Goal: Task Accomplishment & Management: Manage account settings

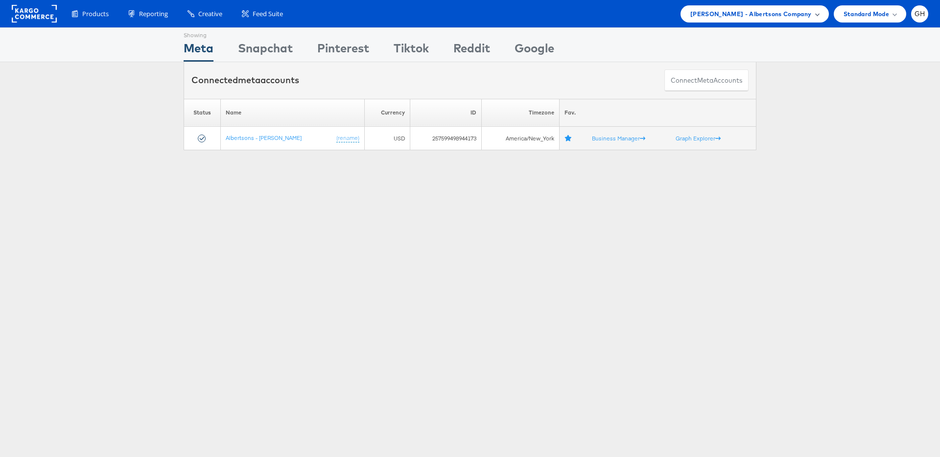
click at [763, 12] on span "[PERSON_NAME] - Albertsons Company" at bounding box center [750, 14] width 121 height 10
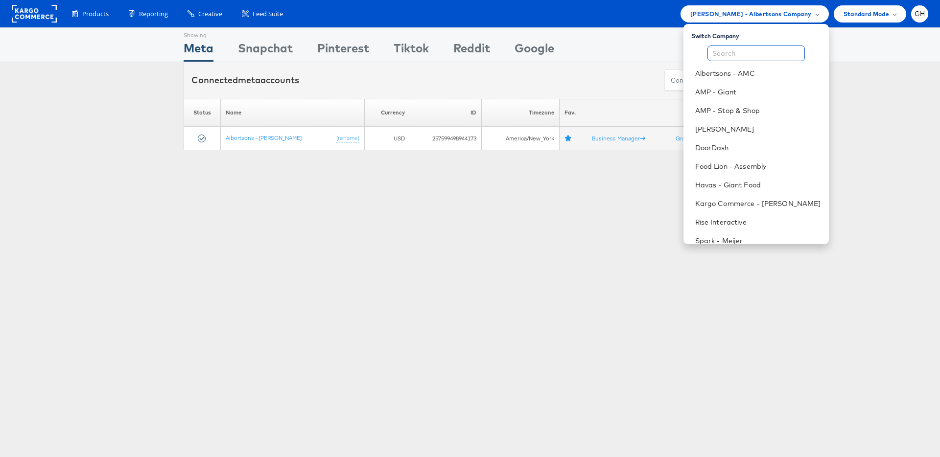
click at [732, 53] on input "text" at bounding box center [755, 54] width 97 height 16
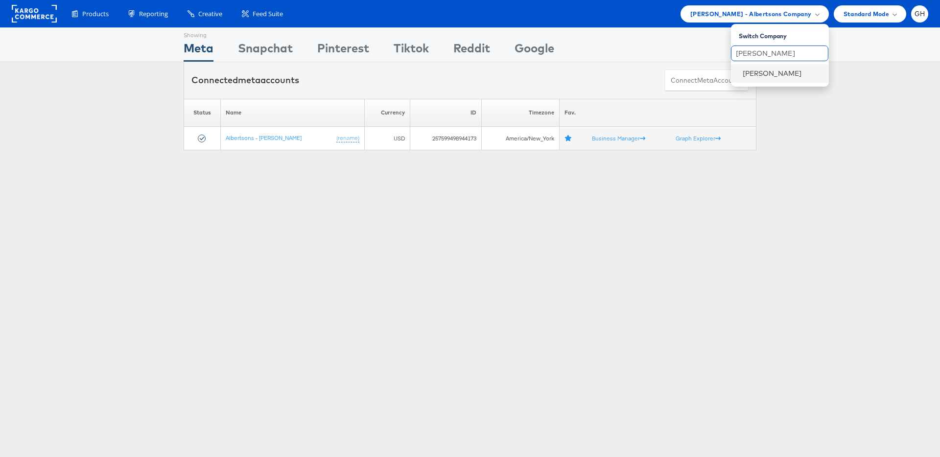
type input "[PERSON_NAME]"
click at [740, 76] on li "[PERSON_NAME]" at bounding box center [780, 73] width 98 height 19
click at [763, 72] on link "[PERSON_NAME]" at bounding box center [782, 74] width 78 height 10
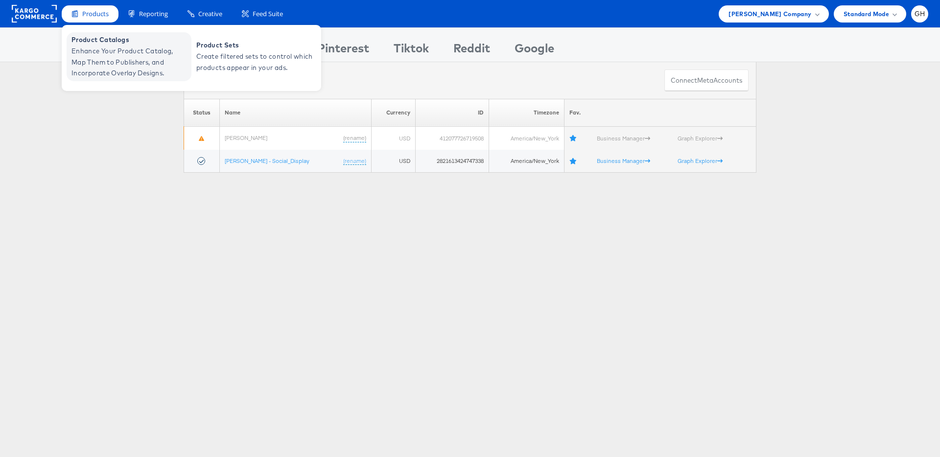
click at [105, 54] on span "Enhance Your Product Catalog, Map Them to Publishers, and Incorporate Overlay D…" at bounding box center [129, 62] width 117 height 33
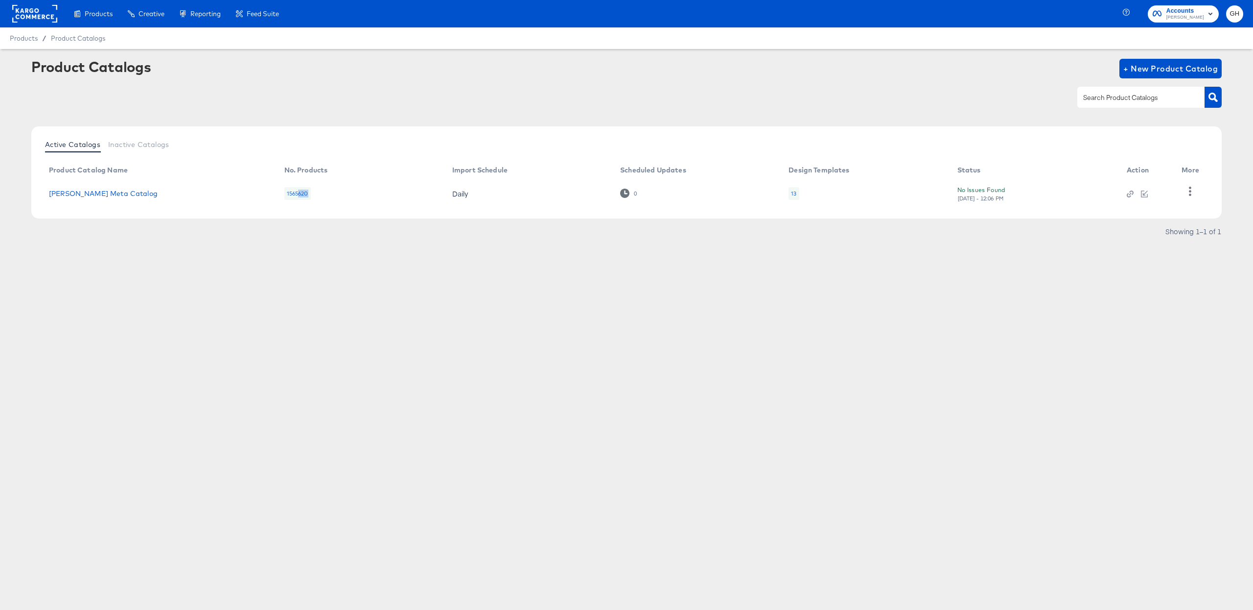
drag, startPoint x: 295, startPoint y: 194, endPoint x: 320, endPoint y: 192, distance: 24.6
click at [320, 194] on td "1565620" at bounding box center [361, 193] width 168 height 30
click at [320, 191] on td "1565620" at bounding box center [361, 193] width 168 height 30
click at [1128, 192] on icon "button" at bounding box center [1130, 193] width 7 height 7
click at [542, 273] on div "Product Catalogs + New Product Catalog Active Catalogs Inactive Catalogs Produc…" at bounding box center [626, 171] width 1253 height 245
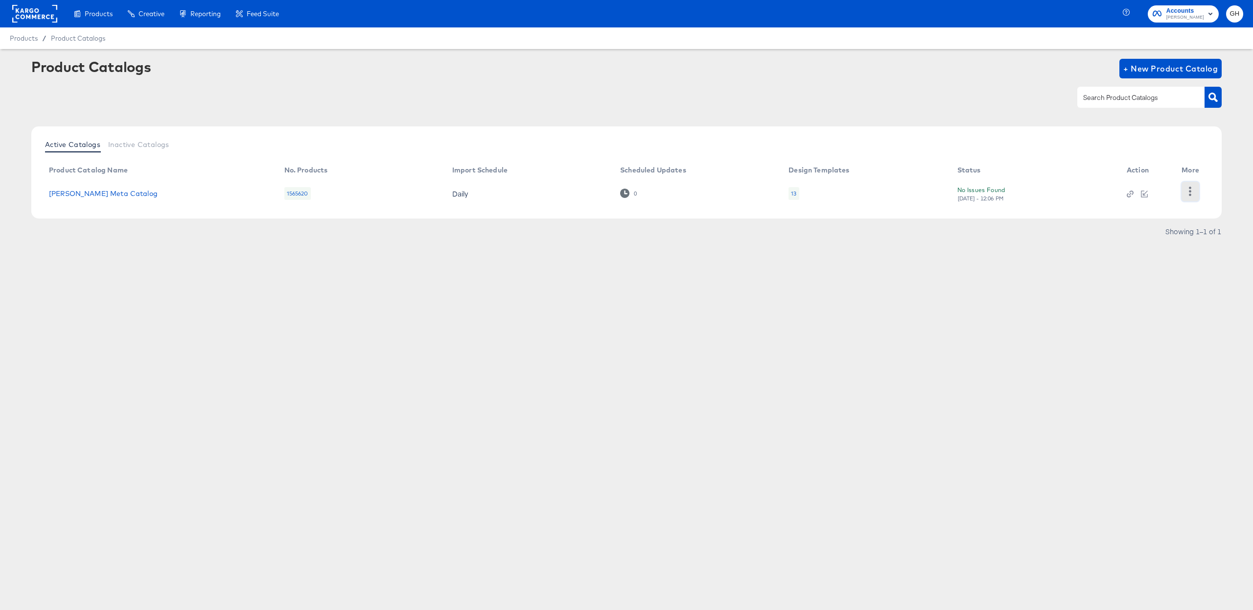
click at [1197, 195] on button "button" at bounding box center [1190, 192] width 17 height 20
click at [1176, 190] on div "HUD Checks (Internal)" at bounding box center [1151, 191] width 98 height 16
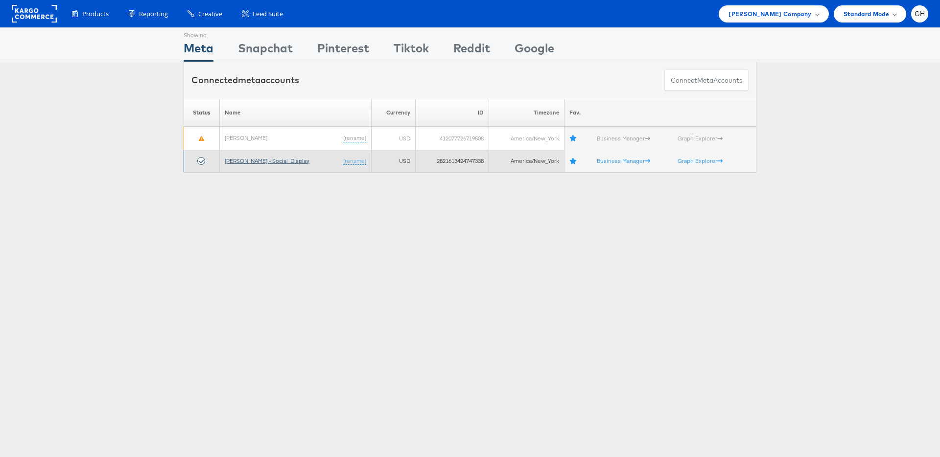
click at [247, 162] on link "Belk - Social_Display" at bounding box center [267, 160] width 85 height 7
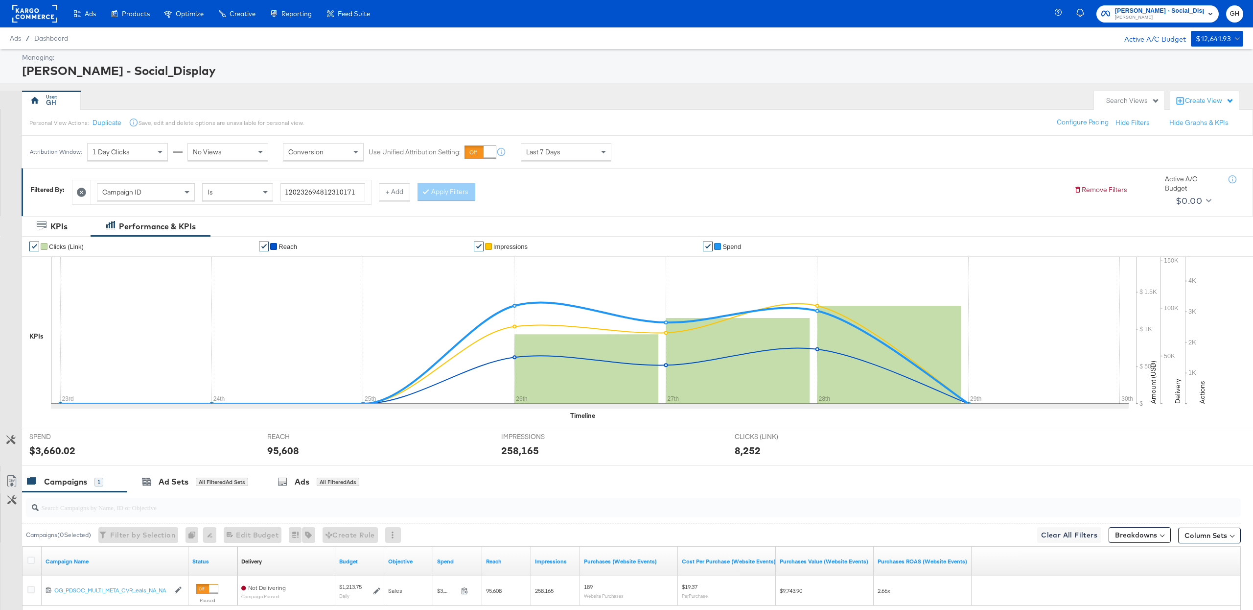
click at [137, 186] on div "Campaign ID" at bounding box center [145, 192] width 97 height 17
type input "ad"
click at [316, 192] on input "search" at bounding box center [331, 192] width 100 height 18
paste input "120232943146750171"
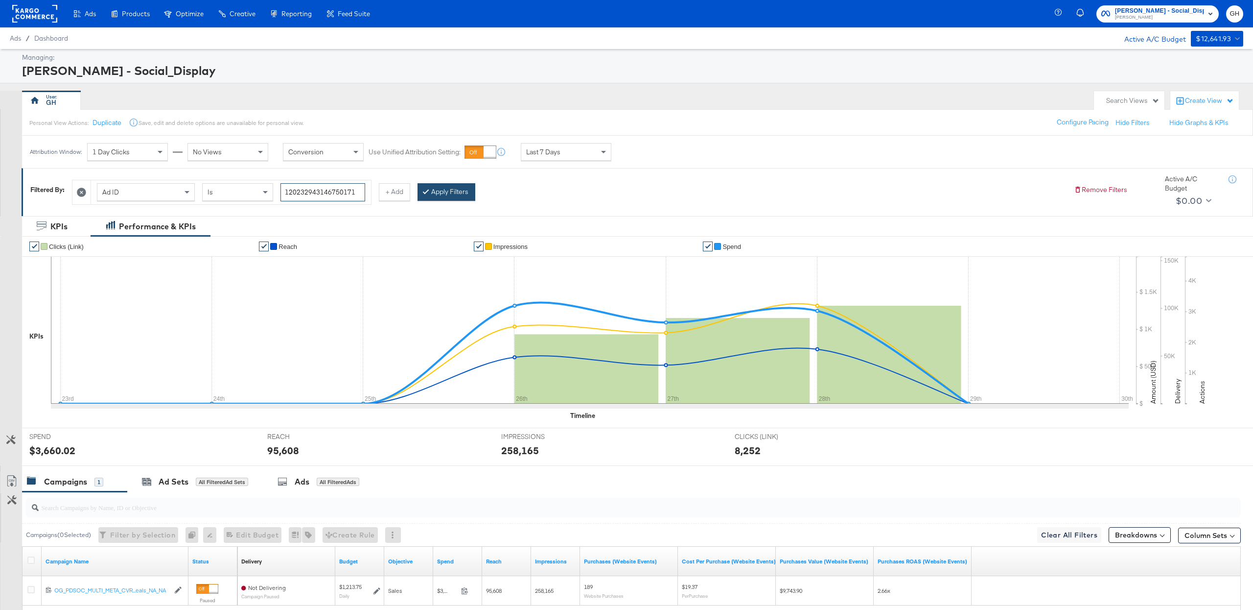
type input "120232943146750171"
drag, startPoint x: 472, startPoint y: 191, endPoint x: 467, endPoint y: 191, distance: 5.9
click at [472, 191] on button "Apply Filters" at bounding box center [447, 192] width 58 height 18
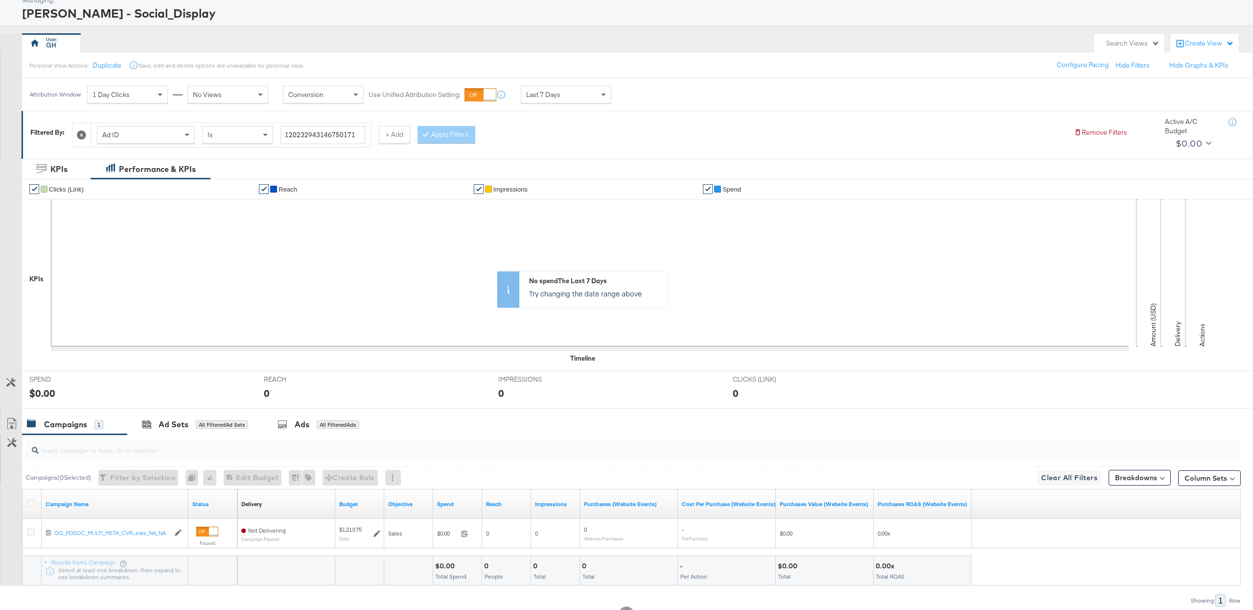
scroll to position [99, 0]
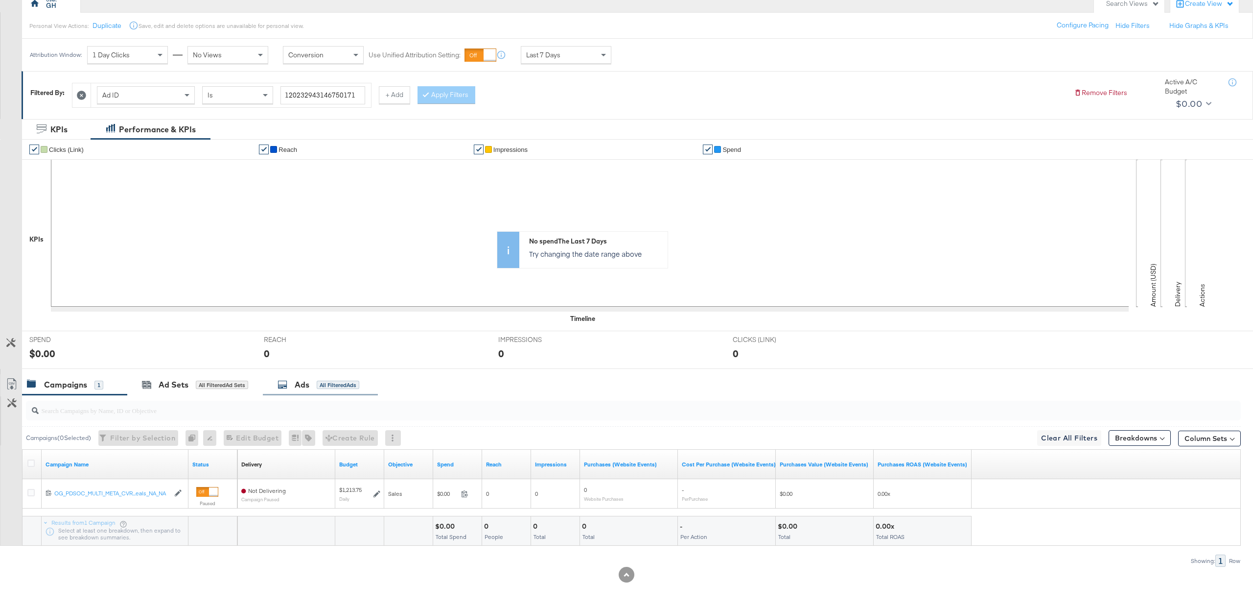
click at [291, 379] on div "Ads All Filtered Ads" at bounding box center [319, 384] width 82 height 11
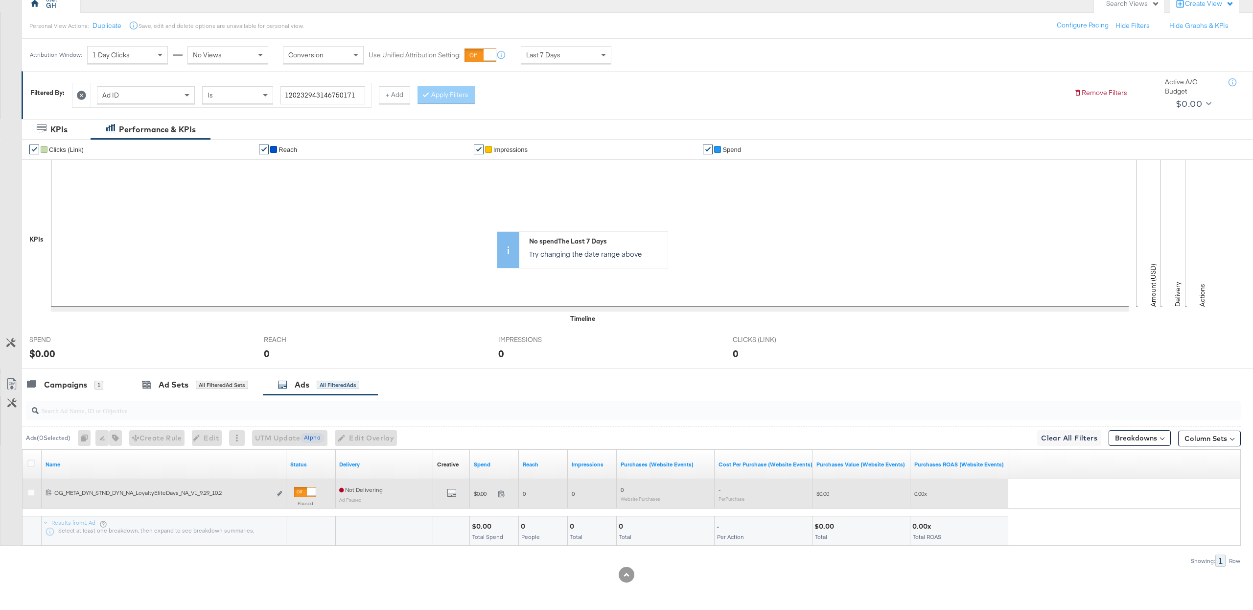
click at [276, 492] on div "Edit ad" at bounding box center [276, 494] width 11 height 10
click at [280, 492] on icon "link" at bounding box center [279, 493] width 5 height 5
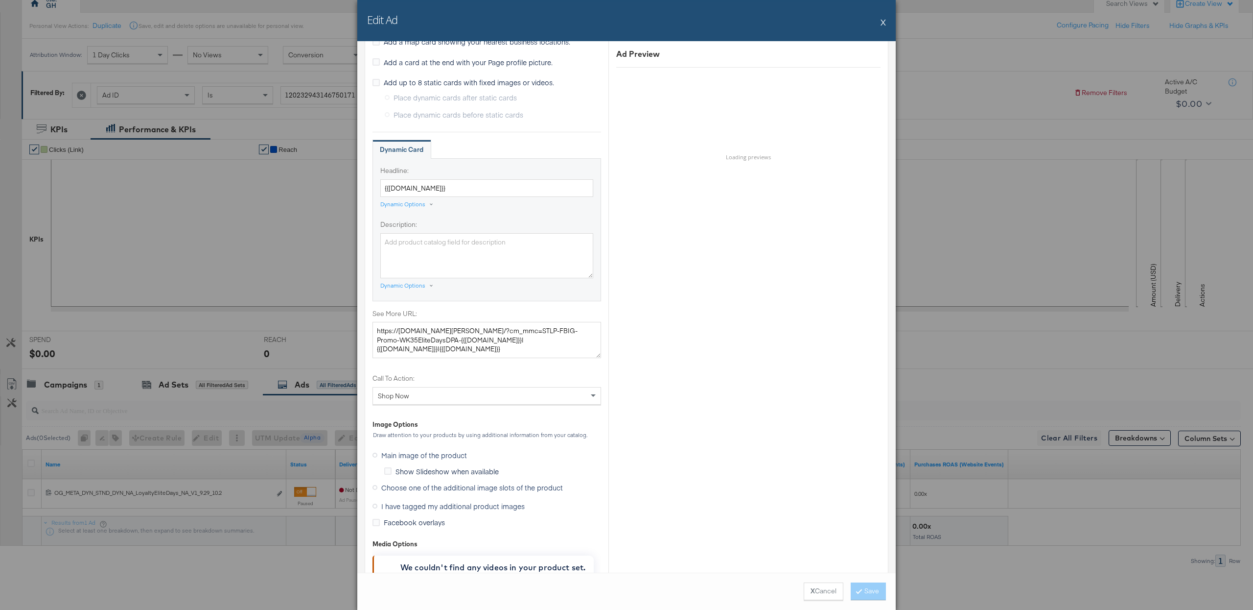
scroll to position [529, 0]
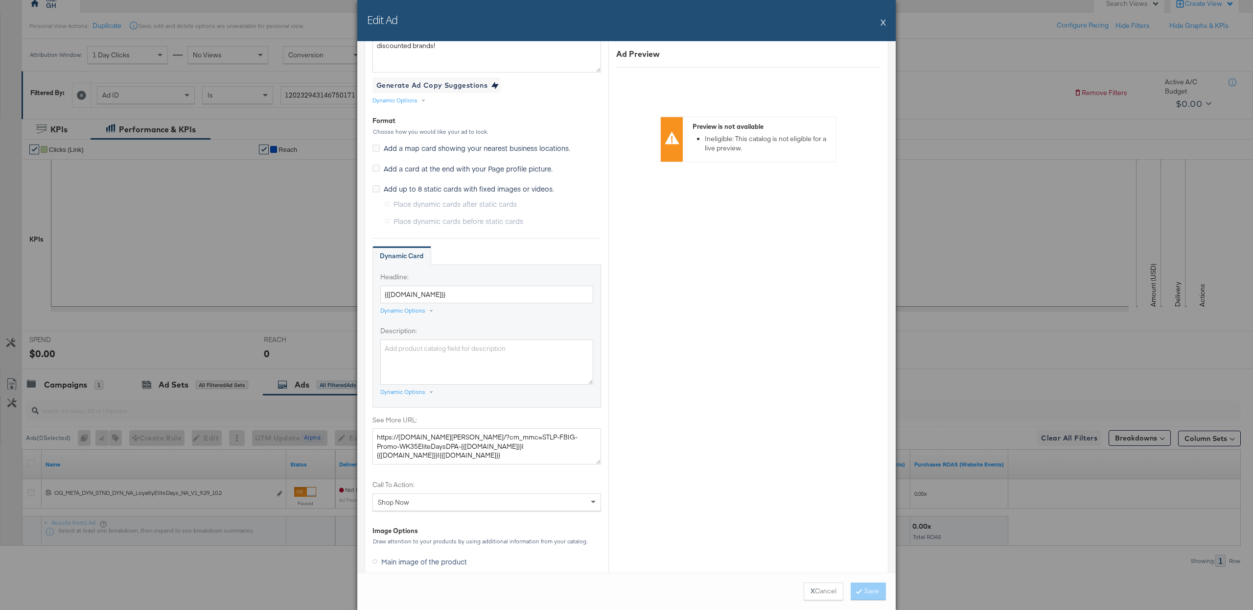
click at [414, 172] on span "Add a card at the end with your Page profile picture." at bounding box center [468, 169] width 169 height 10
click at [0, 0] on input "Add a card at the end with your Page profile picture." at bounding box center [0, 0] width 0 height 0
click at [399, 172] on span "Add a card at the end with your Page profile picture." at bounding box center [468, 169] width 169 height 10
click at [0, 0] on input "Add a card at the end with your Page profile picture." at bounding box center [0, 0] width 0 height 0
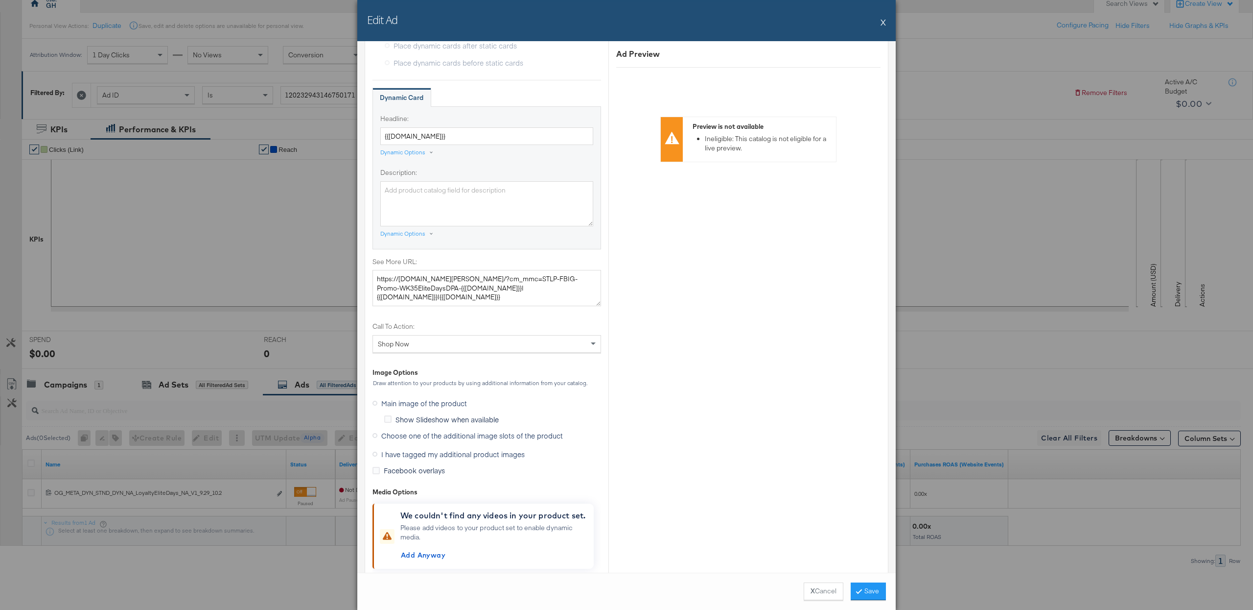
scroll to position [774, 0]
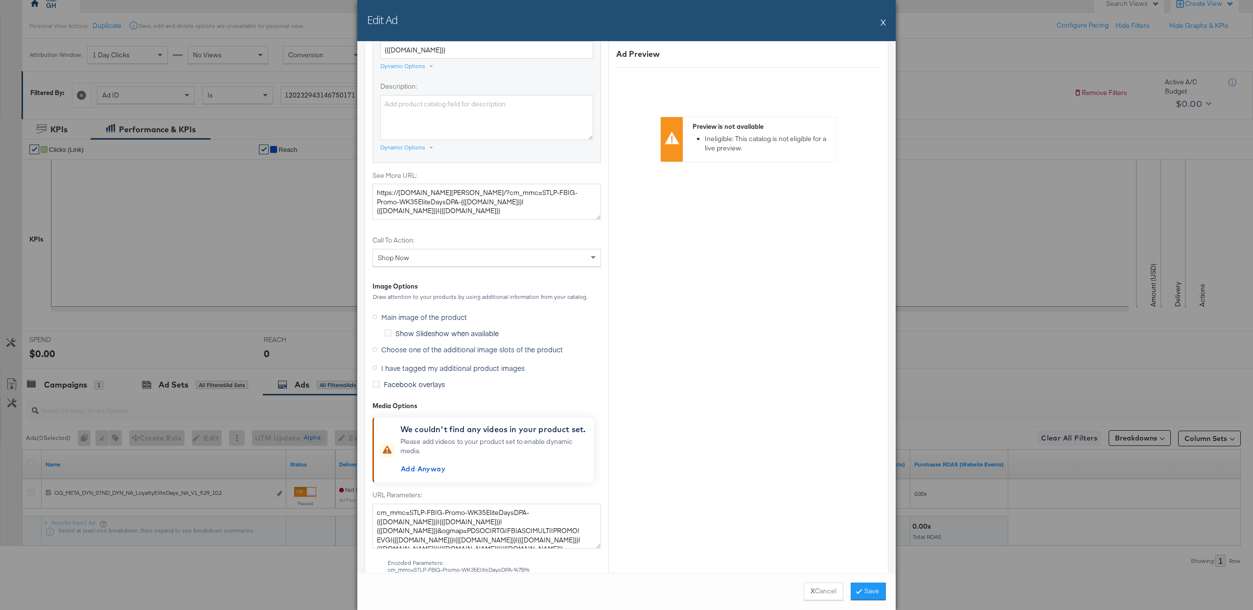
click at [405, 371] on span "I have tagged my additional product images" at bounding box center [452, 368] width 143 height 10
click at [0, 0] on input "I have tagged my additional product images" at bounding box center [0, 0] width 0 height 0
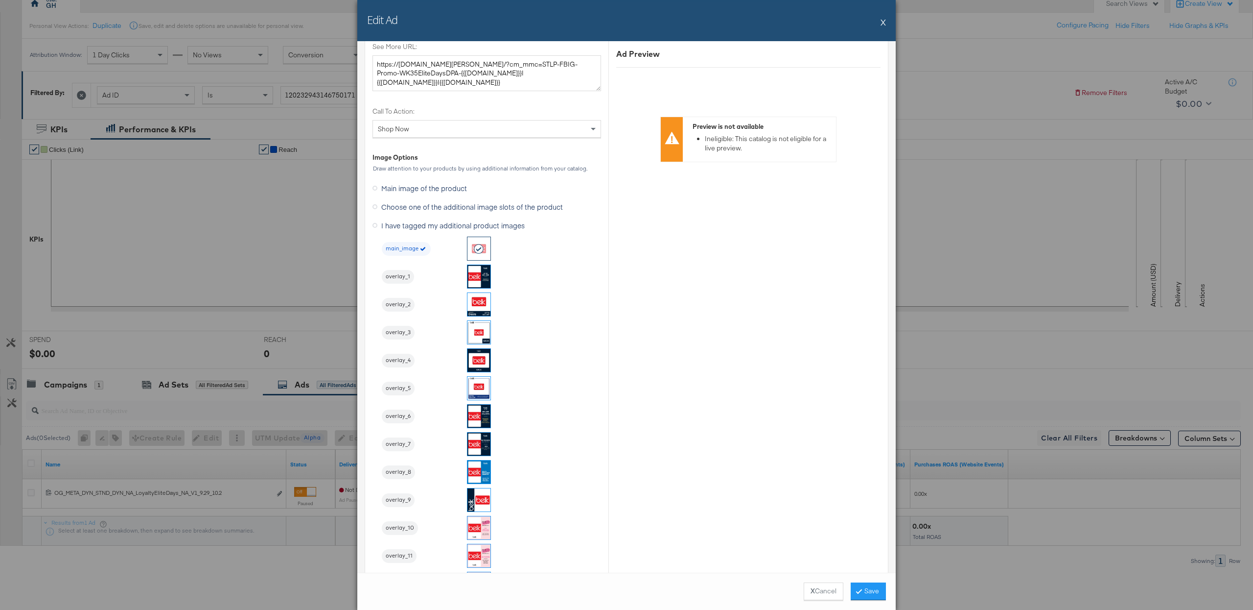
scroll to position [786, 0]
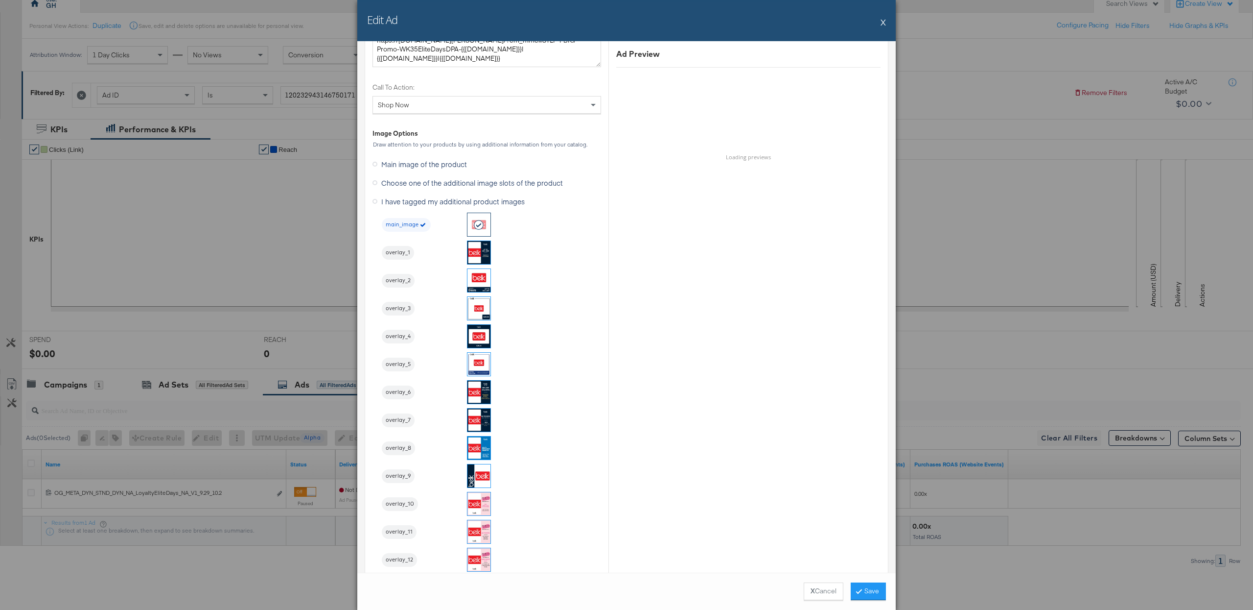
click at [475, 420] on img at bounding box center [479, 419] width 23 height 23
click at [857, 580] on div "X Cancel Save" at bounding box center [626, 590] width 539 height 37
click at [859, 586] on button "Save" at bounding box center [868, 591] width 35 height 18
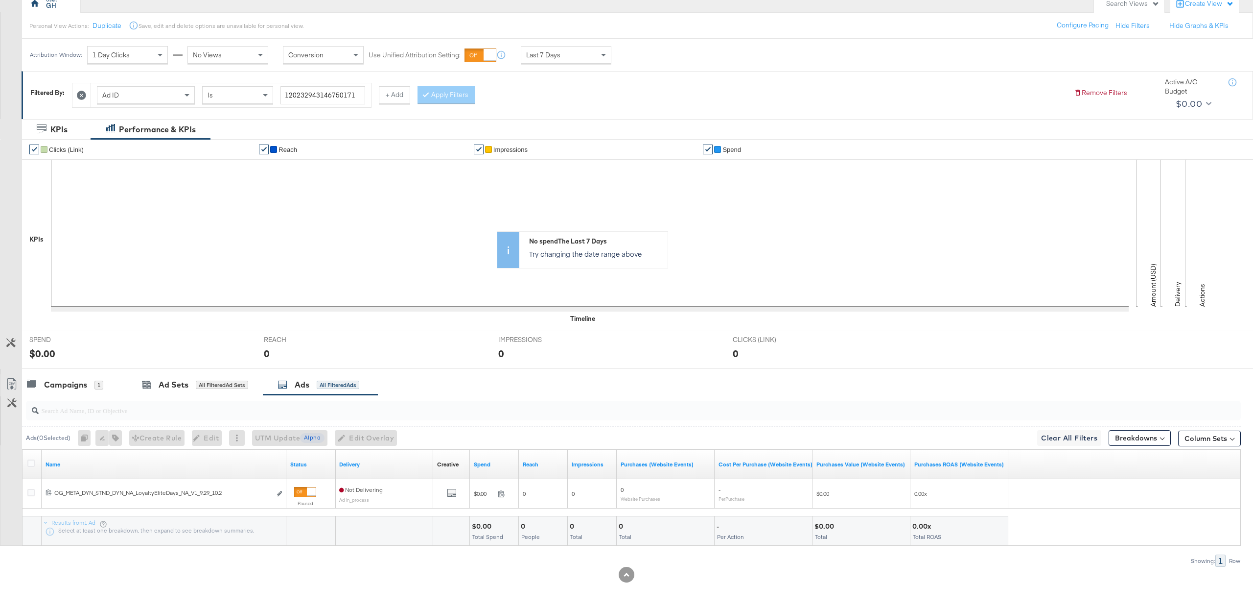
scroll to position [0, 0]
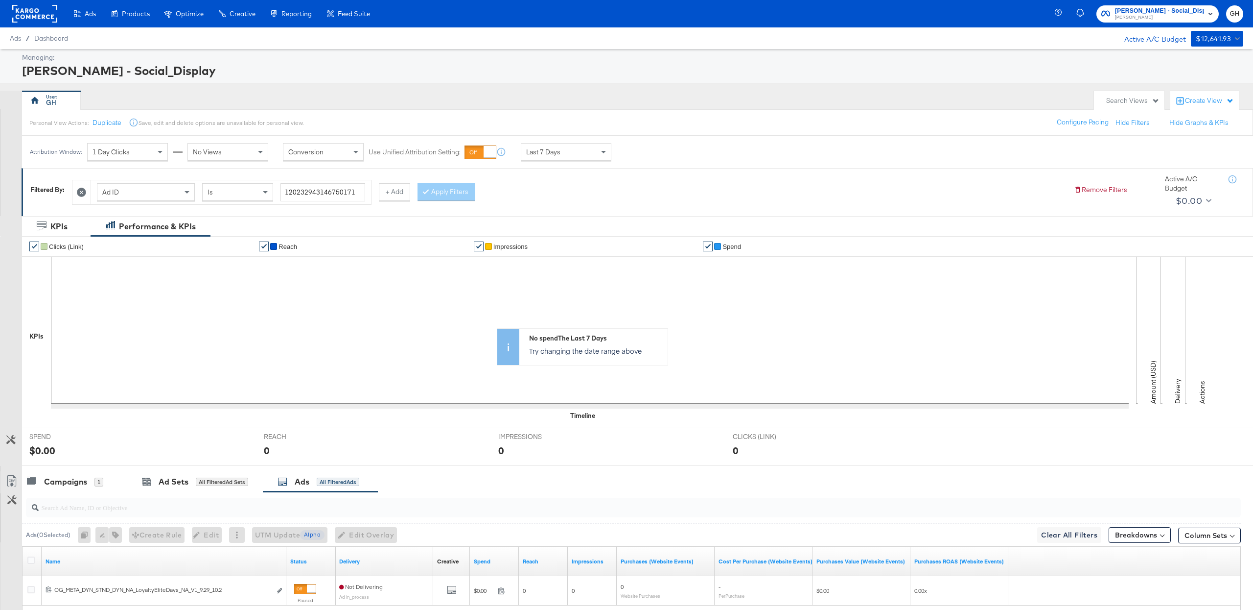
click at [43, 14] on rect at bounding box center [34, 14] width 45 height 18
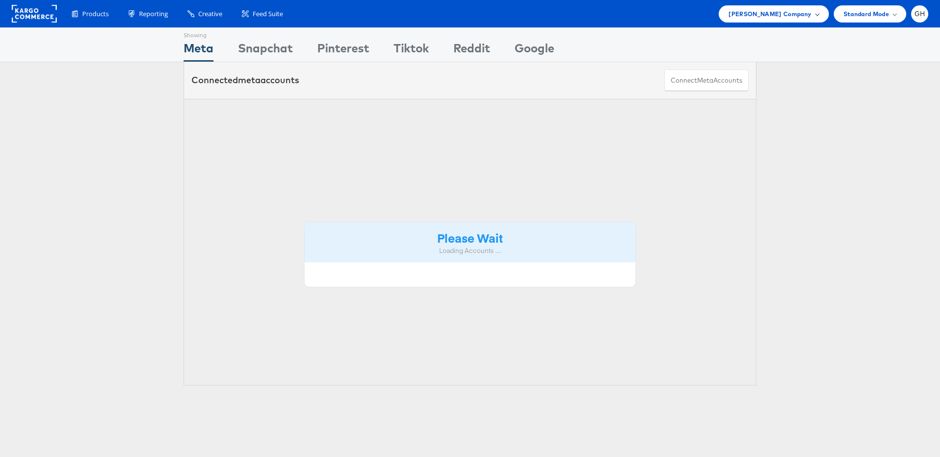
click at [792, 16] on span "Belk Company" at bounding box center [769, 14] width 83 height 10
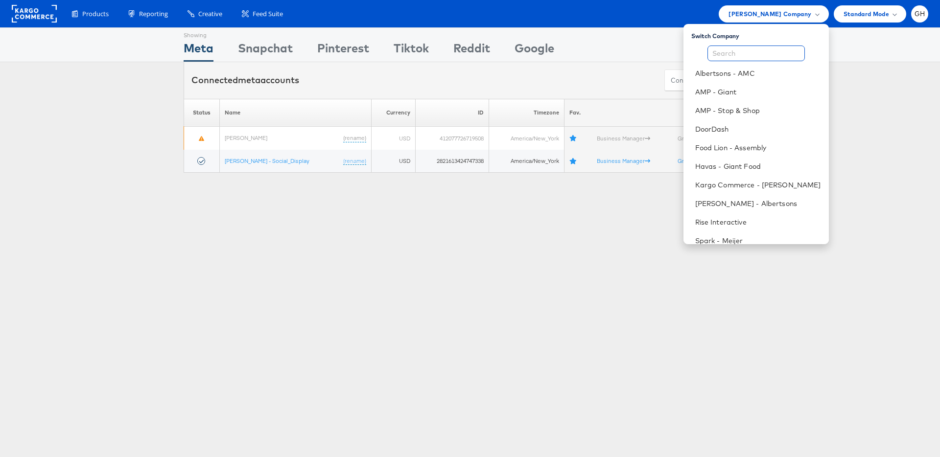
click at [767, 53] on input "text" at bounding box center [755, 54] width 97 height 16
click at [748, 75] on link "Albertsons - AMC" at bounding box center [758, 74] width 126 height 10
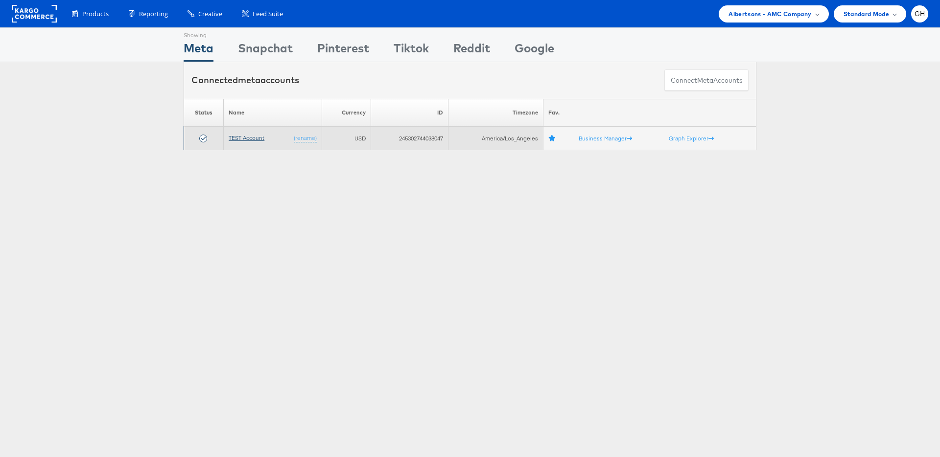
click at [259, 138] on link "TEST Account" at bounding box center [247, 137] width 36 height 7
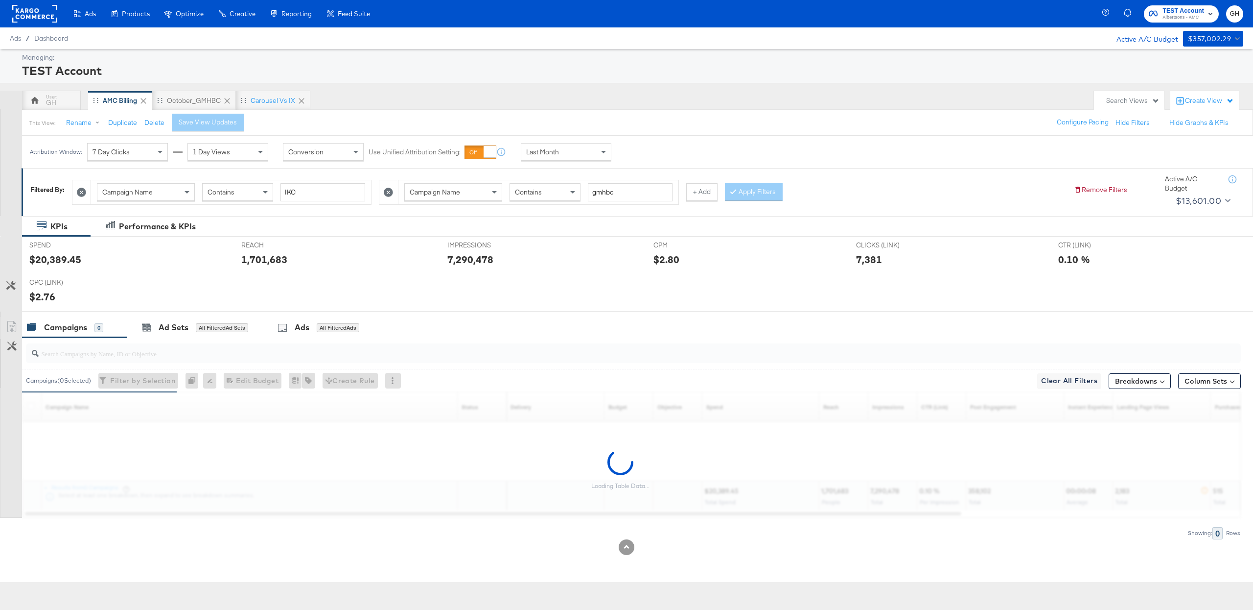
click at [0, 0] on div "Product Catalogs" at bounding box center [0, 0] width 0 height 0
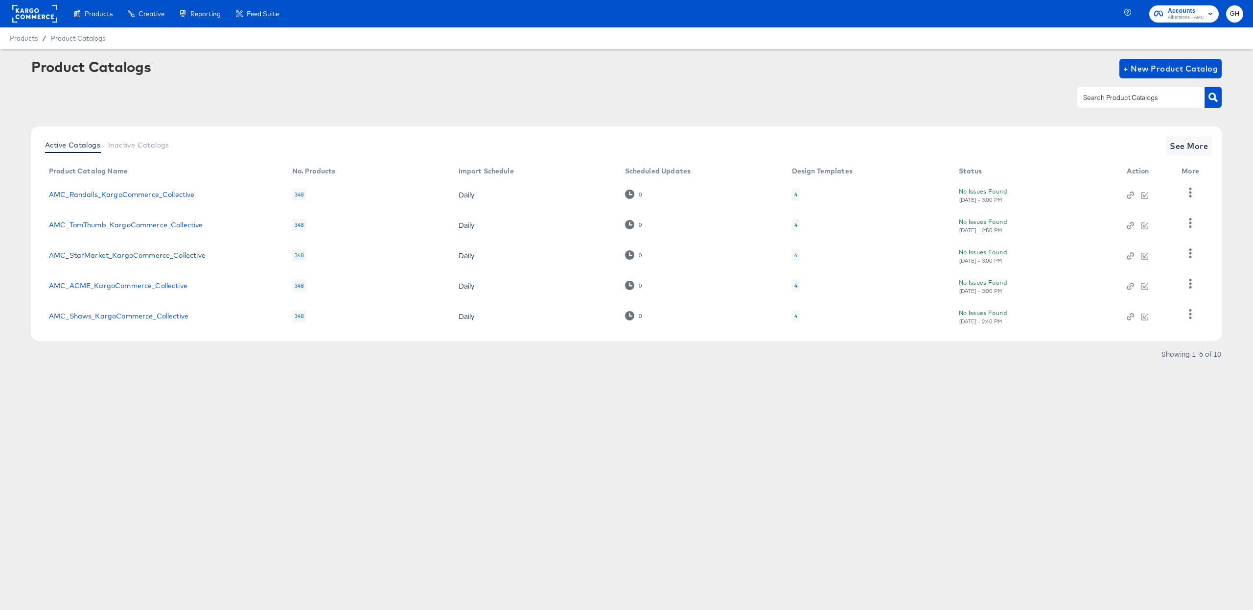
click at [1101, 93] on input "text" at bounding box center [1133, 97] width 104 height 11
type input "alb"
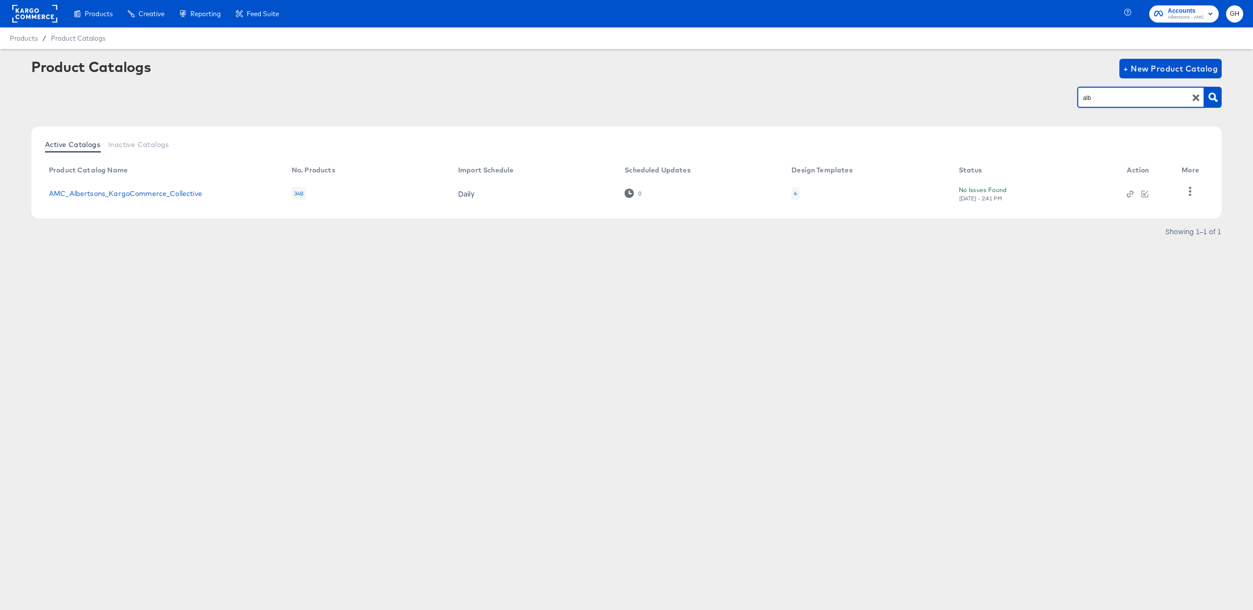
click at [794, 196] on div "4" at bounding box center [795, 193] width 3 height 8
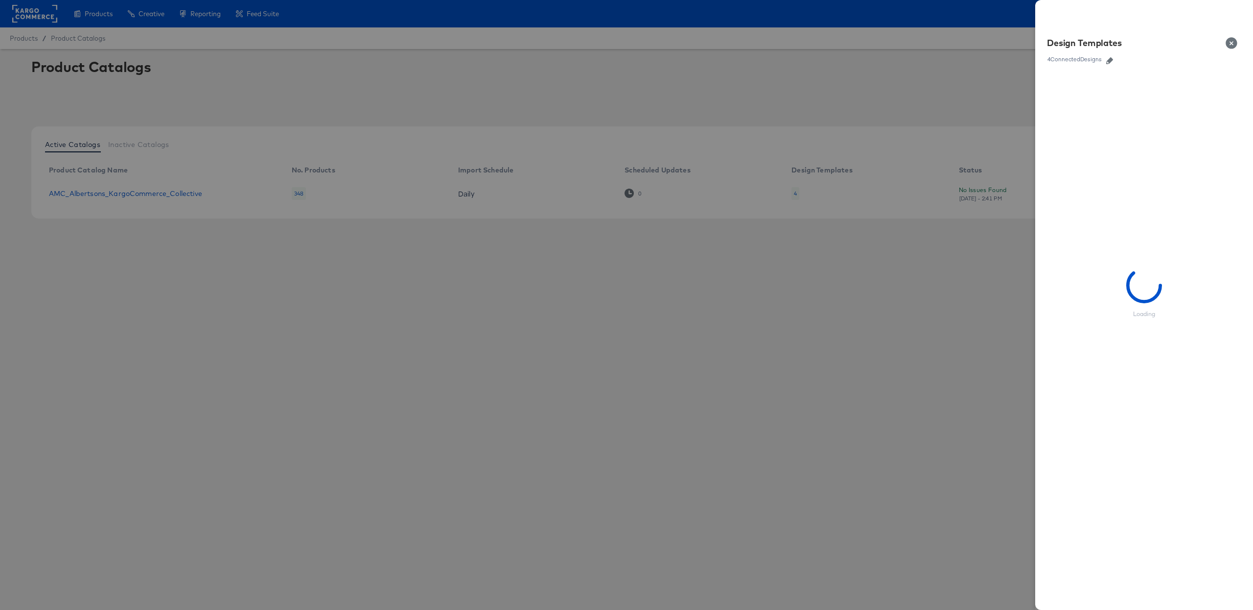
click at [1109, 61] on icon "button" at bounding box center [1109, 60] width 7 height 7
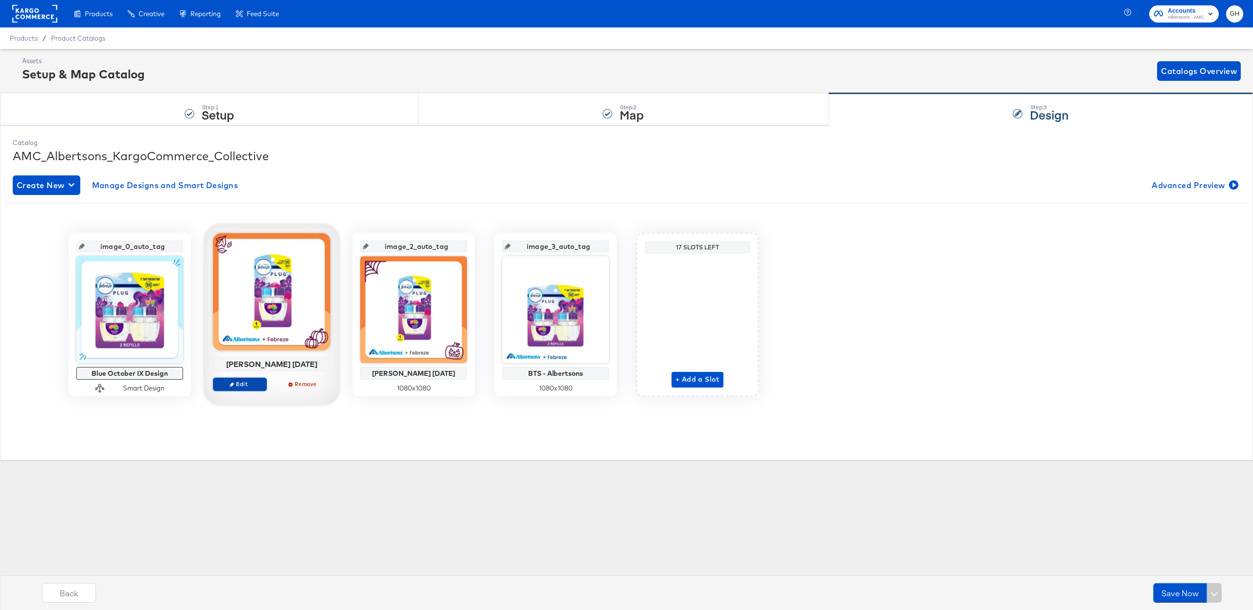
click at [241, 382] on span "Edit" at bounding box center [239, 383] width 45 height 7
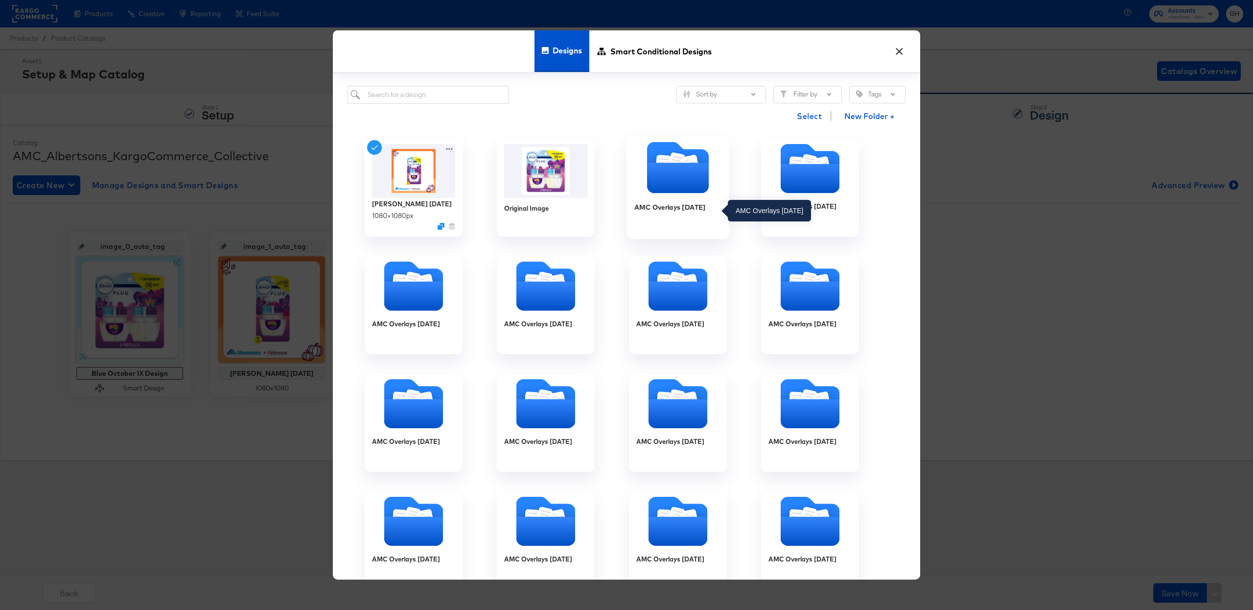
click at [663, 157] on icon "Folder" at bounding box center [664, 164] width 16 height 19
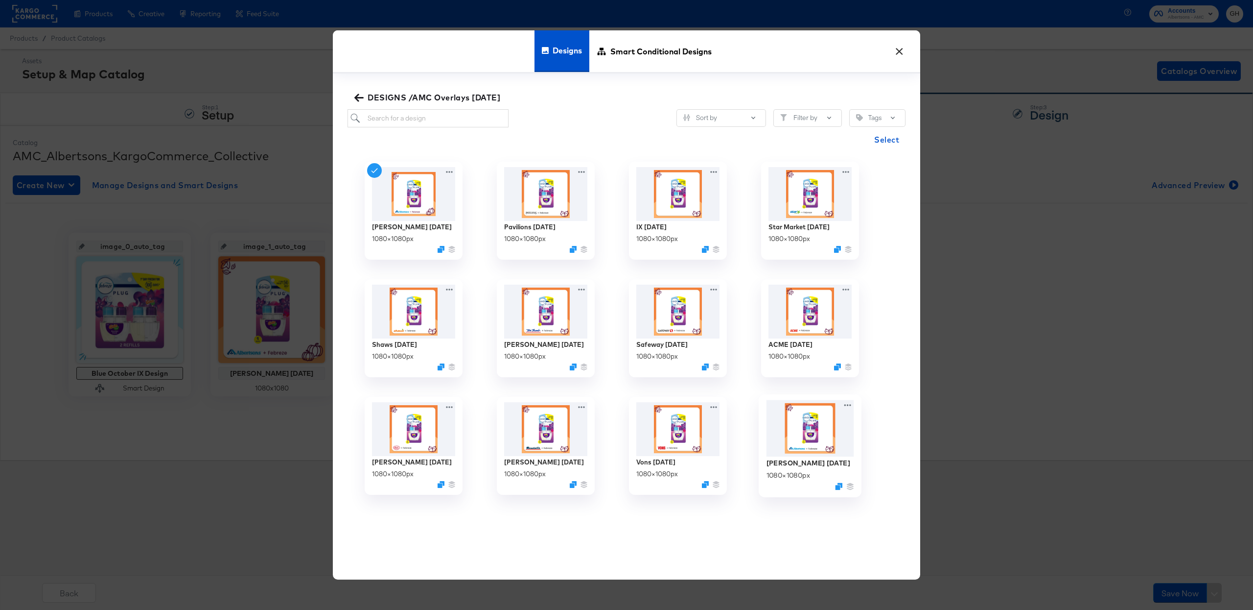
click at [807, 426] on img at bounding box center [811, 427] width 88 height 57
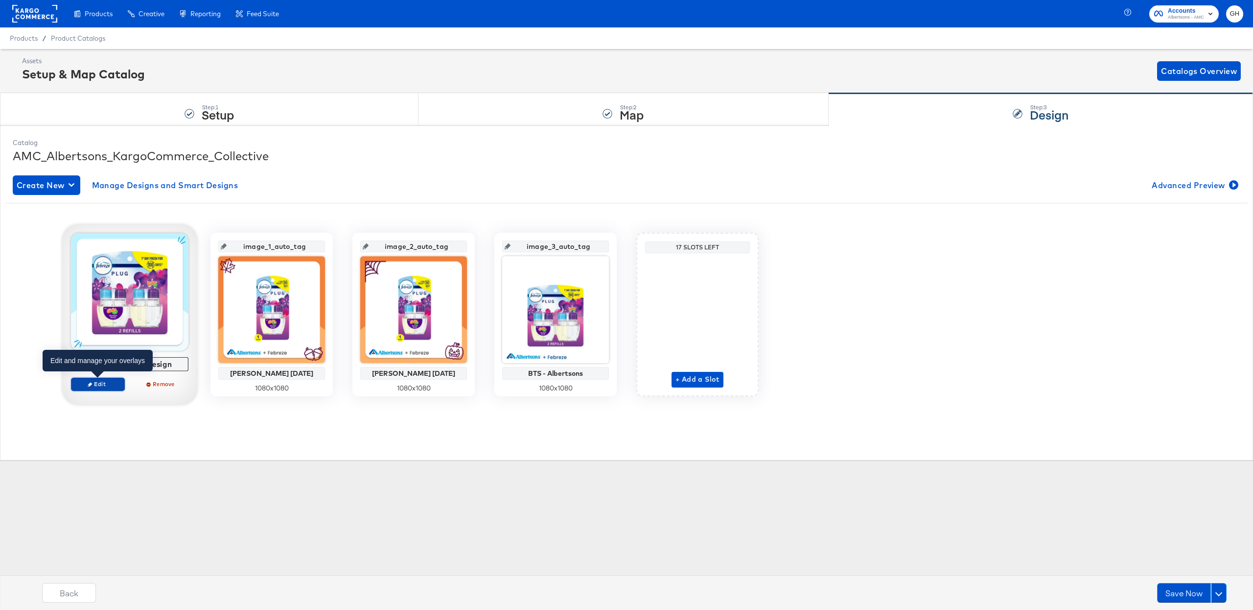
click at [93, 384] on span "Edit" at bounding box center [97, 383] width 45 height 7
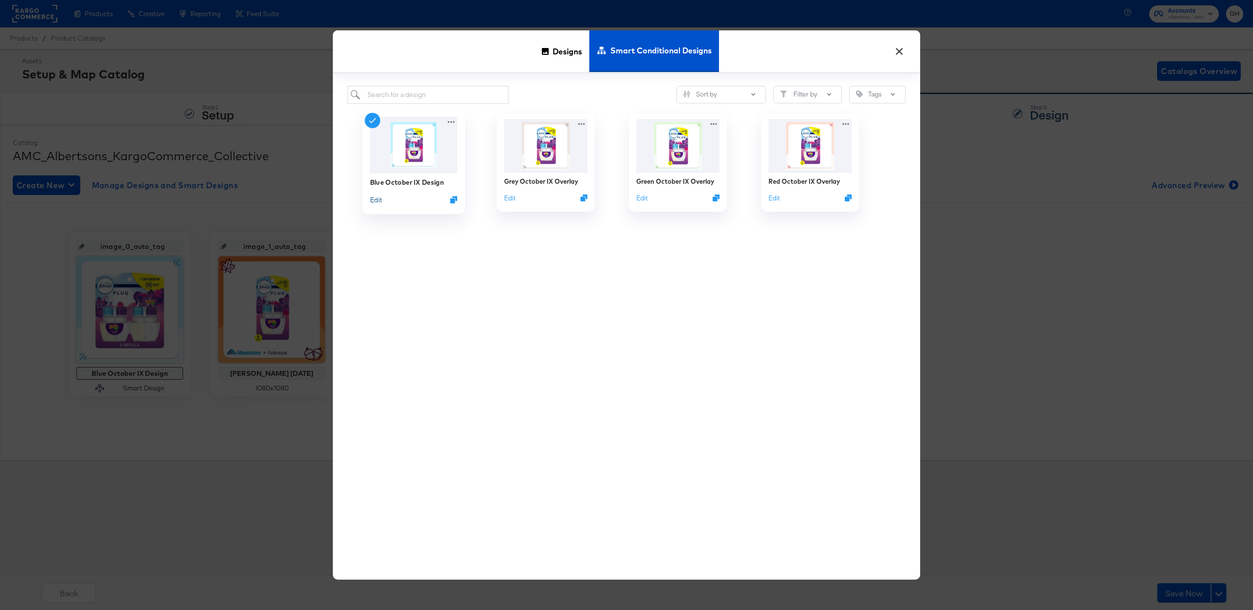
click at [373, 197] on button "Edit" at bounding box center [376, 199] width 12 height 9
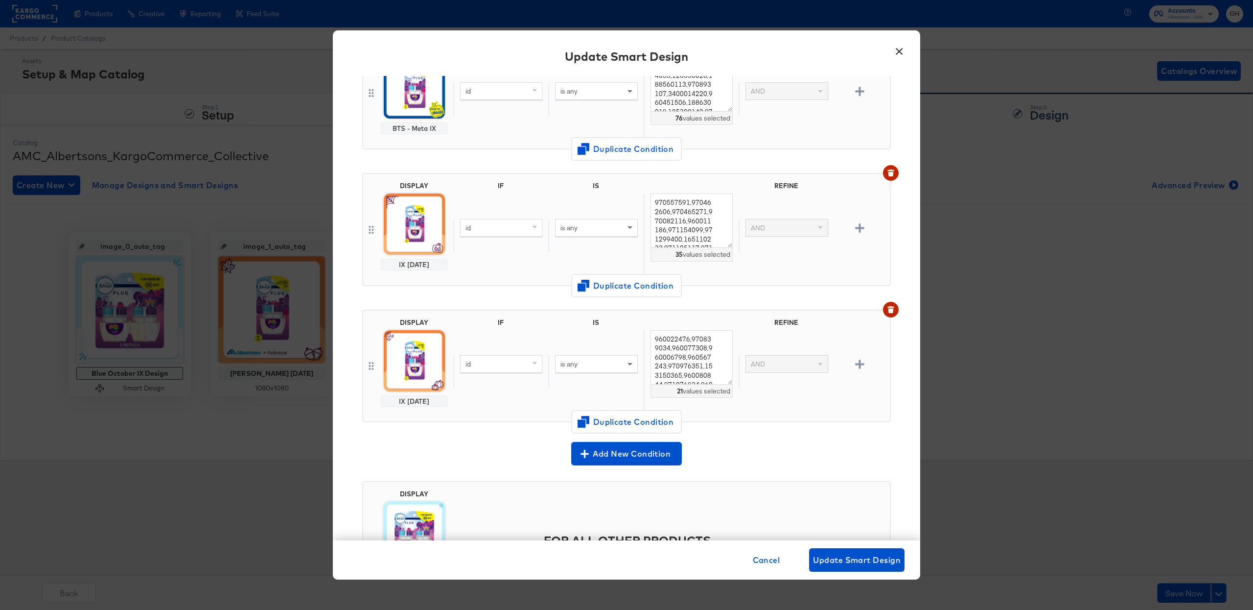
scroll to position [164, 0]
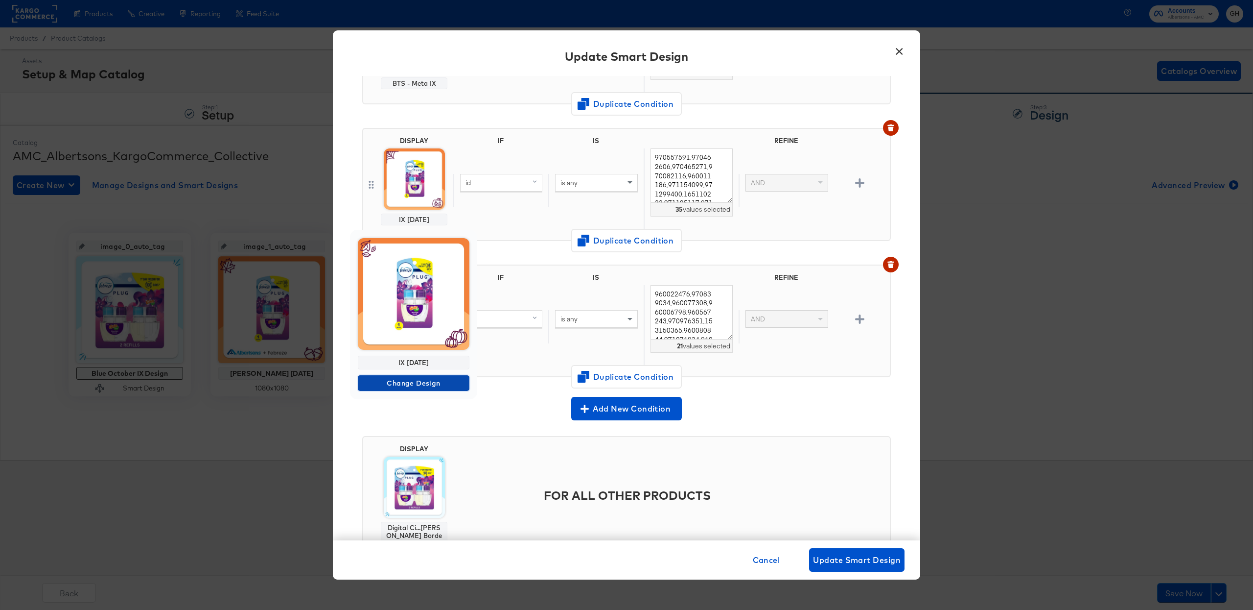
click at [403, 380] on span "Change Design" at bounding box center [414, 383] width 104 height 12
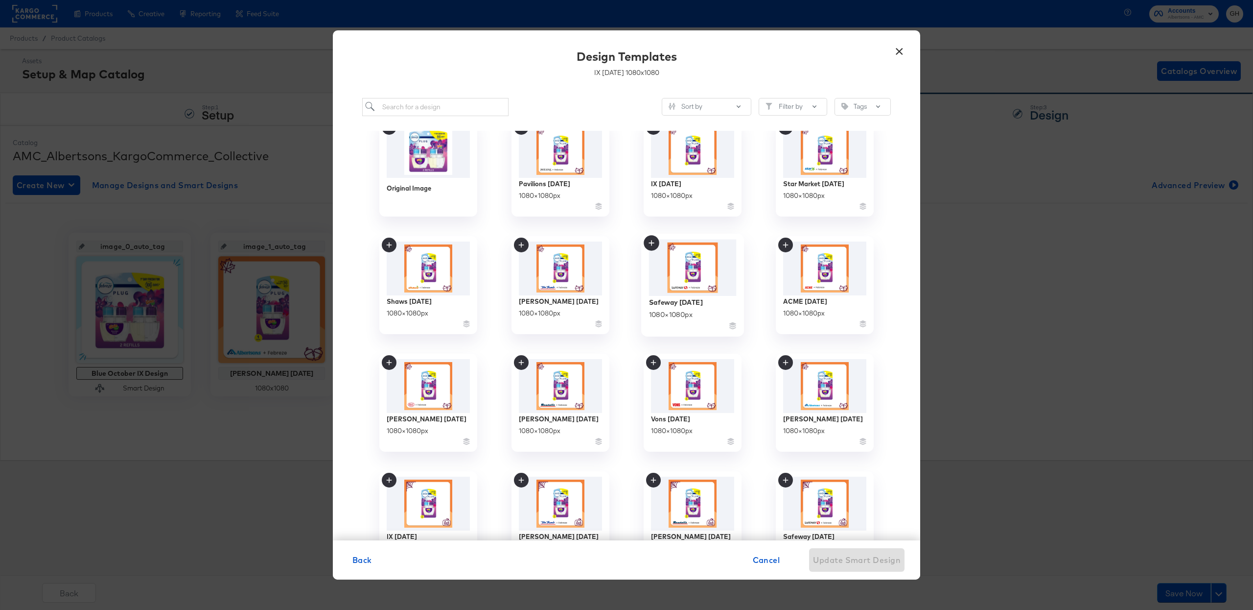
scroll to position [0, 0]
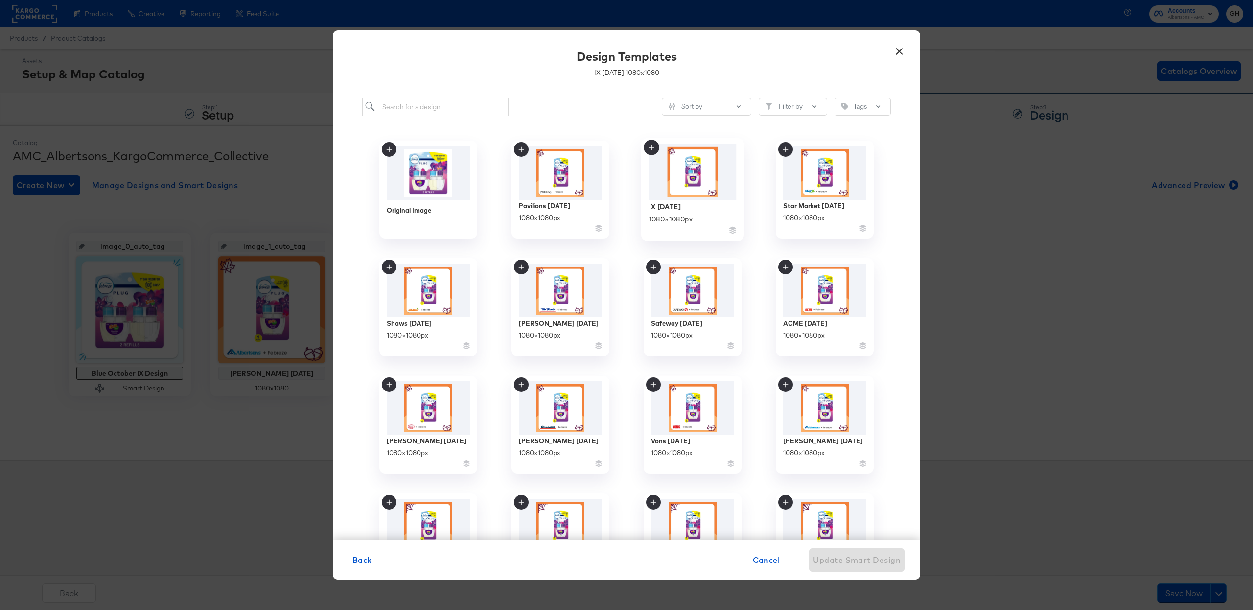
click at [699, 163] on img at bounding box center [693, 171] width 88 height 56
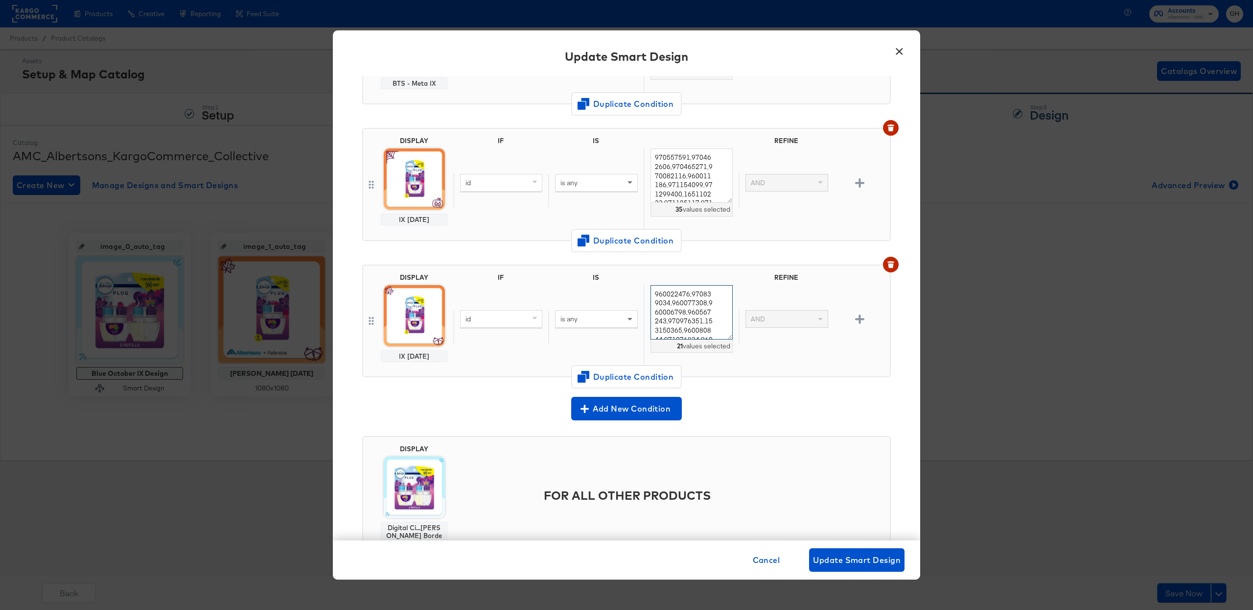
click at [694, 309] on textarea "960022476,970839034,960077308,960006798,960567243,970976351,153150365,960080844…" at bounding box center [692, 312] width 82 height 54
paste textarea "71289624,165110234,359250038,158500387,960455630,157600008,971289623,960079438,…"
type textarea "971289624,165110234,359250038,158500387,960455630,157600008,971289623,960079438…"
click at [845, 563] on span "Update Smart Design" at bounding box center [857, 560] width 88 height 14
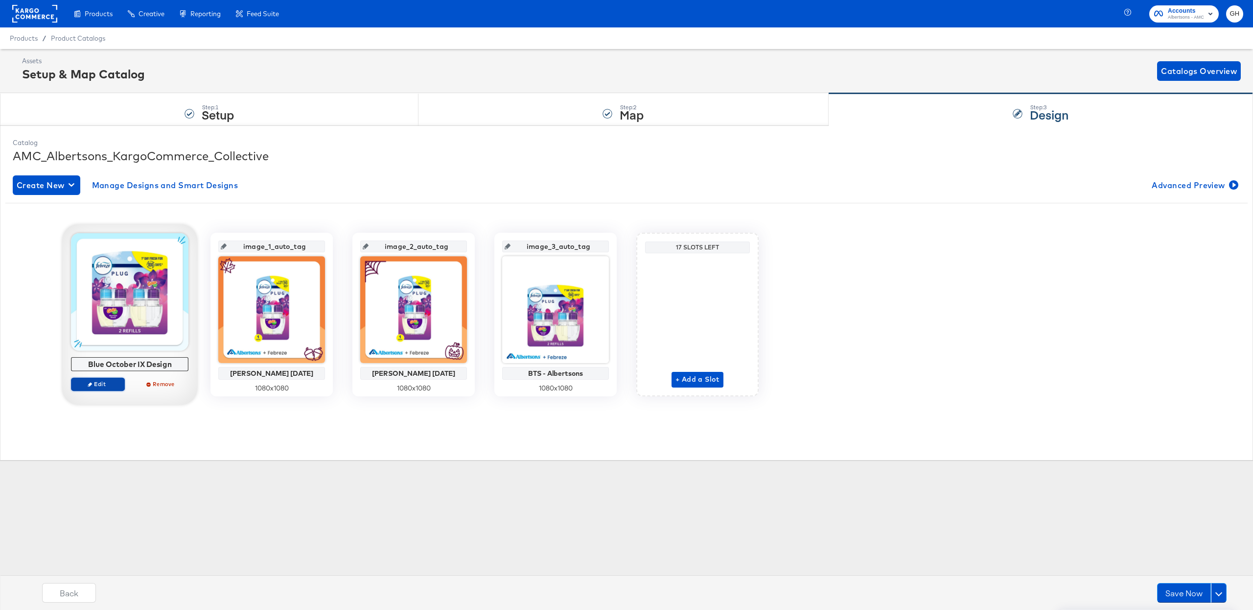
click at [105, 381] on span "Edit" at bounding box center [97, 383] width 45 height 7
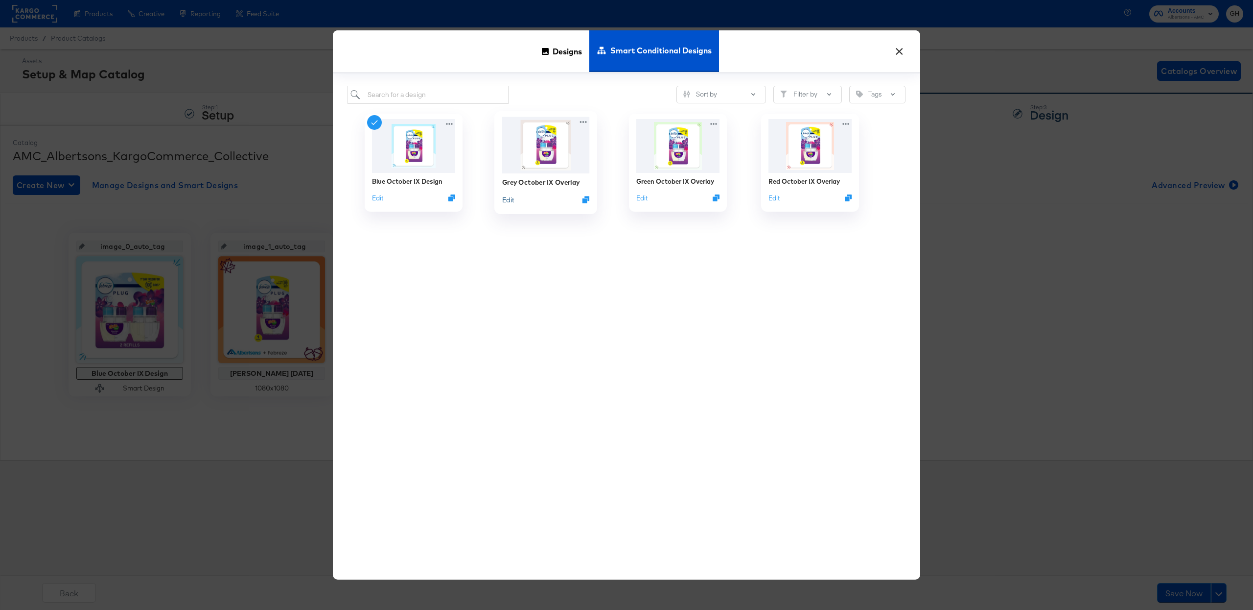
click at [510, 200] on button "Edit" at bounding box center [508, 199] width 12 height 9
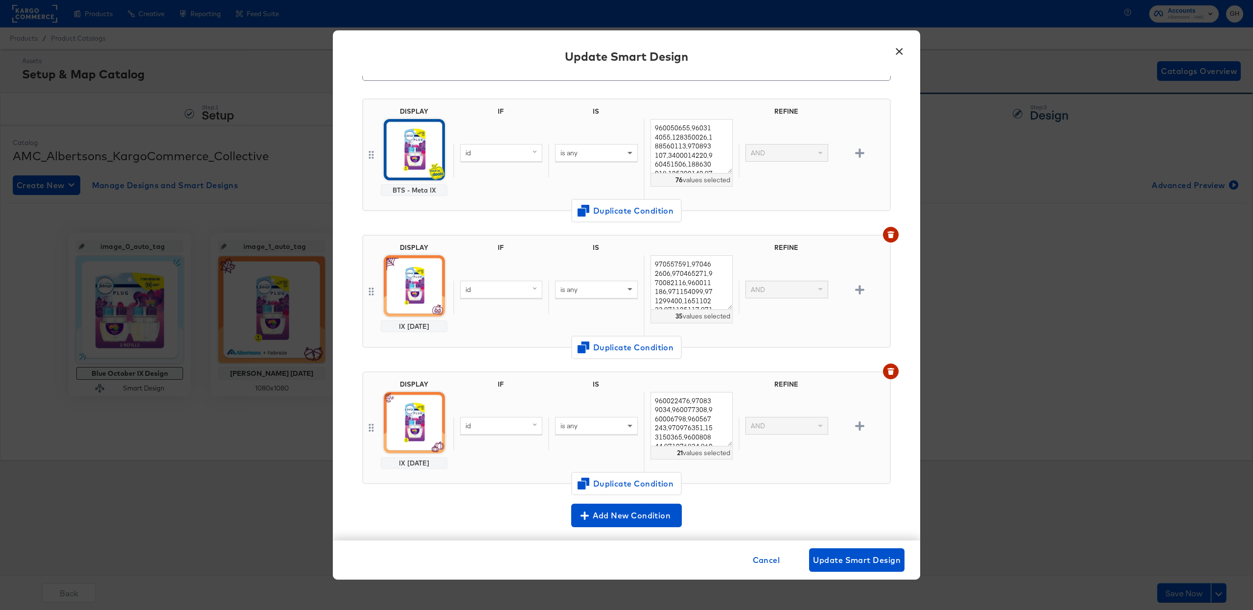
scroll to position [57, 0]
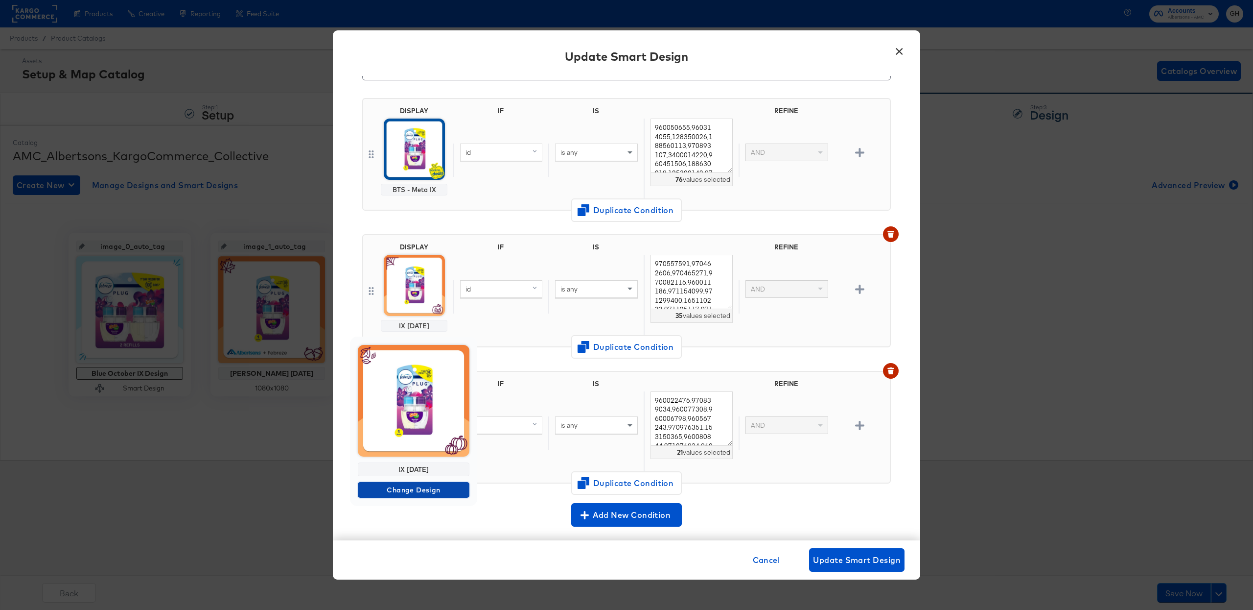
click at [408, 488] on span "Change Design" at bounding box center [414, 490] width 104 height 12
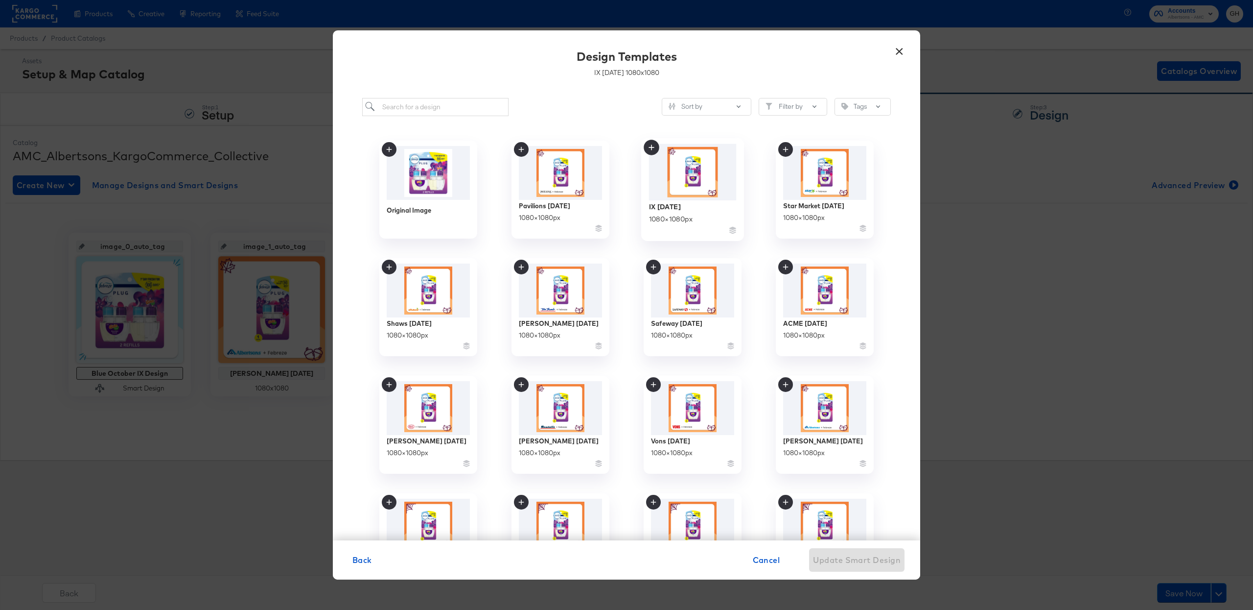
click at [684, 184] on img at bounding box center [693, 171] width 88 height 56
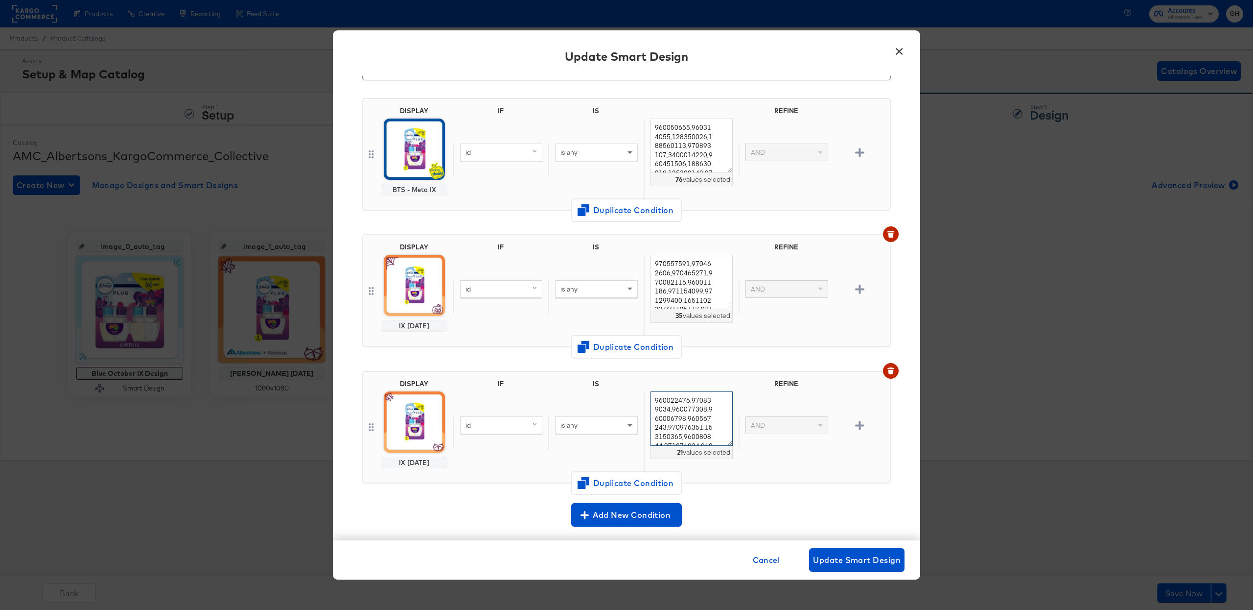
click at [684, 413] on textarea "960022476,970839034,960077308,960006798,960567243,970976351,153150365,960080844…" at bounding box center [692, 418] width 82 height 54
paste textarea "71289624,165110234,359250038,158500387,960455630,157600008,971289623,960079438,…"
type textarea "971289624,165110234,359250038,158500387,960455630,157600008,971289623,960079438…"
click at [844, 566] on span "Update Smart Design" at bounding box center [857, 560] width 88 height 14
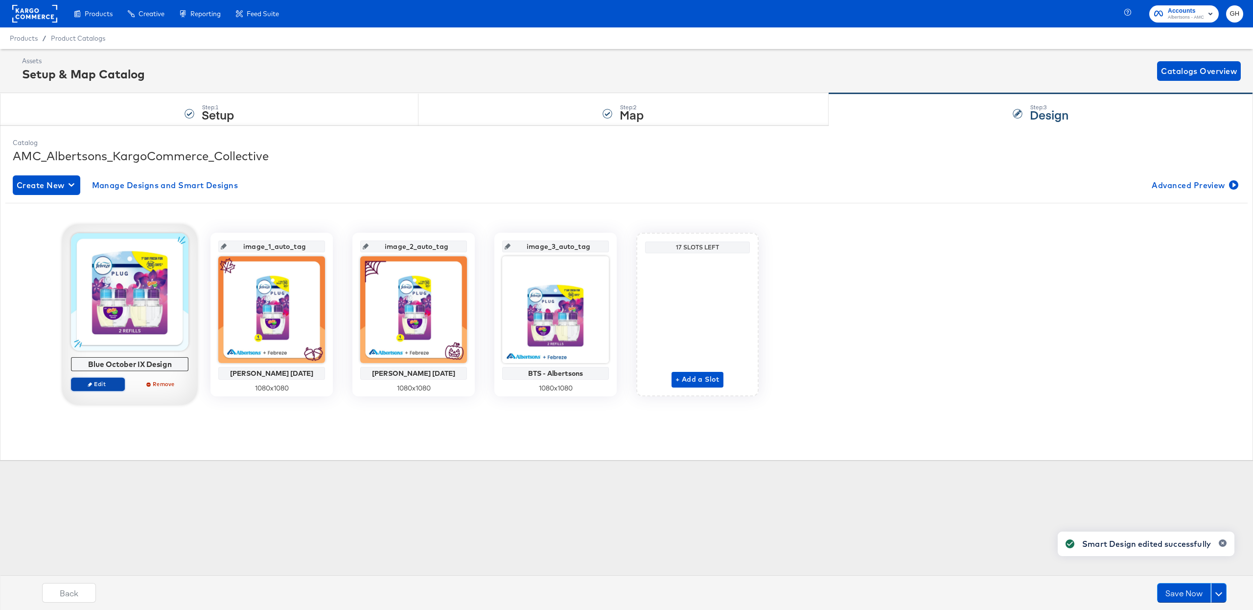
click at [102, 385] on span "Edit" at bounding box center [97, 383] width 45 height 7
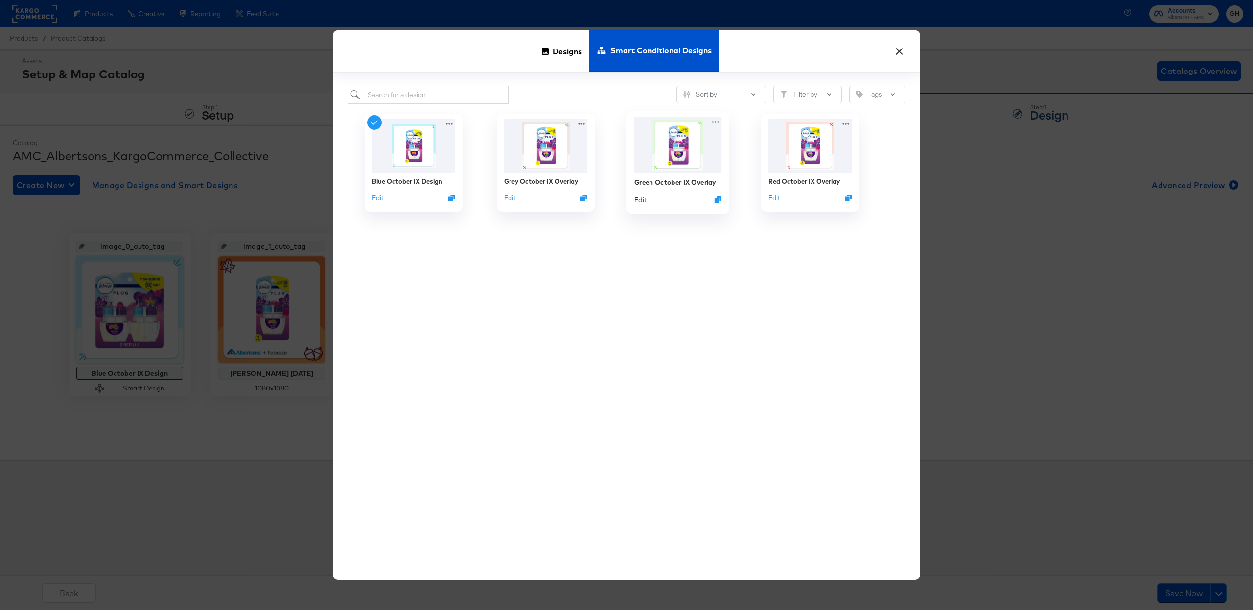
click at [642, 198] on button "Edit" at bounding box center [640, 199] width 12 height 9
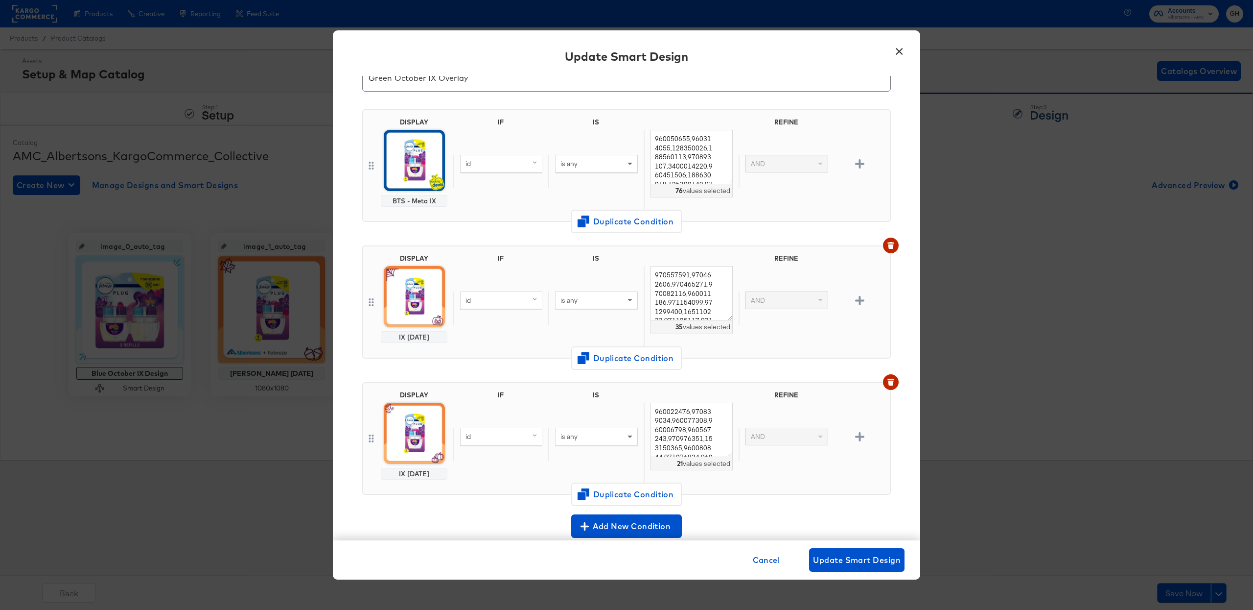
scroll to position [52, 0]
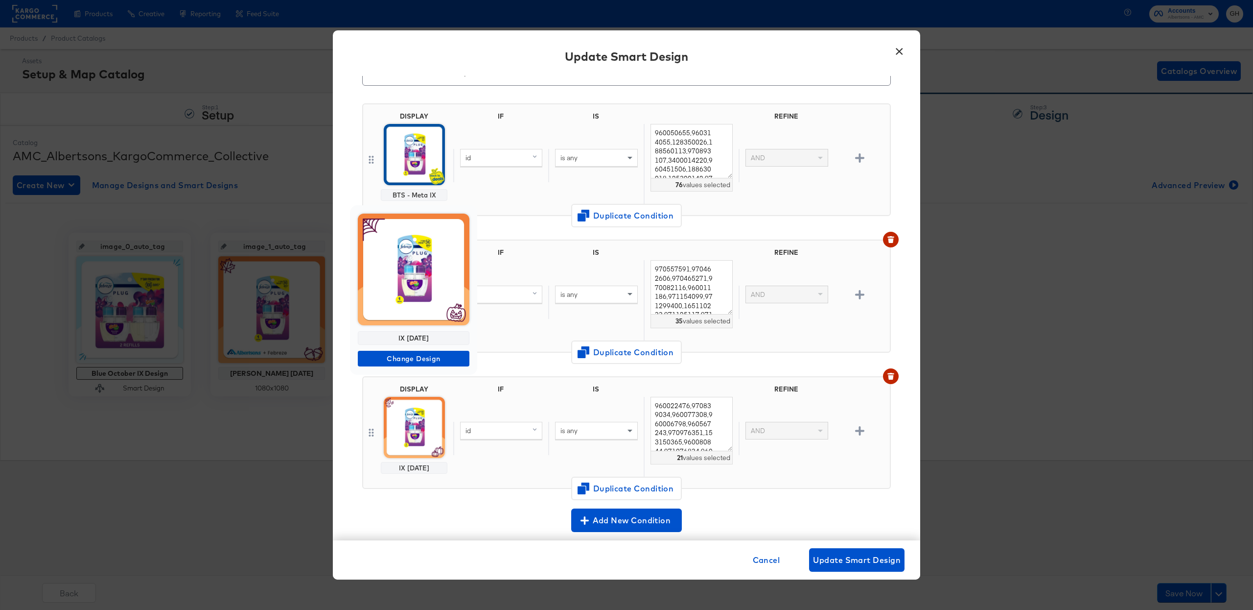
click at [420, 430] on div at bounding box center [626, 305] width 1253 height 610
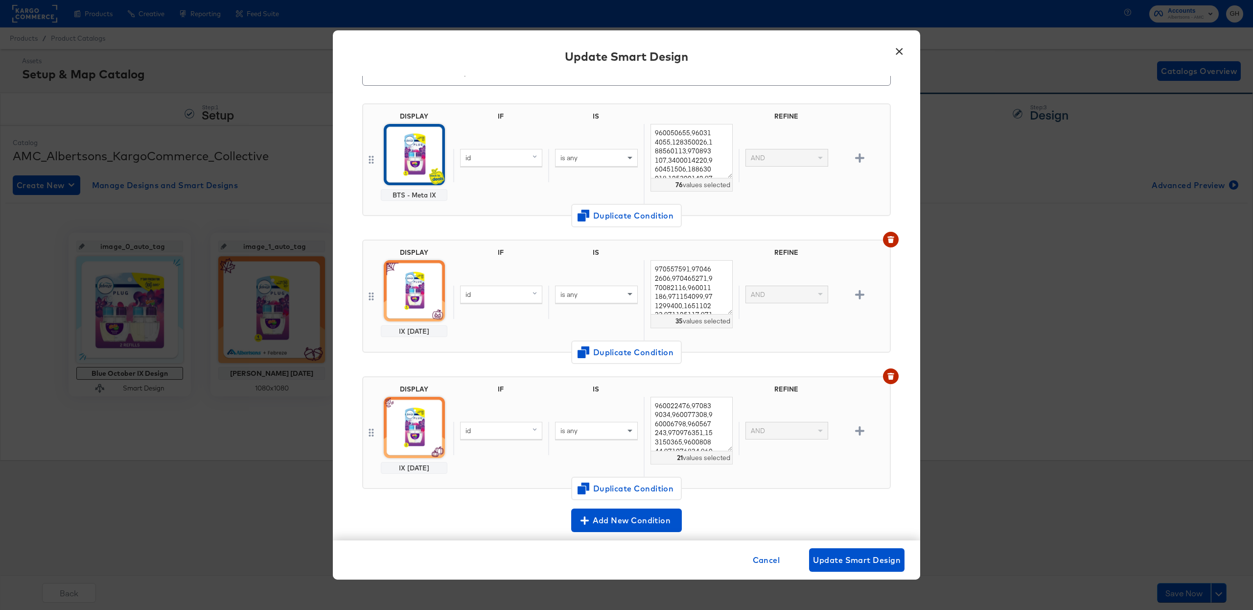
click at [417, 439] on img at bounding box center [414, 427] width 61 height 61
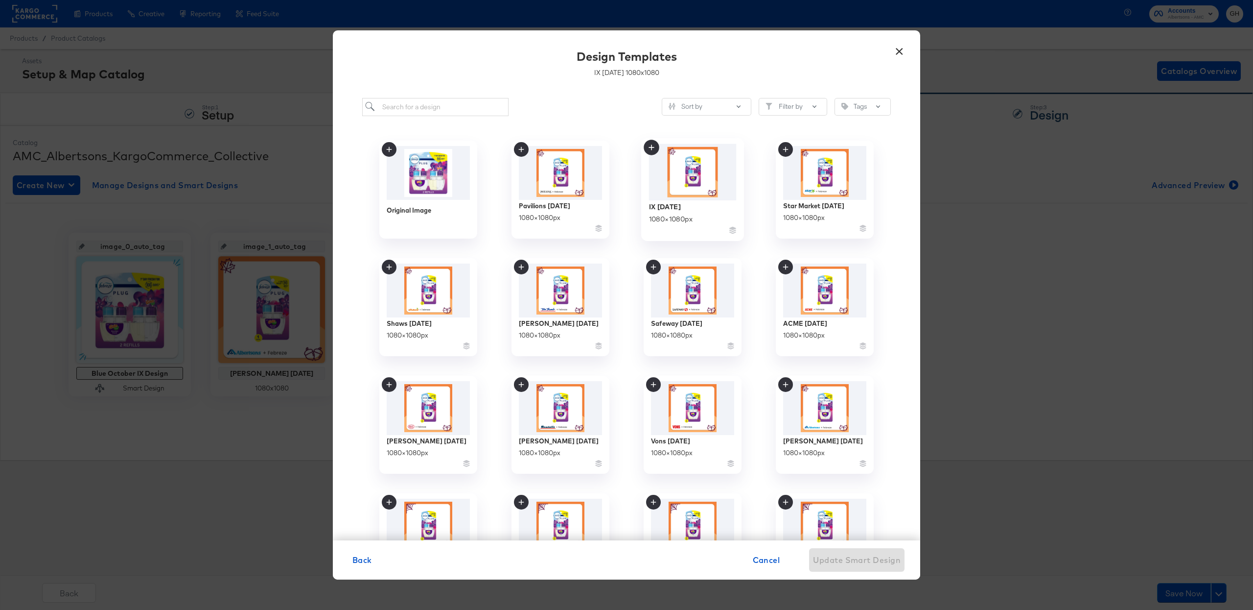
click at [691, 168] on img at bounding box center [693, 171] width 88 height 56
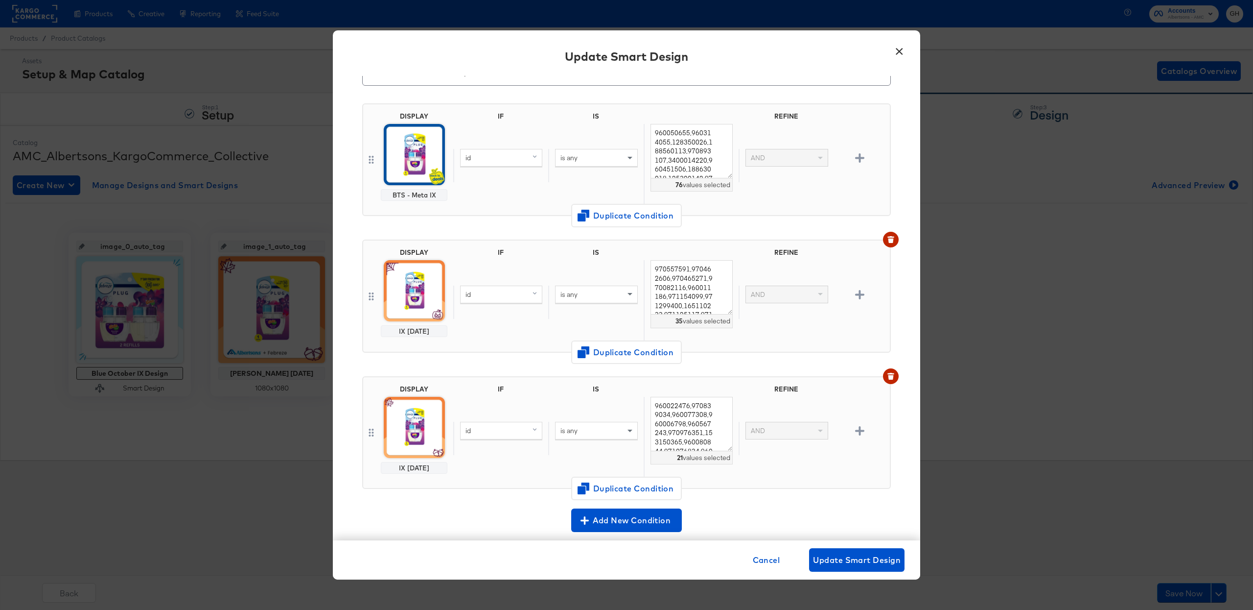
scroll to position [138, 0]
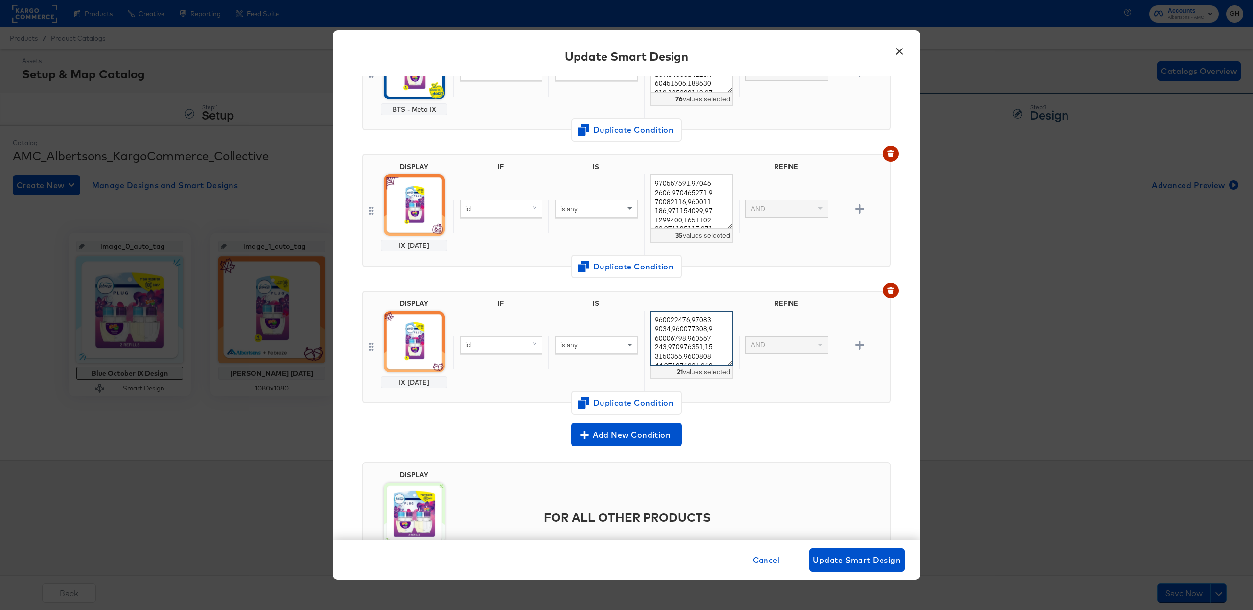
click at [679, 347] on textarea "960022476,970839034,960077308,960006798,960567243,970976351,153150365,960080844…" at bounding box center [692, 338] width 82 height 54
paste textarea "71289624,165110234,359250038,158500387,960455630,157600008,971289623,960079438,…"
type textarea "971289624,165110234,359250038,158500387,960455630,157600008,971289623,960079438…"
click at [848, 554] on span "Update Smart Design" at bounding box center [857, 560] width 88 height 14
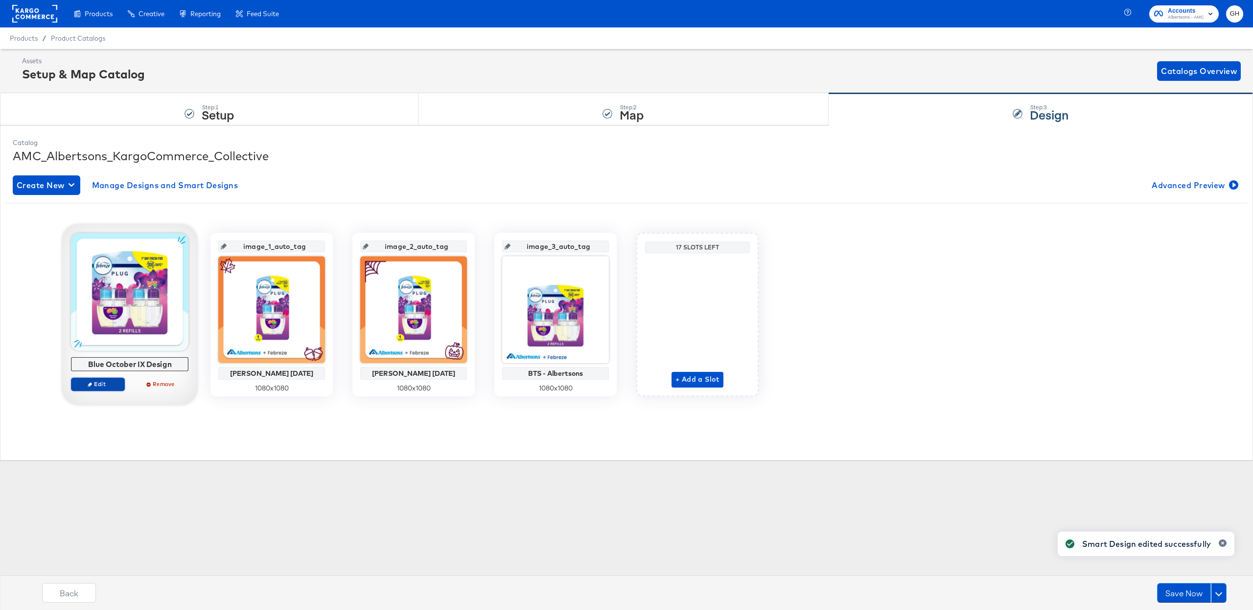
click at [89, 386] on icon "button" at bounding box center [90, 384] width 4 height 4
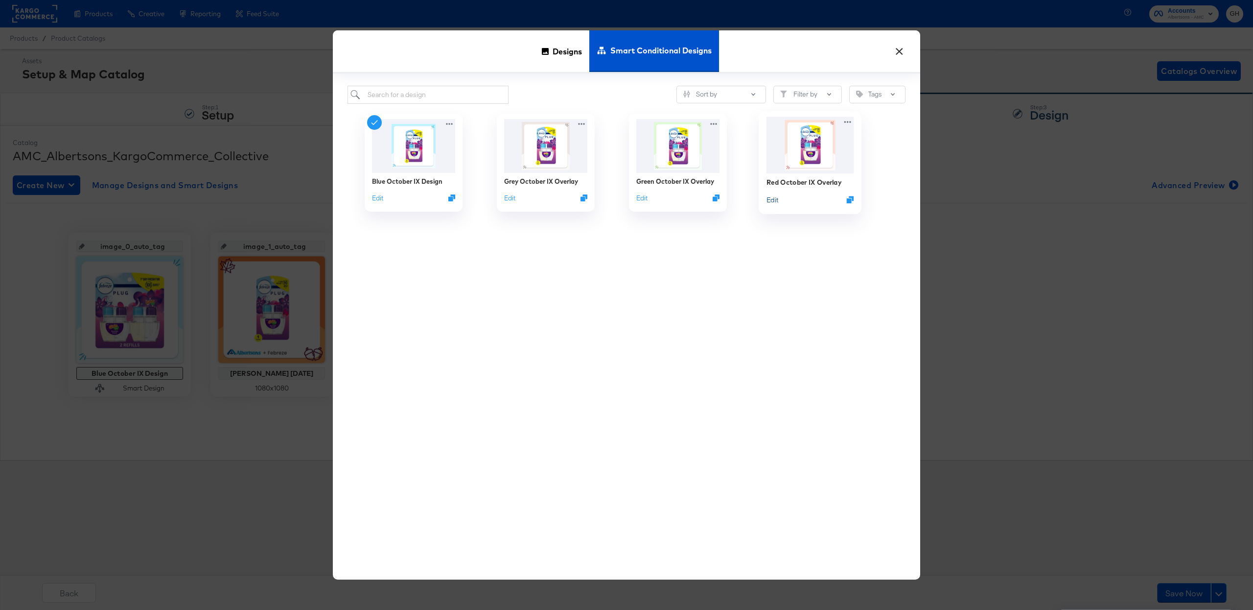
click at [774, 198] on button "Edit" at bounding box center [773, 199] width 12 height 9
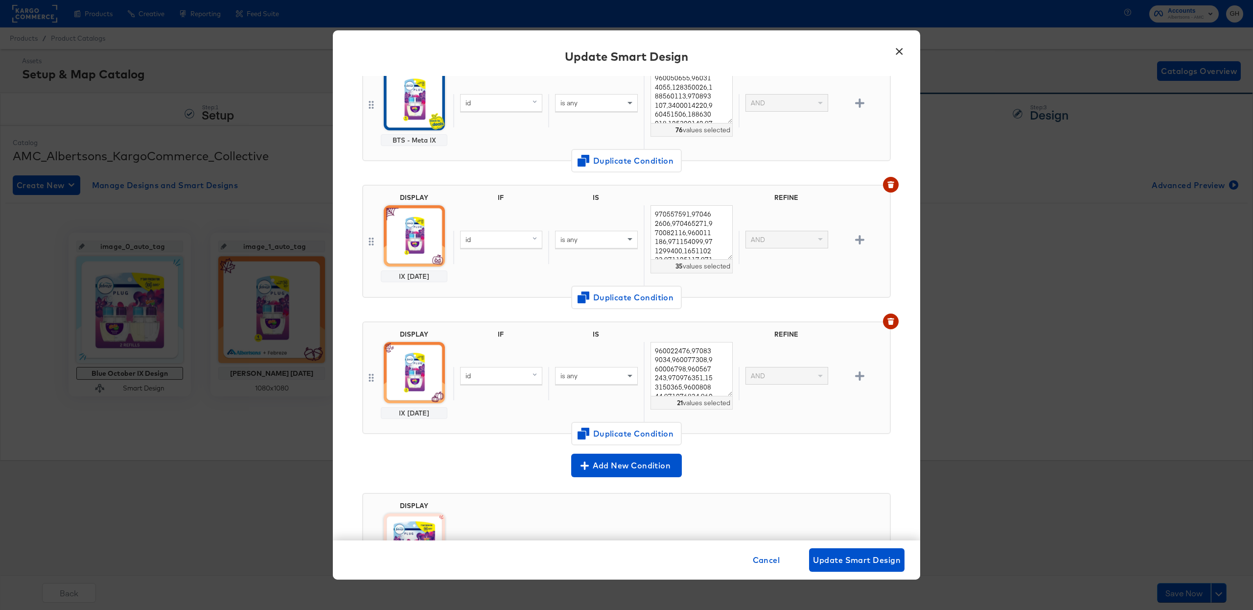
scroll to position [111, 0]
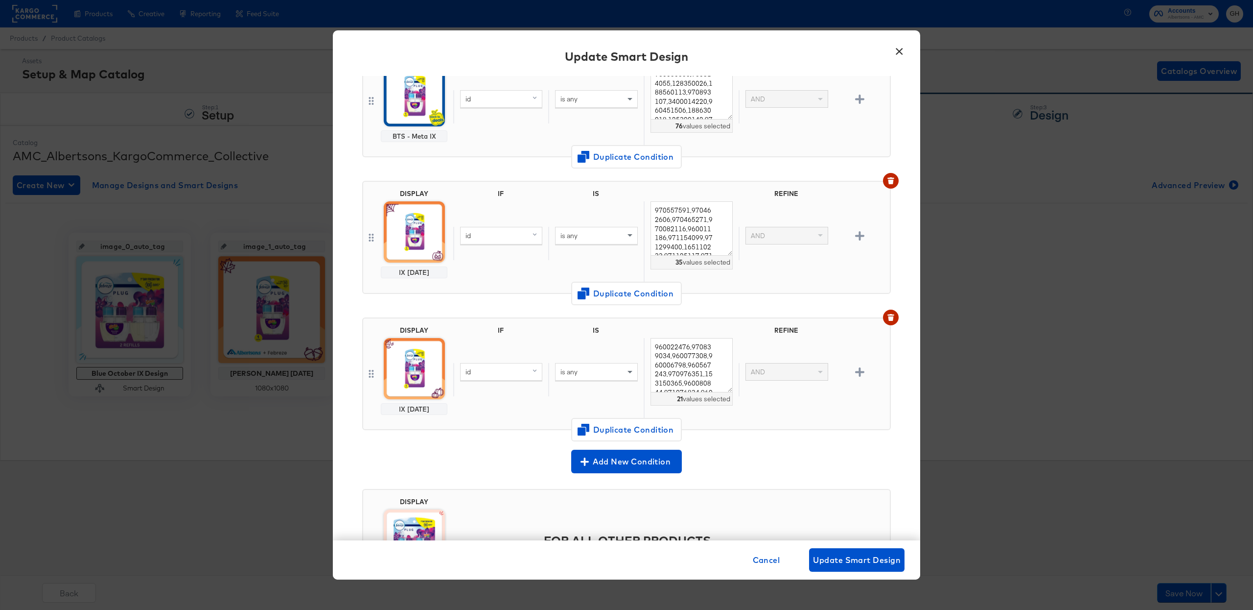
click at [413, 351] on img at bounding box center [414, 368] width 61 height 61
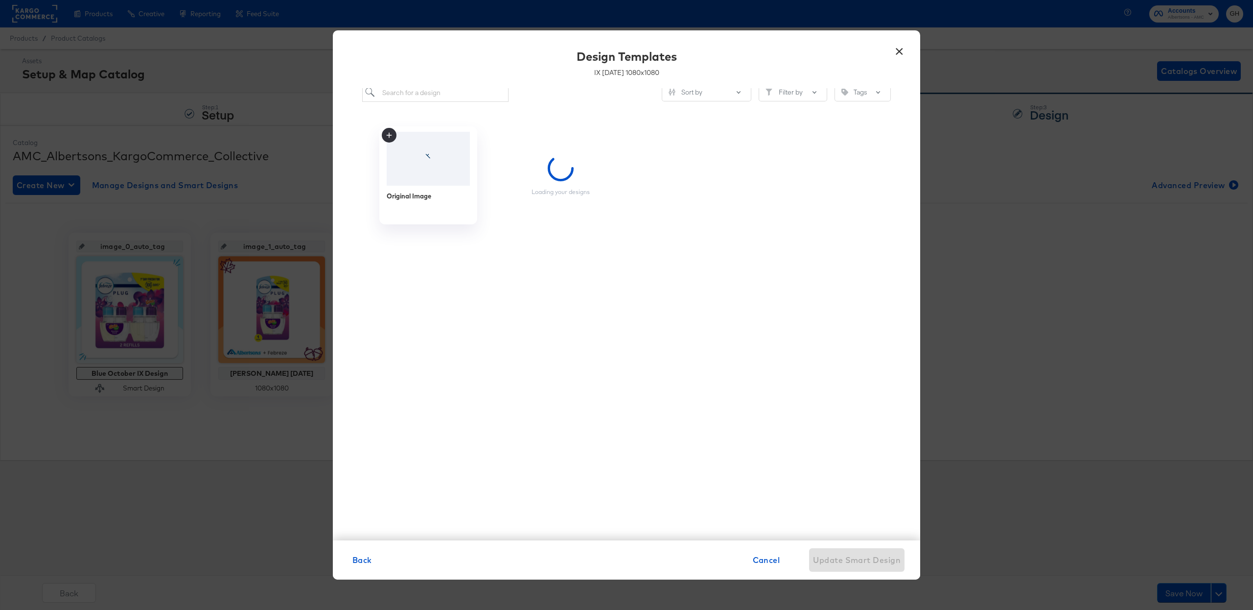
scroll to position [0, 0]
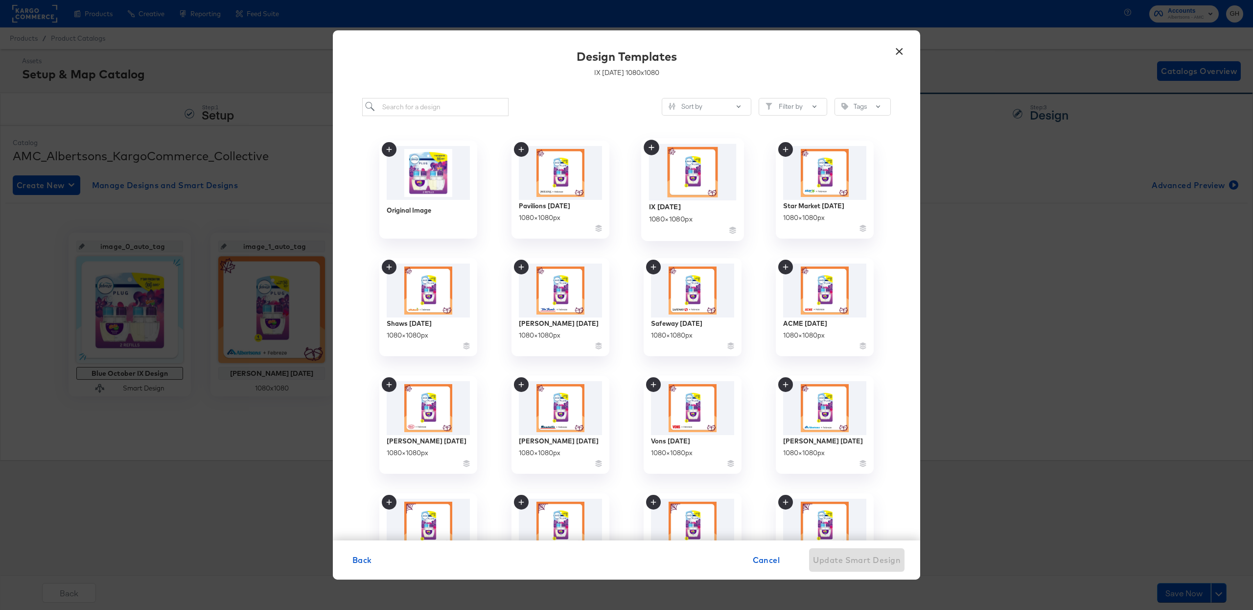
click at [668, 183] on img at bounding box center [693, 171] width 88 height 56
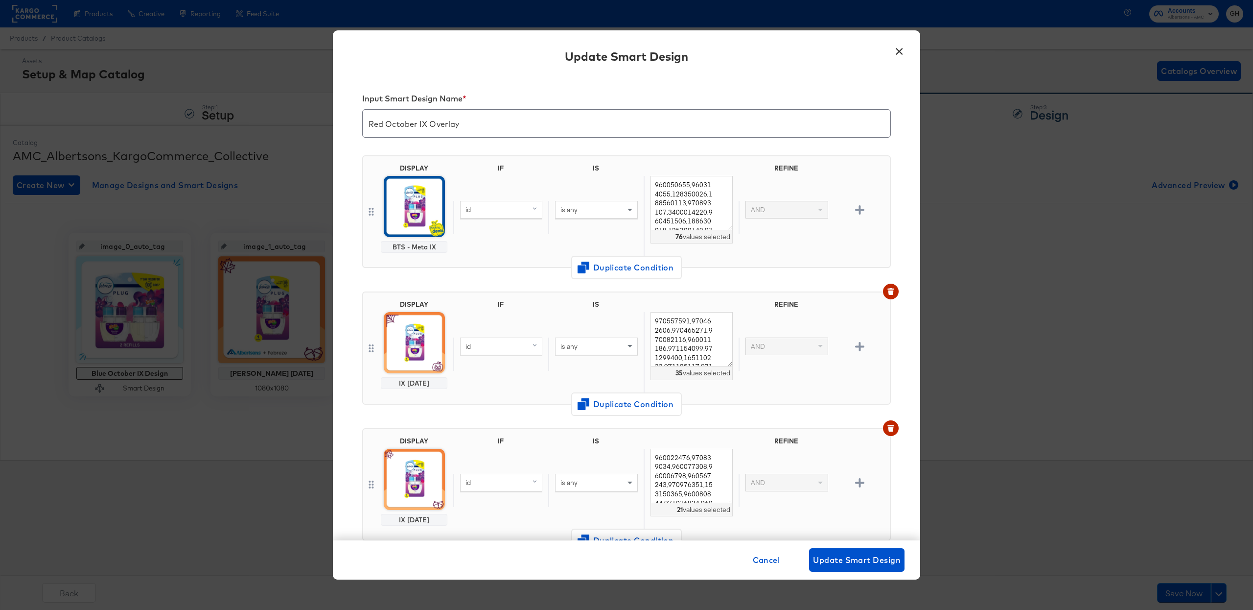
scroll to position [111, 0]
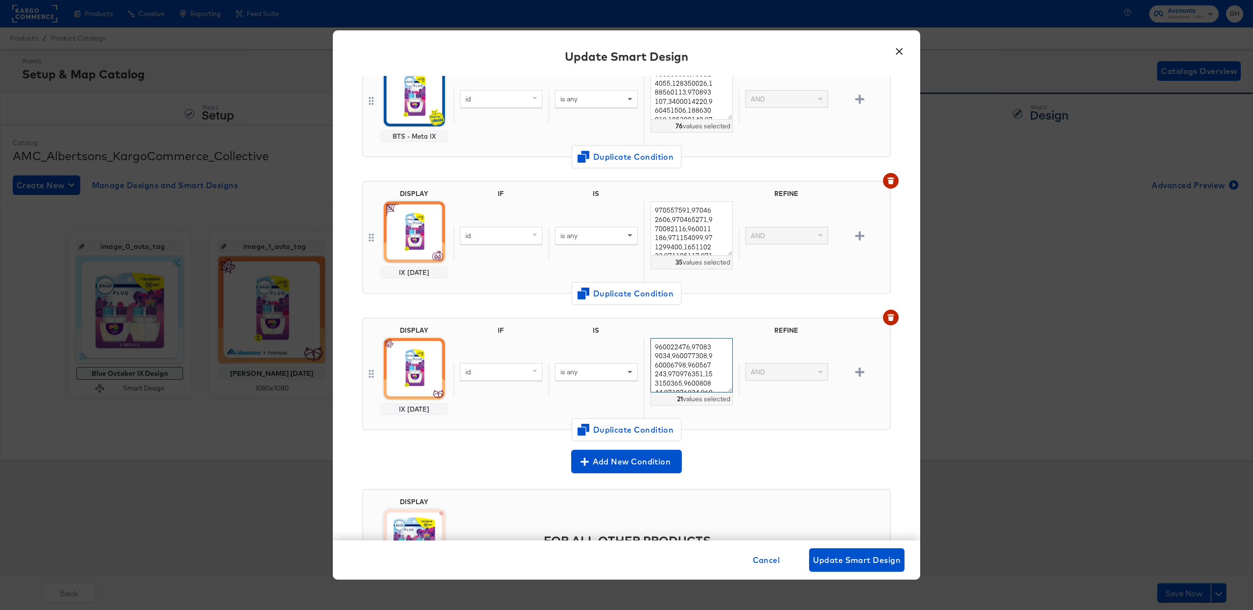
click at [678, 375] on textarea "960022476,970839034,960077308,960006798,960567243,970976351,153150365,960080844…" at bounding box center [692, 365] width 82 height 54
paste textarea "71289624,165110234,359250038,158500387,960455630,157600008,971289623,960079438,…"
type textarea "971289624,165110234,359250038,158500387,960455630,157600008,971289623,960079438…"
click at [843, 559] on span "Update Smart Design" at bounding box center [857, 560] width 88 height 14
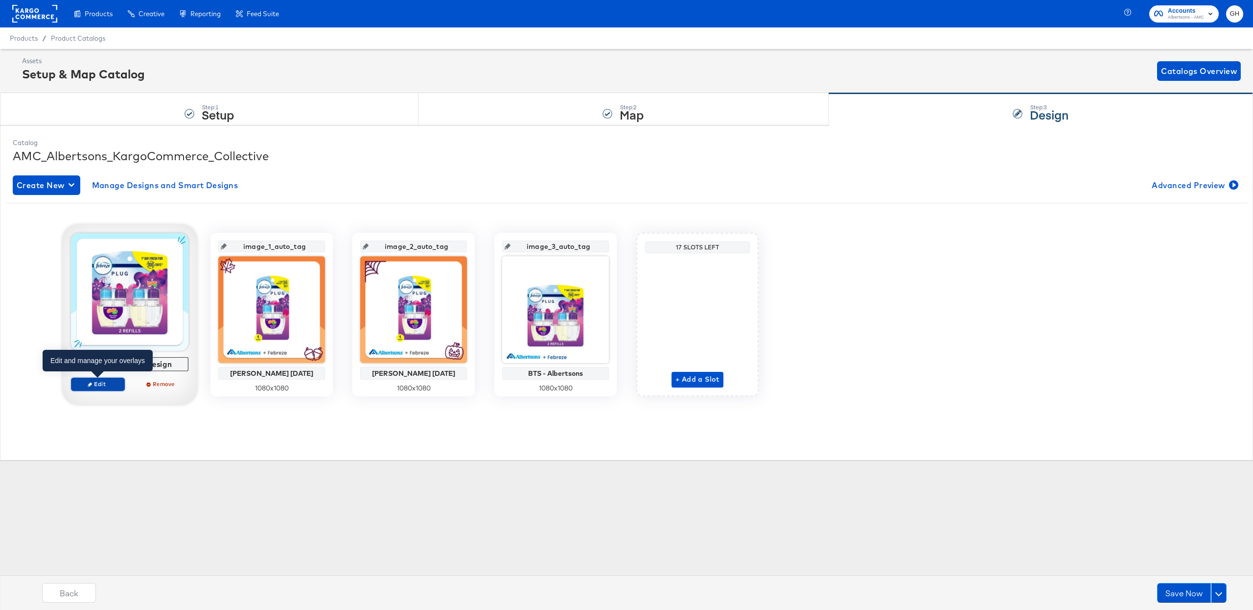
click at [105, 386] on span "Edit" at bounding box center [97, 383] width 45 height 7
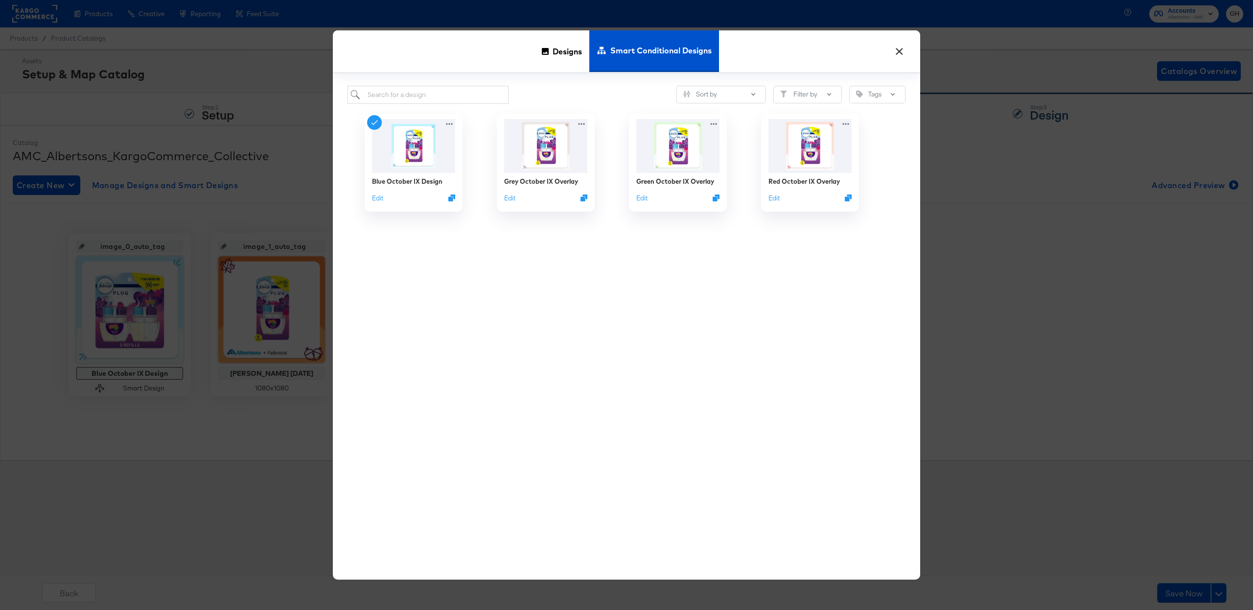
click at [899, 48] on button "×" at bounding box center [900, 49] width 18 height 18
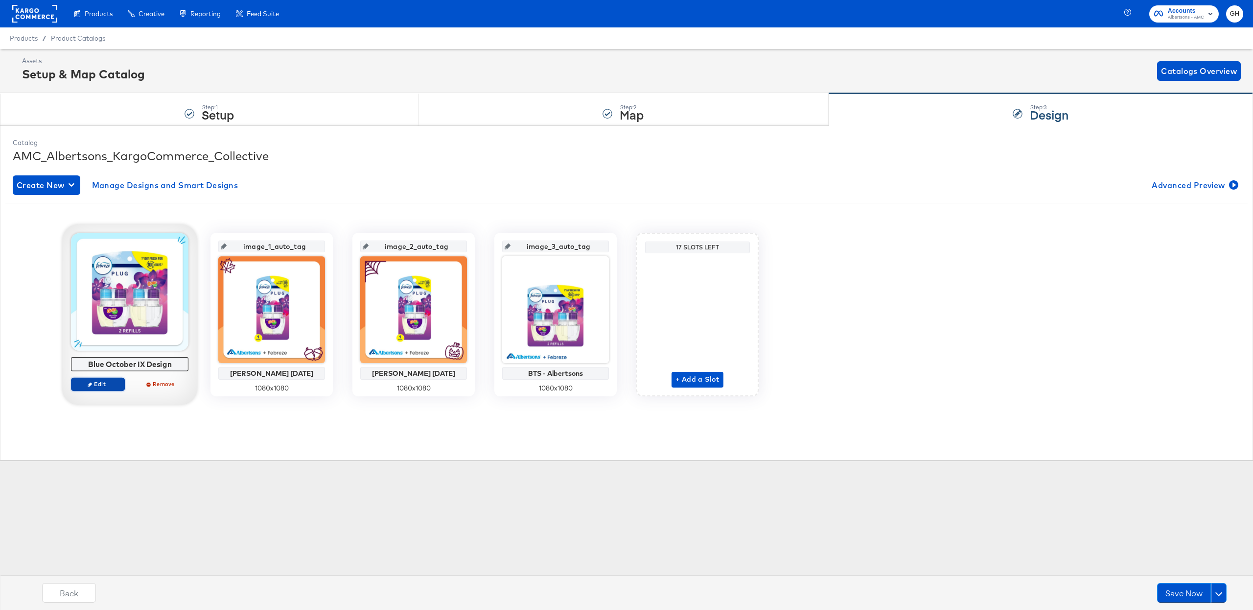
click at [88, 390] on button "Edit" at bounding box center [98, 384] width 54 height 14
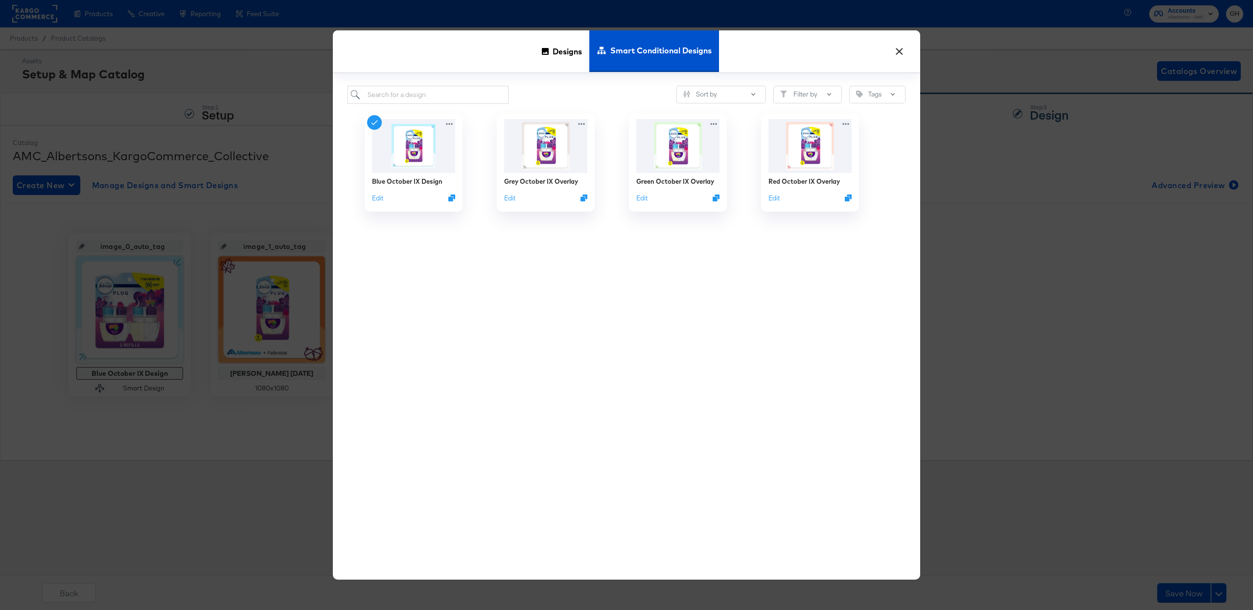
click at [160, 342] on div "× Designs Smart Conditional Designs Sort by Filter by Tags Blue October IX Desi…" at bounding box center [626, 305] width 1253 height 610
click at [902, 55] on button "×" at bounding box center [900, 49] width 18 height 18
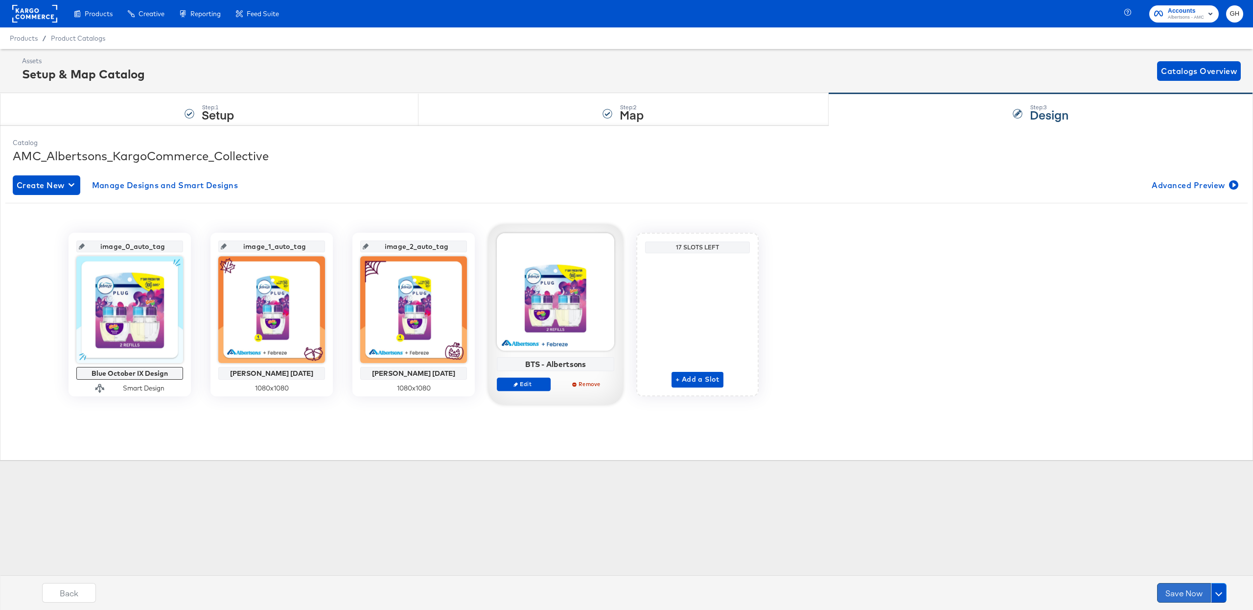
click at [1170, 588] on button "Save Now" at bounding box center [1184, 593] width 54 height 20
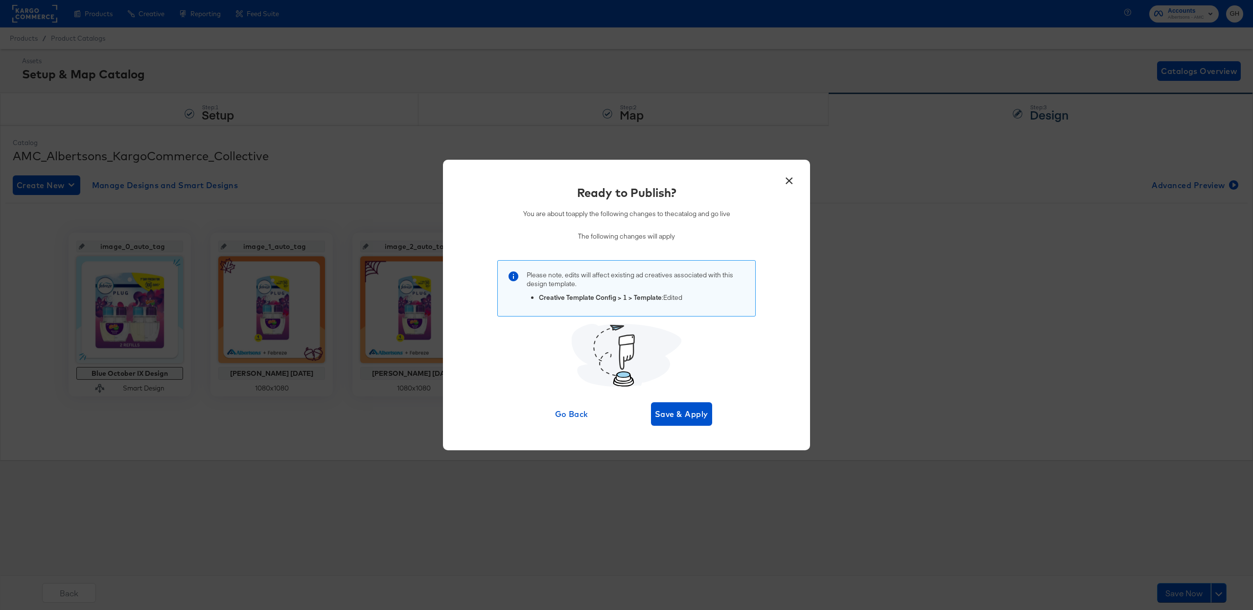
click at [699, 399] on div "Ready to Publish? You are about to apply the following changes to the catalog a…" at bounding box center [627, 304] width 338 height 241
click at [697, 404] on button "Save & Apply" at bounding box center [681, 413] width 61 height 23
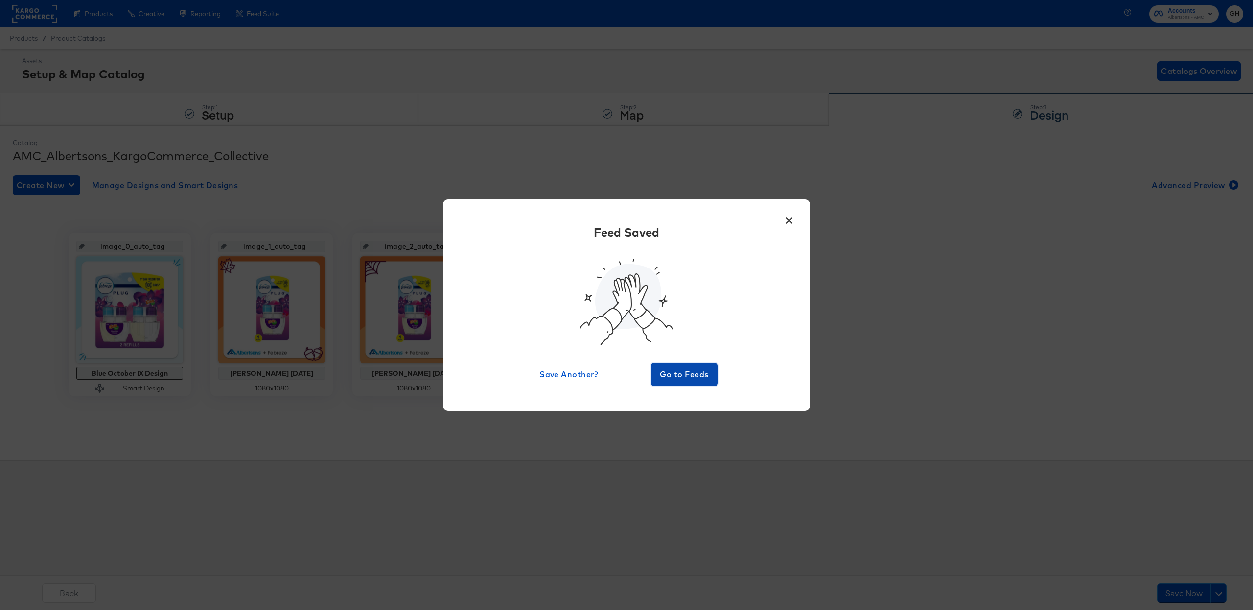
click at [704, 376] on span "Go to Feeds" at bounding box center [684, 374] width 59 height 14
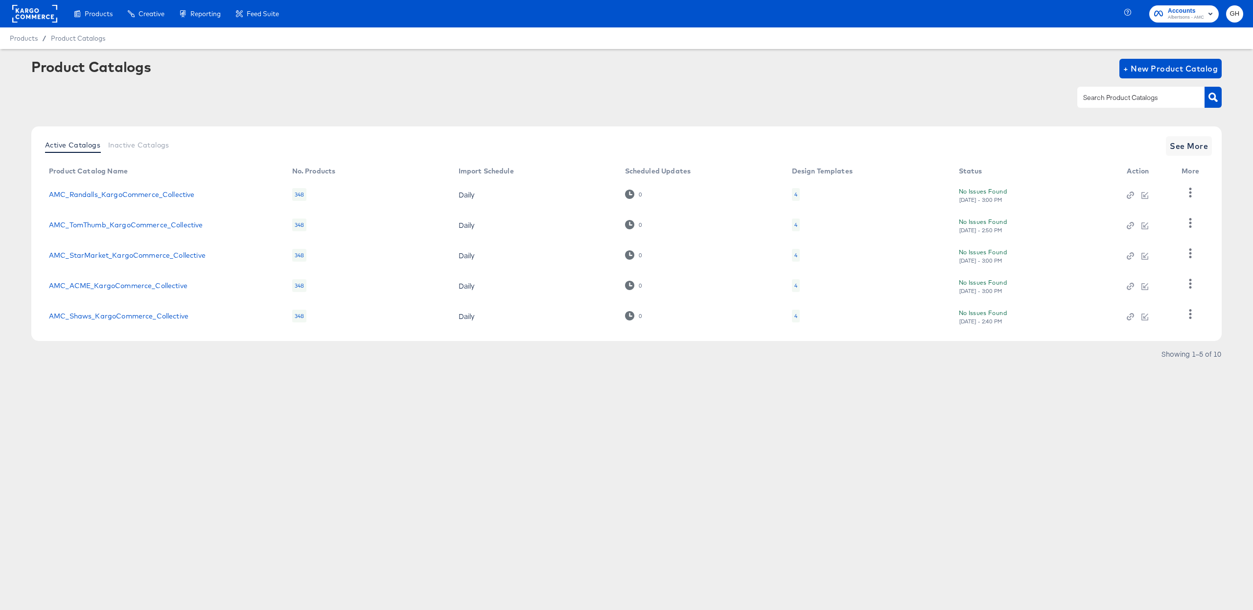
click at [1140, 96] on input "text" at bounding box center [1133, 97] width 104 height 11
type input "safe"
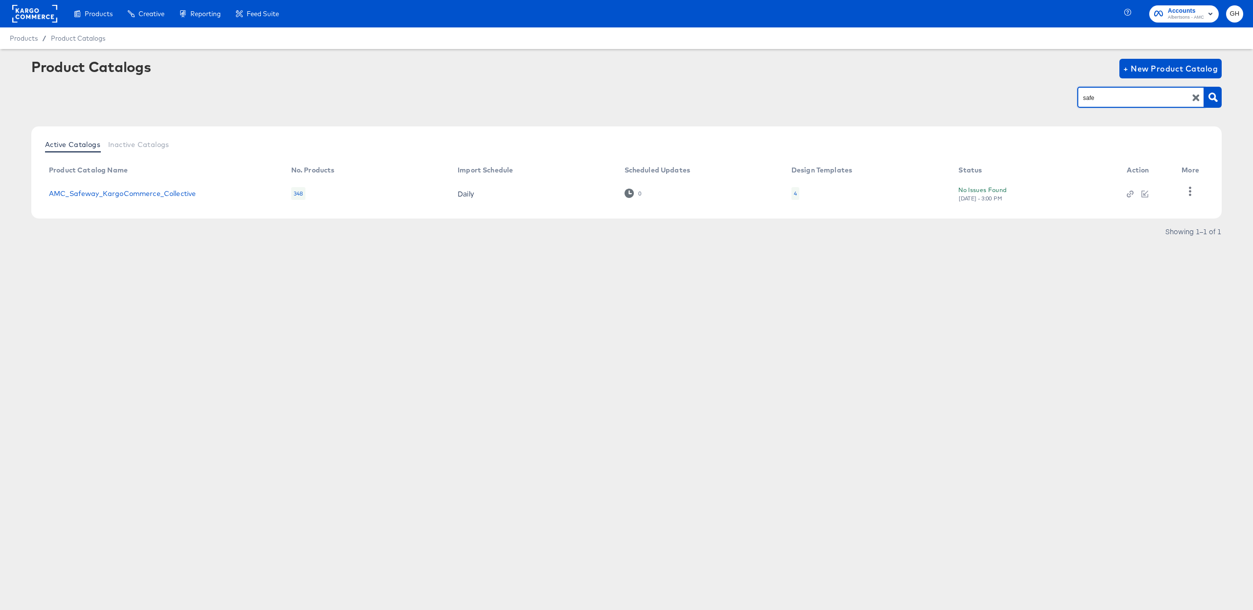
click at [792, 190] on div "4" at bounding box center [796, 193] width 8 height 13
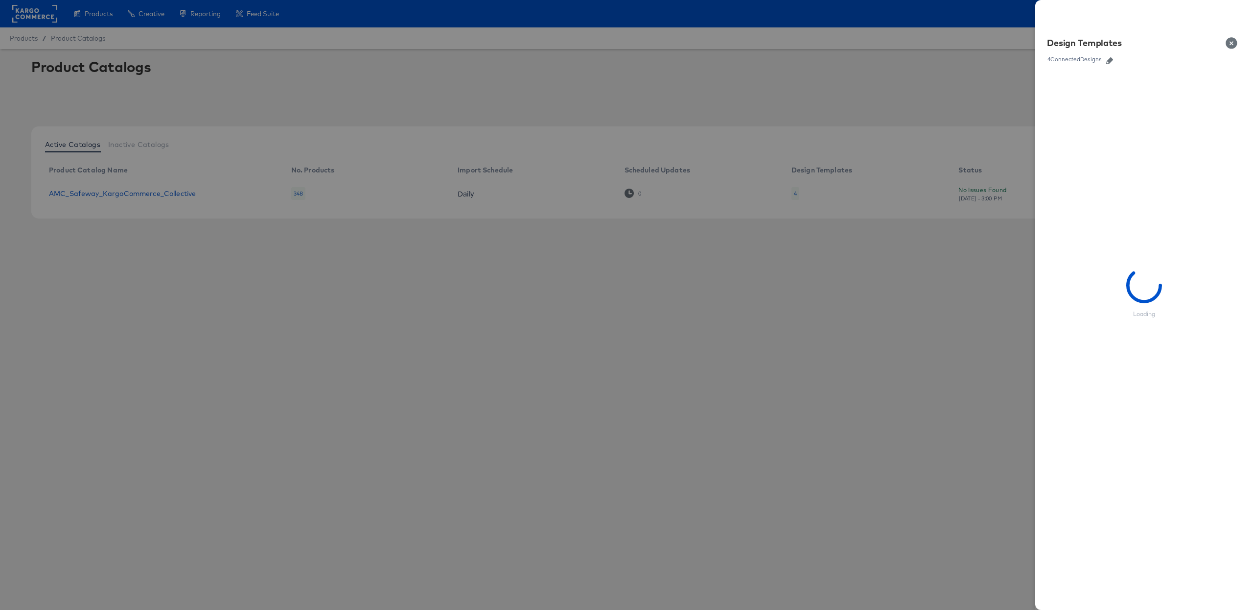
click at [1112, 58] on icon "button" at bounding box center [1109, 60] width 7 height 7
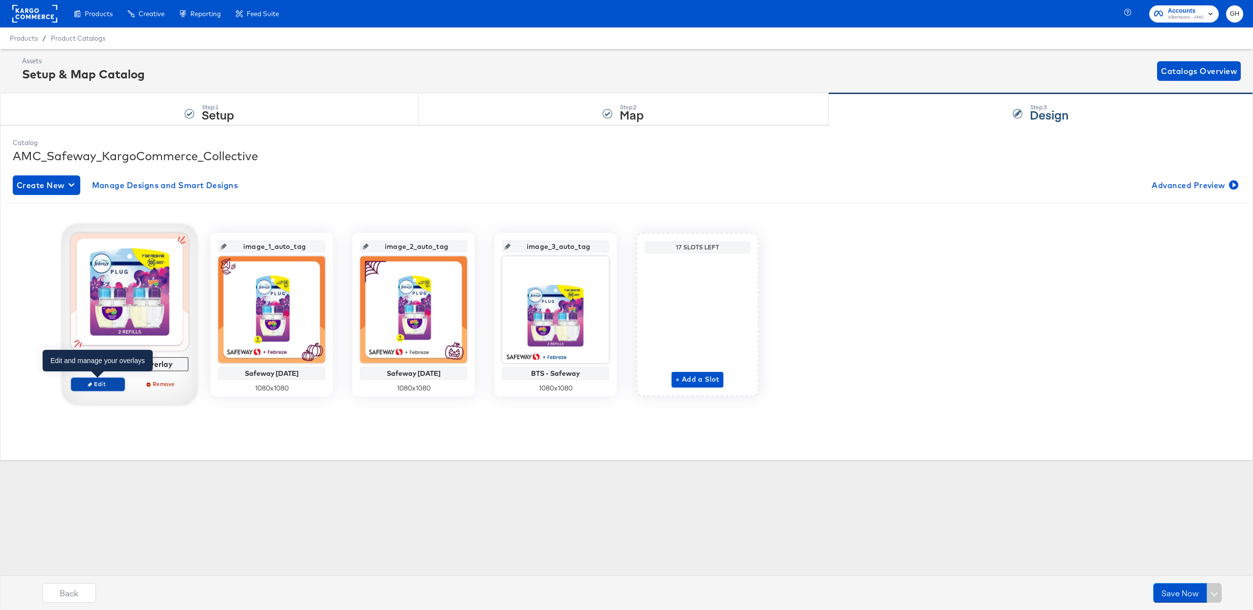
click at [88, 382] on icon "button" at bounding box center [90, 384] width 4 height 4
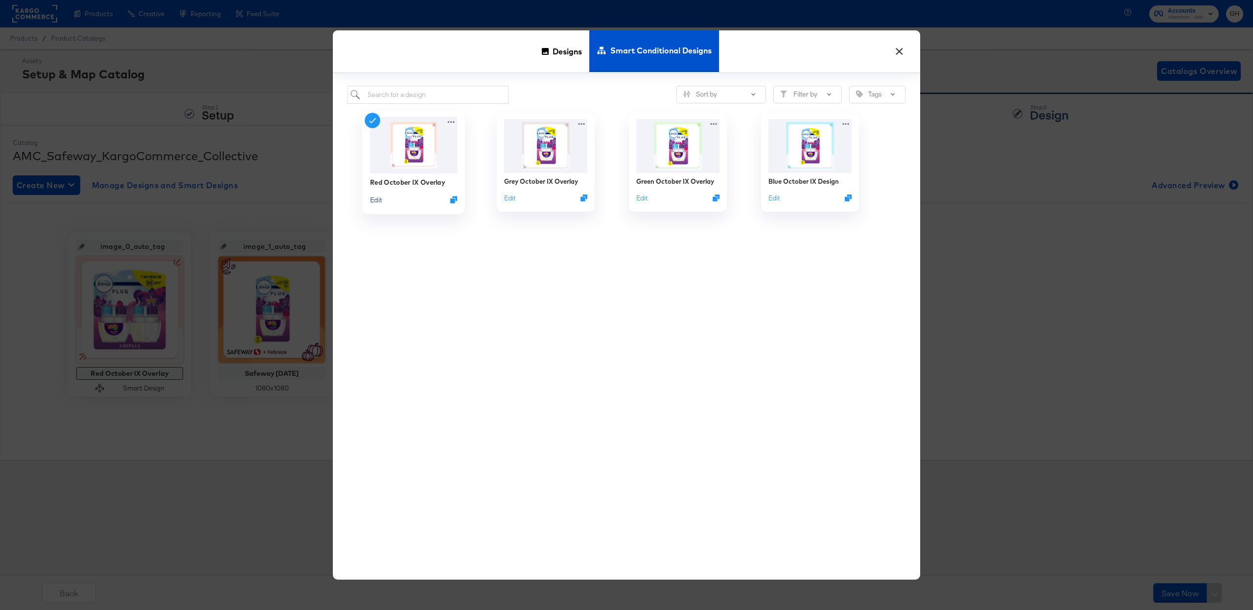
click at [376, 200] on button "Edit" at bounding box center [376, 199] width 12 height 9
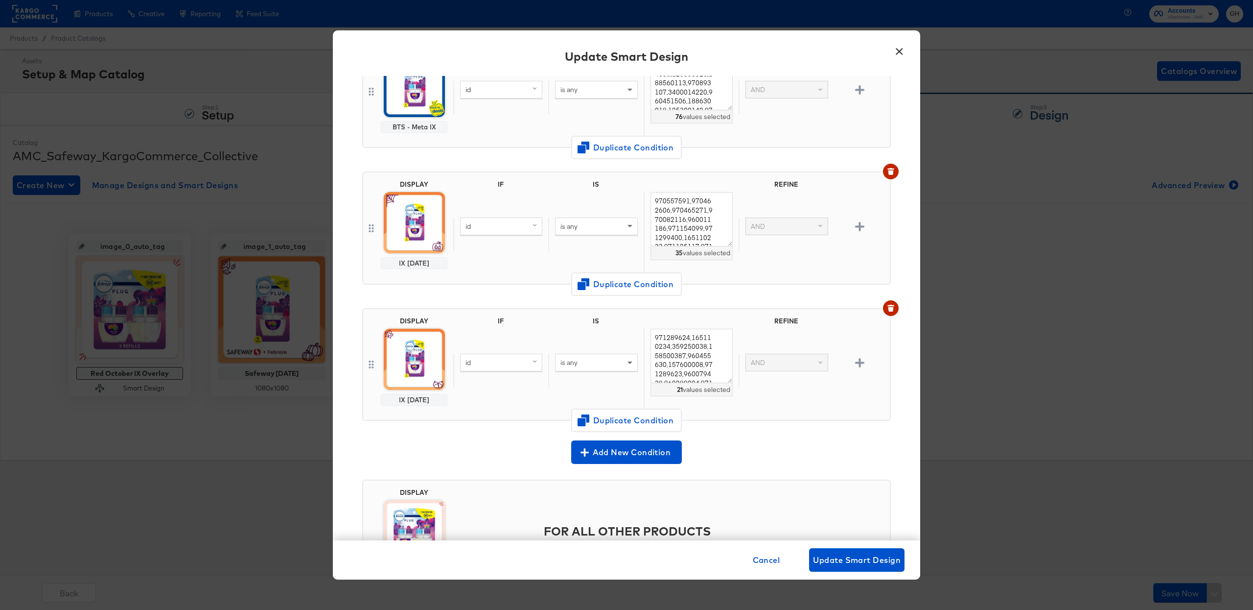
scroll to position [122, 0]
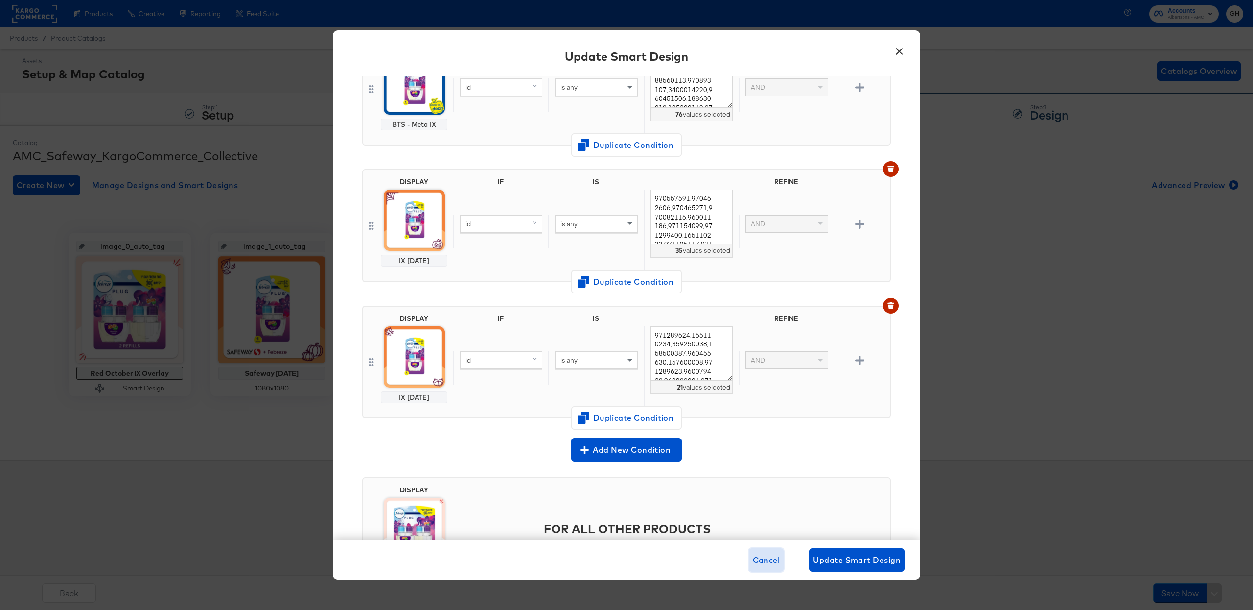
click at [749, 553] on button "Cancel" at bounding box center [766, 559] width 35 height 23
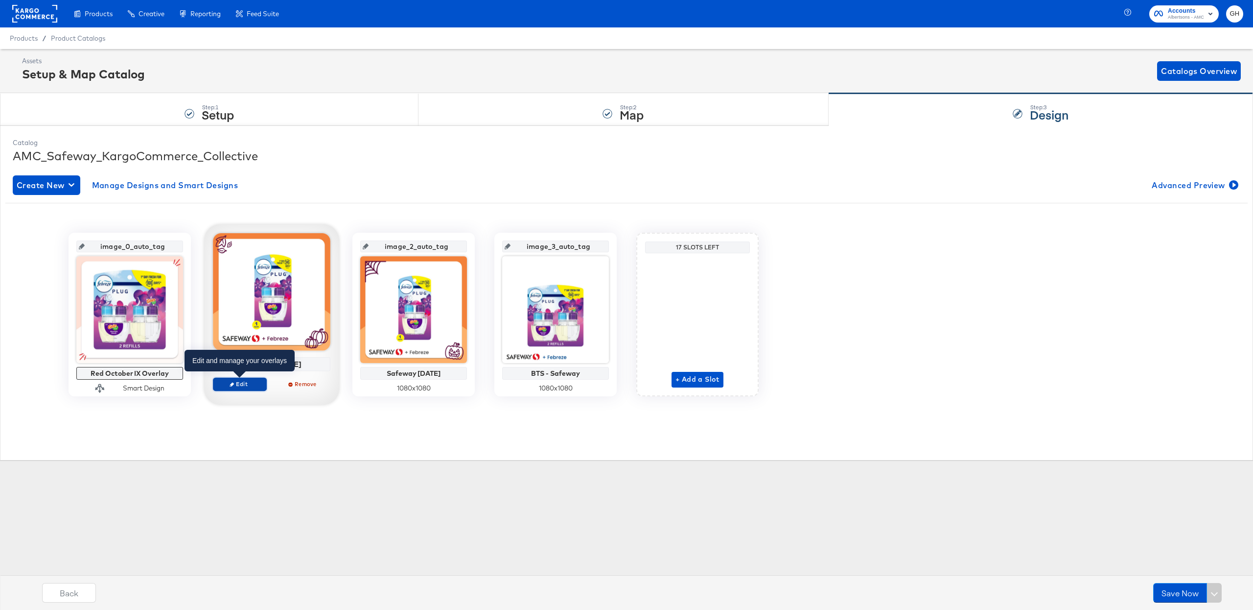
click at [247, 385] on span "Edit" at bounding box center [239, 383] width 45 height 7
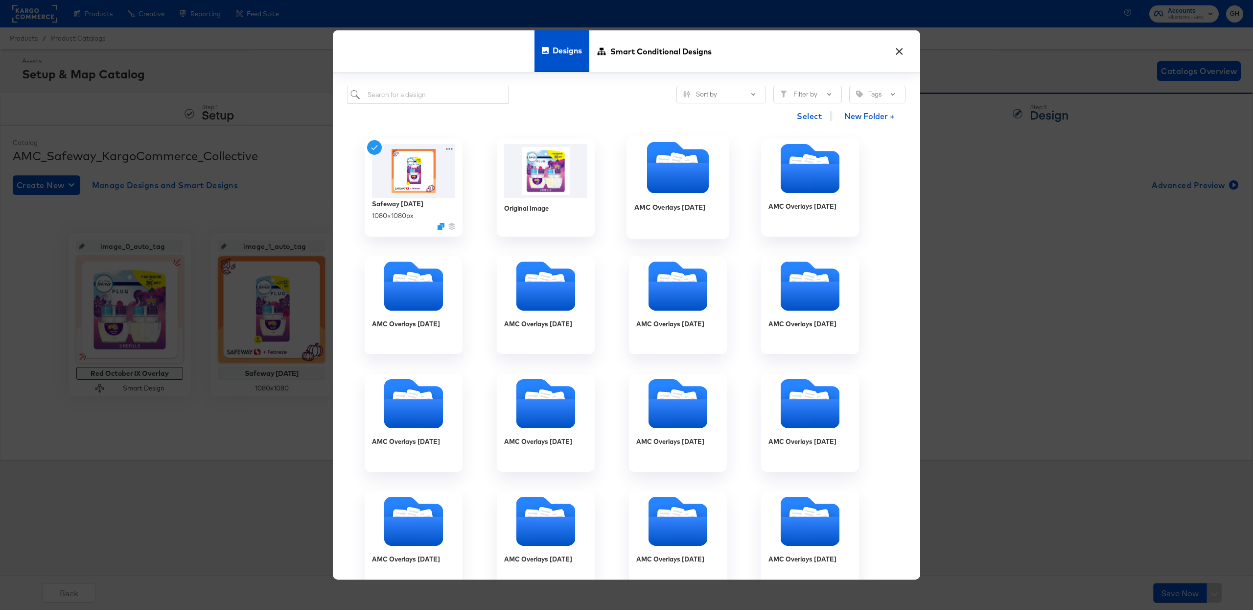
click at [673, 184] on icon "Folder" at bounding box center [678, 178] width 62 height 30
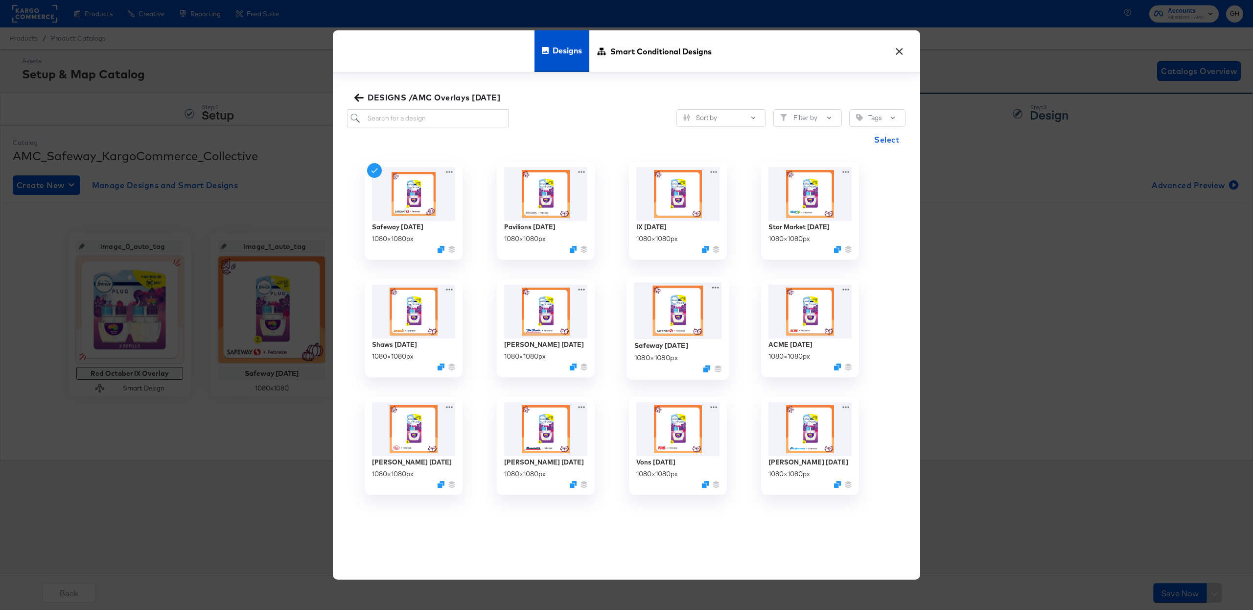
click at [676, 329] on img at bounding box center [678, 310] width 88 height 57
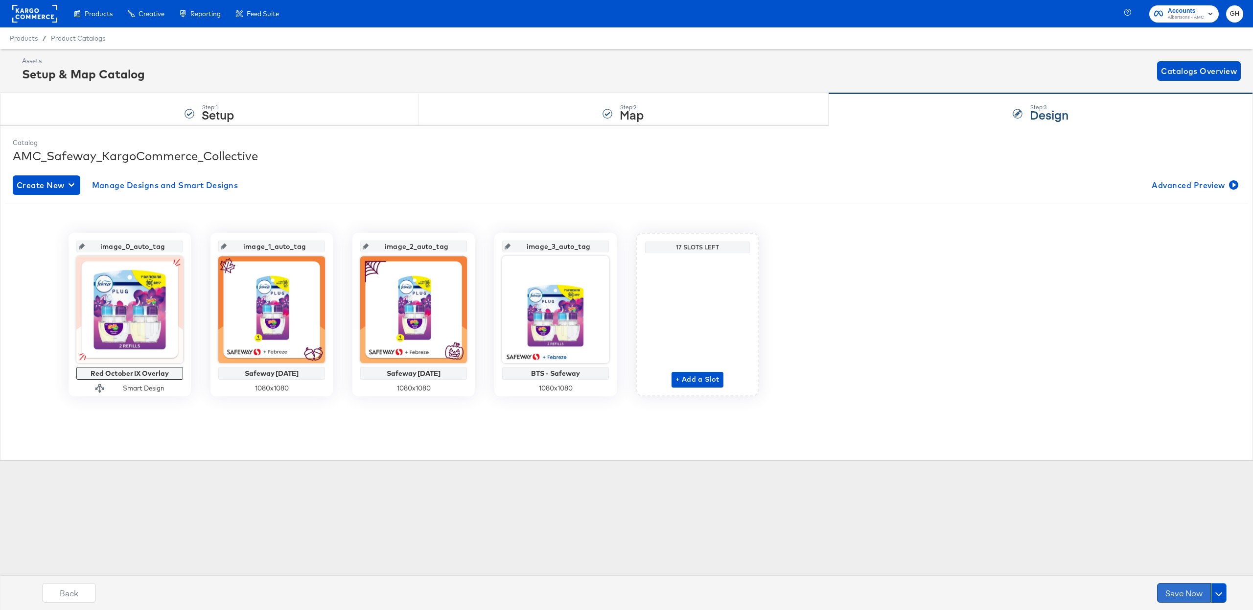
click at [1180, 590] on button "Save Now" at bounding box center [1184, 593] width 54 height 20
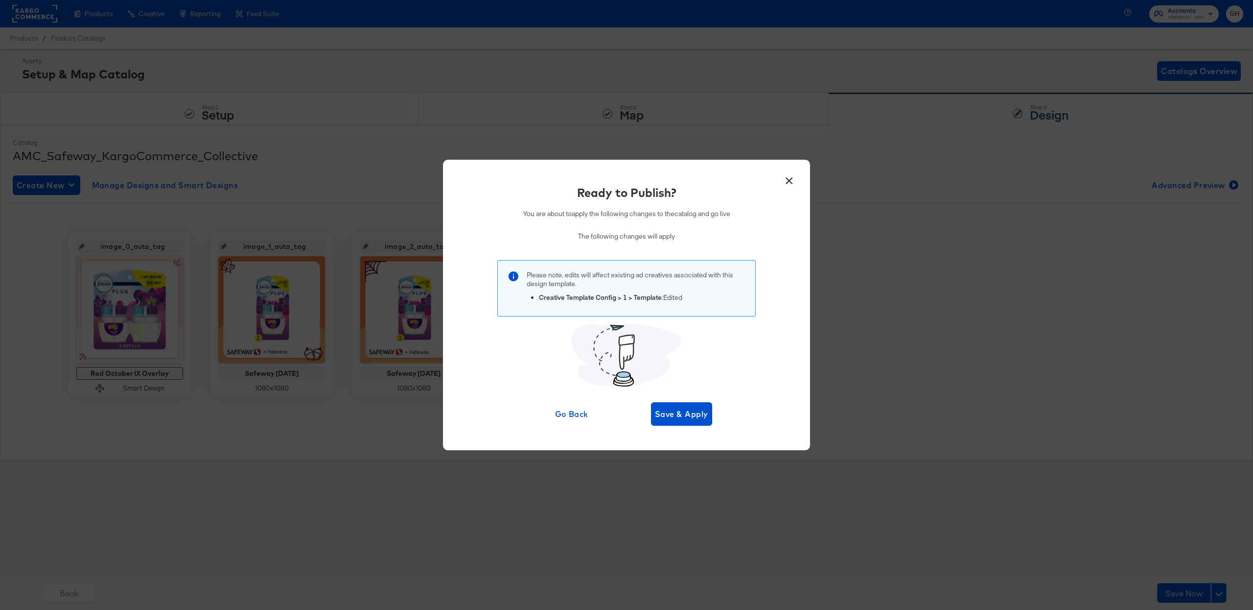
click at [791, 175] on button "×" at bounding box center [789, 178] width 18 height 18
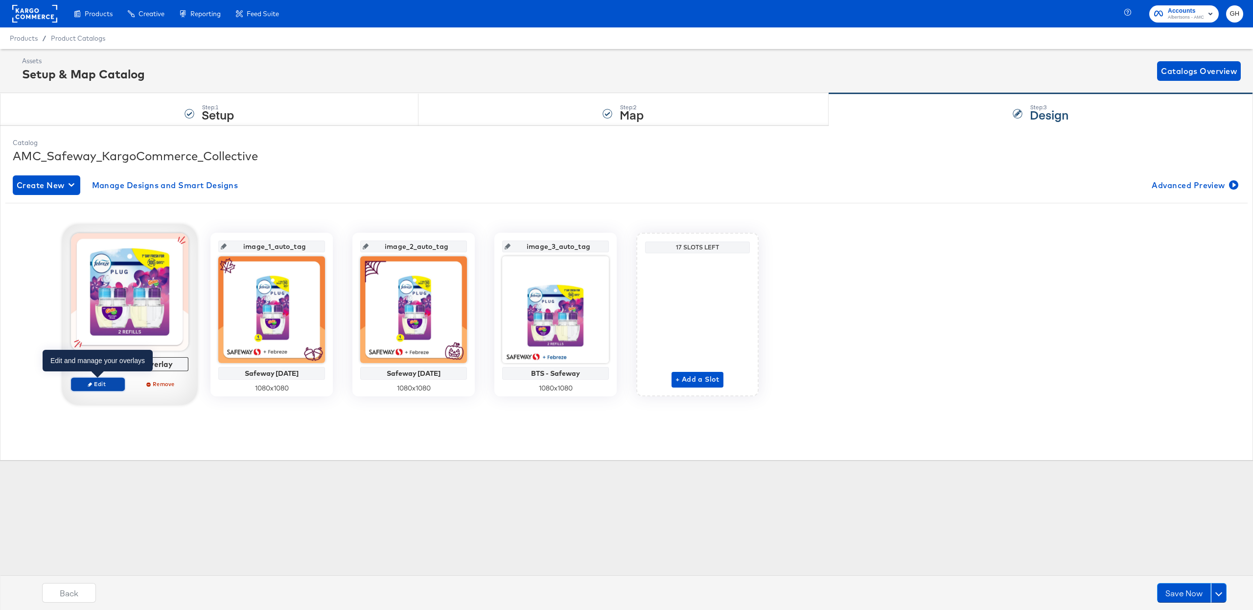
click at [104, 383] on span "Edit" at bounding box center [97, 383] width 45 height 7
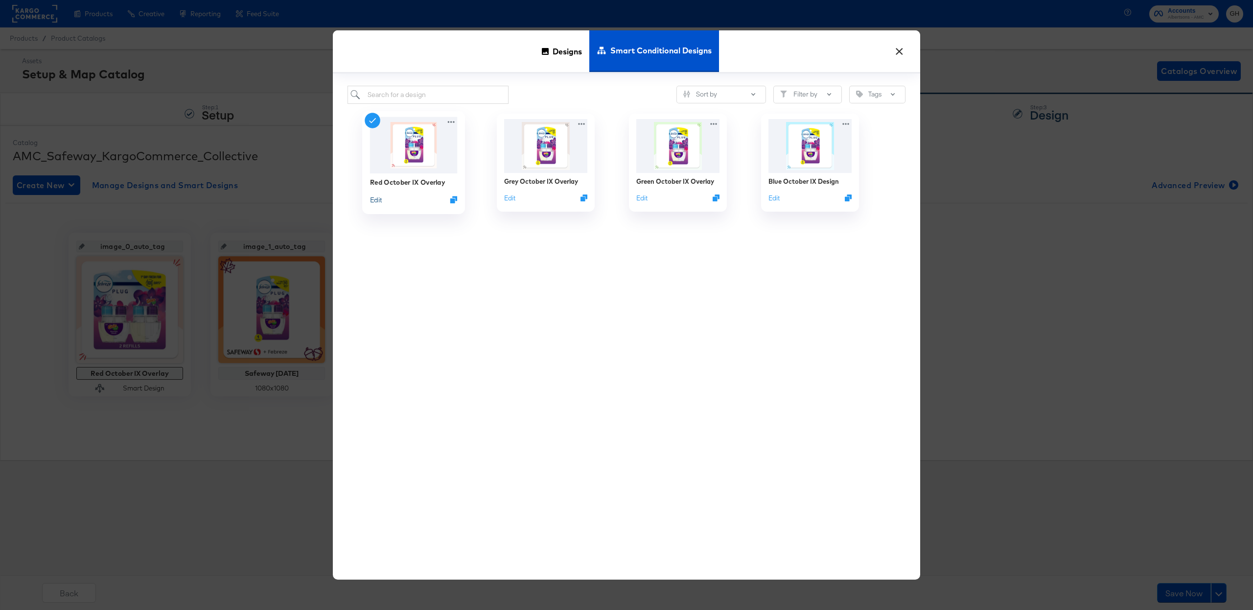
click at [381, 203] on button "Edit" at bounding box center [376, 199] width 12 height 9
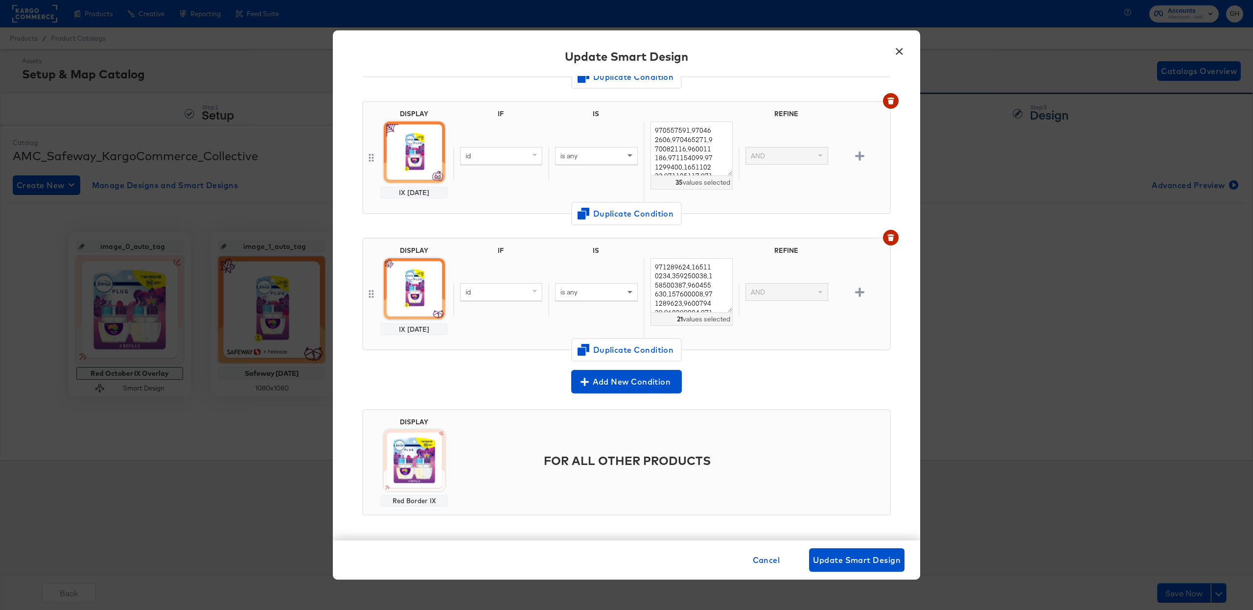
scroll to position [183, 0]
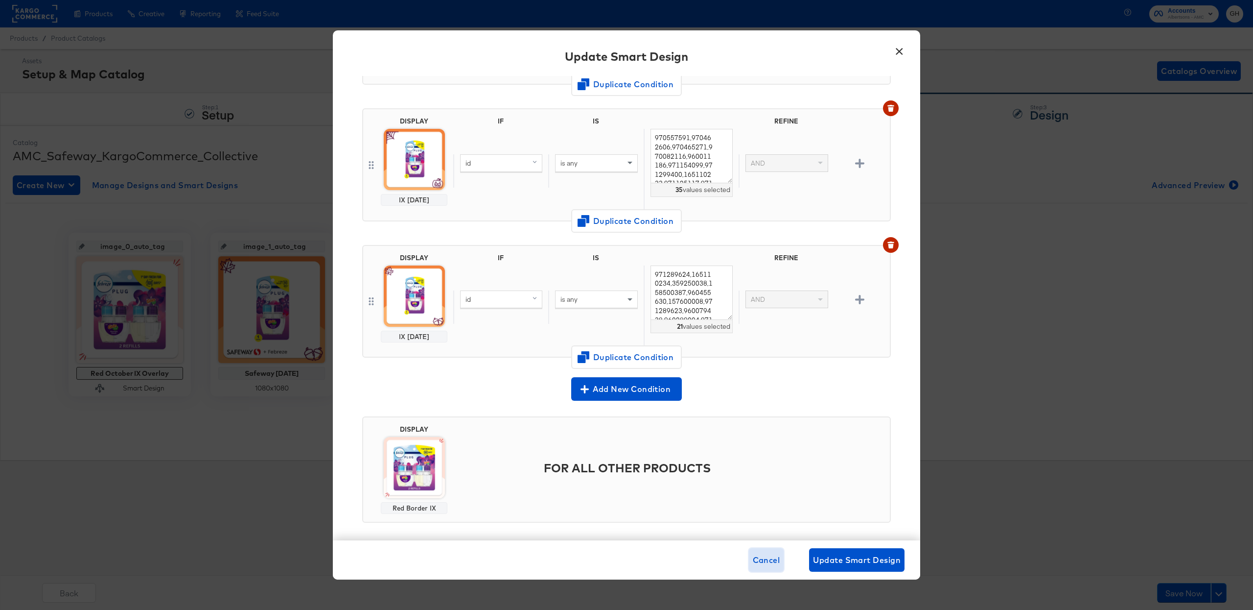
click at [753, 555] on span "Cancel" at bounding box center [766, 560] width 27 height 14
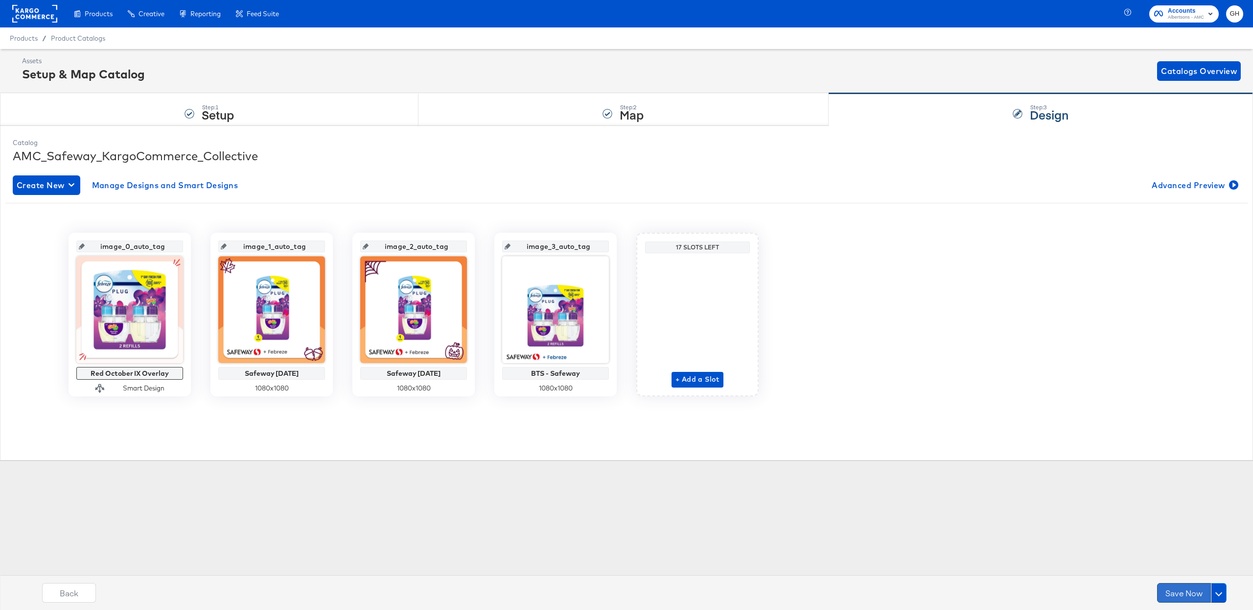
click at [1184, 589] on button "Save Now" at bounding box center [1184, 593] width 54 height 20
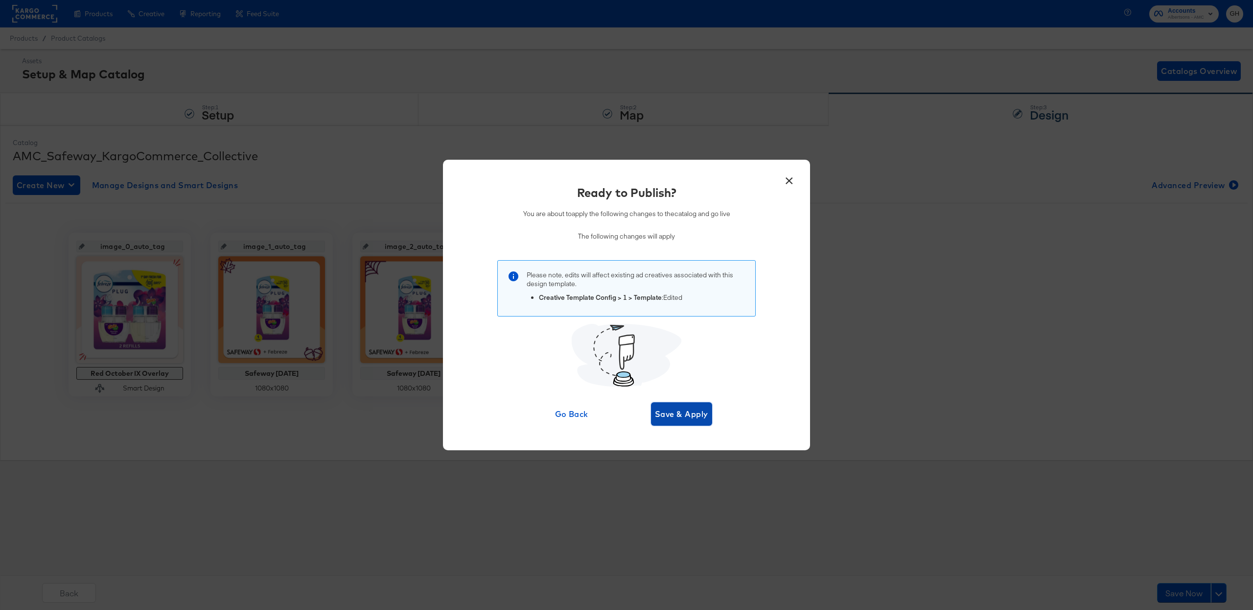
click at [677, 407] on span "Save & Apply" at bounding box center [681, 414] width 53 height 14
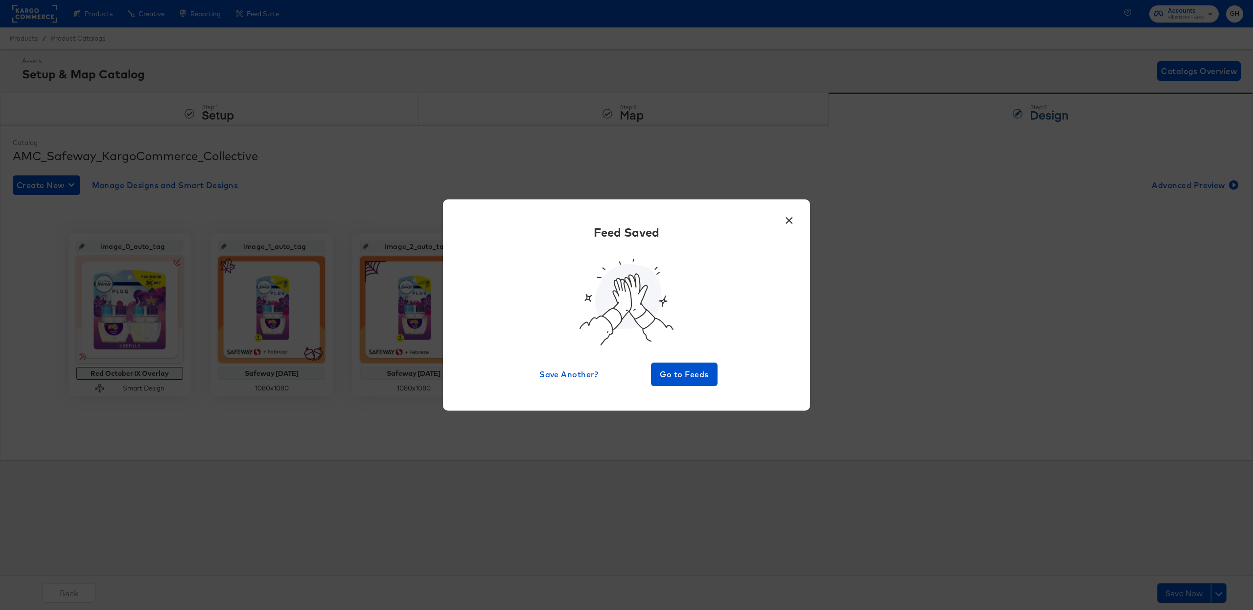
click at [783, 222] on button "×" at bounding box center [789, 218] width 18 height 18
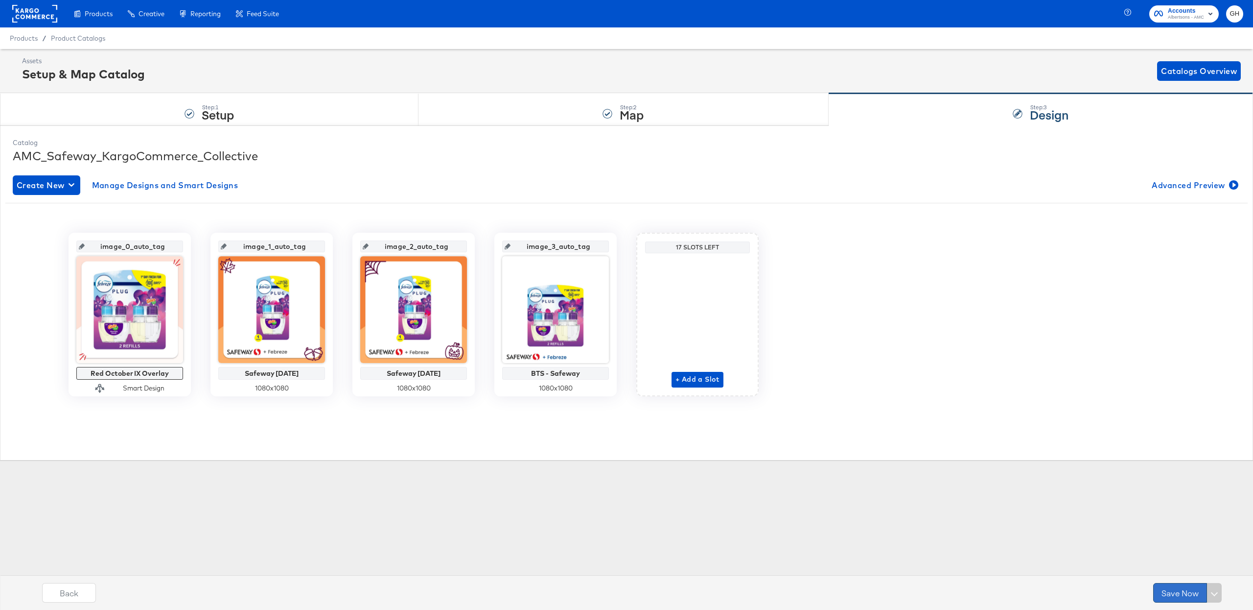
click at [1169, 585] on button "Save Now" at bounding box center [1180, 593] width 54 height 20
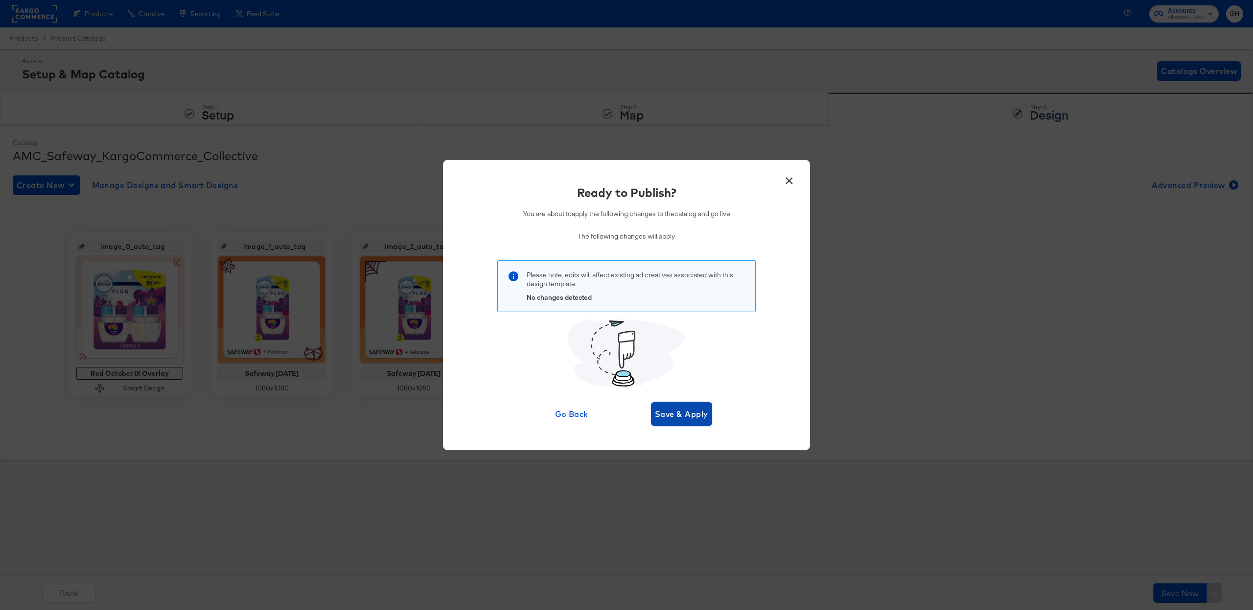
click at [698, 421] on button "Save & Apply" at bounding box center [681, 413] width 61 height 23
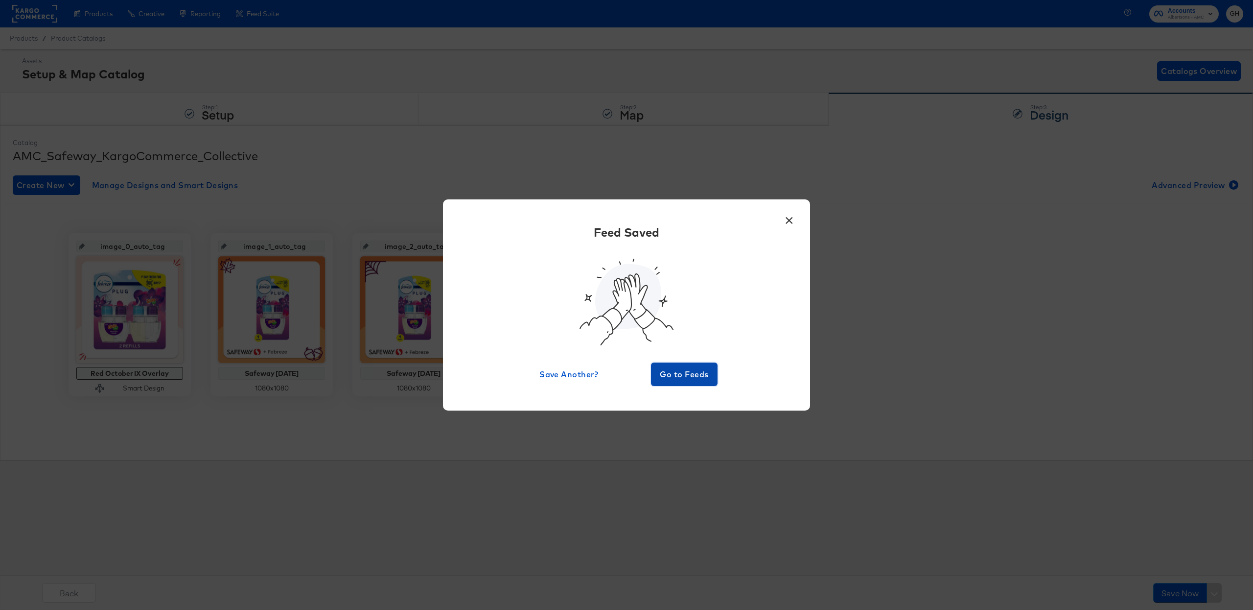
click at [676, 382] on button "Go to Feeds" at bounding box center [684, 373] width 67 height 23
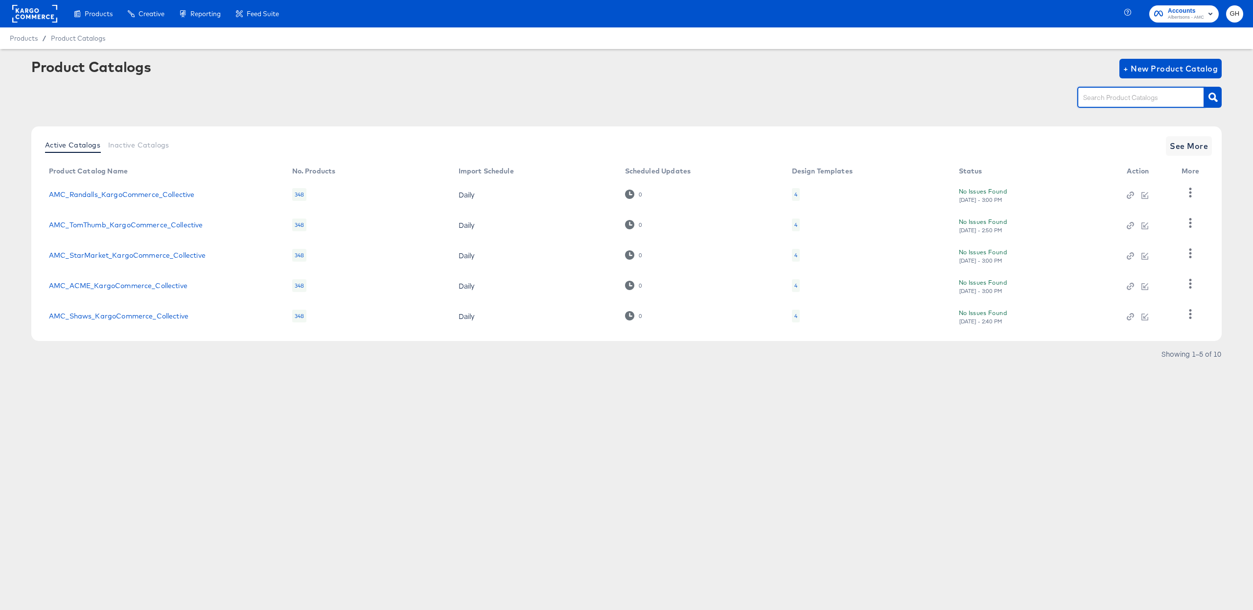
click at [1098, 103] on input "text" at bounding box center [1133, 97] width 104 height 11
type input "b"
type input "vons"
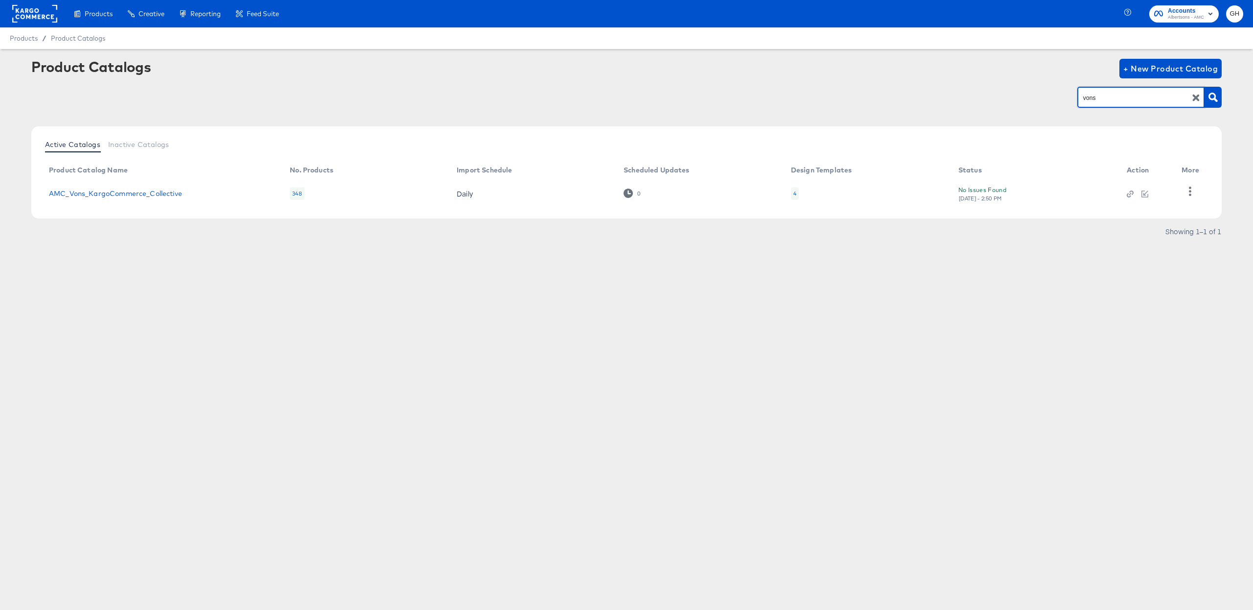
click at [798, 193] on div "4" at bounding box center [795, 193] width 8 height 13
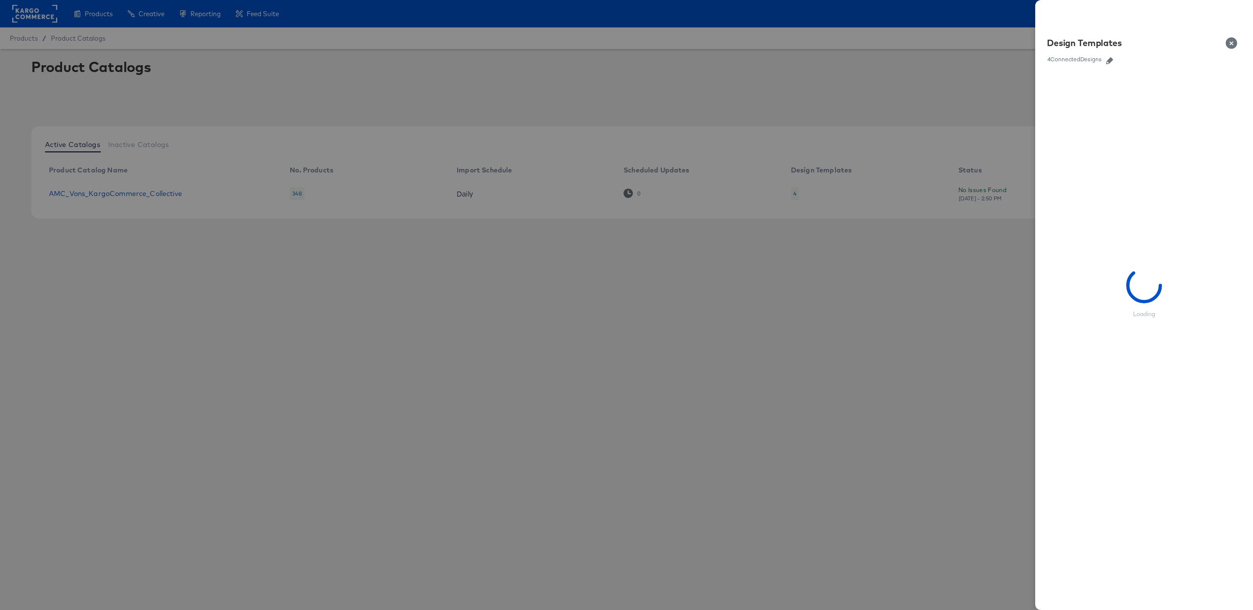
click at [1108, 57] on icon "button" at bounding box center [1109, 60] width 7 height 7
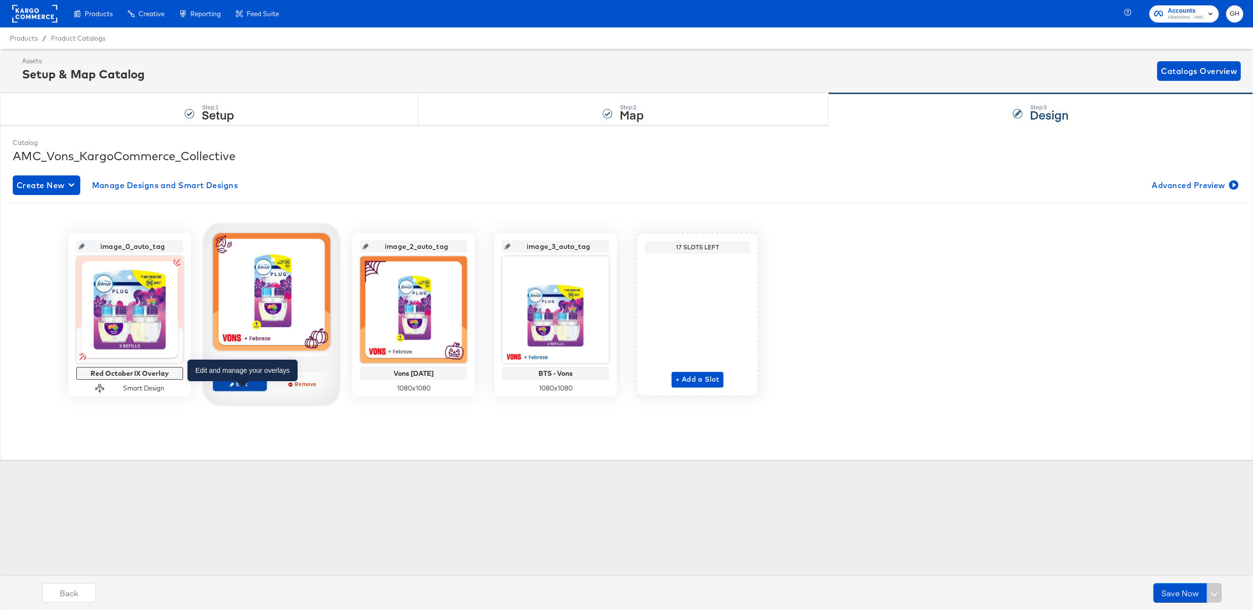
click at [234, 389] on button "Edit" at bounding box center [240, 384] width 54 height 14
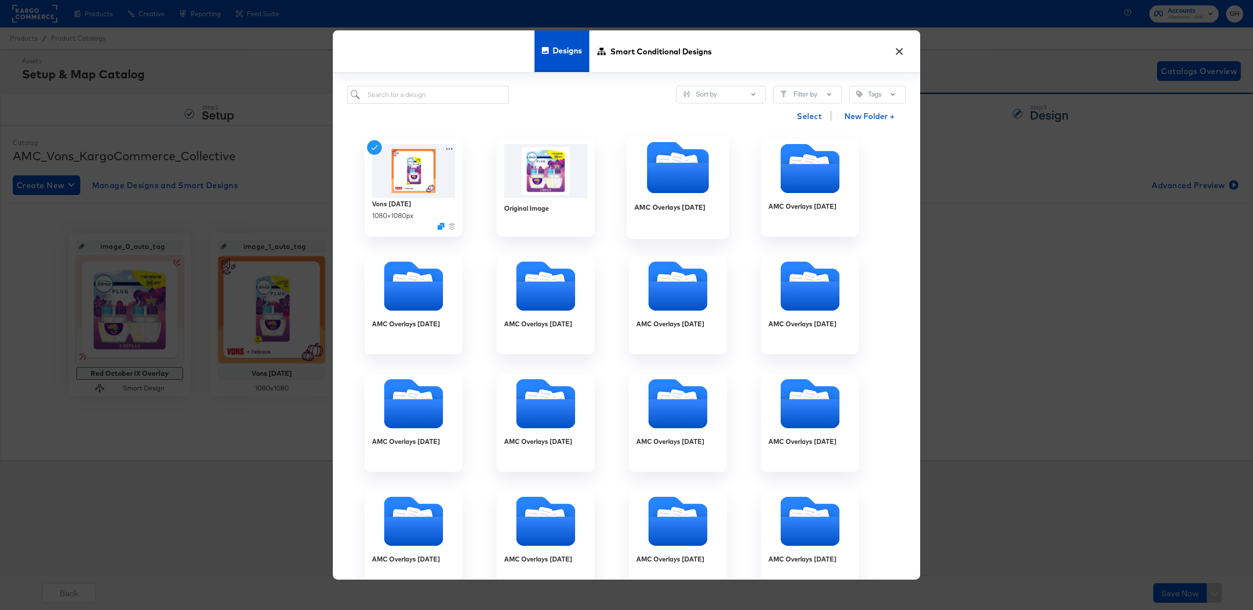
click at [658, 175] on icon "Folder" at bounding box center [678, 178] width 62 height 30
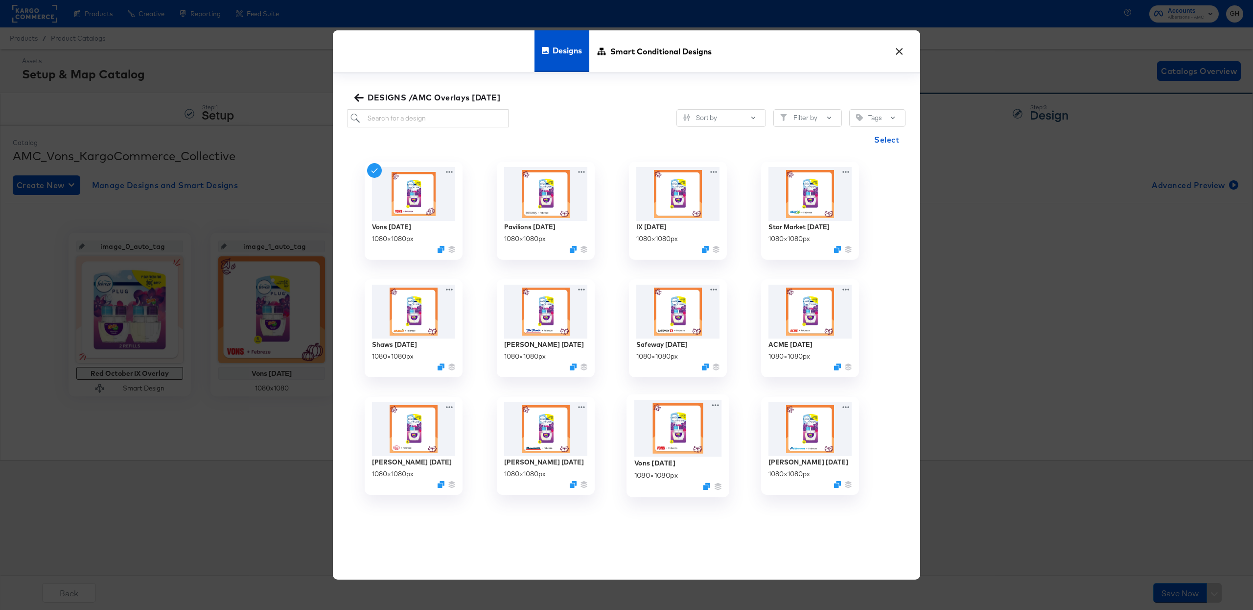
click at [687, 423] on img at bounding box center [678, 427] width 88 height 57
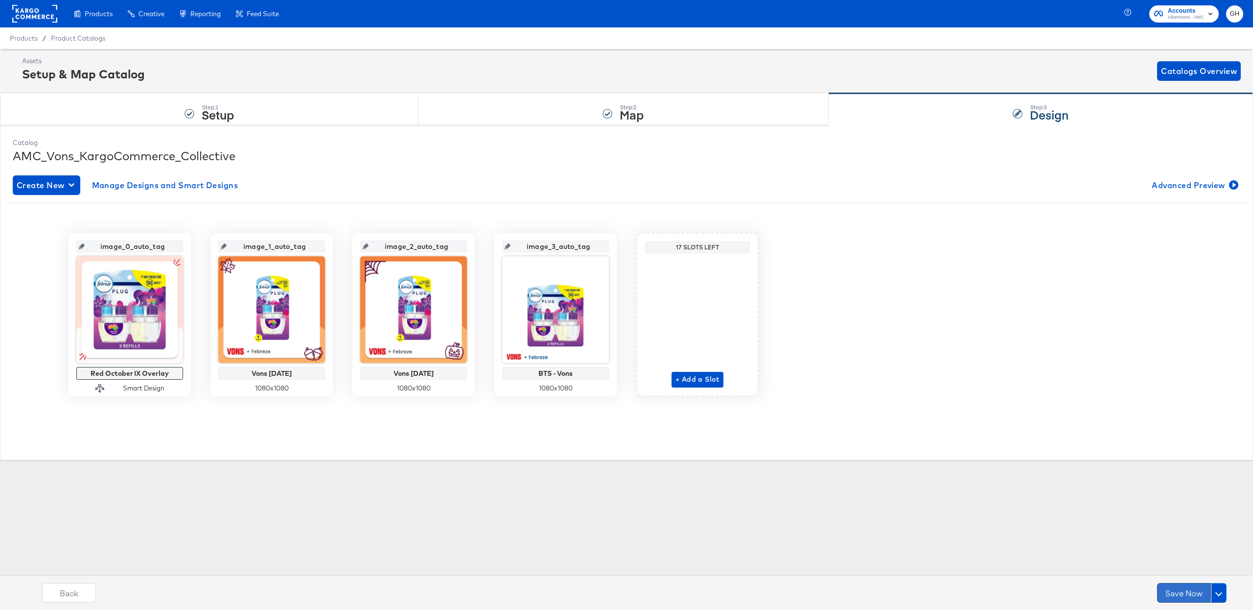
click at [1172, 601] on button "Save Now" at bounding box center [1184, 593] width 54 height 20
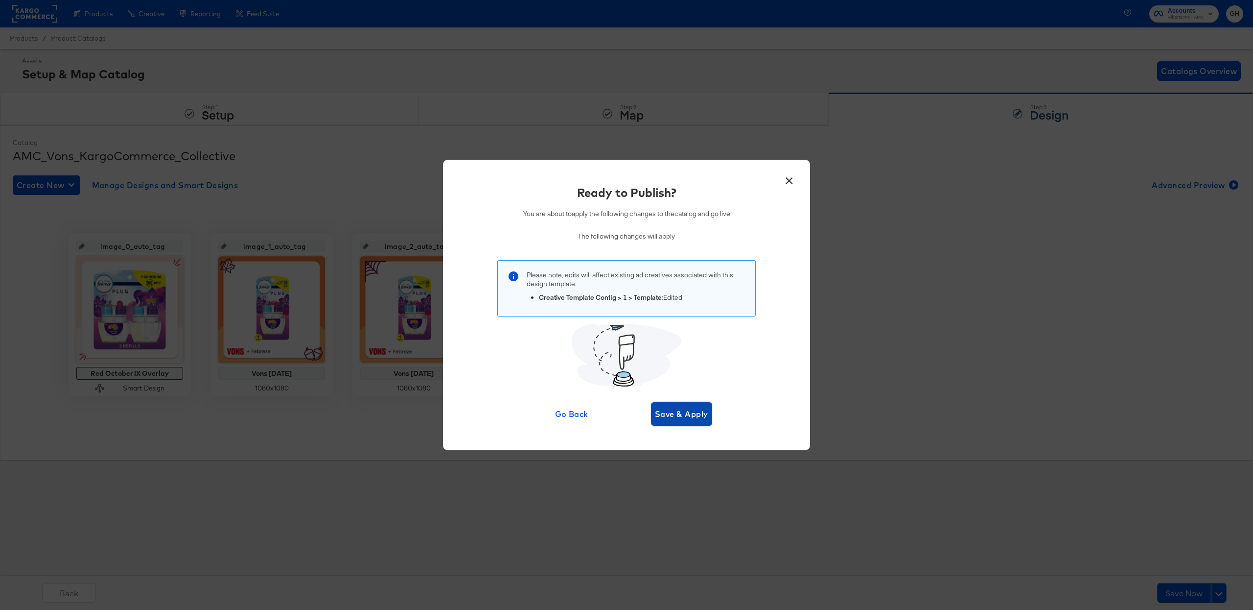
click at [703, 418] on span "Save & Apply" at bounding box center [681, 414] width 53 height 14
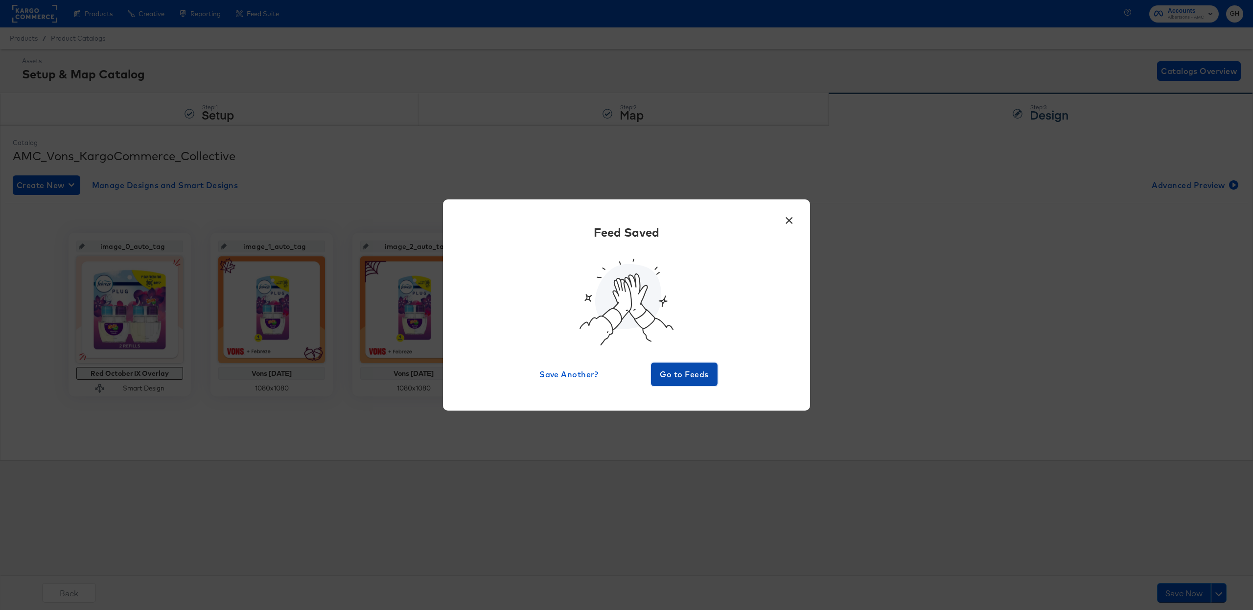
click at [707, 367] on span "Go to Feeds" at bounding box center [684, 374] width 59 height 14
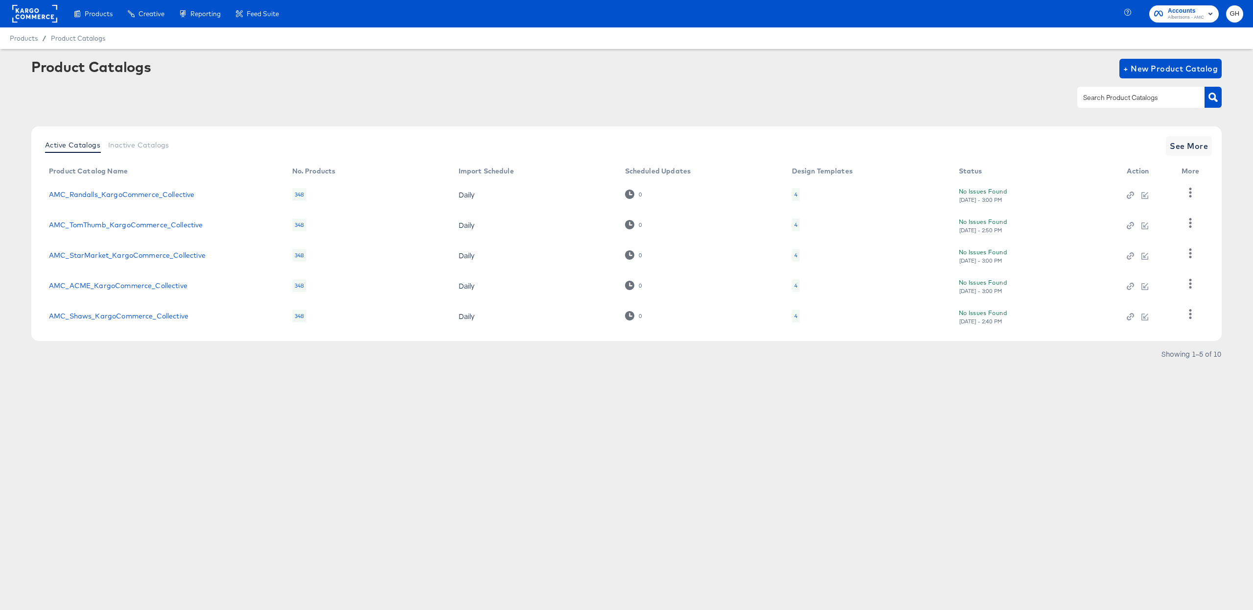
click at [1090, 92] on input "text" at bounding box center [1133, 97] width 104 height 11
type input "jewel"
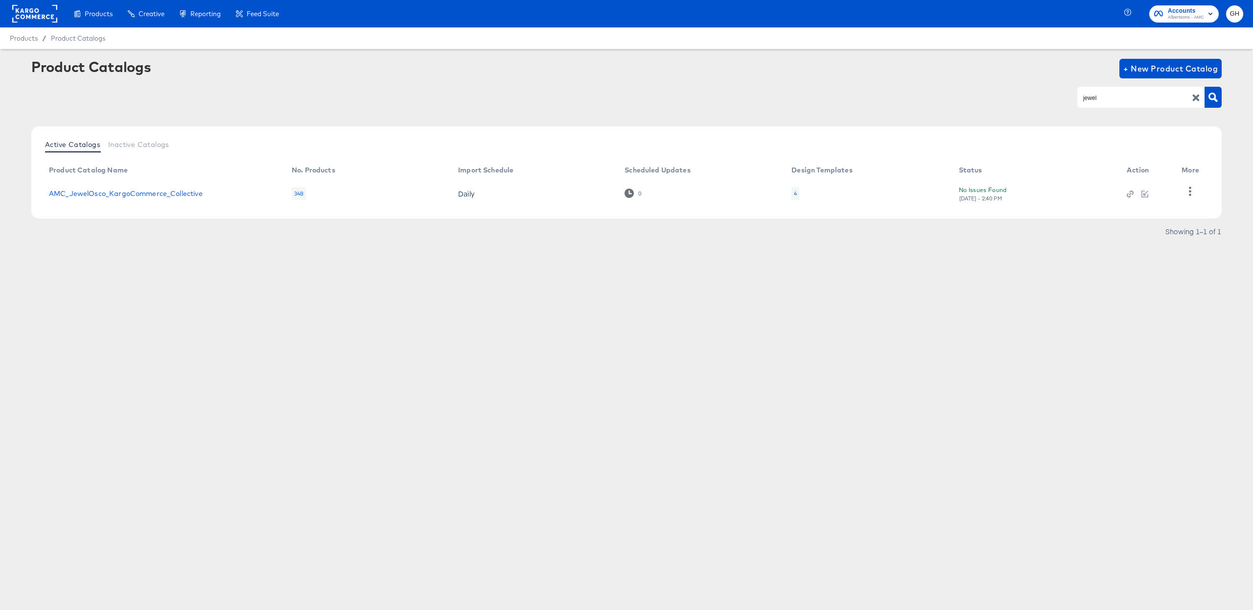
click at [794, 190] on div "4" at bounding box center [795, 193] width 3 height 8
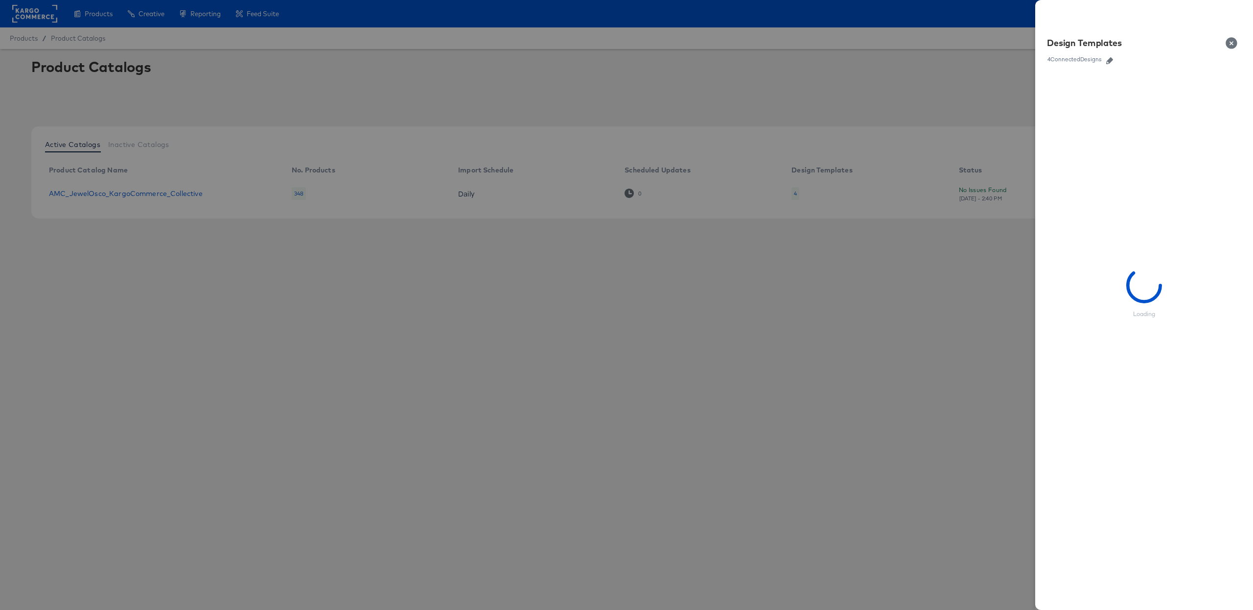
click at [1109, 58] on icon "button" at bounding box center [1109, 60] width 7 height 7
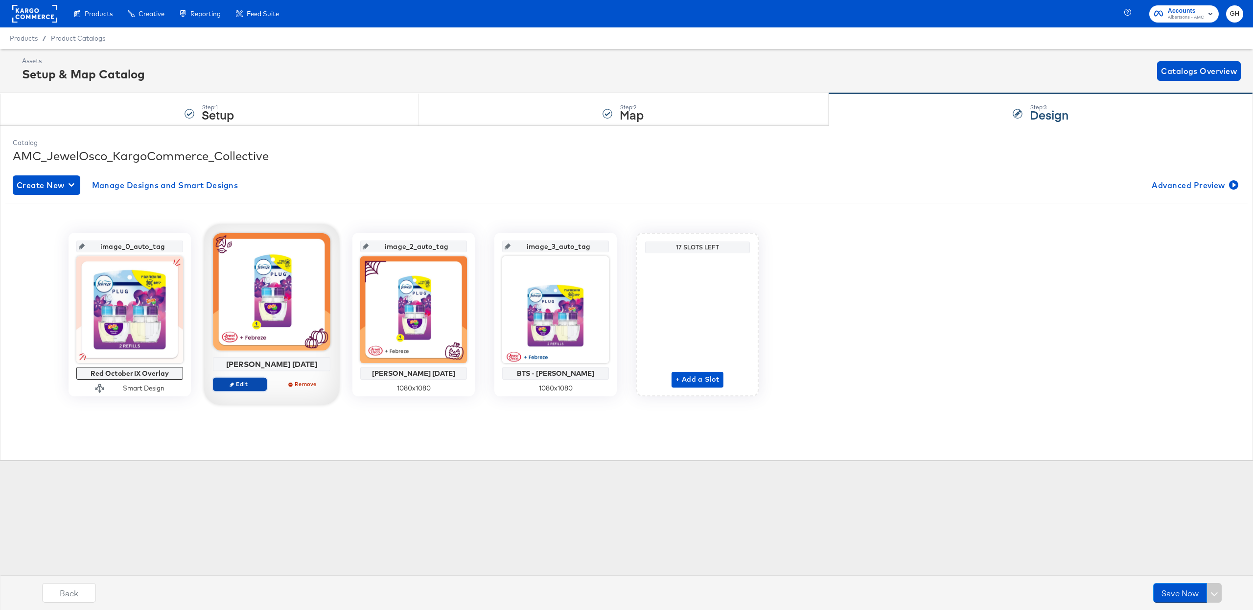
click at [249, 382] on span "Edit" at bounding box center [239, 383] width 45 height 7
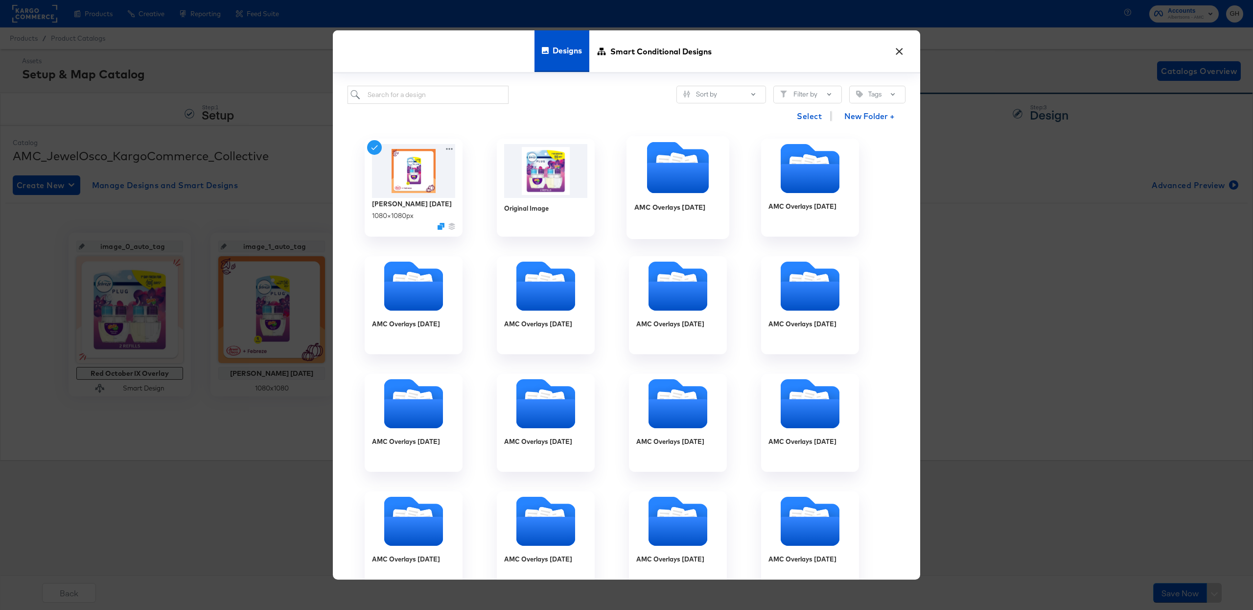
click at [691, 170] on icon "Folder" at bounding box center [678, 178] width 62 height 30
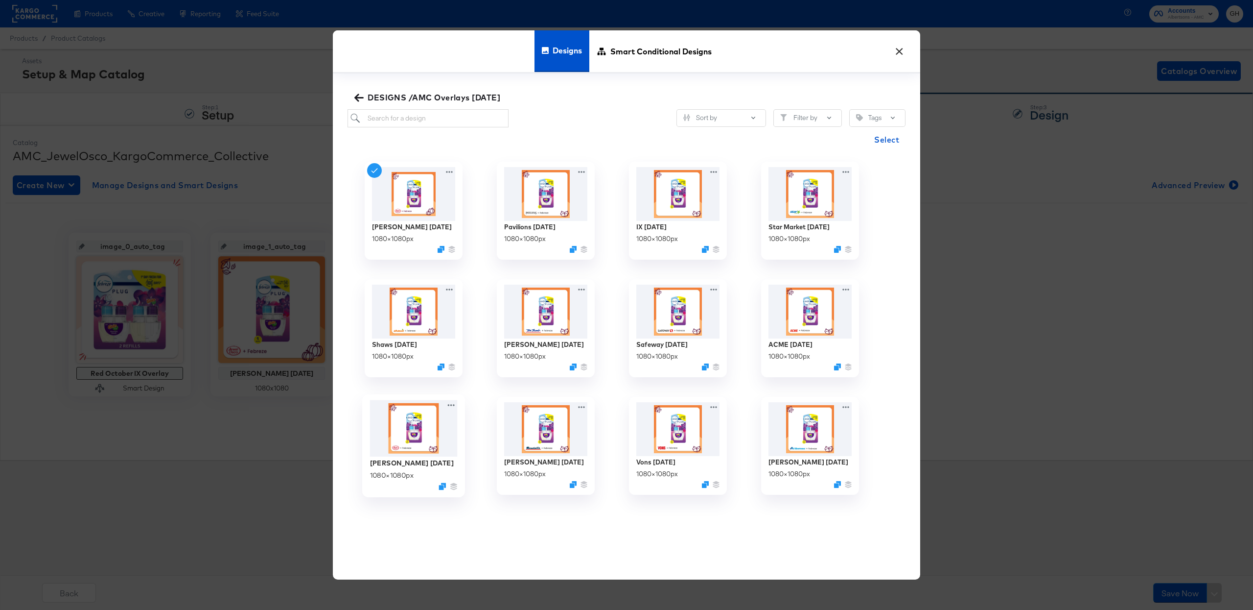
click at [406, 417] on img at bounding box center [414, 427] width 88 height 57
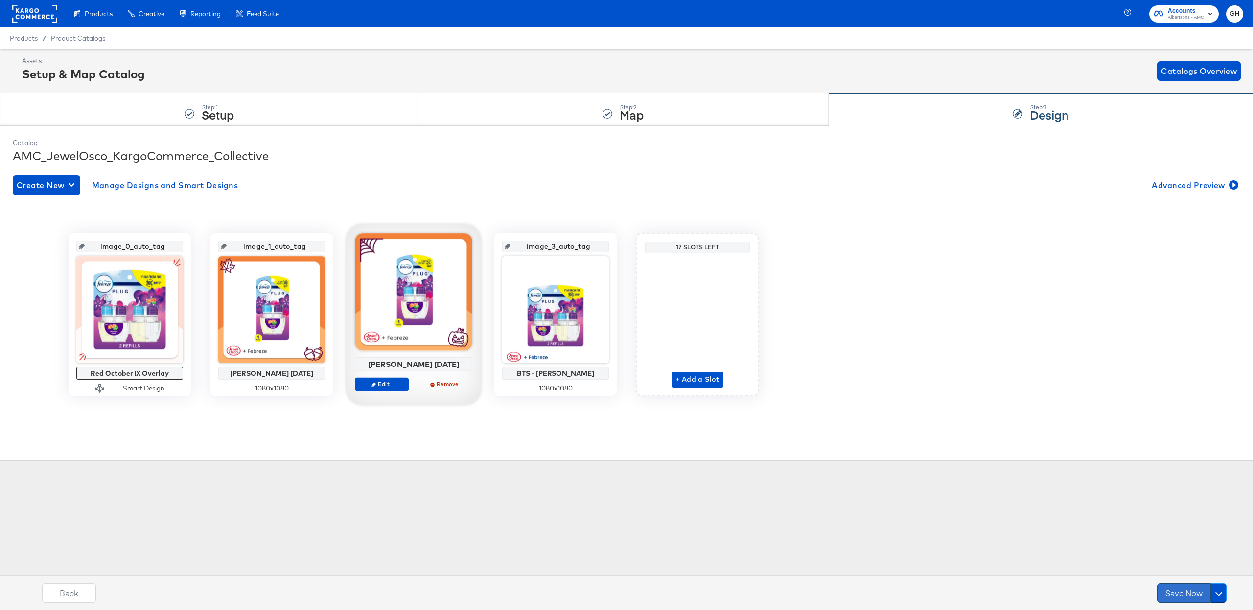
click at [1171, 587] on button "Save Now" at bounding box center [1184, 593] width 54 height 20
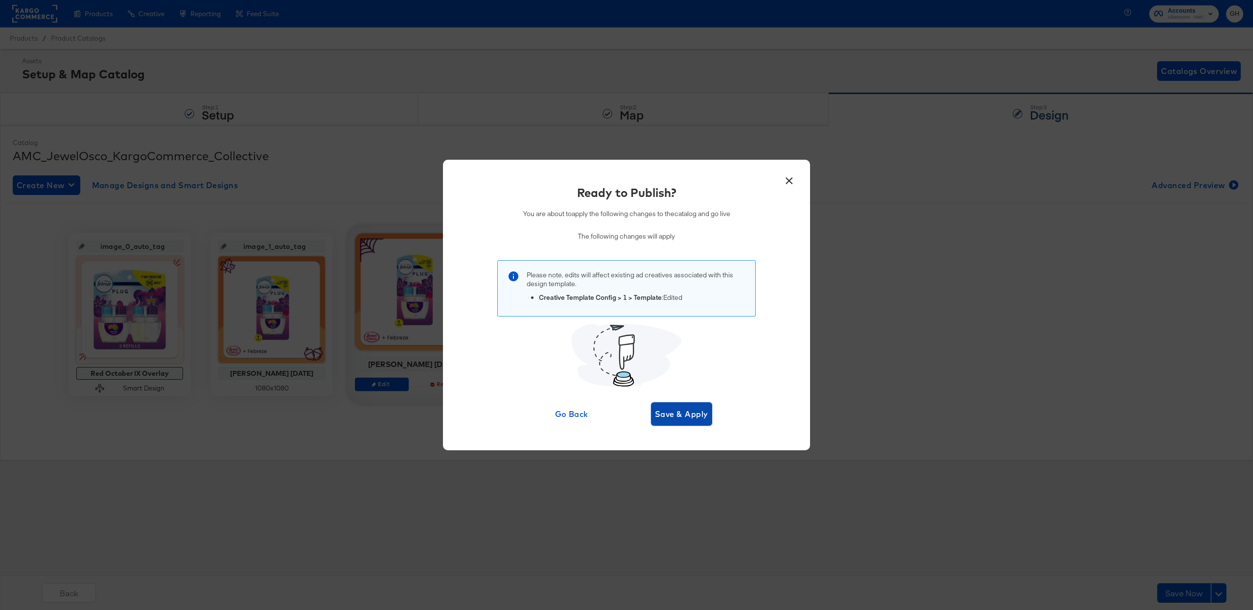
click at [664, 402] on button "Save & Apply" at bounding box center [681, 413] width 61 height 23
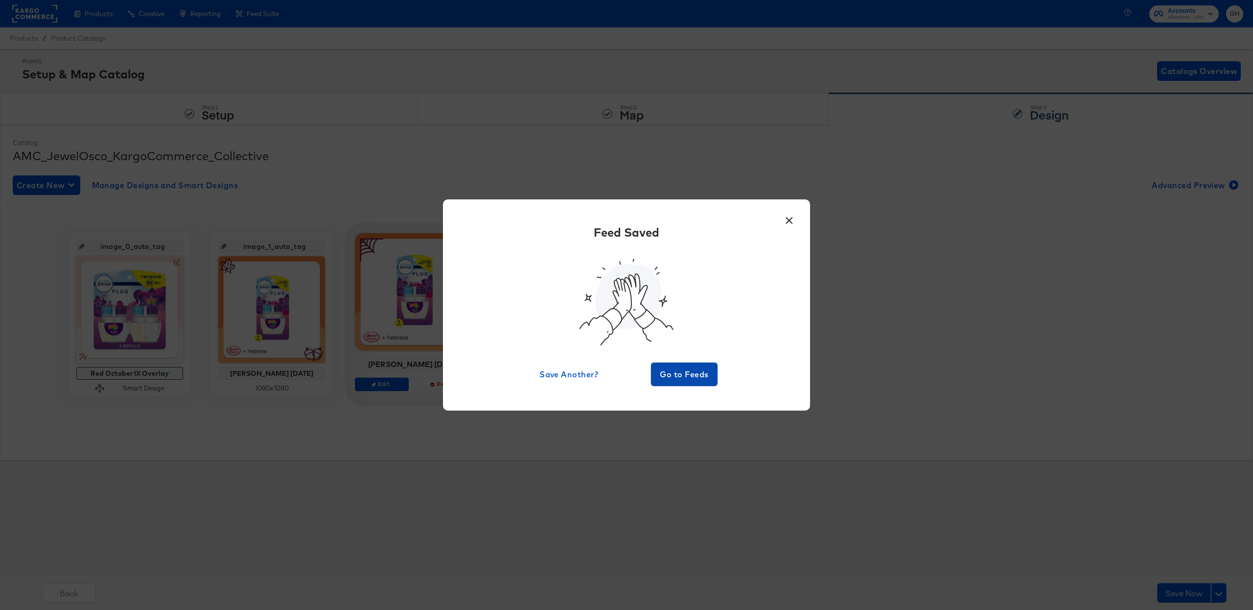
click at [692, 375] on span "Go to Feeds" at bounding box center [684, 374] width 59 height 14
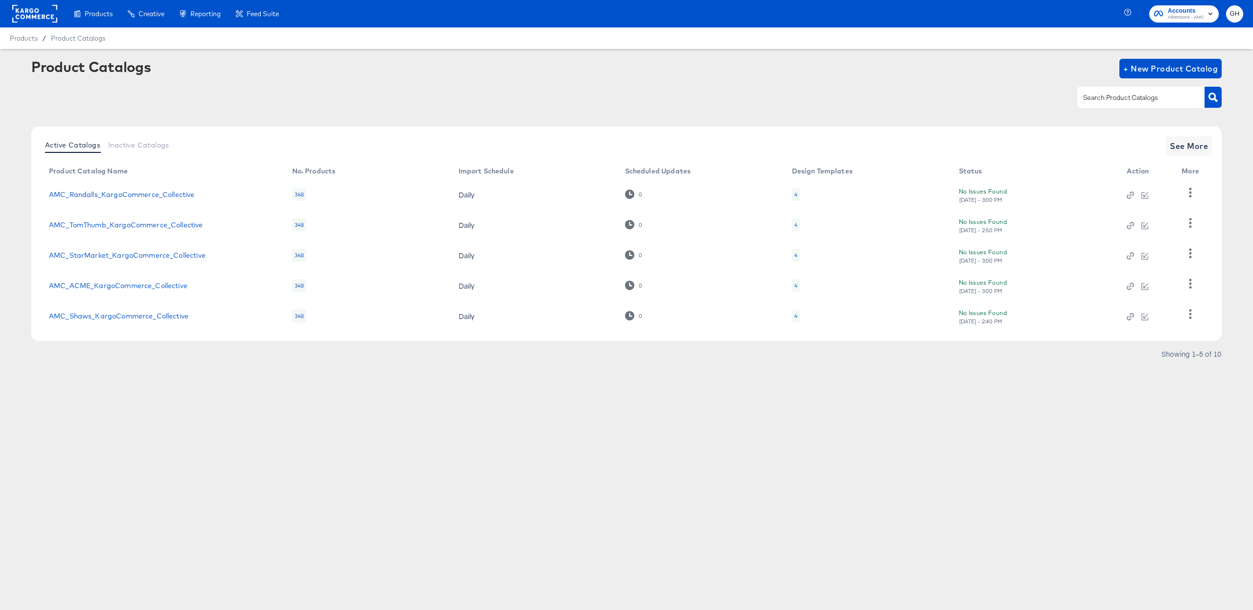
click at [1081, 91] on div at bounding box center [1141, 97] width 127 height 21
type input "pav"
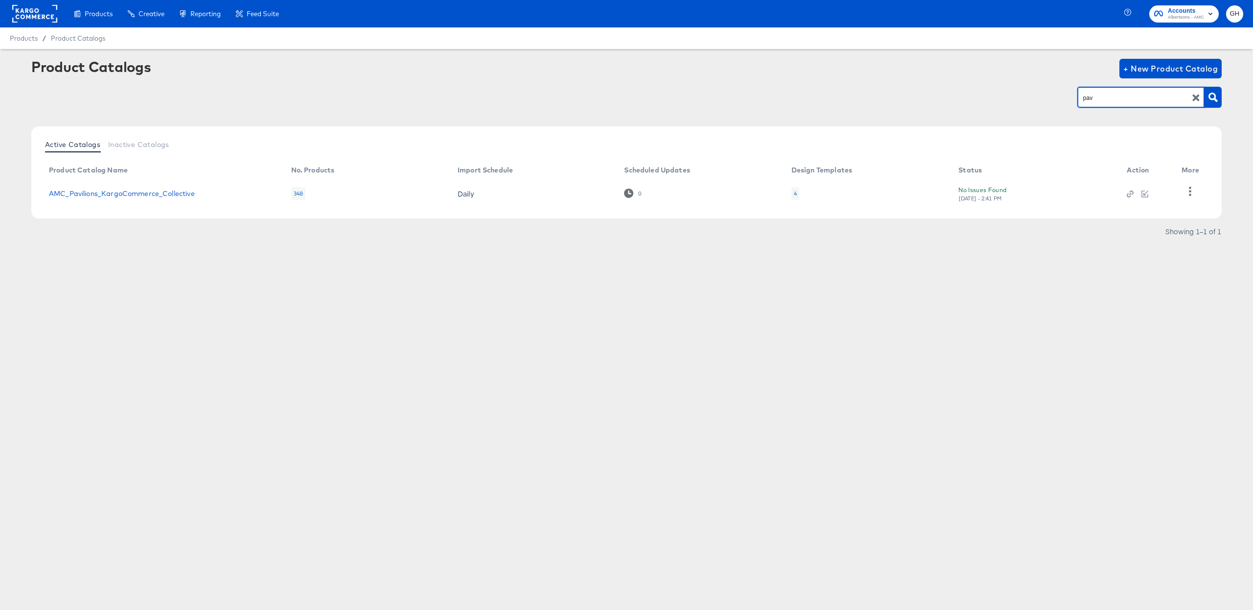
click at [799, 194] on td "4" at bounding box center [867, 193] width 167 height 30
click at [798, 193] on div "4" at bounding box center [796, 193] width 8 height 13
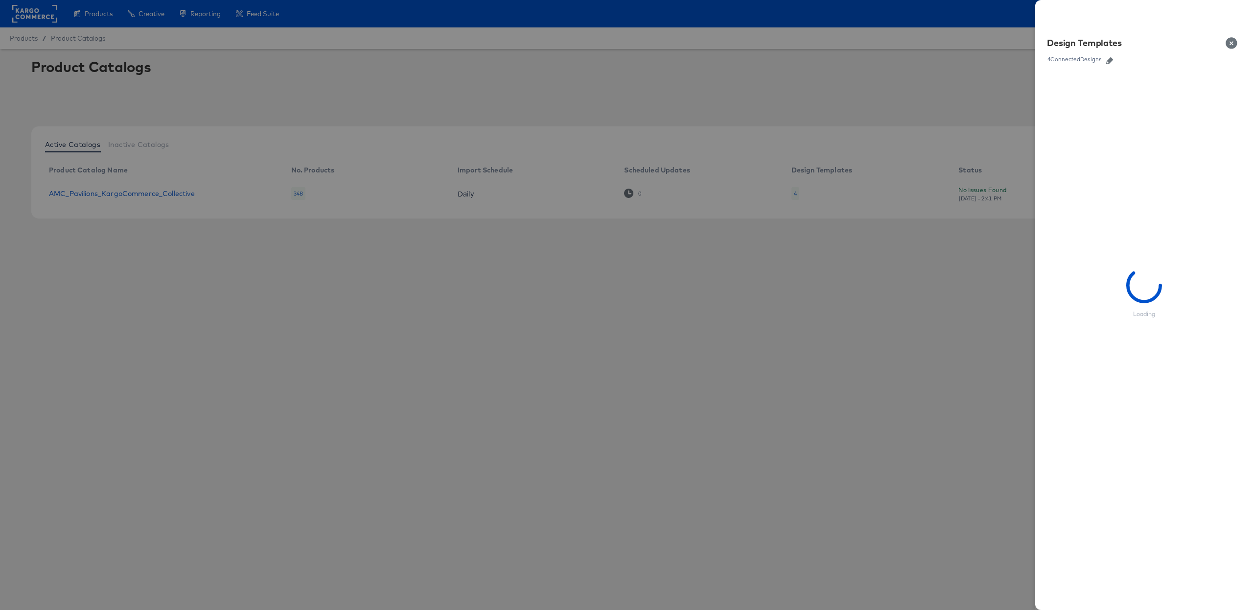
click at [1109, 61] on icon "button" at bounding box center [1109, 60] width 7 height 7
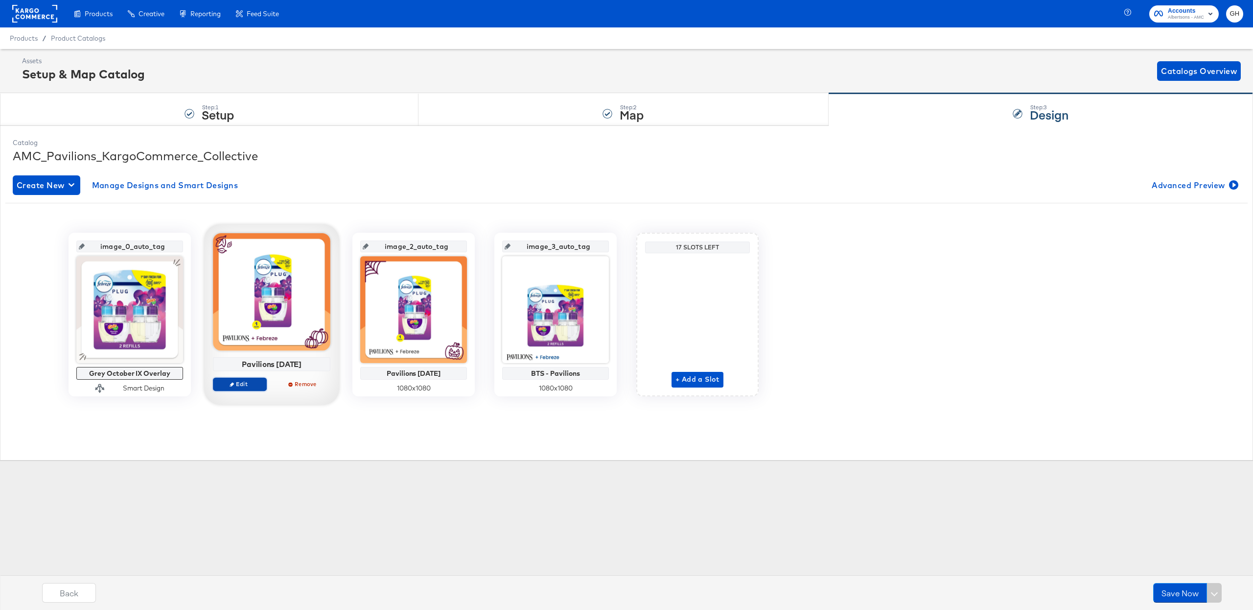
click at [236, 387] on span "Edit" at bounding box center [239, 383] width 45 height 7
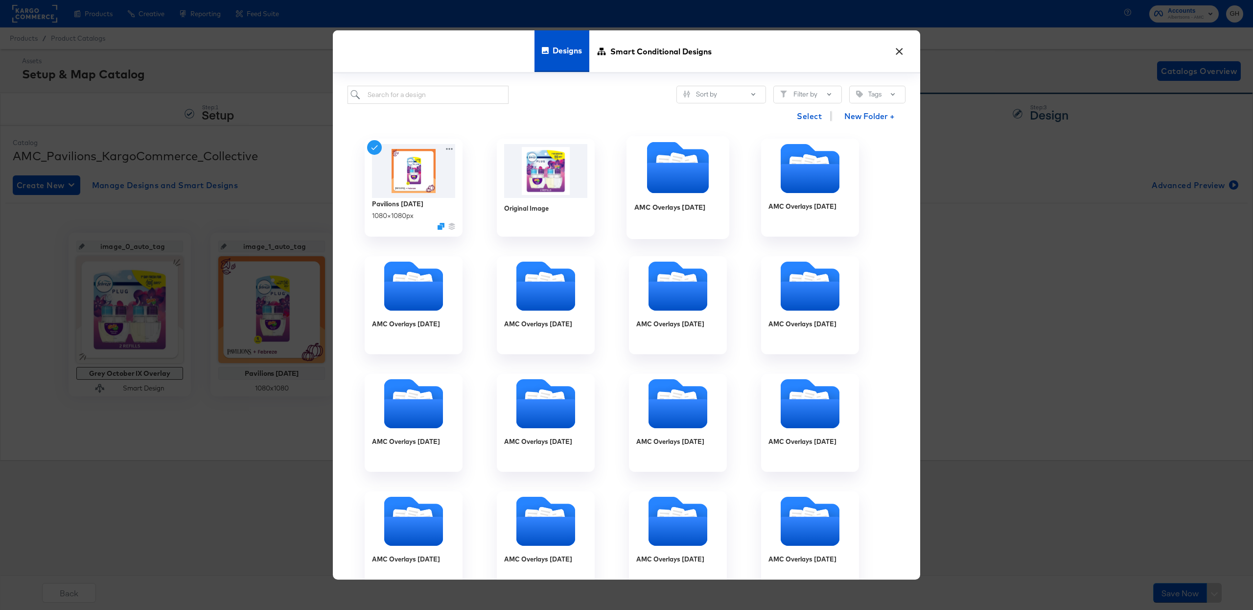
click at [668, 157] on icon "Folder" at bounding box center [664, 164] width 16 height 19
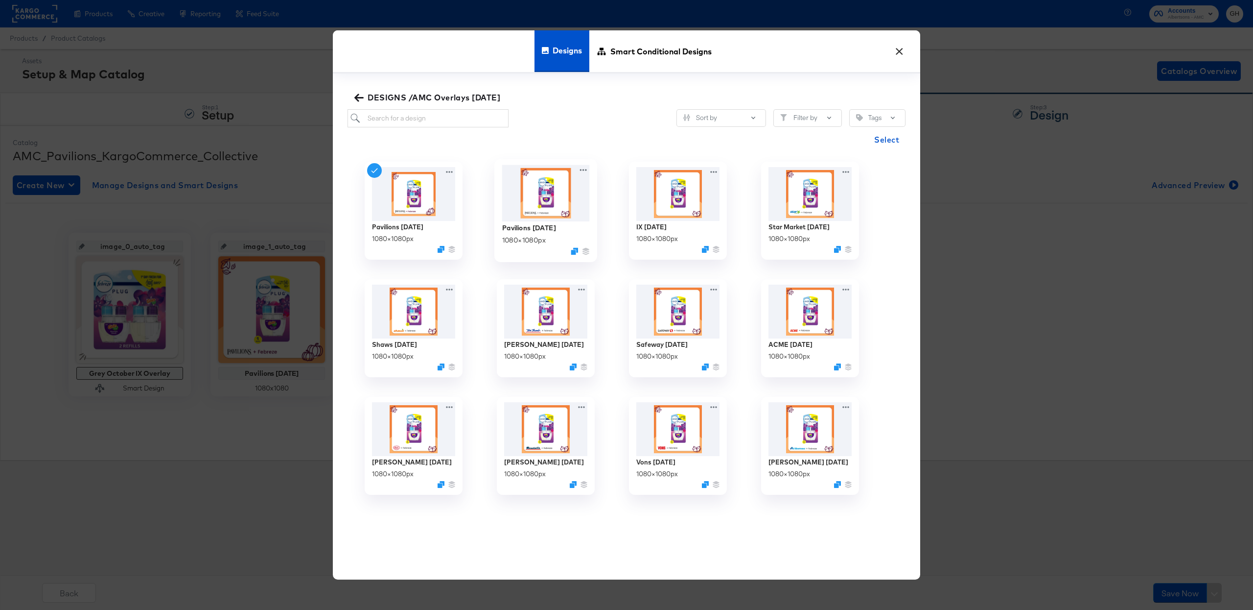
click at [559, 190] on img at bounding box center [546, 192] width 88 height 56
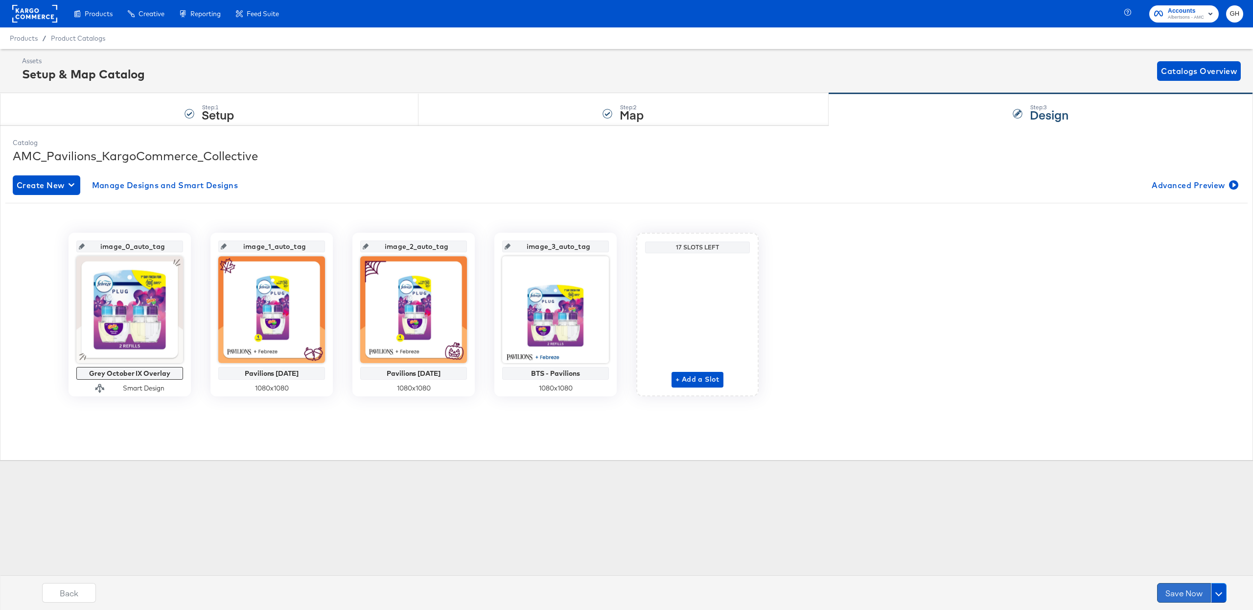
click at [1184, 590] on button "Save Now" at bounding box center [1184, 593] width 54 height 20
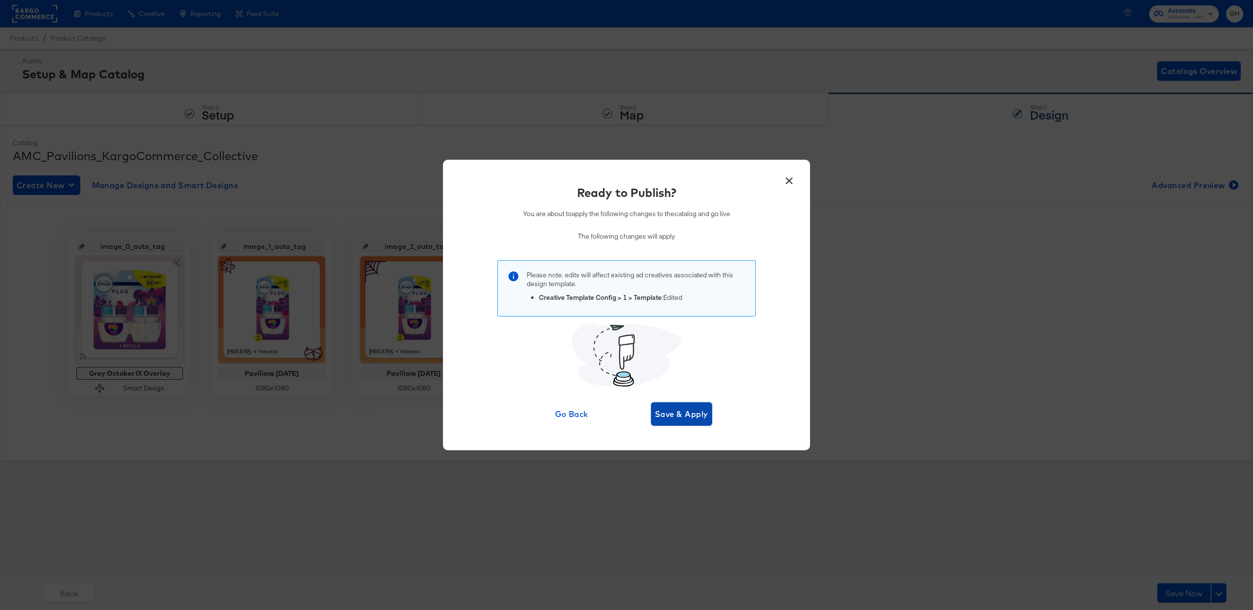
click at [693, 423] on button "Save & Apply" at bounding box center [681, 413] width 61 height 23
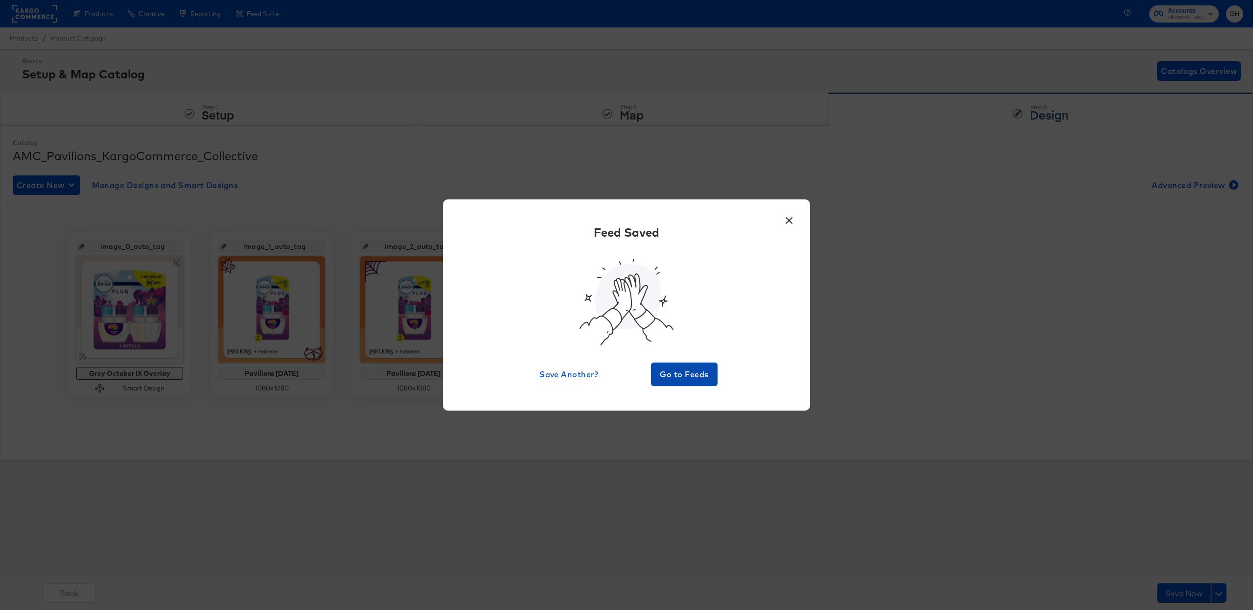
click at [703, 376] on span "Go to Feeds" at bounding box center [684, 374] width 59 height 14
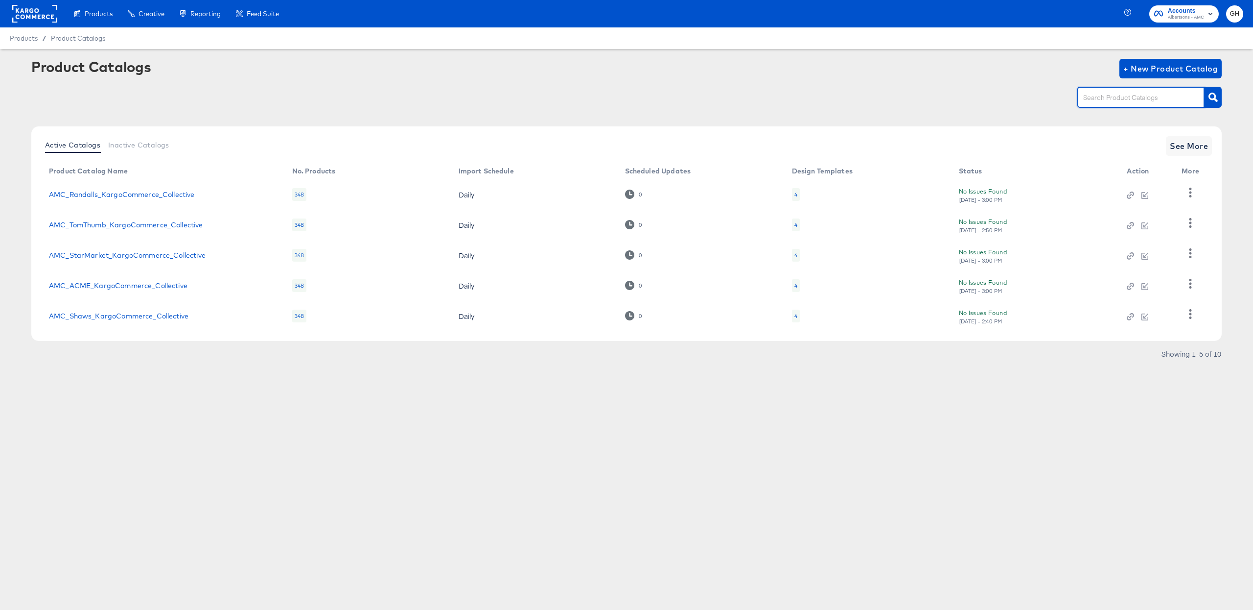
click at [1098, 100] on input "text" at bounding box center [1133, 97] width 104 height 11
type input "randal"
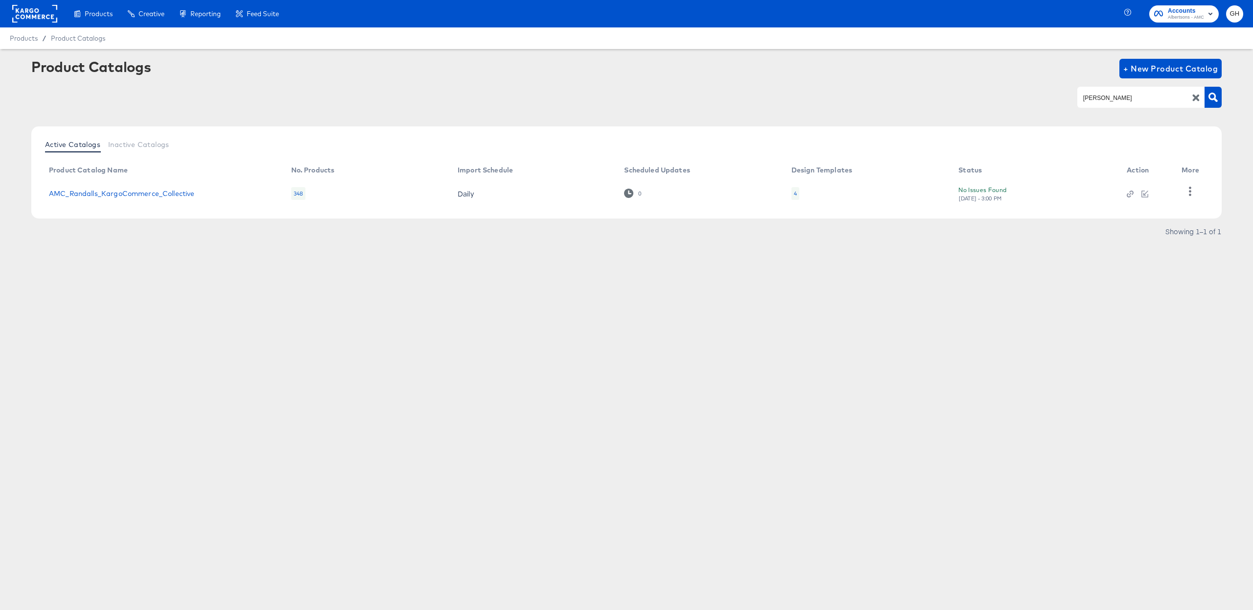
click at [792, 191] on div "4" at bounding box center [796, 193] width 8 height 13
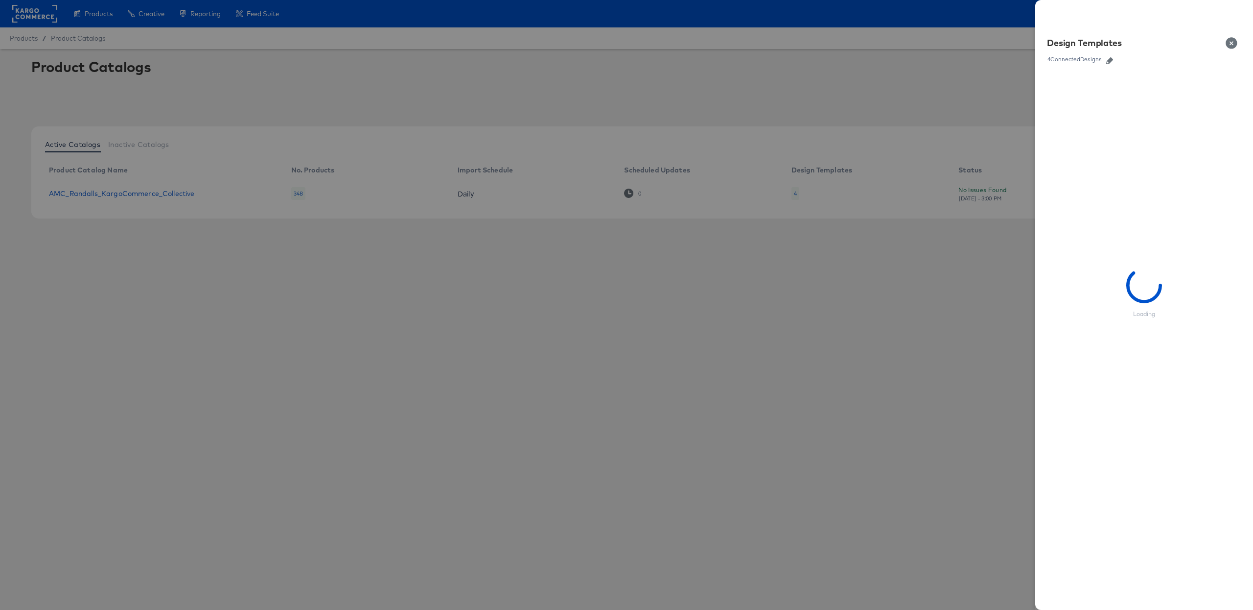
click at [1109, 59] on icon "button" at bounding box center [1109, 60] width 7 height 7
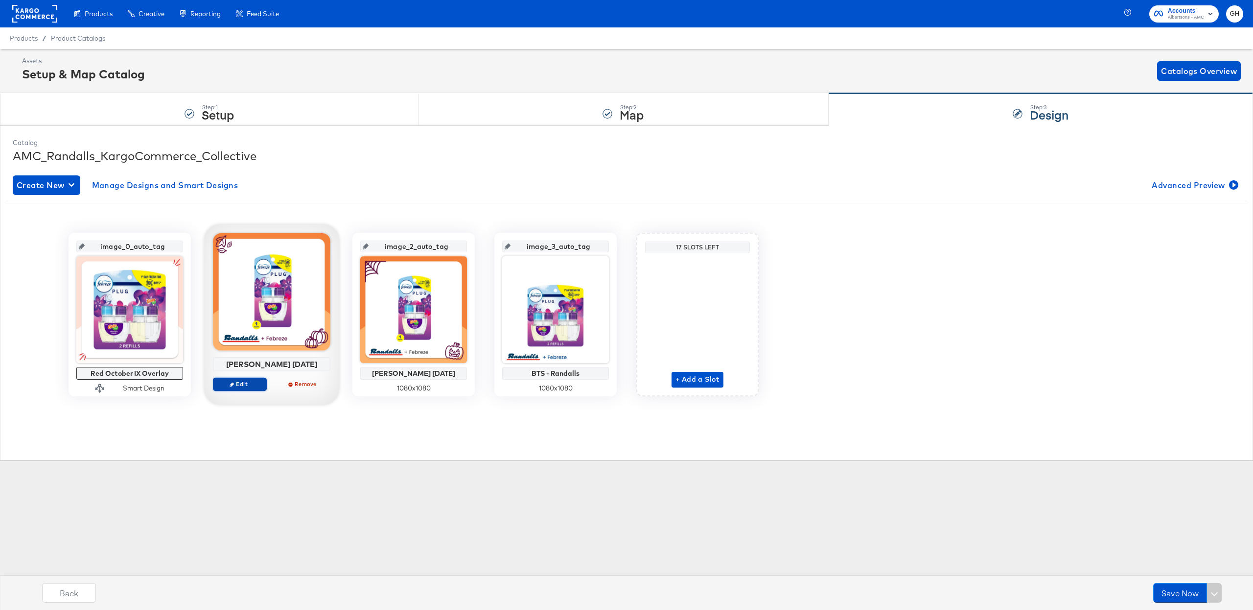
click at [245, 388] on button "Edit" at bounding box center [240, 384] width 54 height 14
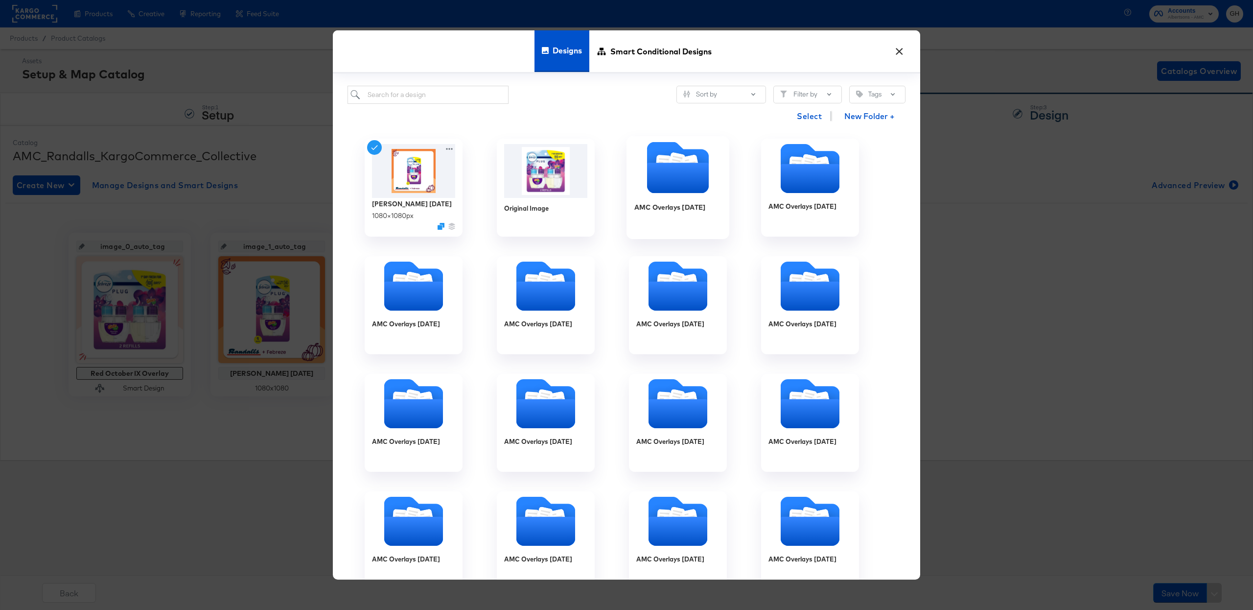
click at [644, 154] on icon "Folder" at bounding box center [678, 166] width 103 height 51
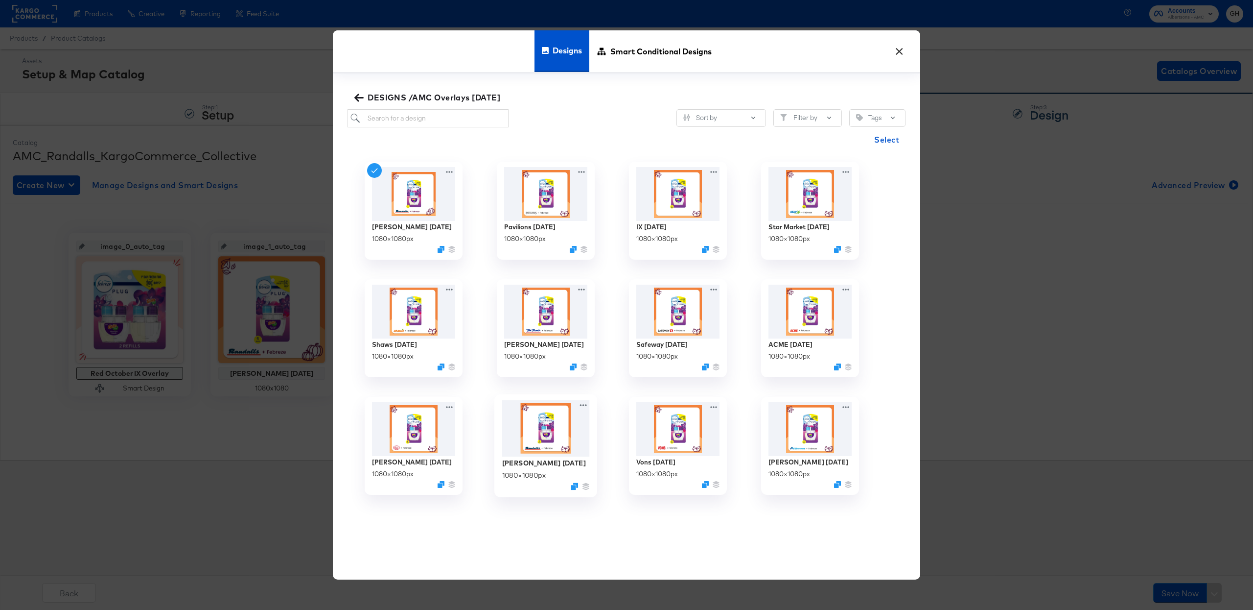
click at [550, 434] on img at bounding box center [546, 427] width 88 height 57
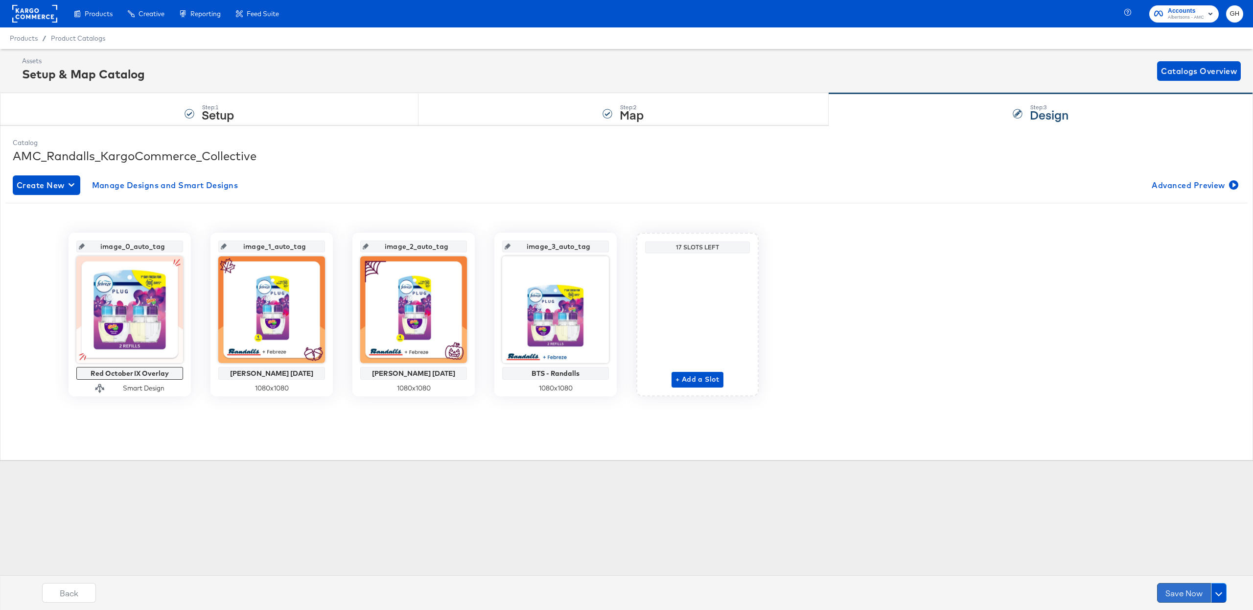
click at [1180, 587] on button "Save Now" at bounding box center [1184, 593] width 54 height 20
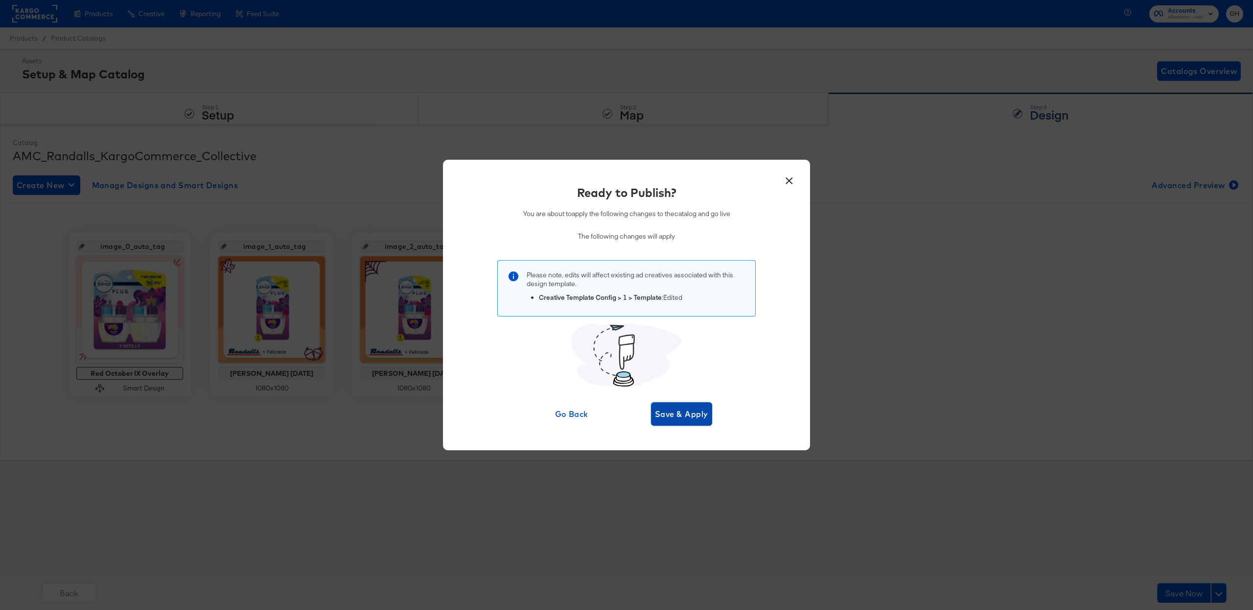
click at [701, 408] on span "Save & Apply" at bounding box center [681, 414] width 53 height 14
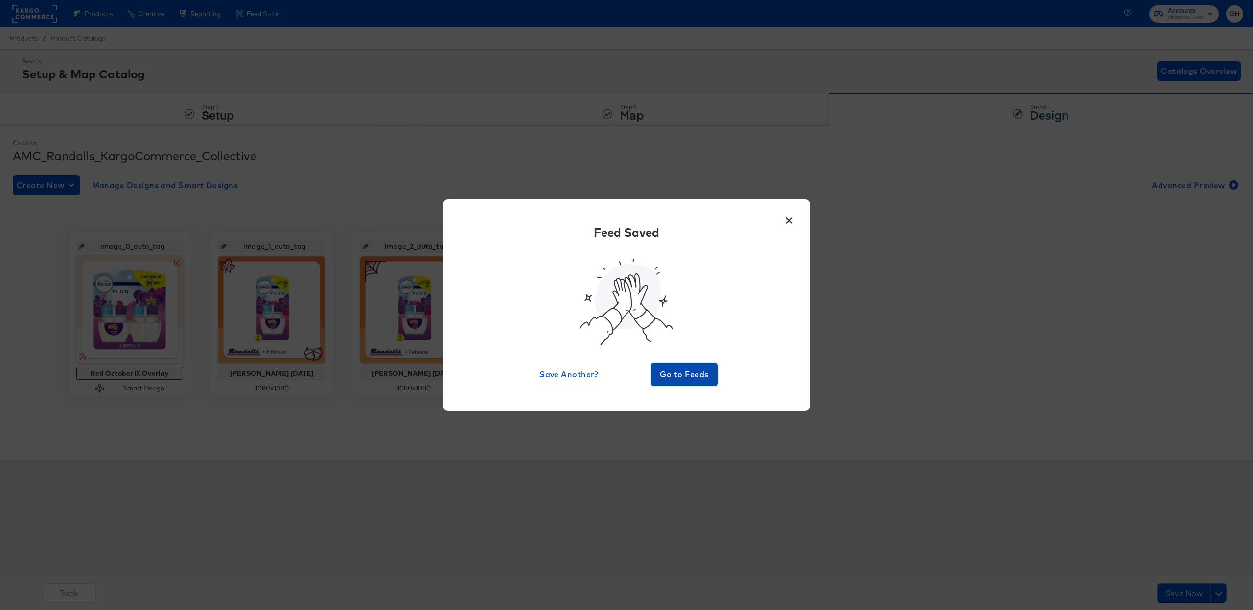
click at [683, 373] on span "Go to Feeds" at bounding box center [684, 374] width 59 height 14
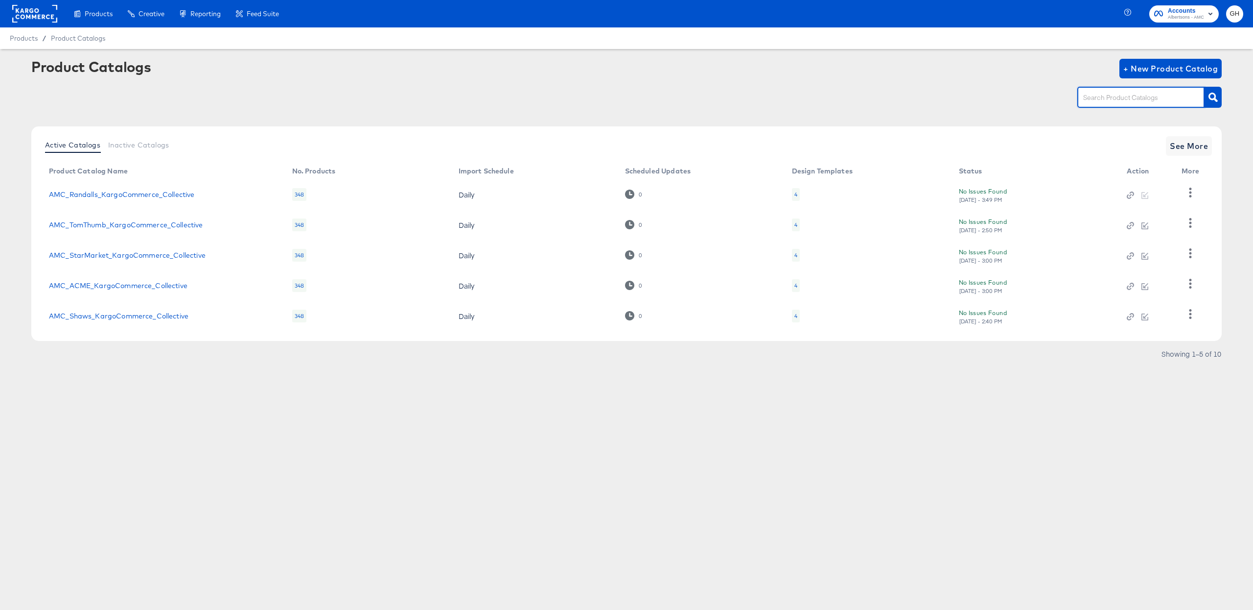
click at [1103, 95] on input "text" at bounding box center [1133, 97] width 104 height 11
type input "thumb"
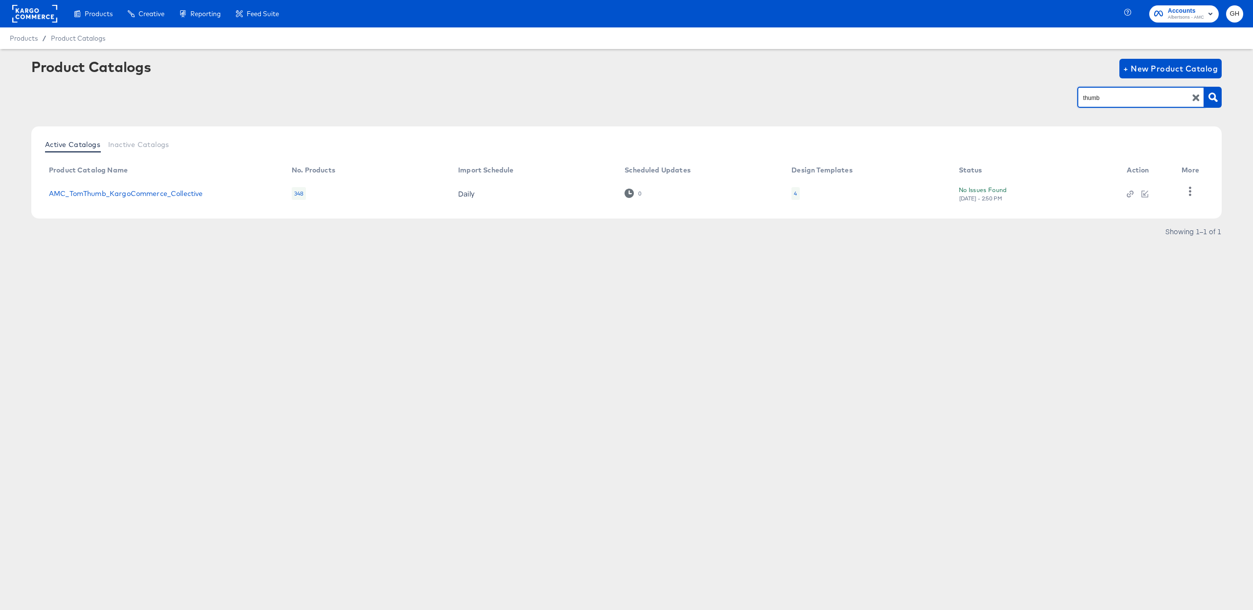
click at [798, 196] on div "4" at bounding box center [796, 193] width 8 height 13
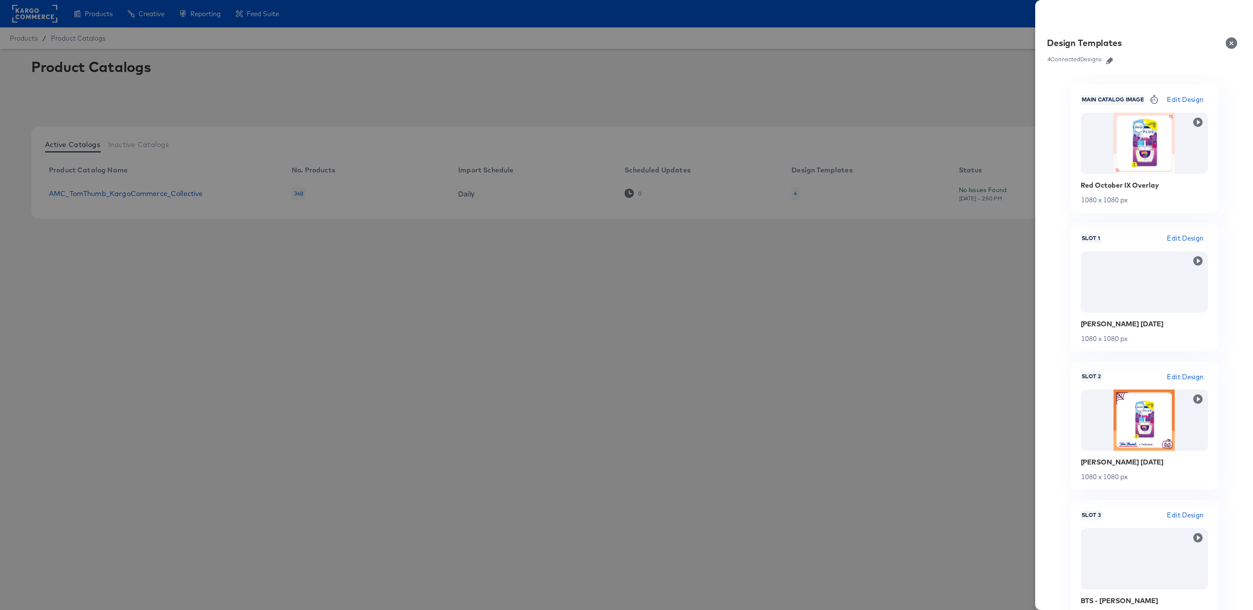
click at [1112, 58] on icon "button" at bounding box center [1109, 60] width 7 height 7
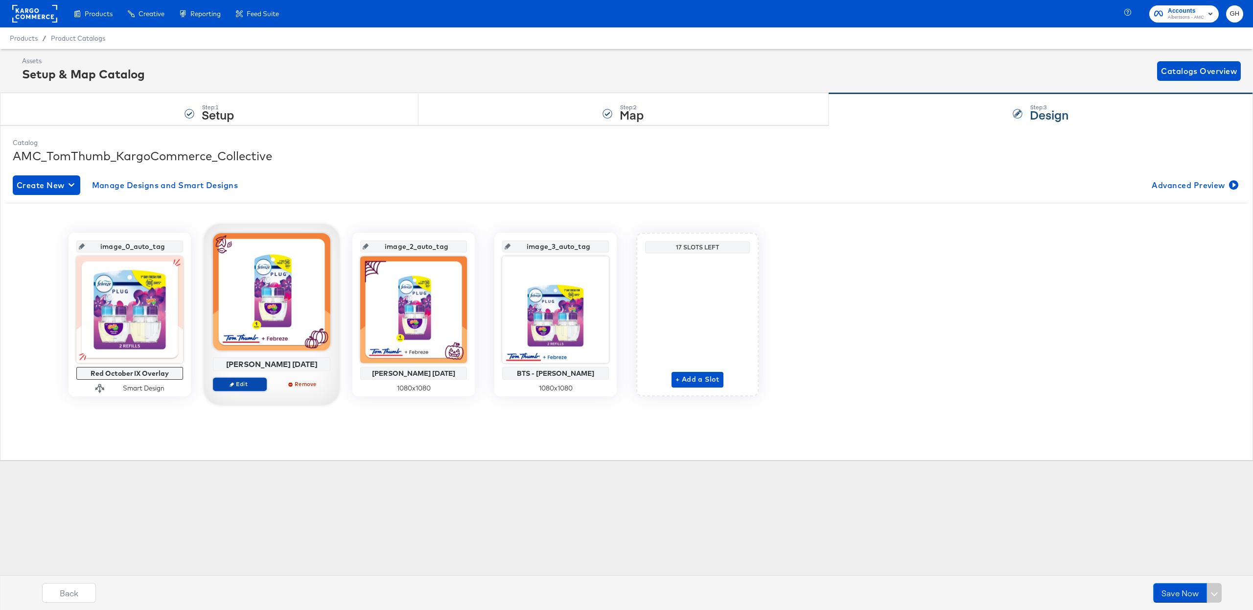
click at [237, 382] on span "Edit" at bounding box center [239, 383] width 45 height 7
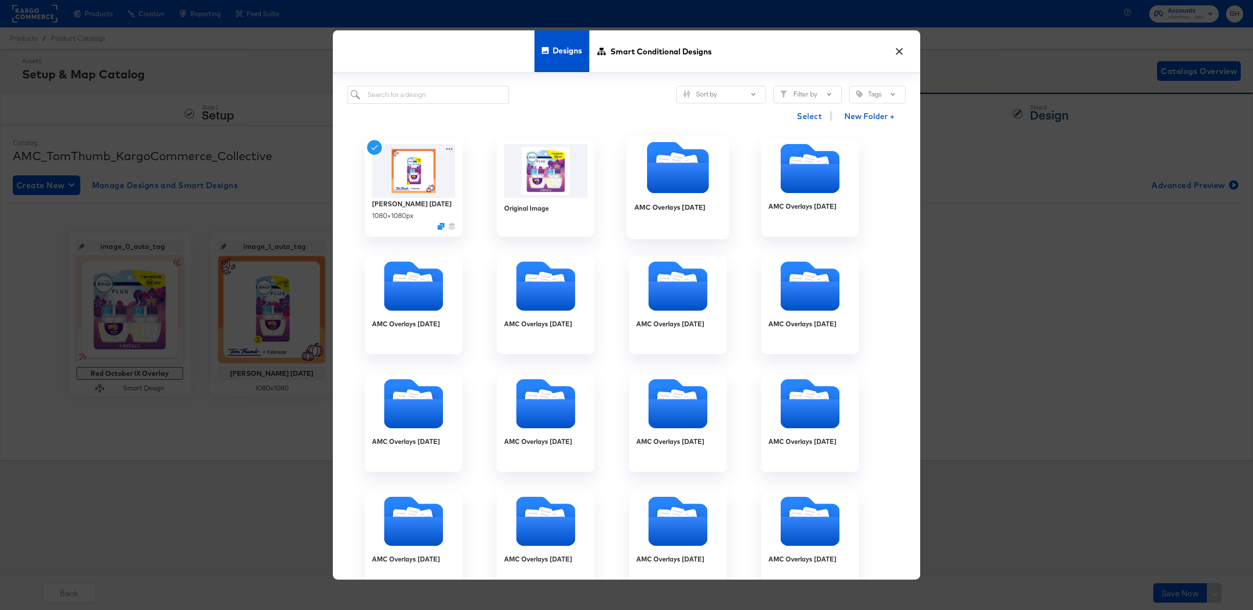
click at [663, 169] on icon "Folder" at bounding box center [678, 178] width 62 height 30
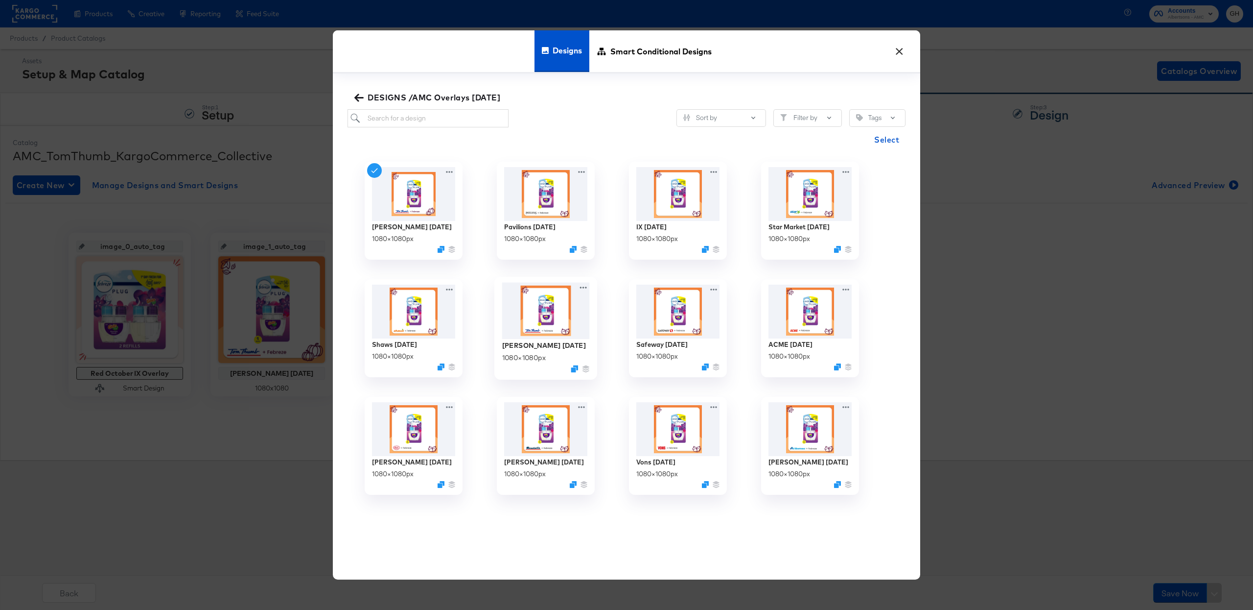
click at [521, 336] on img at bounding box center [546, 310] width 88 height 57
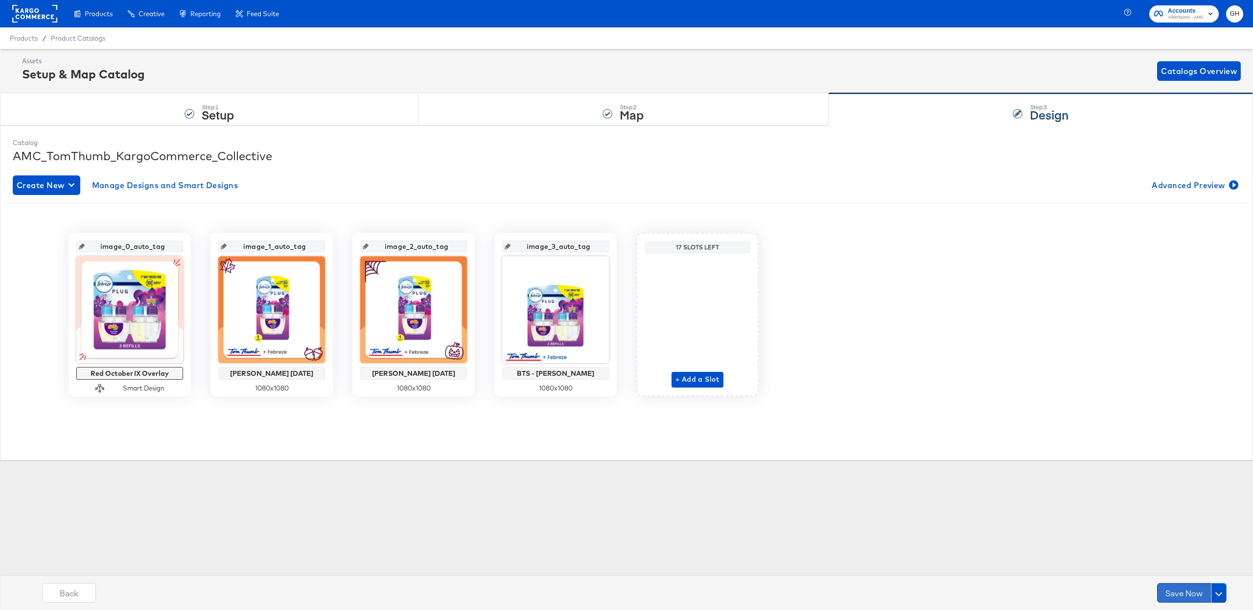
click at [1170, 586] on button "Save Now" at bounding box center [1184, 593] width 54 height 20
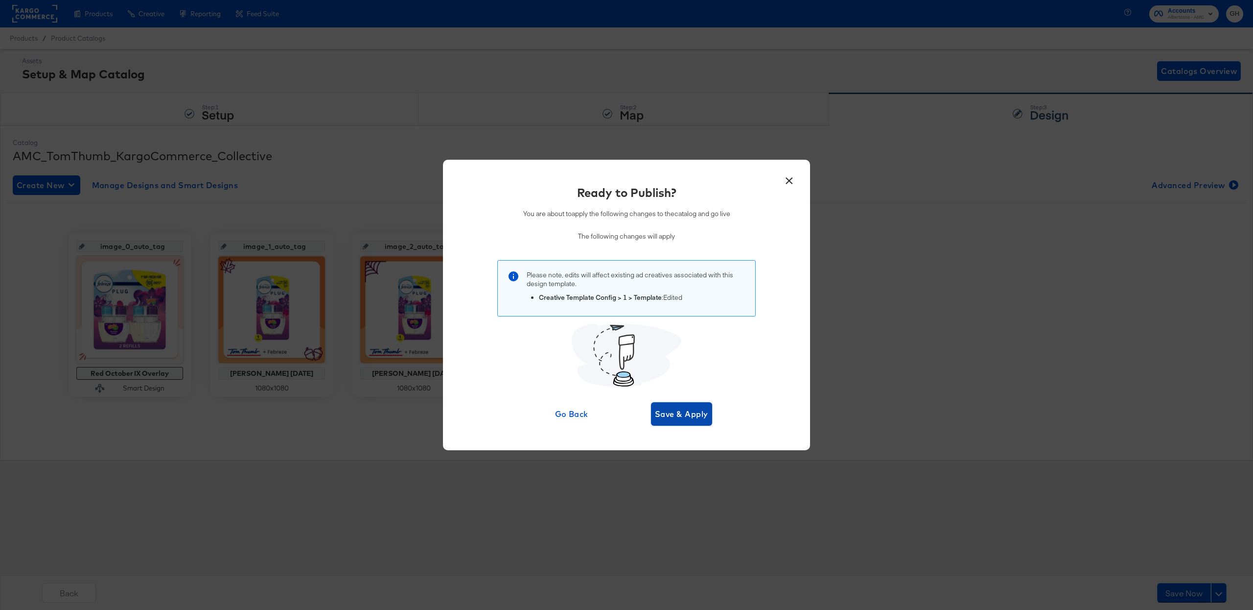
click at [688, 417] on span "Save & Apply" at bounding box center [681, 414] width 53 height 14
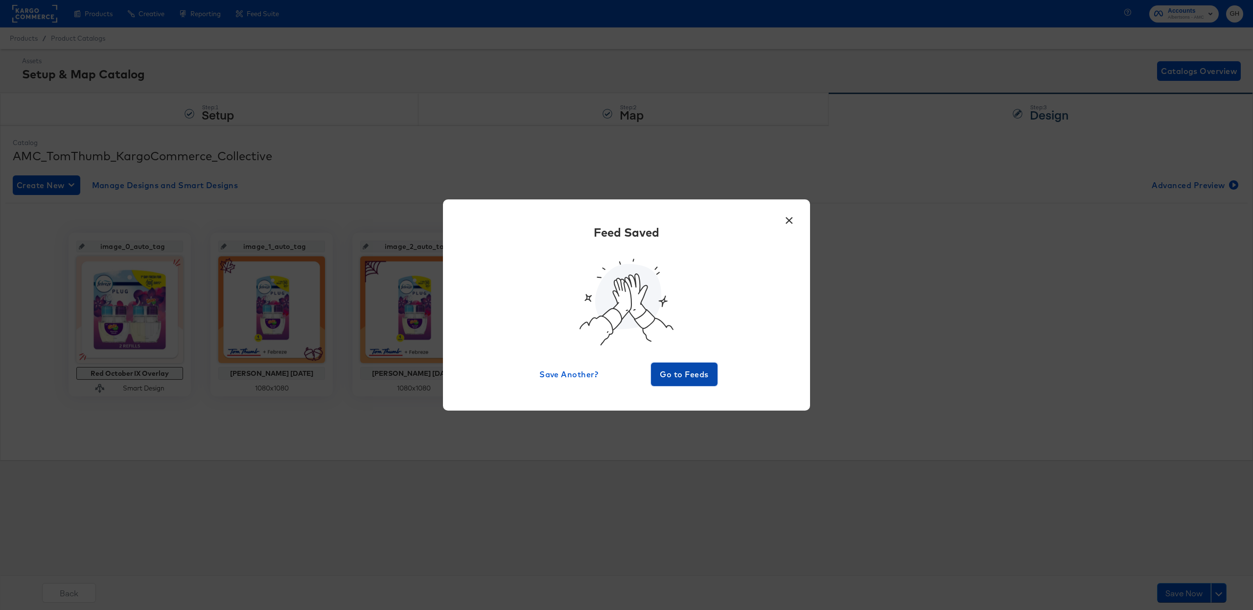
click at [690, 376] on span "Go to Feeds" at bounding box center [684, 374] width 59 height 14
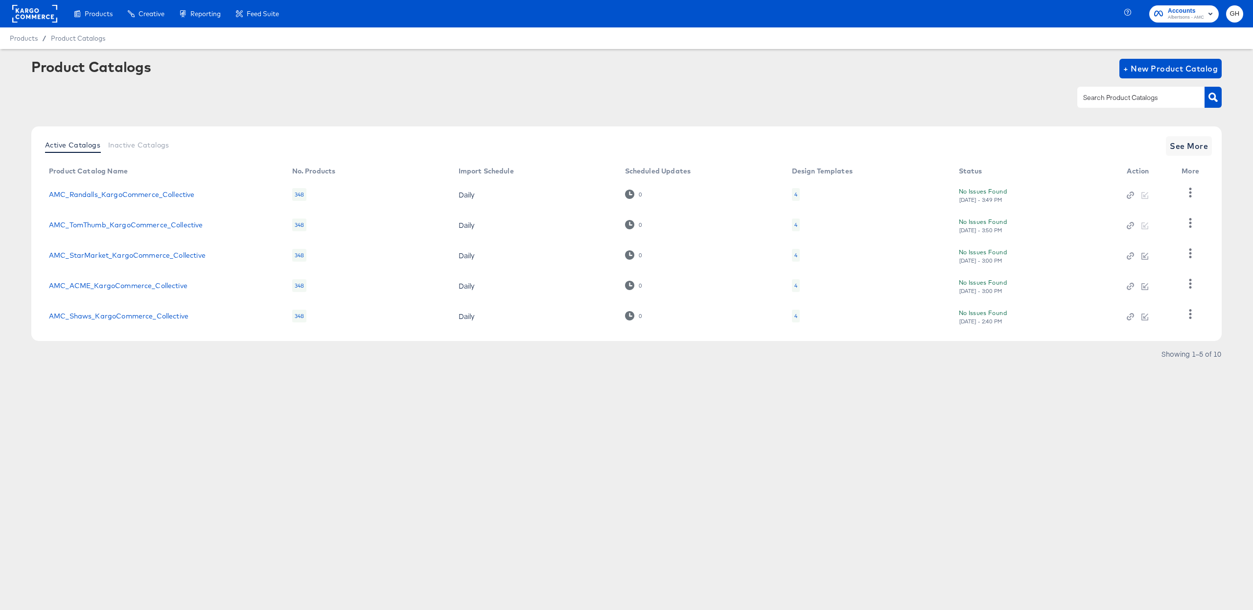
click at [1092, 86] on div at bounding box center [1150, 97] width 144 height 22
click at [1093, 93] on input "text" at bounding box center [1133, 97] width 104 height 11
type input "acme"
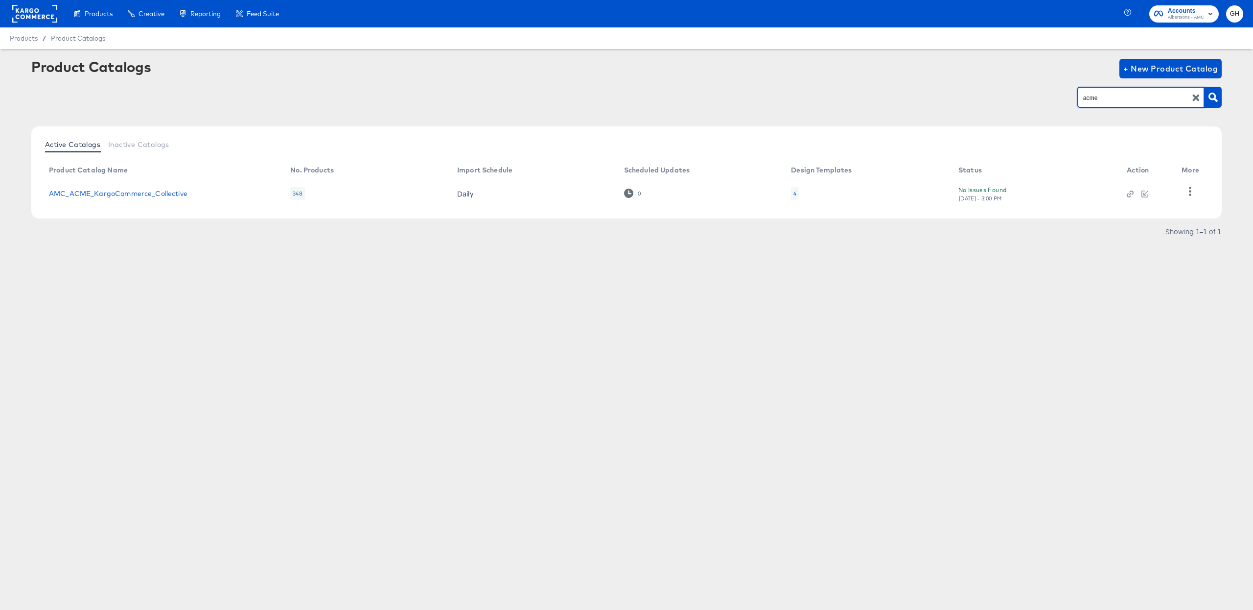
click at [791, 197] on div "4" at bounding box center [795, 193] width 8 height 13
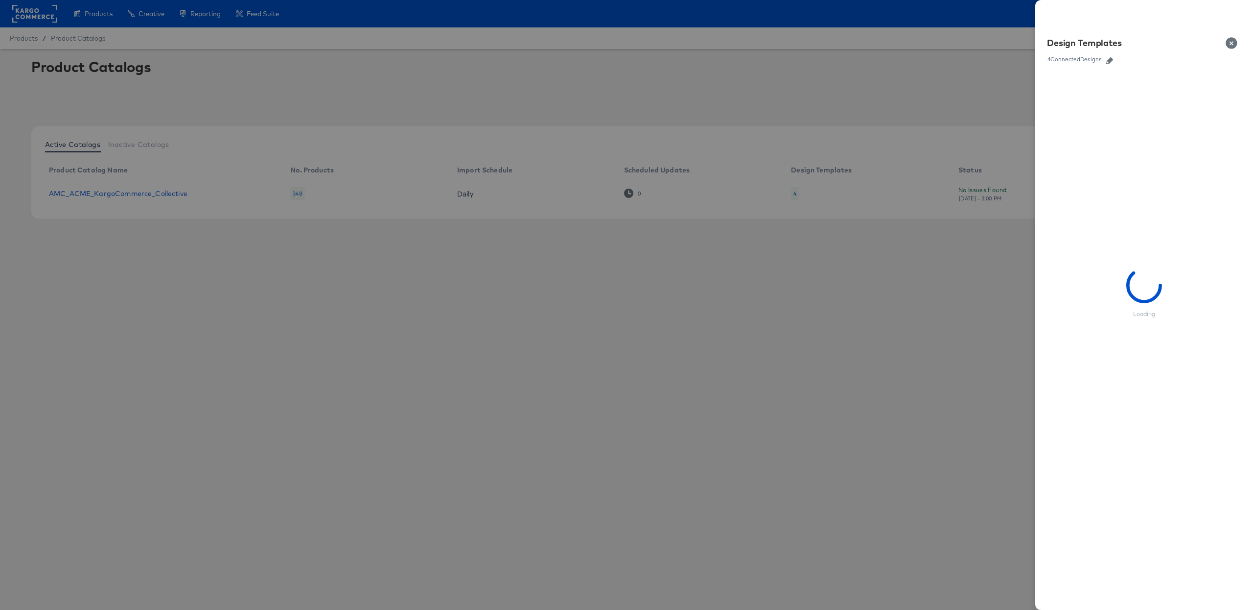
click at [1112, 60] on icon "button" at bounding box center [1109, 60] width 7 height 7
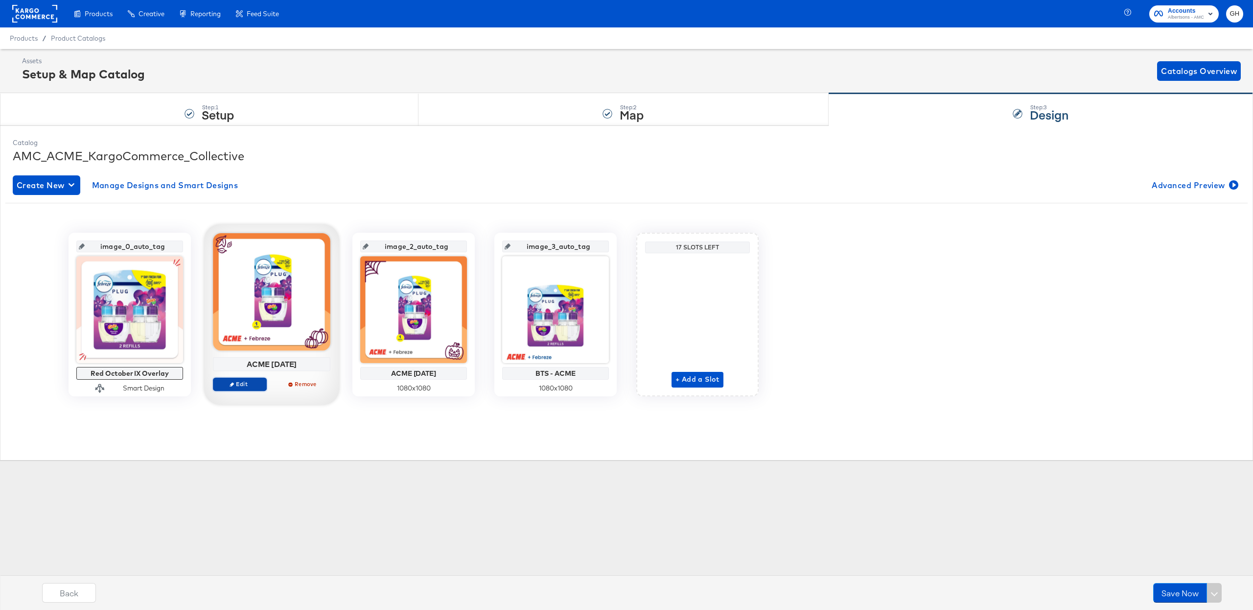
click at [250, 387] on span "Edit" at bounding box center [239, 383] width 45 height 7
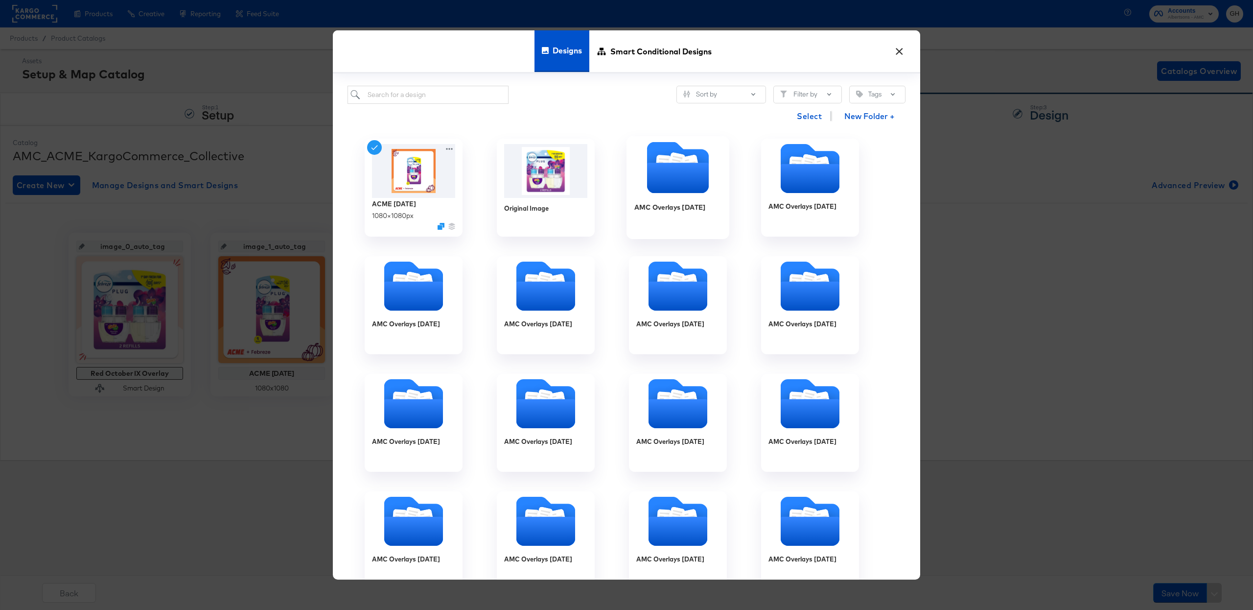
click at [667, 168] on icon "Folder" at bounding box center [678, 178] width 62 height 30
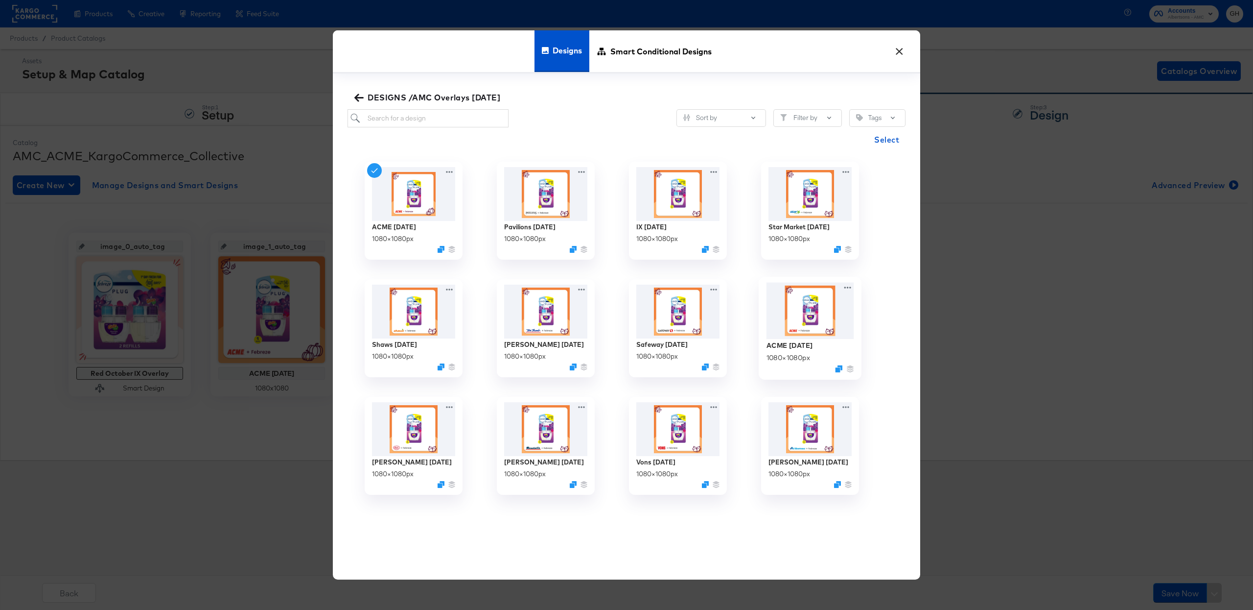
click at [809, 328] on img at bounding box center [811, 310] width 88 height 57
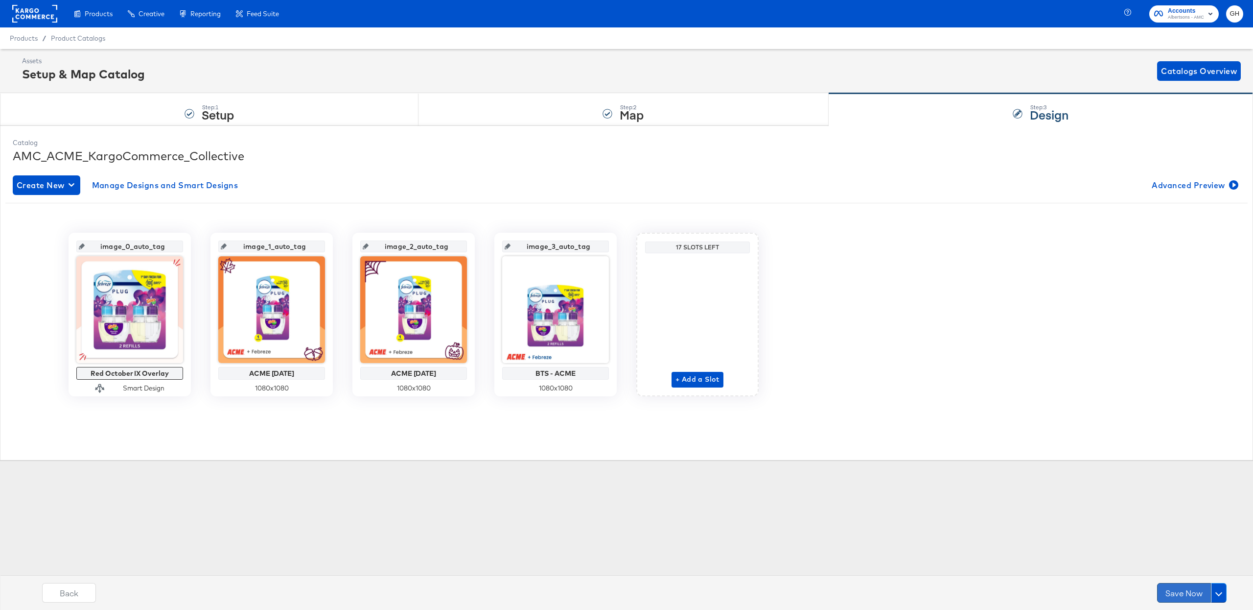
click at [1173, 583] on button "Save Now" at bounding box center [1184, 593] width 54 height 20
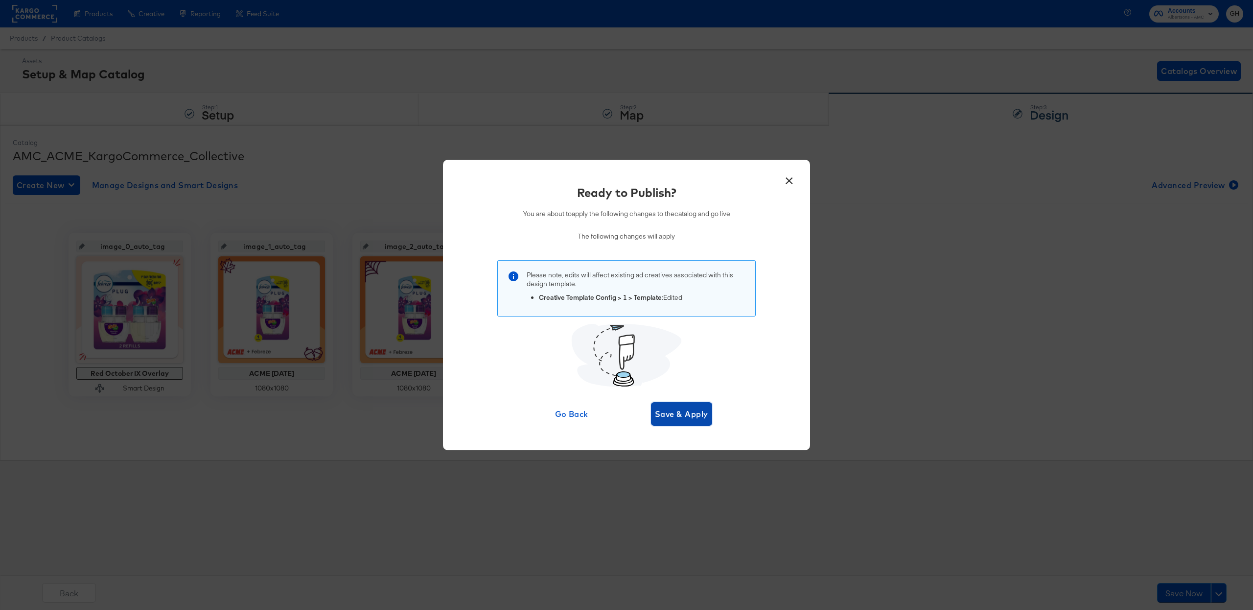
click at [693, 421] on button "Save & Apply" at bounding box center [681, 413] width 61 height 23
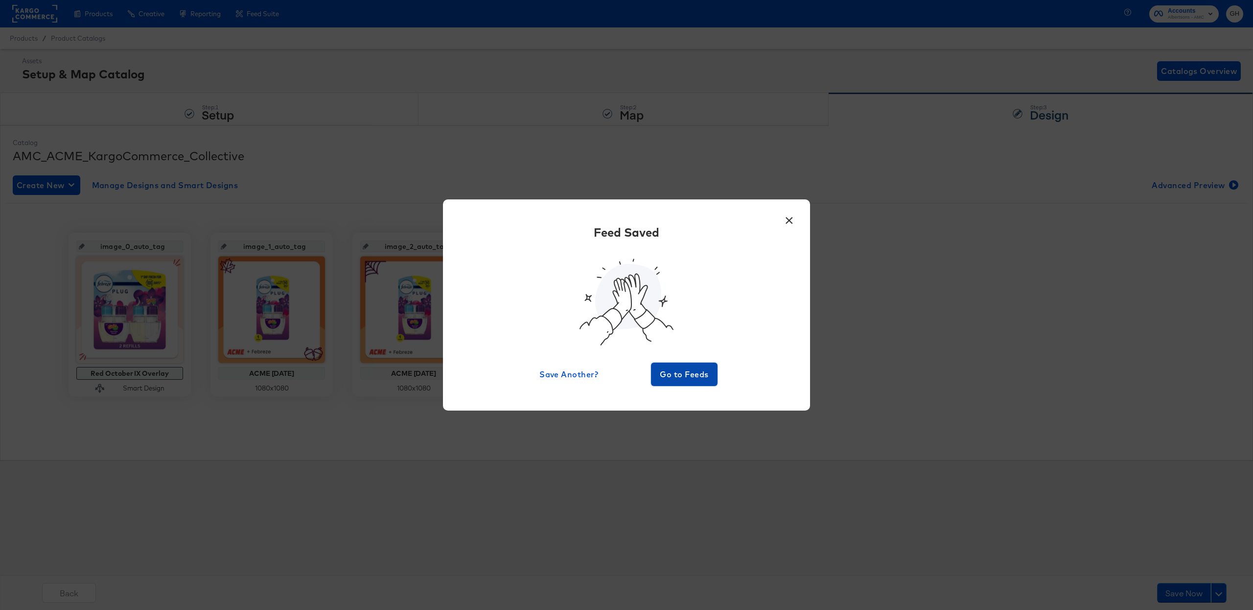
click at [685, 372] on span "Go to Feeds" at bounding box center [684, 374] width 59 height 14
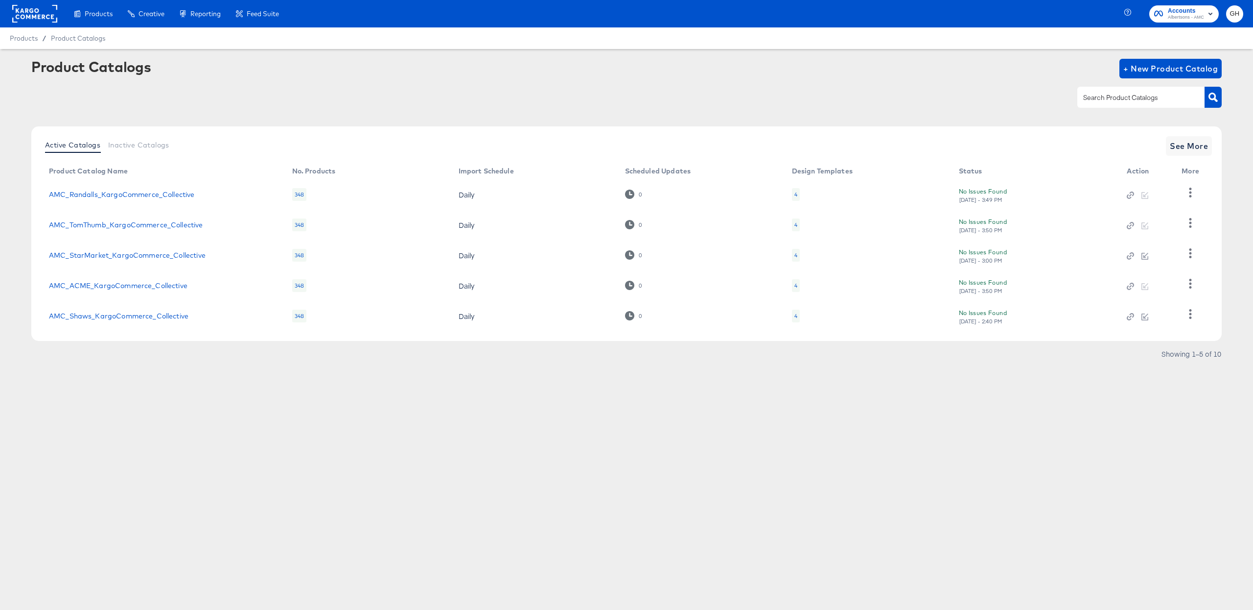
click at [1086, 91] on div at bounding box center [1141, 97] width 127 height 21
type input "shaw"
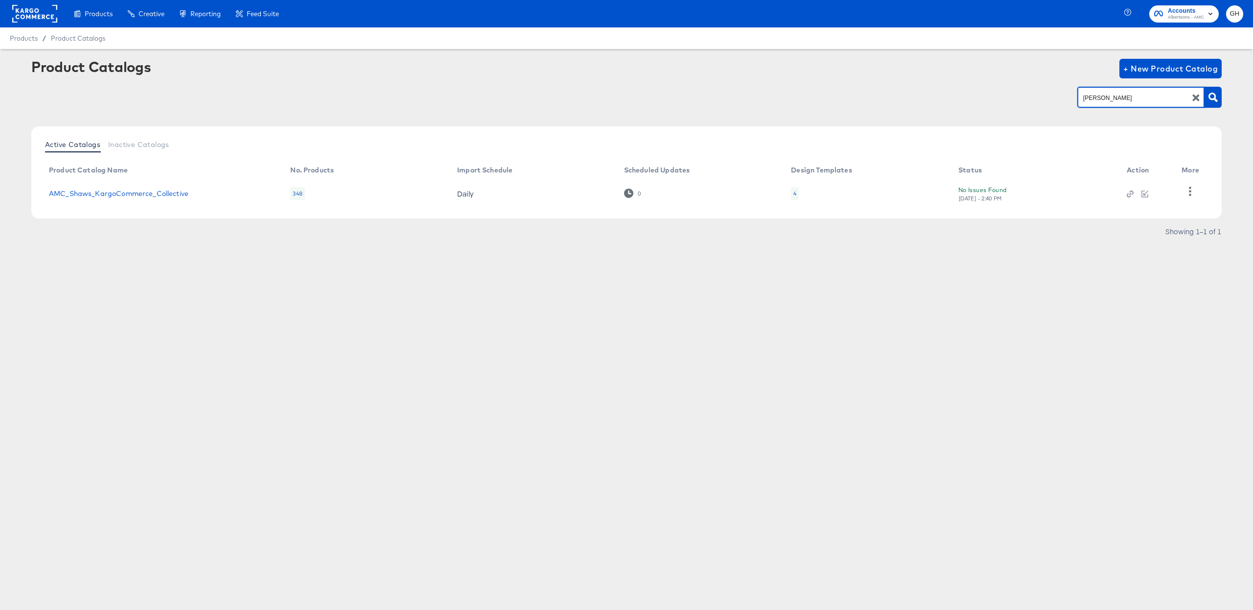
click at [798, 191] on td "4" at bounding box center [866, 193] width 167 height 30
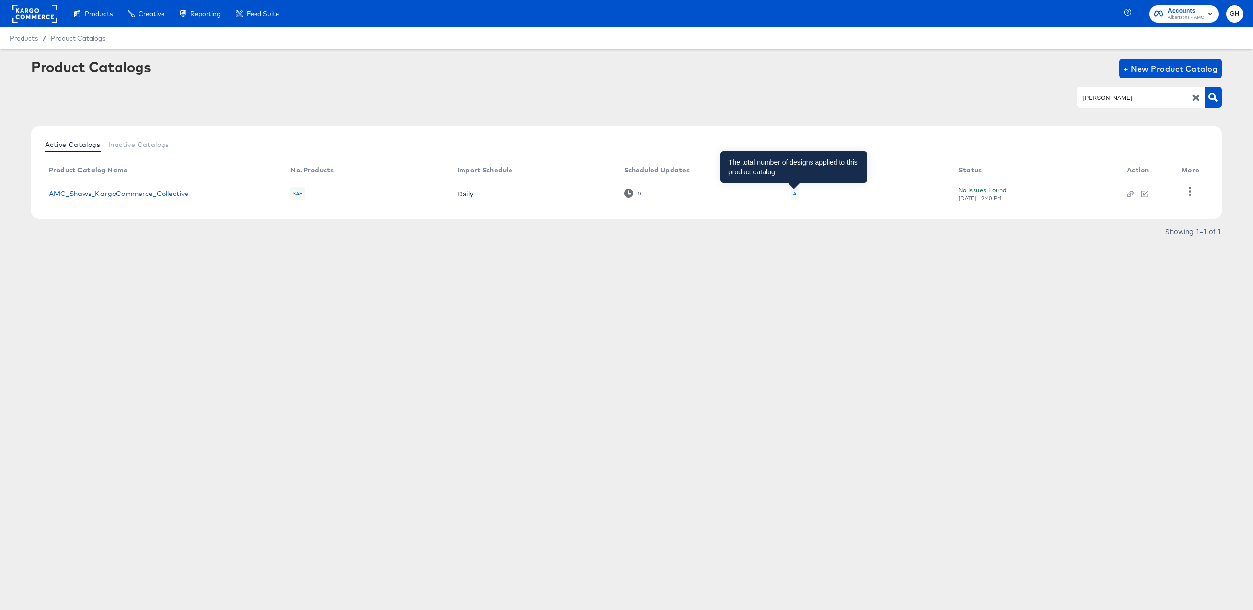
click at [795, 192] on div "4" at bounding box center [795, 193] width 3 height 8
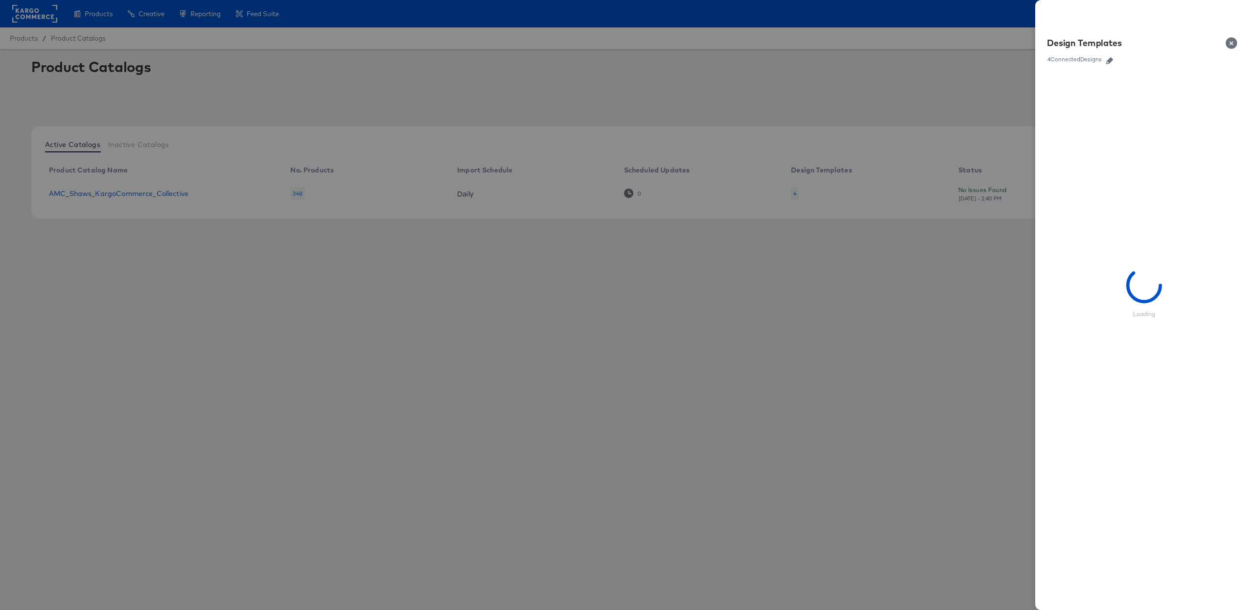
click at [1106, 57] on button "button" at bounding box center [1110, 60] width 15 height 7
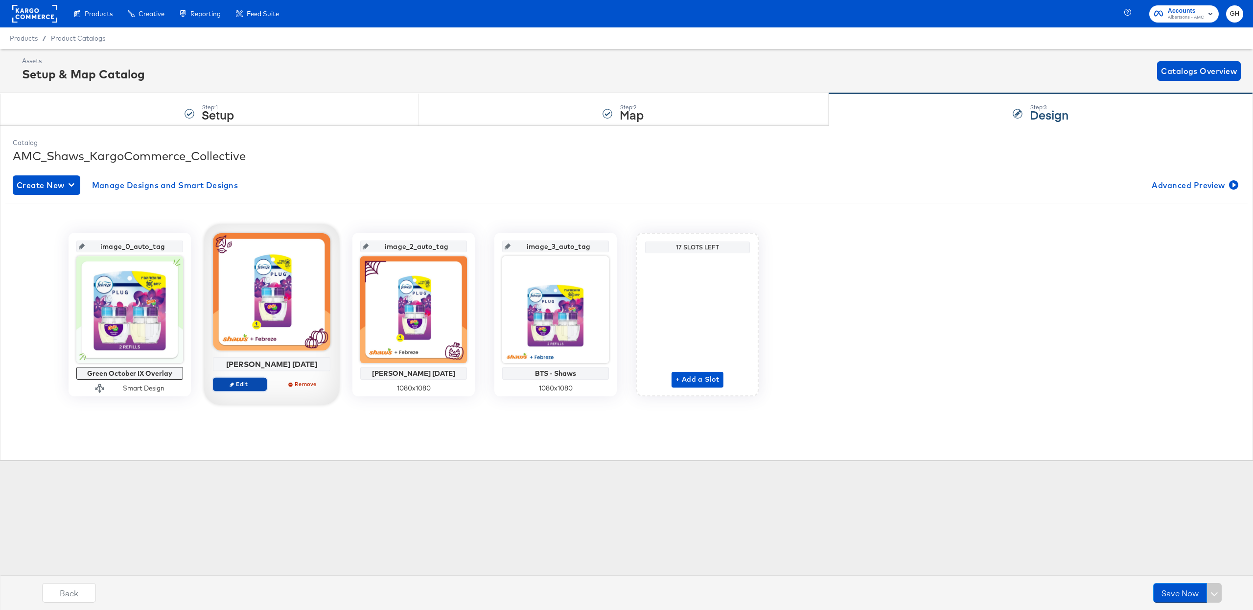
click at [253, 386] on span "Edit" at bounding box center [239, 383] width 45 height 7
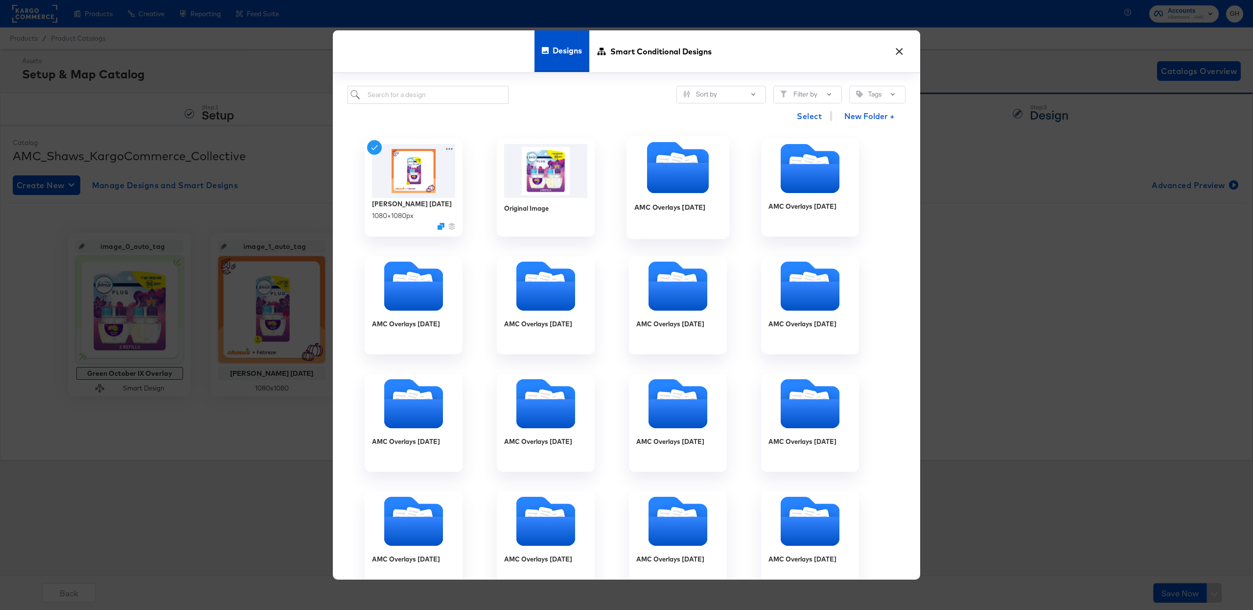
click at [677, 163] on icon "Folder" at bounding box center [676, 162] width 17 height 20
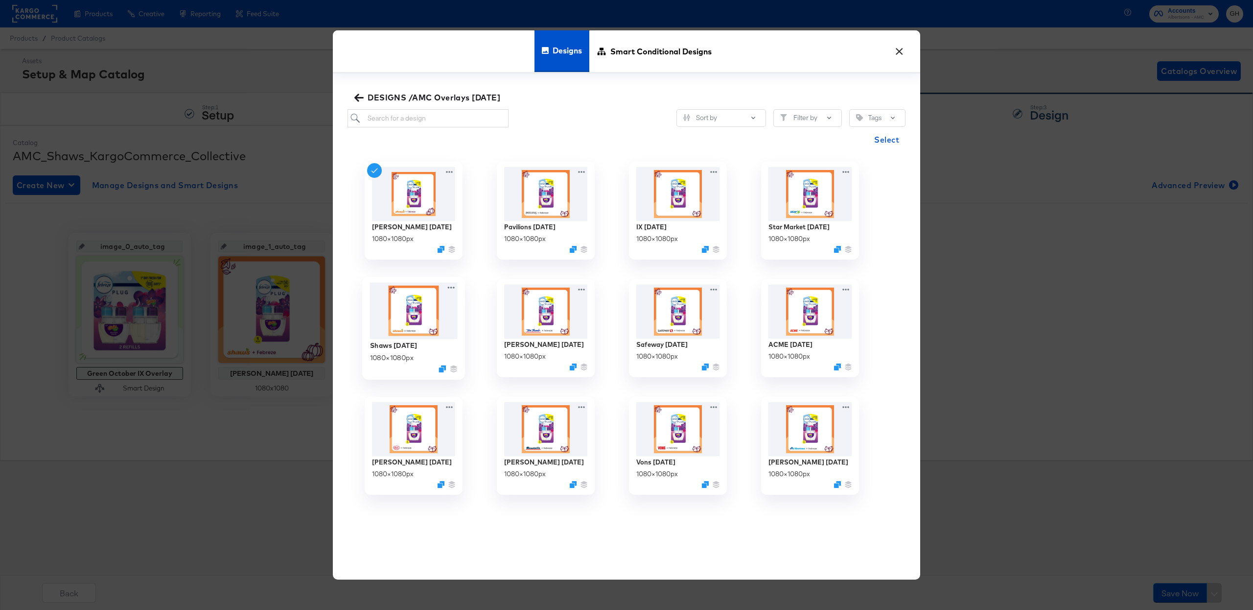
click at [374, 318] on img at bounding box center [414, 310] width 88 height 57
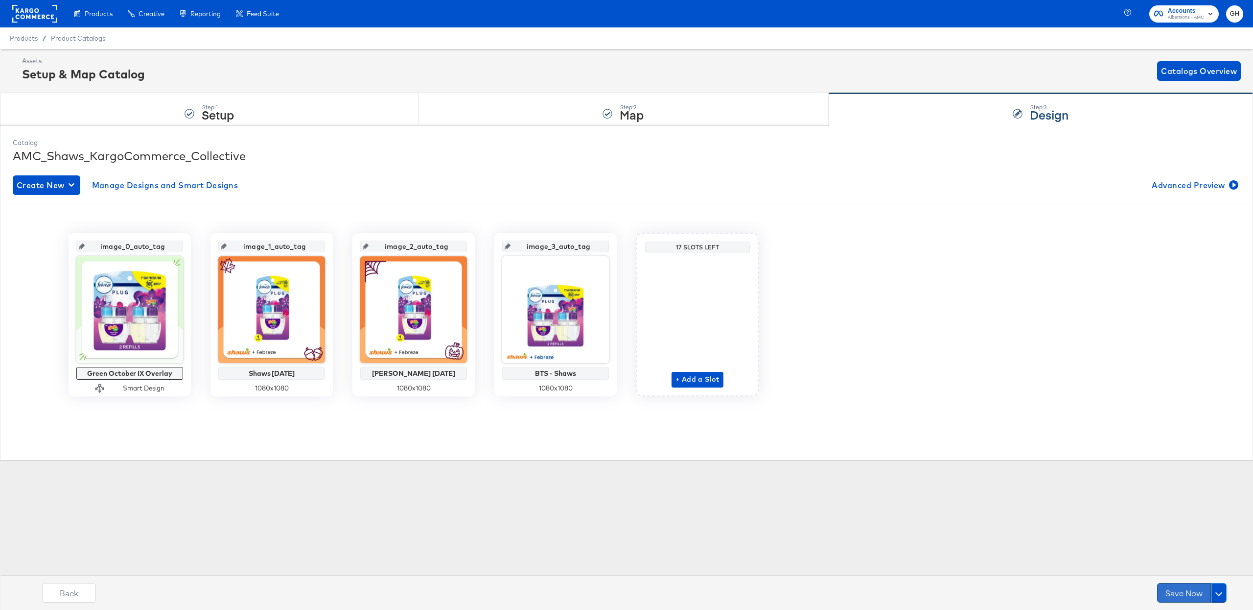
click at [1182, 593] on button "Save Now" at bounding box center [1184, 593] width 54 height 20
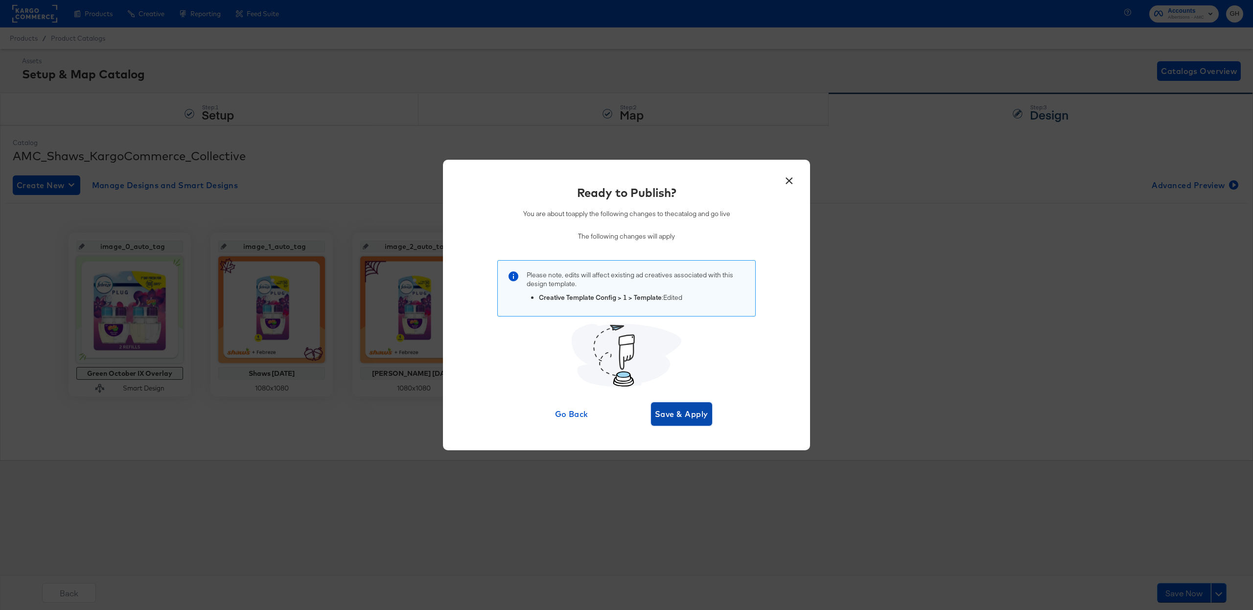
click at [679, 418] on span "Save & Apply" at bounding box center [681, 414] width 53 height 14
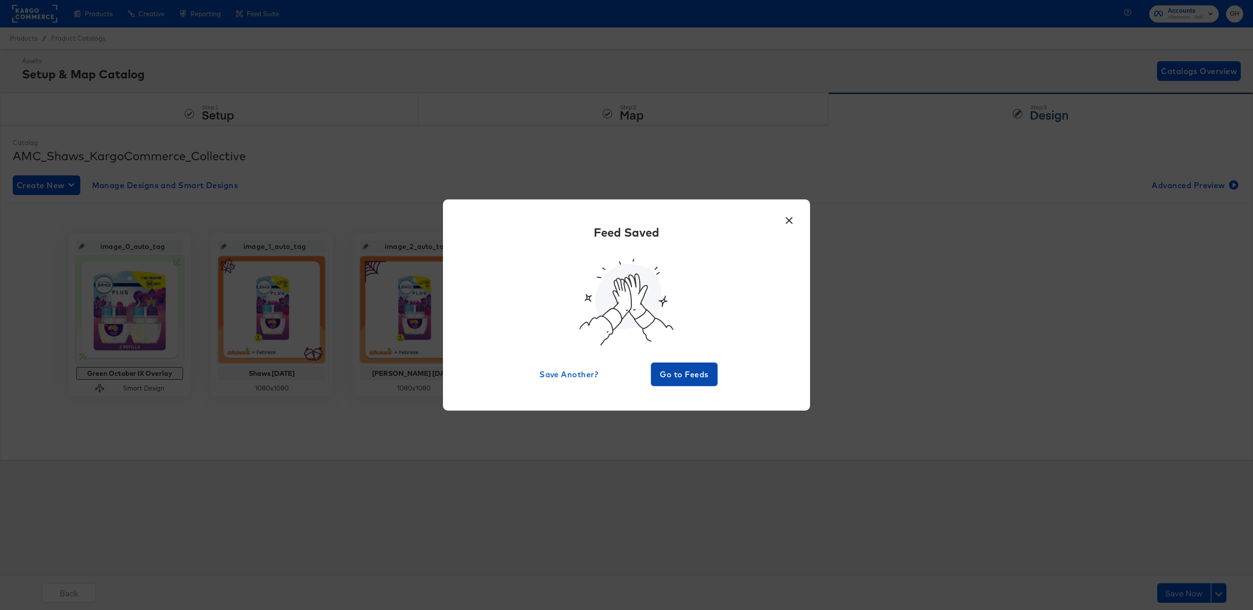
click at [685, 377] on span "Go to Feeds" at bounding box center [684, 374] width 59 height 14
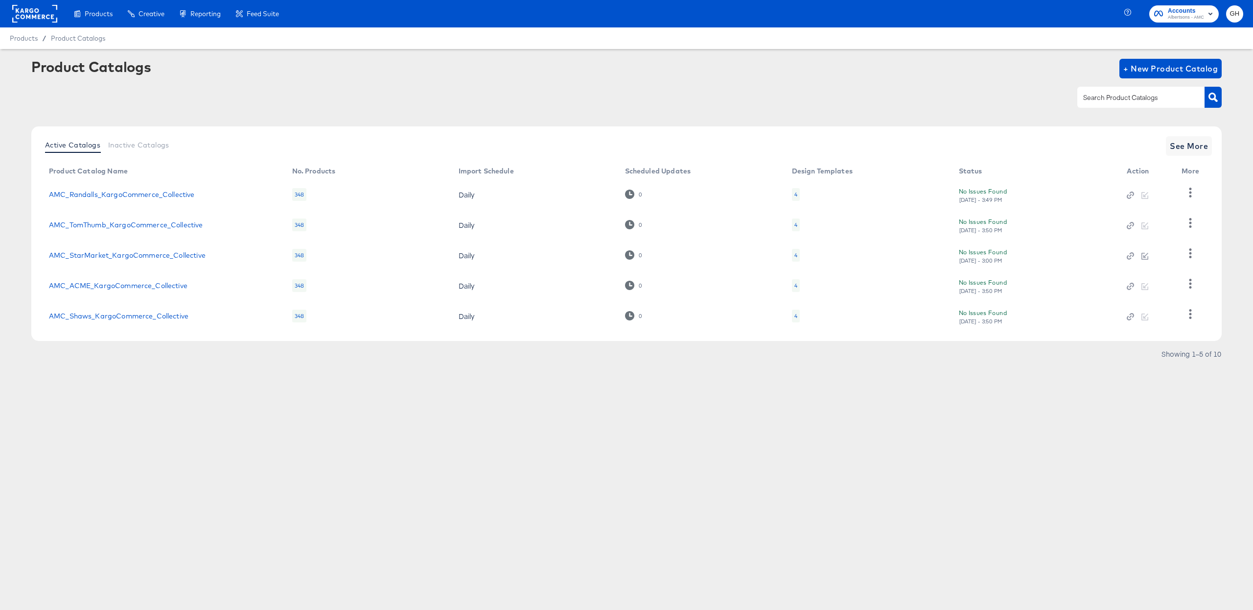
click at [1093, 92] on input "text" at bounding box center [1133, 97] width 104 height 11
type input "star"
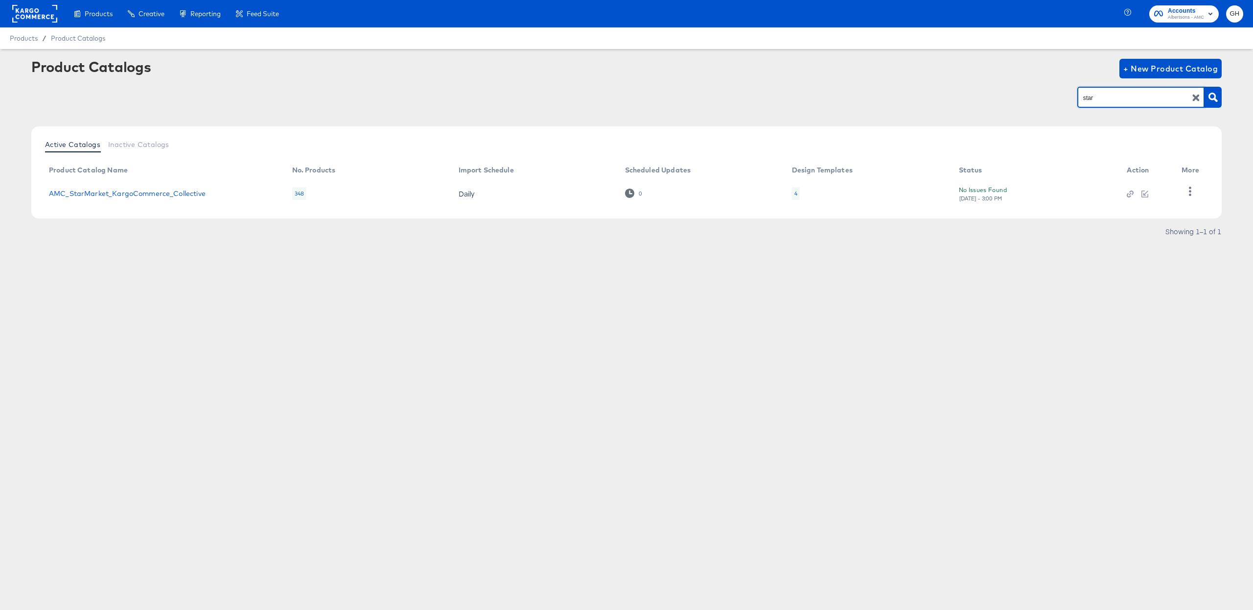
click at [792, 195] on div "4" at bounding box center [796, 193] width 8 height 13
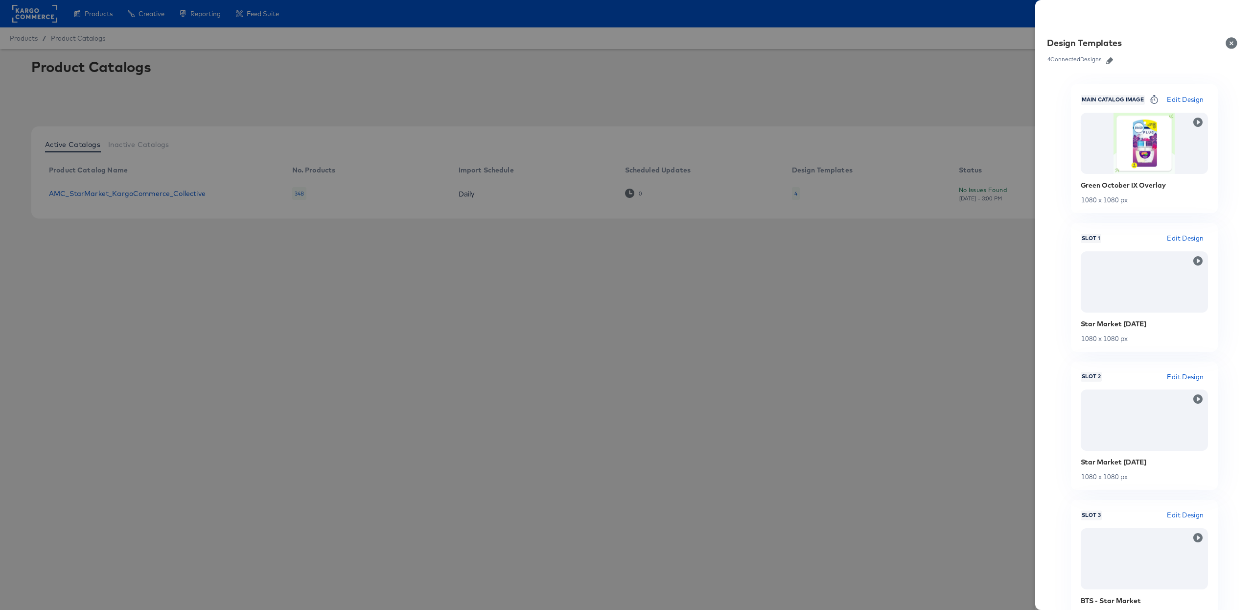
click at [1106, 59] on button "button" at bounding box center [1110, 60] width 15 height 7
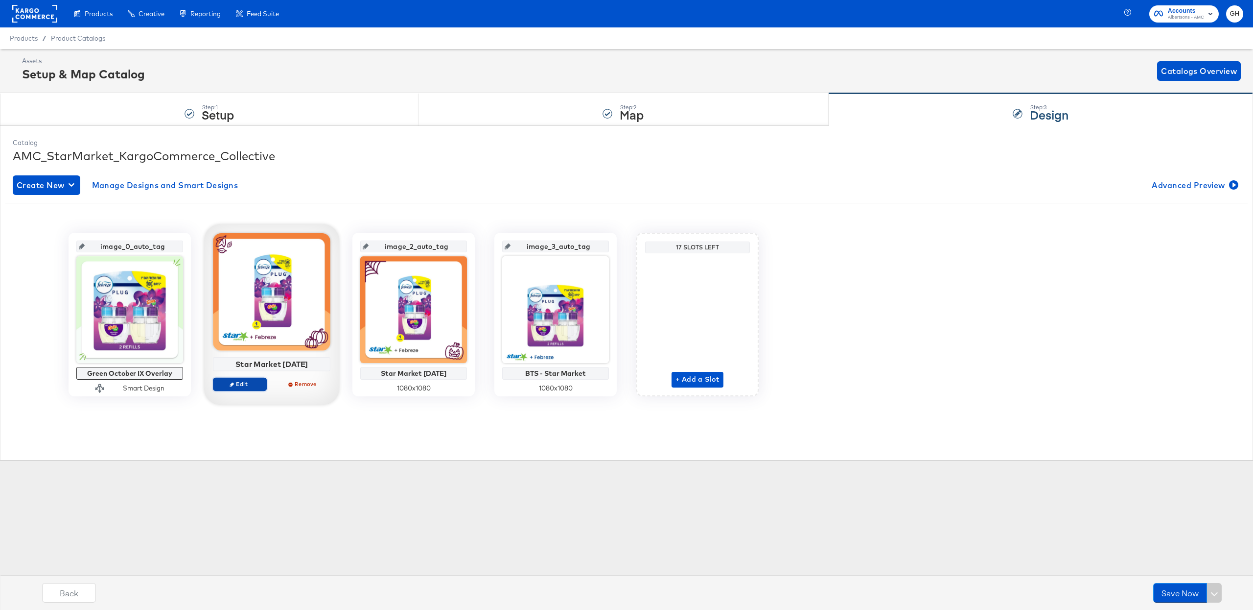
click at [220, 385] on span "Edit" at bounding box center [239, 383] width 45 height 7
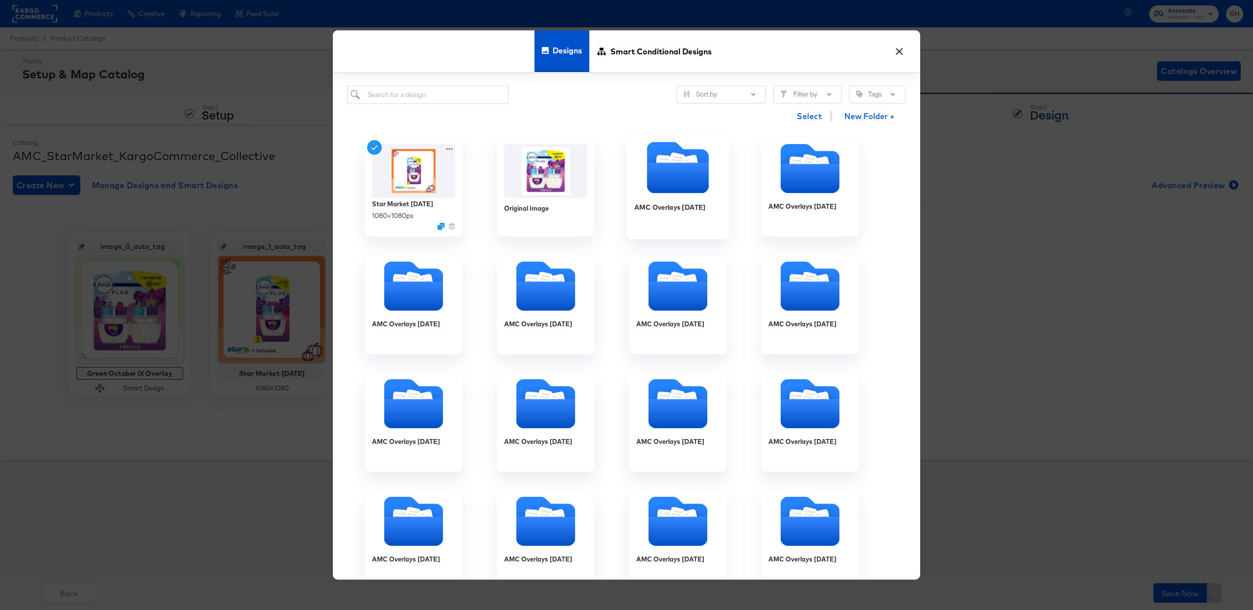
click at [686, 164] on icon "Folder" at bounding box center [678, 178] width 62 height 30
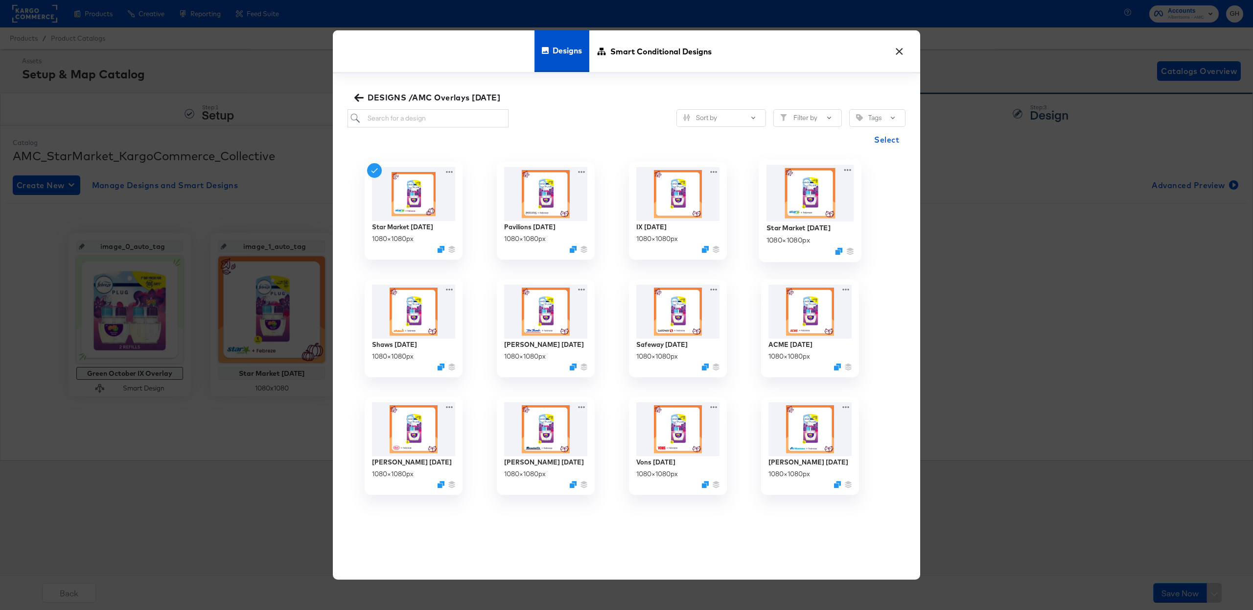
click at [817, 194] on img at bounding box center [811, 192] width 88 height 56
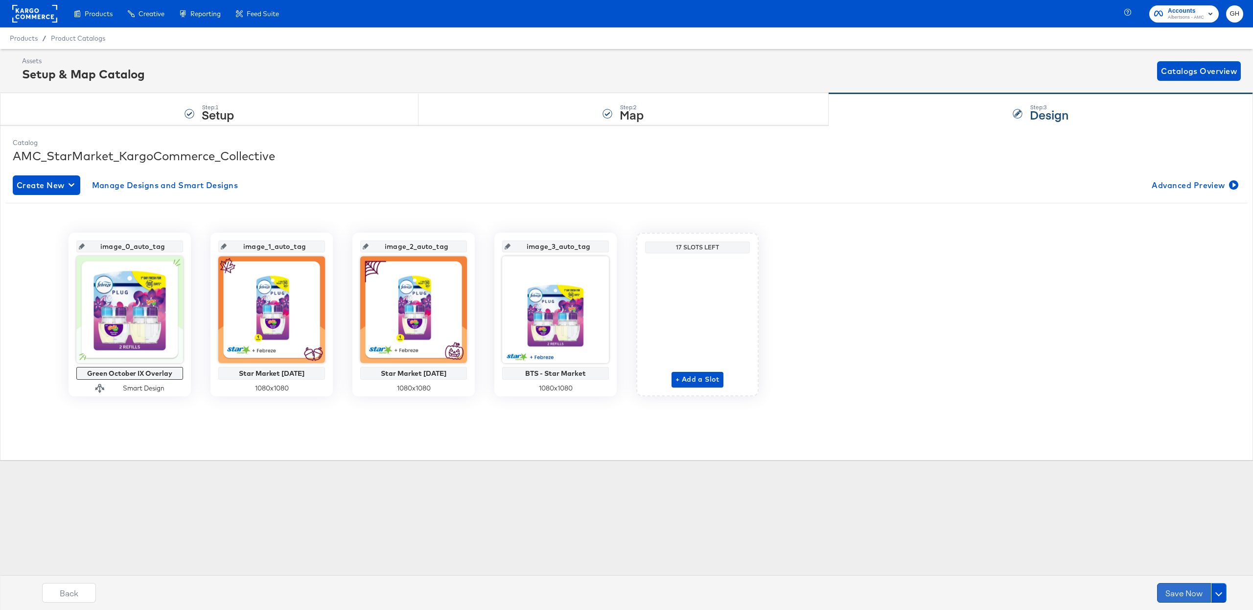
click at [1186, 595] on button "Save Now" at bounding box center [1184, 593] width 54 height 20
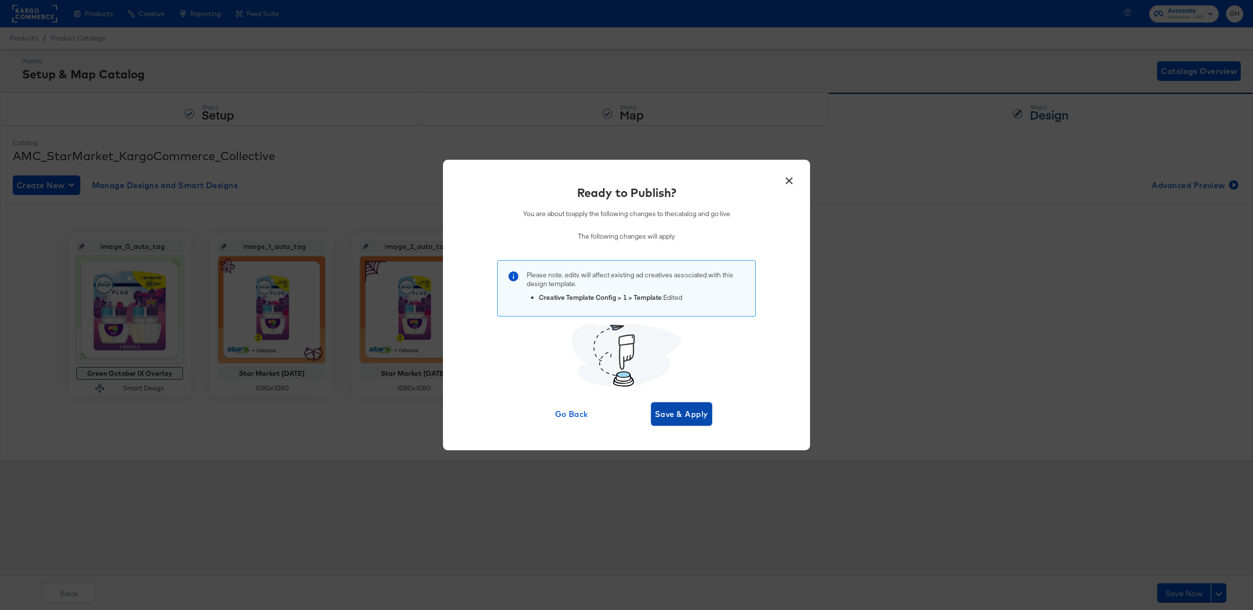
click at [683, 419] on span "Save & Apply" at bounding box center [681, 414] width 53 height 14
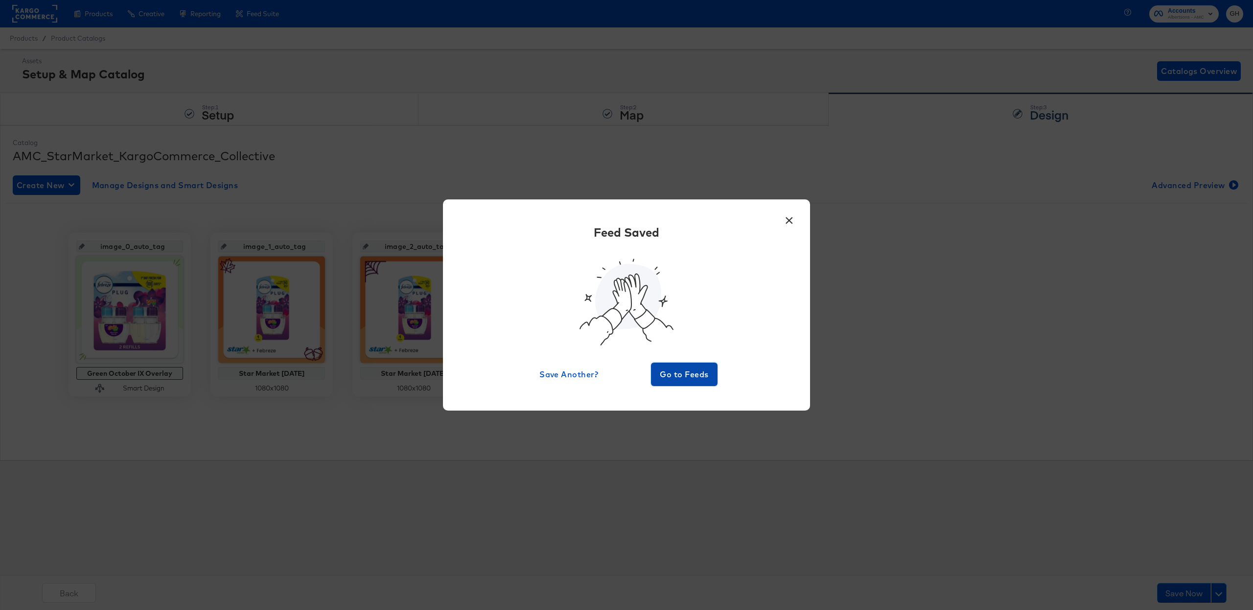
click at [679, 375] on span "Go to Feeds" at bounding box center [684, 374] width 59 height 14
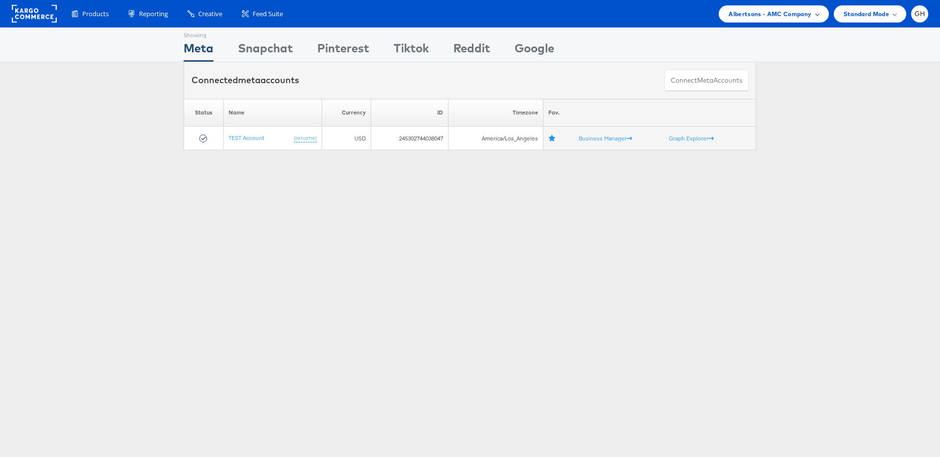
click at [755, 12] on span "Albertsons - AMC Company" at bounding box center [769, 14] width 83 height 10
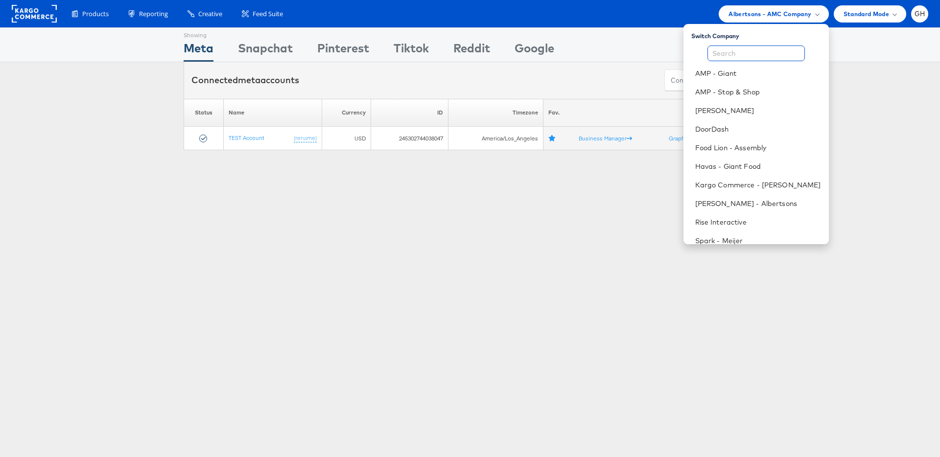
click at [746, 51] on input "text" at bounding box center [755, 54] width 97 height 16
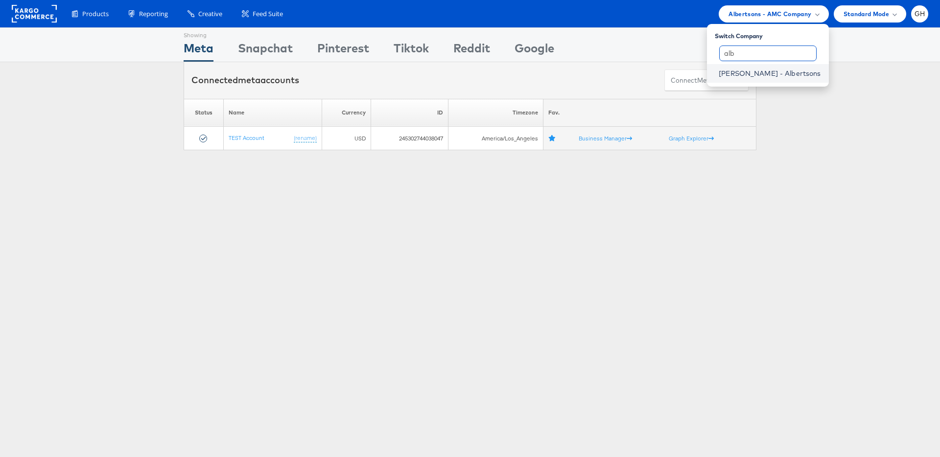
type input "alb"
click at [755, 71] on link "Merkle - Albertsons" at bounding box center [770, 74] width 102 height 10
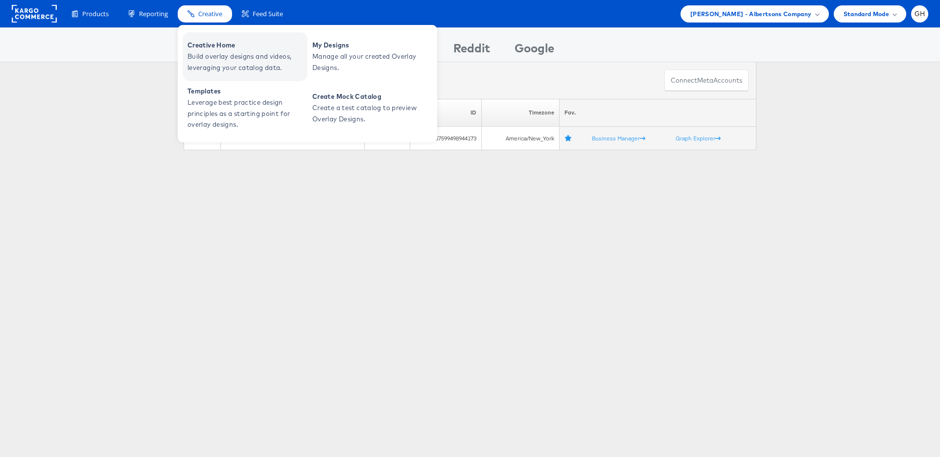
click at [216, 47] on span "Creative Home" at bounding box center [246, 45] width 117 height 11
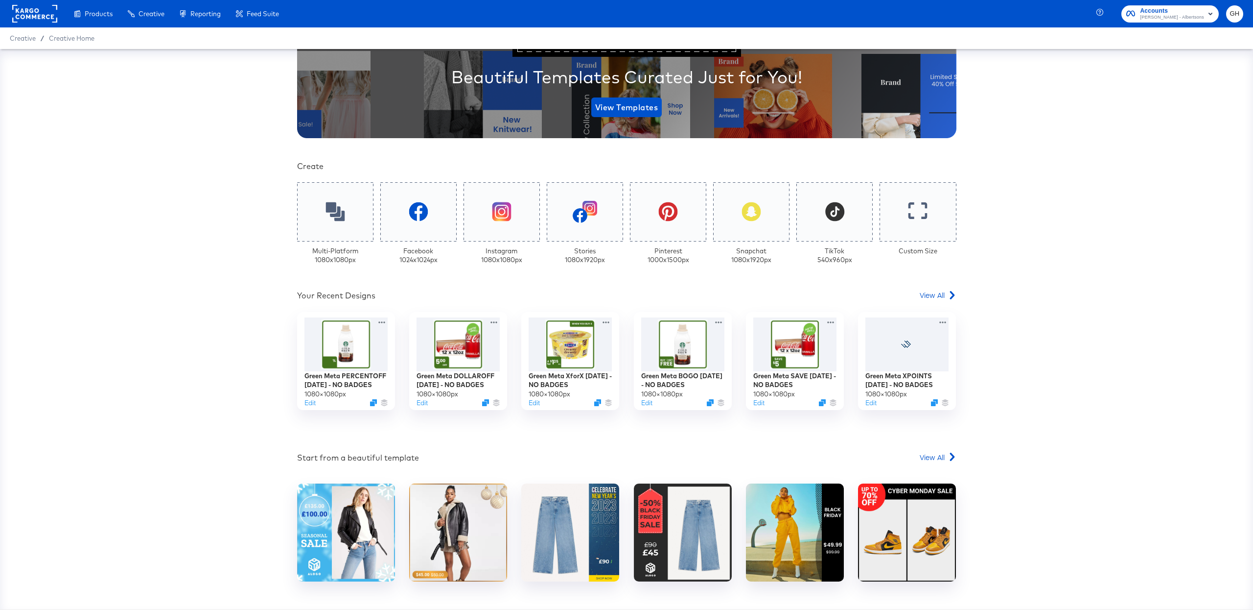
scroll to position [161, 0]
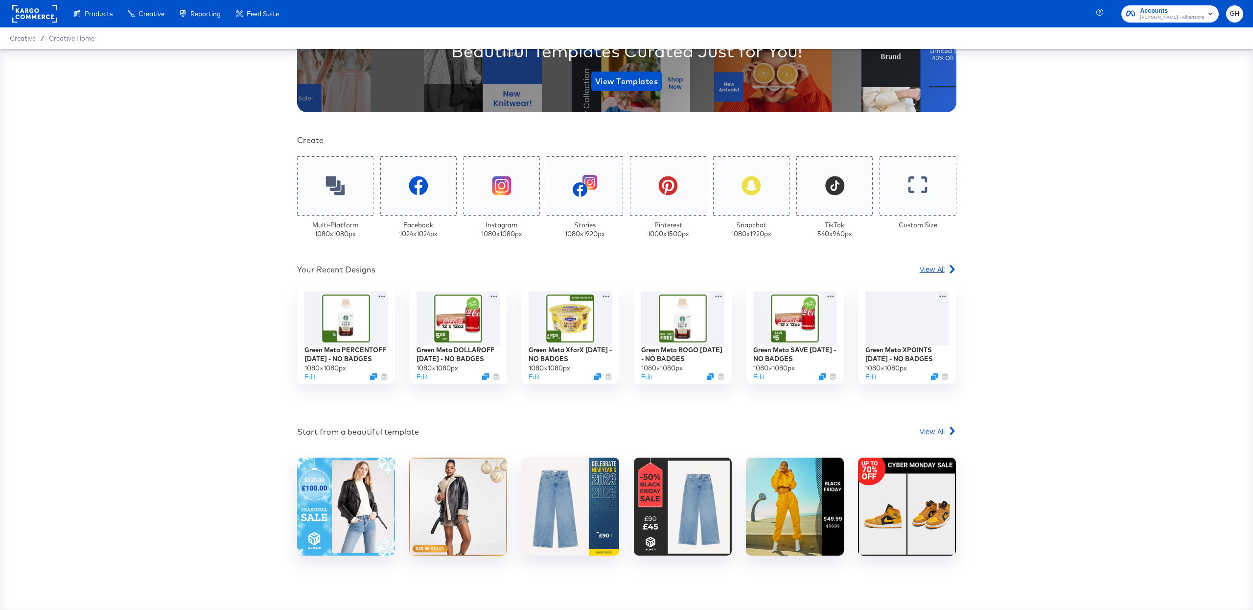
click at [933, 265] on span "View All" at bounding box center [932, 269] width 25 height 10
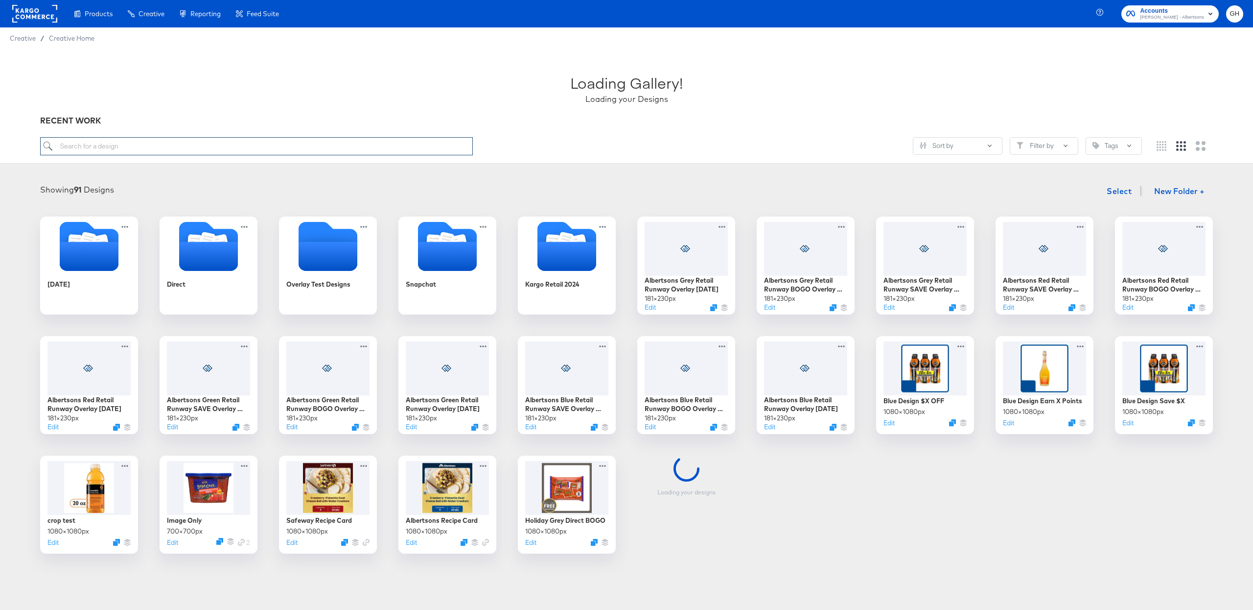
click at [117, 146] on input "search" at bounding box center [256, 146] width 433 height 18
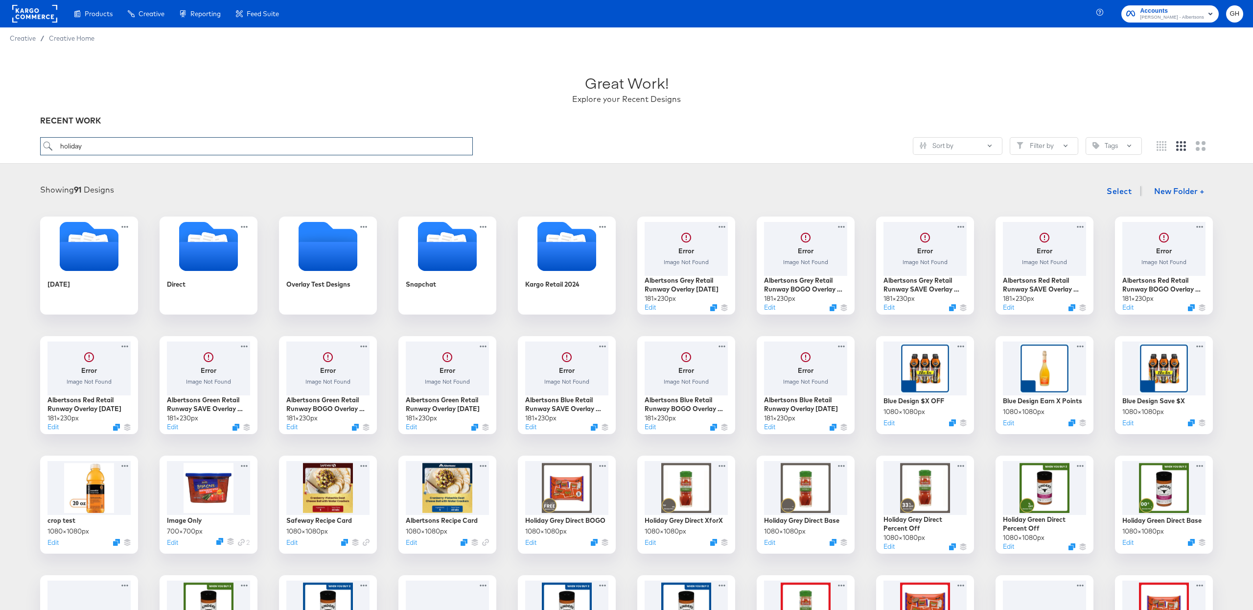
type input "holiday"
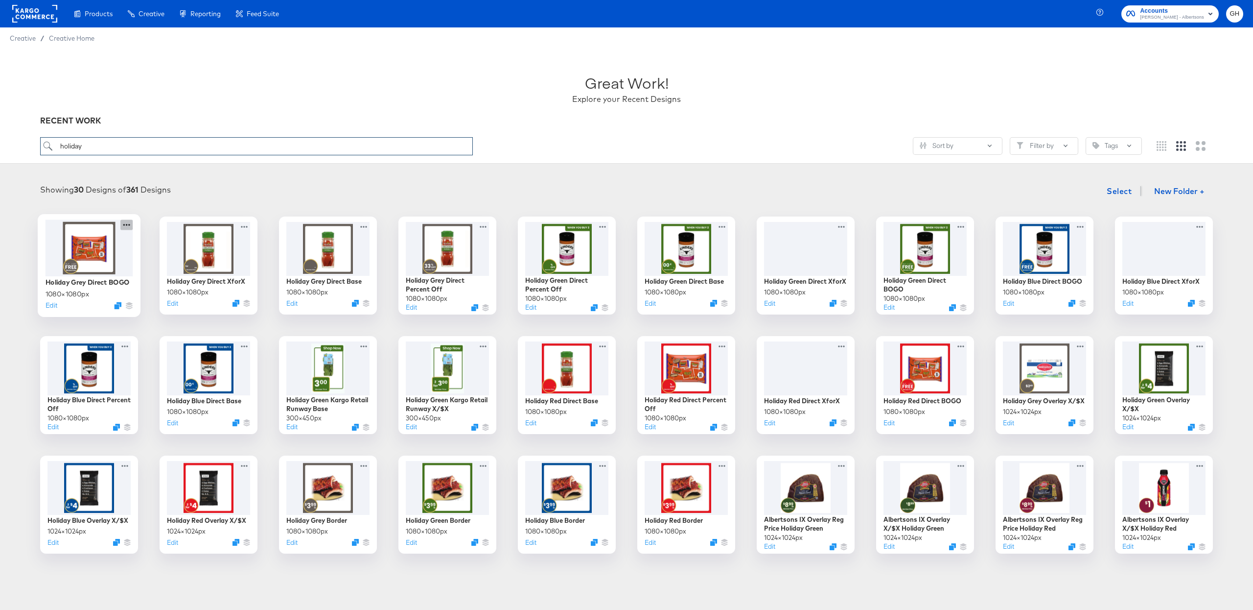
click at [126, 222] on icon at bounding box center [126, 224] width 12 height 10
click at [92, 259] on div at bounding box center [90, 247] width 88 height 56
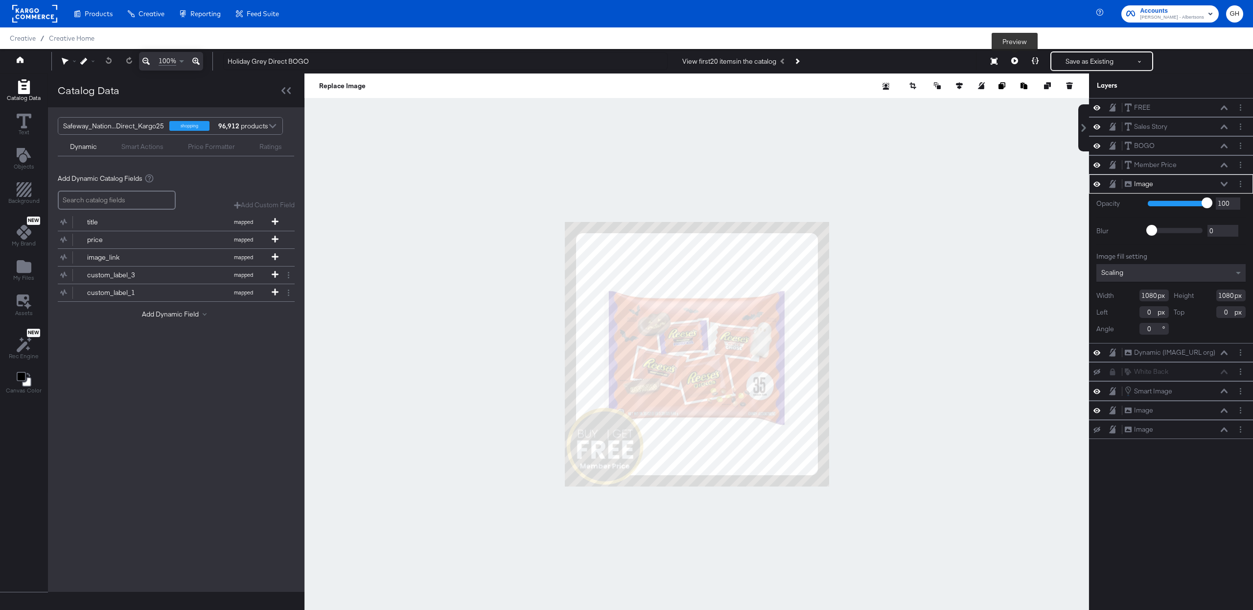
click at [1009, 54] on button at bounding box center [1015, 61] width 21 height 20
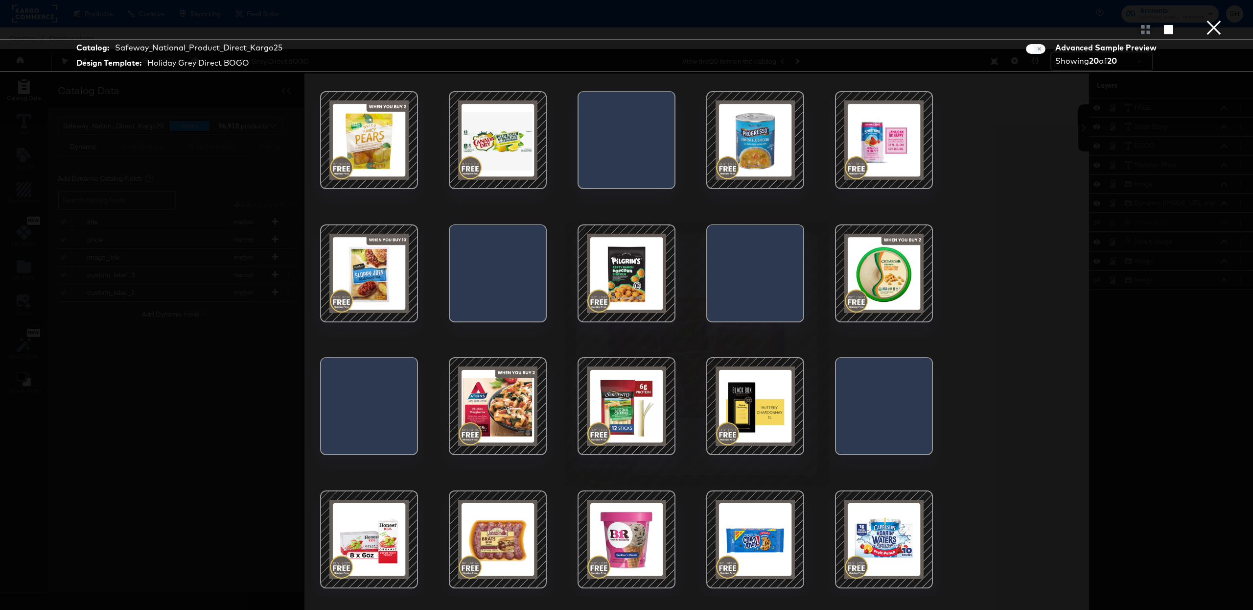
click at [395, 148] on div at bounding box center [369, 139] width 83 height 83
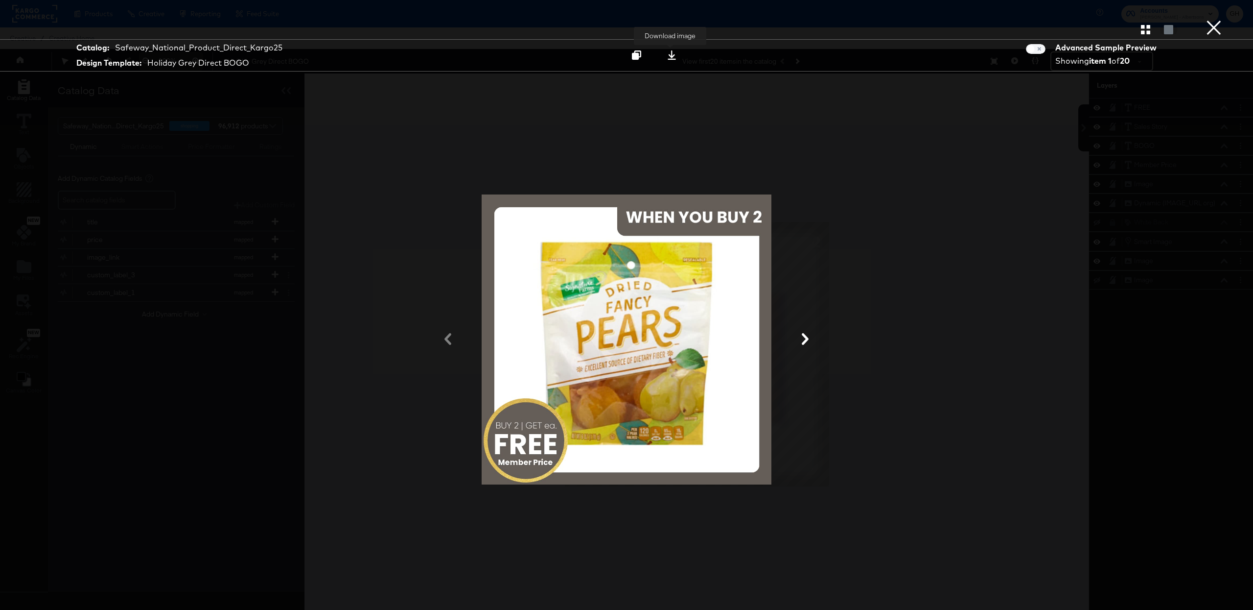
click at [671, 53] on icon at bounding box center [672, 54] width 8 height 9
click at [1212, 20] on button "×" at bounding box center [1214, 10] width 20 height 20
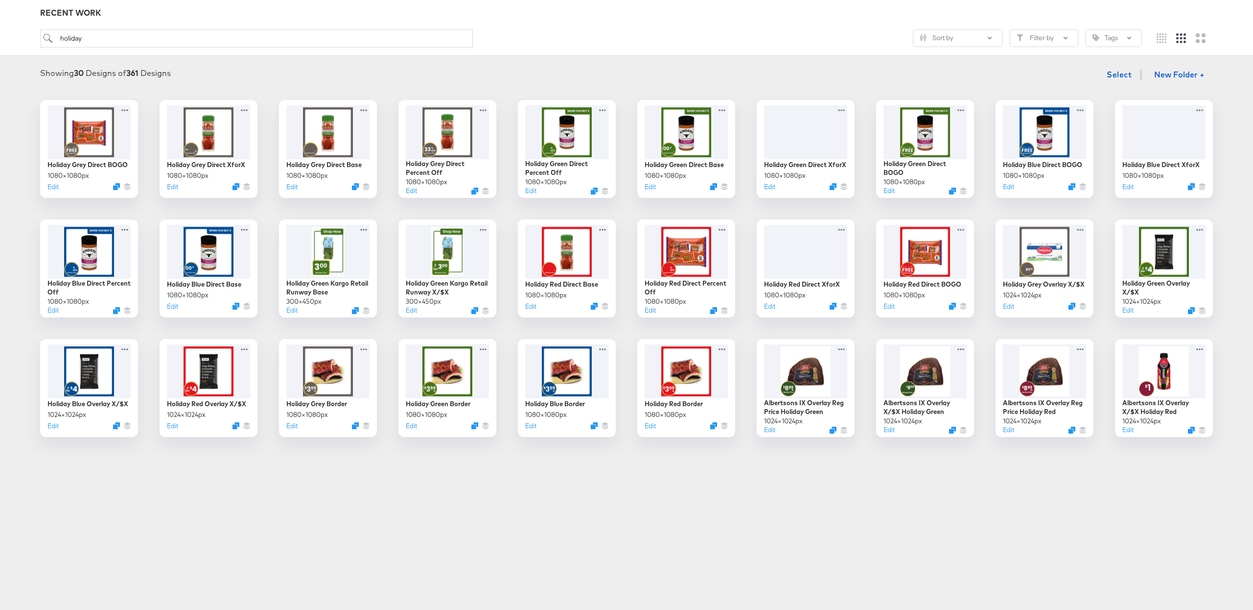
scroll to position [115, 0]
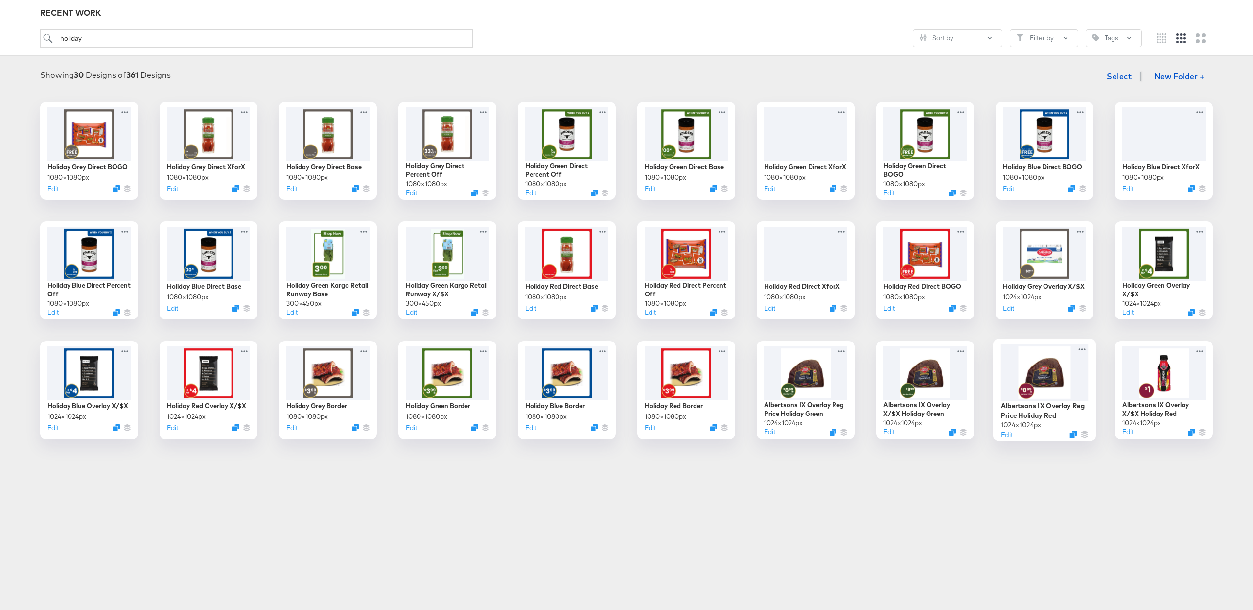
click at [1047, 378] on div at bounding box center [1045, 372] width 88 height 57
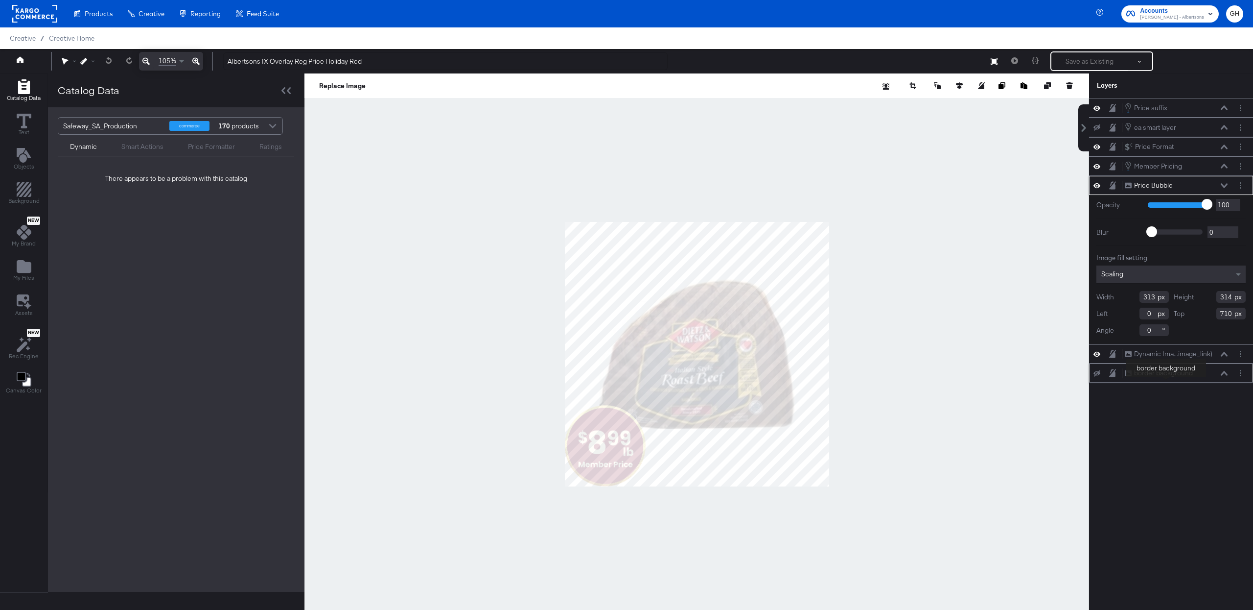
click at [1166, 377] on div "border background" at bounding box center [1163, 372] width 59 height 9
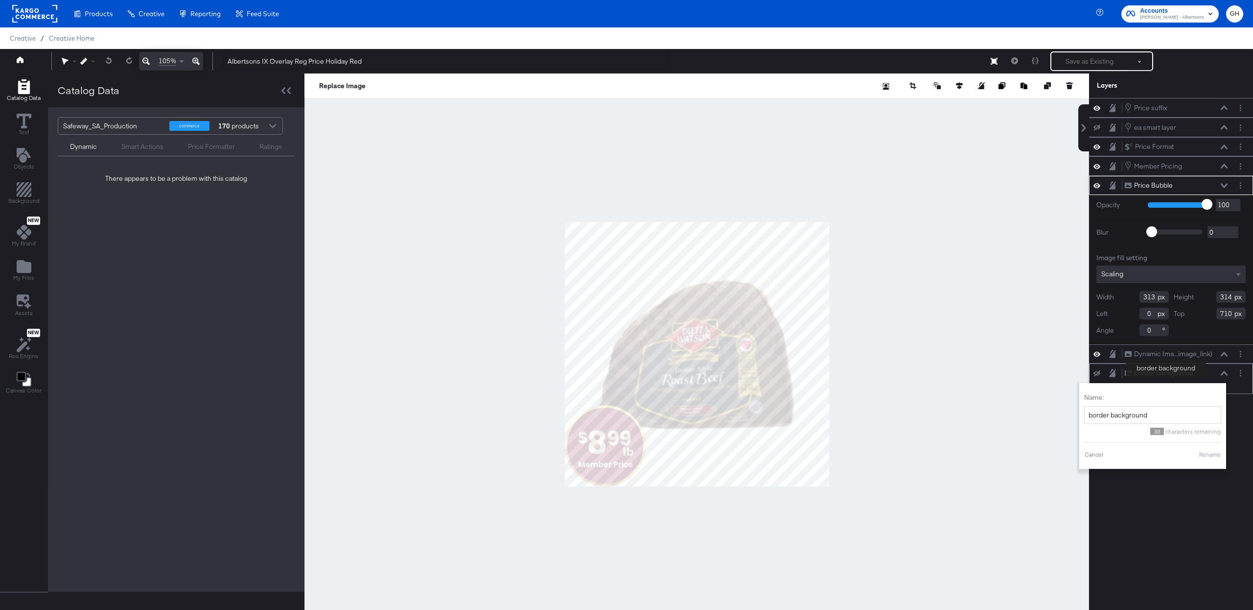
click at [1166, 377] on div "border background" at bounding box center [1163, 372] width 59 height 9
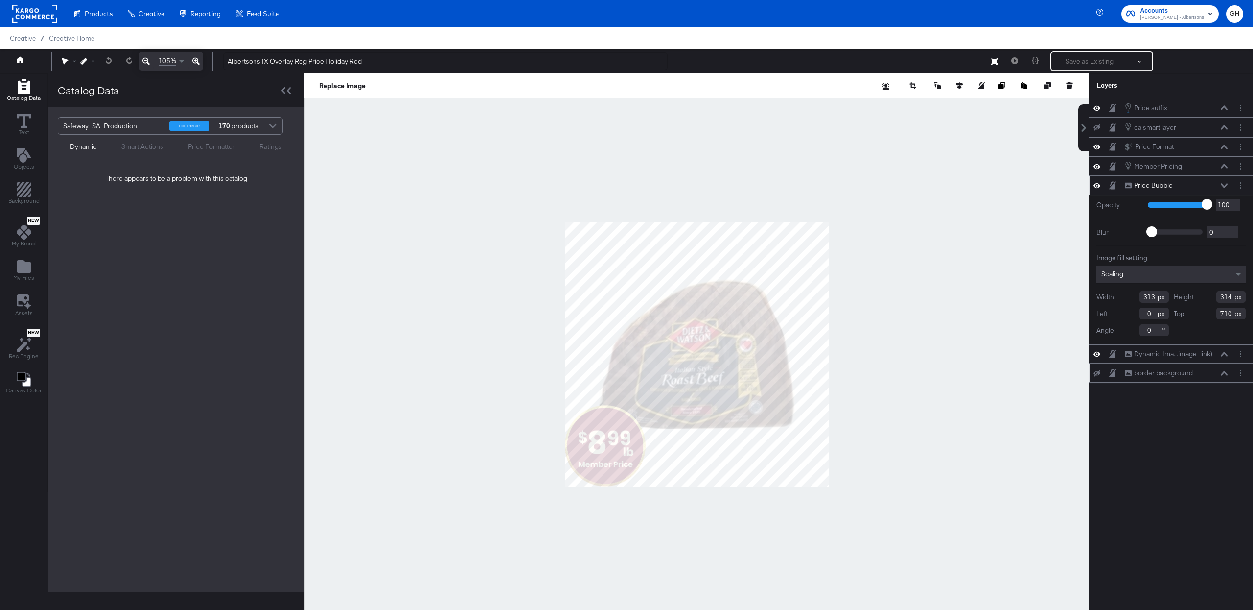
click at [1229, 372] on div "border background border background" at bounding box center [1179, 373] width 109 height 10
click at [1226, 375] on icon at bounding box center [1224, 373] width 7 height 4
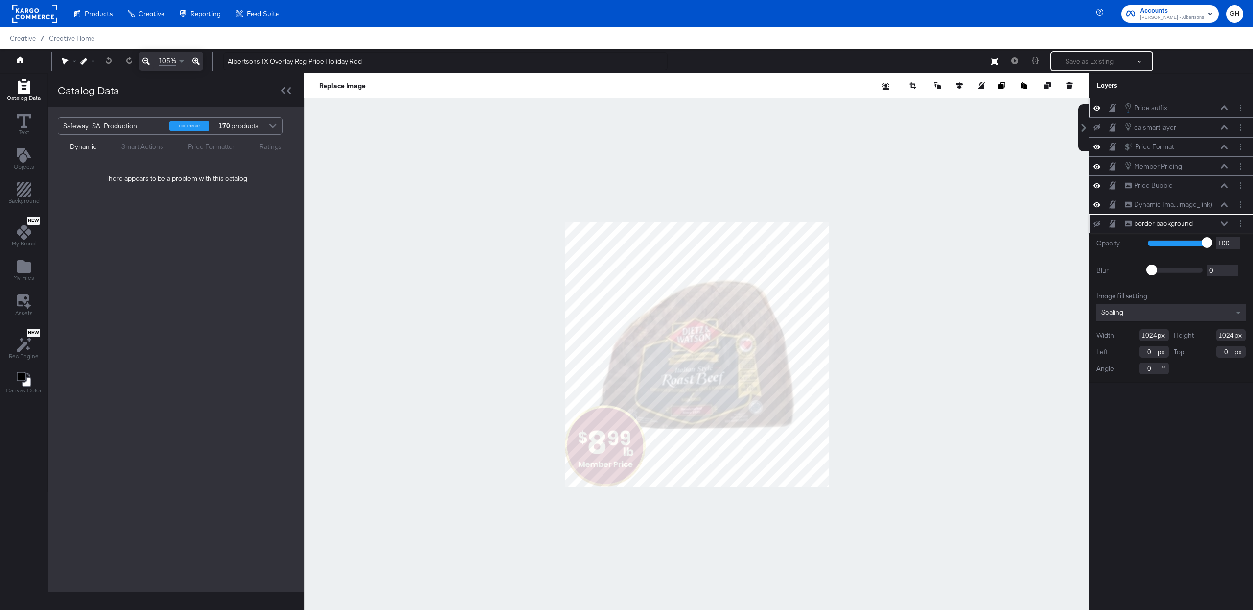
click at [1221, 108] on icon at bounding box center [1224, 107] width 7 height 5
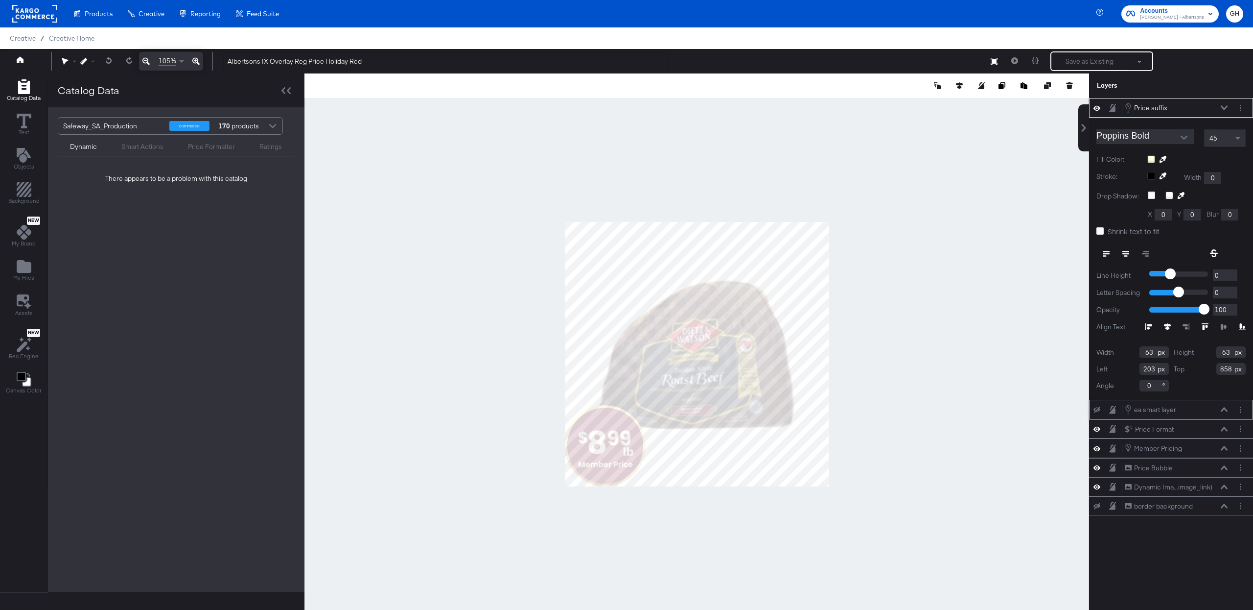
click at [1222, 412] on icon at bounding box center [1224, 409] width 7 height 5
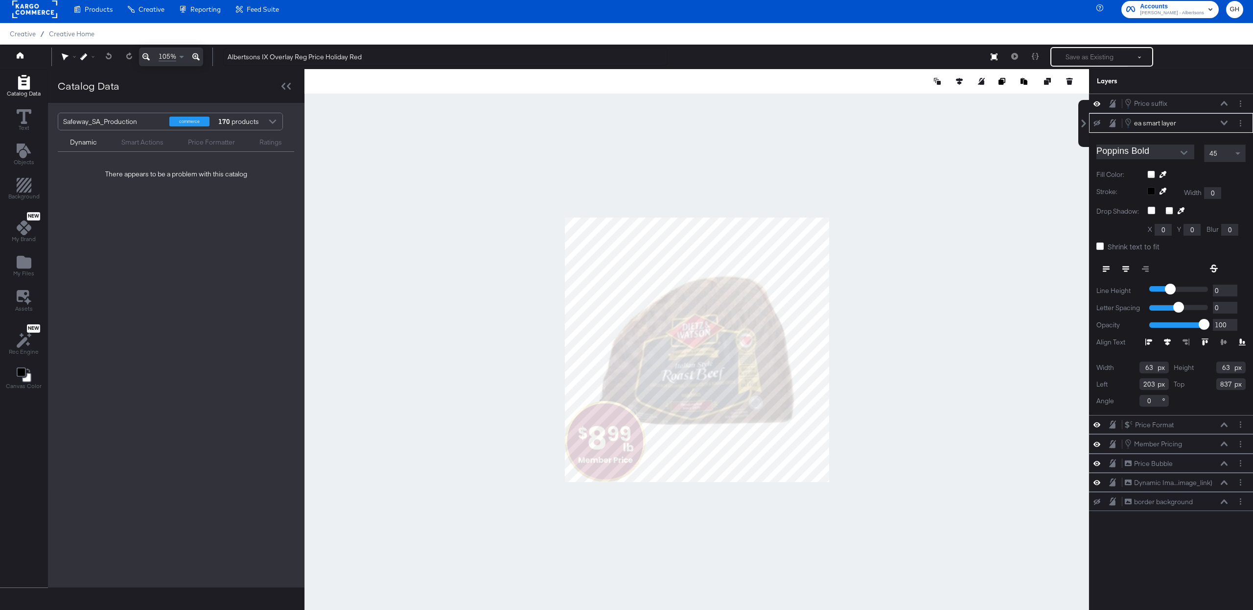
scroll to position [25, 0]
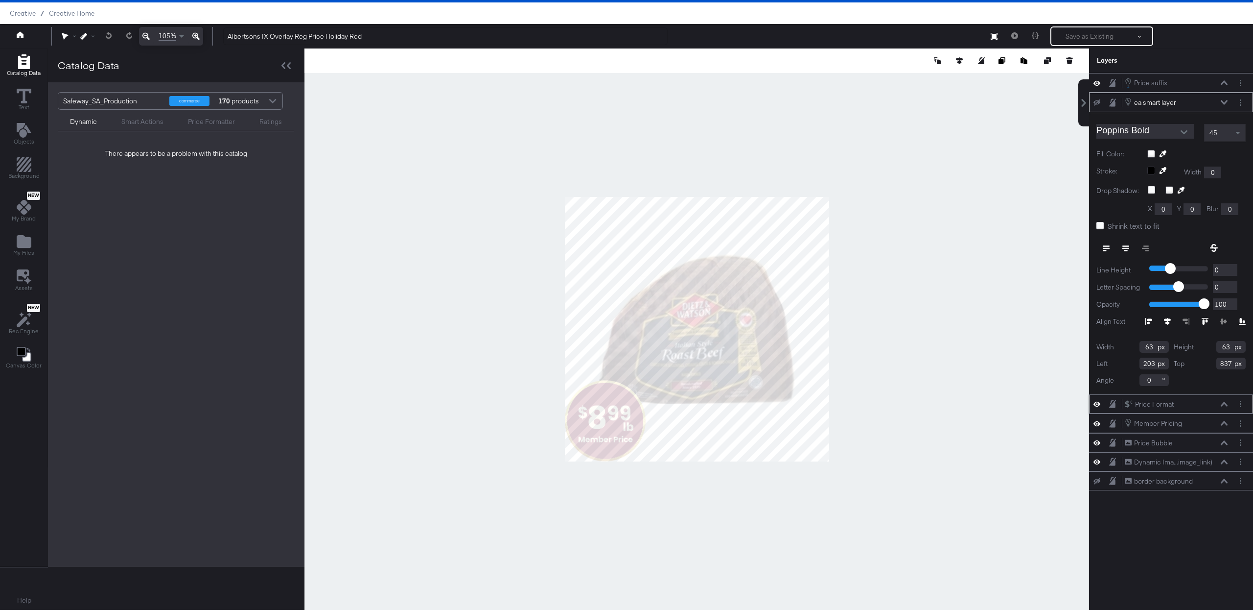
click at [1222, 403] on icon at bounding box center [1224, 403] width 7 height 5
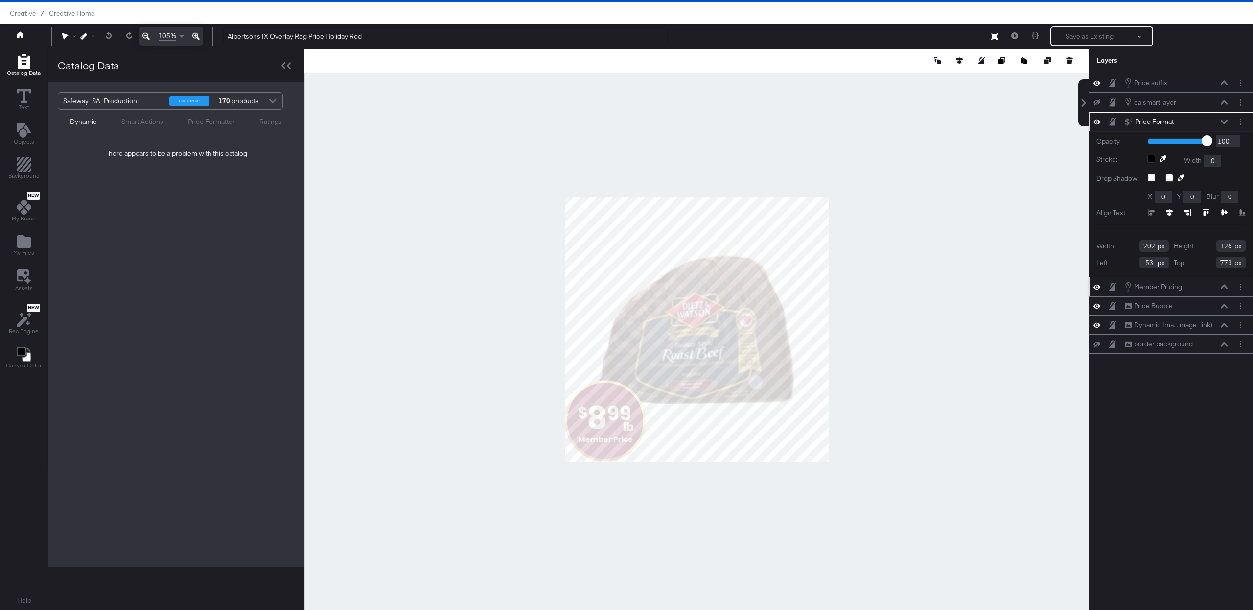
click at [1223, 286] on icon at bounding box center [1224, 286] width 7 height 5
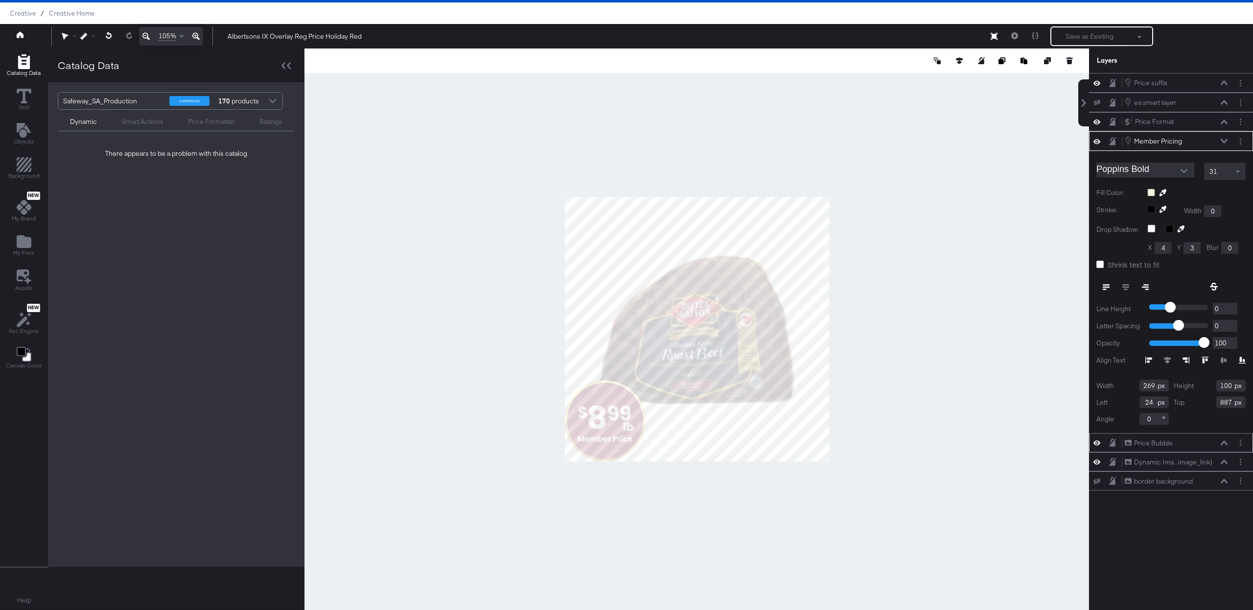
click at [1225, 443] on button at bounding box center [1225, 443] width 8 height 6
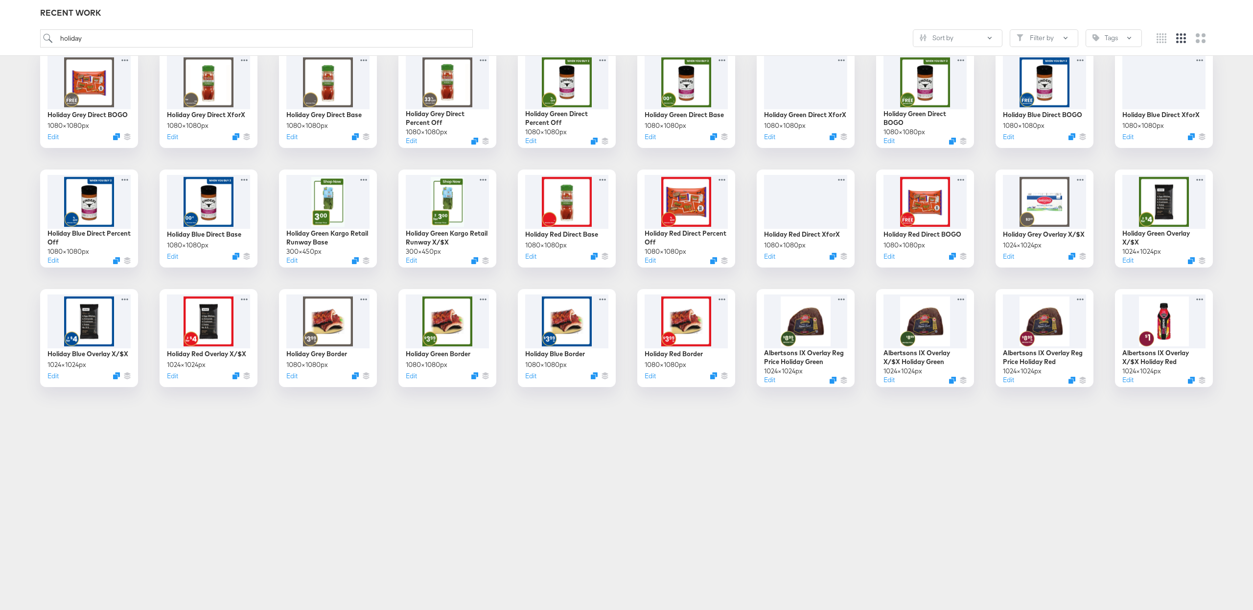
scroll to position [177, 0]
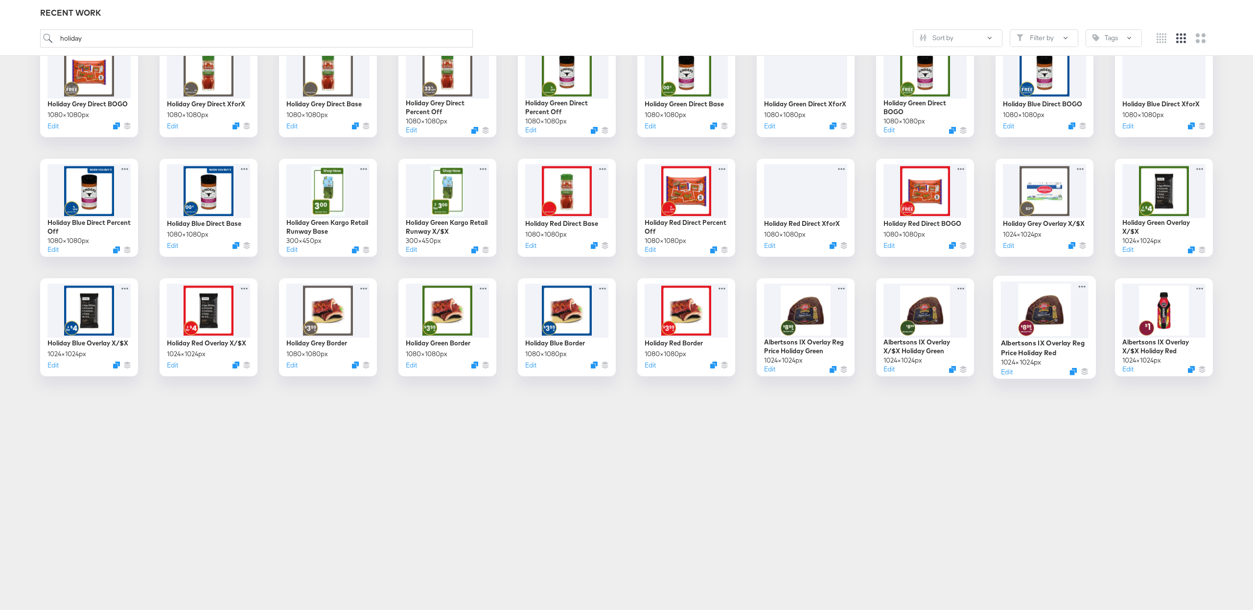
click at [1056, 304] on div at bounding box center [1045, 309] width 88 height 57
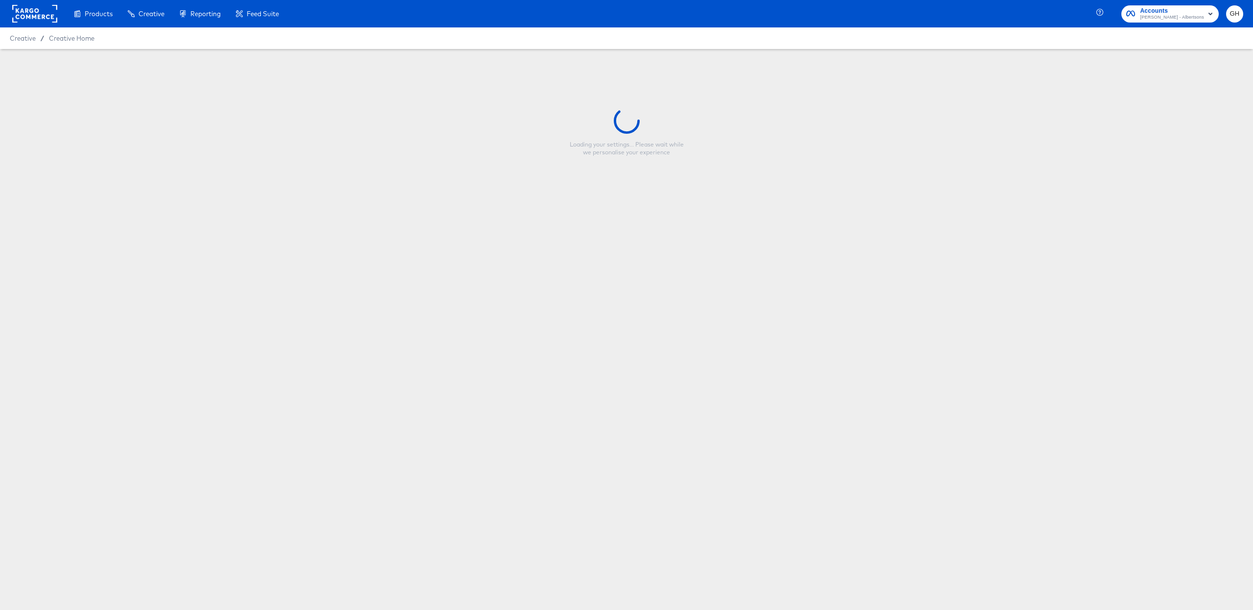
type input "Albertsons IX Overlay Reg Price Holiday Red"
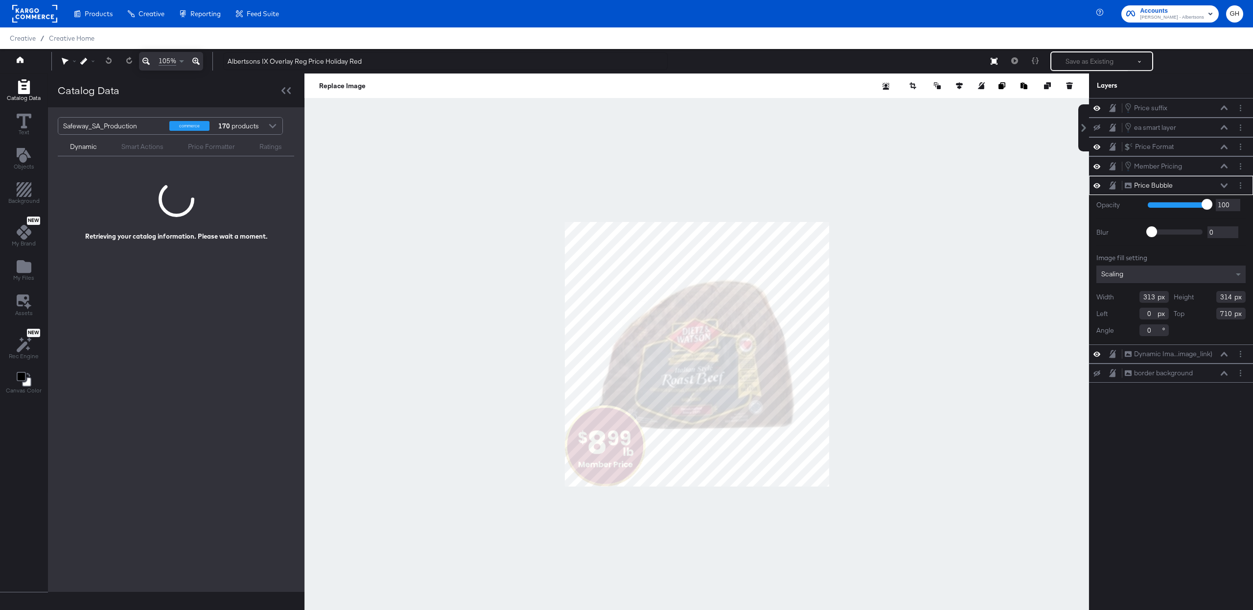
click at [1040, 276] on div at bounding box center [697, 353] width 785 height 561
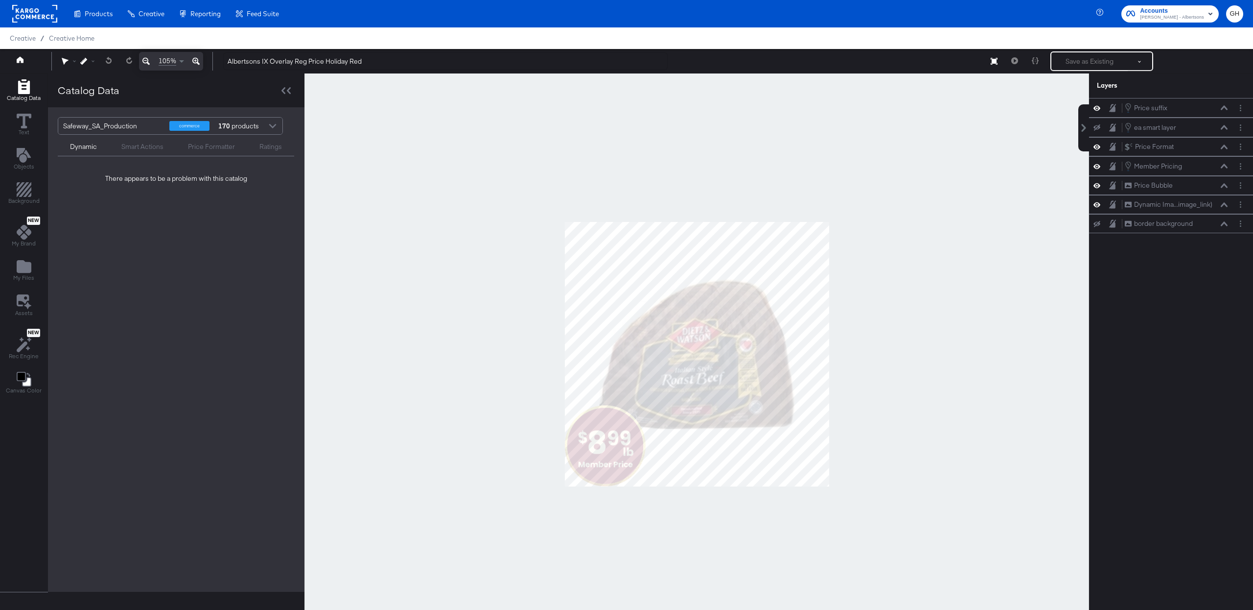
click at [1015, 62] on div "Save as Existing See more options Product Scenarios" at bounding box center [1079, 61] width 149 height 20
click at [994, 62] on icon at bounding box center [994, 61] width 7 height 7
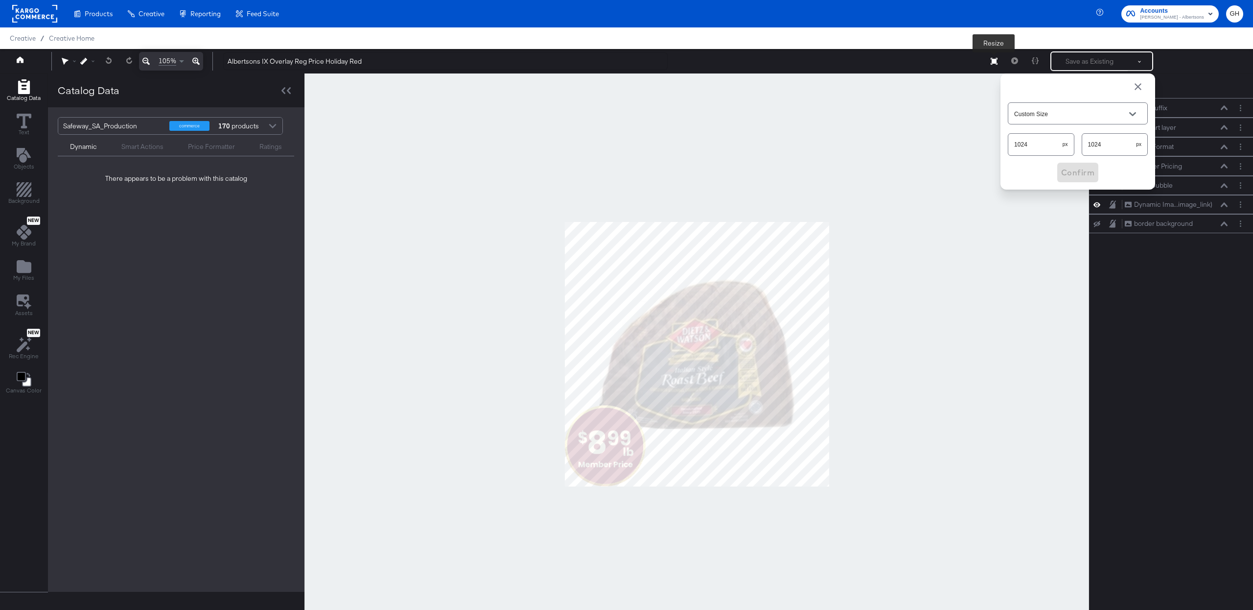
click at [994, 62] on icon at bounding box center [994, 61] width 7 height 7
click at [947, 178] on div at bounding box center [697, 353] width 785 height 561
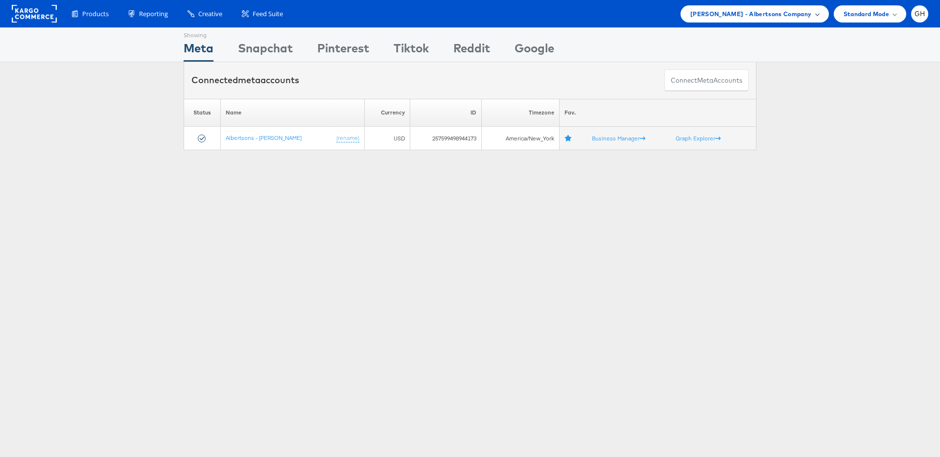
click at [746, 19] on div "[PERSON_NAME] - Albertsons Company" at bounding box center [755, 13] width 148 height 17
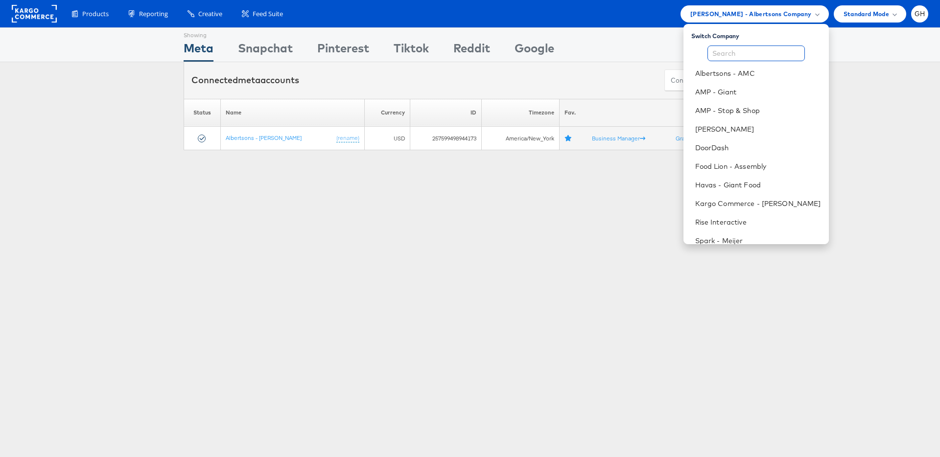
click at [739, 59] on input "text" at bounding box center [755, 54] width 97 height 16
click at [730, 128] on link "[PERSON_NAME]" at bounding box center [758, 129] width 126 height 10
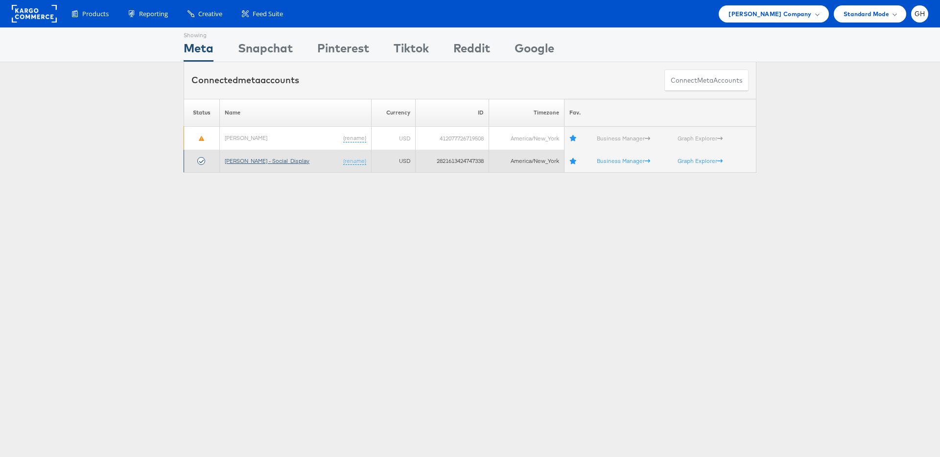
click at [251, 164] on link "[PERSON_NAME] - Social_Display" at bounding box center [267, 160] width 85 height 7
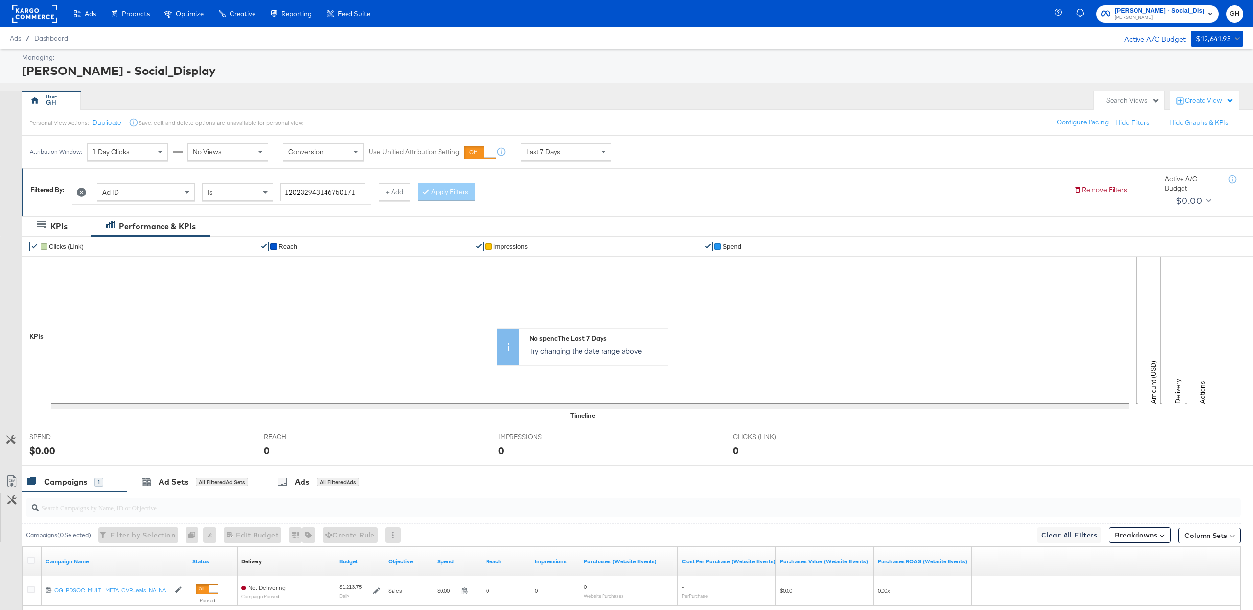
click at [82, 193] on icon at bounding box center [81, 192] width 9 height 9
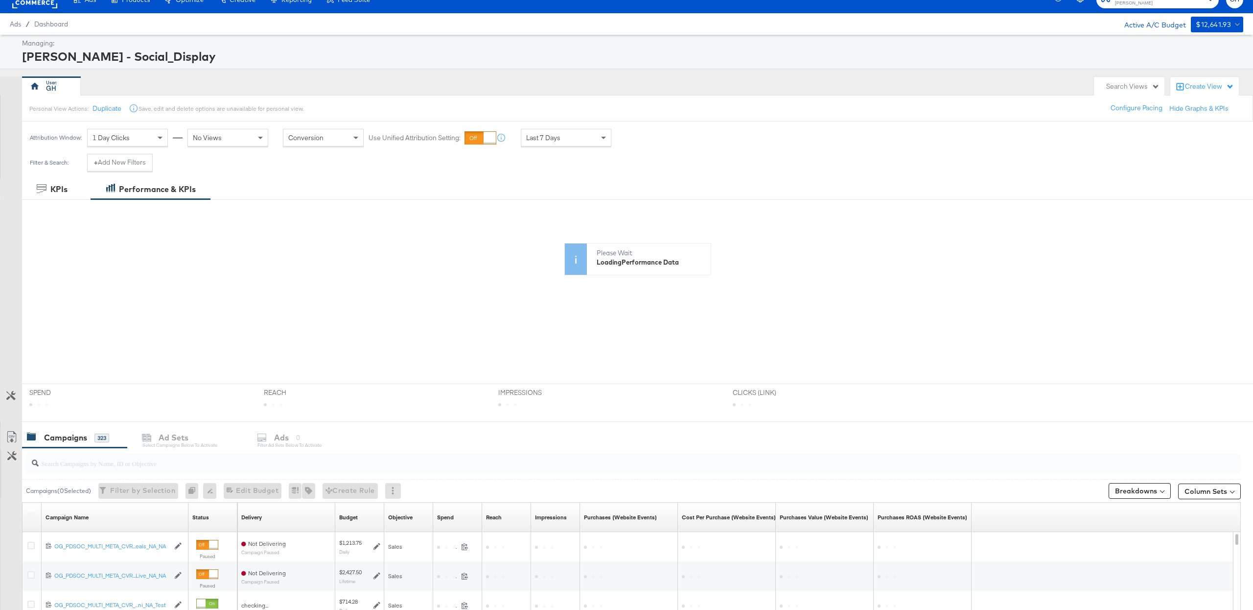
scroll to position [18, 0]
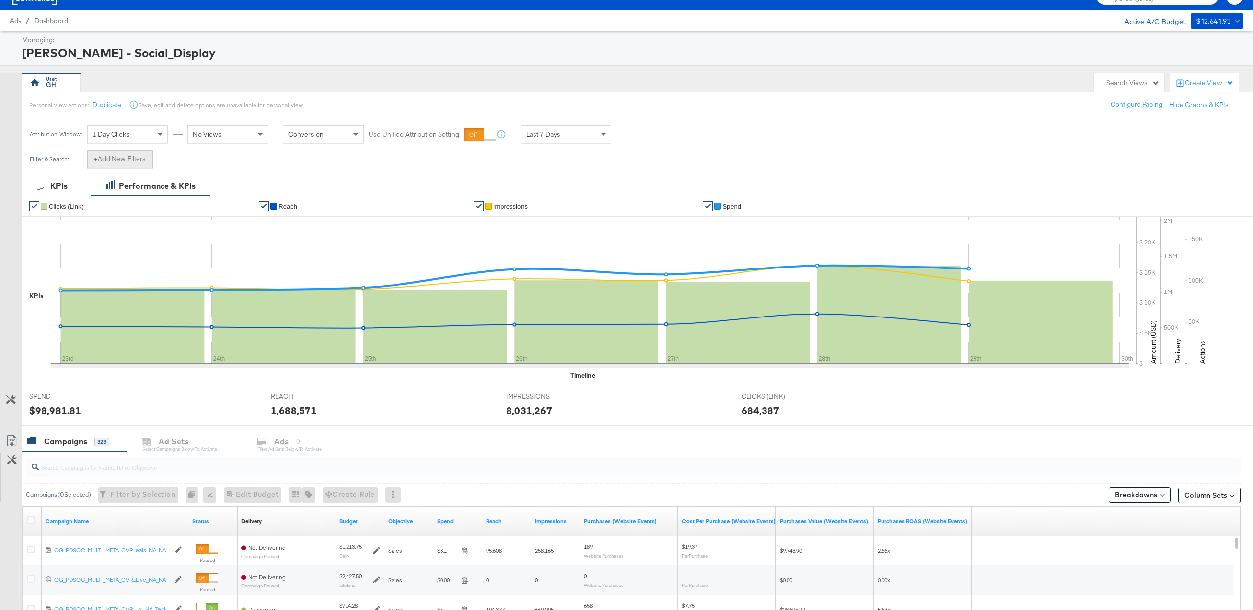
click at [120, 164] on button "+ Add New Filters" at bounding box center [120, 159] width 66 height 18
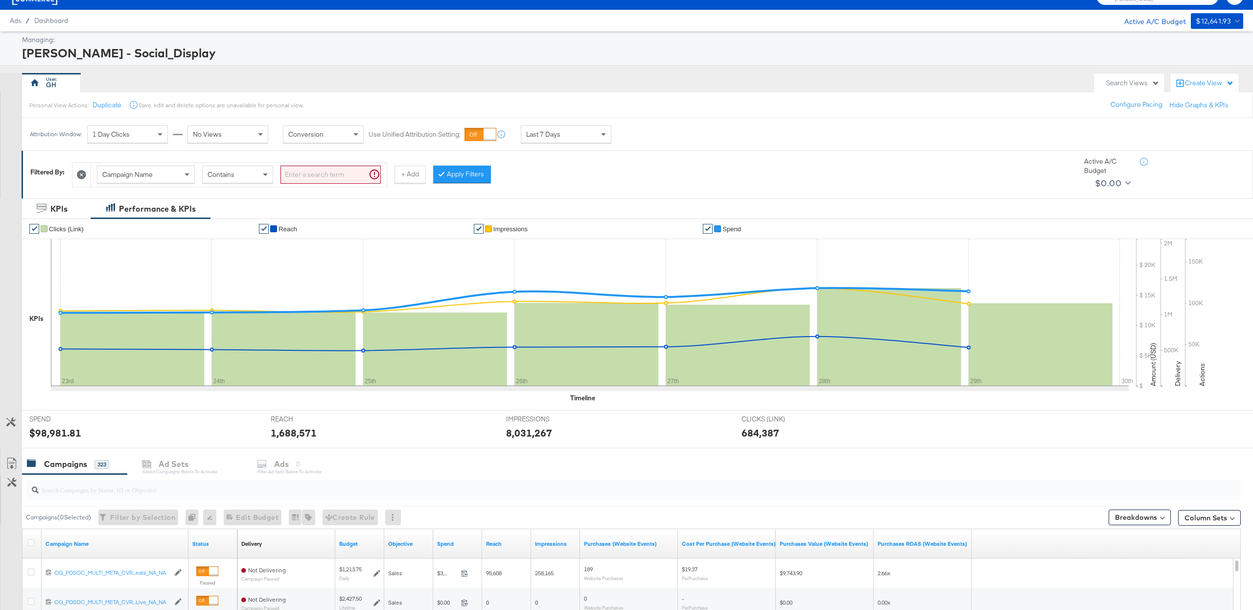
click at [297, 164] on div "Campaign Name Contains" at bounding box center [239, 175] width 296 height 24
click at [294, 174] on input "search" at bounding box center [331, 174] width 100 height 18
type input "kargo"
click at [454, 175] on button "Apply Filters" at bounding box center [447, 174] width 58 height 18
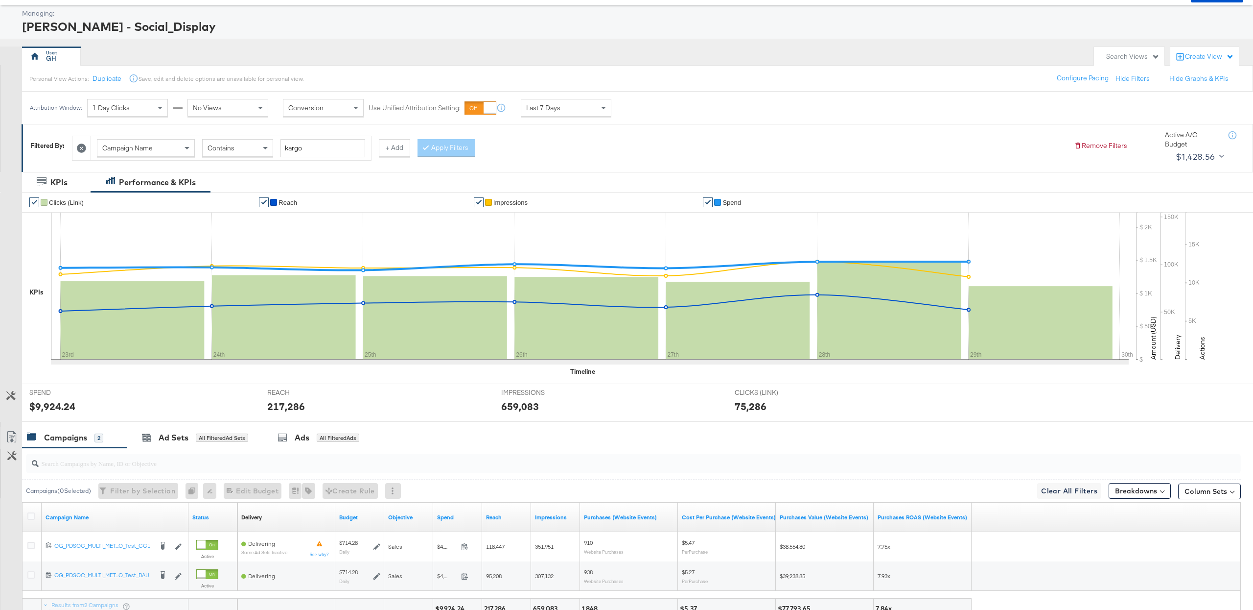
scroll to position [128, 0]
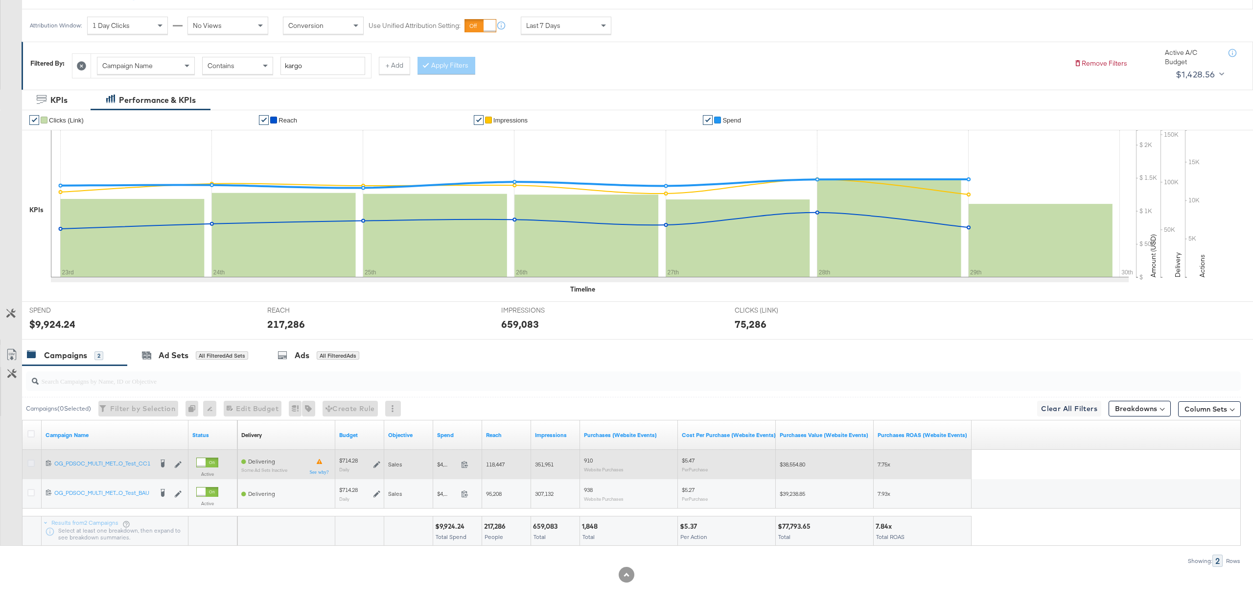
click at [33, 464] on icon at bounding box center [30, 462] width 7 height 7
click at [0, 0] on input "checkbox" at bounding box center [0, 0] width 0 height 0
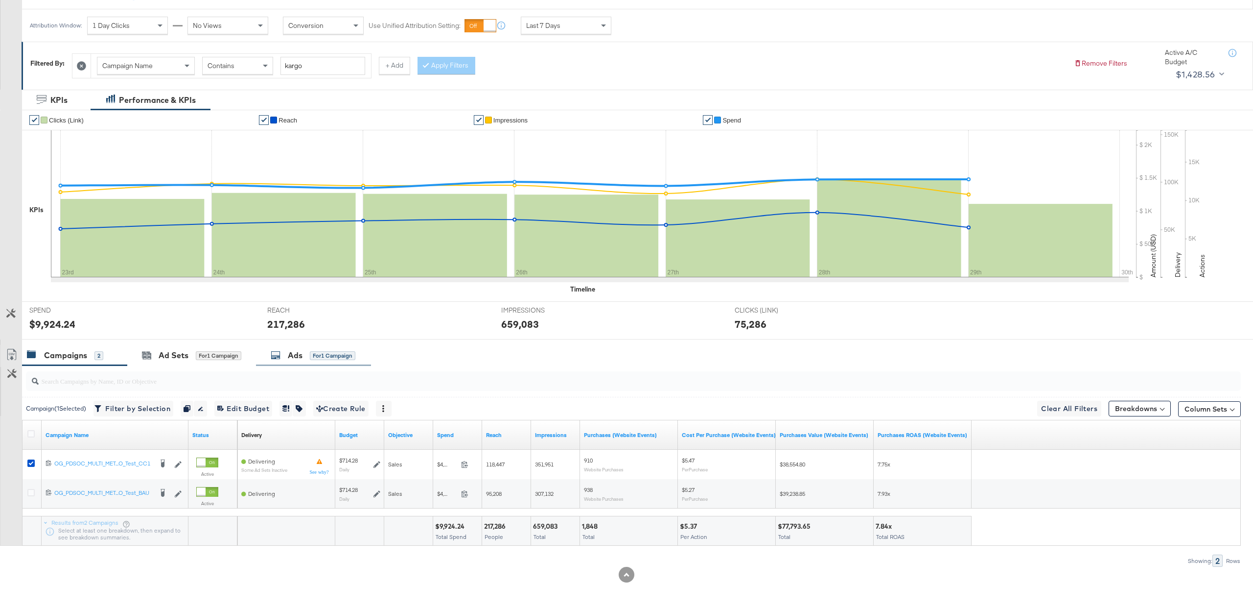
click at [305, 364] on div "Ads for 1 Campaign" at bounding box center [313, 355] width 115 height 21
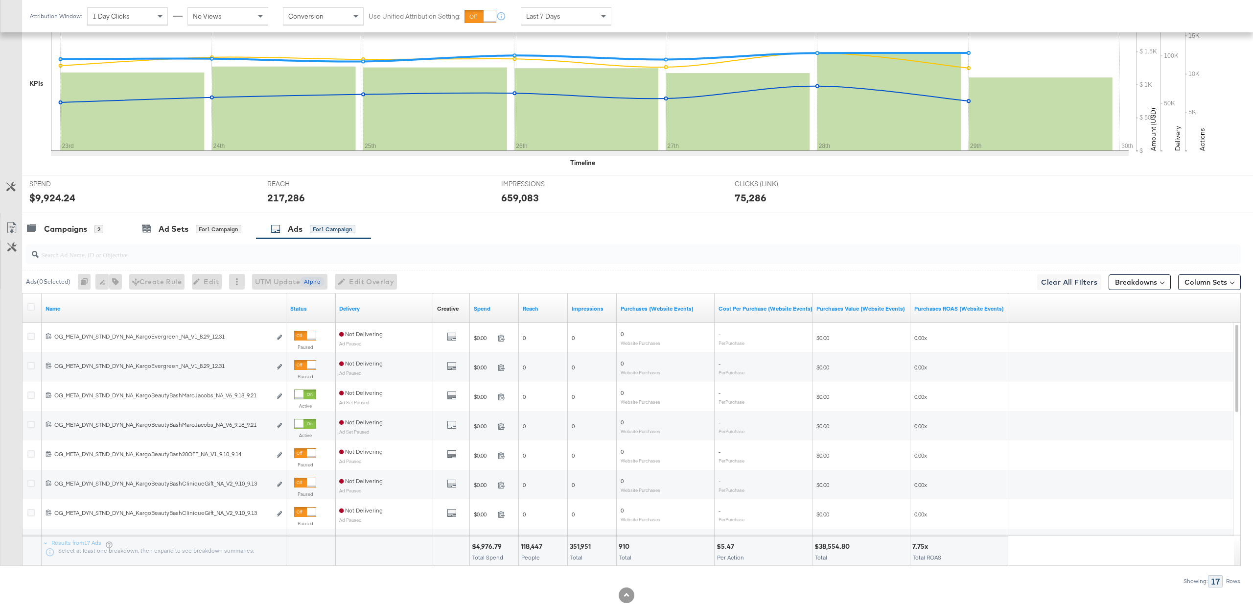
scroll to position [275, 0]
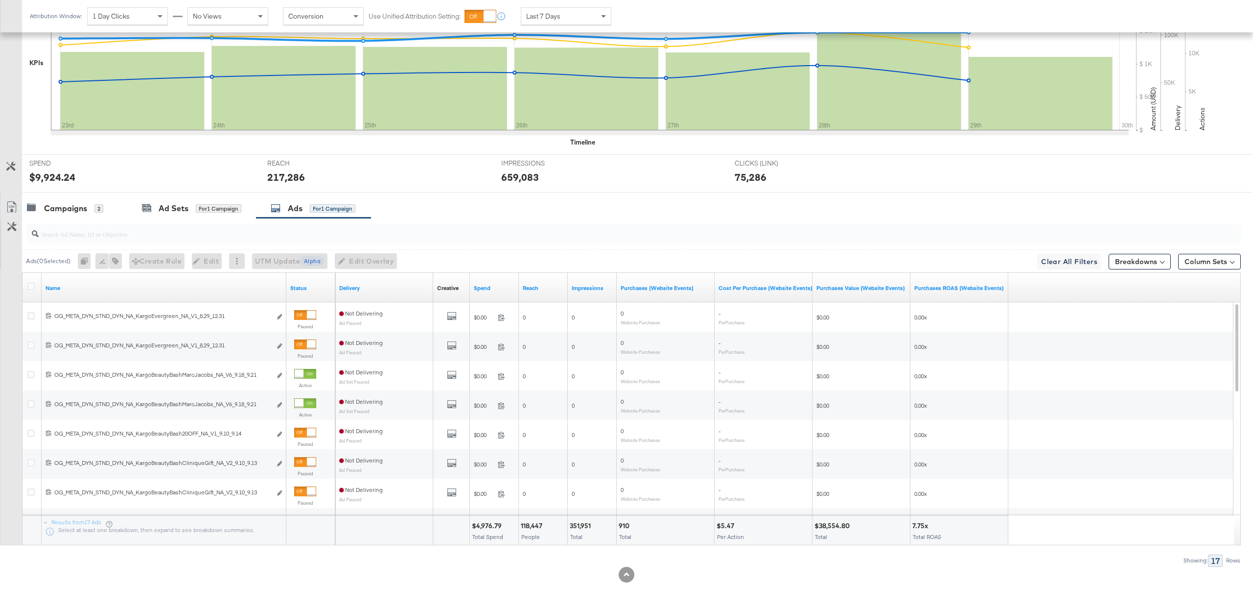
click at [143, 235] on input "search" at bounding box center [583, 229] width 1088 height 19
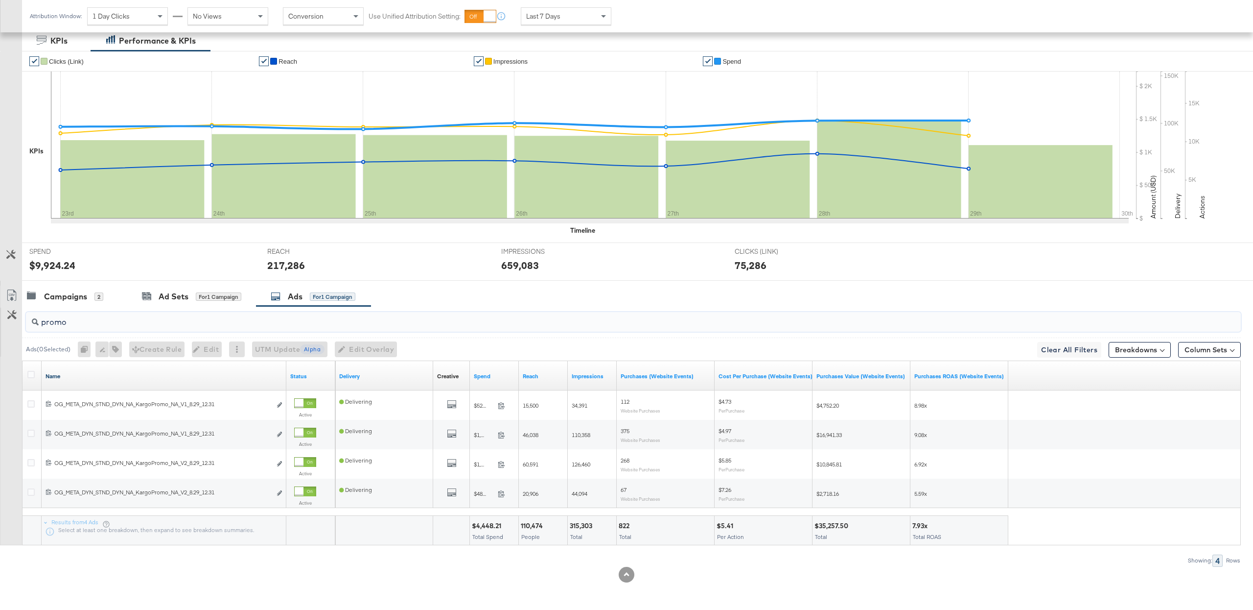
scroll to position [187, 0]
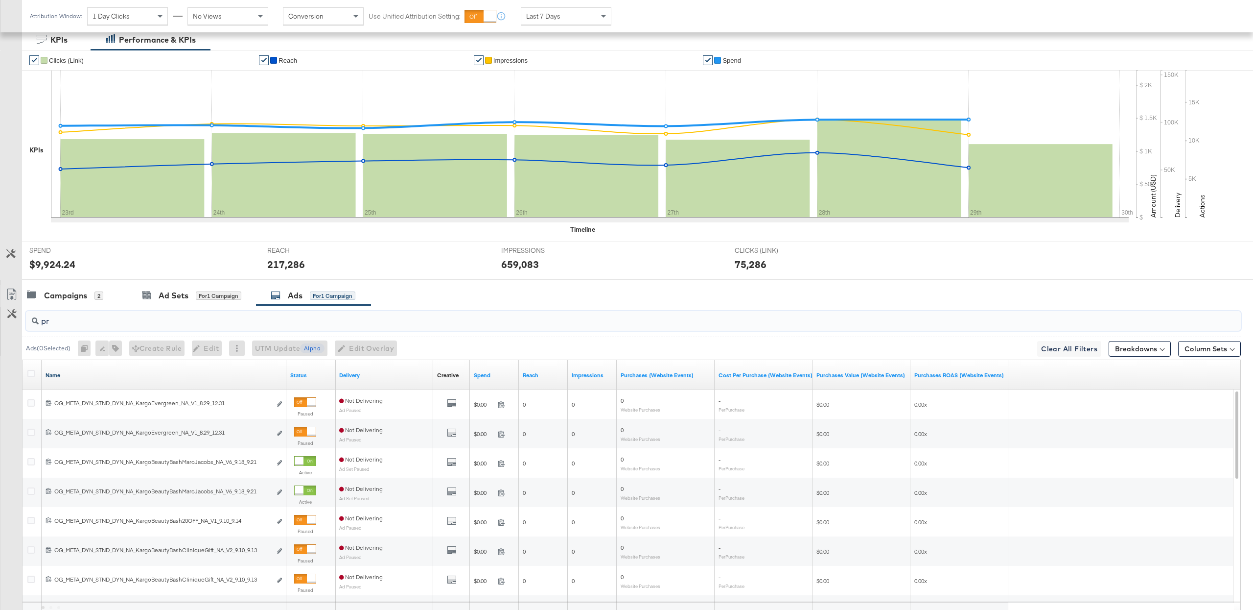
type input "p"
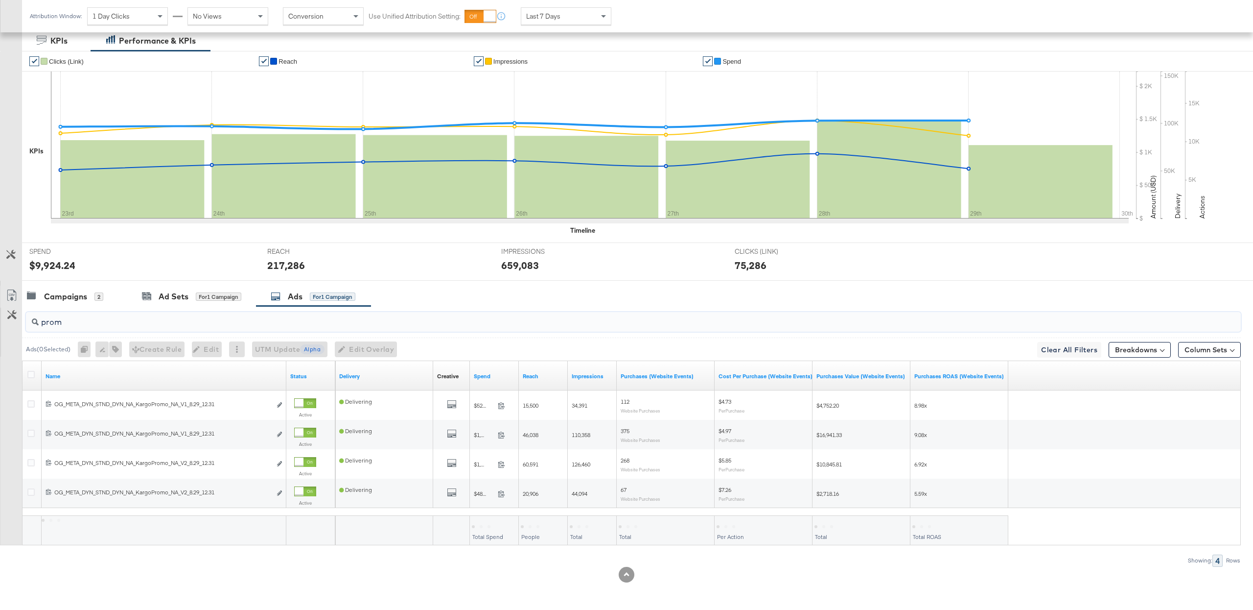
scroll to position [187, 0]
type input "promo"
click at [30, 376] on icon at bounding box center [30, 374] width 7 height 7
click at [0, 0] on input "checkbox" at bounding box center [0, 0] width 0 height 0
click at [110, 348] on icon "button" at bounding box center [110, 349] width 7 height 7
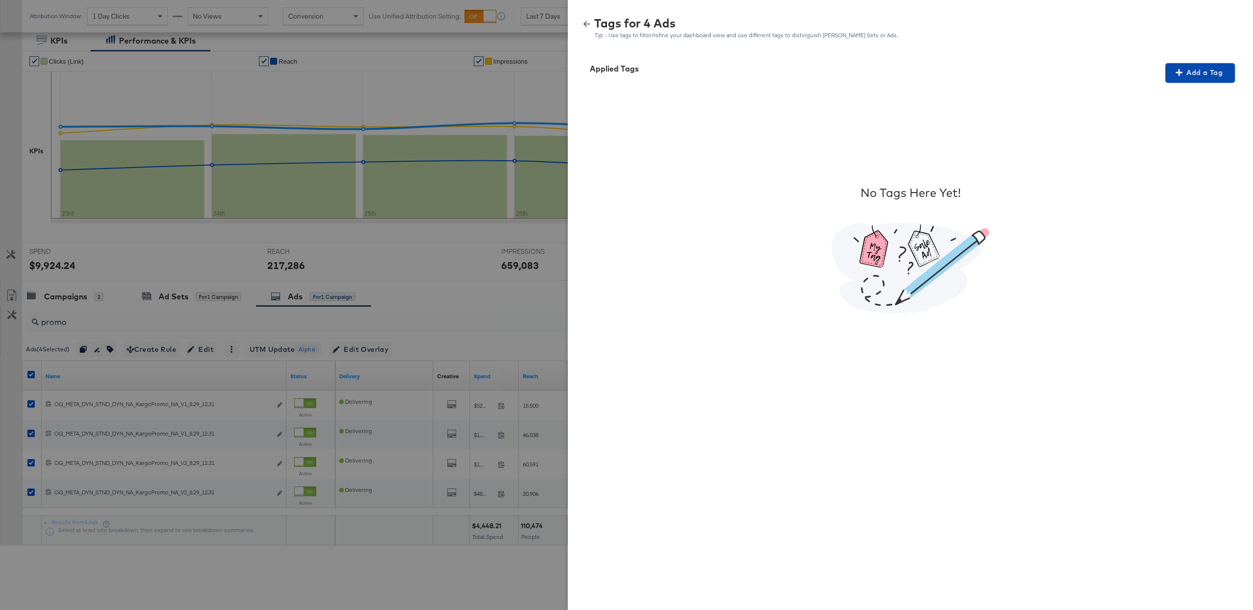
click at [1191, 70] on span "Add a Tag" at bounding box center [1201, 73] width 62 height 12
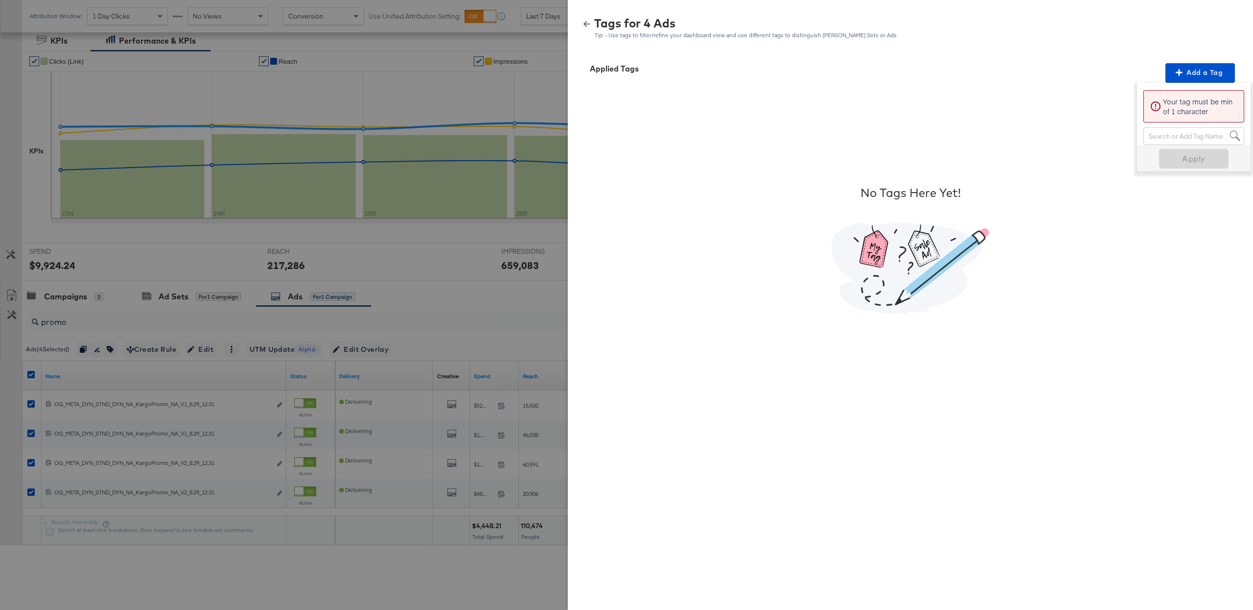
click at [1151, 141] on div "Search or Add Tag Name" at bounding box center [1194, 136] width 100 height 17
paste input "Promo"
type input "Promo"
click at [1185, 140] on span "Apply" at bounding box center [1194, 143] width 62 height 14
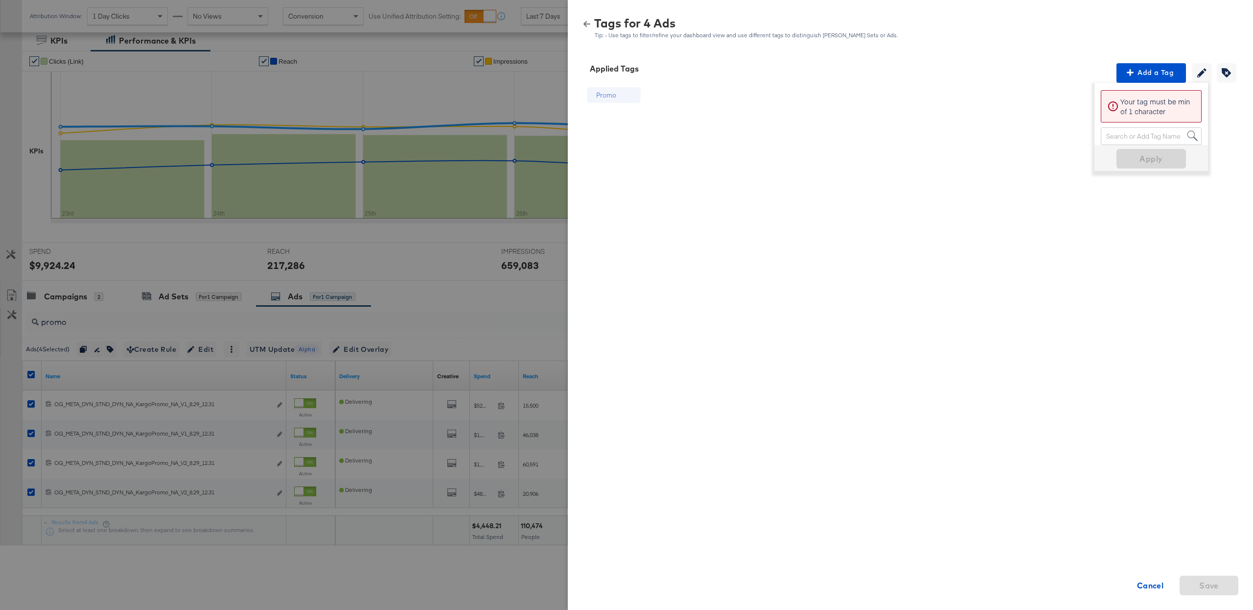
click at [1171, 27] on div "Tags for 4 Ads Tip: - Use tags to filter/refine your dashboard view and use dif…" at bounding box center [911, 28] width 662 height 21
click at [587, 23] on icon "button" at bounding box center [587, 24] width 7 height 6
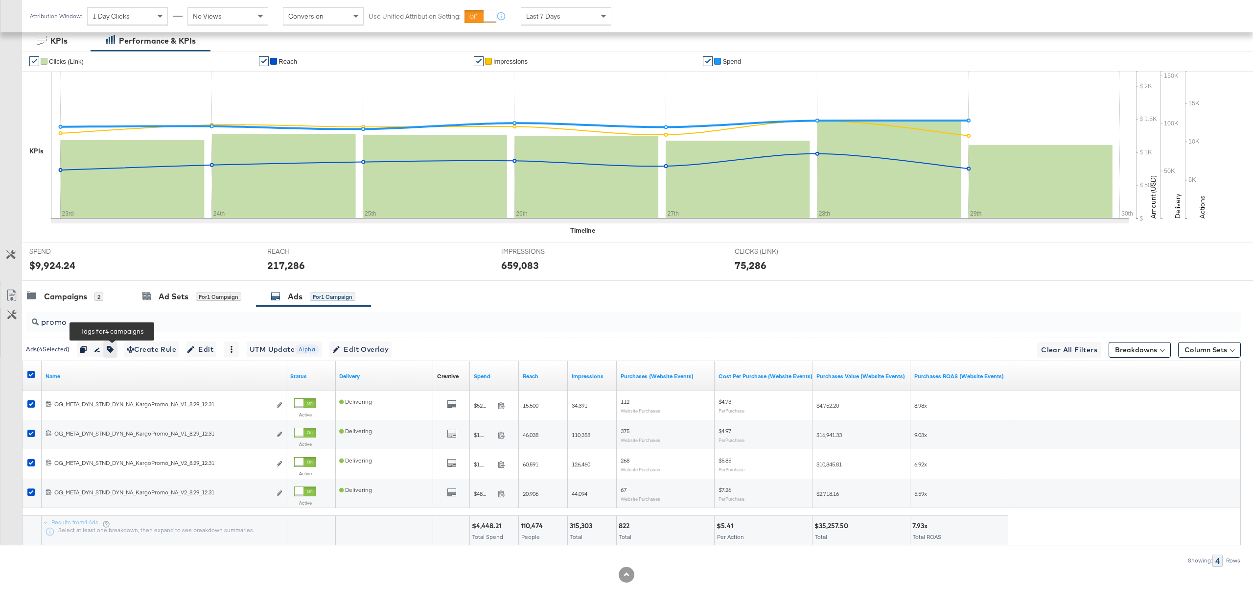
click at [114, 345] on button "button" at bounding box center [110, 349] width 13 height 16
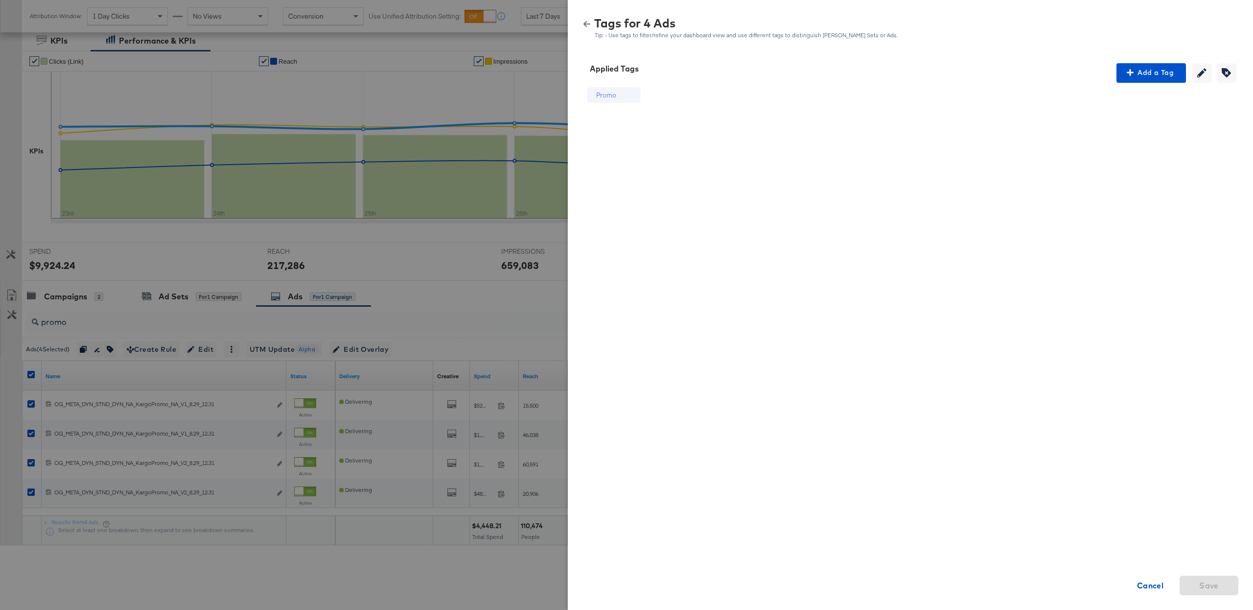
click at [585, 21] on icon "button" at bounding box center [587, 24] width 7 height 7
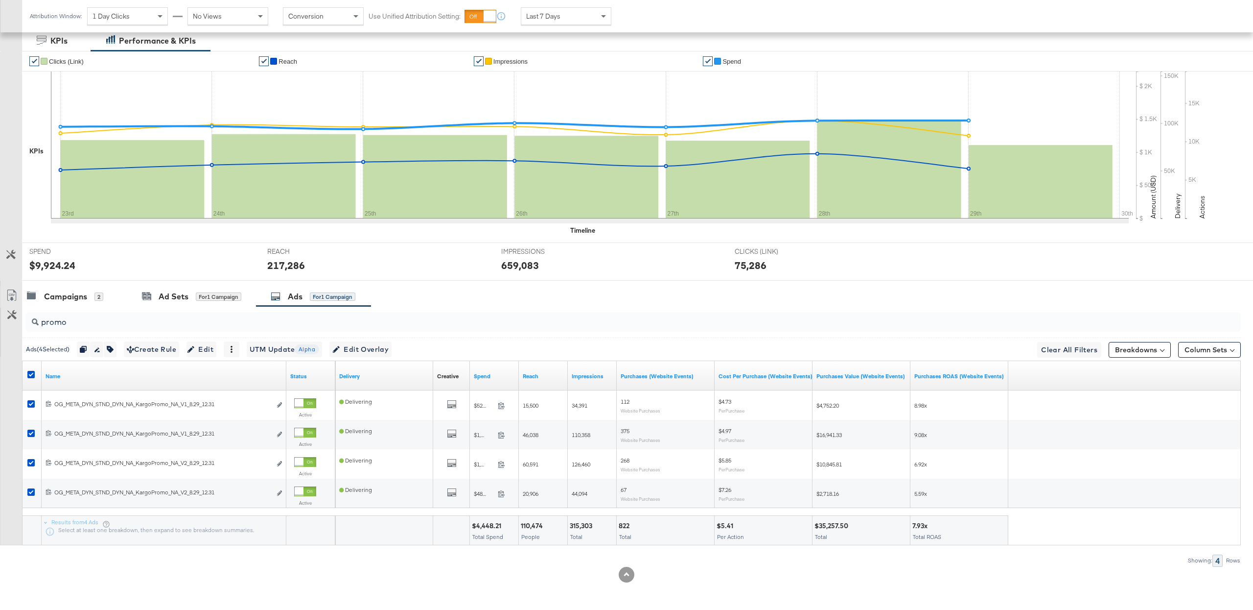
click at [188, 324] on input "promo" at bounding box center [583, 317] width 1088 height 19
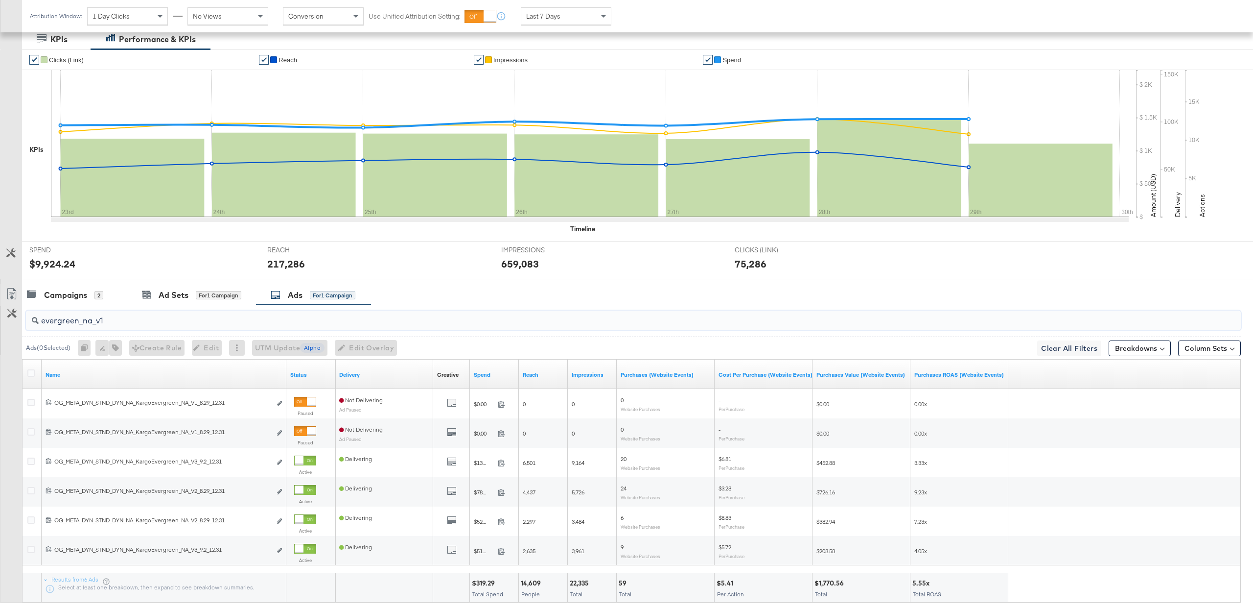
scroll to position [128, 0]
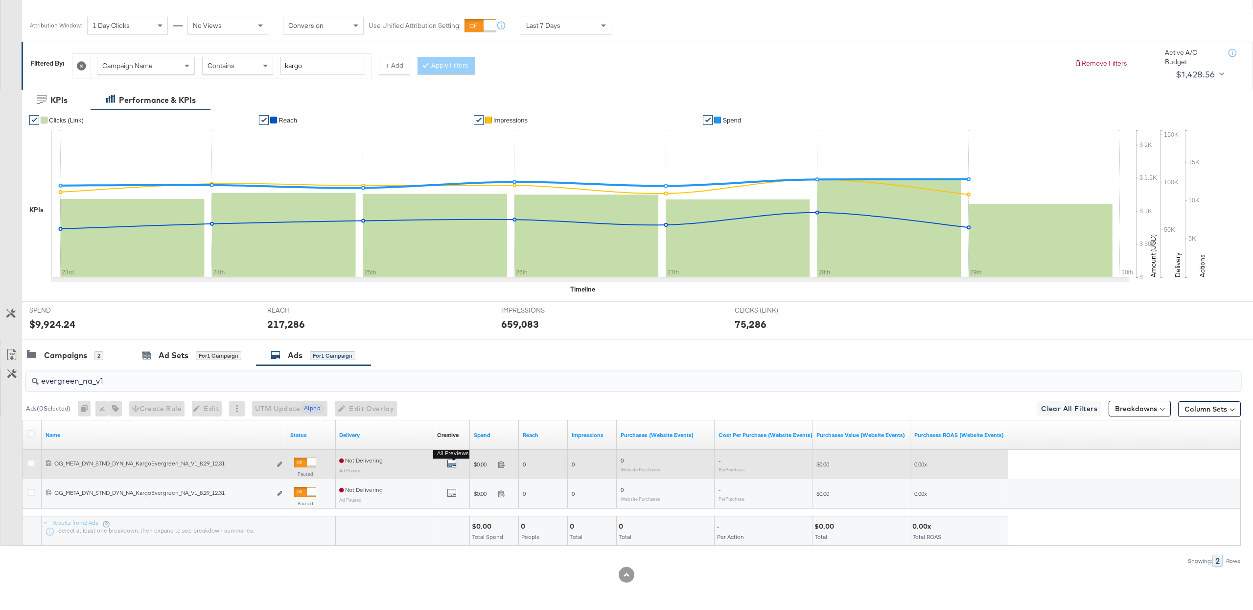
type input "evergreen_na_v1"
click at [453, 459] on icon "default" at bounding box center [452, 463] width 10 height 10
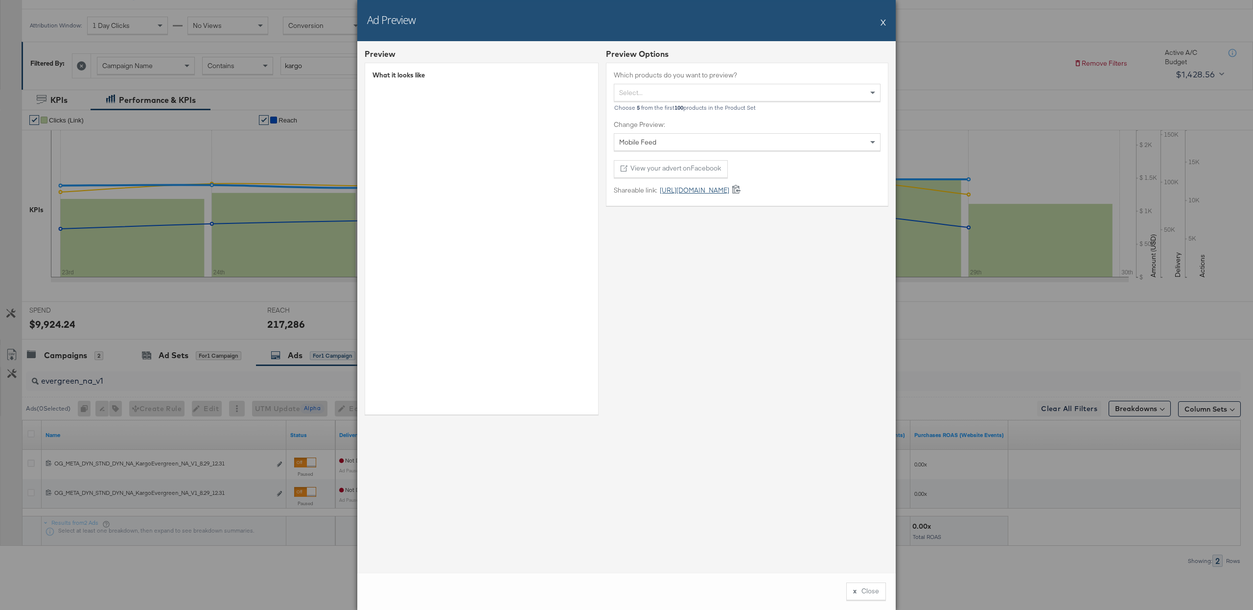
click at [729, 189] on link "https://fb.me/1WWMRlGHJfOI8vL" at bounding box center [693, 190] width 72 height 9
click at [880, 22] on div "Ad Preview X" at bounding box center [626, 20] width 539 height 41
click at [882, 22] on button "X" at bounding box center [883, 22] width 5 height 20
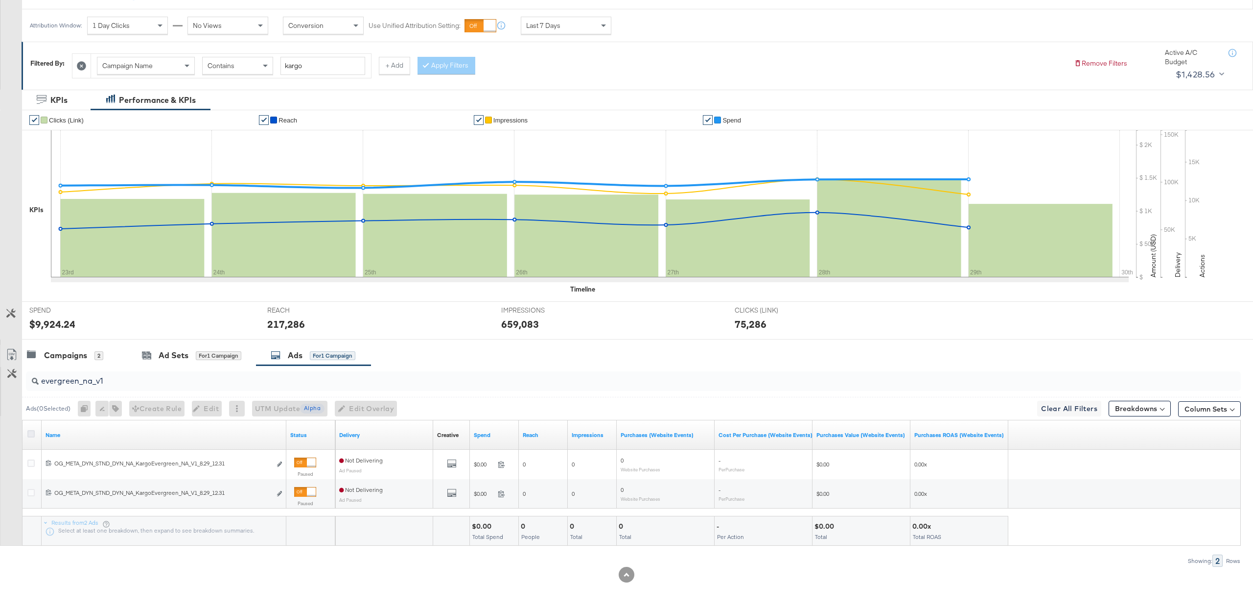
click at [33, 433] on icon at bounding box center [30, 433] width 7 height 7
click at [0, 0] on input "checkbox" at bounding box center [0, 0] width 0 height 0
click at [113, 406] on icon "button" at bounding box center [110, 408] width 7 height 7
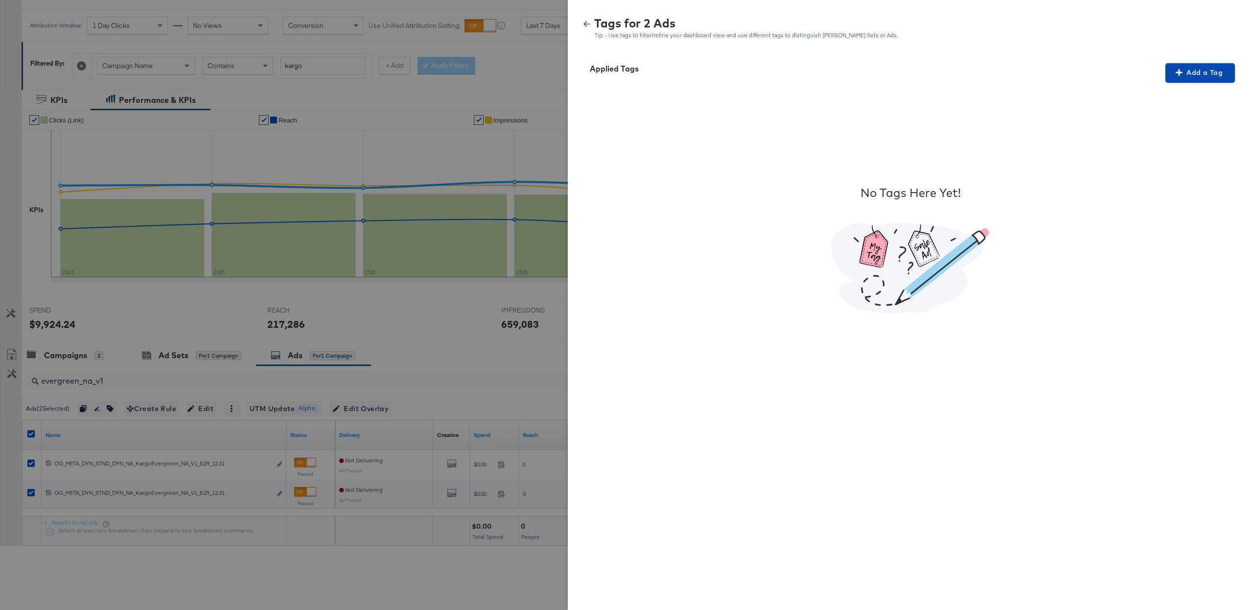
click at [1211, 73] on span "Add a Tag" at bounding box center [1201, 73] width 62 height 12
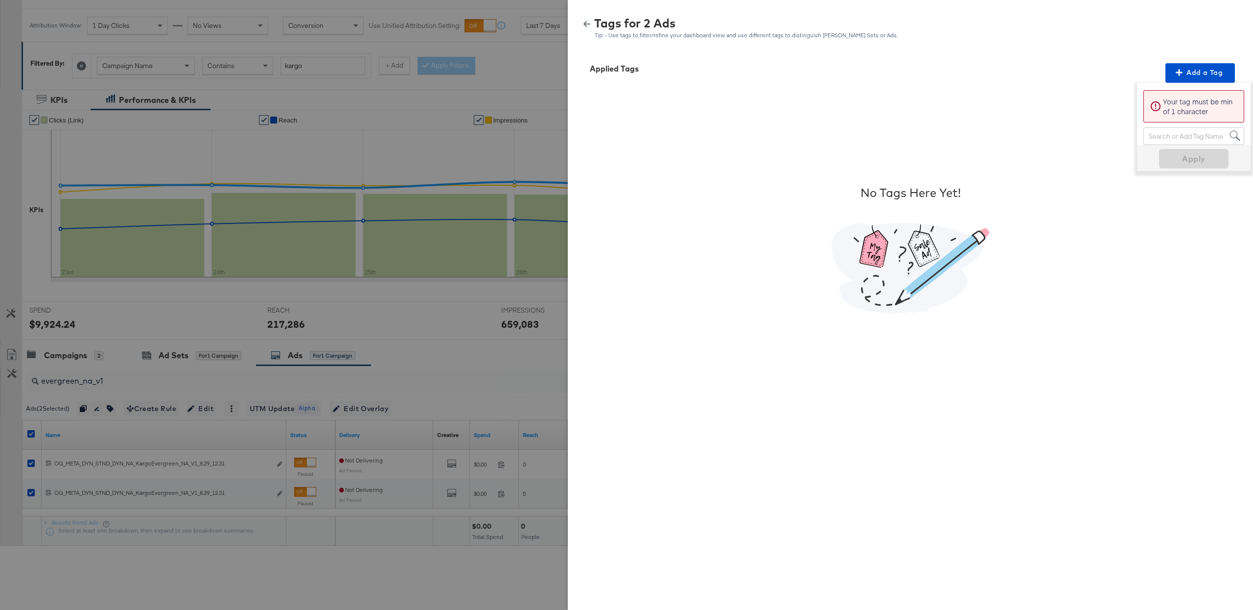
click at [1159, 133] on div "Search or Add Tag Name" at bounding box center [1194, 136] width 100 height 17
paste input "Price Strike"
type input "Price Strike"
click at [1173, 141] on span "Apply" at bounding box center [1194, 143] width 62 height 14
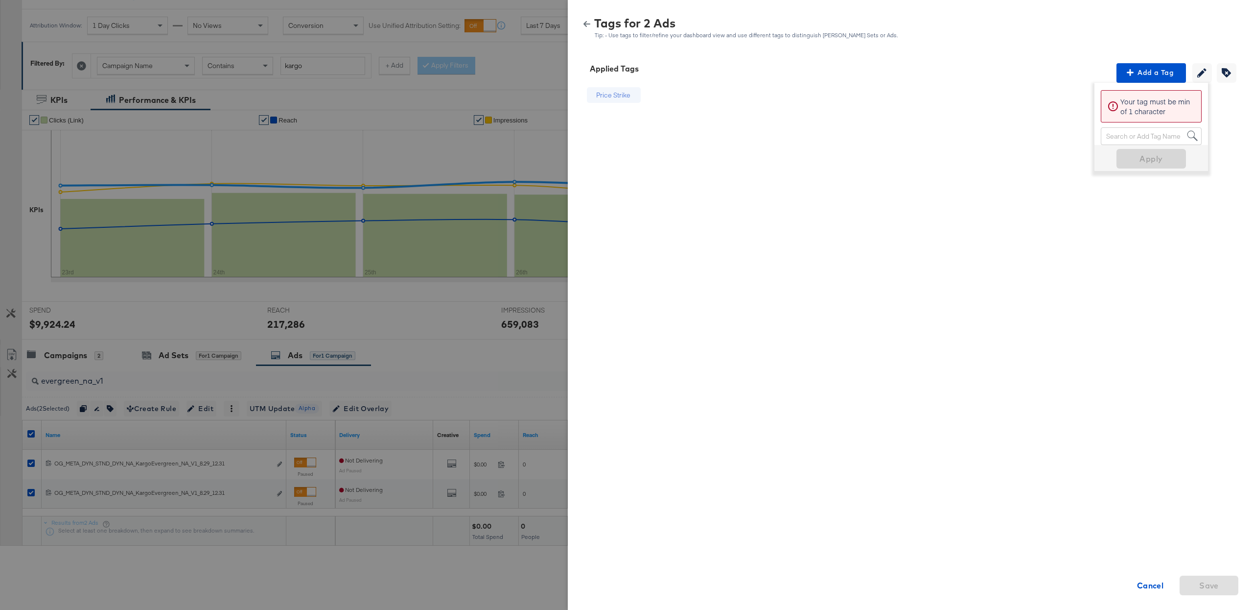
click at [590, 24] on icon "button" at bounding box center [587, 24] width 7 height 7
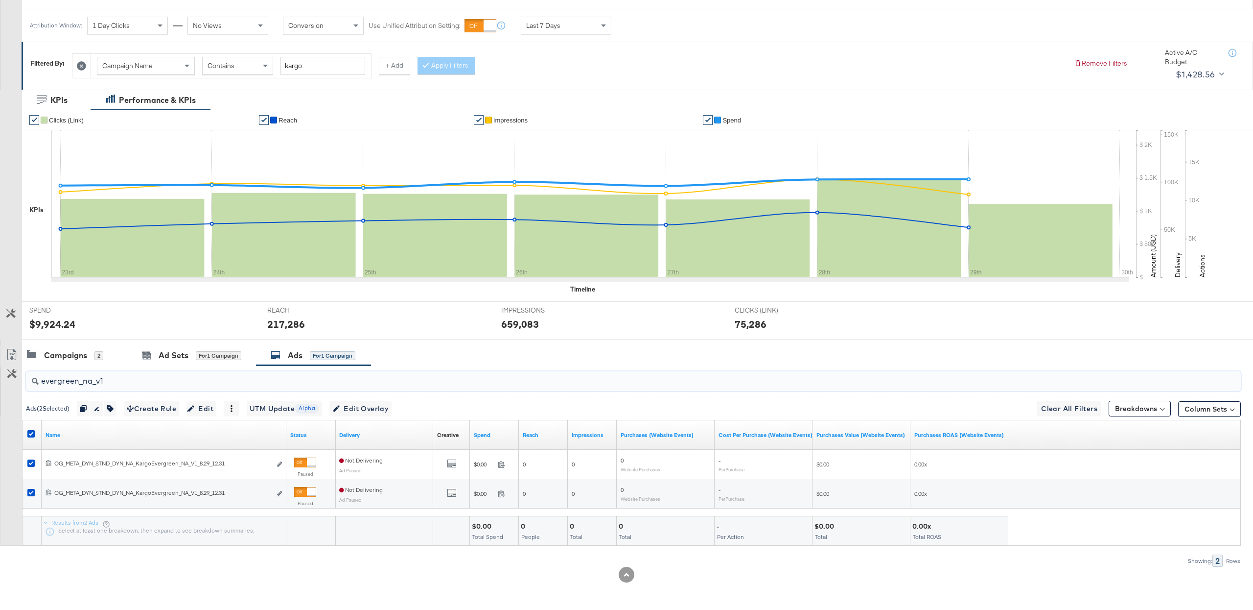
click at [123, 381] on input "evergreen_na_v1" at bounding box center [583, 376] width 1088 height 19
type input "evergreen_na_v2"
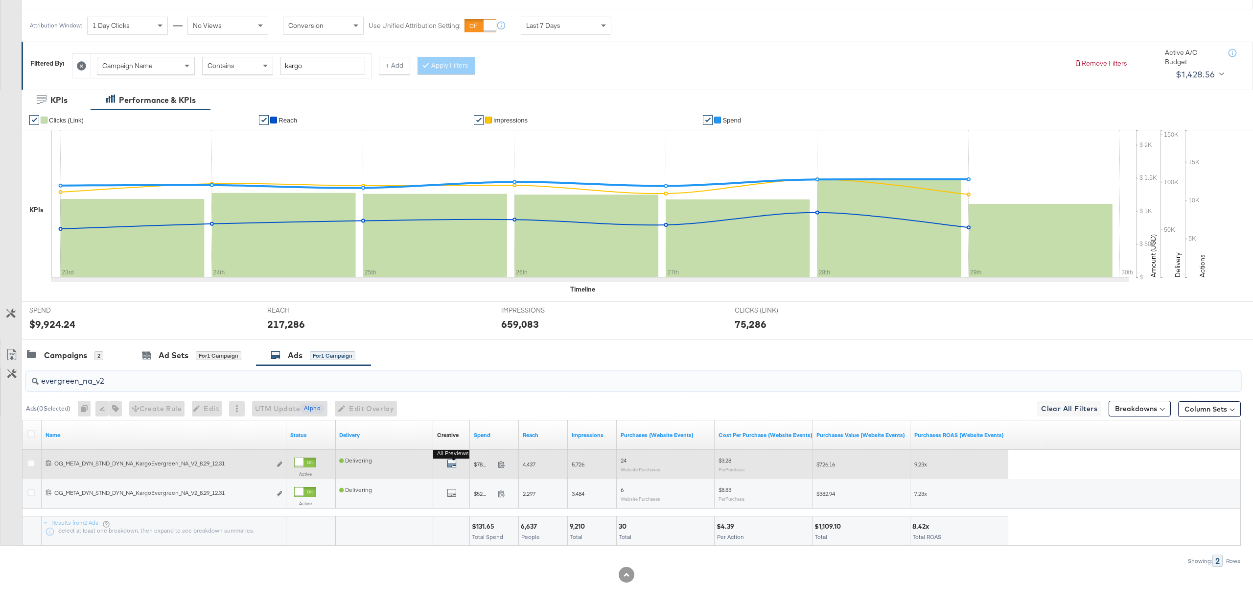
click at [449, 460] on icon "default" at bounding box center [452, 463] width 10 height 10
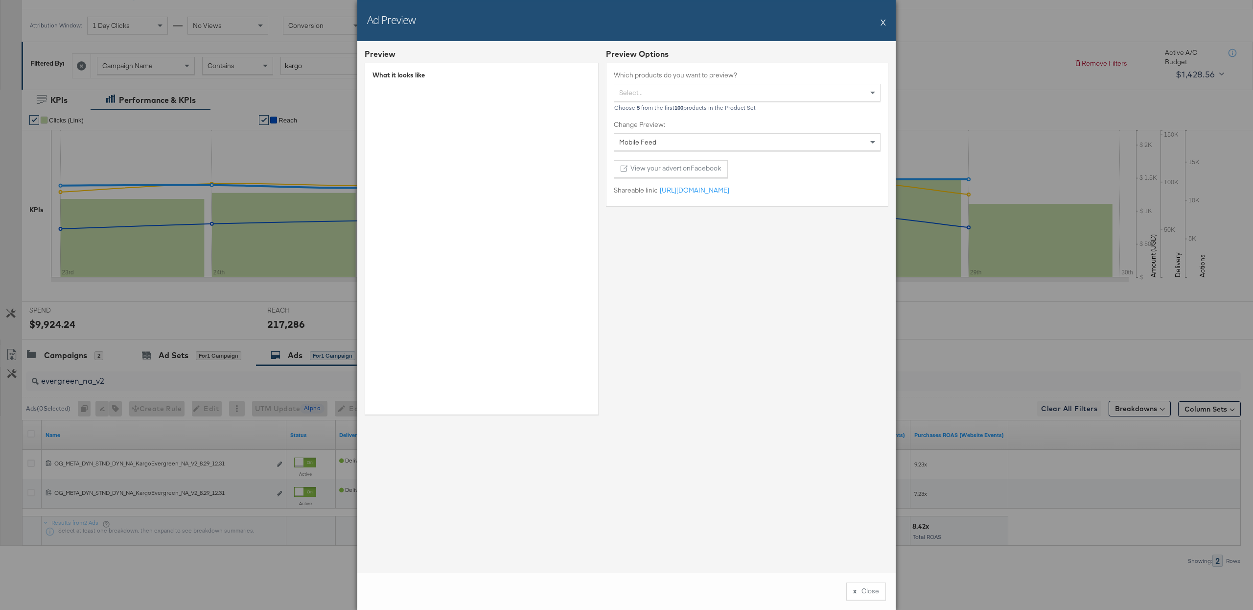
click at [879, 21] on div "Ad Preview X" at bounding box center [626, 20] width 539 height 41
click at [881, 21] on button "X" at bounding box center [883, 22] width 5 height 20
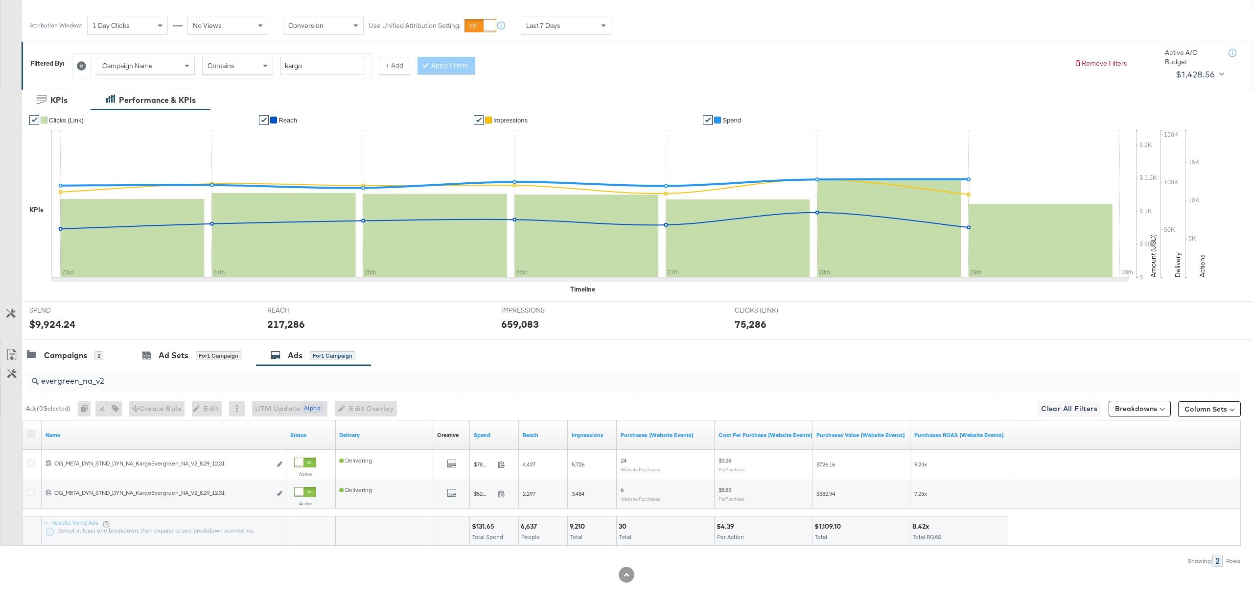
click at [32, 433] on icon at bounding box center [30, 433] width 7 height 7
click at [0, 0] on input "checkbox" at bounding box center [0, 0] width 0 height 0
click at [32, 437] on div at bounding box center [32, 435] width 10 height 10
click at [32, 432] on icon at bounding box center [30, 433] width 7 height 7
click at [0, 0] on input "checkbox" at bounding box center [0, 0] width 0 height 0
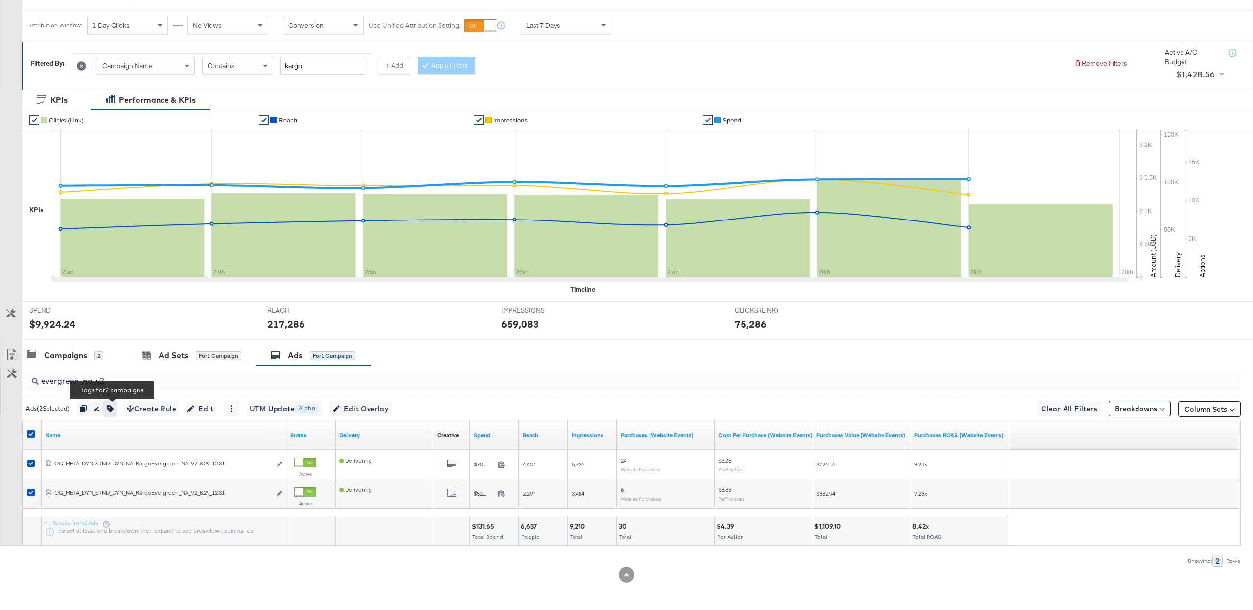
click at [114, 410] on icon "button" at bounding box center [110, 408] width 7 height 7
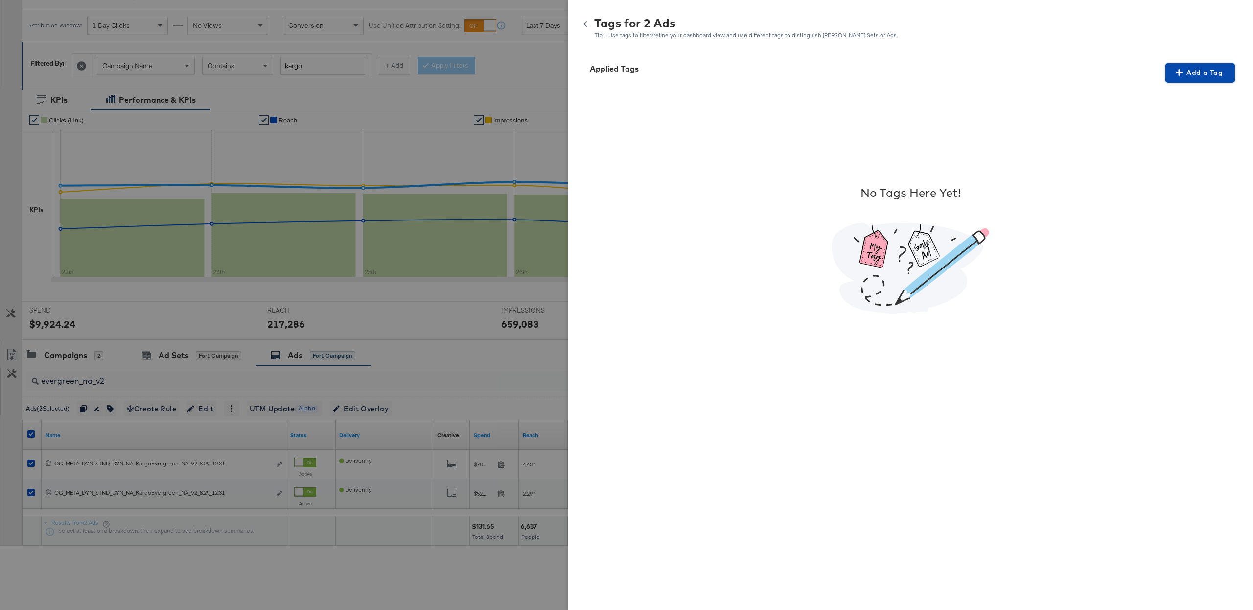
click at [1207, 77] on span "Add a Tag" at bounding box center [1201, 73] width 62 height 12
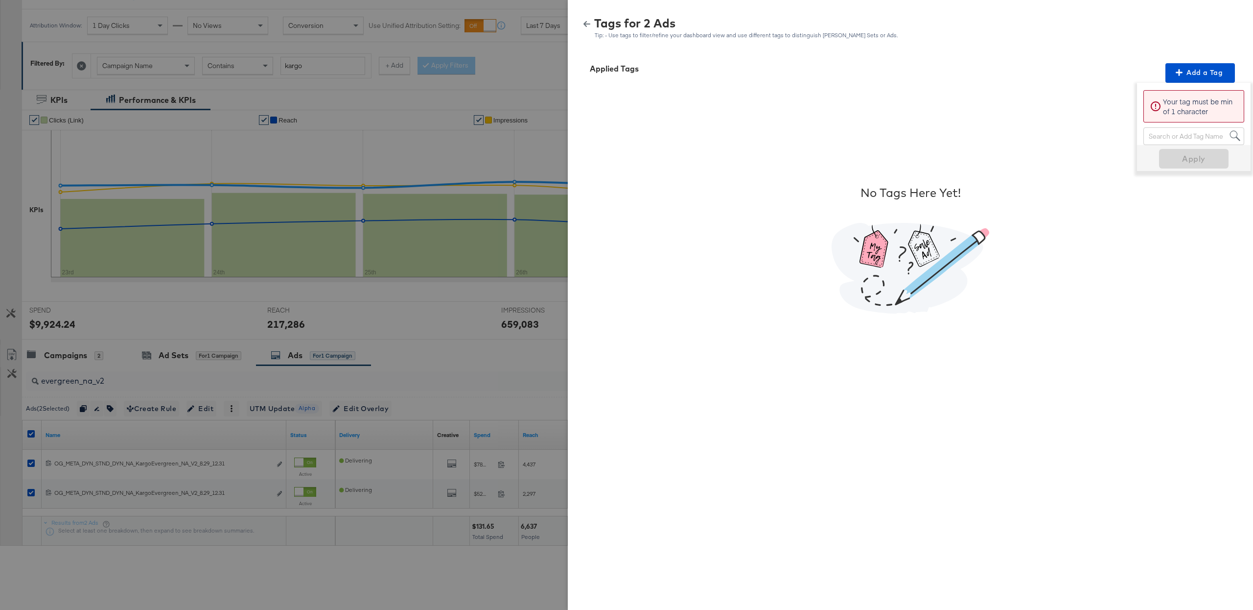
click at [1176, 133] on div "Search or Add Tag Name" at bounding box center [1194, 136] width 100 height 17
paste input "Multi-Image"
type input "Multi-Image"
click at [1182, 142] on span "Apply" at bounding box center [1194, 143] width 62 height 14
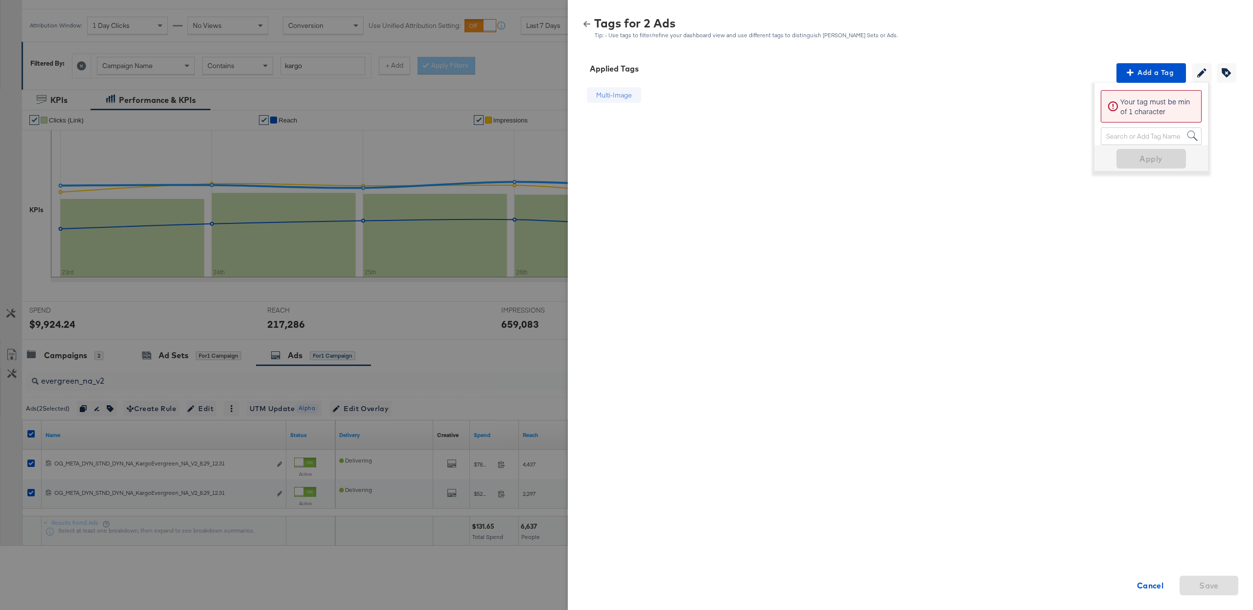
click at [585, 25] on icon "button" at bounding box center [587, 24] width 7 height 7
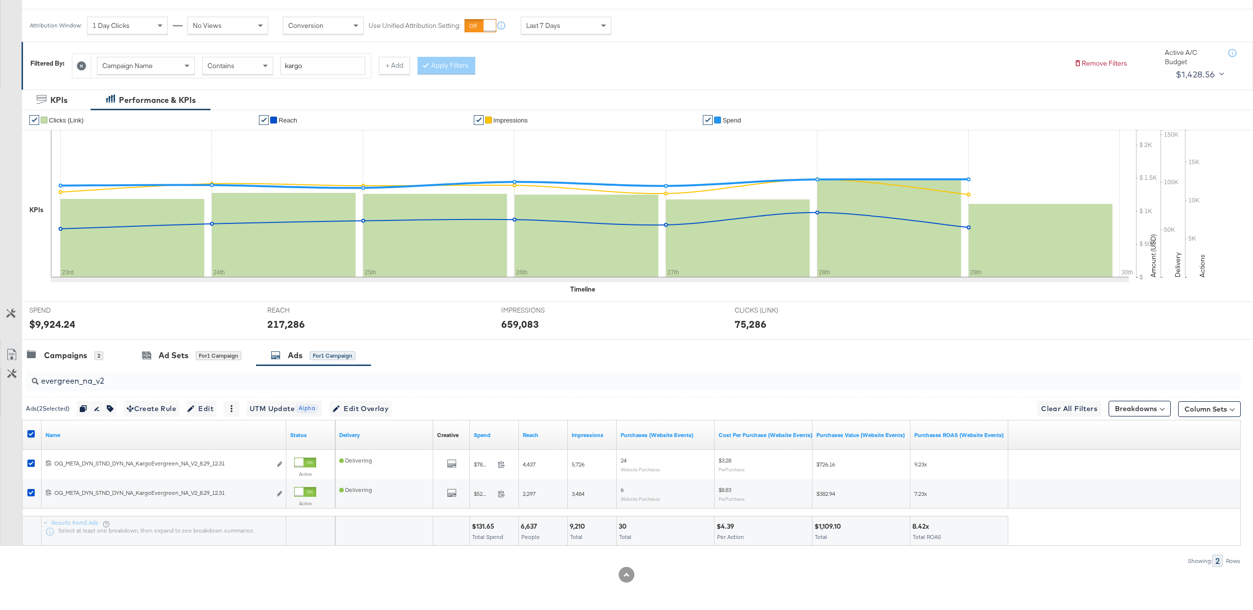
click at [106, 397] on div "Ads ( 2 Selected) Duplicate 2 ads Rename 2 ads Tags for 2 campaigns Create Rule…" at bounding box center [631, 408] width 1219 height 23
click at [109, 384] on input "evergreen_na_v2" at bounding box center [583, 376] width 1088 height 19
type input "evergreen_na_v3"
click at [31, 434] on icon at bounding box center [30, 433] width 7 height 7
click at [0, 0] on input "checkbox" at bounding box center [0, 0] width 0 height 0
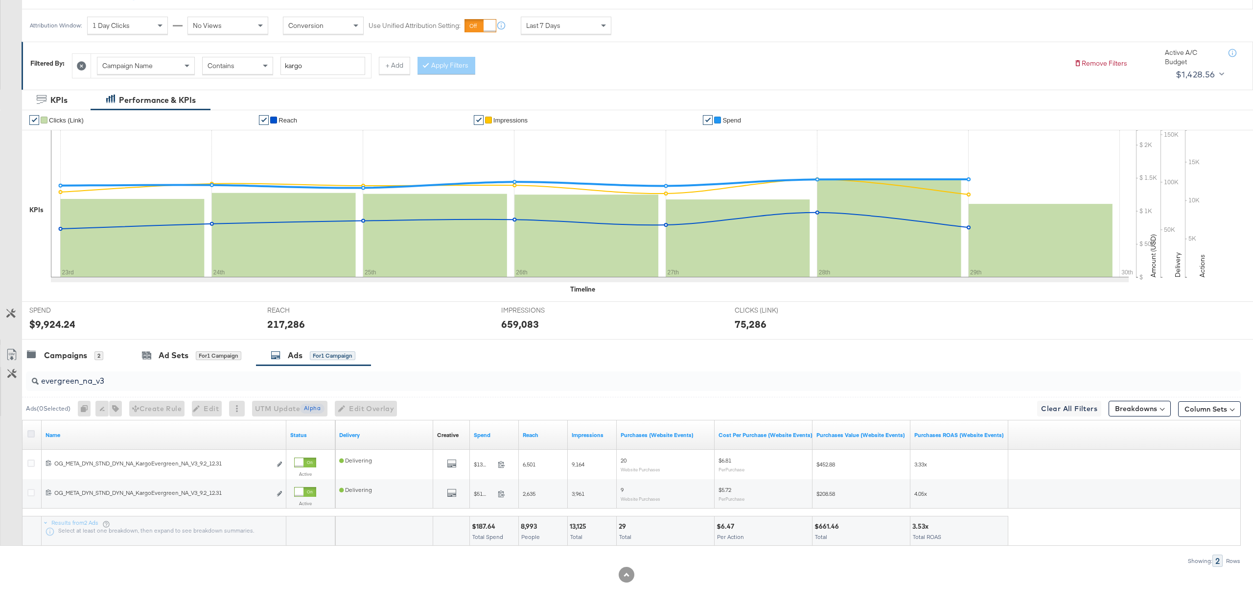
click at [30, 432] on icon at bounding box center [30, 433] width 7 height 7
click at [0, 0] on input "checkbox" at bounding box center [0, 0] width 0 height 0
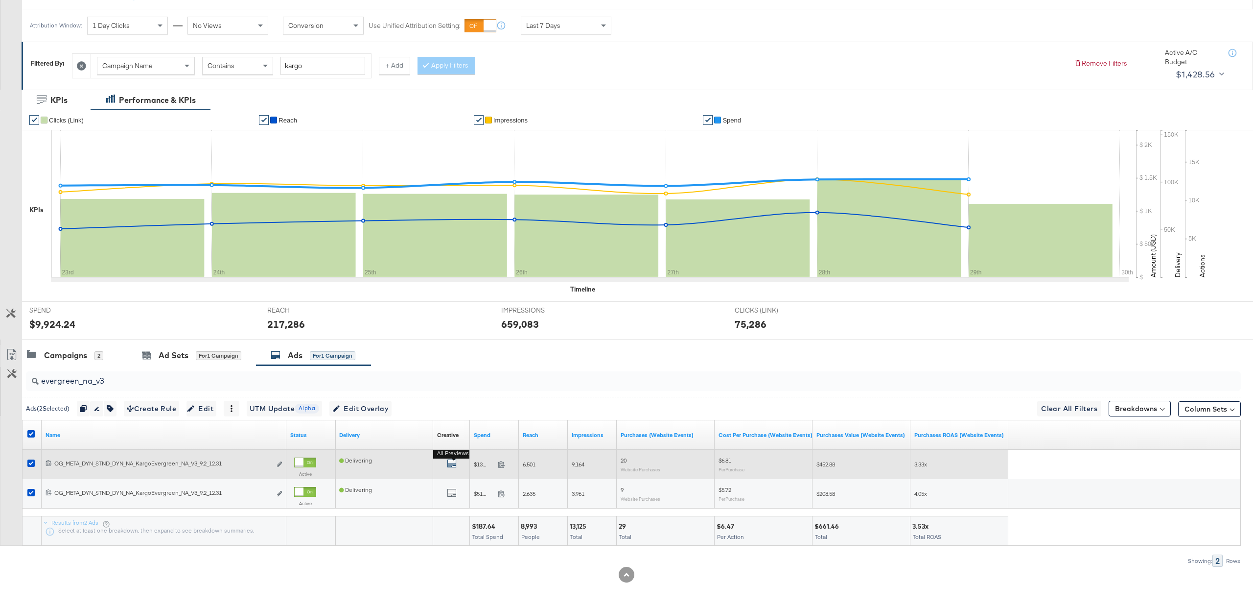
click at [449, 460] on icon "default" at bounding box center [452, 463] width 10 height 10
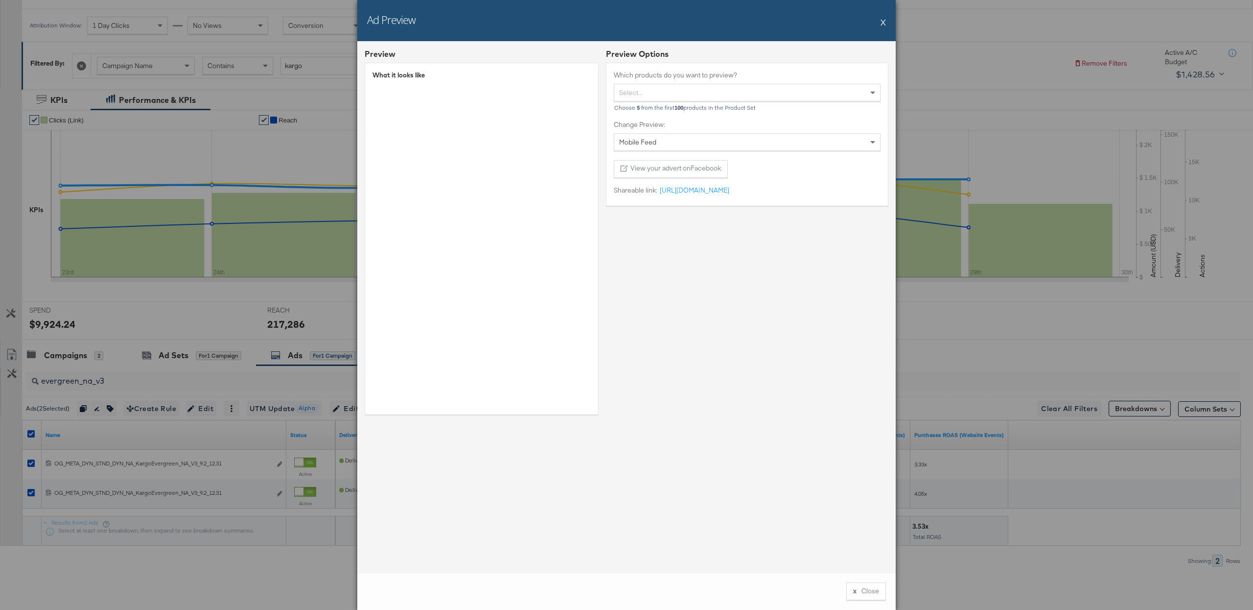
click at [883, 20] on button "X" at bounding box center [883, 22] width 5 height 20
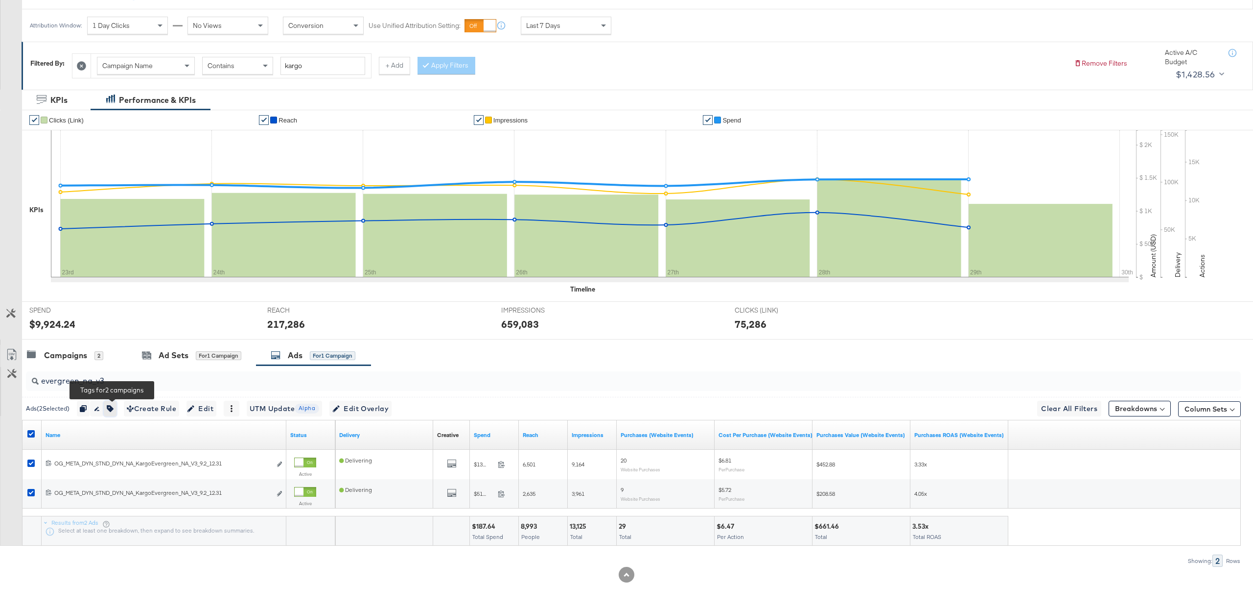
click at [113, 408] on icon "button" at bounding box center [110, 408] width 7 height 7
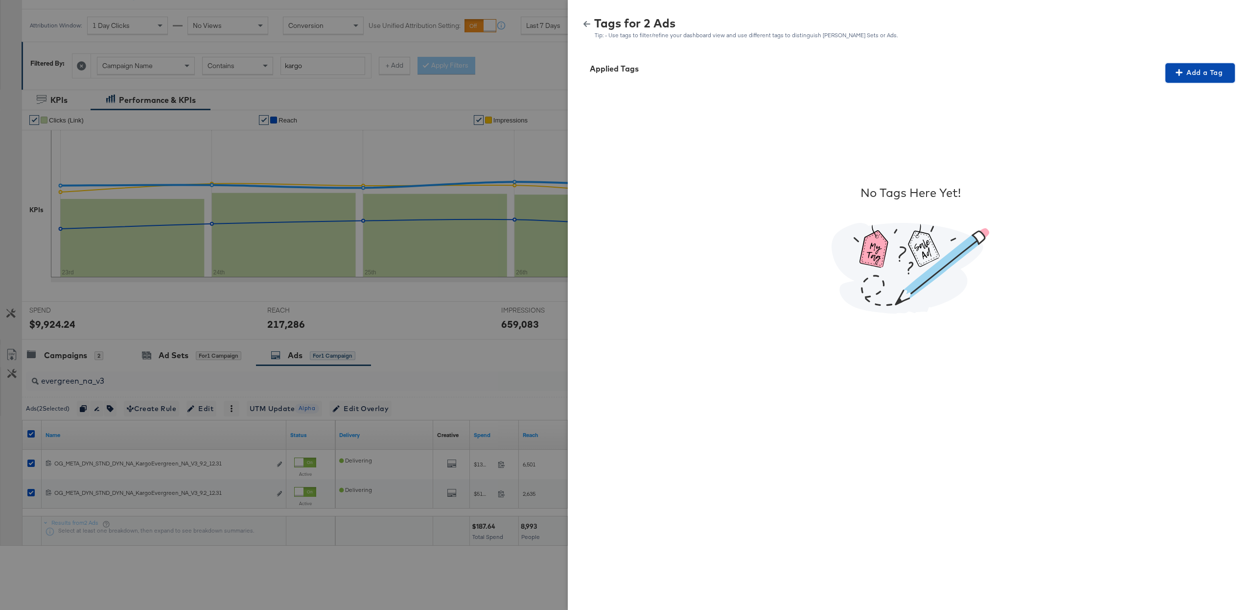
click at [1188, 71] on span "Add a Tag" at bounding box center [1201, 73] width 62 height 12
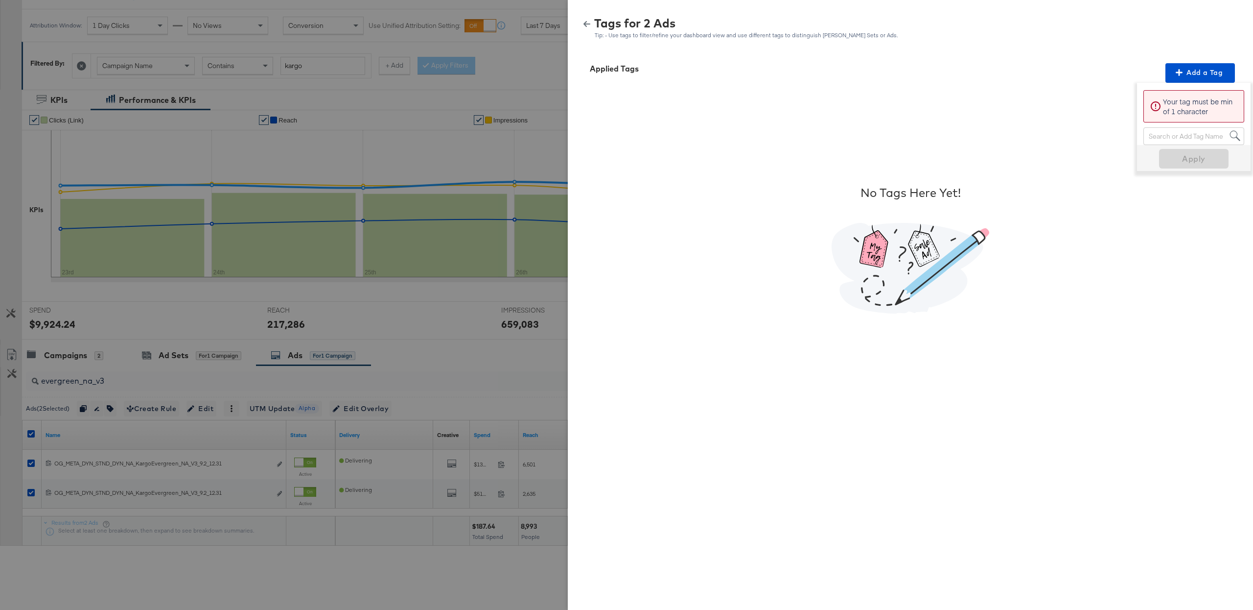
click at [1169, 141] on div "Search or Add Tag Name" at bounding box center [1194, 136] width 100 height 17
paste input "Logo + Border"
type input "Logo + Border"
click at [1221, 141] on span "Apply" at bounding box center [1194, 143] width 62 height 14
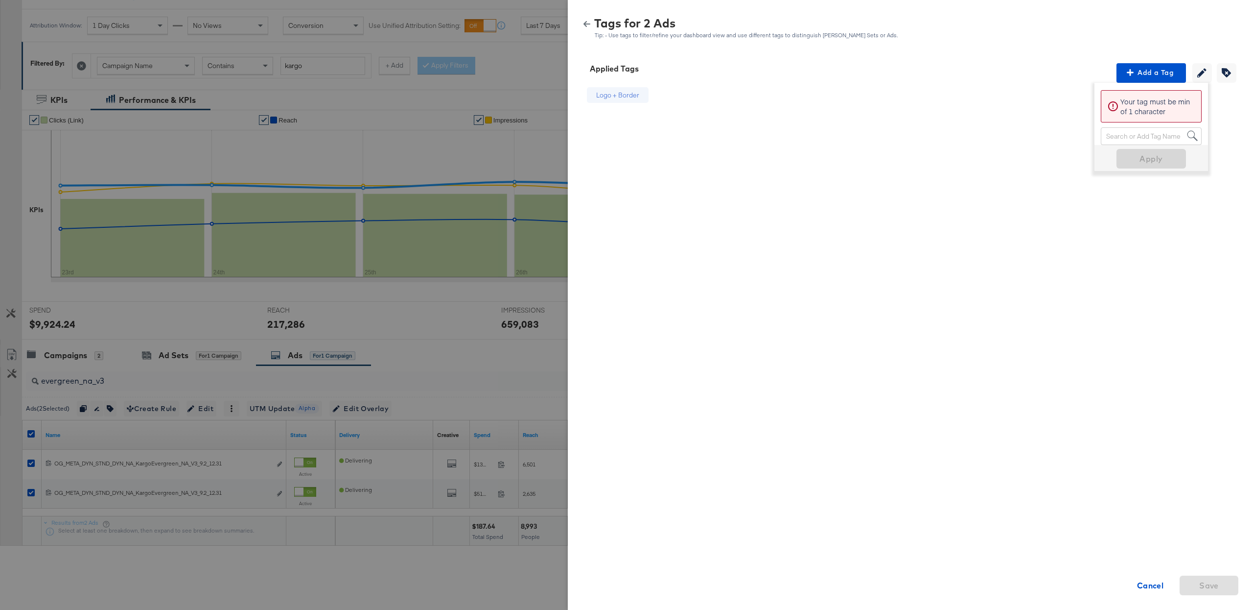
click at [588, 21] on icon "button" at bounding box center [587, 24] width 7 height 7
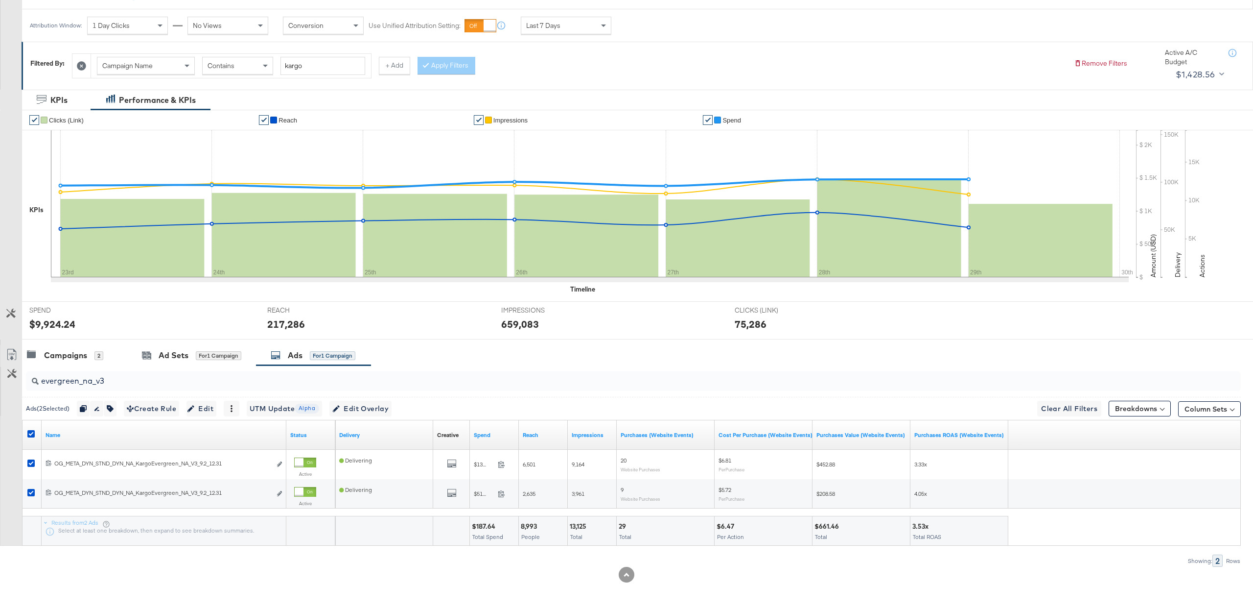
click at [212, 385] on input "evergreen_na_v3" at bounding box center [583, 376] width 1088 height 19
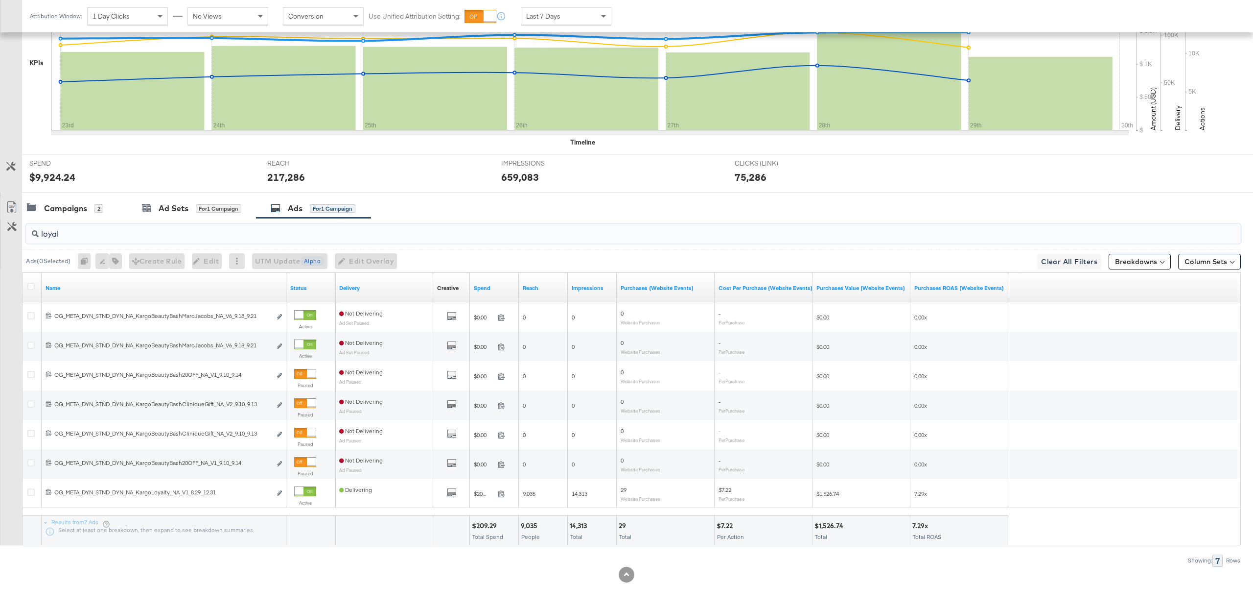
scroll to position [275, 0]
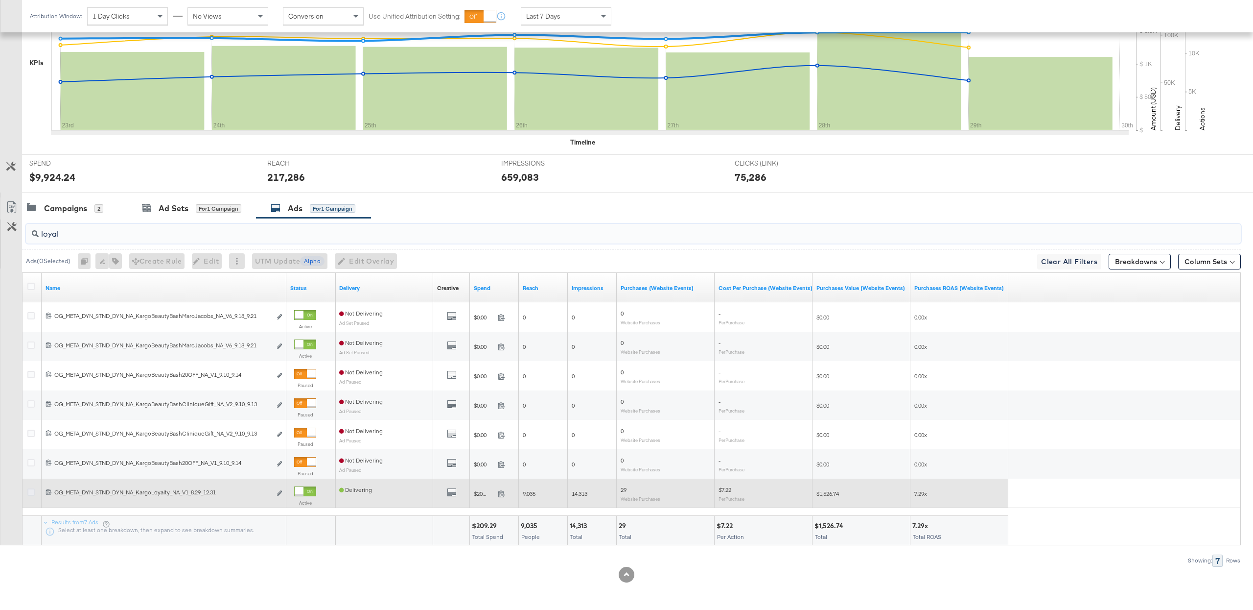
type input "loyal"
click at [31, 493] on icon at bounding box center [30, 491] width 7 height 7
click at [0, 0] on input "checkbox" at bounding box center [0, 0] width 0 height 0
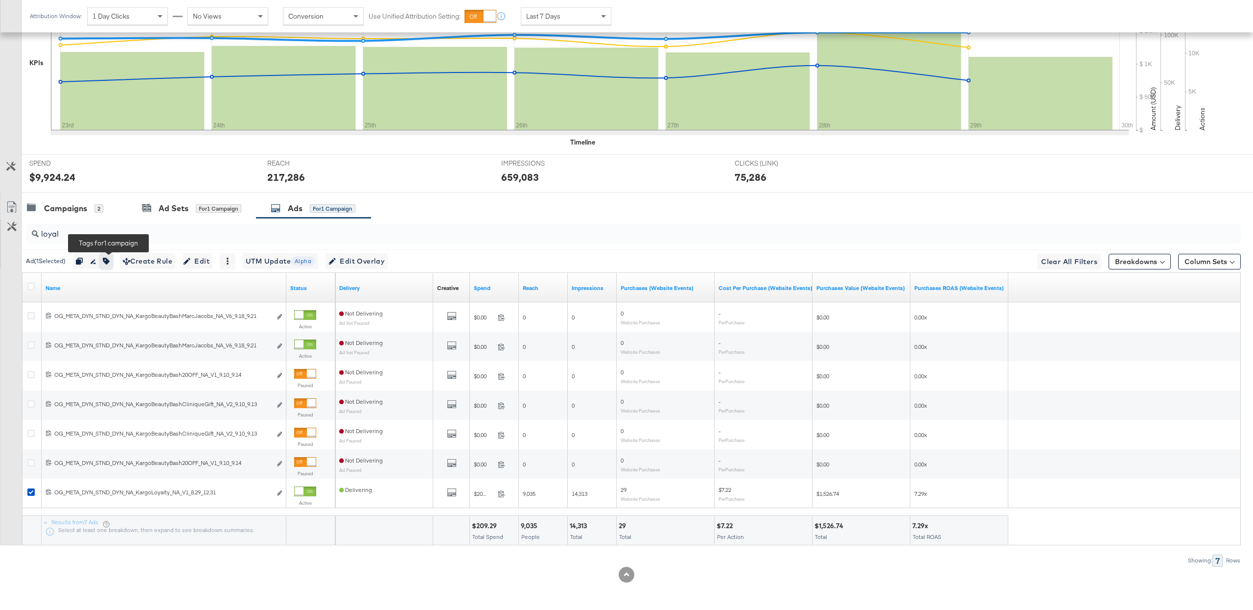
click at [109, 260] on icon "button" at bounding box center [106, 261] width 7 height 7
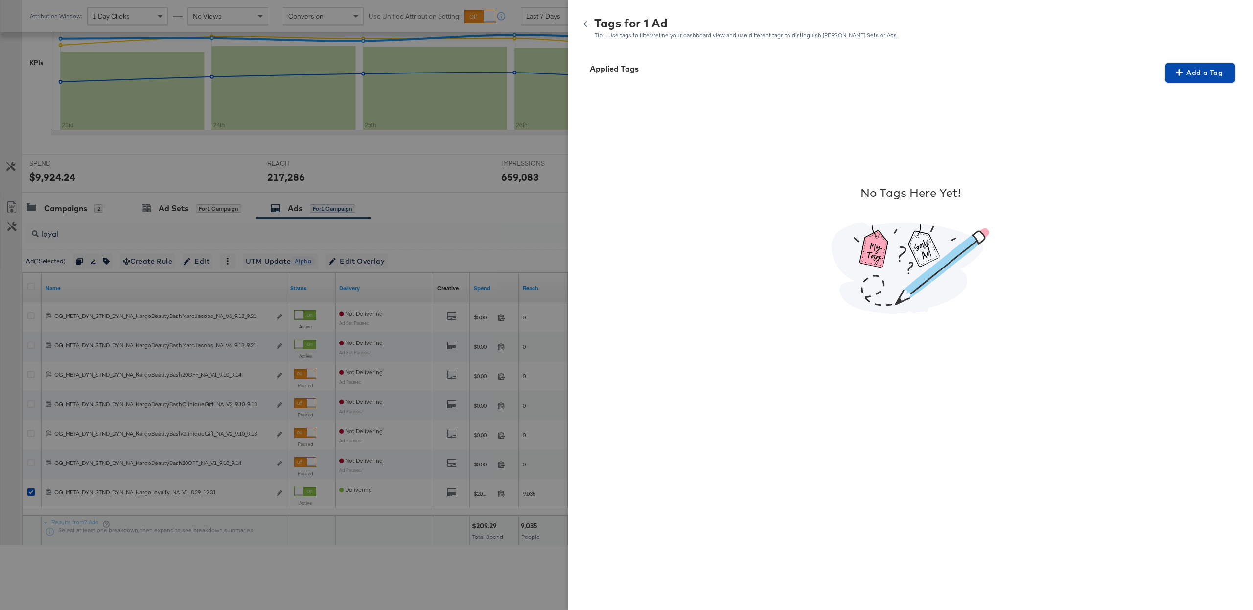
click at [1188, 65] on button "Add a Tag" at bounding box center [1201, 73] width 70 height 20
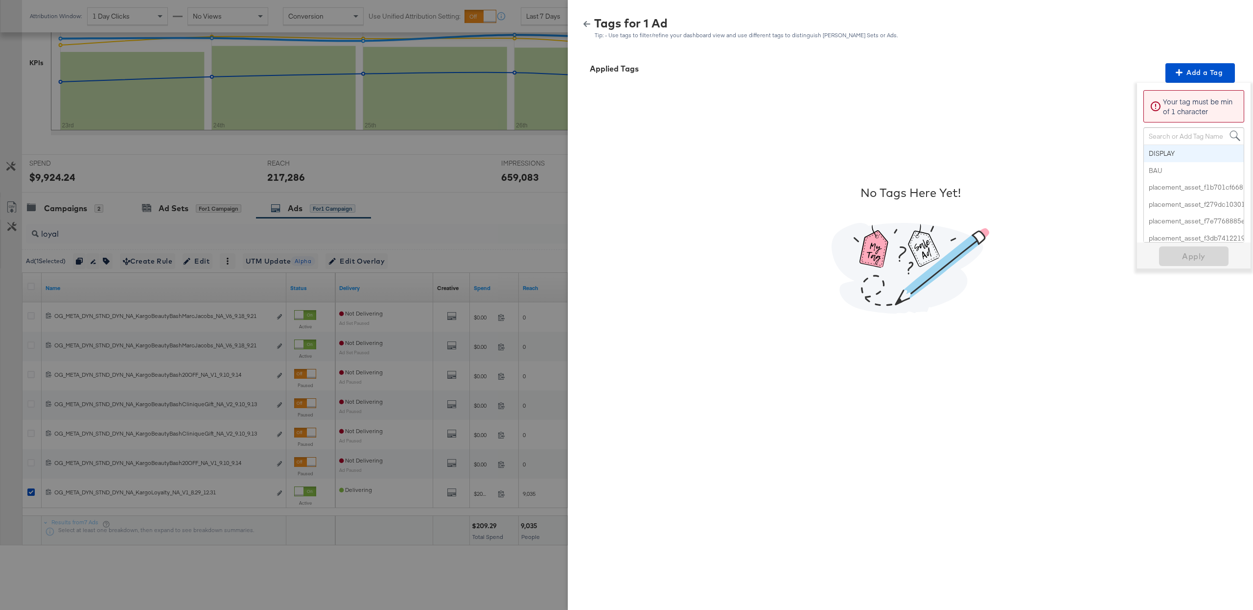
click at [1179, 130] on div "Search or Add Tag Name" at bounding box center [1194, 136] width 100 height 17
paste input "Loyalty Offer"
type input "Loyalty Offer"
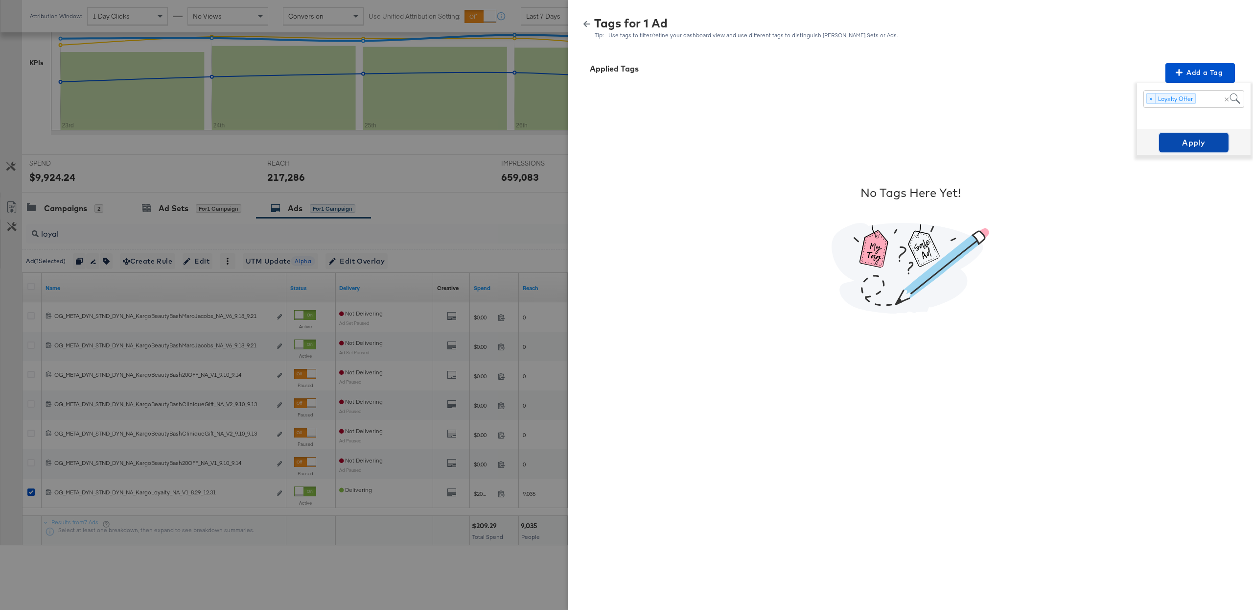
click at [1208, 148] on span "Apply" at bounding box center [1194, 143] width 62 height 14
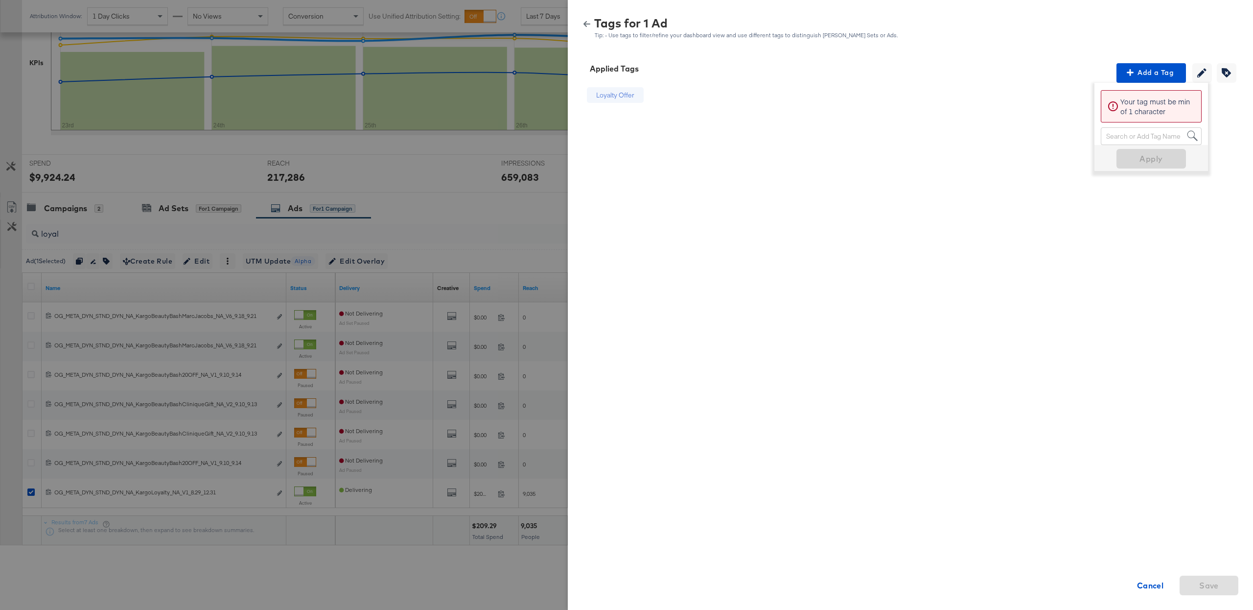
click at [585, 23] on icon "button" at bounding box center [587, 24] width 7 height 6
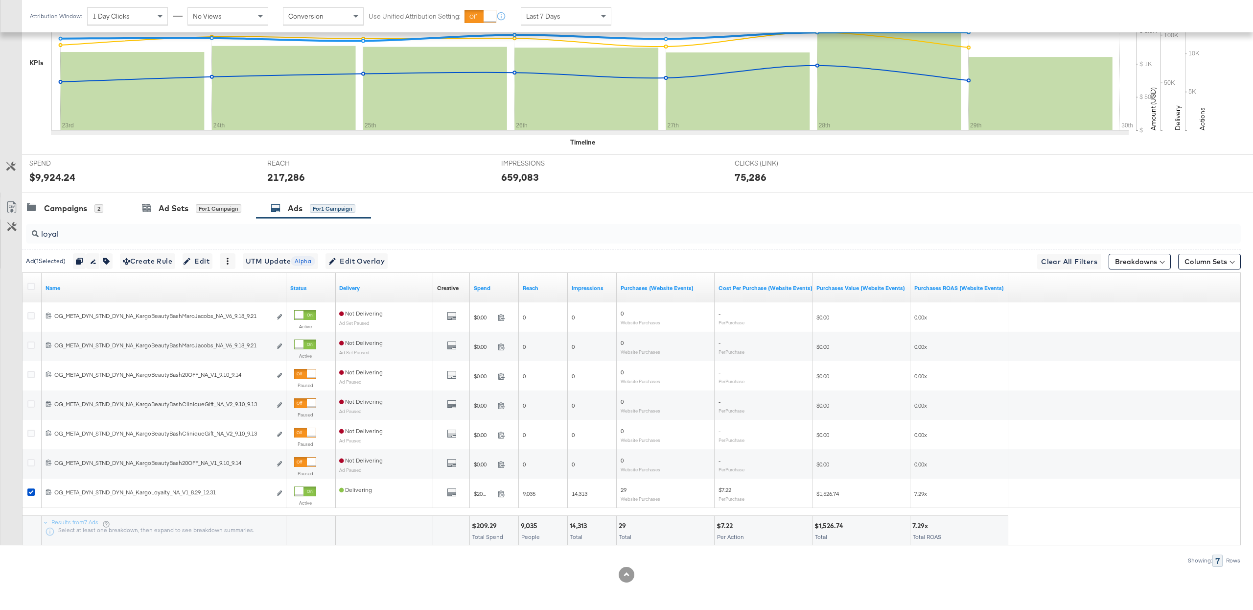
click at [64, 231] on input "loyal" at bounding box center [583, 229] width 1088 height 19
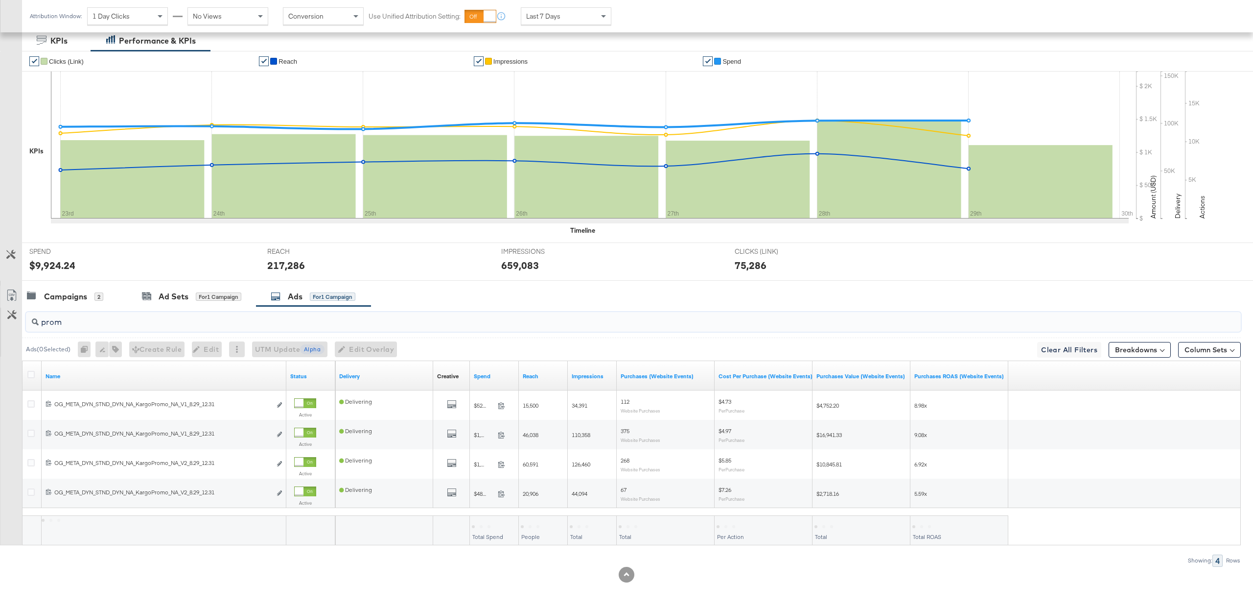
scroll to position [187, 0]
type input "promo"
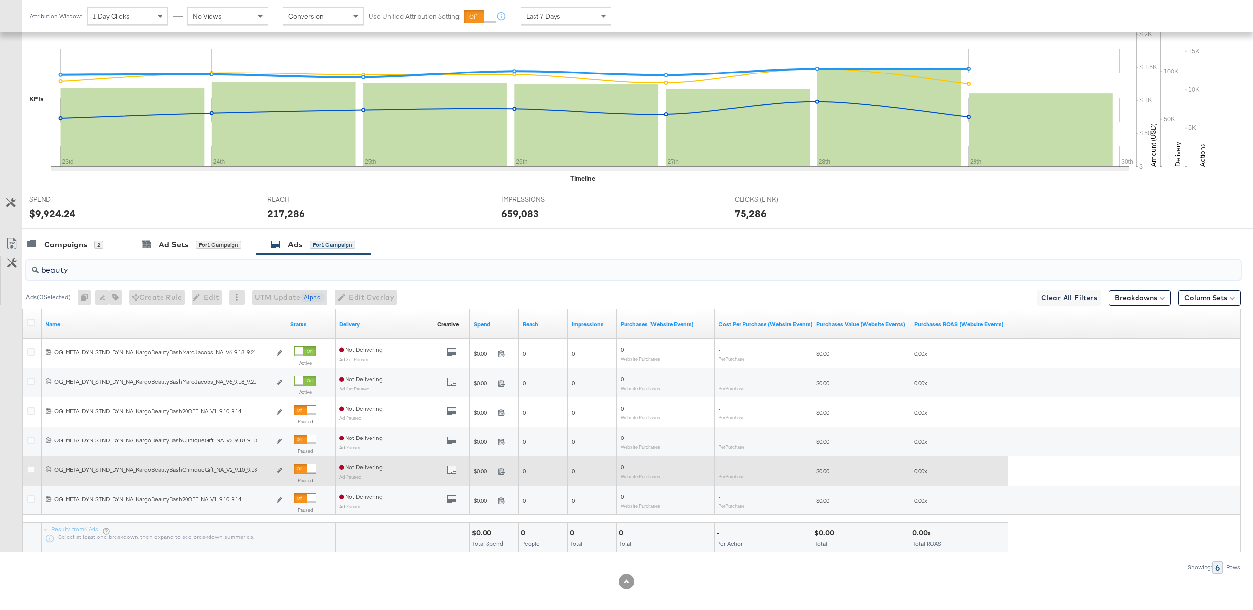
scroll to position [241, 0]
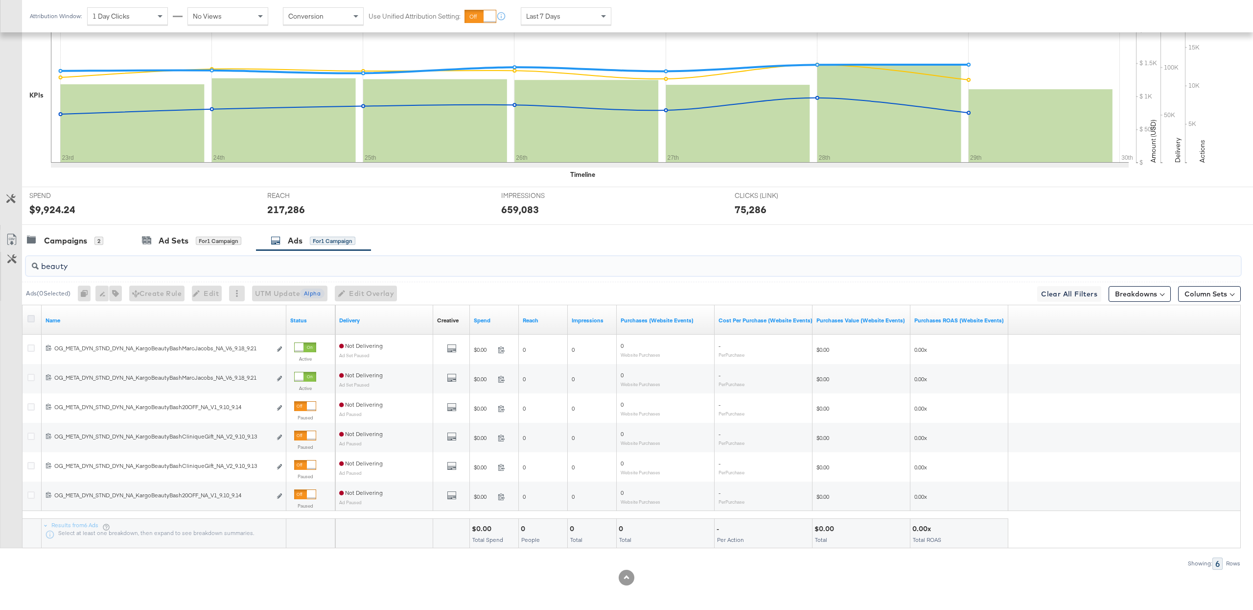
type input "beauty"
click at [31, 320] on icon at bounding box center [30, 318] width 7 height 7
click at [0, 0] on input "checkbox" at bounding box center [0, 0] width 0 height 0
click at [114, 294] on icon "button" at bounding box center [110, 293] width 7 height 7
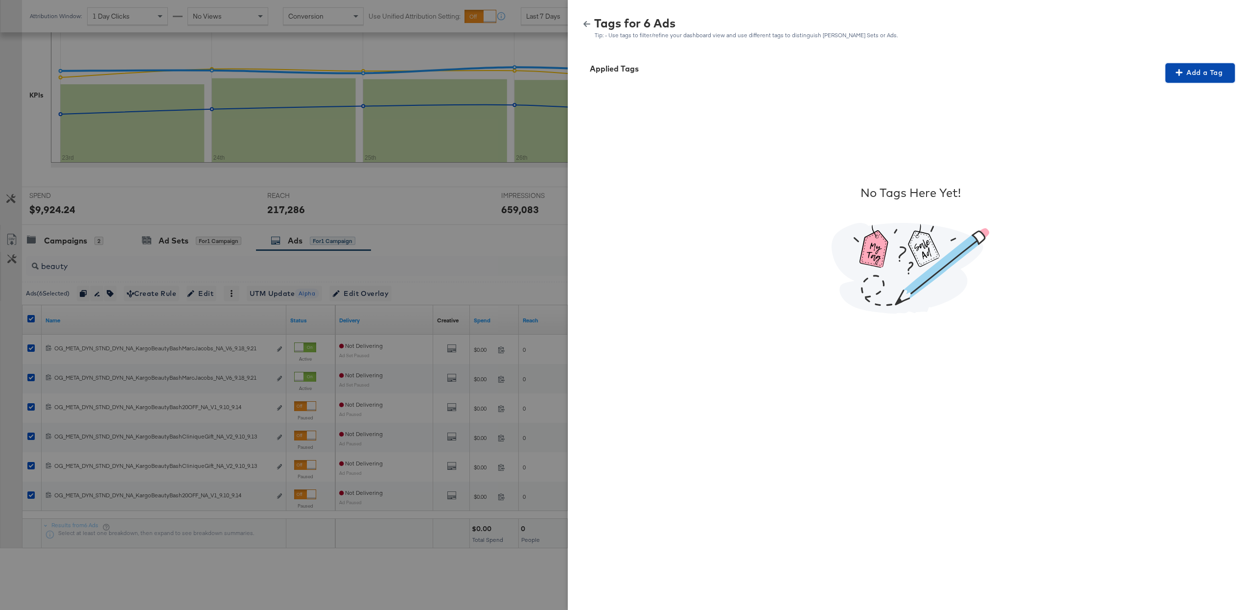
click at [1186, 71] on span "Add a Tag" at bounding box center [1201, 73] width 62 height 12
click at [1189, 69] on span "Add a Tag" at bounding box center [1201, 73] width 62 height 12
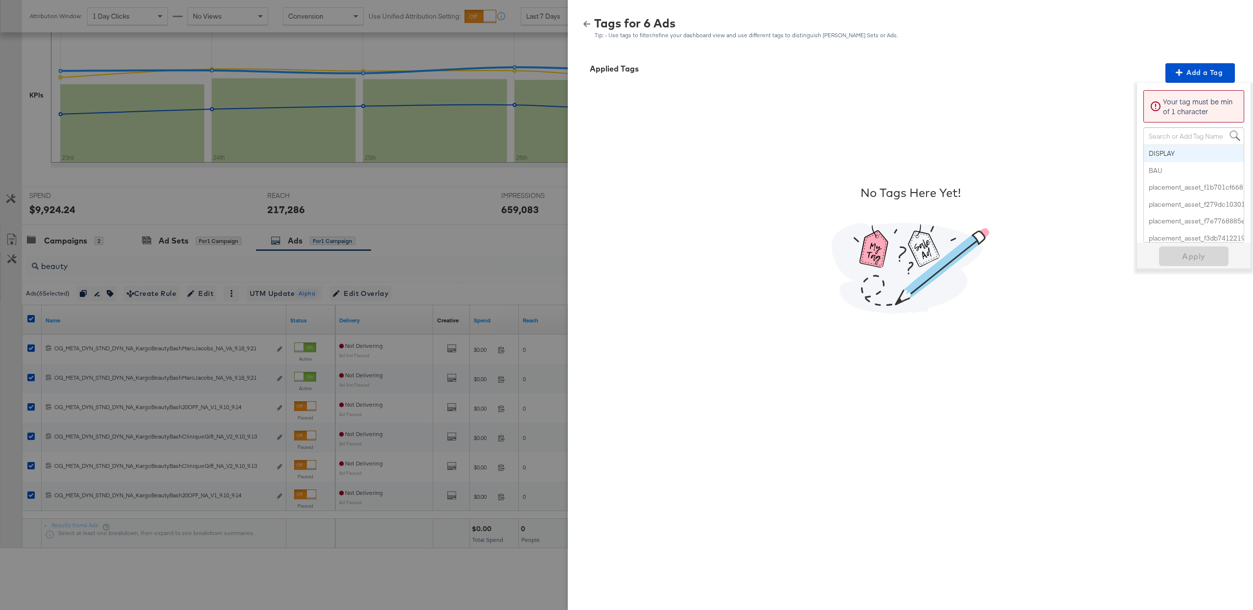
click at [1197, 134] on div "Search or Add Tag Name" at bounding box center [1194, 136] width 100 height 17
paste input "Promo"
type input "Promo"
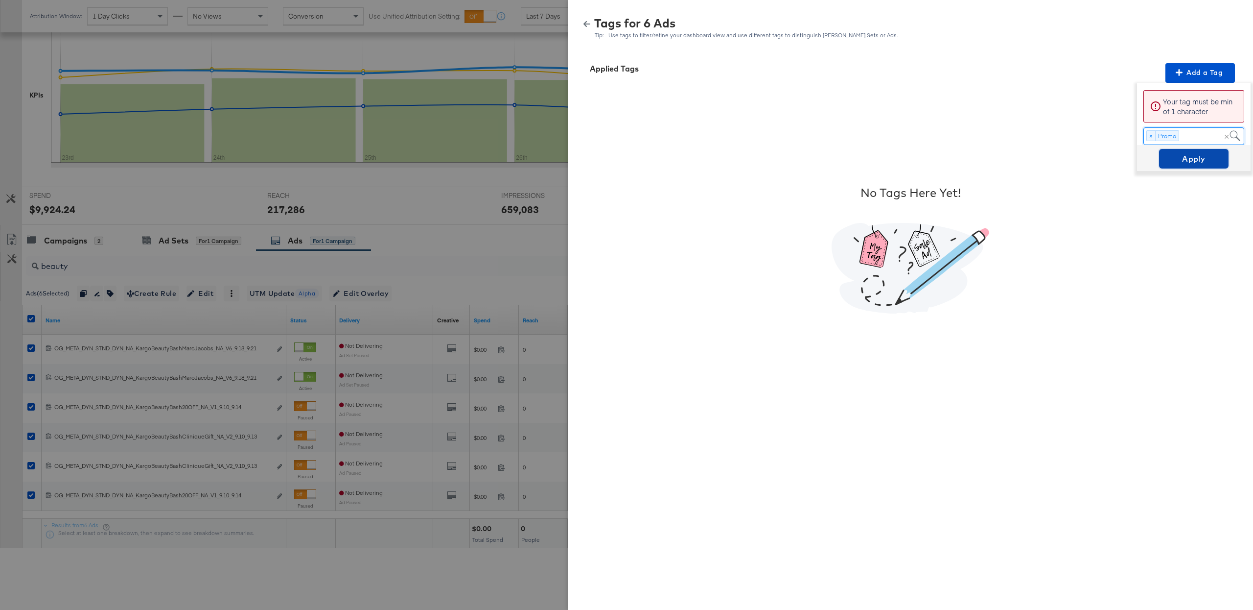
click at [1184, 159] on span "Apply" at bounding box center [1194, 159] width 62 height 14
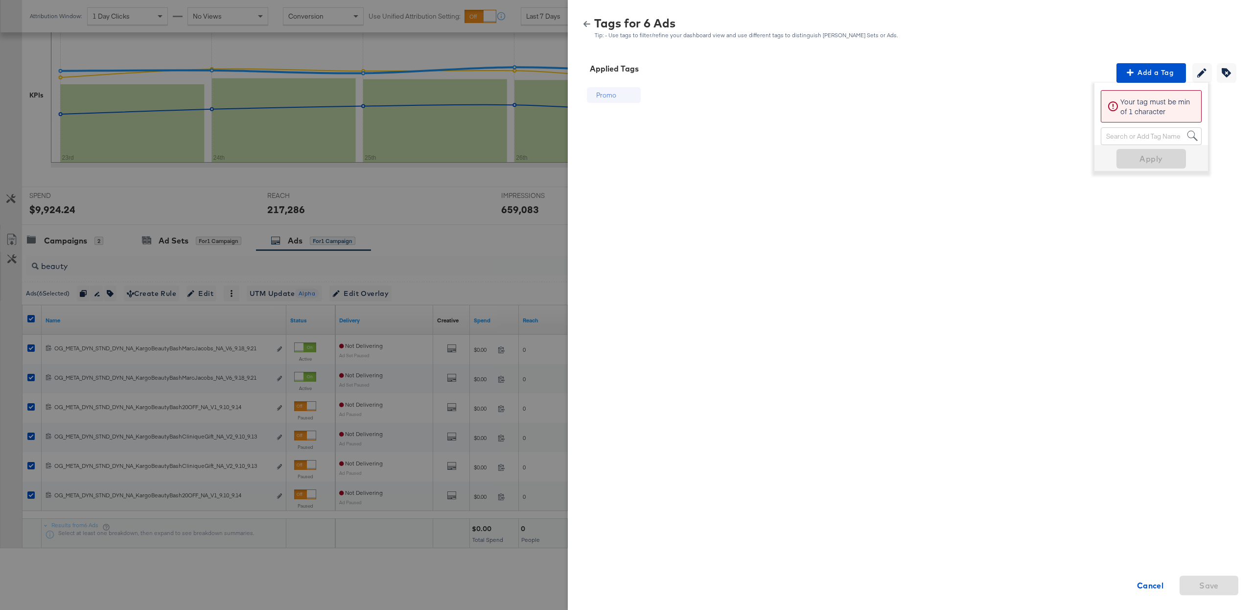
click at [586, 24] on icon "button" at bounding box center [587, 24] width 7 height 6
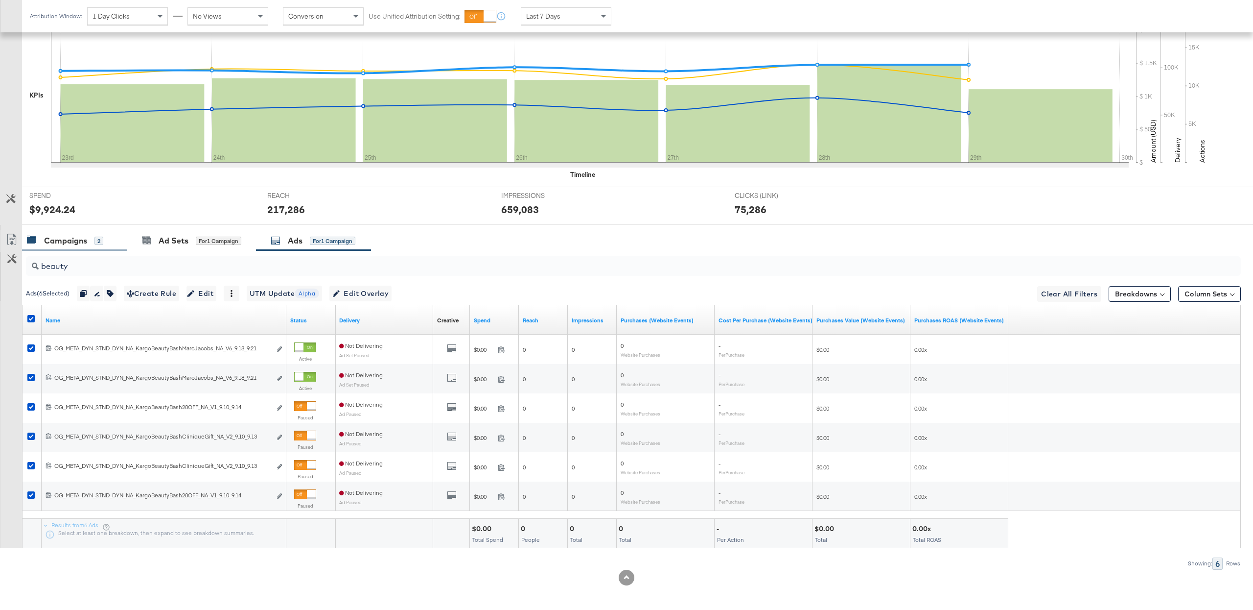
click at [75, 237] on div "Campaigns" at bounding box center [65, 240] width 43 height 11
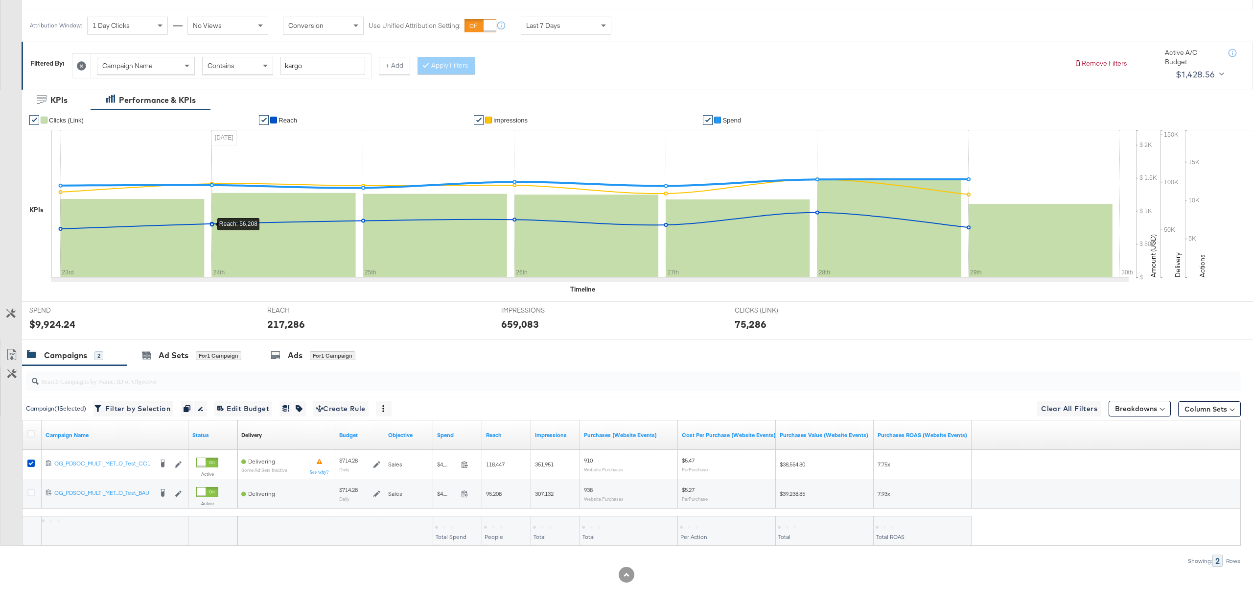
scroll to position [0, 0]
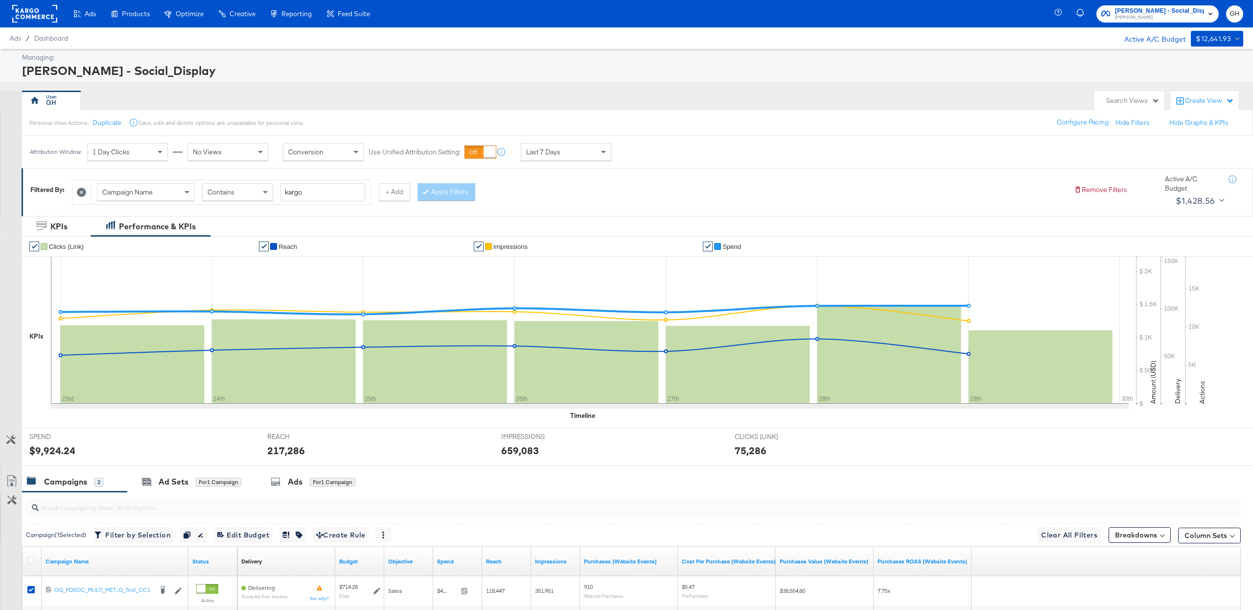
click at [79, 194] on icon at bounding box center [81, 192] width 9 height 9
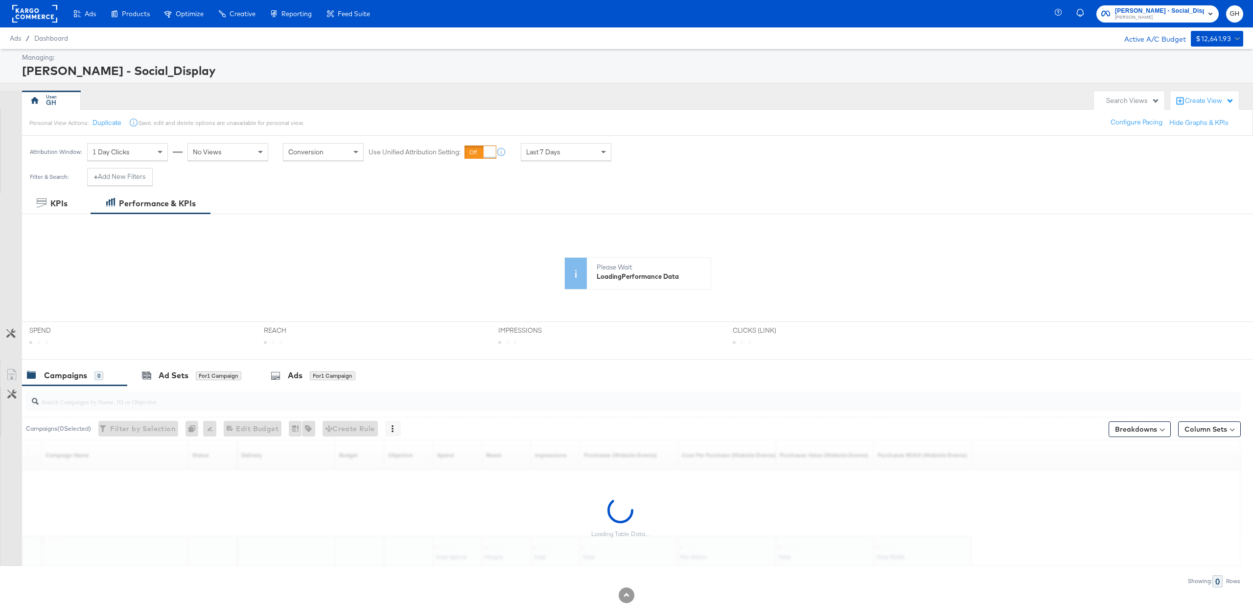
scroll to position [22, 0]
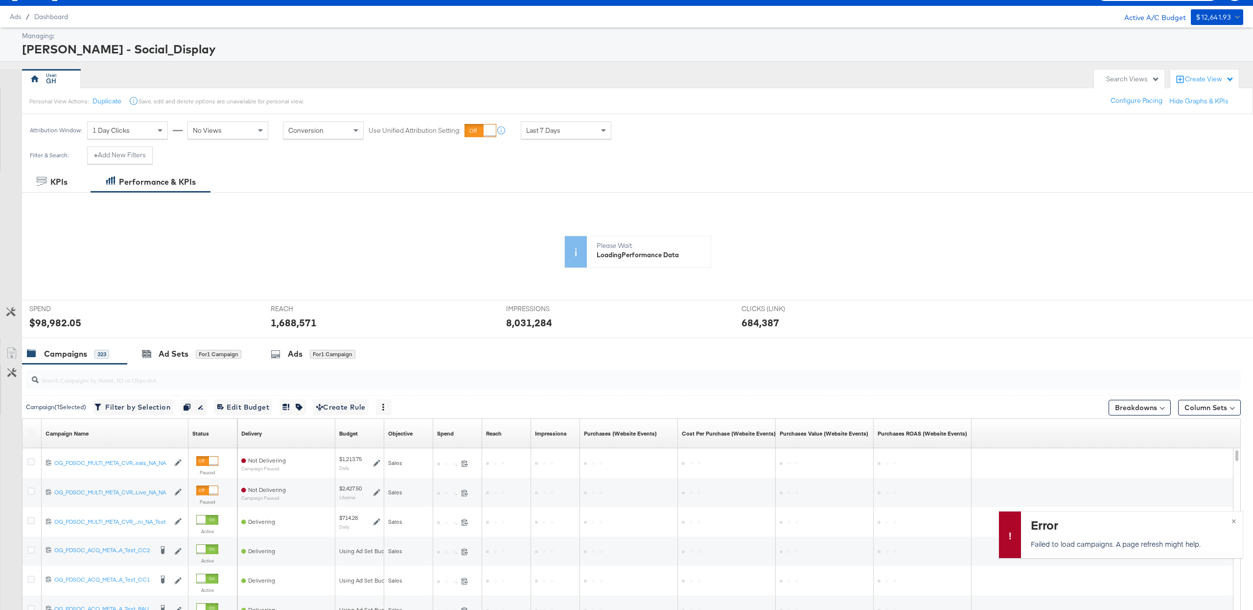
click at [119, 381] on input "search" at bounding box center [583, 375] width 1088 height 19
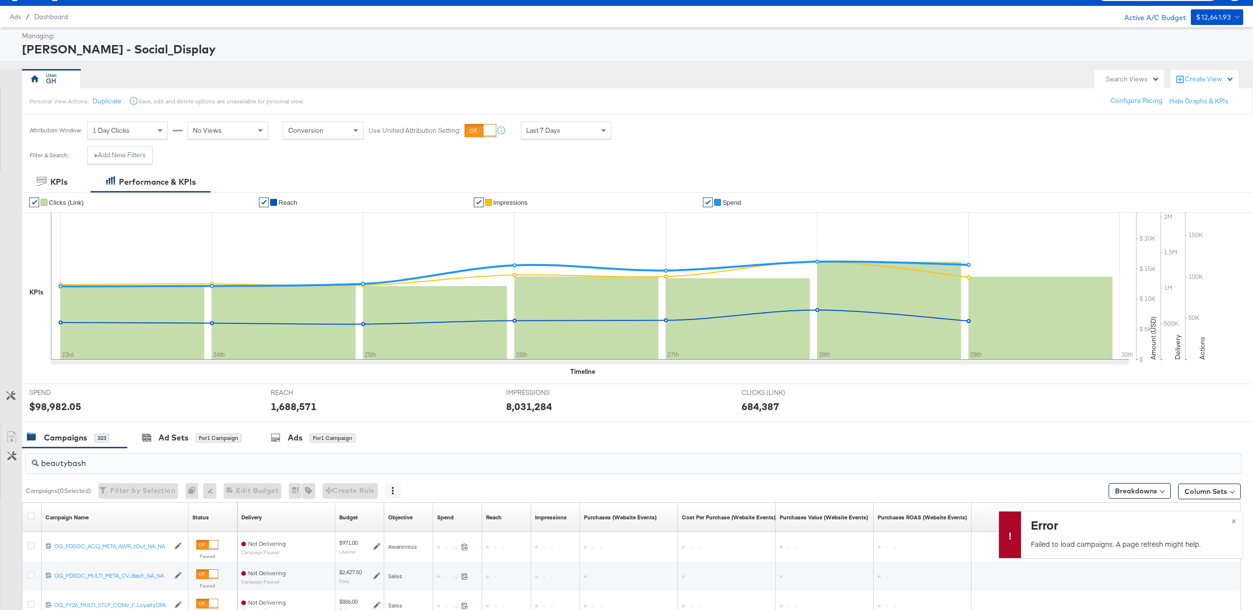
scroll to position [120, 0]
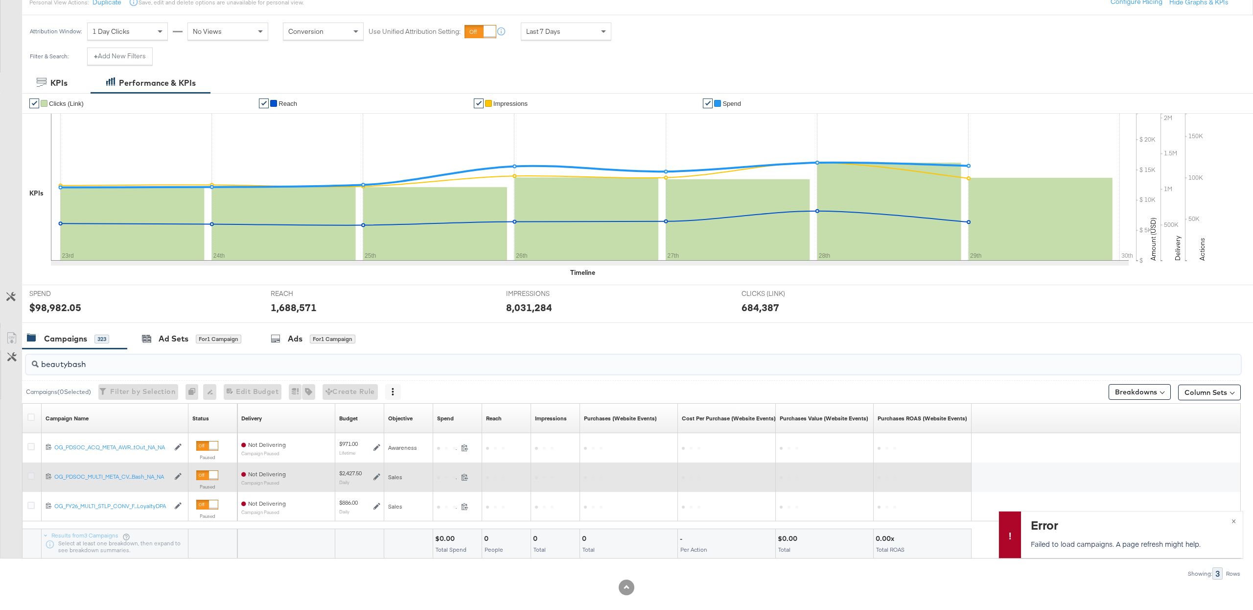
type input "beautybash"
click at [28, 477] on icon at bounding box center [30, 475] width 7 height 7
click at [0, 0] on input "checkbox" at bounding box center [0, 0] width 0 height 0
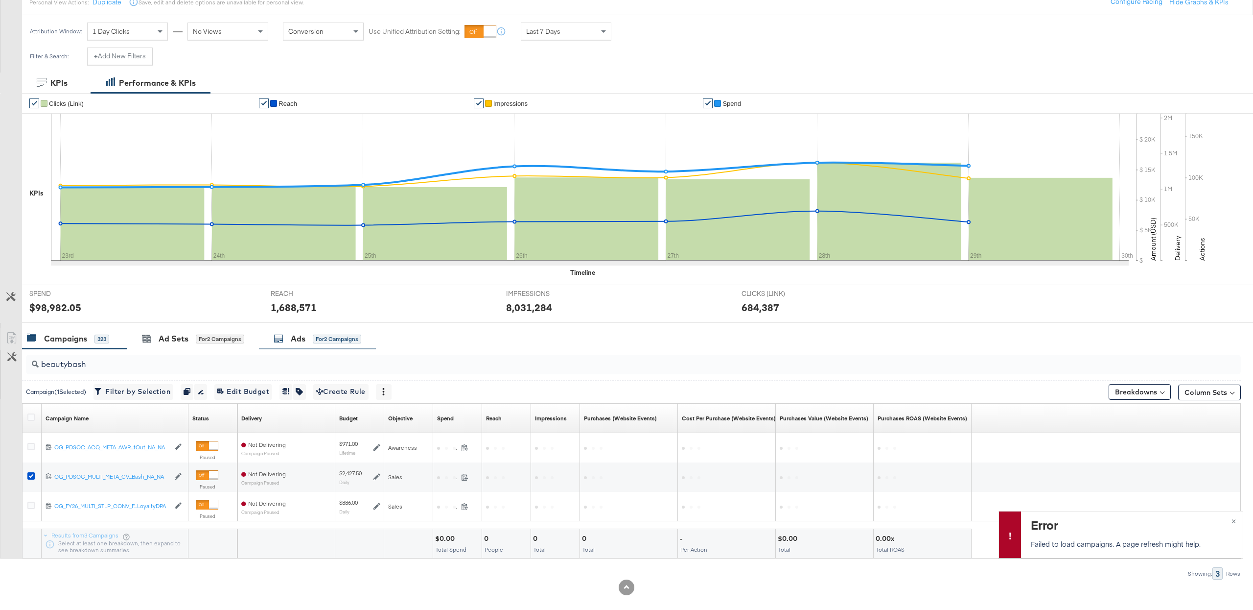
click at [294, 342] on div "Ads" at bounding box center [298, 338] width 15 height 11
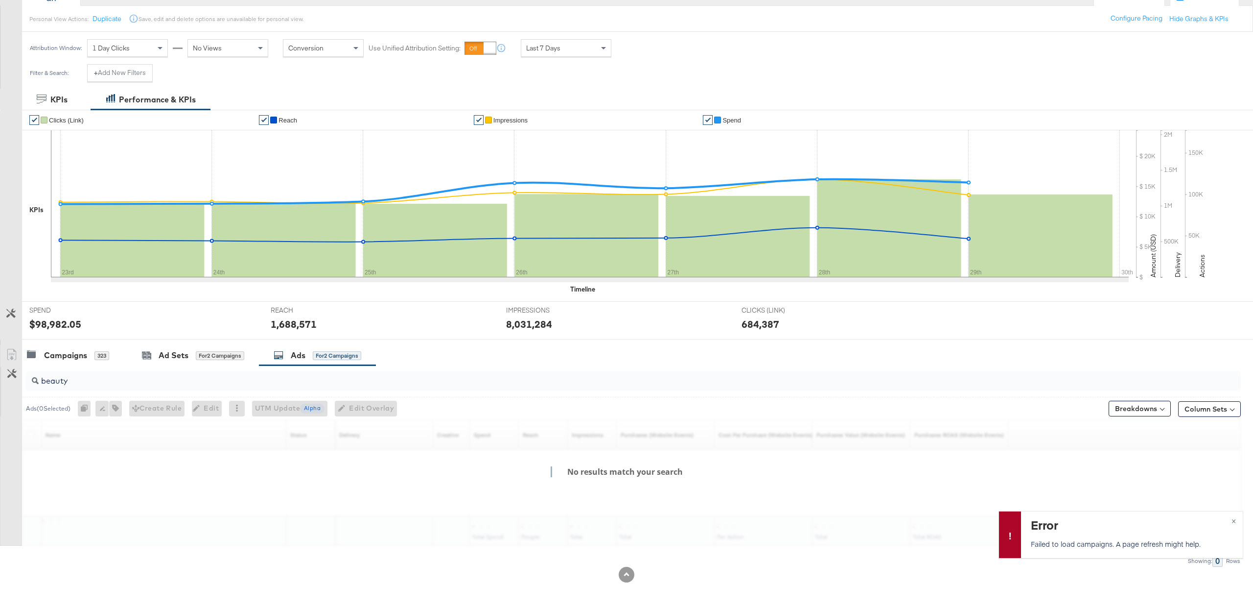
scroll to position [106, 0]
click at [71, 361] on div "KPIs Performance & KPIs Customize KPIs ✔ Clicks (Link) ✔ Reach ✔ Impressions ✔ …" at bounding box center [626, 349] width 1253 height 520
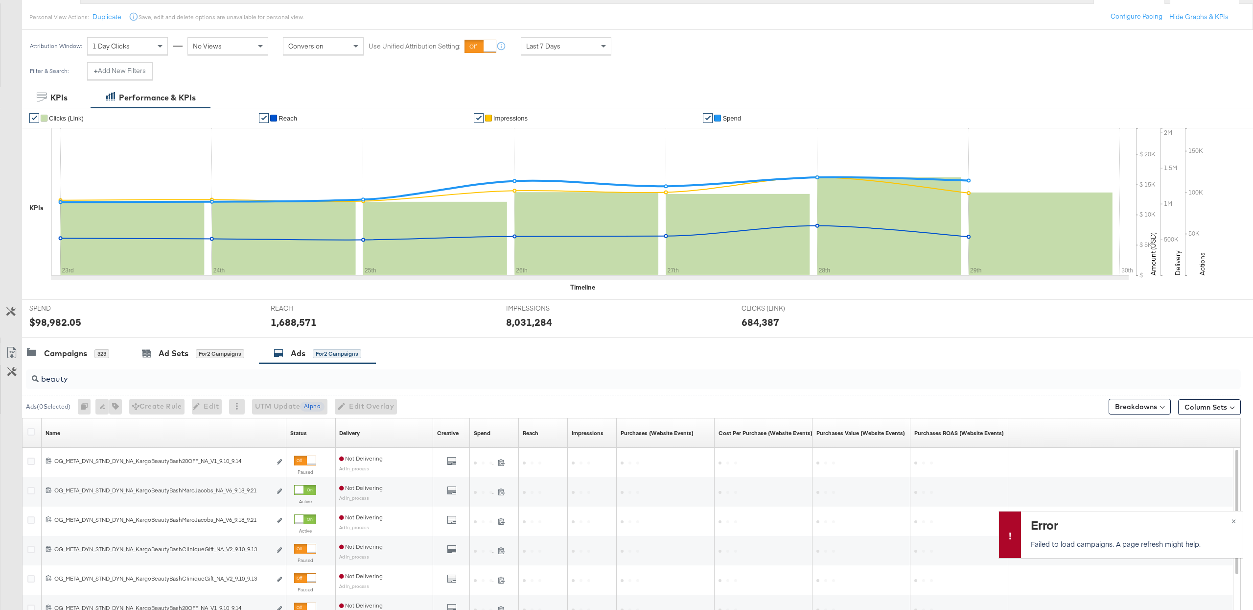
scroll to position [120, 0]
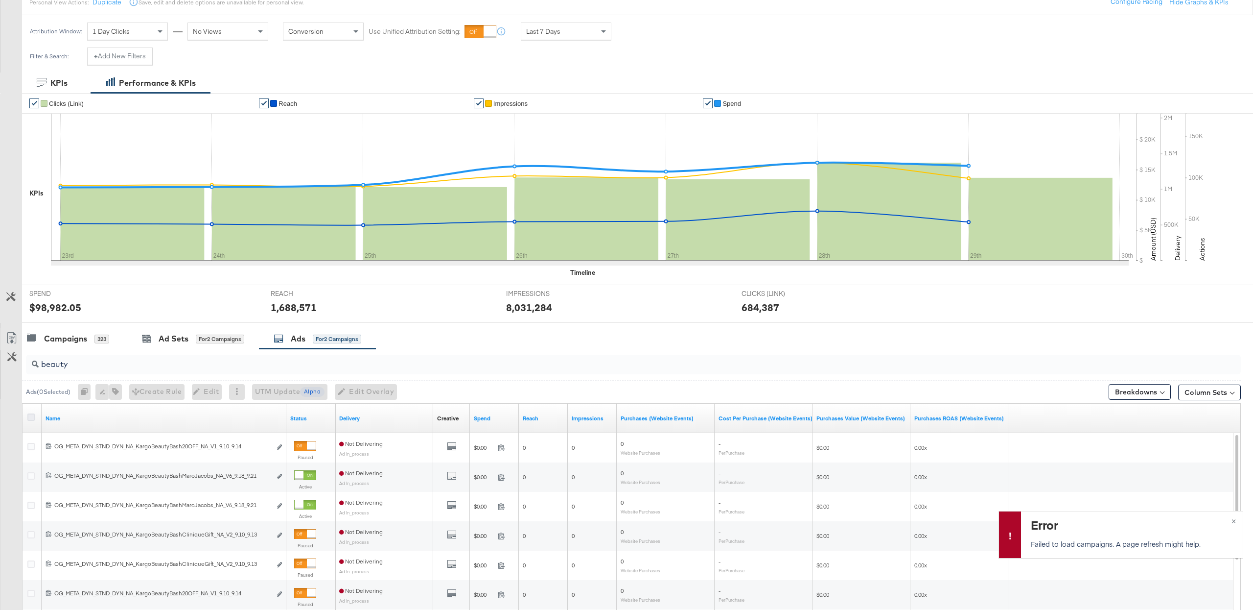
click at [33, 419] on icon at bounding box center [30, 416] width 7 height 7
click at [0, 0] on input "checkbox" at bounding box center [0, 0] width 0 height 0
click at [33, 419] on icon at bounding box center [30, 416] width 7 height 7
click at [0, 0] on input "checkbox" at bounding box center [0, 0] width 0 height 0
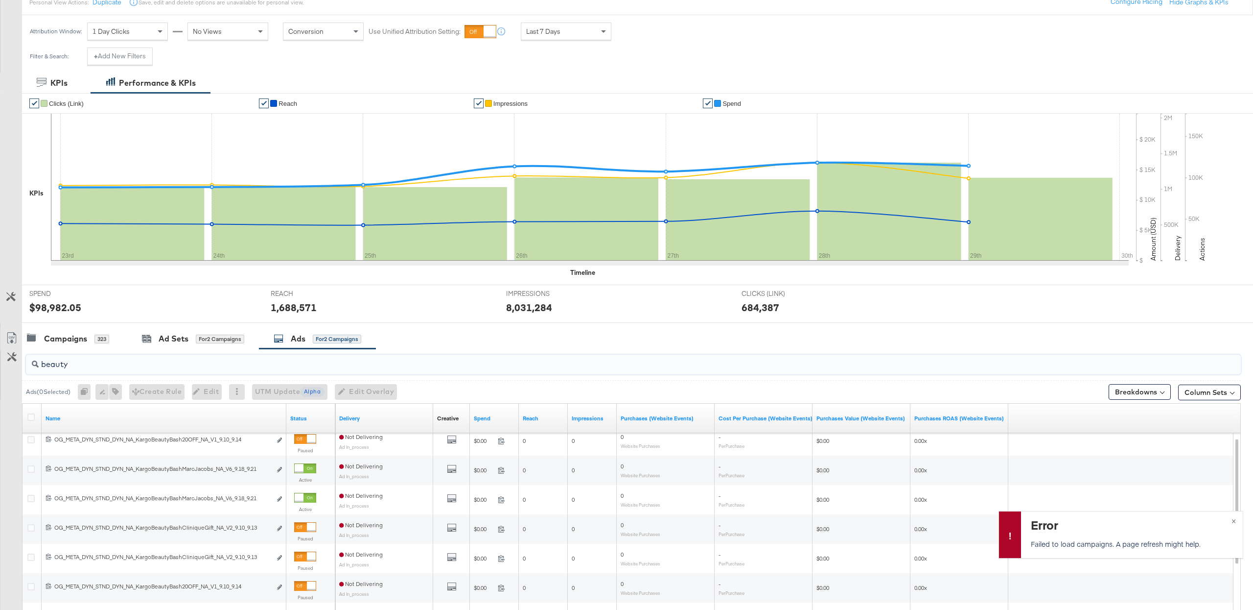
click at [89, 370] on input "beauty" at bounding box center [583, 360] width 1088 height 19
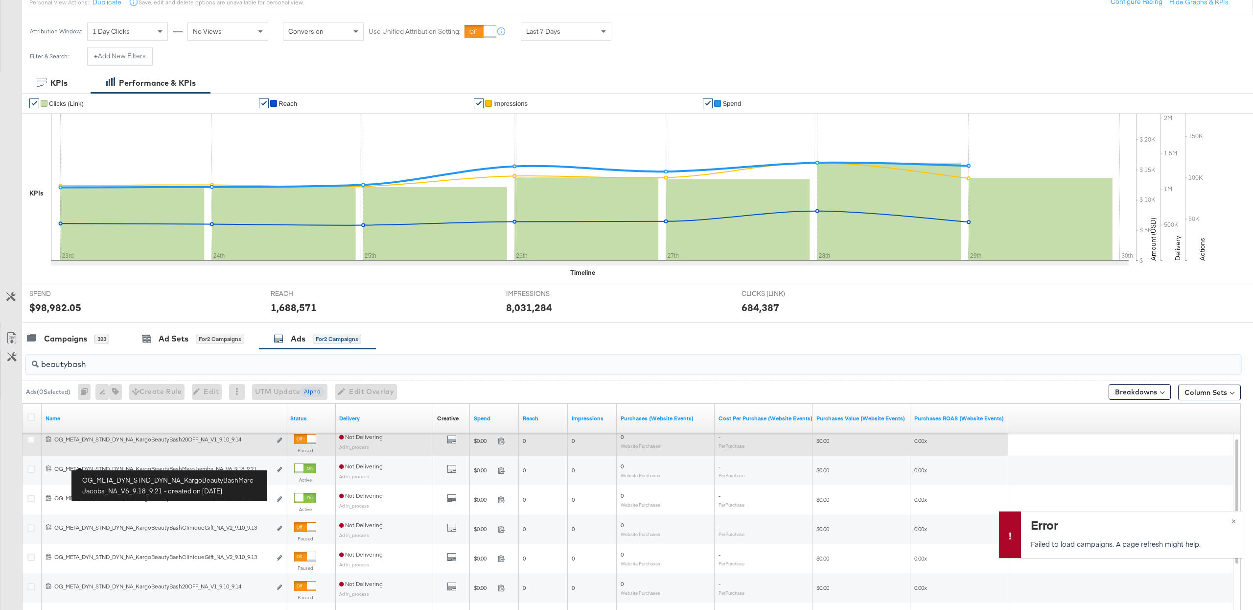
scroll to position [115, 0]
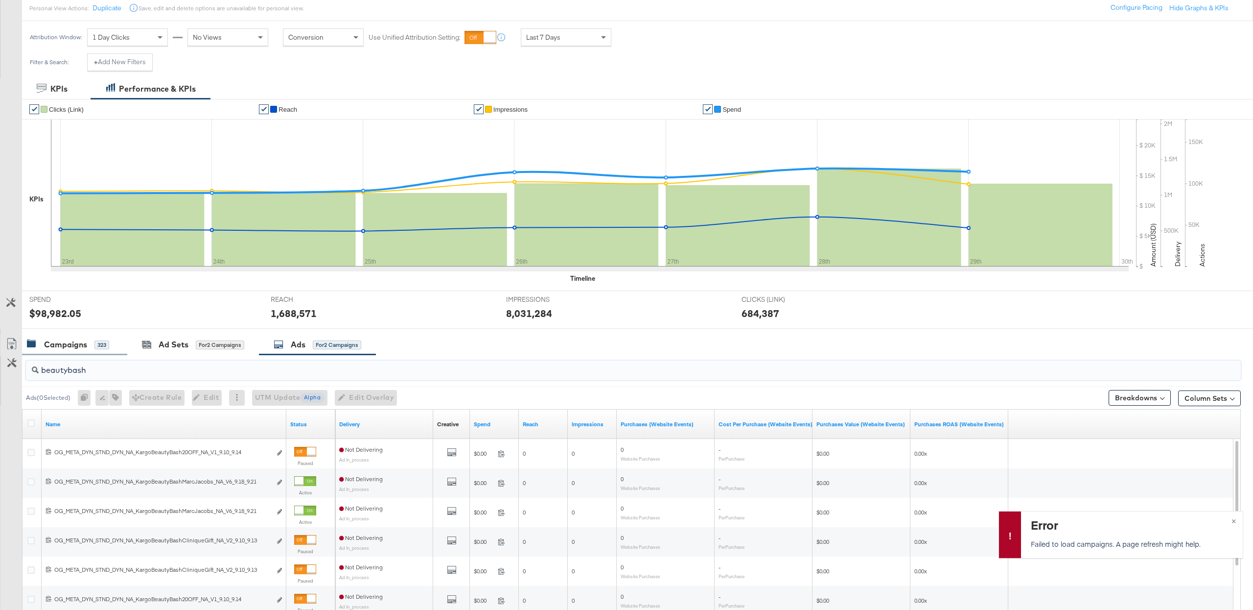
type input "beautybash"
click at [68, 340] on div "Campaigns" at bounding box center [65, 344] width 43 height 11
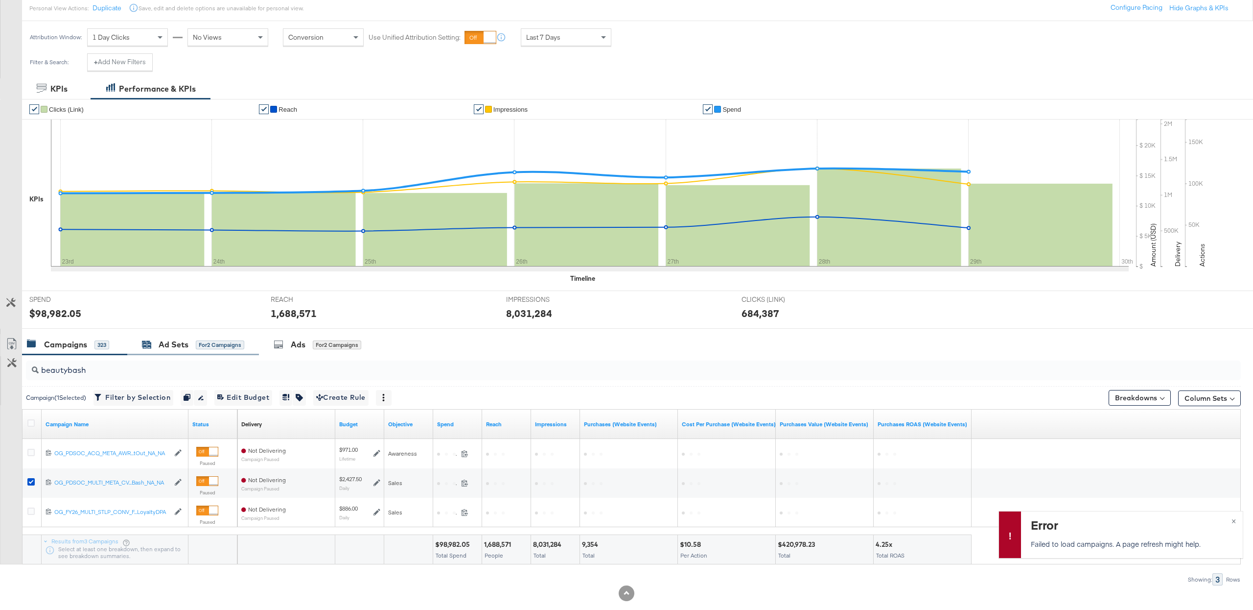
click at [213, 349] on div "for 2 Campaigns" at bounding box center [220, 344] width 48 height 9
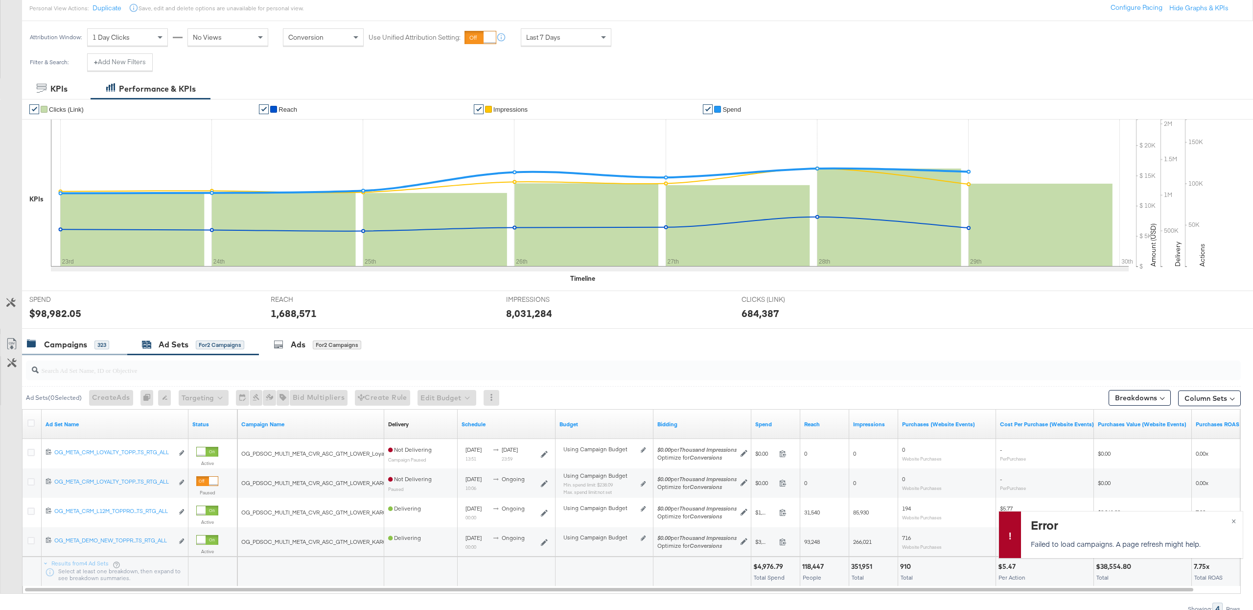
click at [68, 349] on div "Campaigns" at bounding box center [65, 344] width 43 height 11
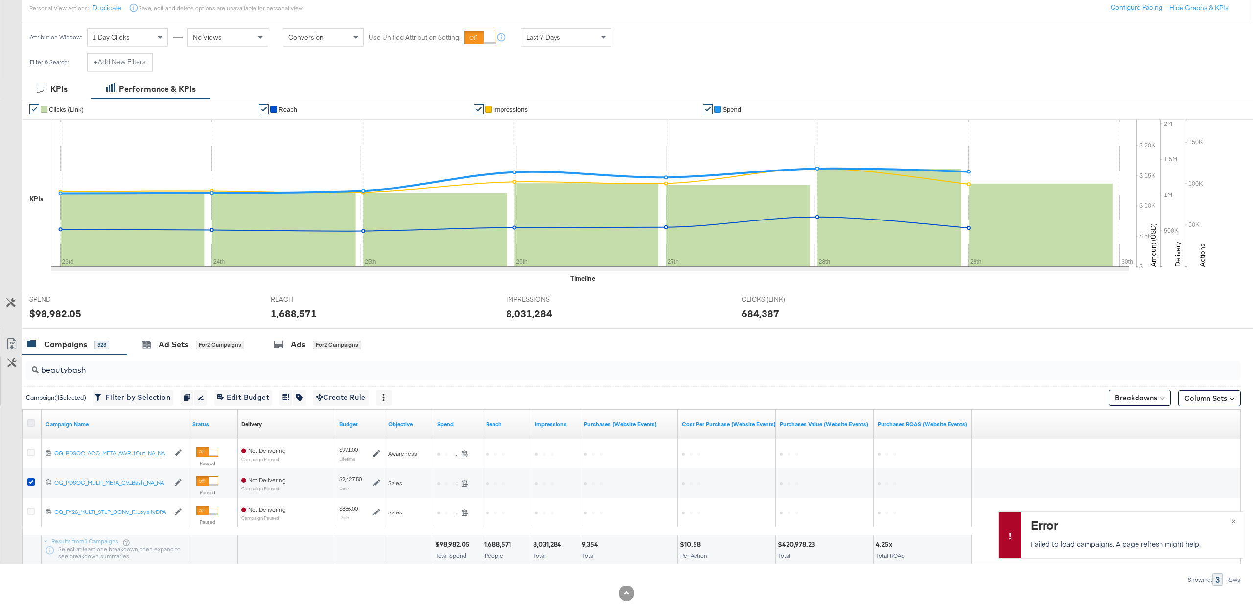
click at [30, 425] on icon at bounding box center [30, 422] width 7 height 7
click at [0, 0] on input "checkbox" at bounding box center [0, 0] width 0 height 0
click at [30, 425] on icon at bounding box center [30, 422] width 7 height 7
click at [0, 0] on input "checkbox" at bounding box center [0, 0] width 0 height 0
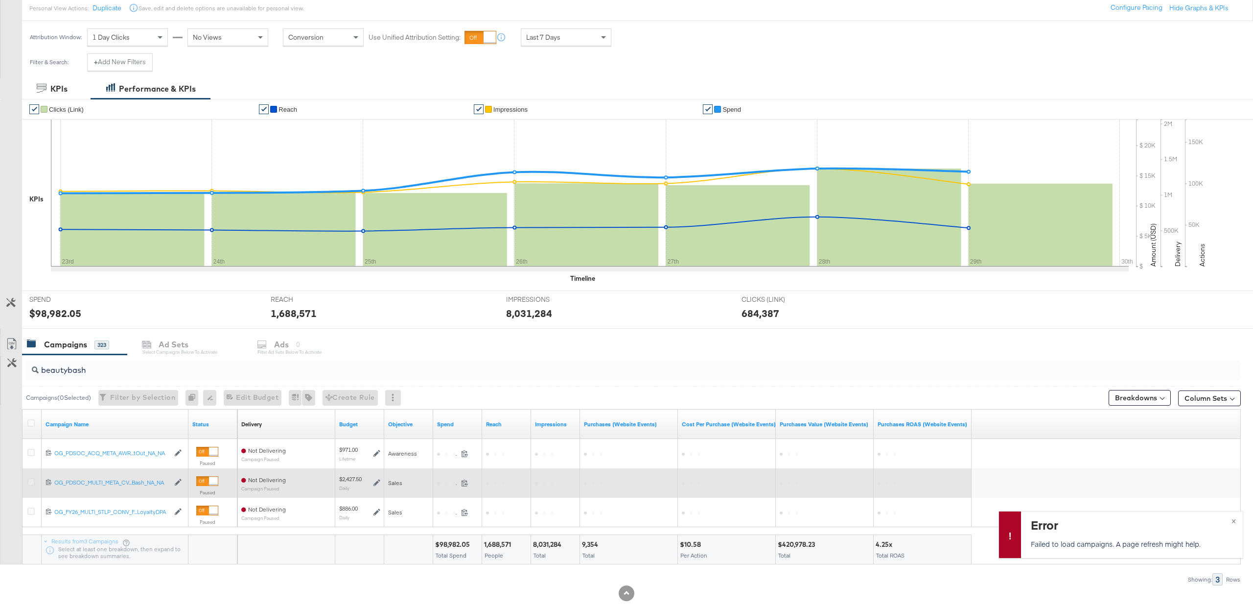
click at [33, 479] on icon at bounding box center [30, 481] width 7 height 7
click at [0, 0] on input "checkbox" at bounding box center [0, 0] width 0 height 0
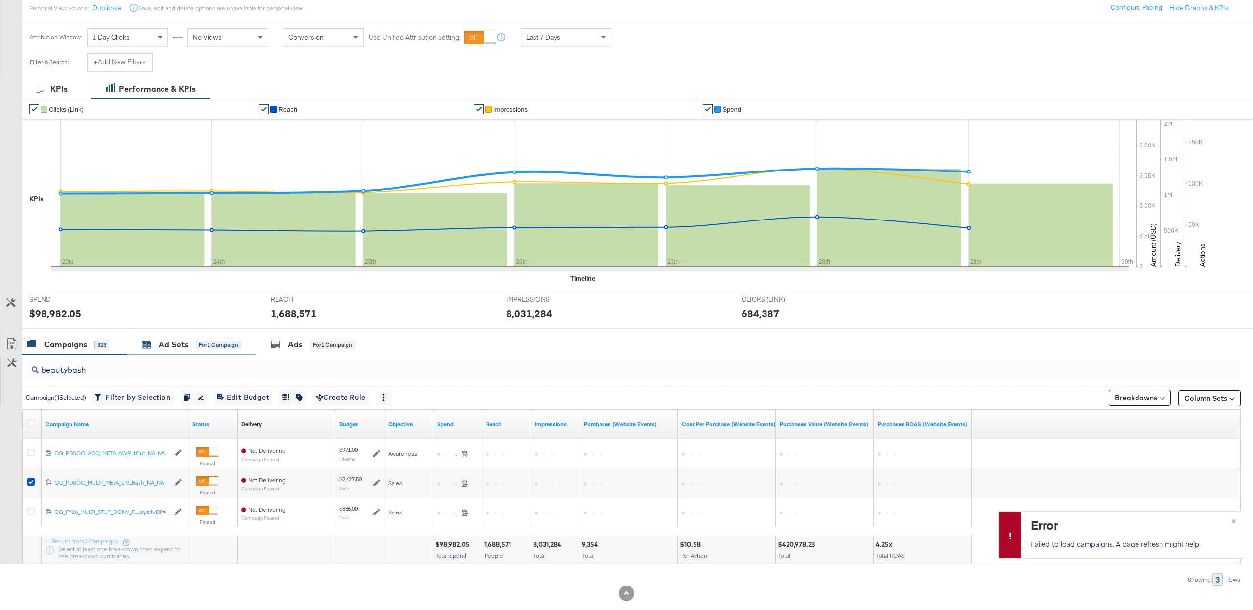
click at [206, 349] on div "for 1 Campaign" at bounding box center [219, 344] width 46 height 9
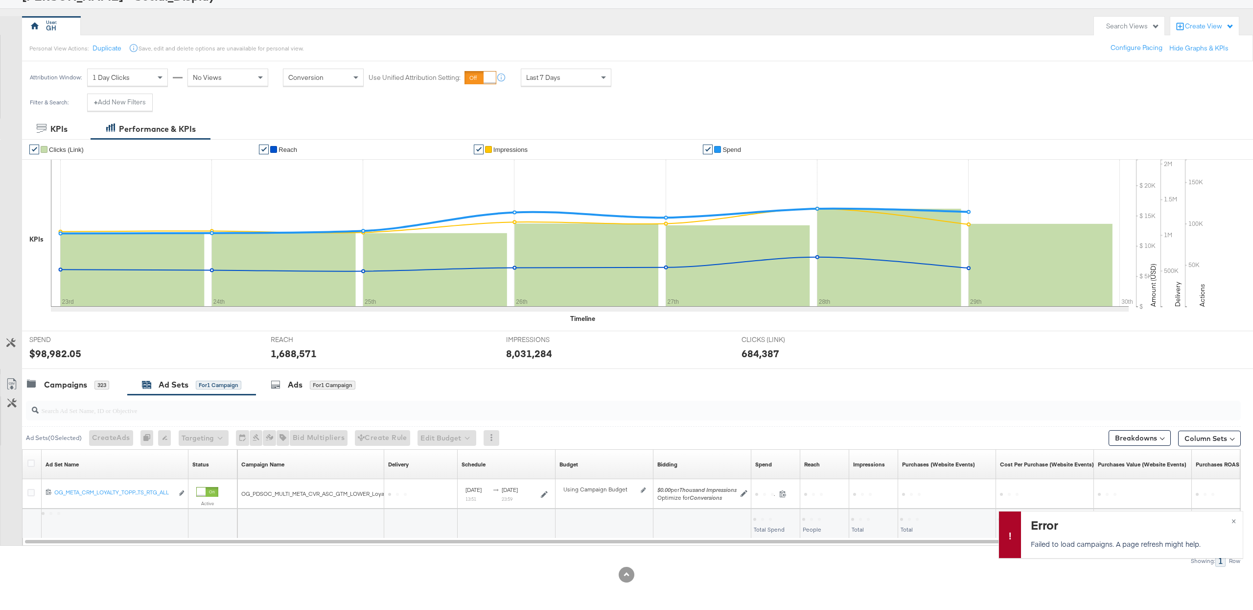
scroll to position [76, 0]
click at [315, 363] on div "REACH REACH 1,688,571" at bounding box center [380, 349] width 235 height 37
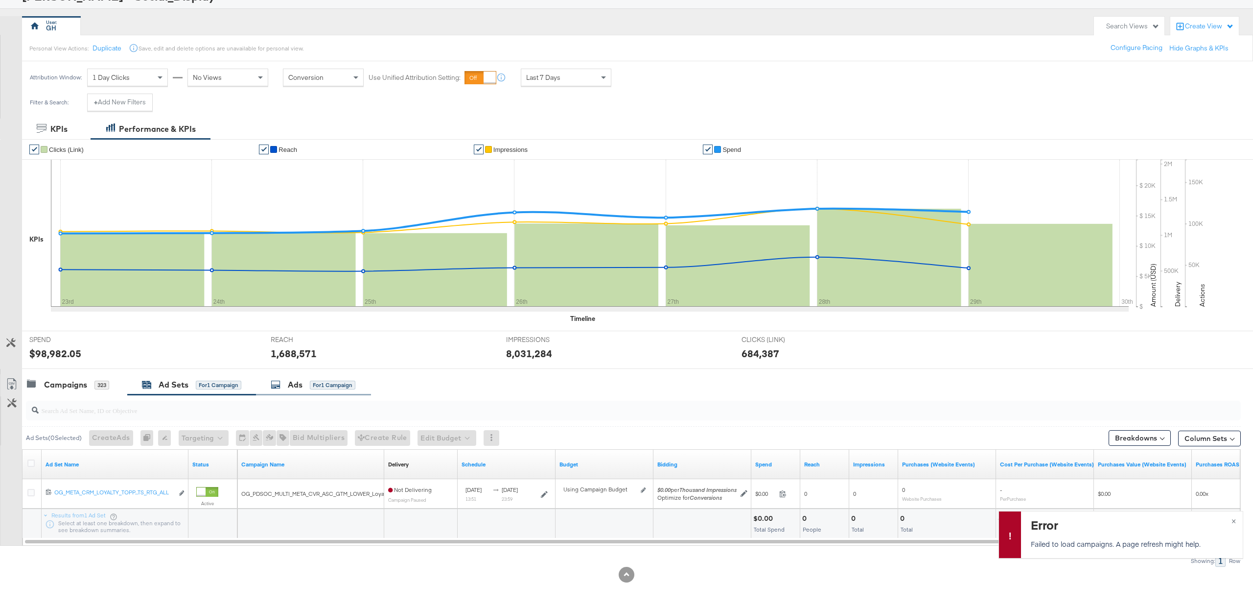
click at [305, 383] on div "Ads for 1 Campaign" at bounding box center [313, 384] width 85 height 11
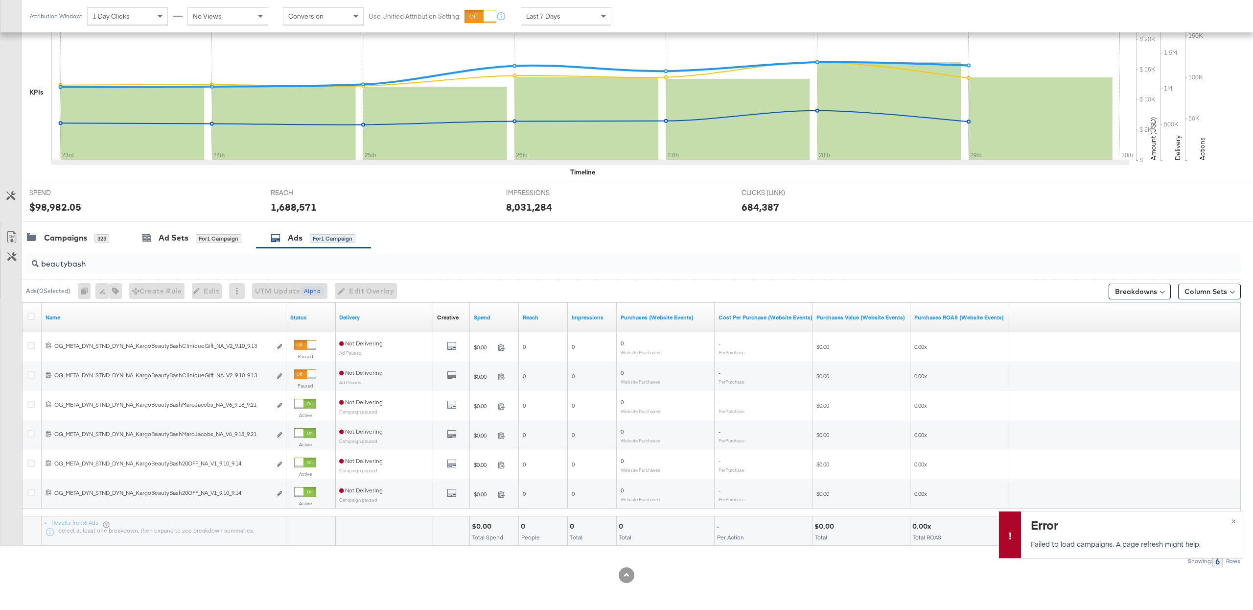
scroll to position [223, 0]
click at [30, 319] on icon at bounding box center [30, 315] width 7 height 7
click at [0, 0] on input "checkbox" at bounding box center [0, 0] width 0 height 0
click at [110, 291] on icon "button" at bounding box center [110, 290] width 7 height 7
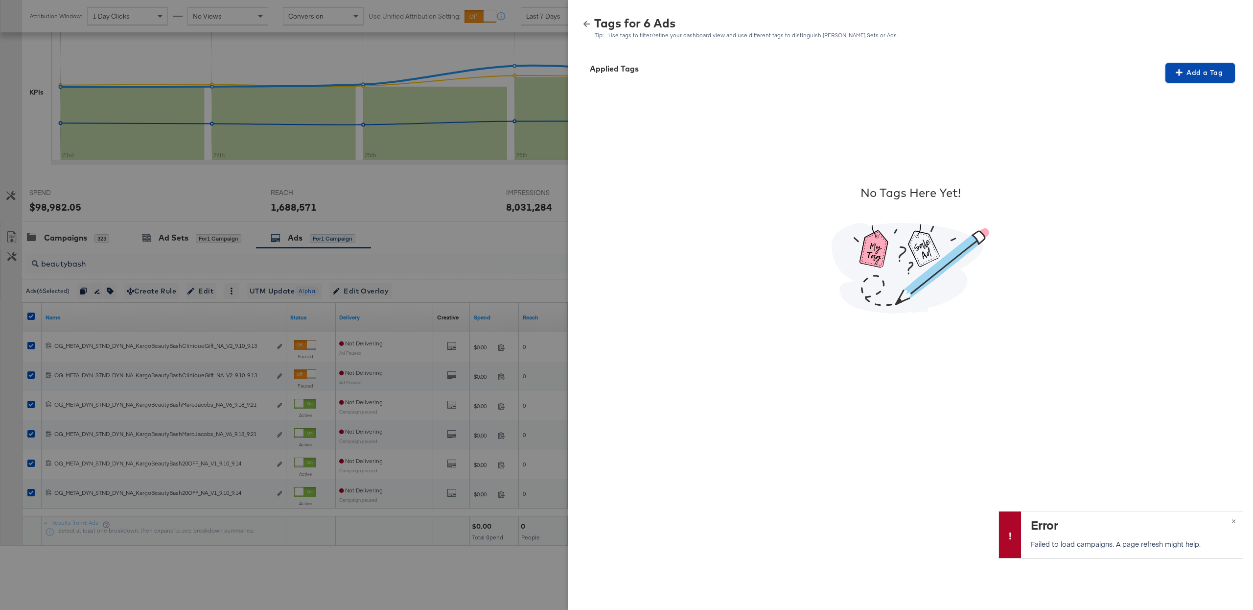
click at [1189, 71] on span "Add a Tag" at bounding box center [1201, 73] width 62 height 12
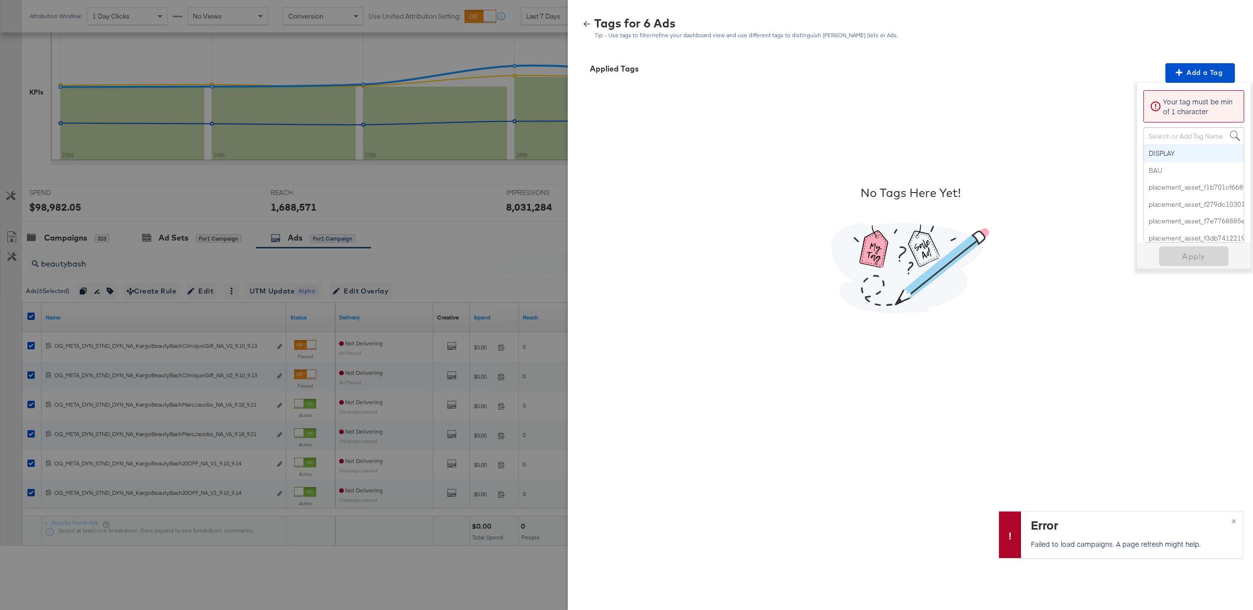
click at [1170, 130] on div "Search or Add Tag Name" at bounding box center [1194, 136] width 100 height 17
type input "promo"
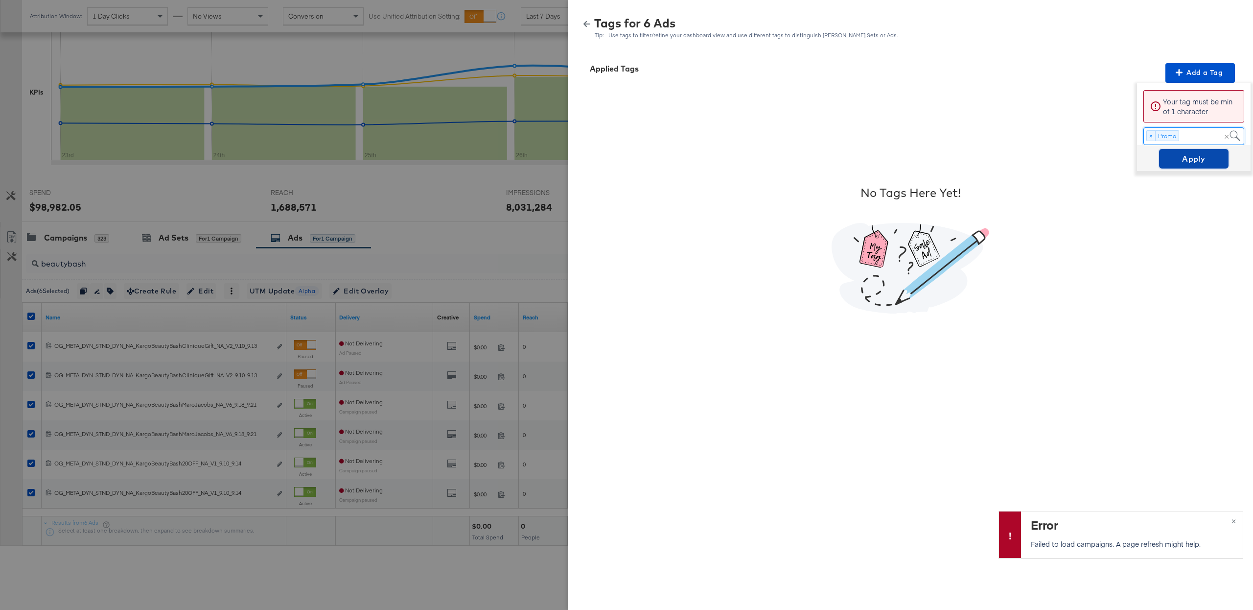
click at [1177, 155] on span "Apply" at bounding box center [1194, 159] width 62 height 14
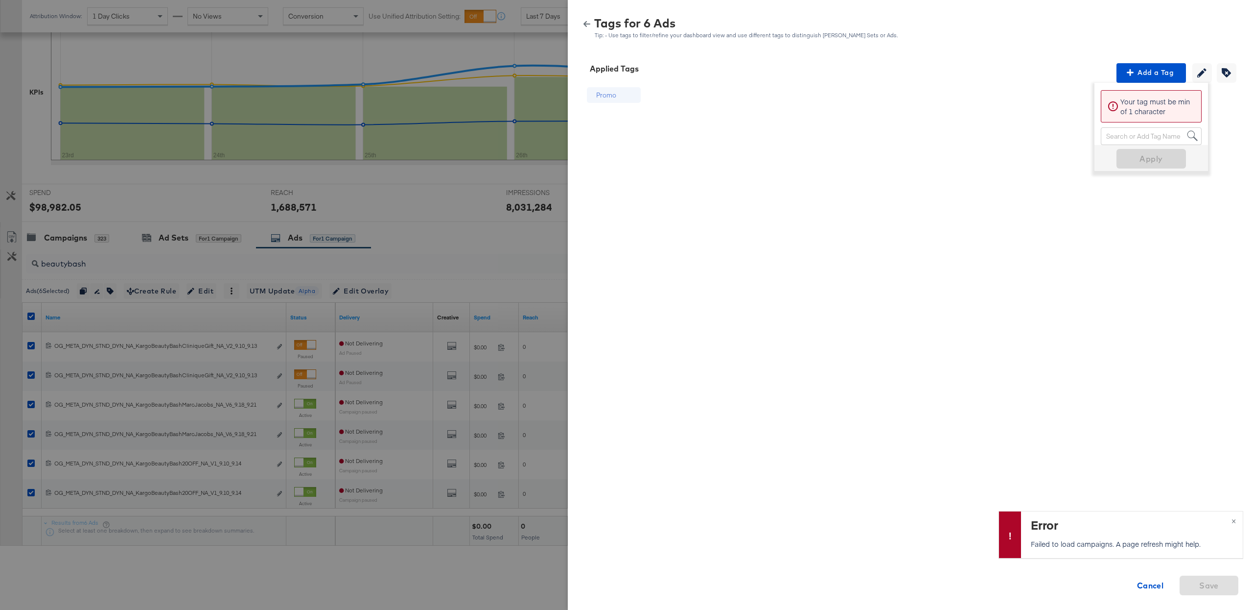
click at [587, 23] on icon "button" at bounding box center [587, 24] width 7 height 7
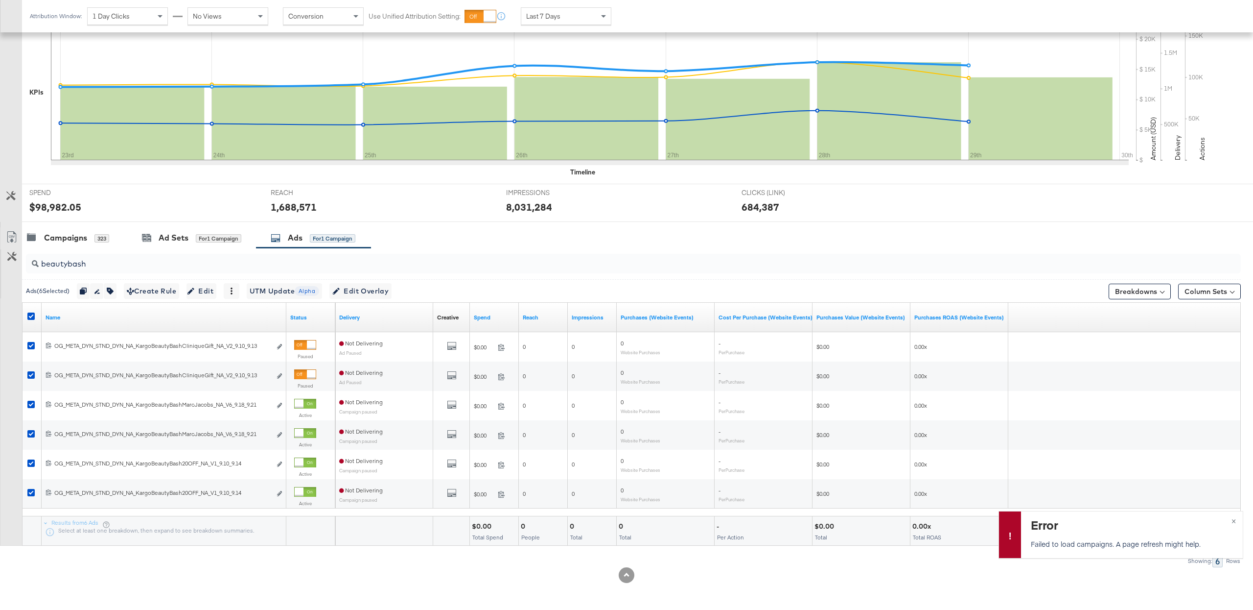
click at [152, 265] on input "beautybash" at bounding box center [583, 259] width 1088 height 19
paste input "120232943146750171"
type input "120232943146750171"
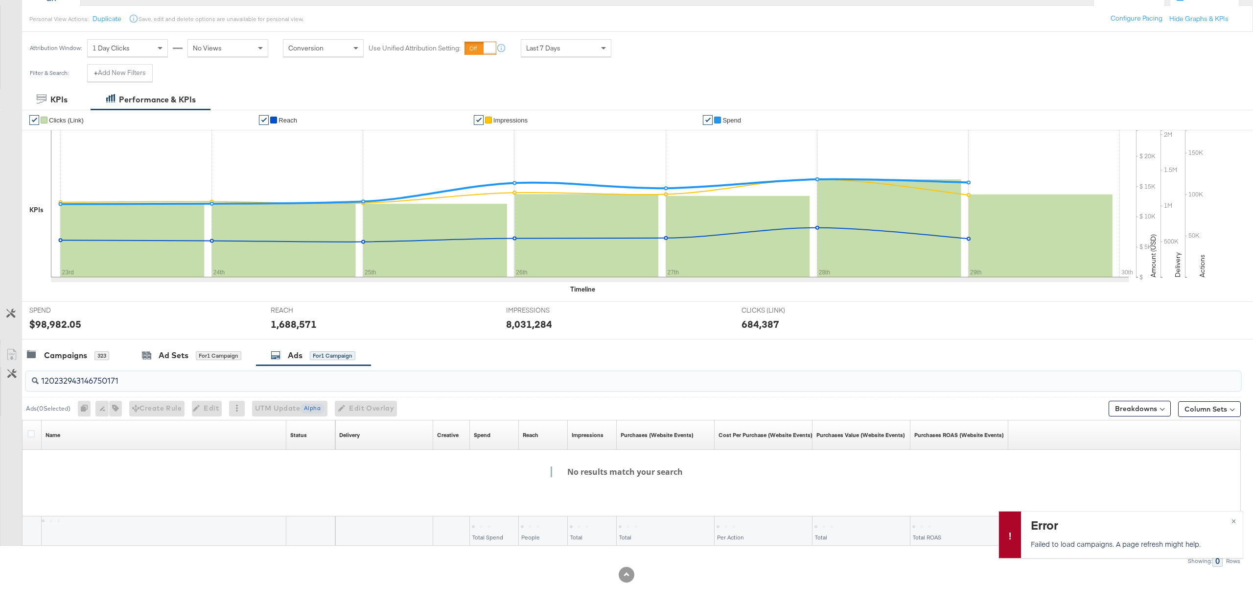
scroll to position [106, 0]
click at [158, 383] on input "120232943146750171" at bounding box center [583, 376] width 1088 height 19
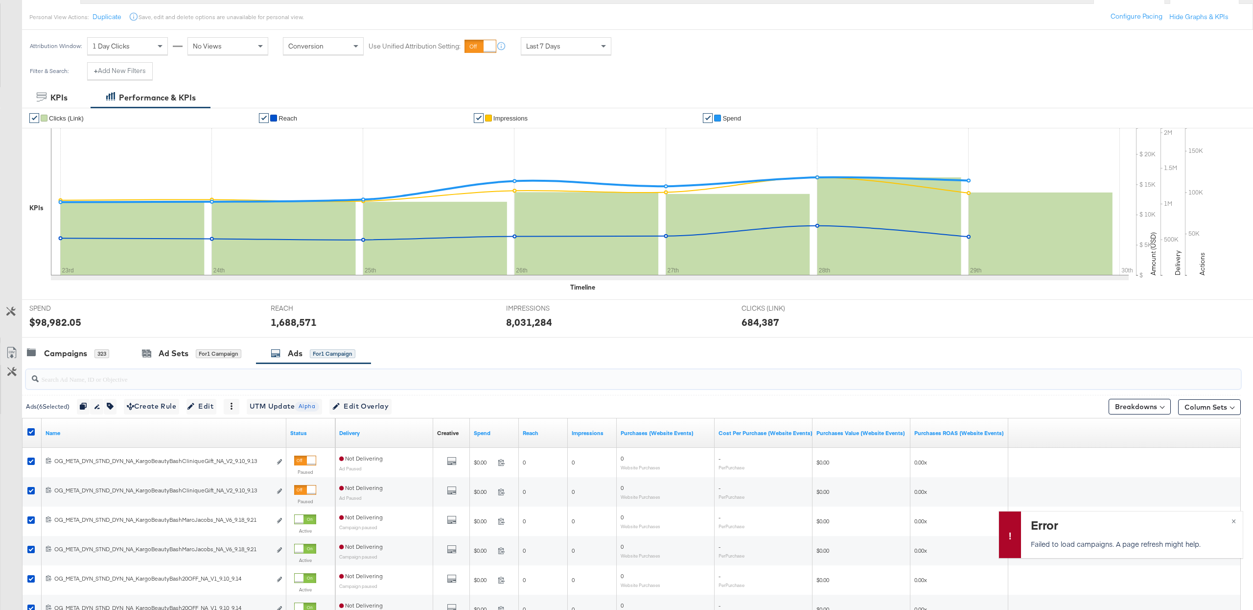
scroll to position [0, 0]
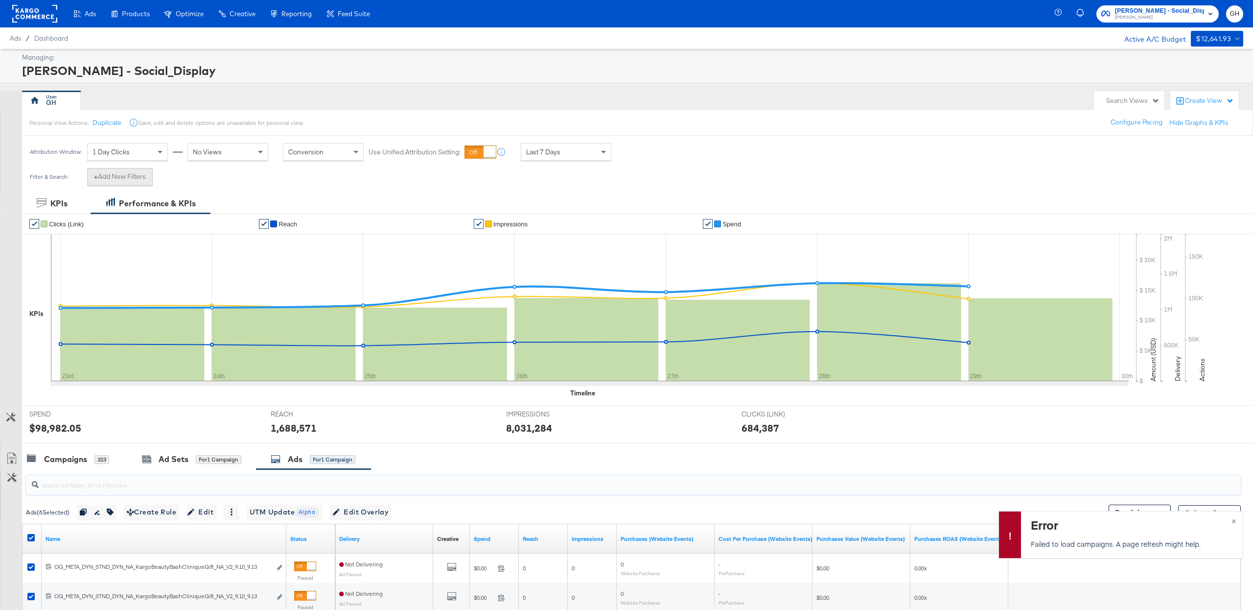
click at [114, 172] on button "+ Add New Filters" at bounding box center [120, 177] width 66 height 18
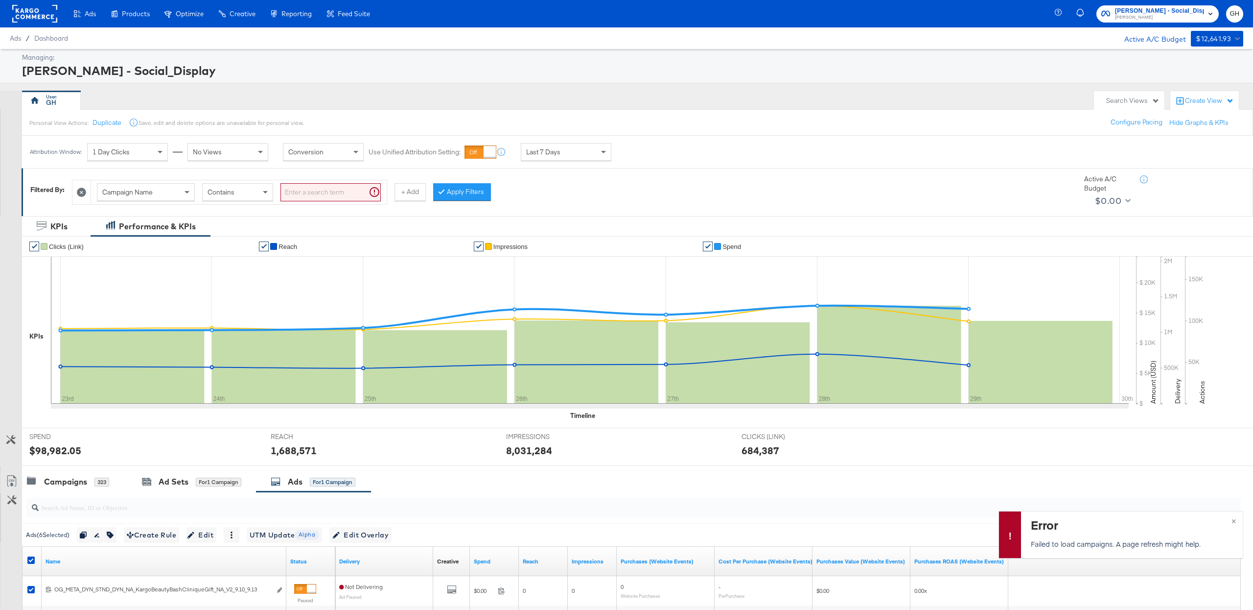
click at [151, 203] on div "Campaign Name Contains" at bounding box center [239, 192] width 296 height 24
click at [153, 195] on span "Campaign Name" at bounding box center [127, 192] width 50 height 9
type input "ad i"
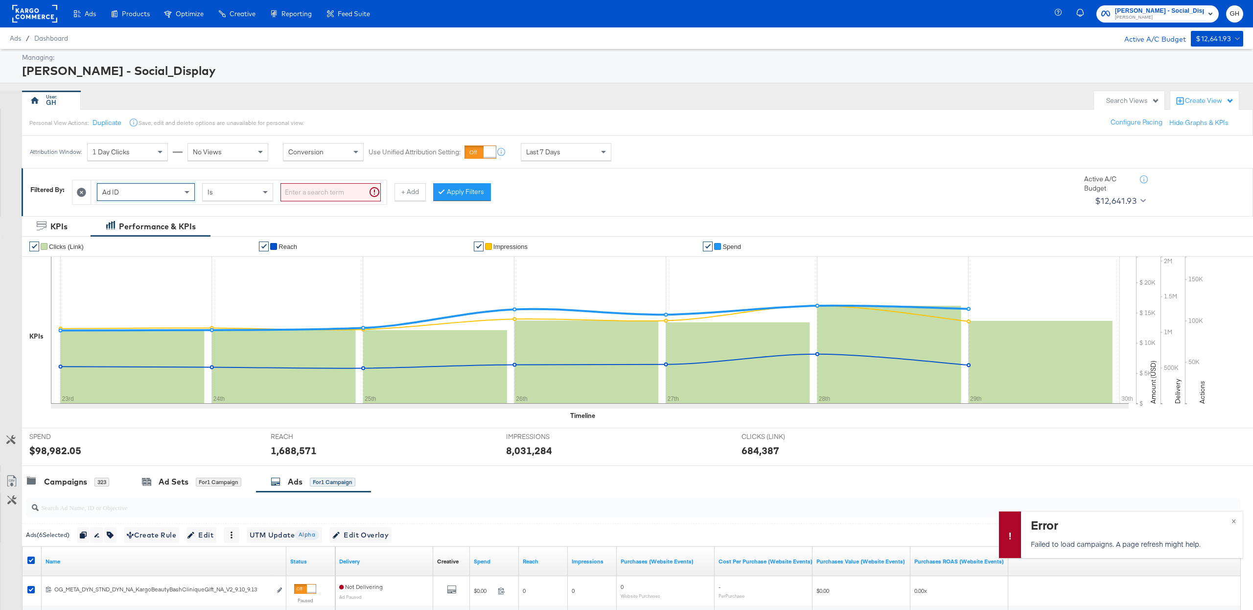
click at [305, 190] on input "search" at bounding box center [331, 192] width 100 height 18
paste input "120232943146750171"
type input "120232943146750171"
click at [468, 188] on button "Apply Filters" at bounding box center [447, 192] width 58 height 18
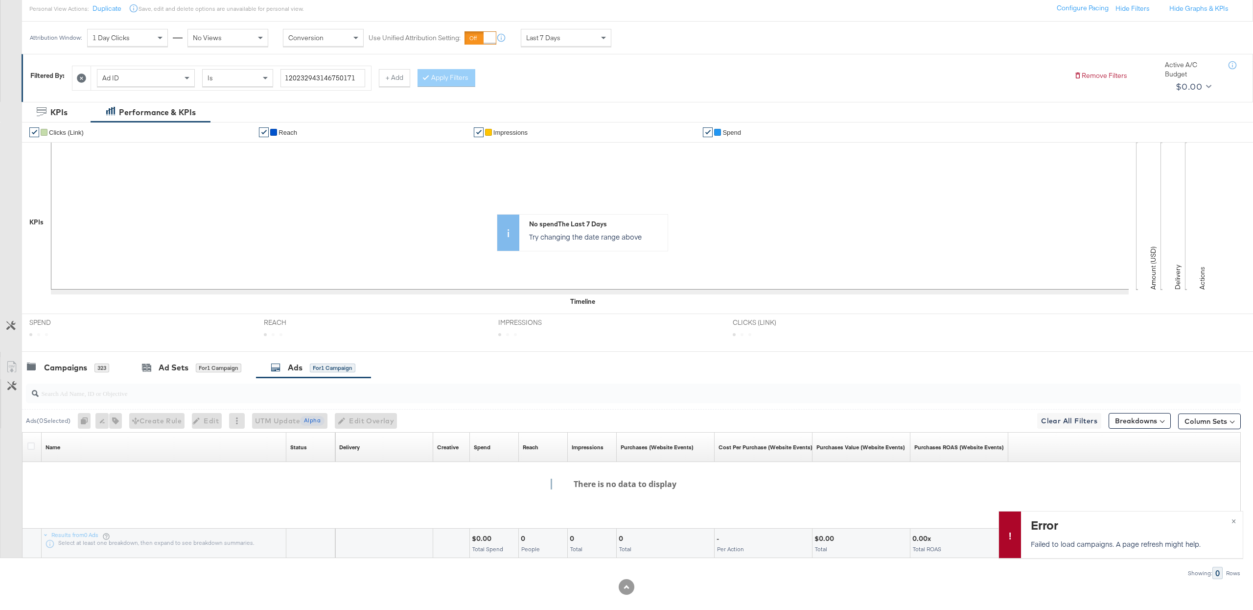
scroll to position [128, 0]
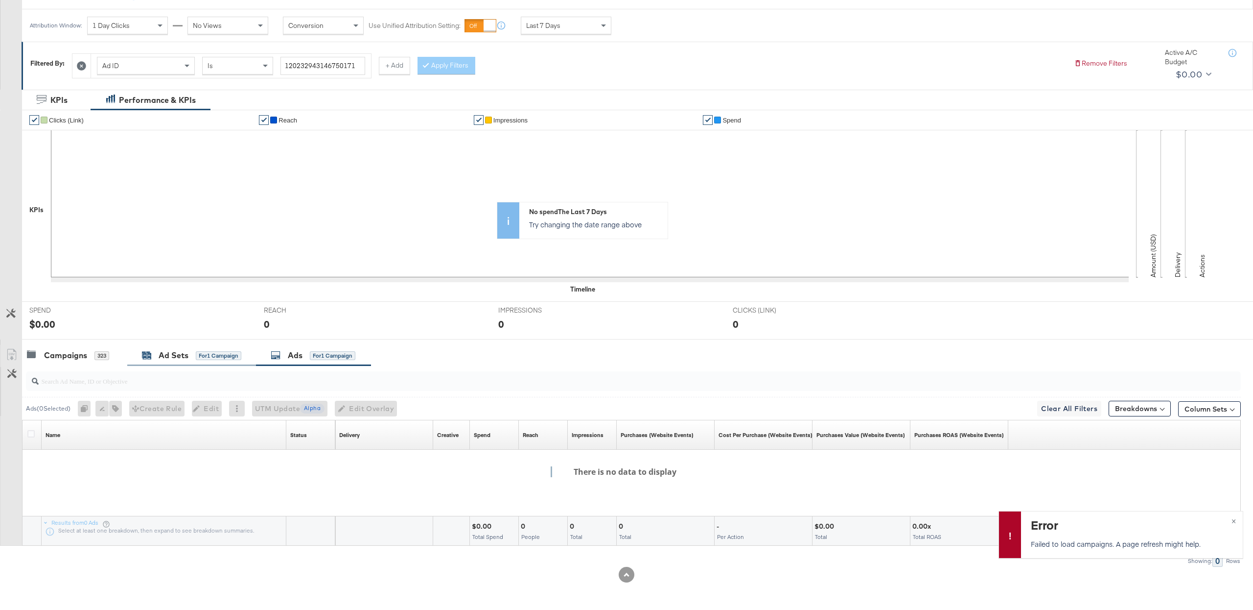
click at [190, 355] on div "Ad Sets for 1 Campaign" at bounding box center [191, 355] width 99 height 11
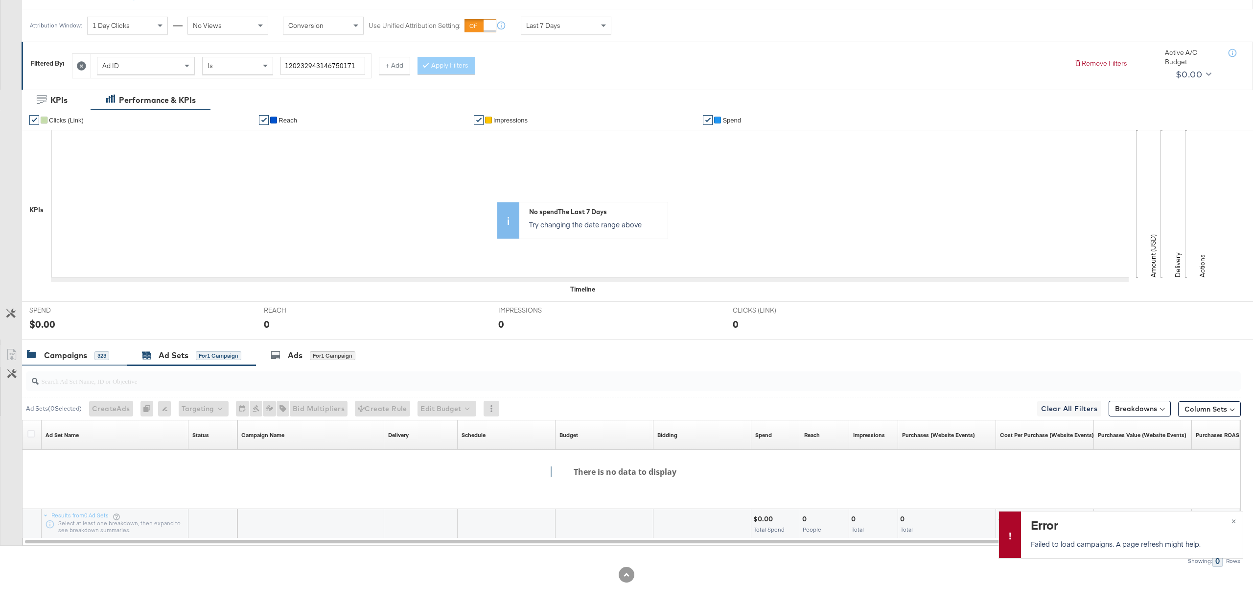
click at [74, 364] on div "Campaigns 323" at bounding box center [74, 355] width 105 height 21
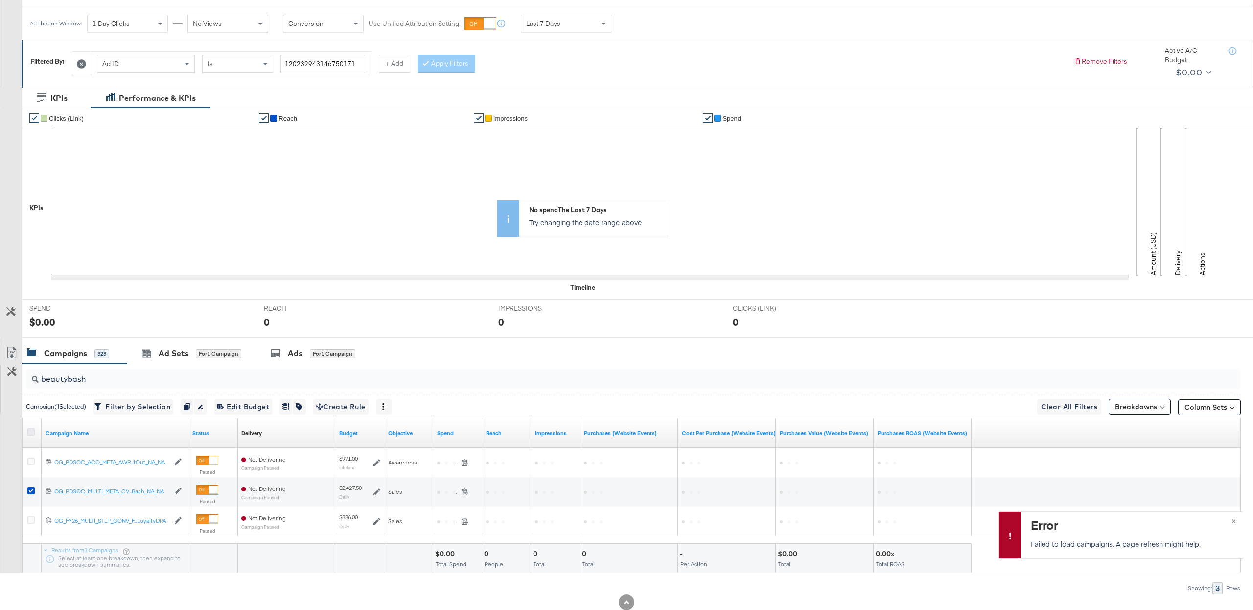
click at [31, 435] on icon at bounding box center [30, 431] width 7 height 7
click at [0, 0] on input "checkbox" at bounding box center [0, 0] width 0 height 0
click at [31, 435] on icon at bounding box center [30, 431] width 7 height 7
click at [0, 0] on input "checkbox" at bounding box center [0, 0] width 0 height 0
click at [299, 352] on div "Ads" at bounding box center [302, 353] width 15 height 11
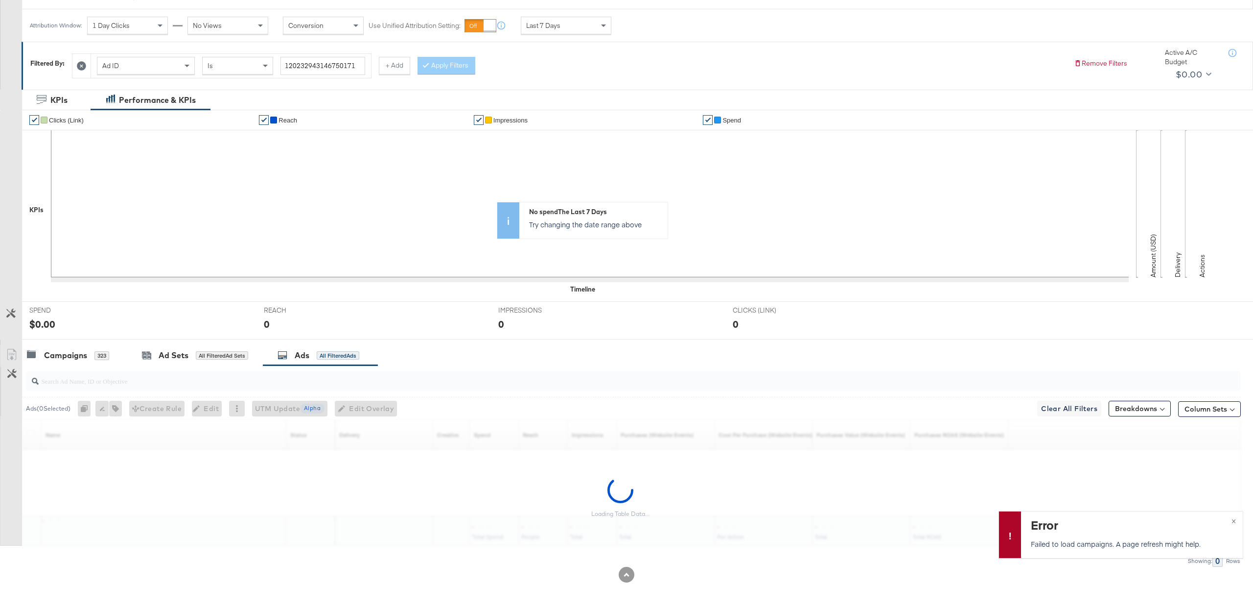
scroll to position [99, 0]
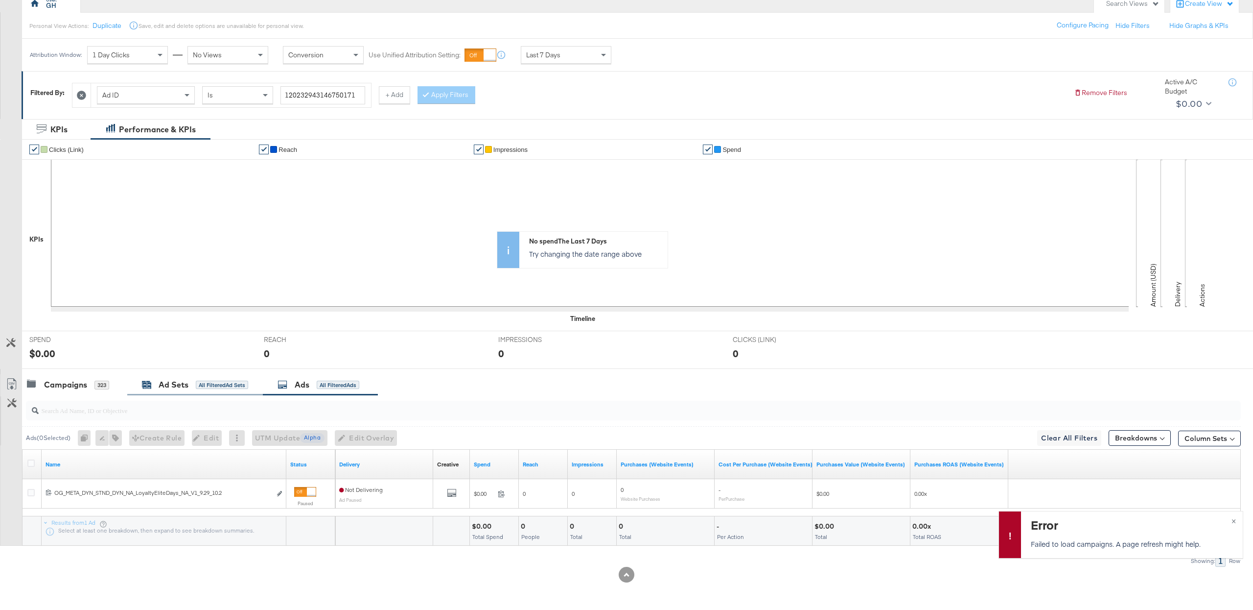
click at [165, 387] on div "Ad Sets" at bounding box center [174, 384] width 30 height 11
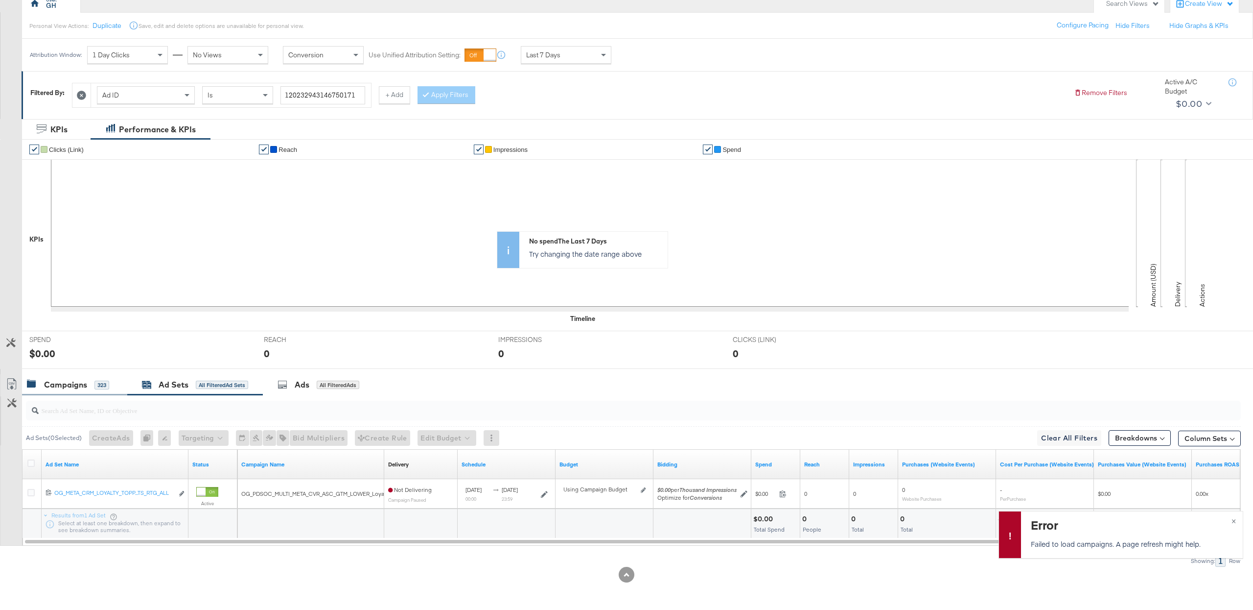
click at [46, 385] on div "Campaigns" at bounding box center [65, 384] width 43 height 11
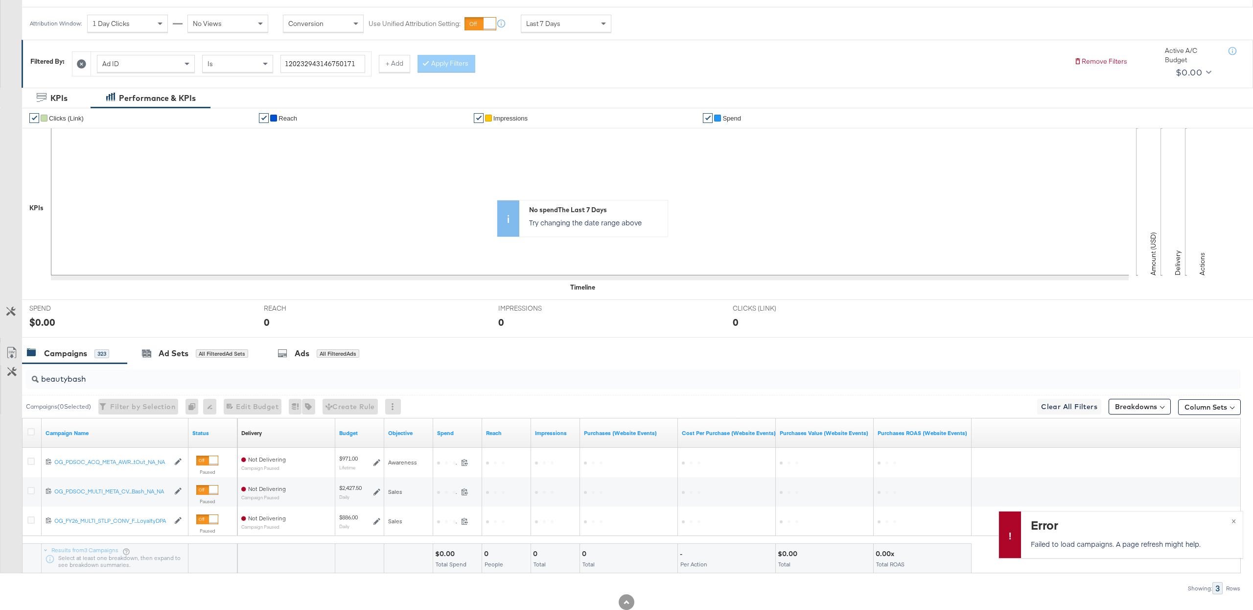
scroll to position [158, 0]
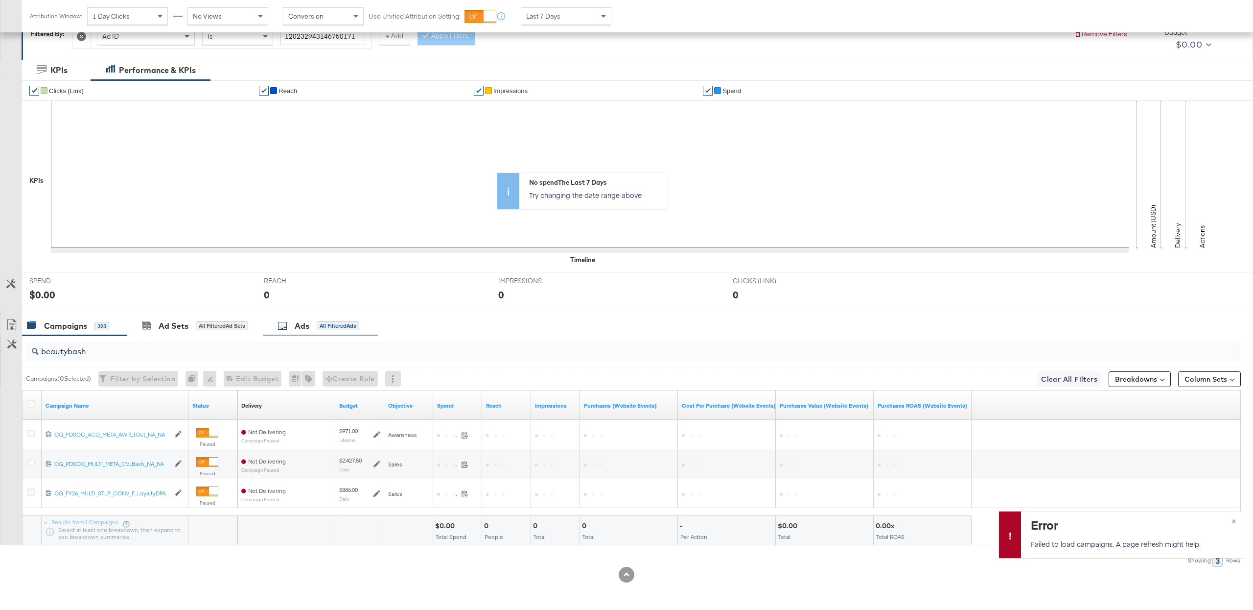
click at [286, 322] on icon at bounding box center [283, 326] width 10 height 10
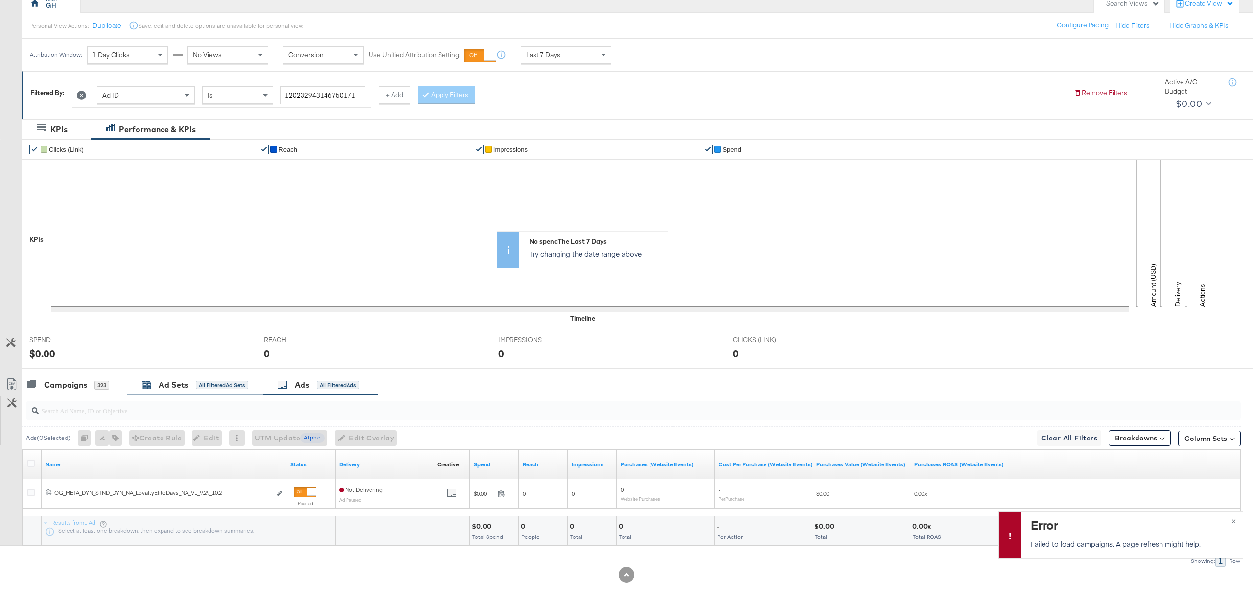
click at [166, 387] on div "Ad Sets" at bounding box center [174, 384] width 30 height 11
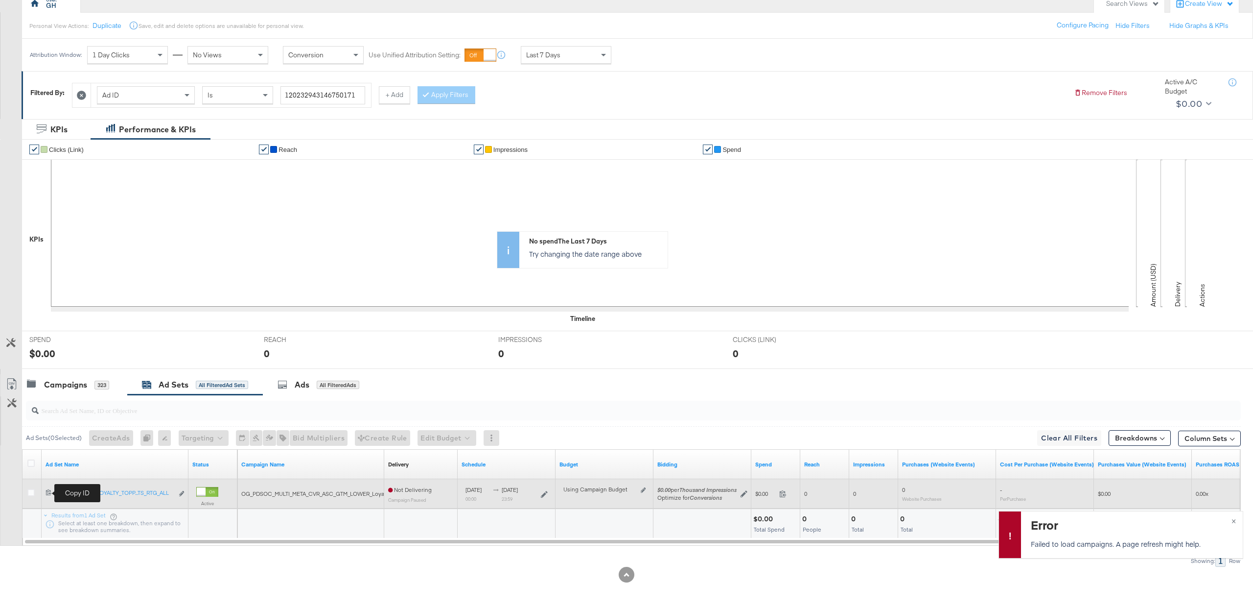
click at [46, 493] on icon at bounding box center [49, 492] width 6 height 6
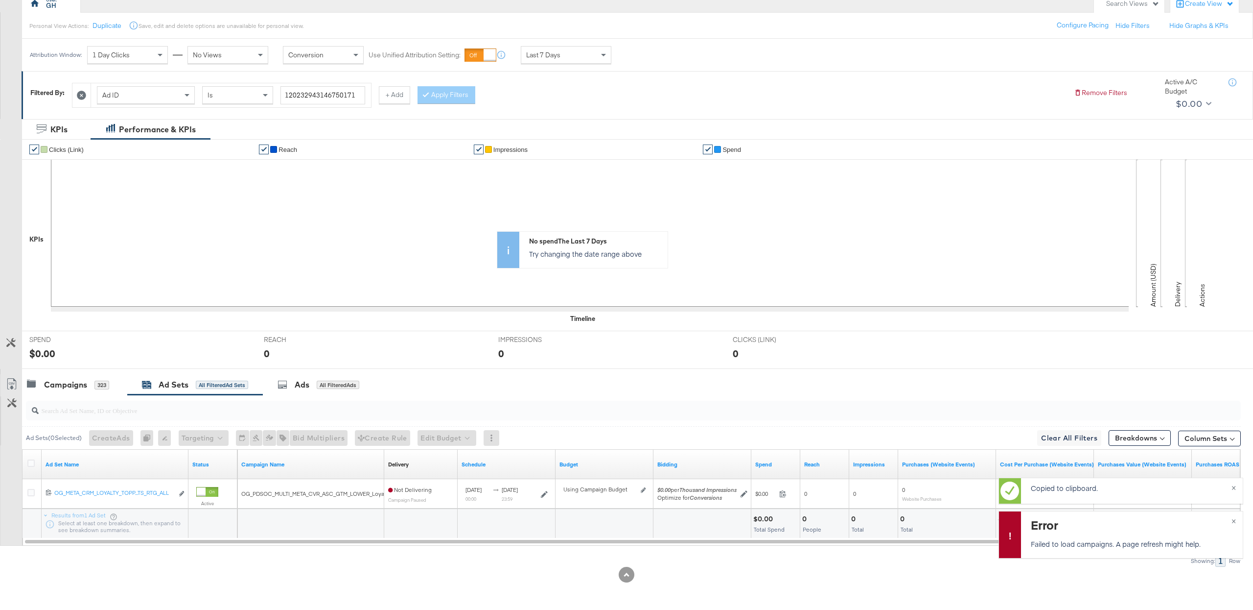
scroll to position [0, 0]
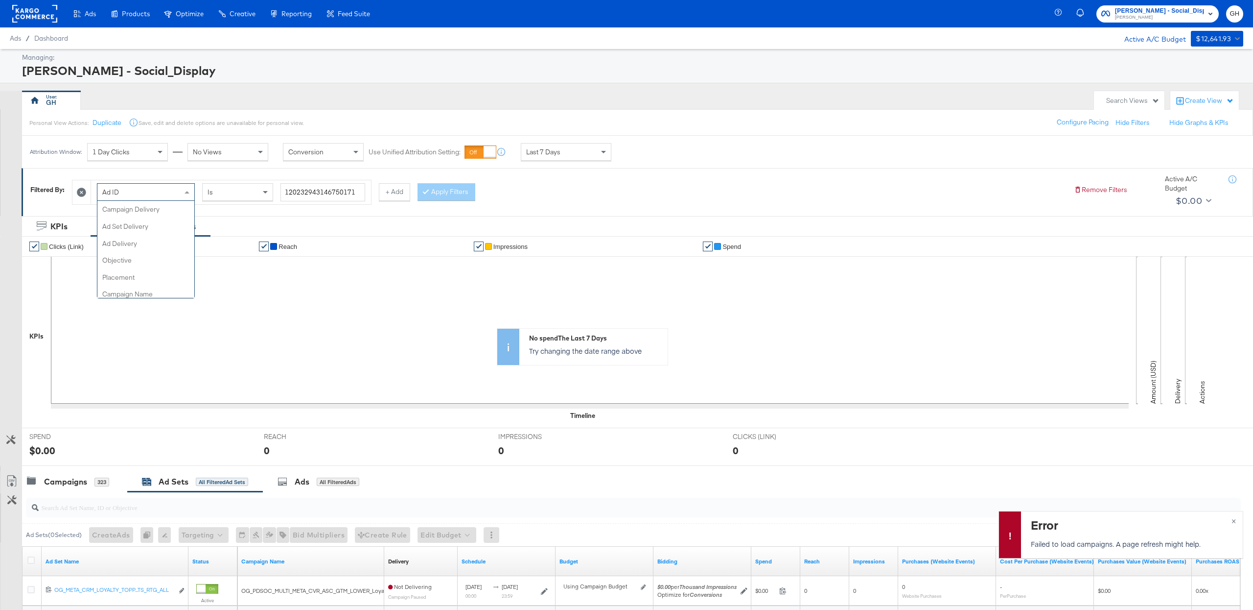
click at [162, 197] on div "Ad ID" at bounding box center [145, 192] width 97 height 17
type input "ad s"
click at [305, 189] on input "search" at bounding box center [331, 192] width 100 height 18
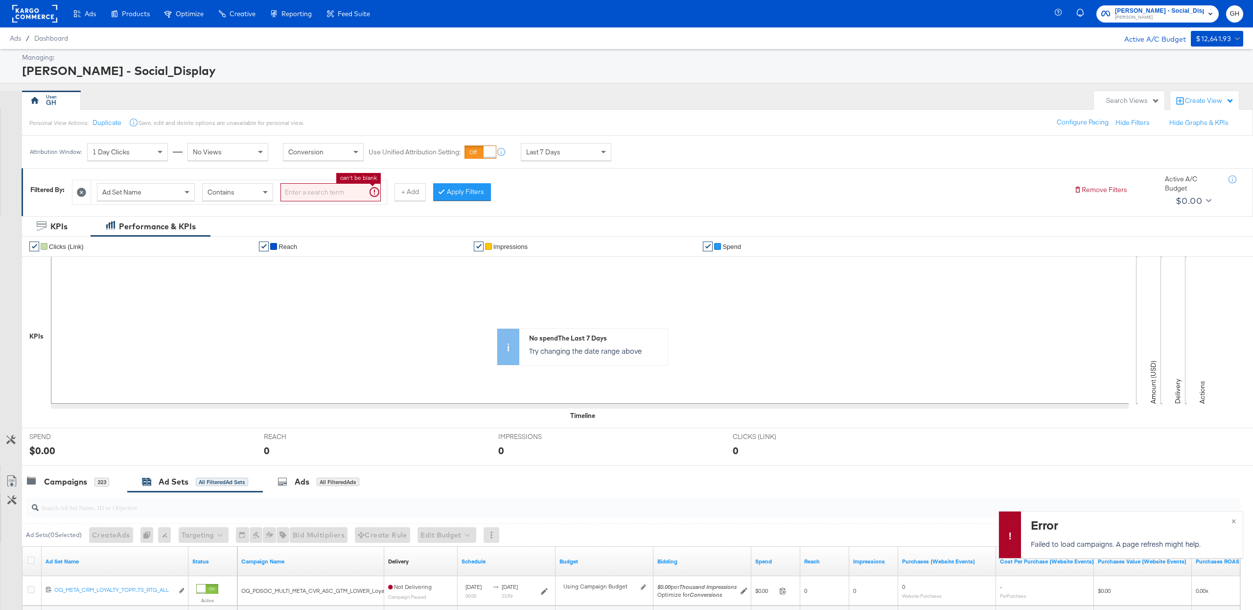
paste input "120232694812250171"
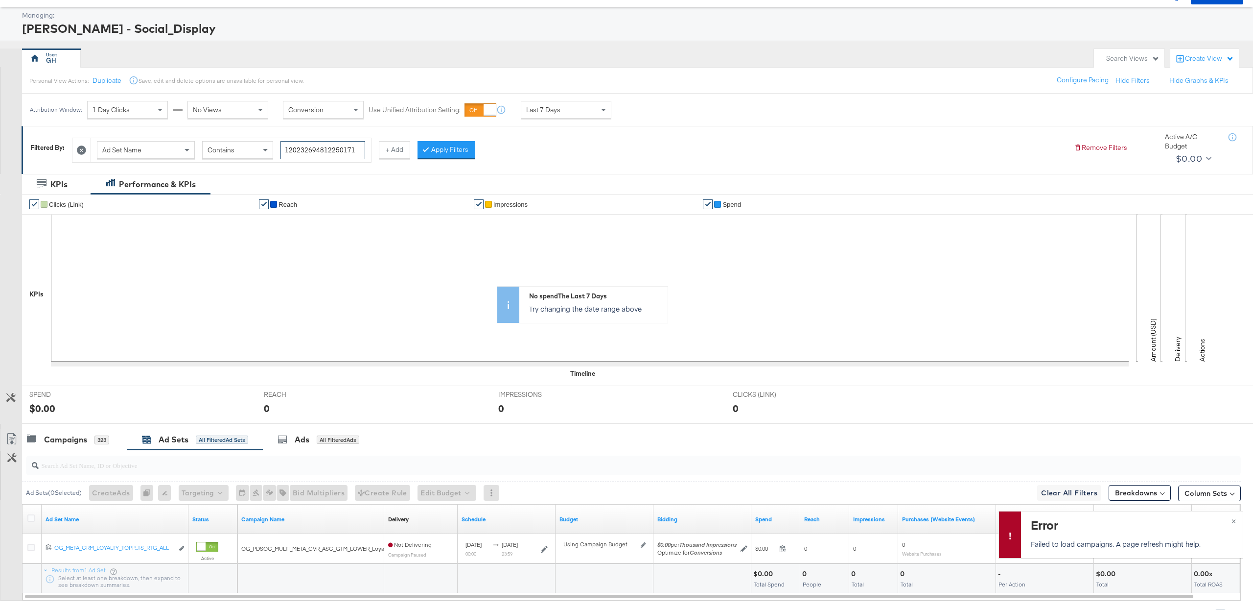
scroll to position [55, 0]
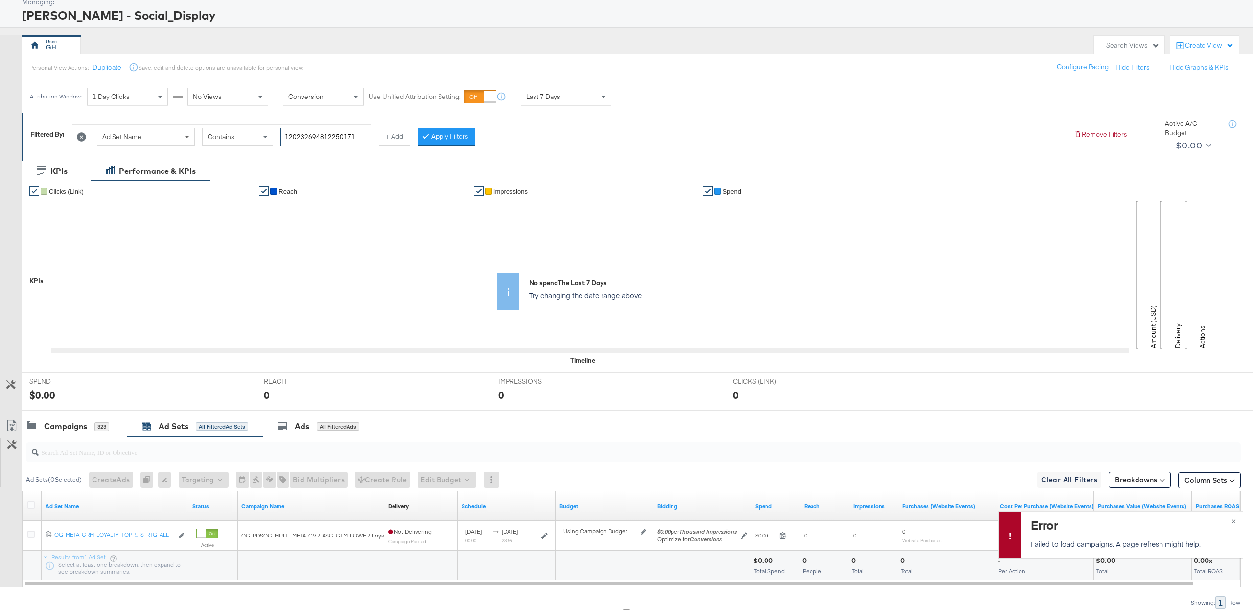
type input "120232694812250171"
click at [188, 143] on span at bounding box center [188, 136] width 12 height 17
click at [317, 142] on input "search" at bounding box center [331, 137] width 100 height 18
paste input "120232694812250171"
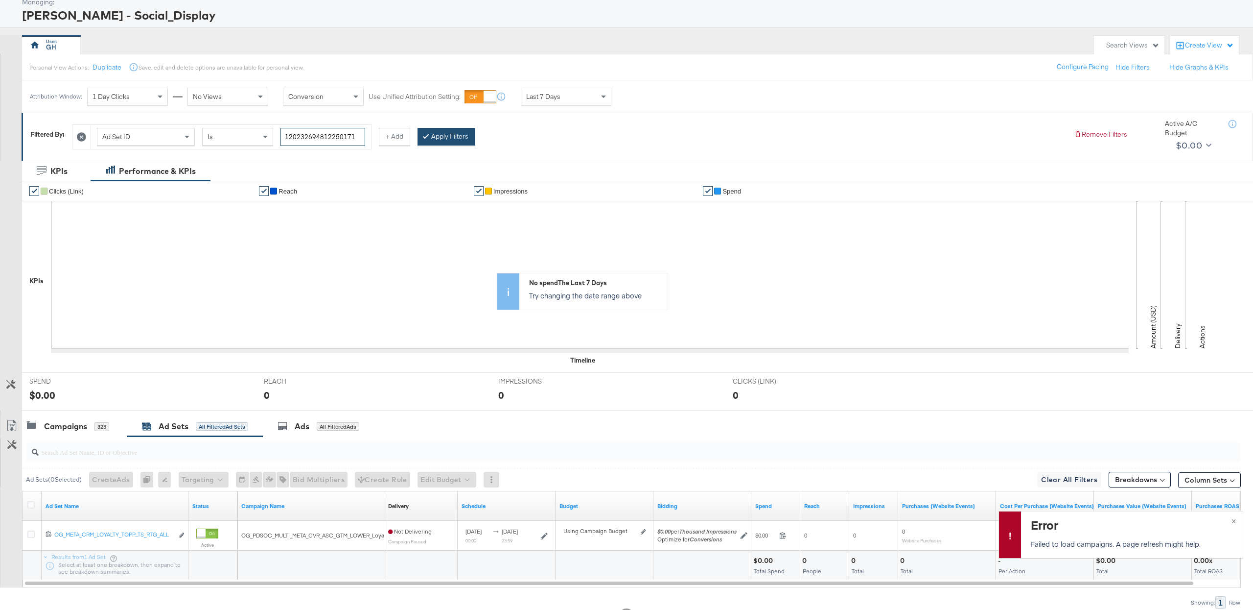
type input "120232694812250171"
click at [446, 135] on button "Apply Filters" at bounding box center [447, 137] width 58 height 18
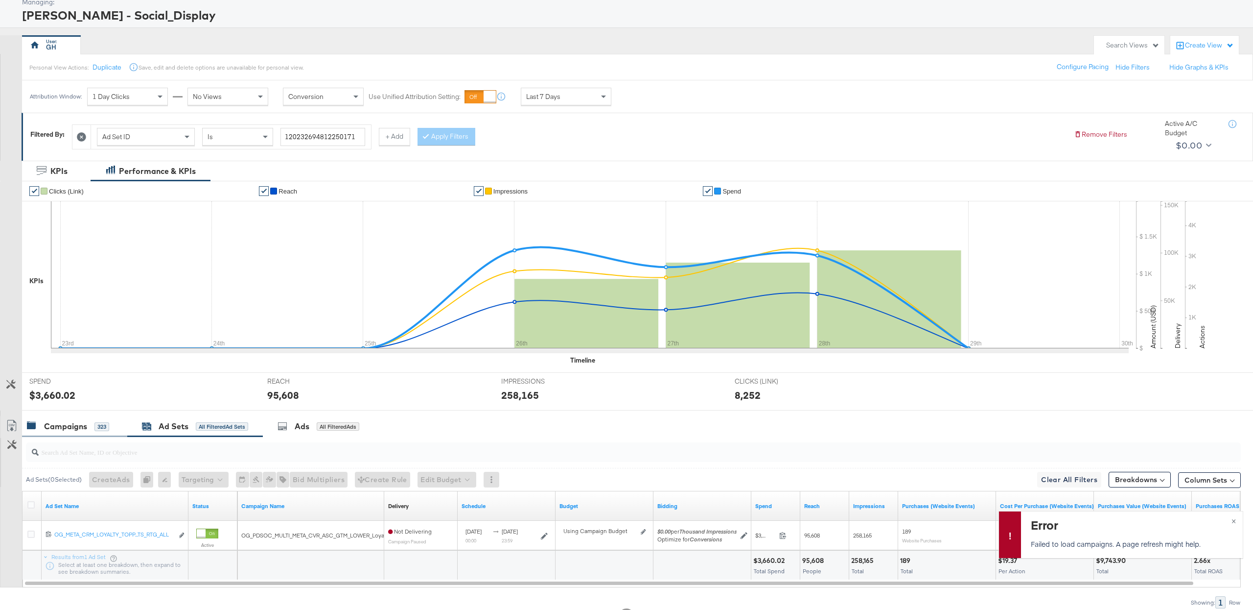
click at [73, 432] on div "Campaigns" at bounding box center [65, 426] width 43 height 11
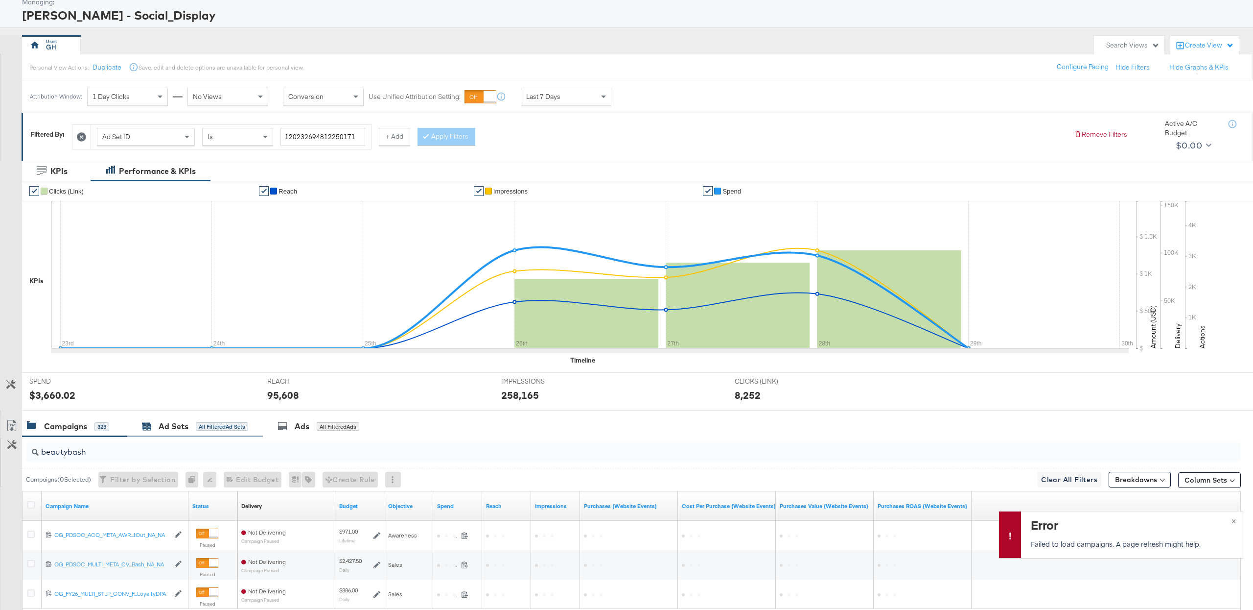
click at [186, 430] on div "Ad Sets" at bounding box center [174, 426] width 30 height 11
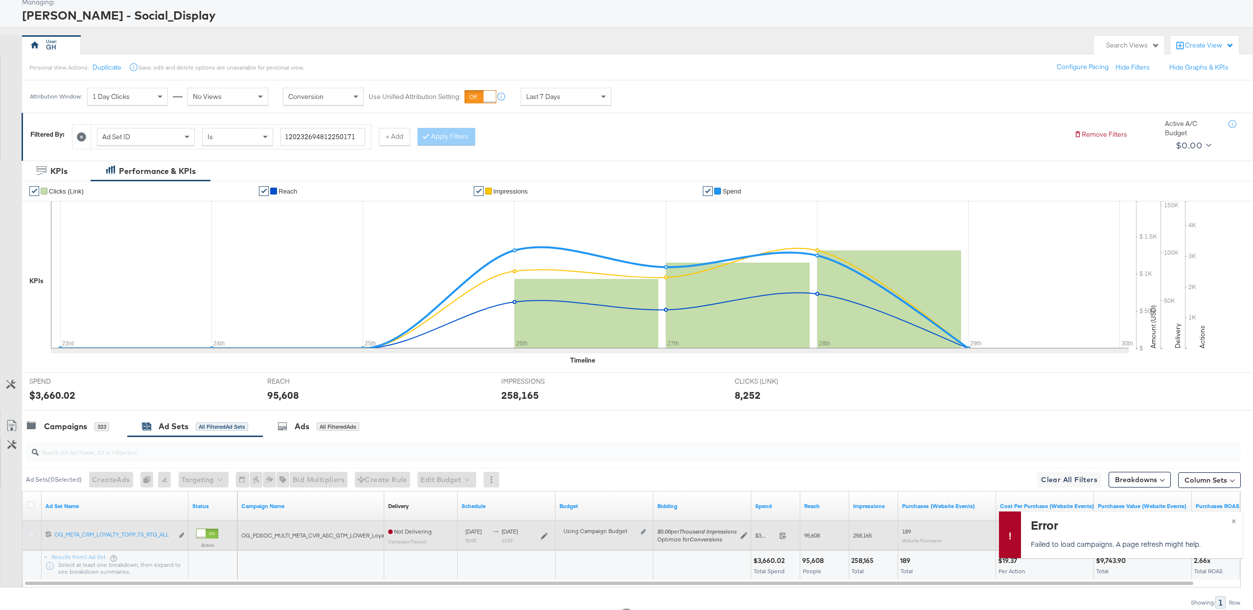
click at [30, 536] on icon at bounding box center [30, 533] width 7 height 7
click at [0, 0] on input "checkbox" at bounding box center [0, 0] width 0 height 0
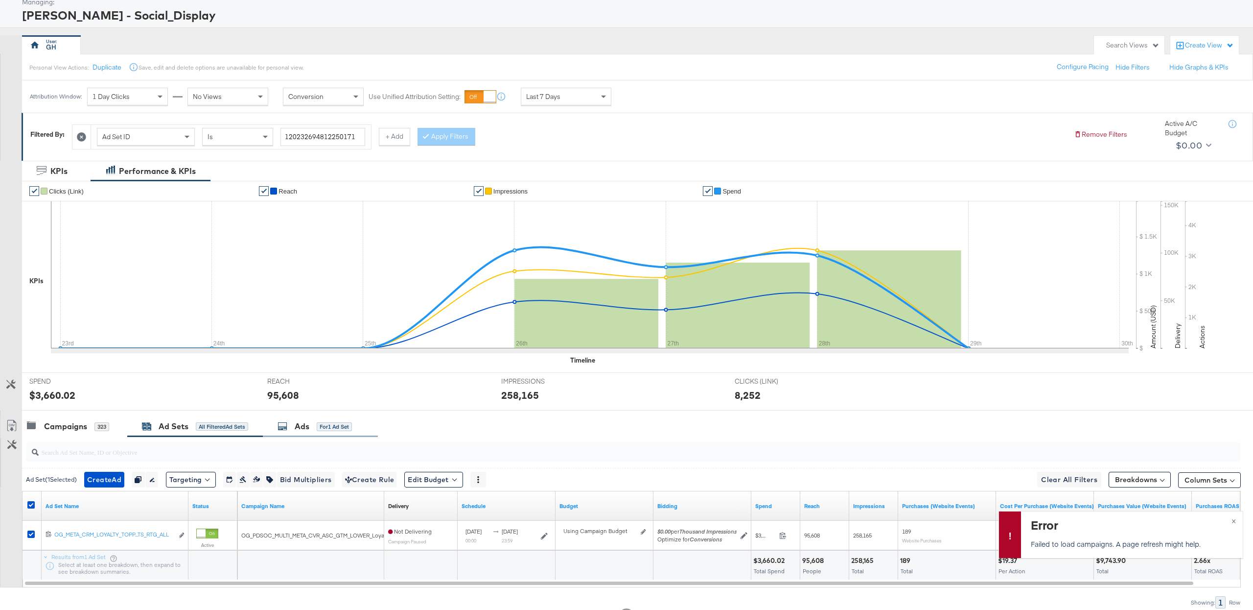
click at [283, 426] on icon at bounding box center [283, 426] width 10 height 10
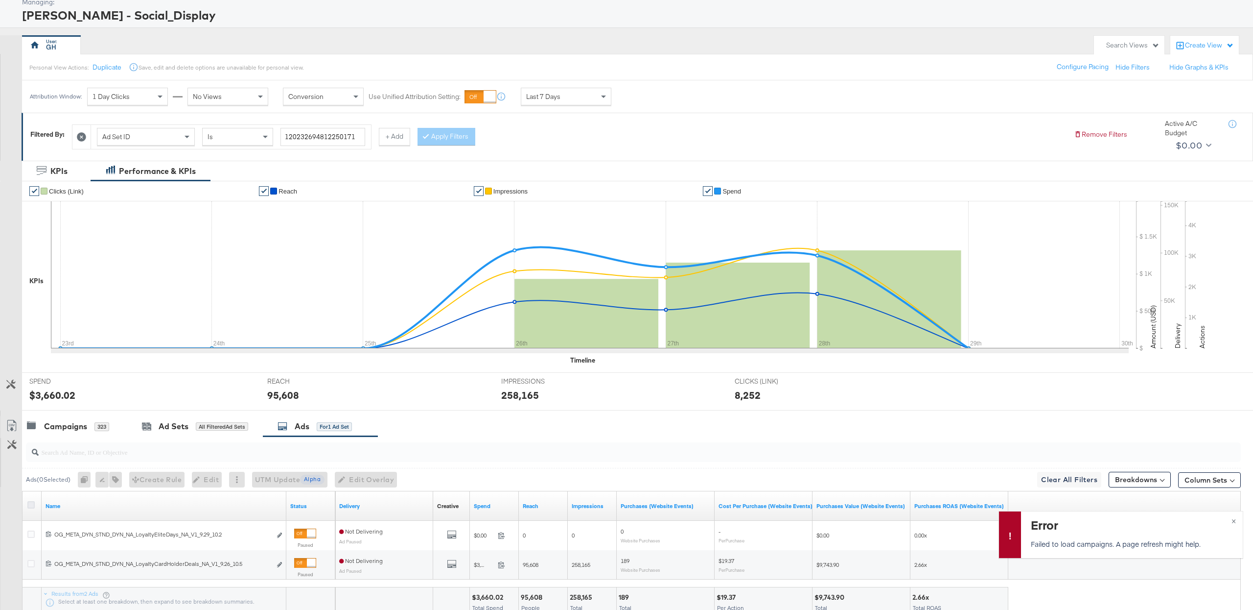
click at [28, 506] on icon at bounding box center [30, 504] width 7 height 7
click at [0, 0] on input "checkbox" at bounding box center [0, 0] width 0 height 0
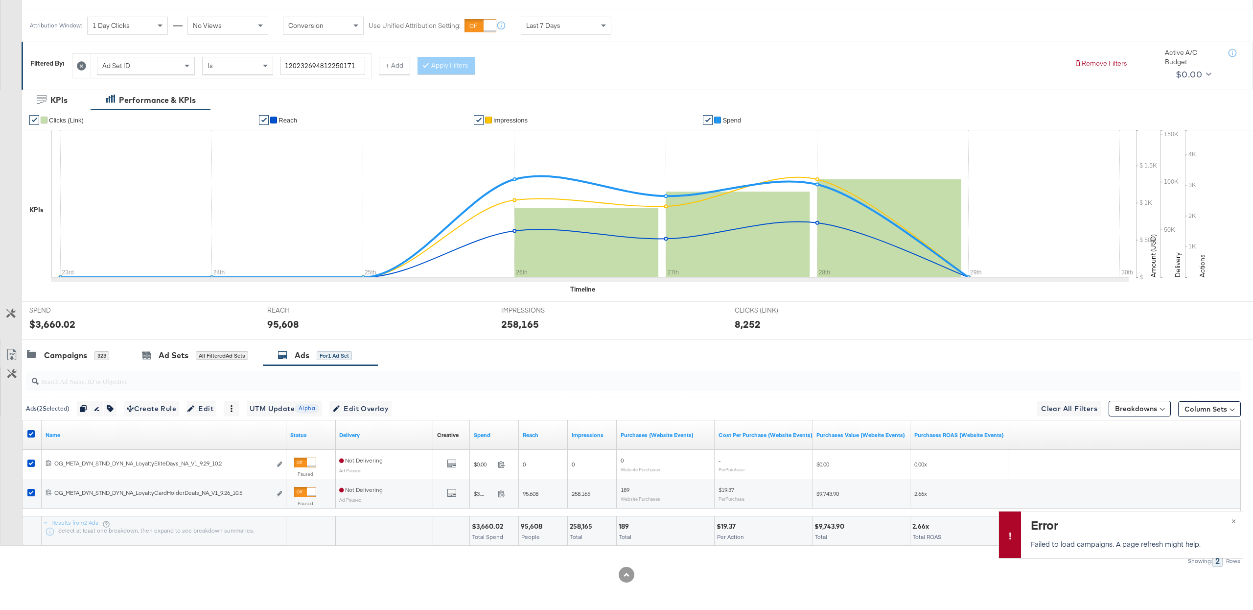
scroll to position [128, 0]
click at [113, 410] on icon "button" at bounding box center [110, 408] width 7 height 7
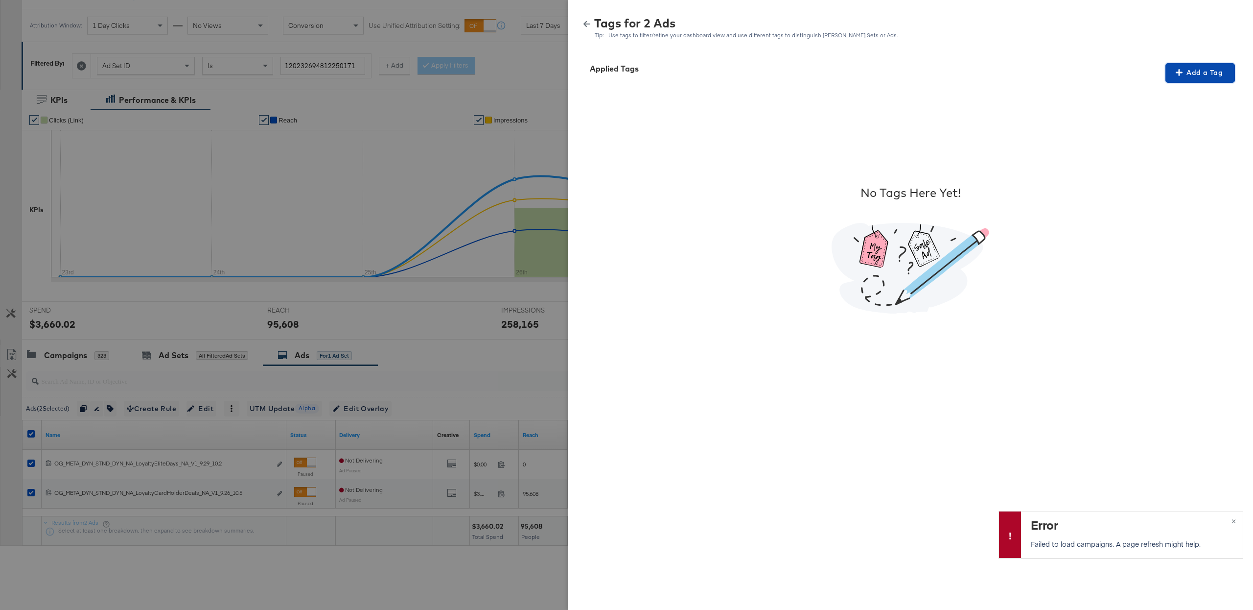
click at [1184, 73] on span "Add a Tag" at bounding box center [1201, 73] width 62 height 12
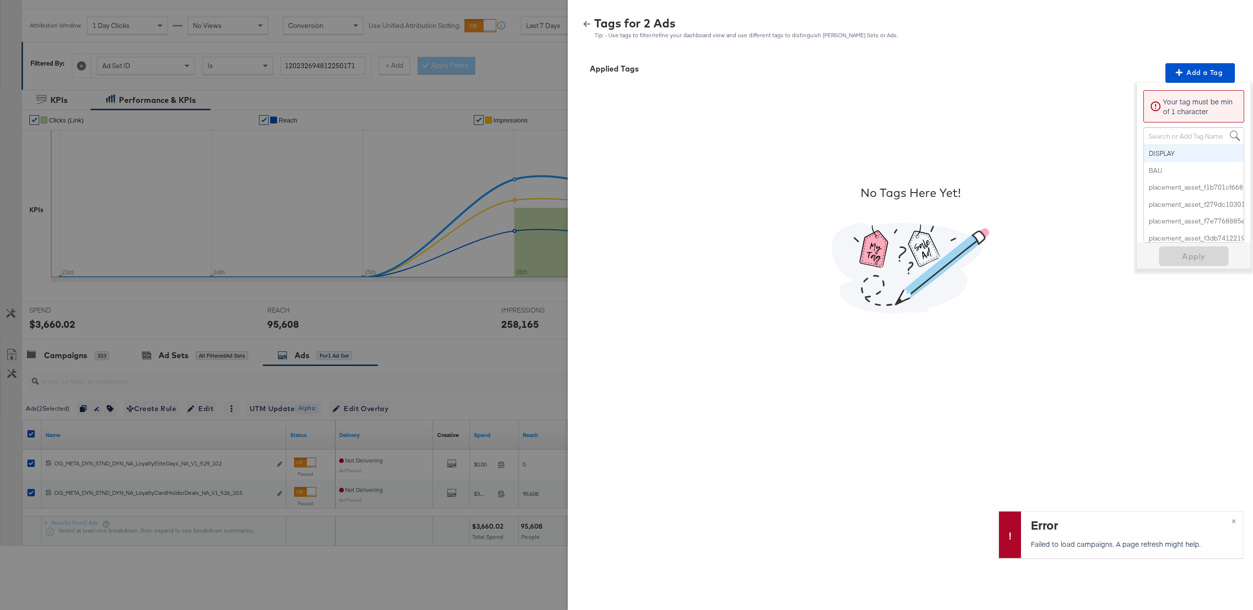
click at [1172, 142] on div "Search or Add Tag Name" at bounding box center [1194, 136] width 100 height 17
type input "pro"
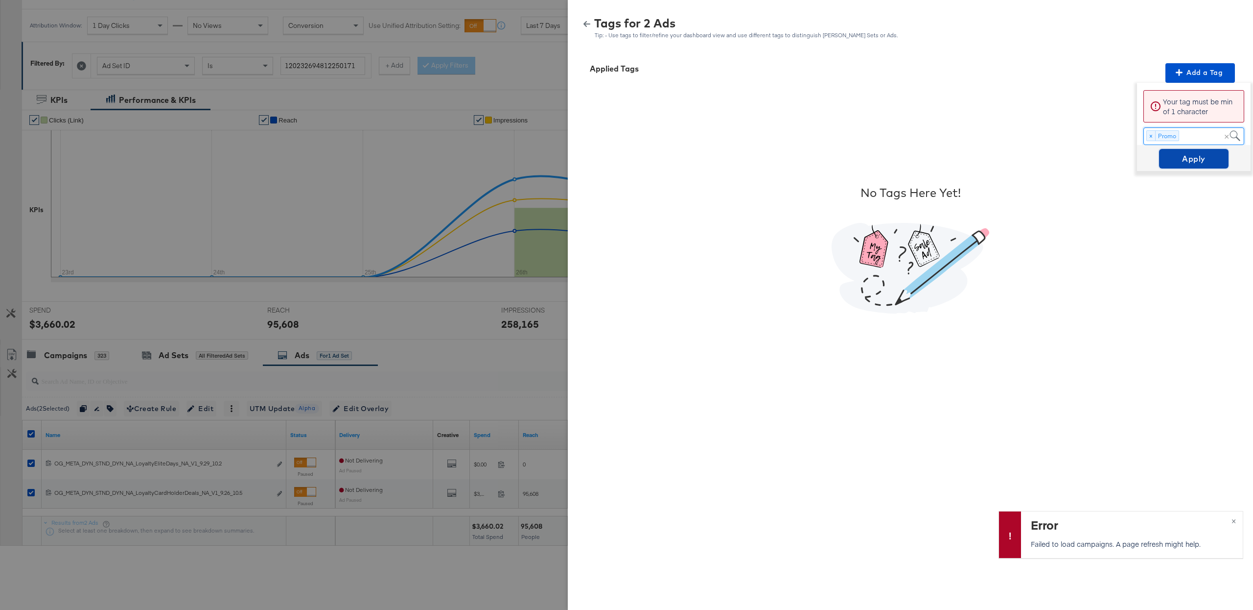
click at [1172, 155] on span "Apply" at bounding box center [1194, 159] width 62 height 14
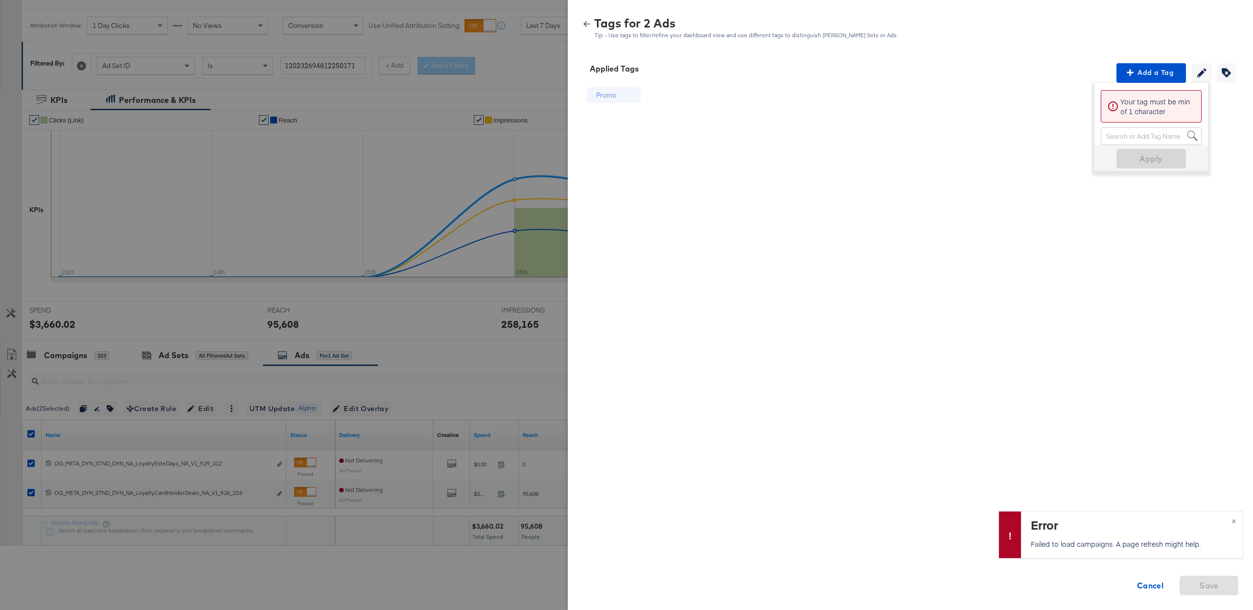
click at [587, 25] on icon "button" at bounding box center [587, 24] width 7 height 7
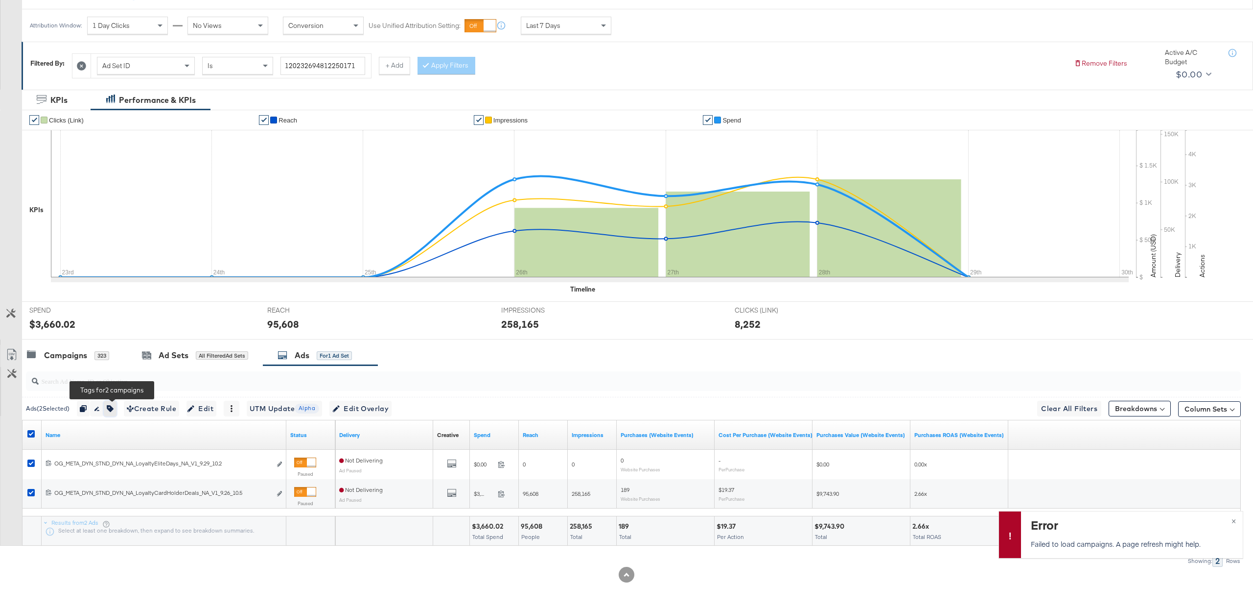
click at [108, 410] on button "button" at bounding box center [110, 408] width 13 height 16
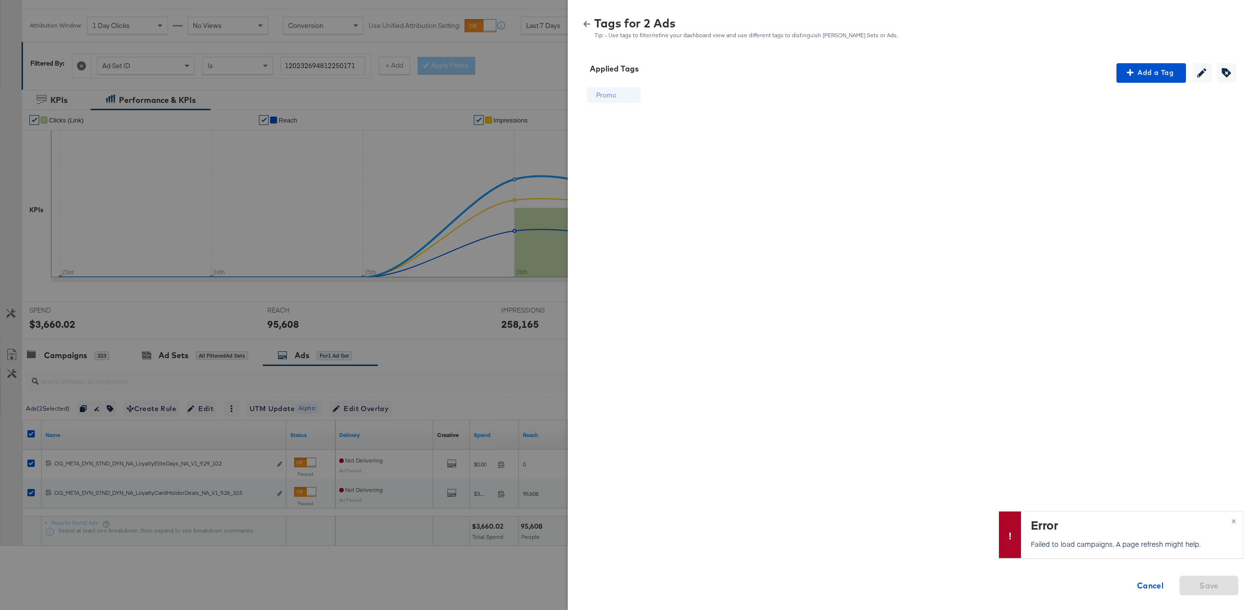
click at [586, 23] on icon "button" at bounding box center [587, 24] width 7 height 6
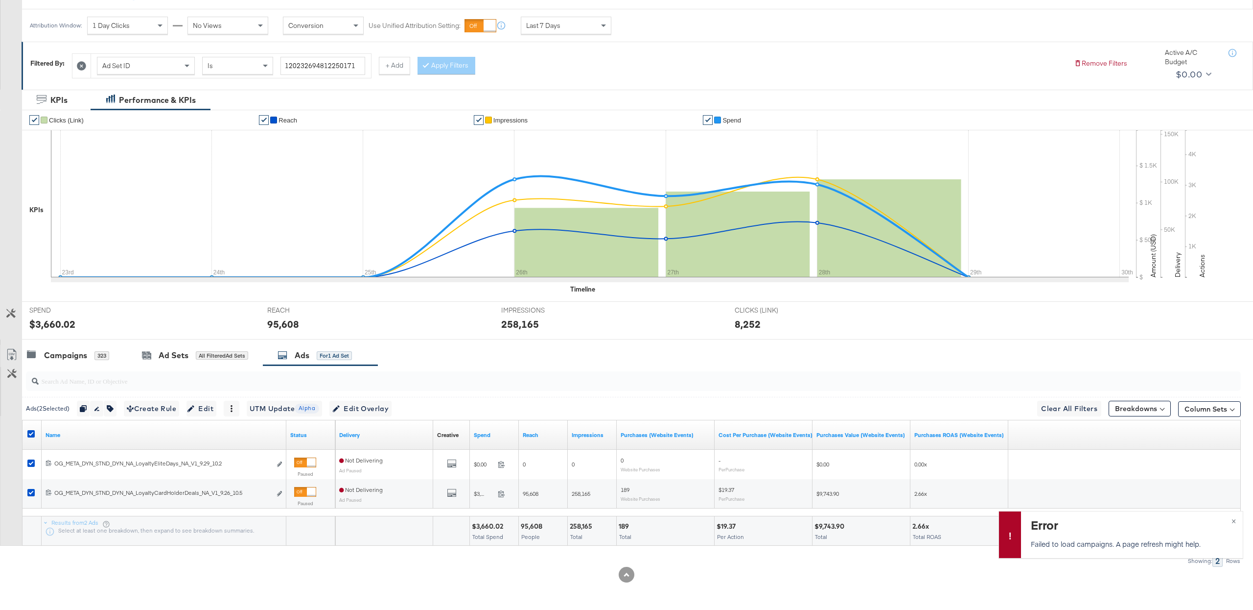
scroll to position [0, 0]
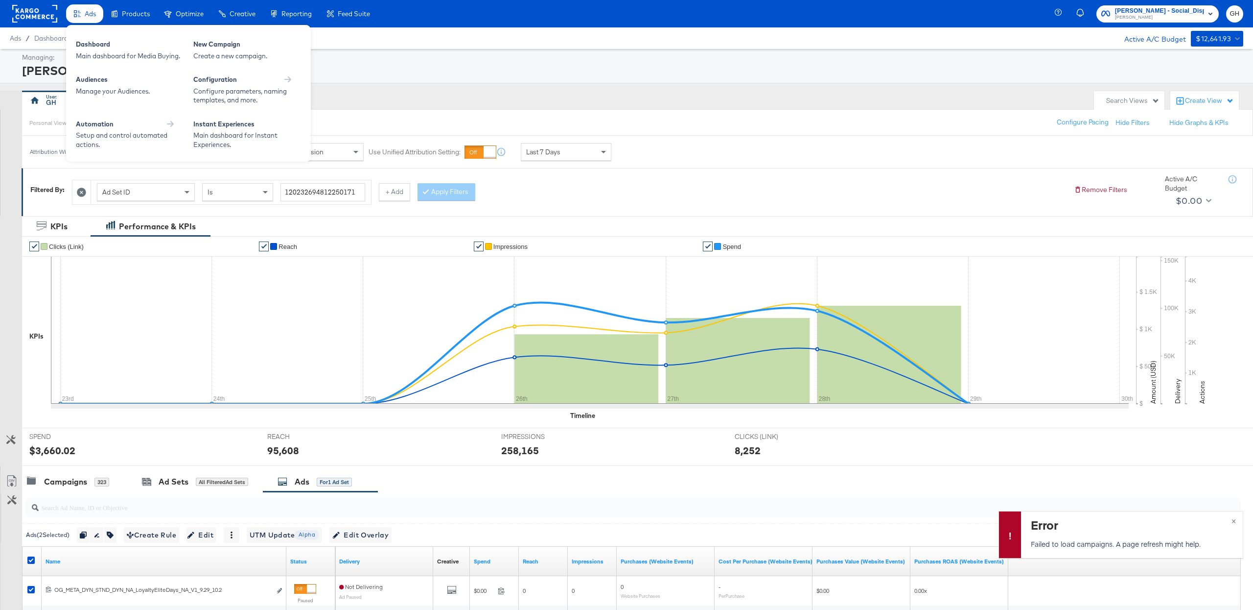
click at [81, 10] on div "Ads" at bounding box center [84, 13] width 37 height 19
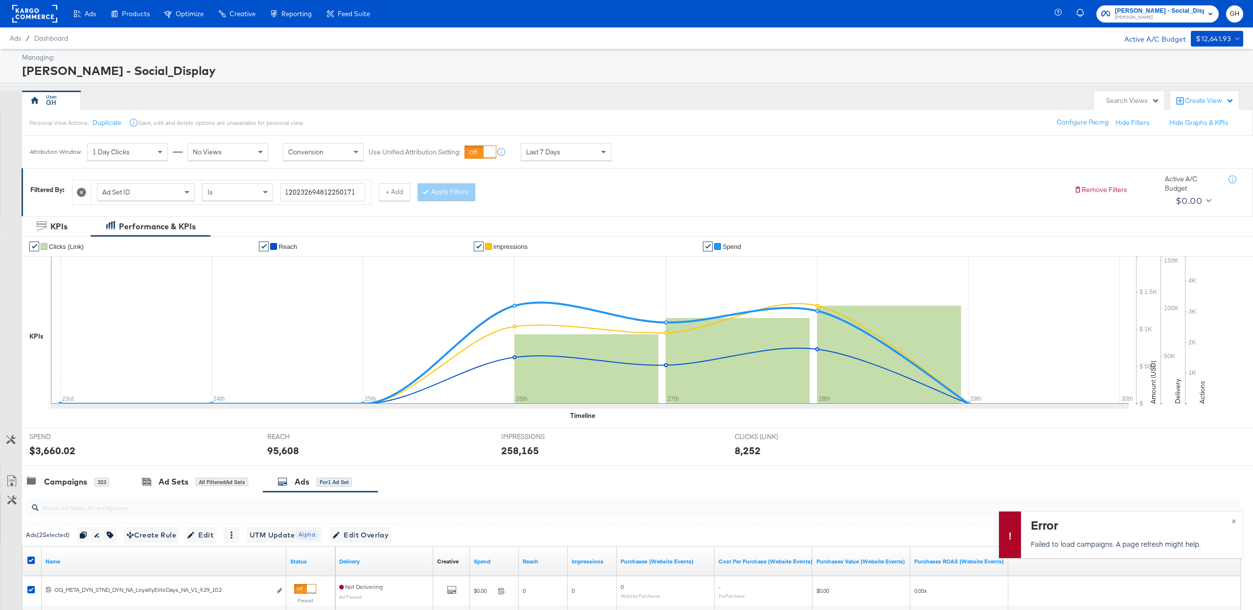
click at [44, 17] on rect at bounding box center [34, 14] width 45 height 18
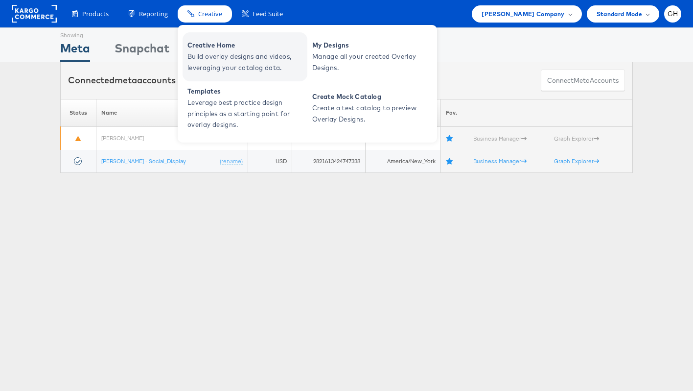
click at [215, 43] on span "Creative Home" at bounding box center [246, 45] width 117 height 11
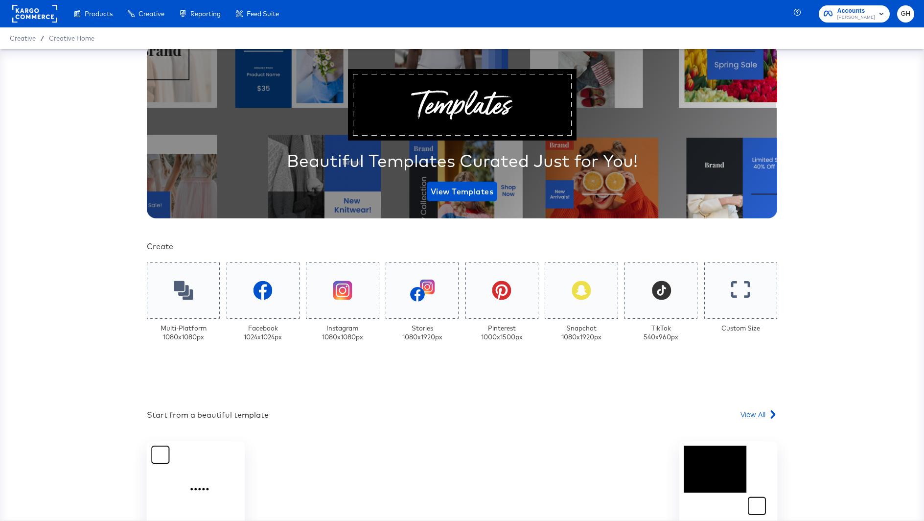
scroll to position [130, 0]
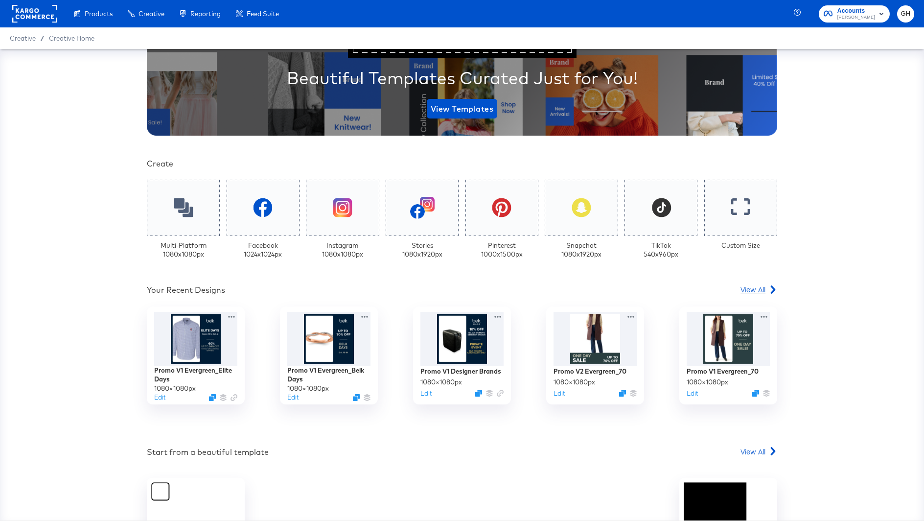
click at [742, 287] on span "View All" at bounding box center [753, 289] width 25 height 10
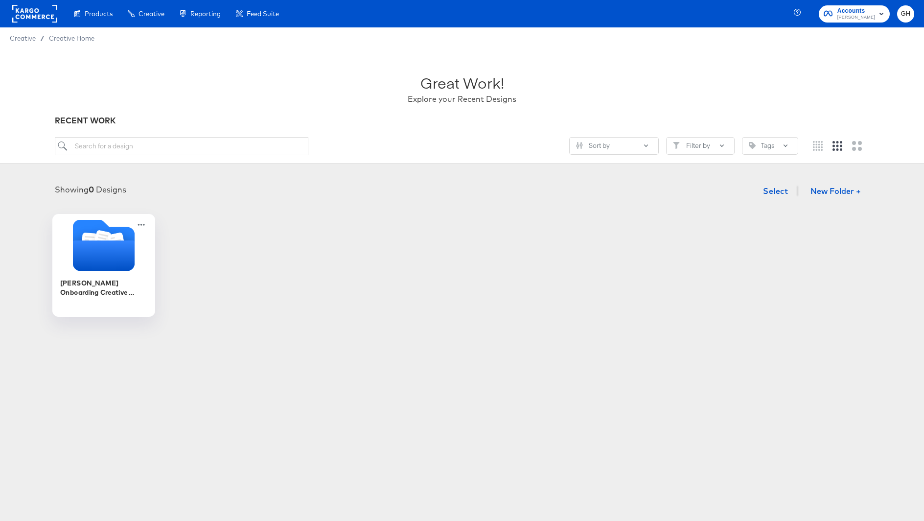
click at [91, 269] on icon "Folder" at bounding box center [104, 255] width 62 height 30
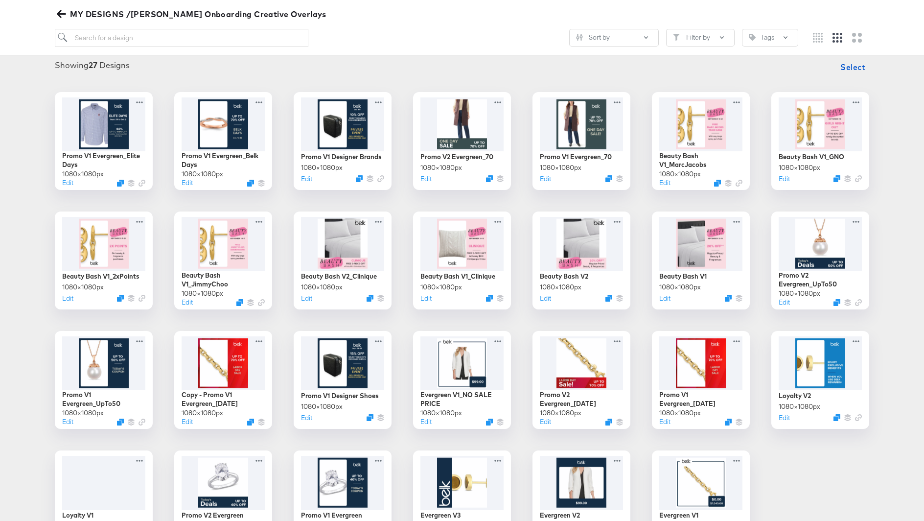
scroll to position [126, 0]
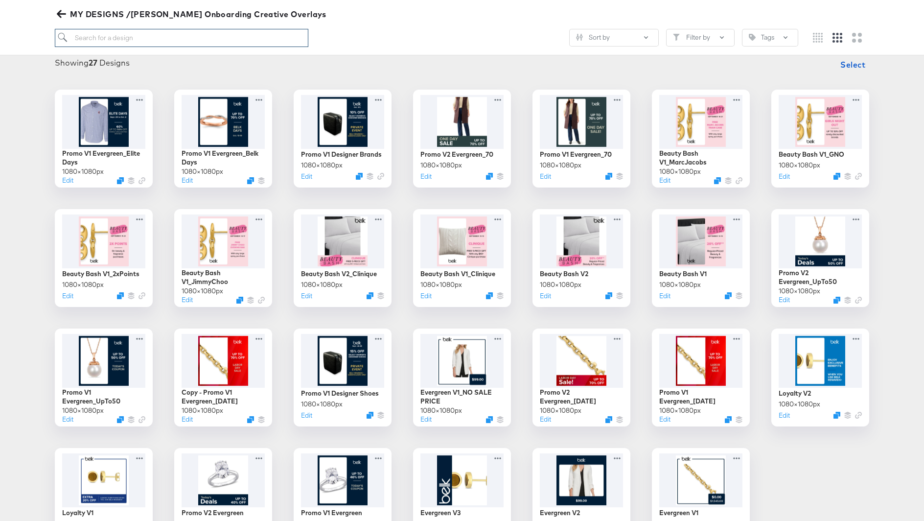
click at [198, 44] on input "search" at bounding box center [182, 38] width 254 height 18
type input "evergreen"
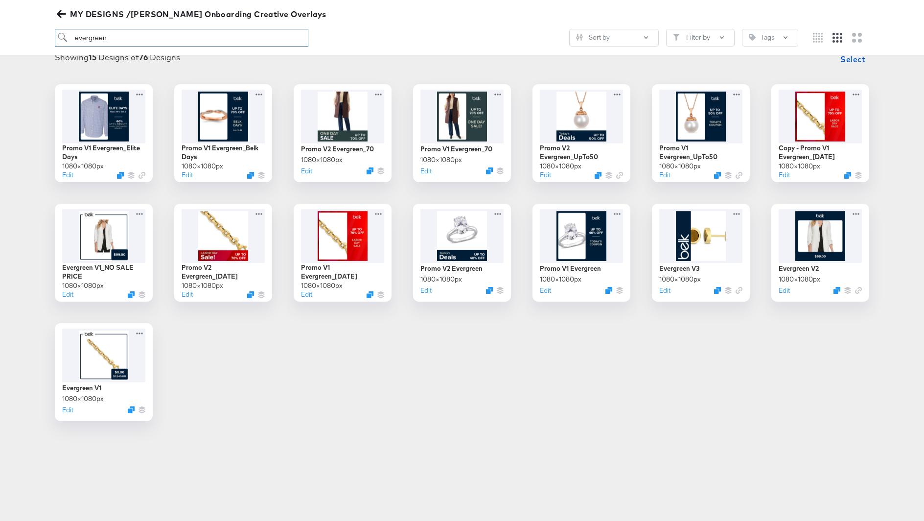
scroll to position [133, 0]
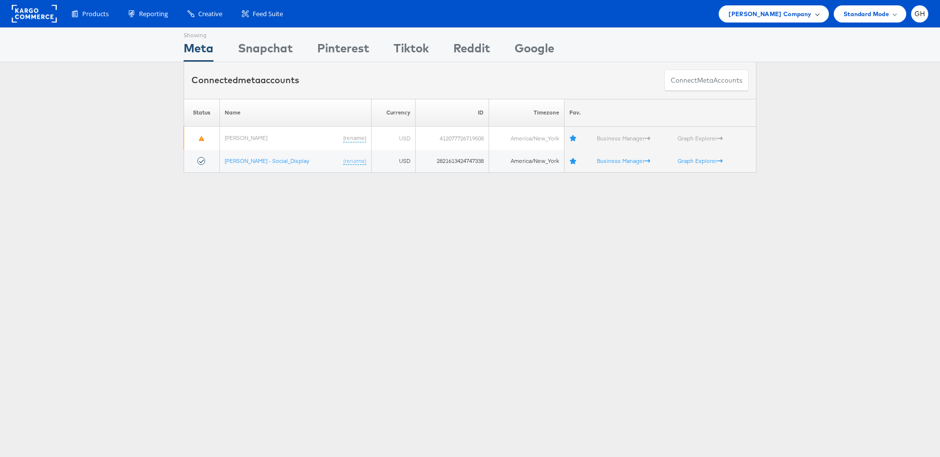
click at [804, 10] on span "[PERSON_NAME] Company" at bounding box center [769, 14] width 83 height 10
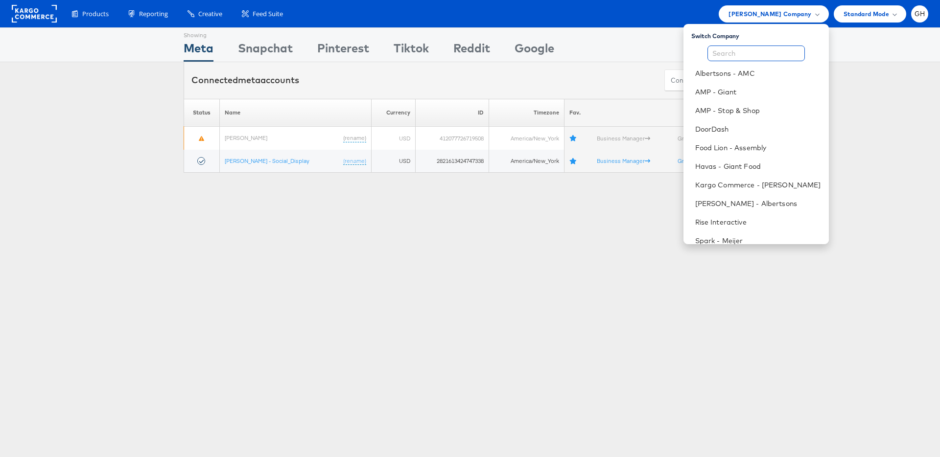
click at [773, 54] on input "text" at bounding box center [755, 54] width 97 height 16
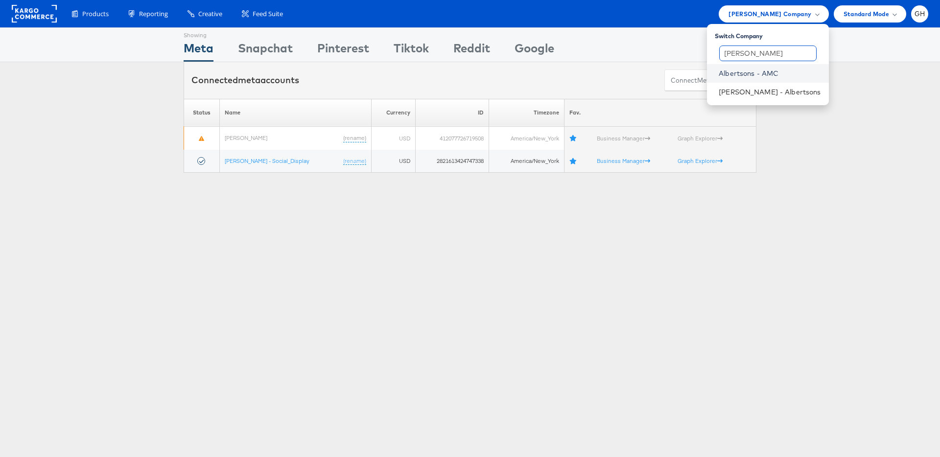
type input "[PERSON_NAME]"
click at [773, 75] on link "Albertsons - AMC" at bounding box center [770, 74] width 102 height 10
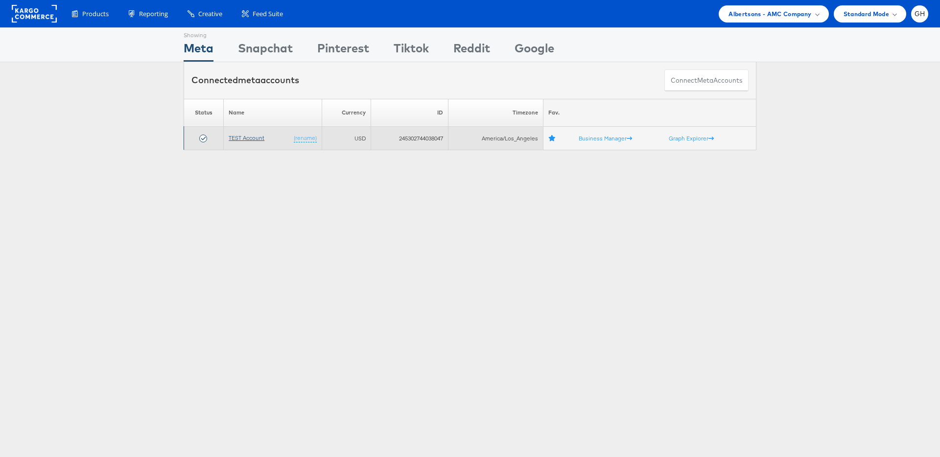
click at [233, 138] on link "TEST Account" at bounding box center [247, 137] width 36 height 7
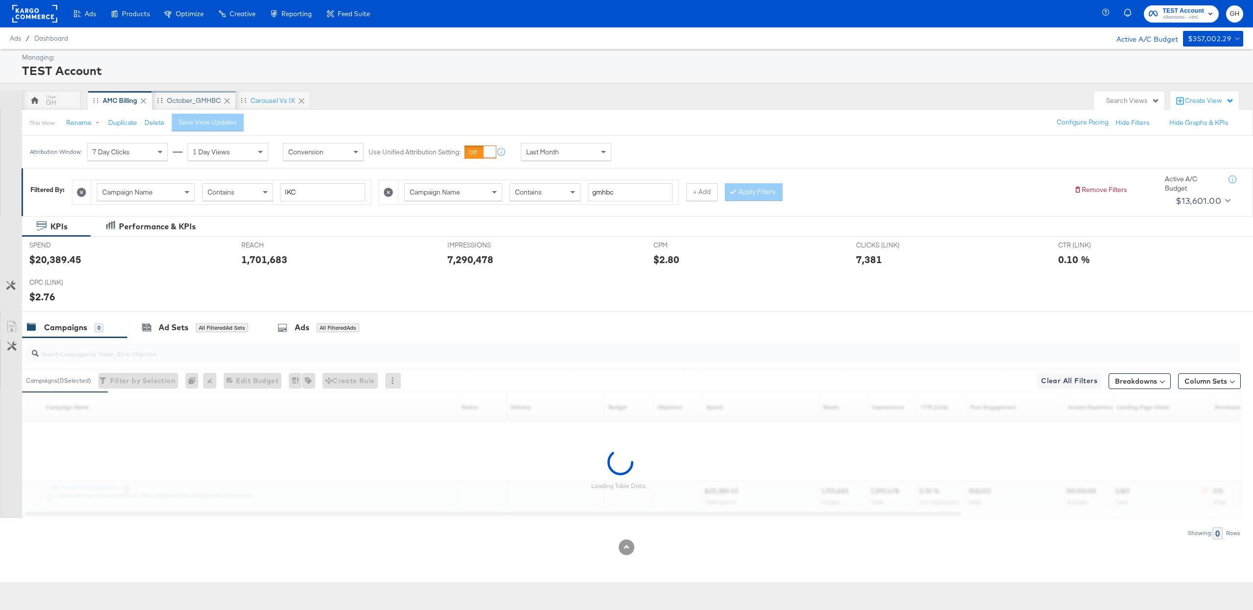
click at [188, 98] on div "October_GMHBC" at bounding box center [194, 100] width 54 height 9
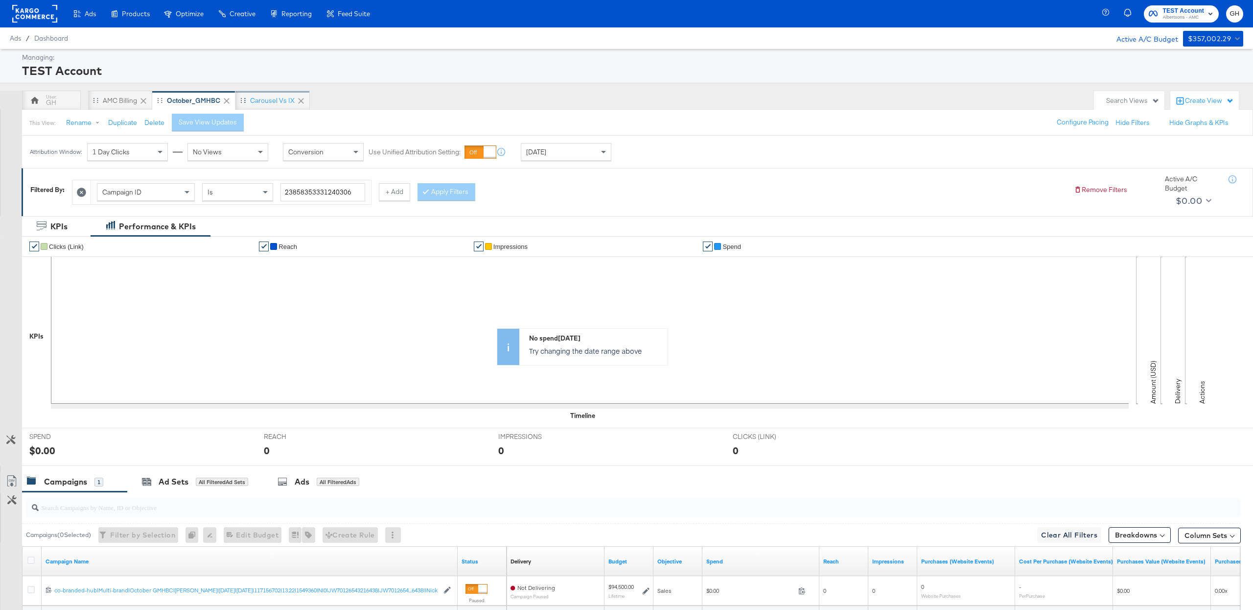
click at [251, 103] on div "Carousel vs IX" at bounding box center [272, 100] width 45 height 9
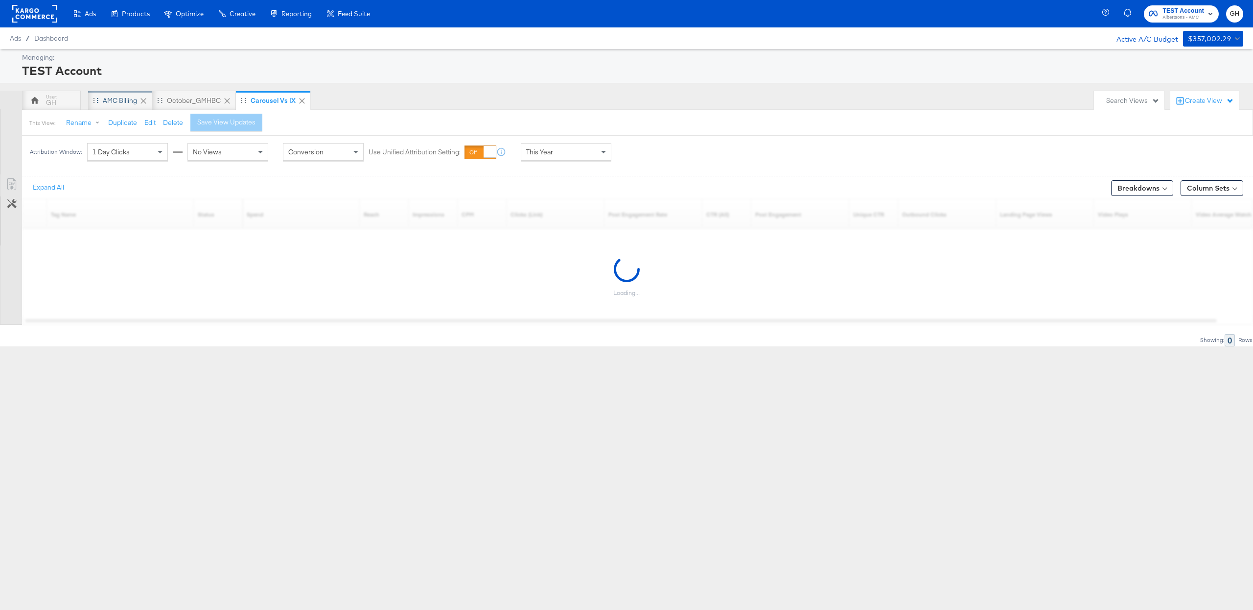
click at [126, 108] on div "AMC Billing" at bounding box center [120, 101] width 64 height 20
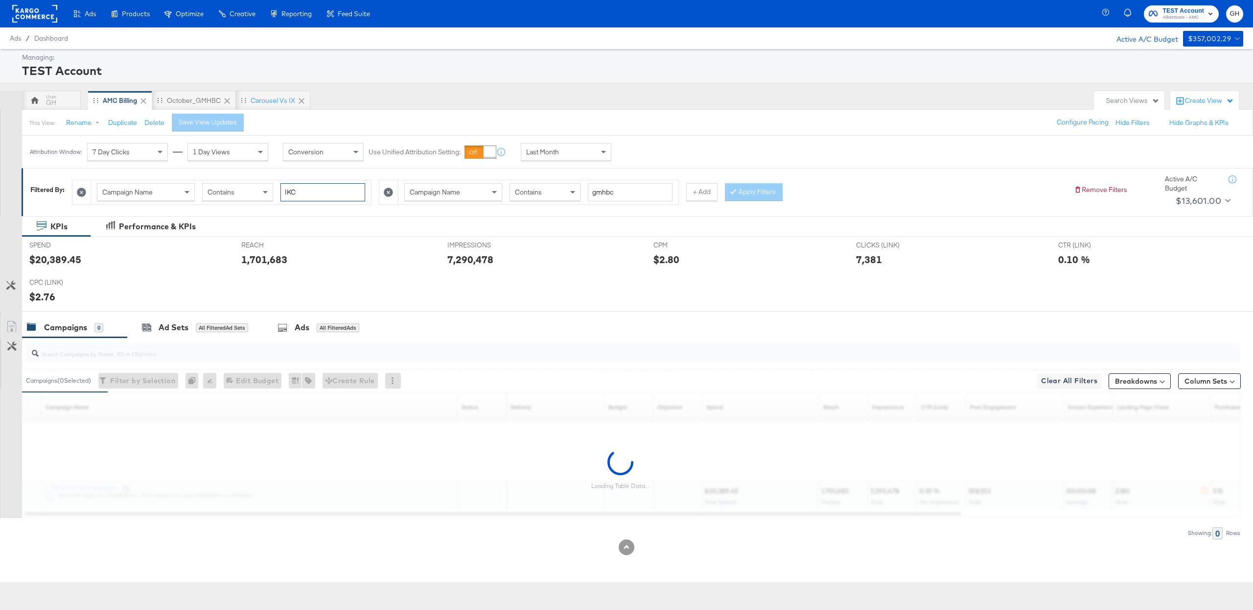
drag, startPoint x: 324, startPoint y: 189, endPoint x: 288, endPoint y: 191, distance: 35.3
click at [288, 191] on input "|KC" at bounding box center [323, 192] width 85 height 18
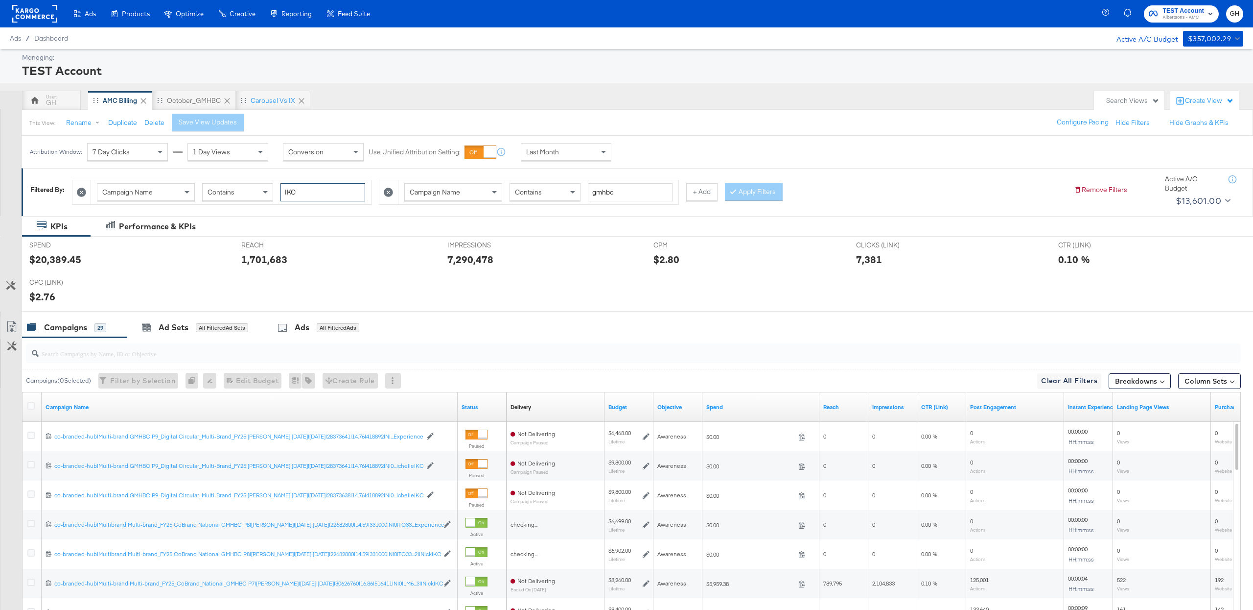
click at [288, 191] on input "|KC" at bounding box center [323, 192] width 85 height 18
click at [301, 192] on input "|KC" at bounding box center [323, 192] width 85 height 18
drag, startPoint x: 301, startPoint y: 192, endPoint x: 277, endPoint y: 192, distance: 24.0
click at [277, 192] on div "Campaign Name Contains |KC" at bounding box center [231, 192] width 268 height 18
click at [329, 240] on div "REACH REACH 1,701,683" at bounding box center [337, 254] width 206 height 37
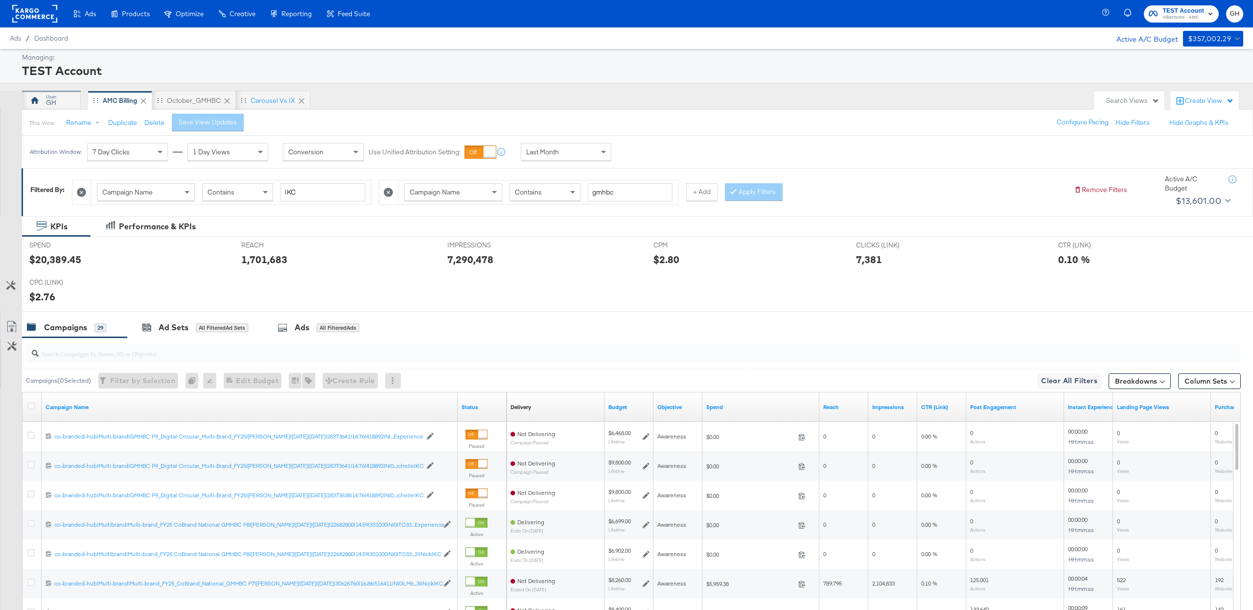
click at [59, 96] on div "GH" at bounding box center [51, 101] width 59 height 20
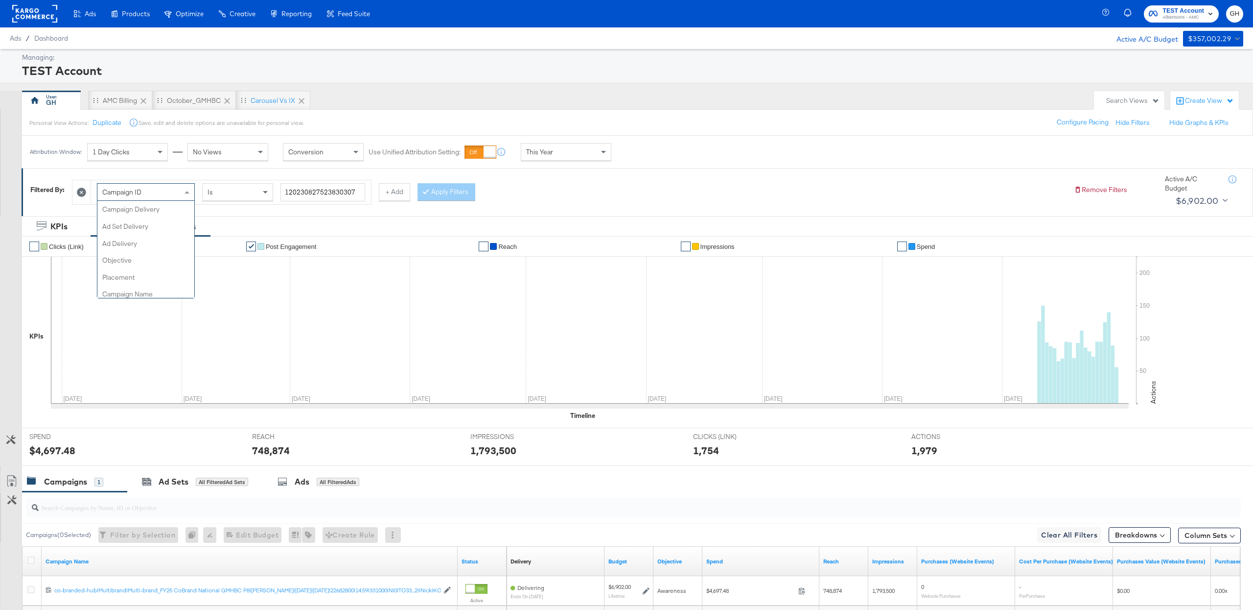
click at [182, 193] on div "Campaign ID" at bounding box center [145, 192] width 97 height 17
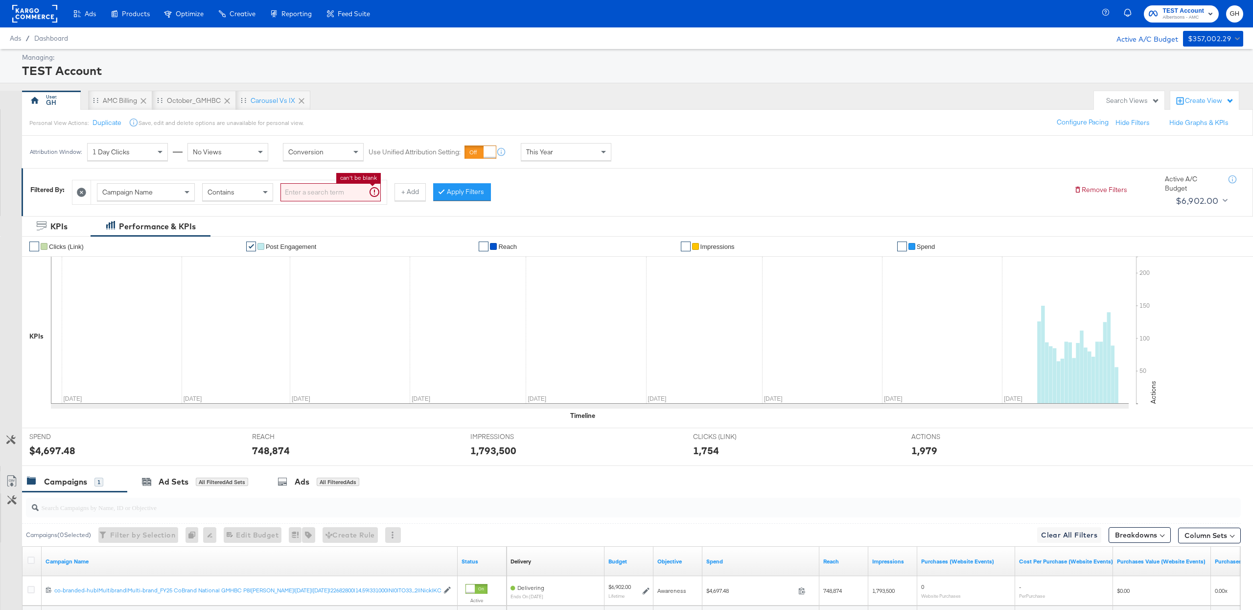
click at [300, 196] on input "search" at bounding box center [331, 192] width 100 height 18
type input "|IK"
click at [127, 107] on div "AMC Billing" at bounding box center [120, 101] width 64 height 20
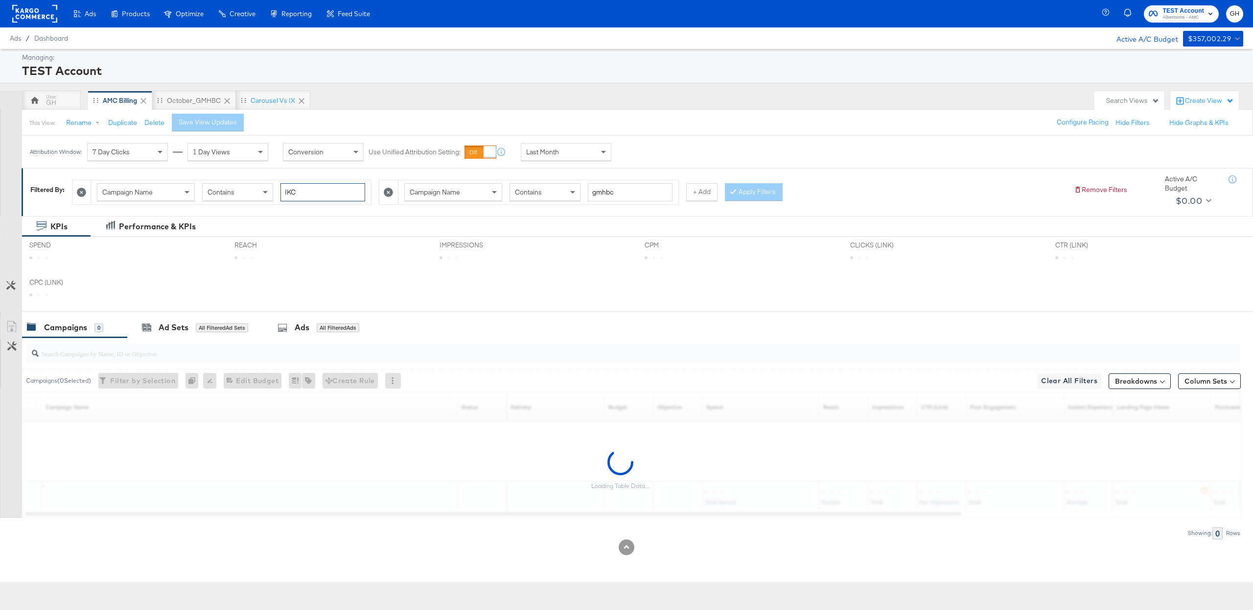
click at [296, 192] on input "|KC" at bounding box center [323, 192] width 85 height 18
click at [58, 100] on div "GH" at bounding box center [51, 101] width 59 height 20
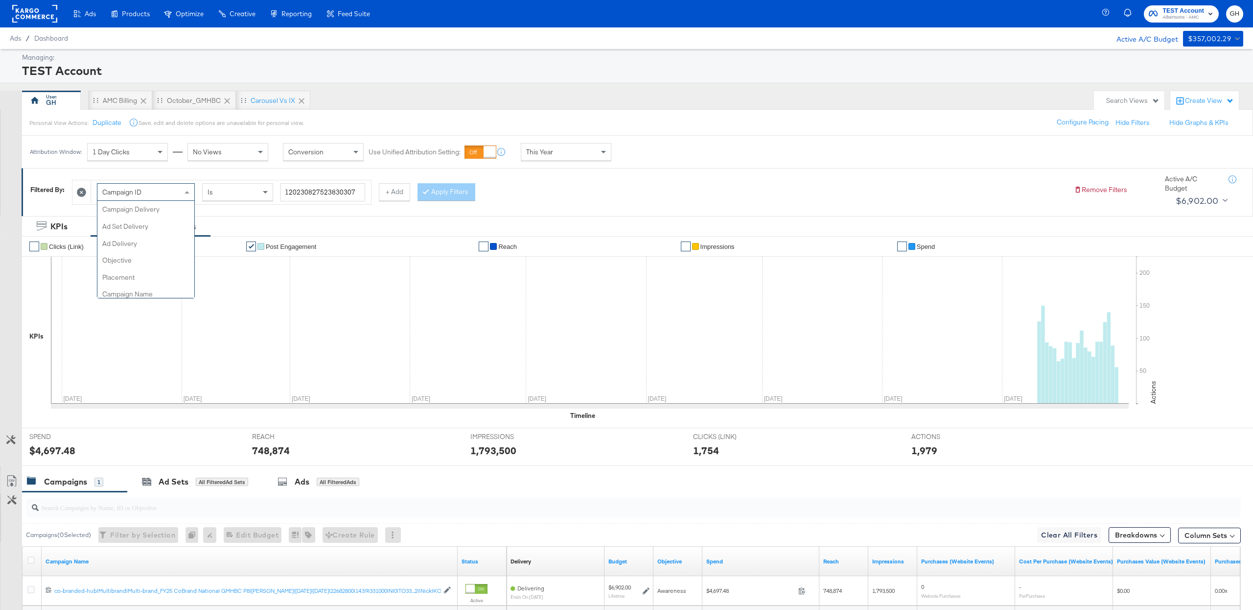
click at [153, 196] on div "Campaign ID" at bounding box center [145, 192] width 97 height 17
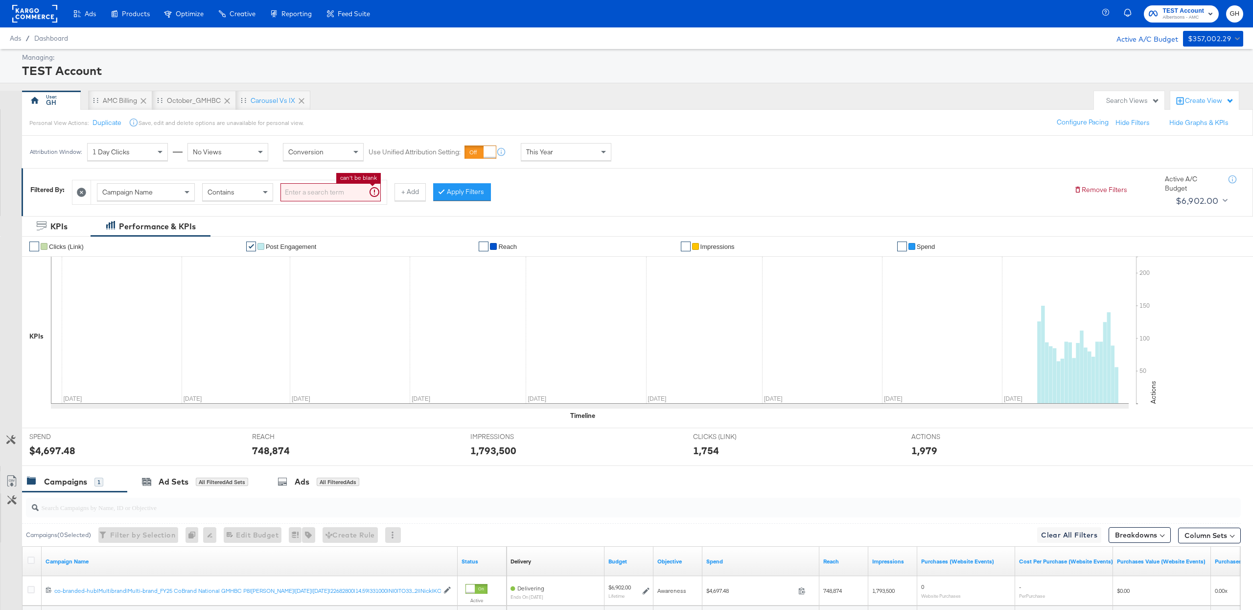
click at [355, 184] on div "can't be blank" at bounding box center [331, 192] width 100 height 18
paste input "|KC"
type input "|KC"
click at [448, 199] on button "Apply Filters" at bounding box center [447, 192] width 58 height 18
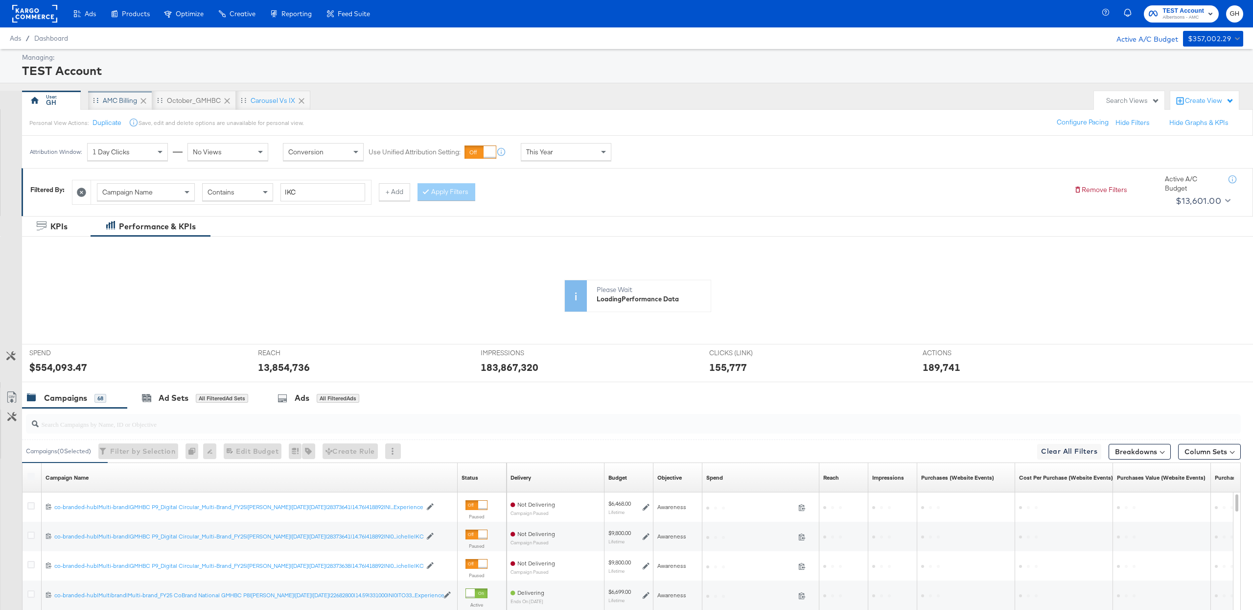
click at [114, 99] on div "AMC Billing" at bounding box center [120, 100] width 34 height 9
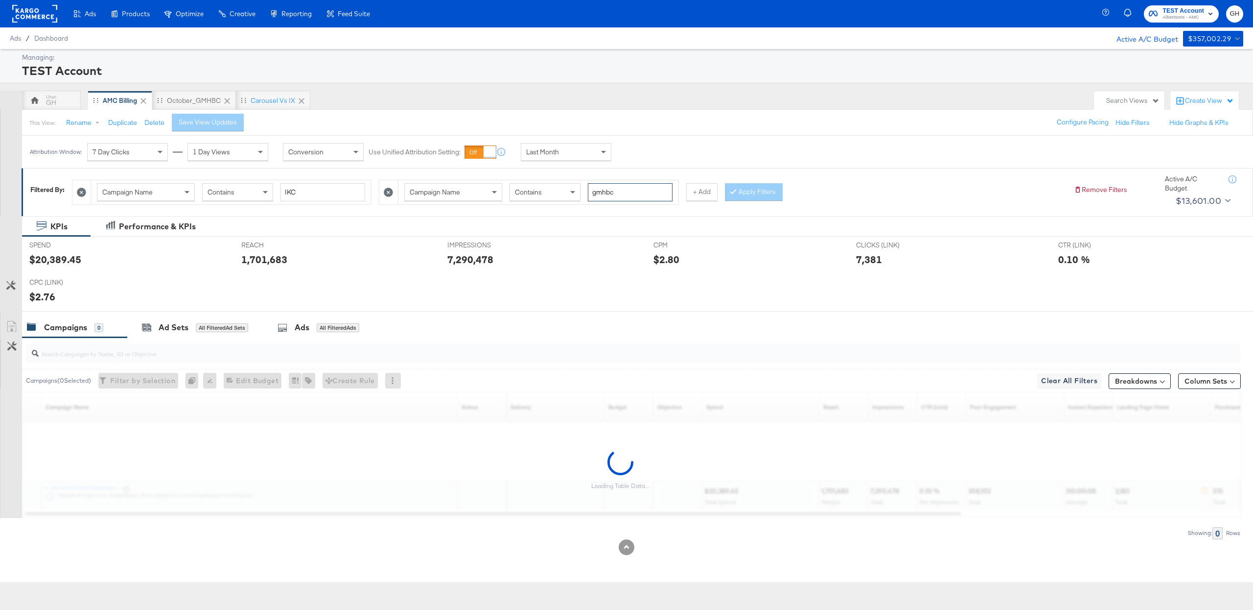
click at [588, 188] on input "gmhbc" at bounding box center [630, 192] width 85 height 18
click at [47, 102] on div "GH" at bounding box center [51, 102] width 10 height 9
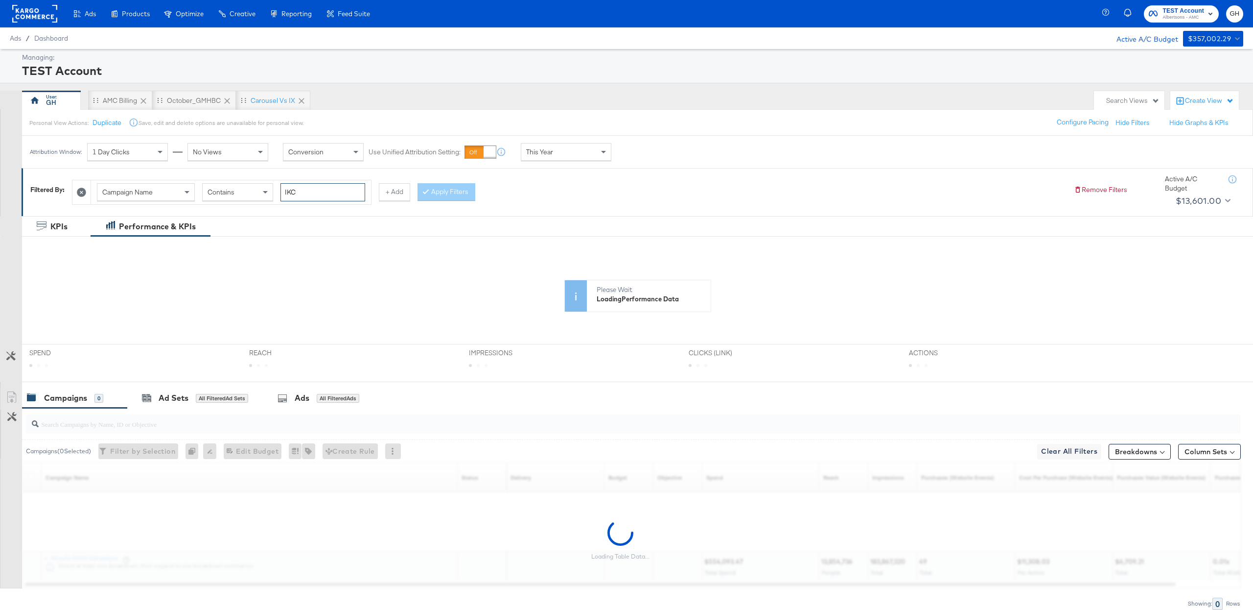
click at [359, 191] on input "|KC" at bounding box center [323, 192] width 85 height 18
click at [415, 199] on div "Campaign Name Contains |KC + Add Apply Filters" at bounding box center [569, 190] width 994 height 30
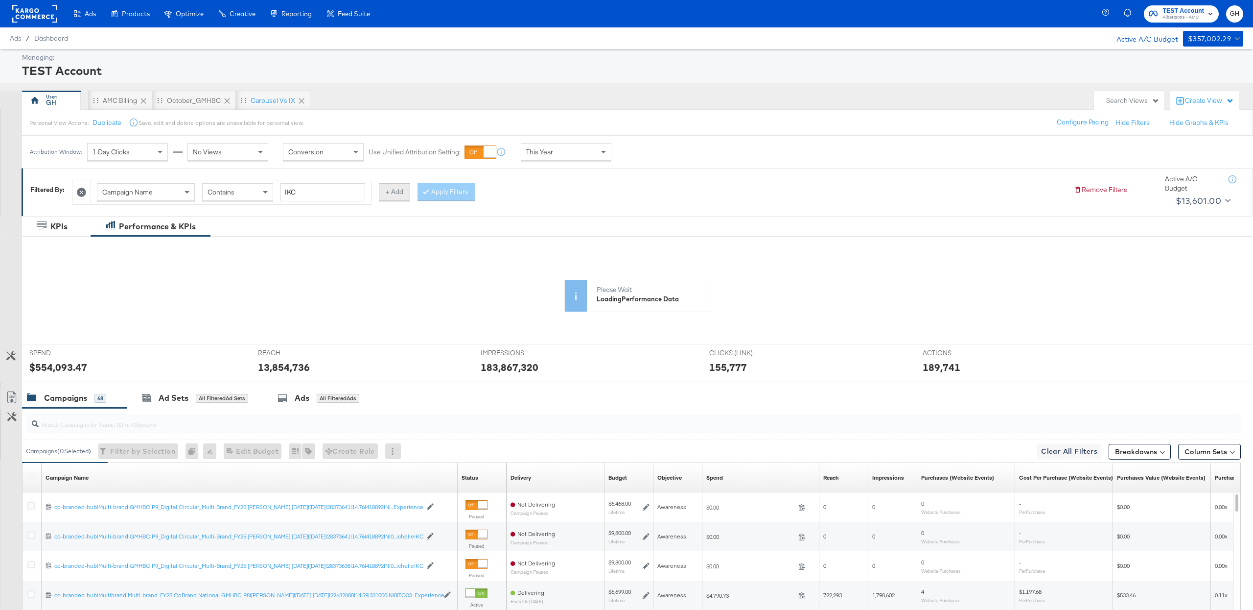
click at [404, 194] on button "+ Add" at bounding box center [394, 192] width 31 height 18
click at [595, 188] on input "search" at bounding box center [638, 192] width 100 height 18
paste input "gmhbc"
type input "gmhbc"
click at [753, 185] on button "Apply Filters" at bounding box center [754, 192] width 58 height 18
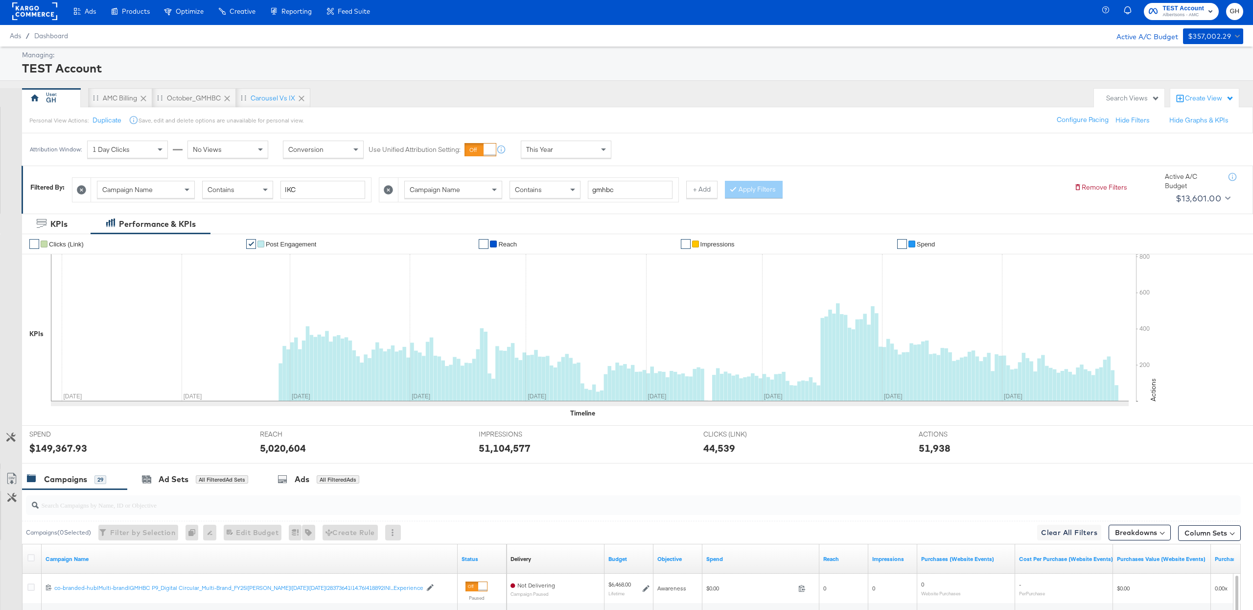
scroll to position [0, 0]
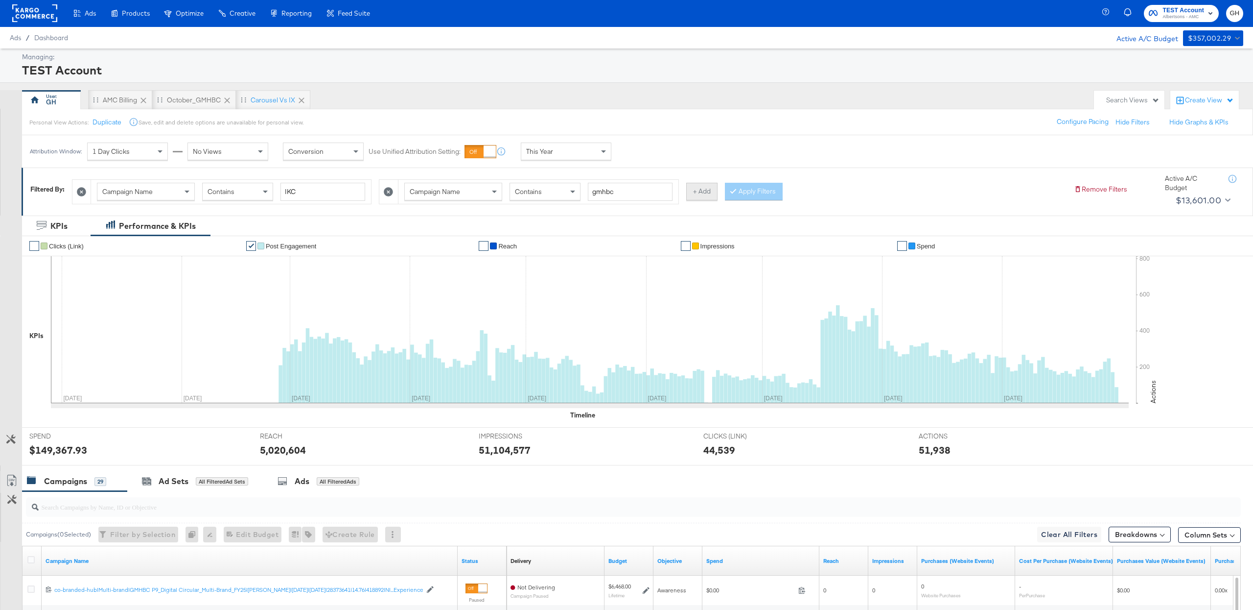
click at [702, 193] on button "+ Add" at bounding box center [701, 192] width 31 height 18
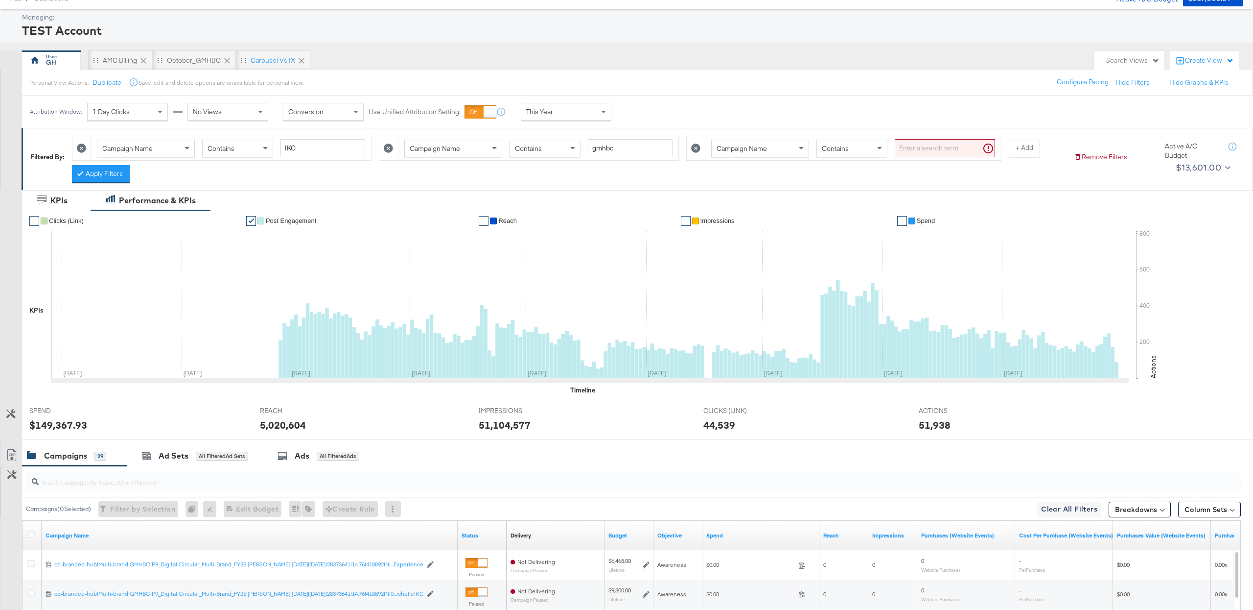
scroll to position [46, 0]
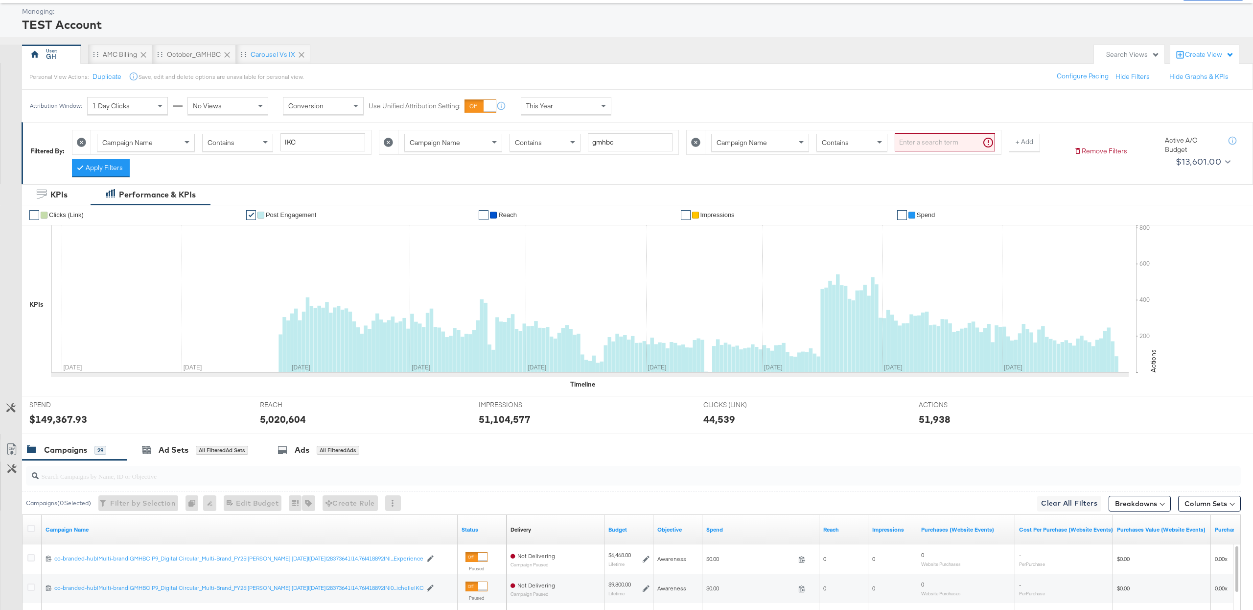
click at [759, 155] on div "Campaign Name Contains" at bounding box center [843, 142] width 315 height 25
click at [759, 147] on span "Campaign Name" at bounding box center [742, 142] width 50 height 9
click at [929, 146] on input "search" at bounding box center [945, 142] width 100 height 18
paste input "120213444381300307"
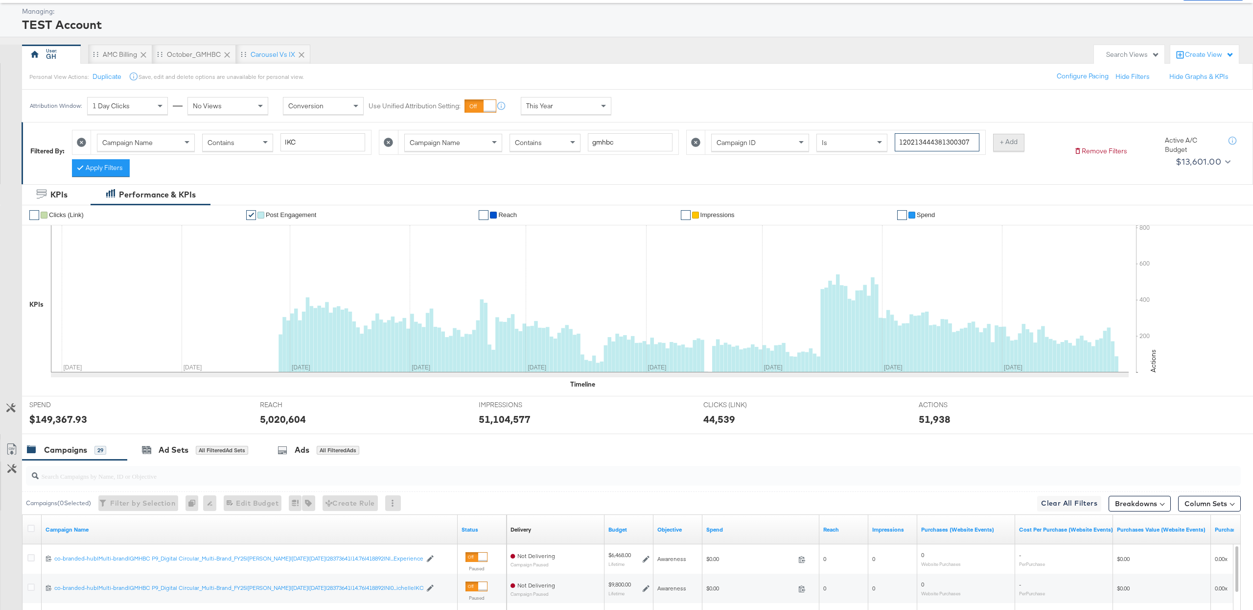
type input "120213444381300307"
click at [1018, 144] on button "+ Add" at bounding box center [1008, 143] width 31 height 18
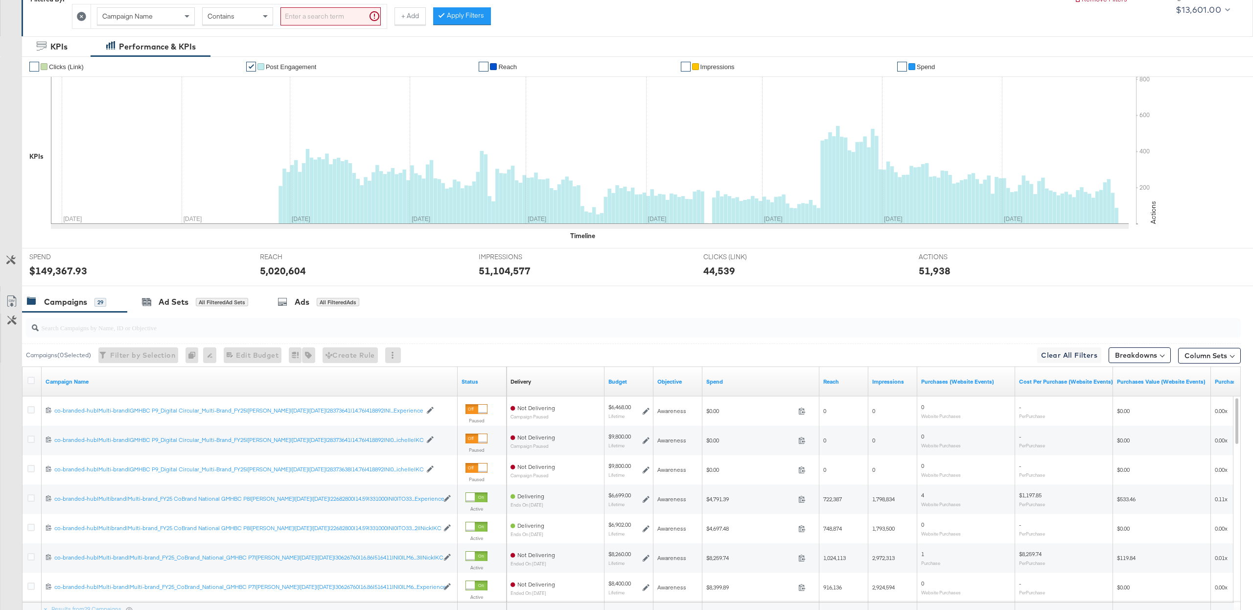
scroll to position [0, 0]
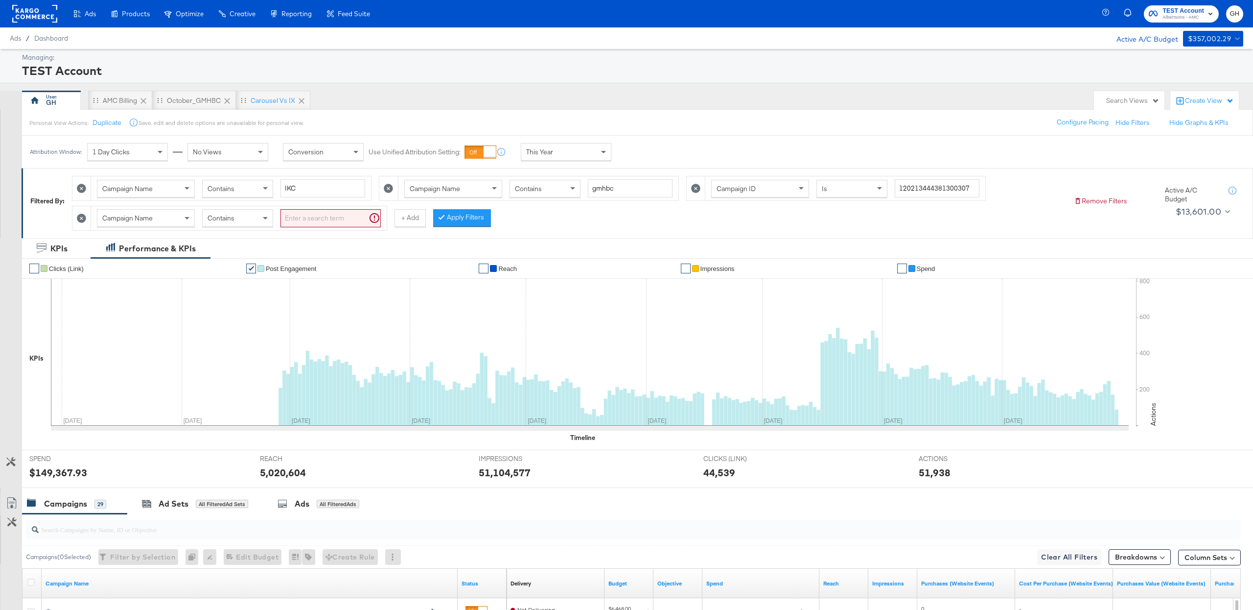
click at [85, 221] on icon at bounding box center [81, 217] width 9 height 9
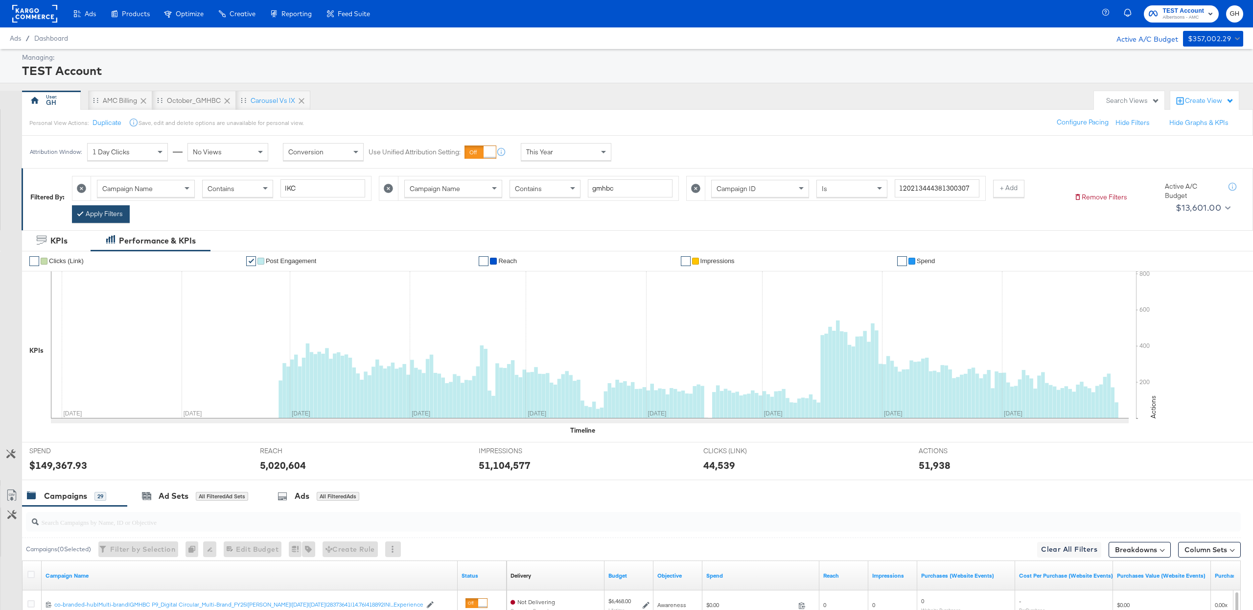
click at [112, 223] on button "Apply Filters" at bounding box center [101, 214] width 58 height 18
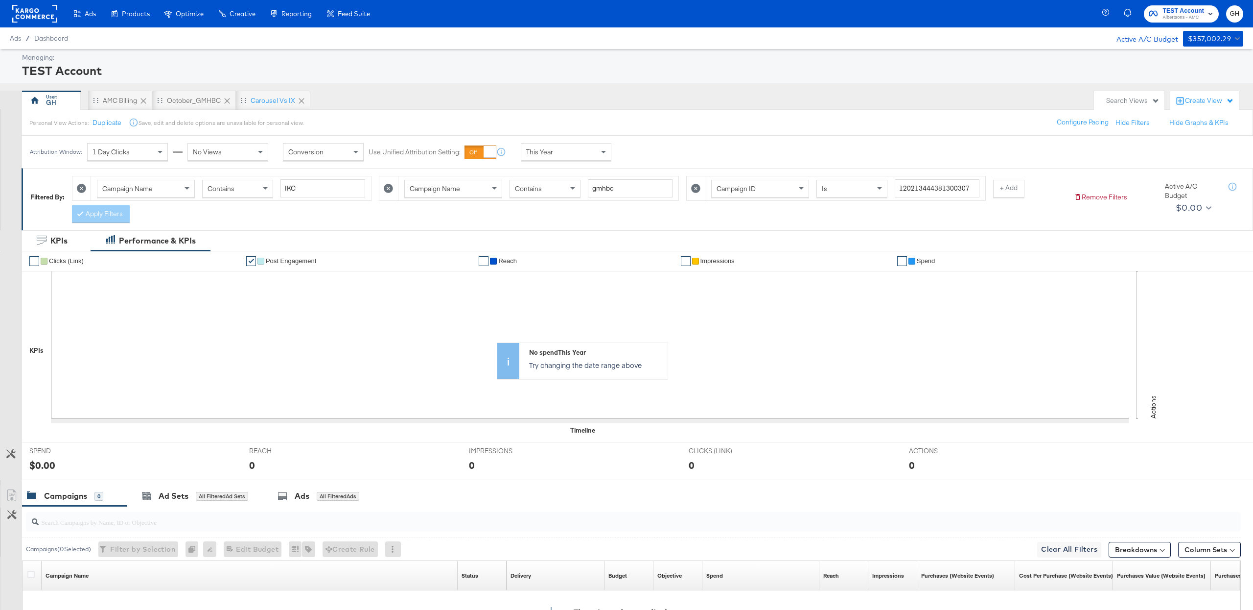
click at [82, 191] on icon at bounding box center [81, 188] width 9 height 9
type input "gmhbc"
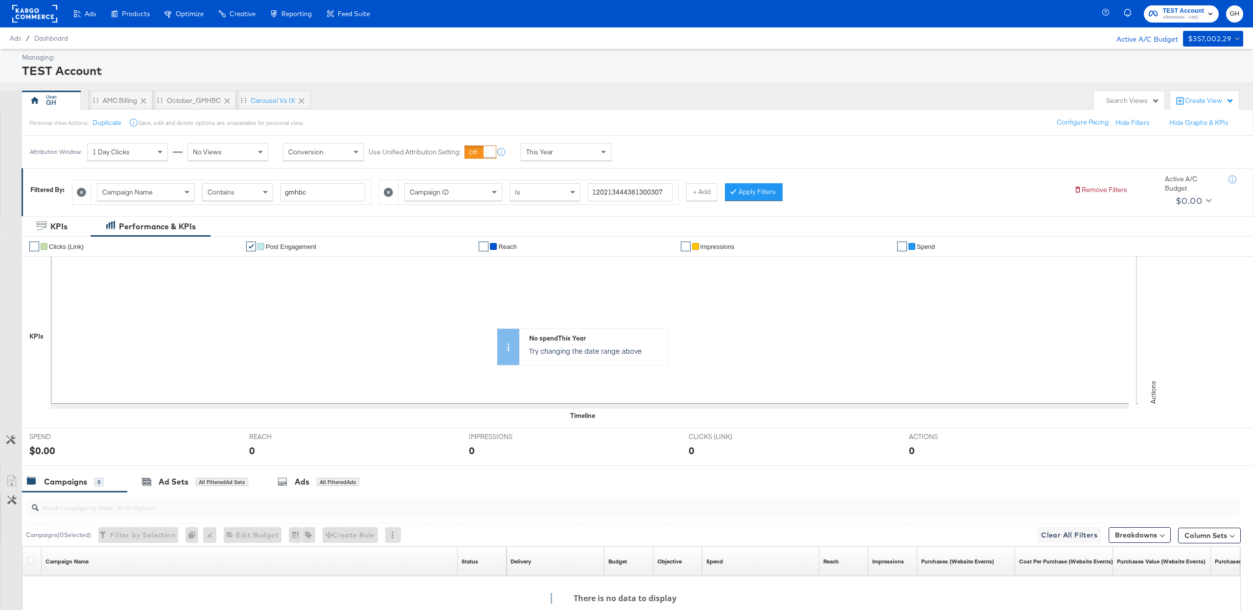
click at [83, 195] on icon at bounding box center [81, 192] width 9 height 9
click at [457, 201] on button "Apply Filters" at bounding box center [447, 192] width 58 height 18
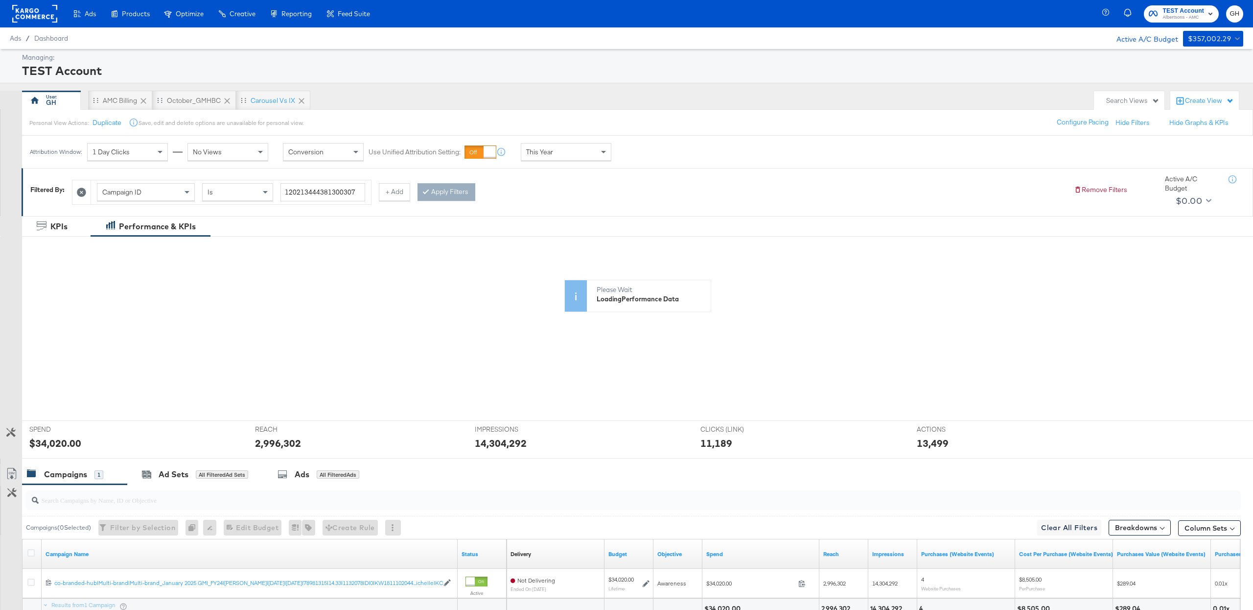
scroll to position [91, 0]
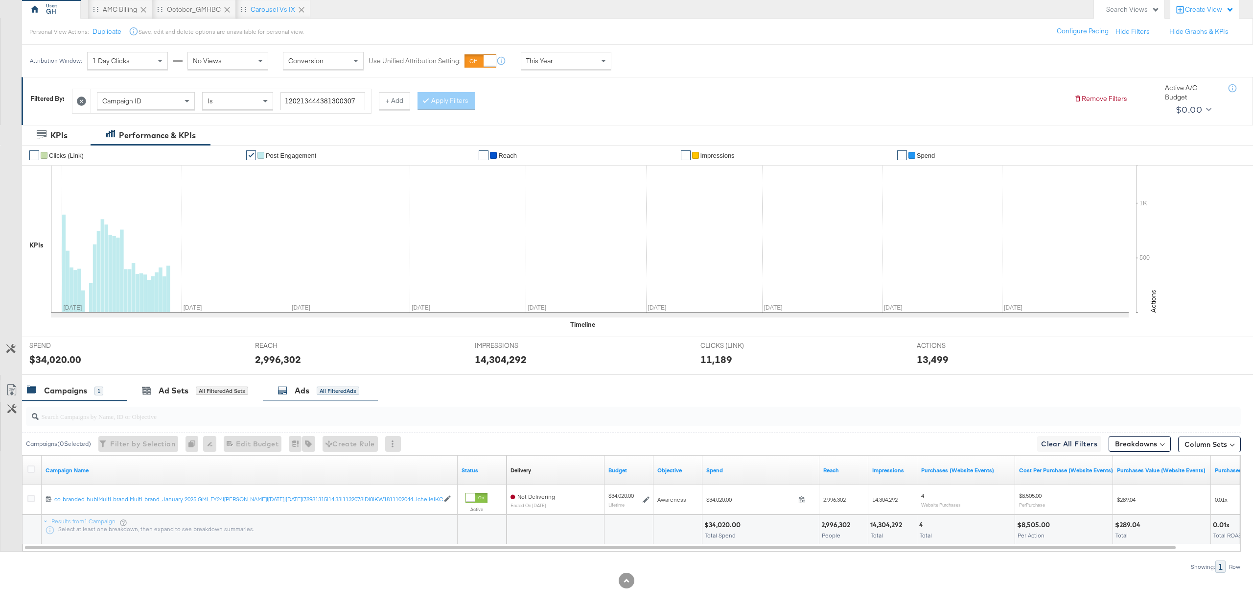
click at [294, 392] on div "Ads All Filtered Ads" at bounding box center [319, 390] width 82 height 11
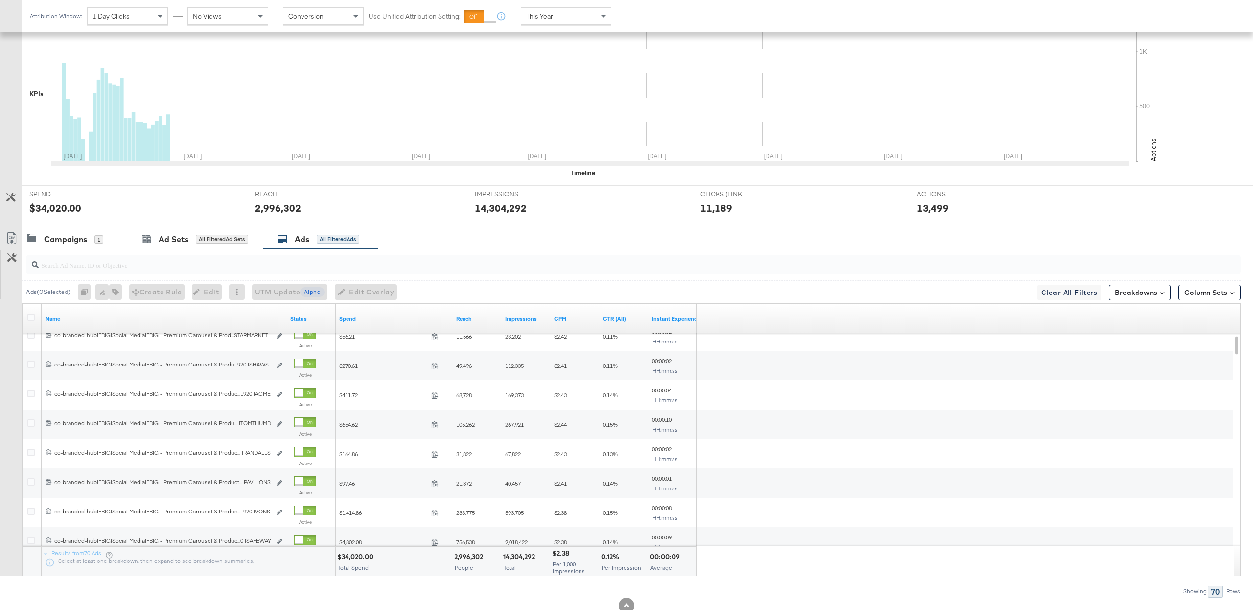
scroll to position [0, 0]
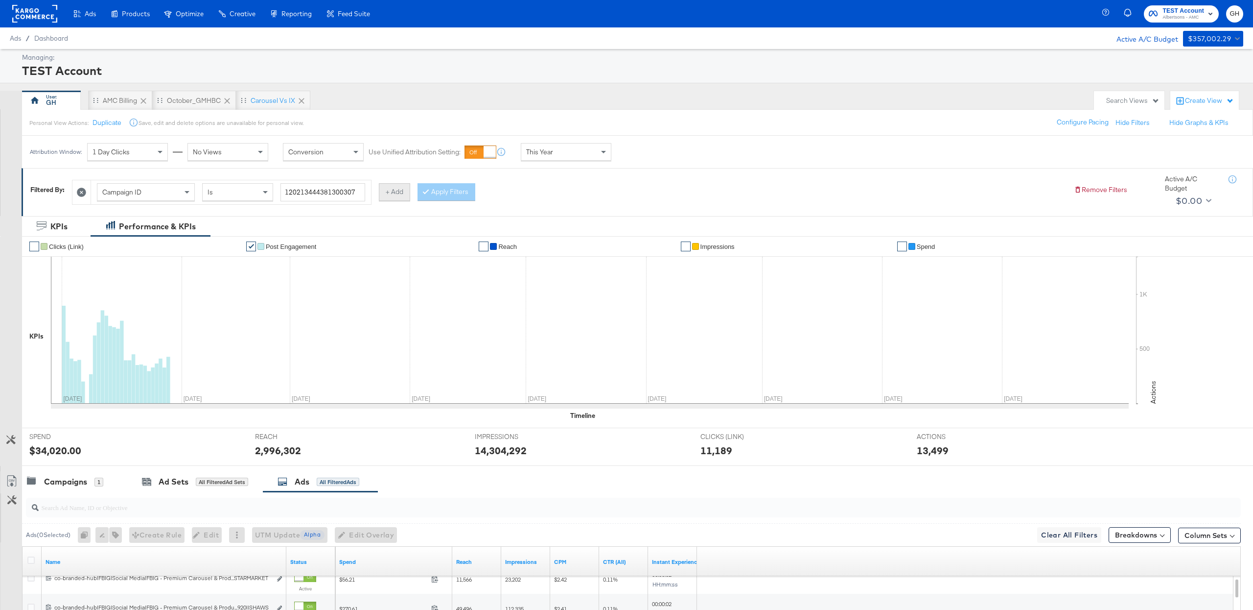
click at [385, 191] on button "+ Add" at bounding box center [394, 192] width 31 height 18
click at [476, 192] on div "Campaign Name" at bounding box center [453, 192] width 97 height 17
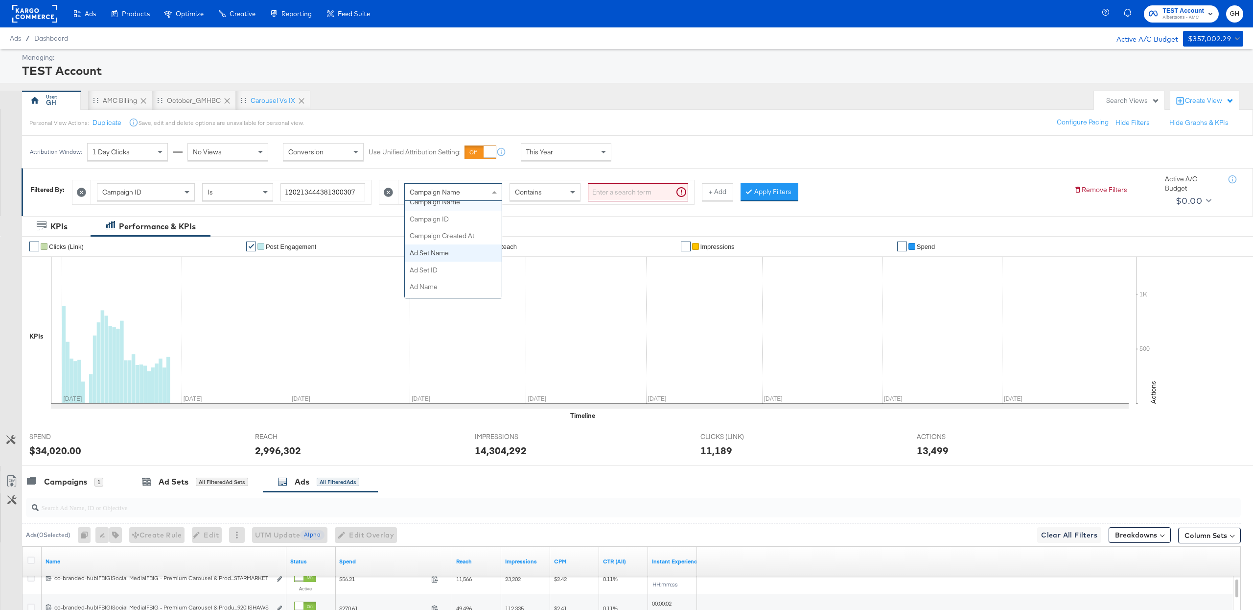
scroll to position [100, 0]
click at [623, 193] on input "search" at bounding box center [638, 192] width 100 height 18
paste input "V1, V3, V5, V7, V9, V13"
type input "V1, V3, V5, V7, V9, V13"
click at [727, 191] on button "Apply Filters" at bounding box center [754, 192] width 58 height 18
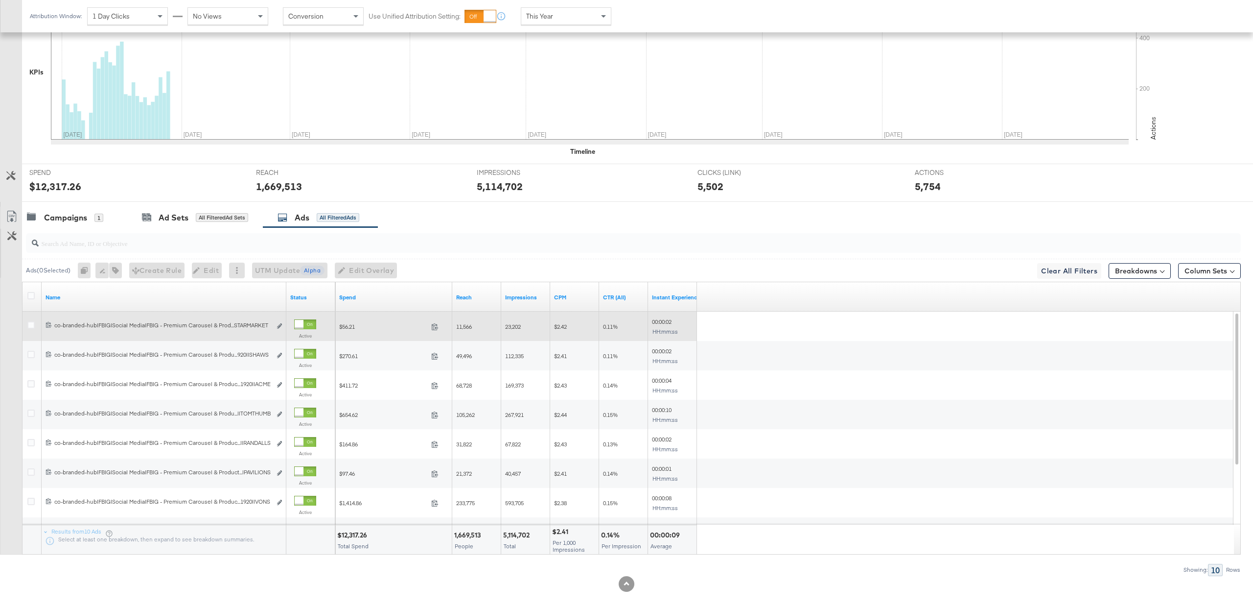
scroll to position [275, 0]
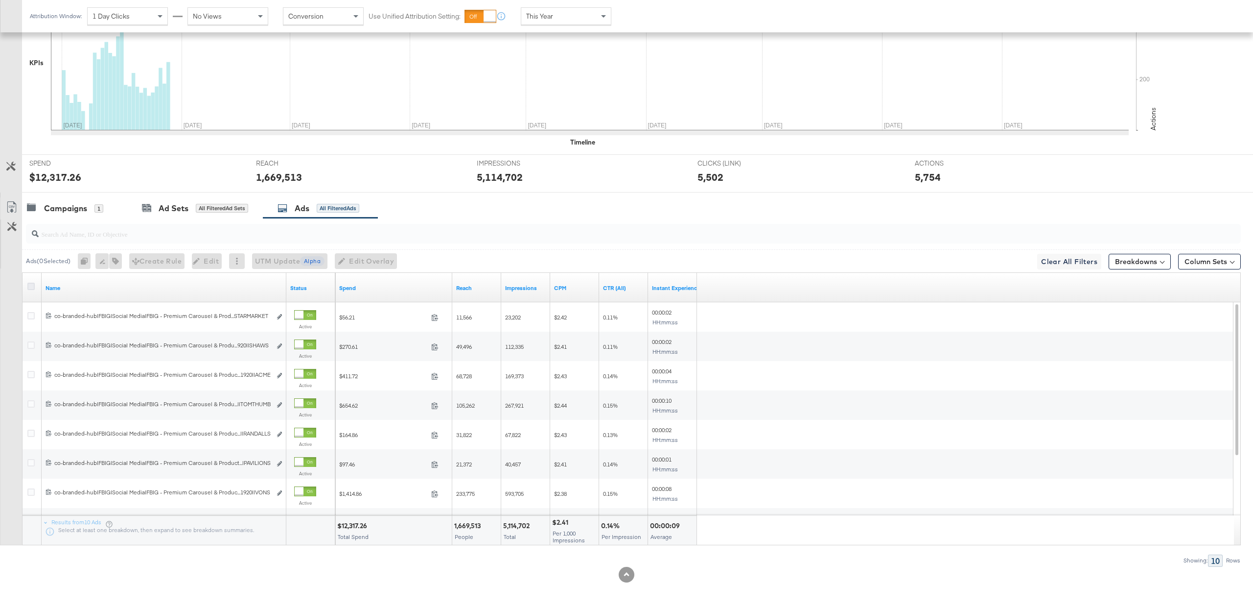
click at [32, 289] on icon at bounding box center [30, 285] width 7 height 7
click at [0, 0] on input "checkbox" at bounding box center [0, 0] width 0 height 0
click at [32, 289] on icon at bounding box center [30, 285] width 7 height 7
click at [0, 0] on input "checkbox" at bounding box center [0, 0] width 0 height 0
click at [30, 283] on icon at bounding box center [30, 285] width 7 height 7
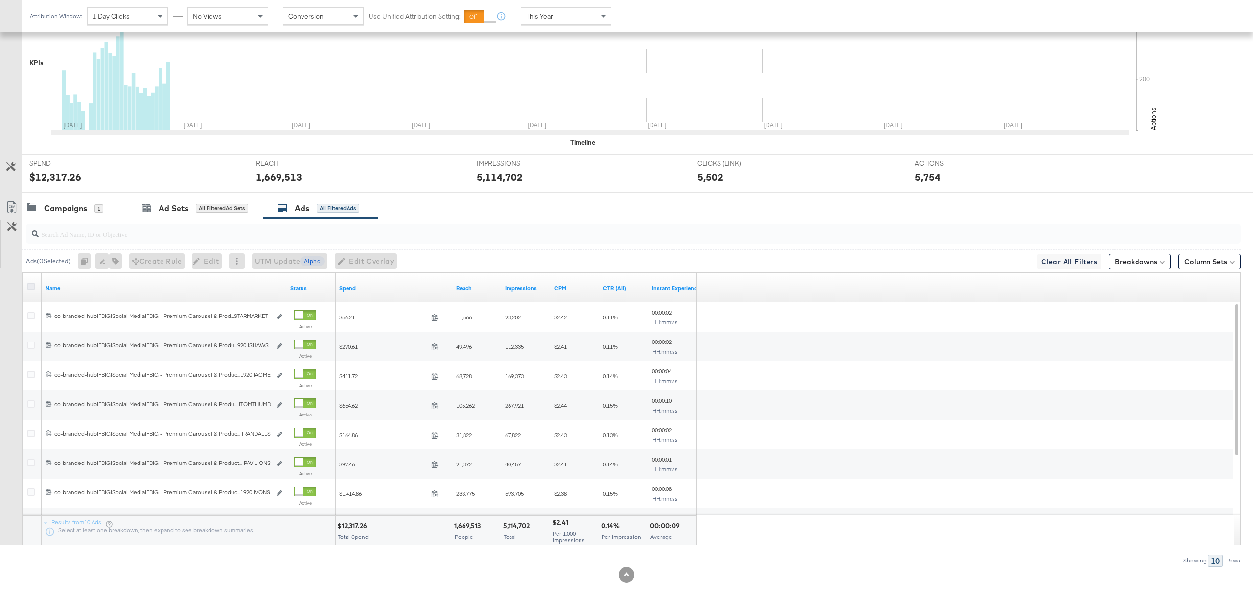
click at [0, 0] on input "checkbox" at bounding box center [0, 0] width 0 height 0
click at [114, 255] on button "button" at bounding box center [113, 261] width 13 height 16
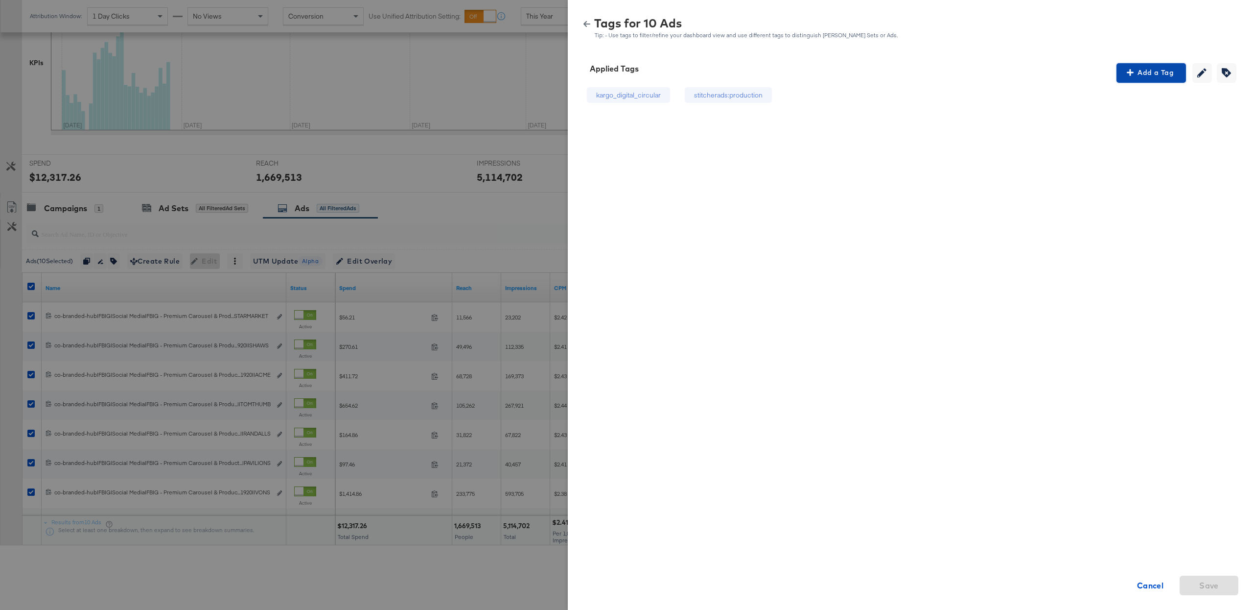
click at [1157, 73] on span "Add a Tag" at bounding box center [1152, 73] width 62 height 12
click at [1134, 140] on div "Search or Add Tag Name" at bounding box center [1152, 136] width 100 height 17
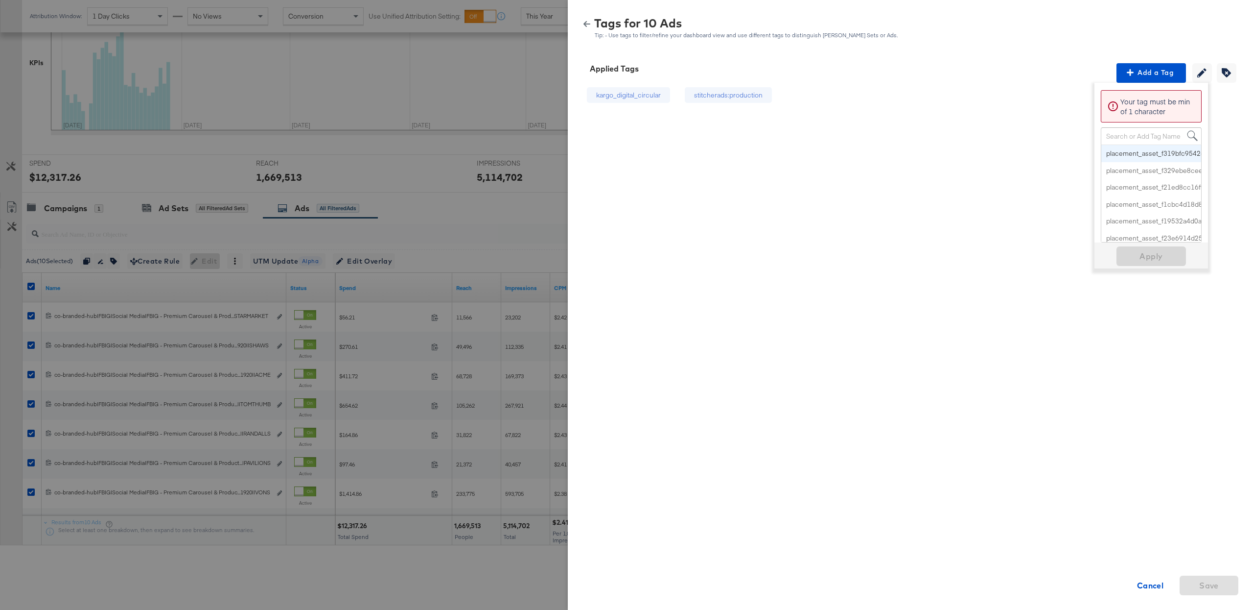
paste input "Digital Circular"
type input "Digital Circular"
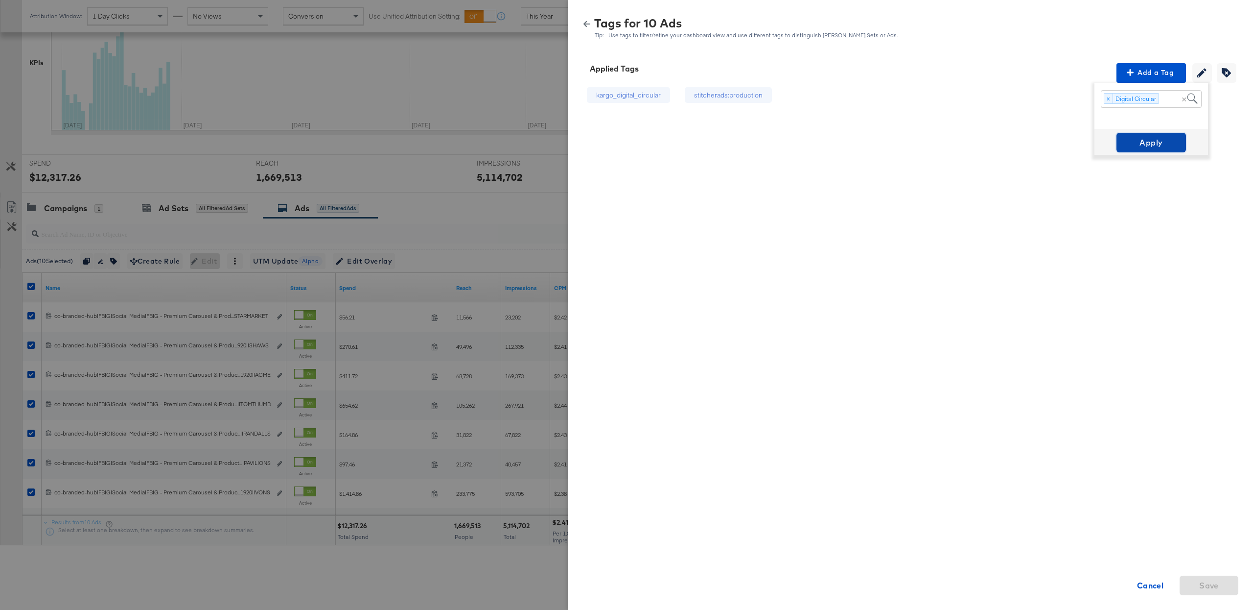
click at [1150, 141] on span "Apply" at bounding box center [1152, 143] width 62 height 14
click at [587, 22] on icon "button" at bounding box center [587, 24] width 7 height 7
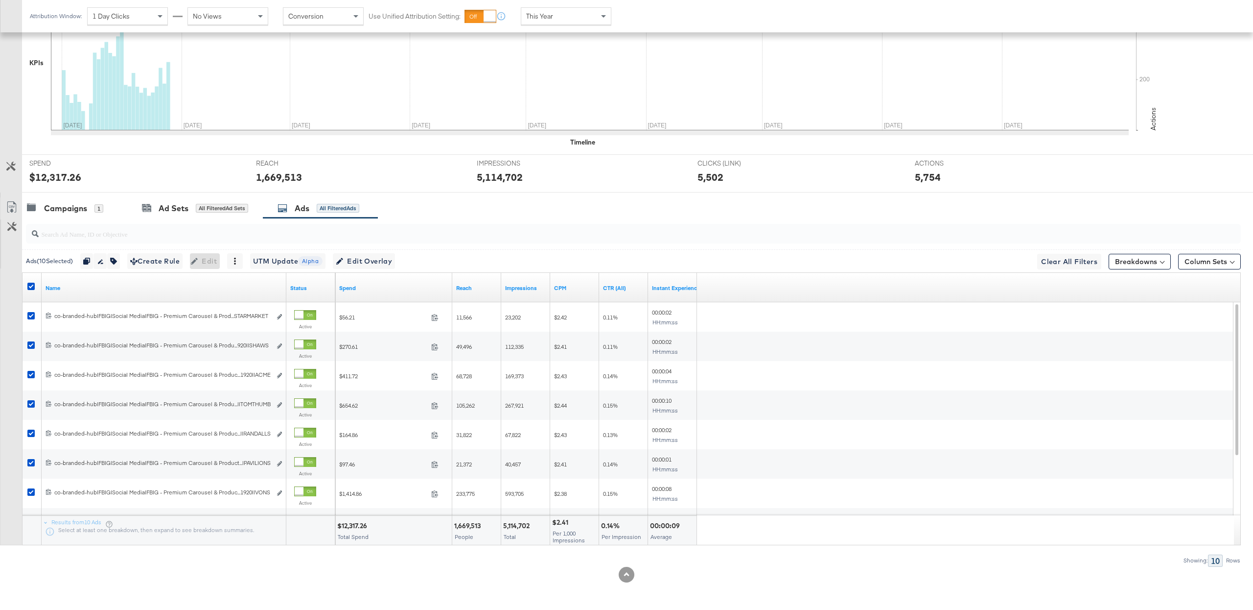
scroll to position [0, 0]
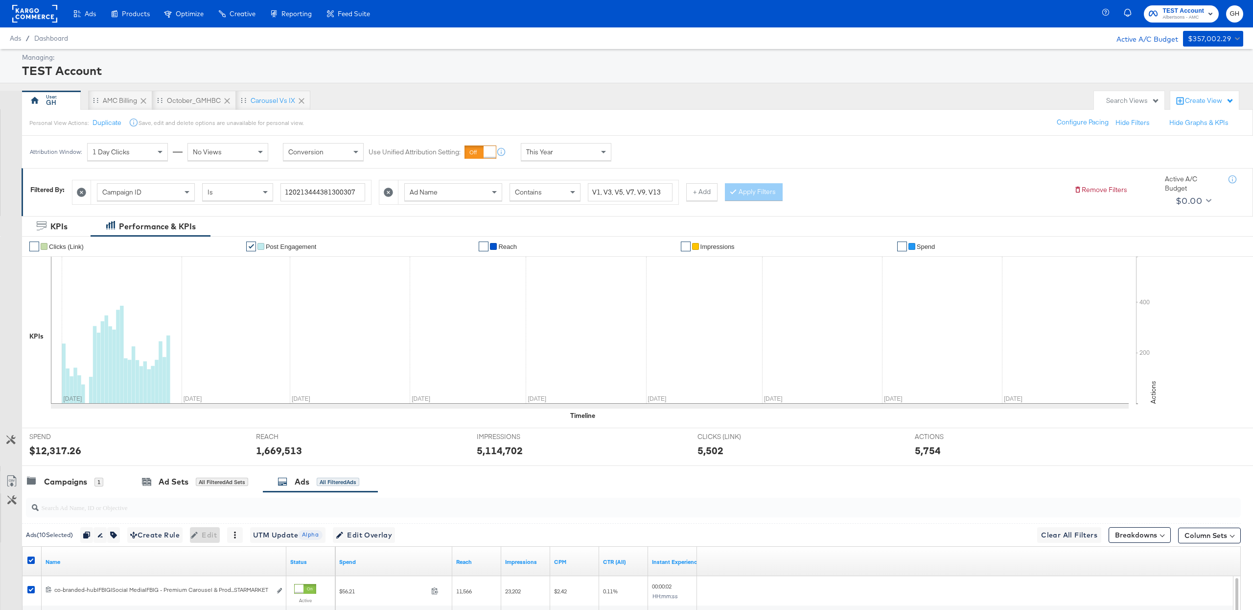
click at [462, 189] on div "Ad Name" at bounding box center [453, 192] width 97 height 17
click at [521, 188] on span "Contains" at bounding box center [528, 192] width 27 height 9
click at [740, 189] on button "Apply Filters" at bounding box center [754, 192] width 58 height 18
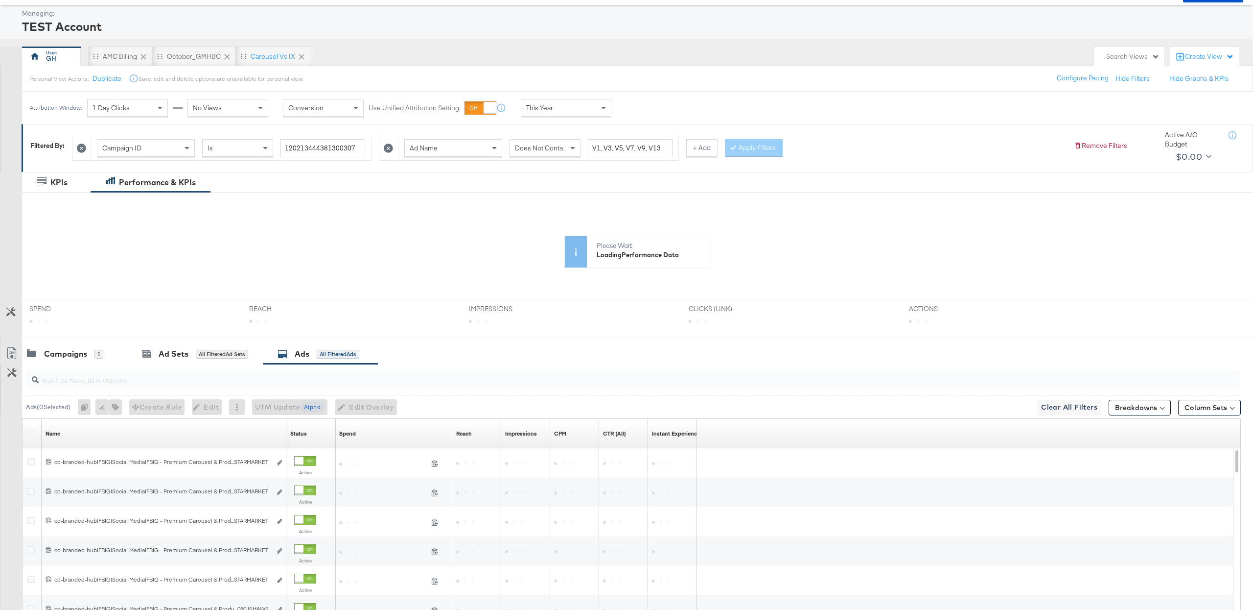
scroll to position [191, 0]
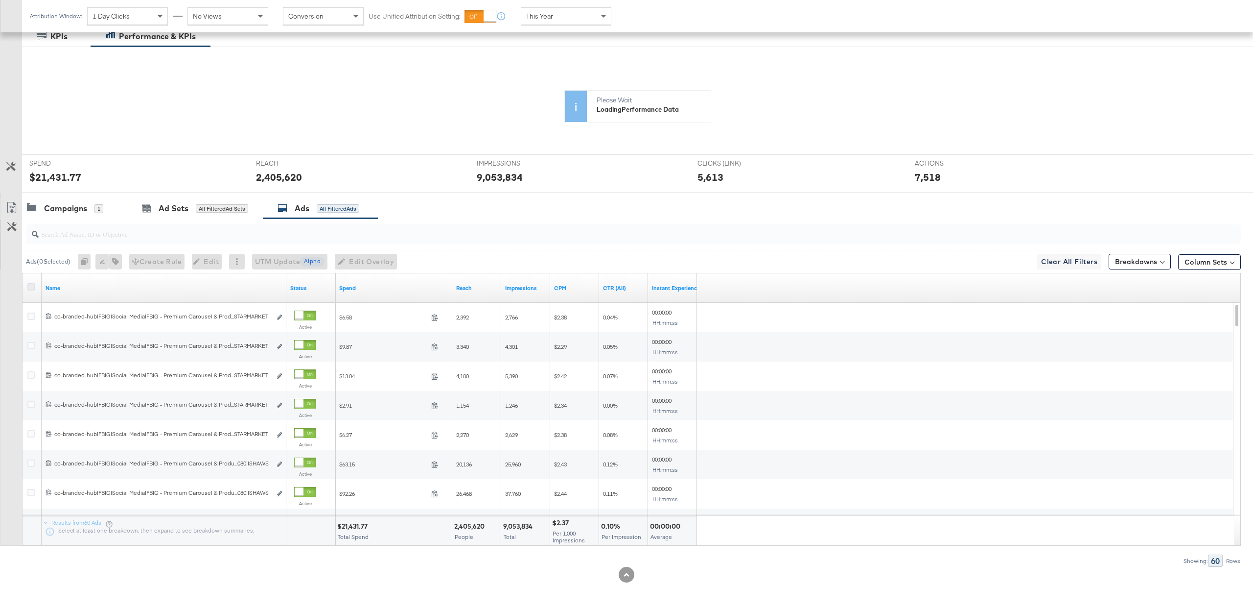
click at [32, 286] on icon at bounding box center [30, 286] width 7 height 7
click at [0, 0] on input "checkbox" at bounding box center [0, 0] width 0 height 0
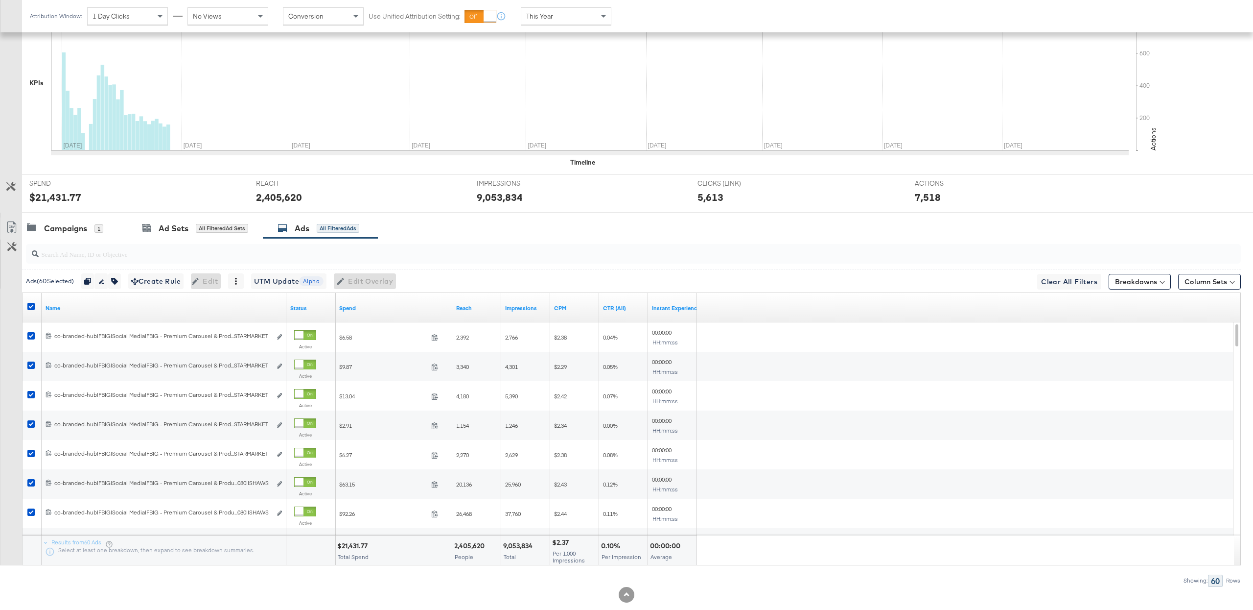
scroll to position [275, 0]
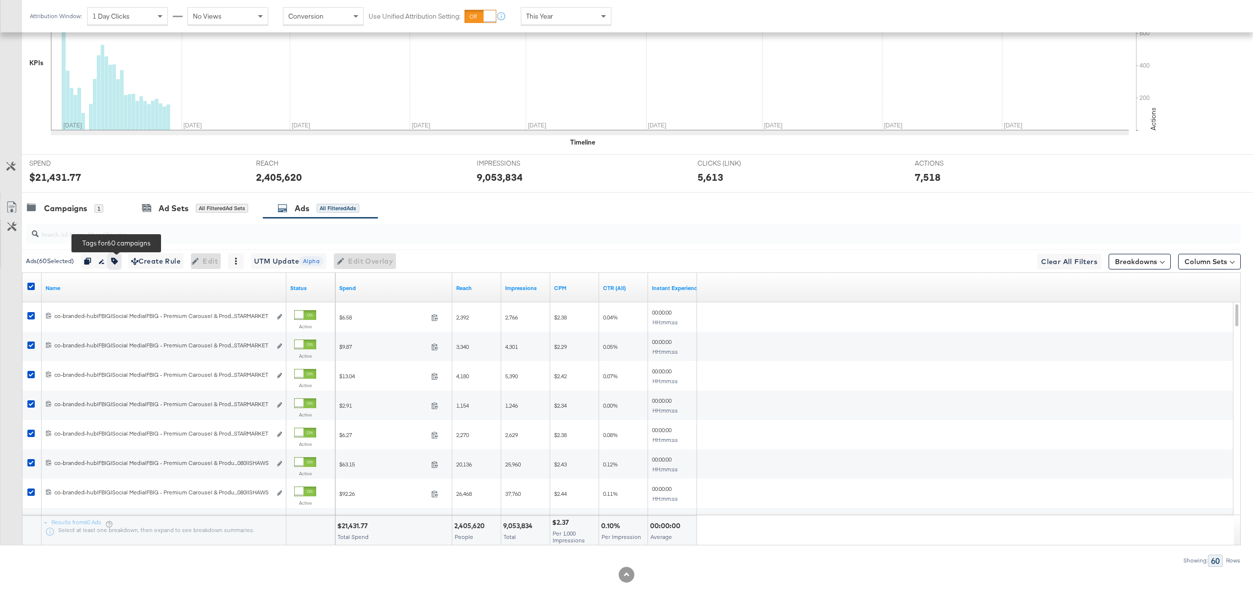
click at [118, 259] on icon "button" at bounding box center [114, 261] width 7 height 7
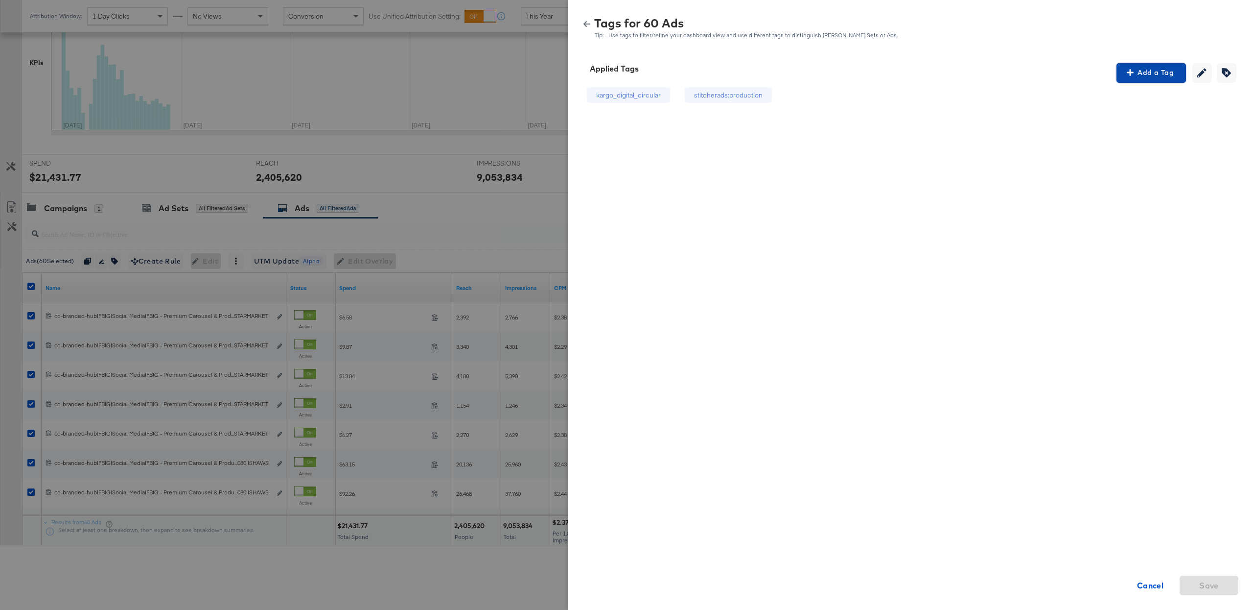
click at [1139, 69] on span "Add a Tag" at bounding box center [1152, 73] width 62 height 12
click at [1118, 137] on div "Search or Add Tag Name" at bounding box center [1152, 136] width 100 height 17
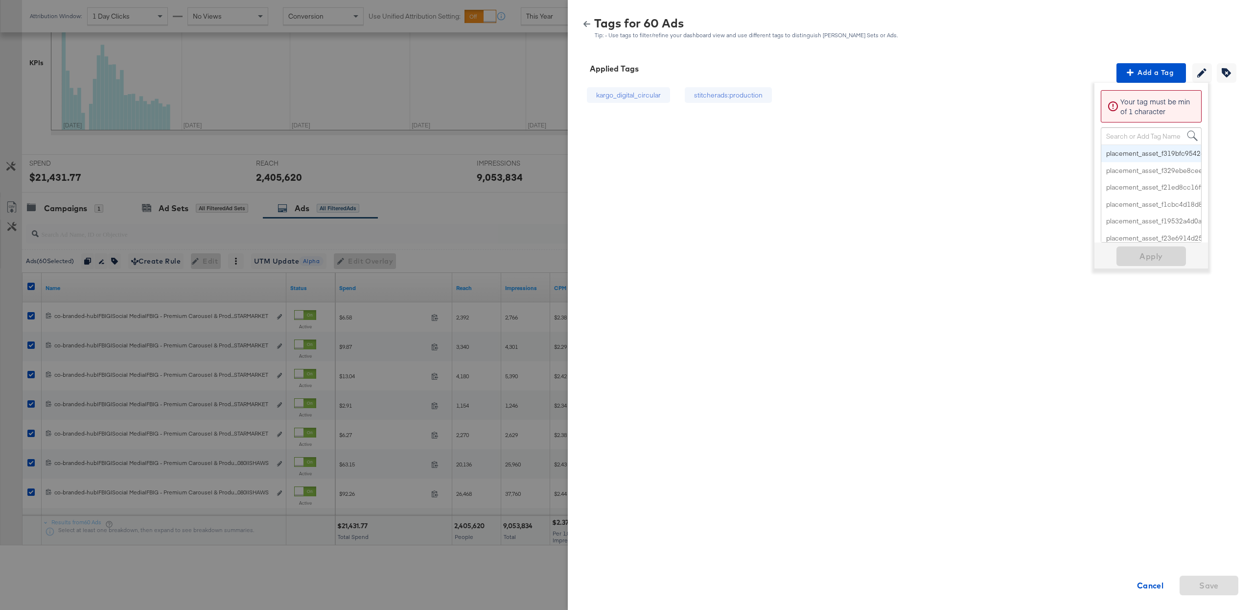
paste input "Retail-Media Network Cobranded"
type input "Retail-Media Network Cobranded"
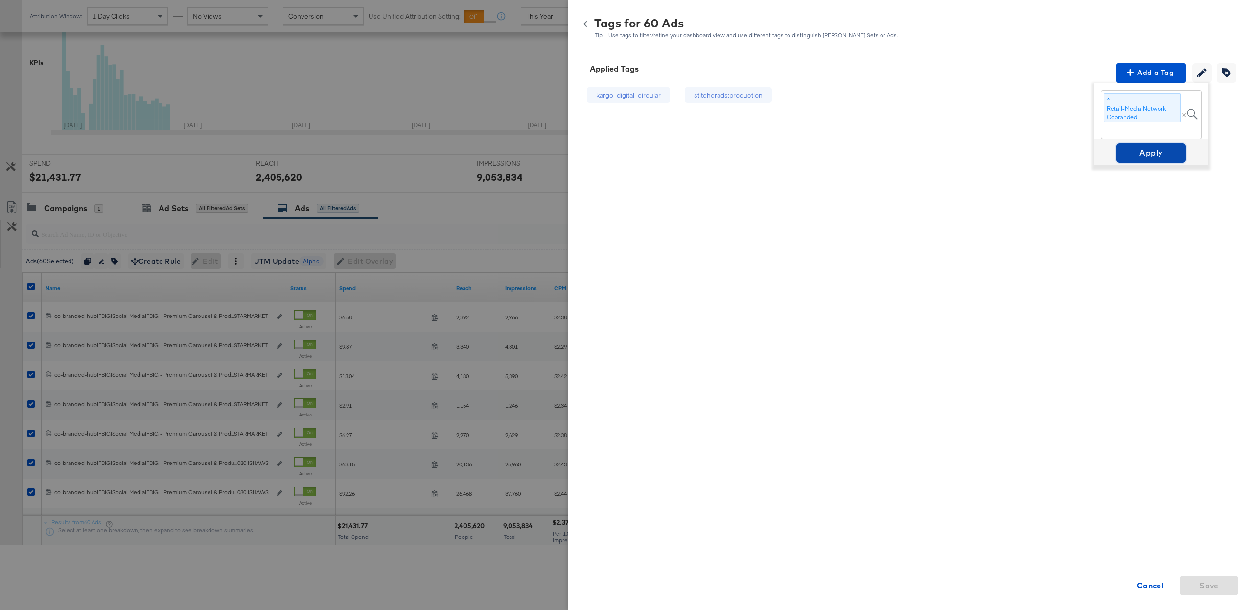
click at [1144, 150] on span "Apply" at bounding box center [1152, 153] width 62 height 14
click at [584, 26] on icon "button" at bounding box center [587, 24] width 7 height 7
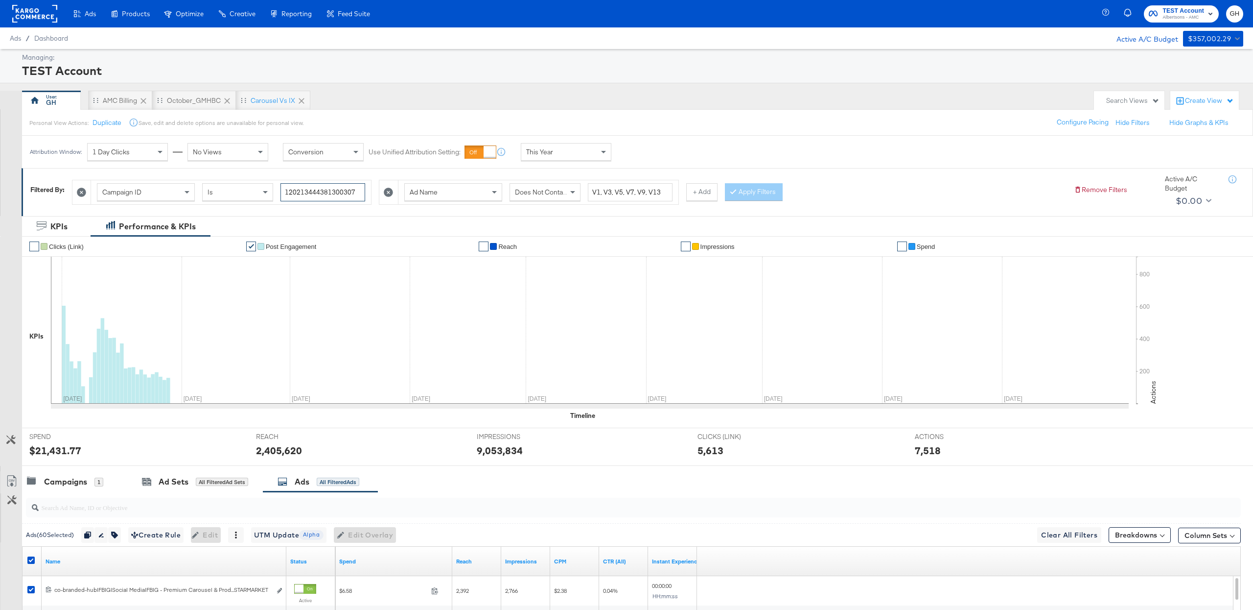
click at [322, 189] on input "120213444381300307" at bounding box center [323, 192] width 85 height 18
click at [322, 190] on input "120213444381300307" at bounding box center [323, 192] width 85 height 18
paste input "415545482"
type input "120214155454820307"
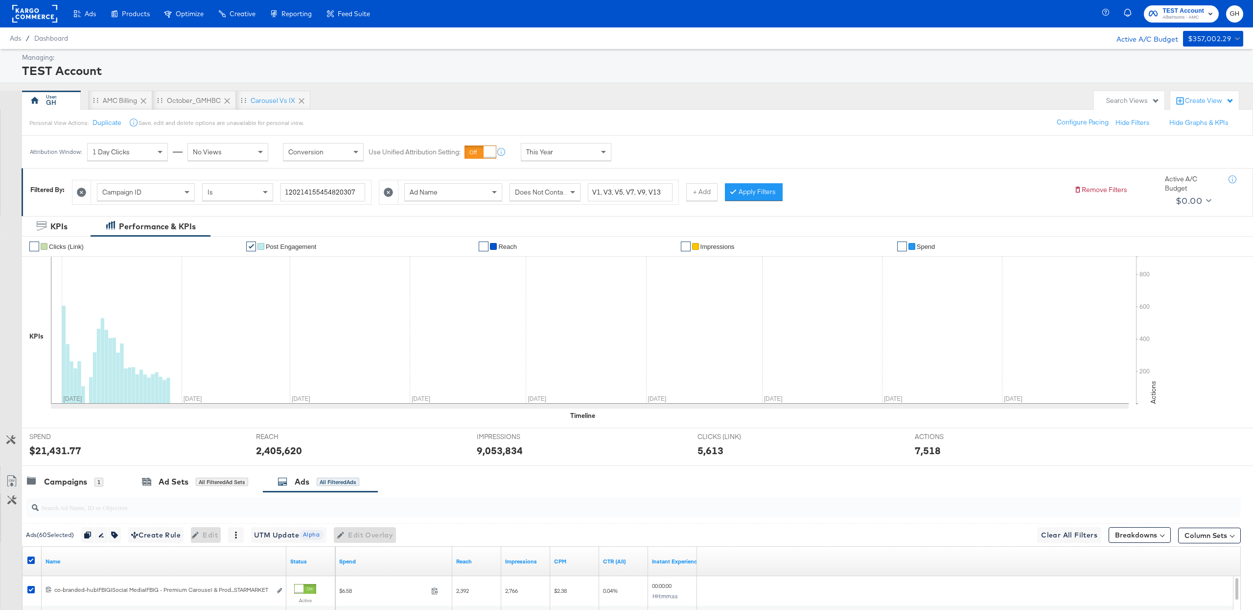
click at [386, 189] on icon at bounding box center [388, 192] width 9 height 9
click at [451, 194] on button "Apply Filters" at bounding box center [447, 192] width 58 height 18
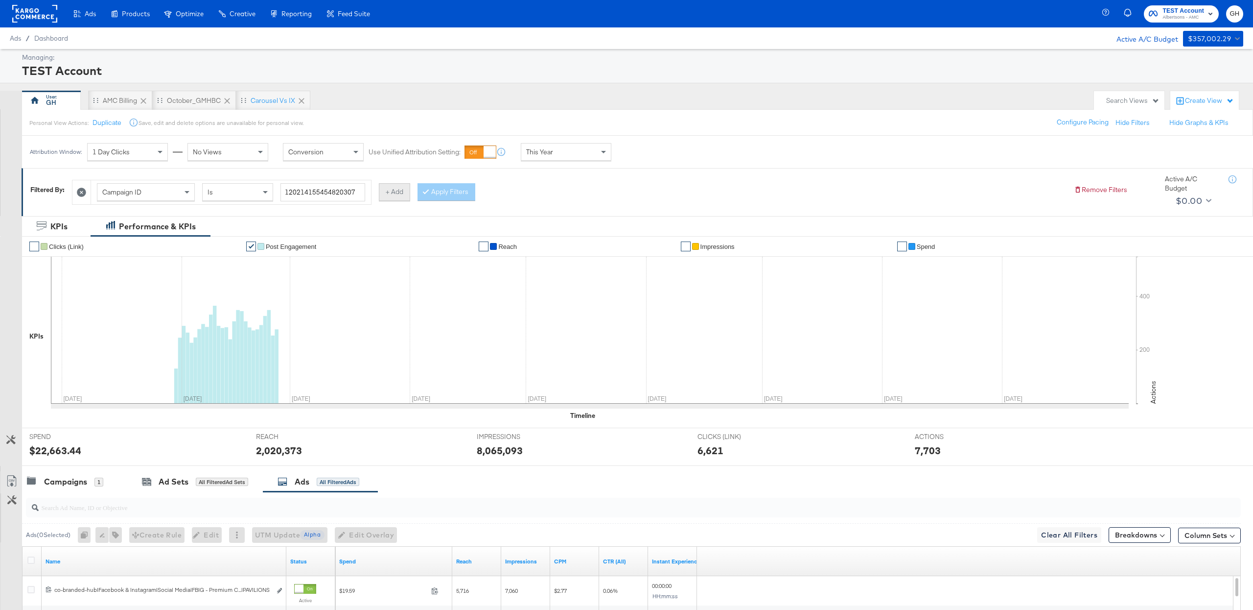
click at [394, 191] on button "+ Add" at bounding box center [394, 192] width 31 height 18
click at [394, 191] on div at bounding box center [388, 192] width 19 height 24
click at [490, 194] on span at bounding box center [496, 192] width 12 height 17
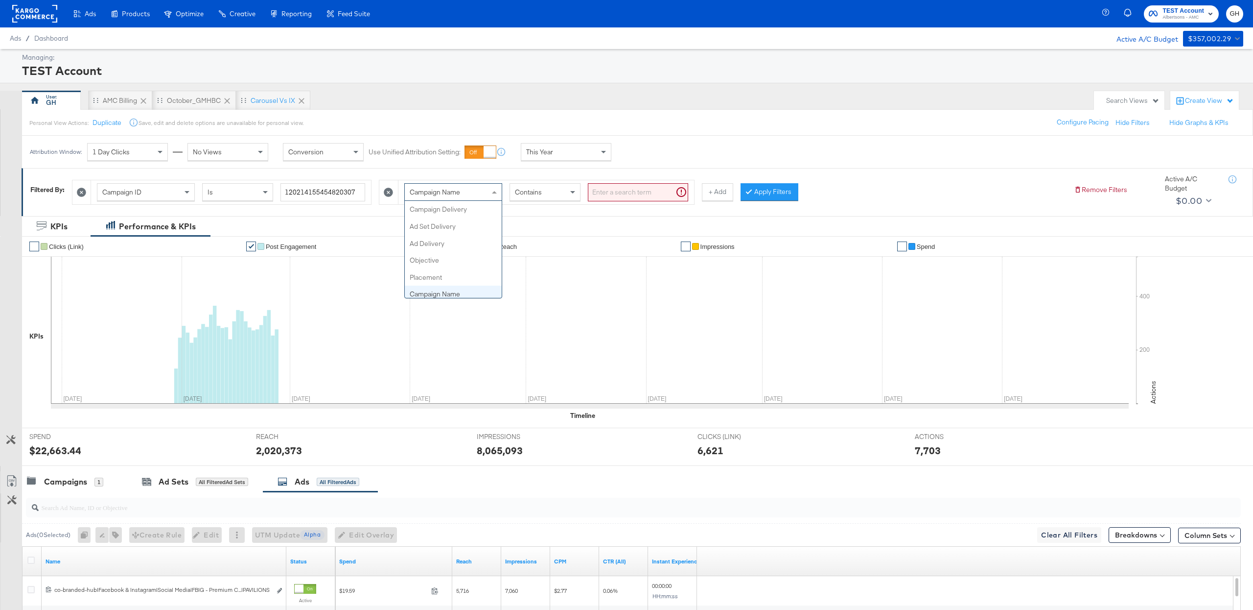
scroll to position [85, 0]
type input "ad"
click at [590, 204] on div "Ad Name Contains" at bounding box center [547, 192] width 296 height 24
click at [602, 194] on input "search" at bounding box center [638, 192] width 100 height 18
paste input "V1,V2,V5,V6,V7,V11"
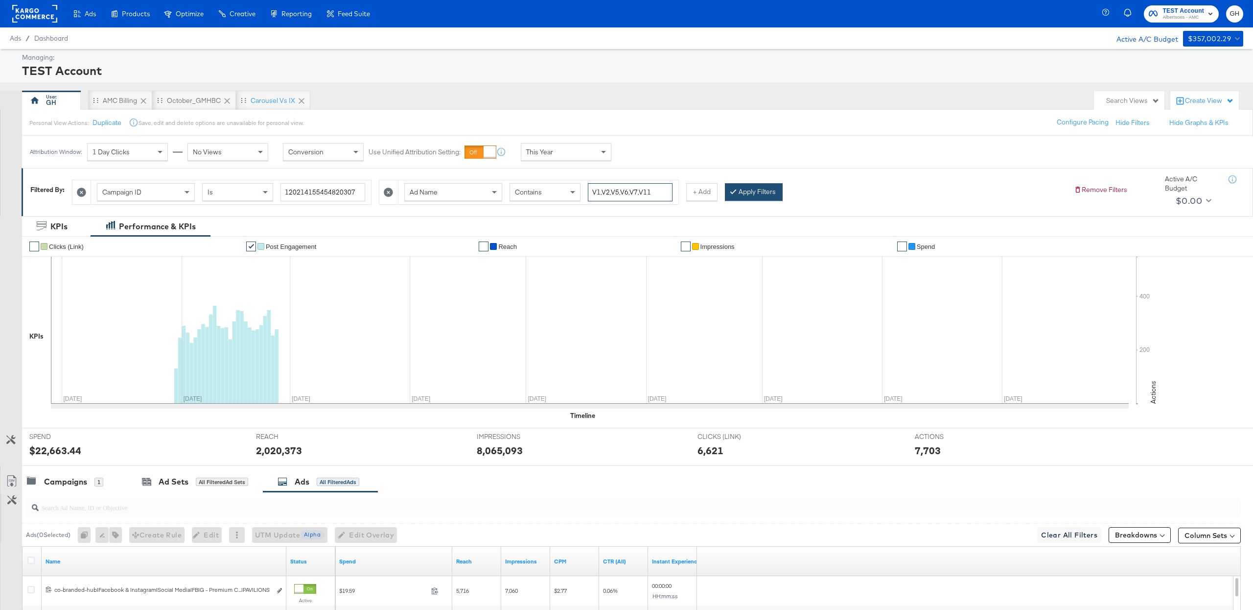
type input "V1,V2,V5,V6,V7,V11"
click at [728, 184] on div "Campaign ID Is 120214155454820307 Ad Name Contains V1,V2,V5,V6,V7,V11 + Add App…" at bounding box center [569, 190] width 994 height 30
click at [739, 184] on div "Apply Filters" at bounding box center [754, 192] width 58 height 18
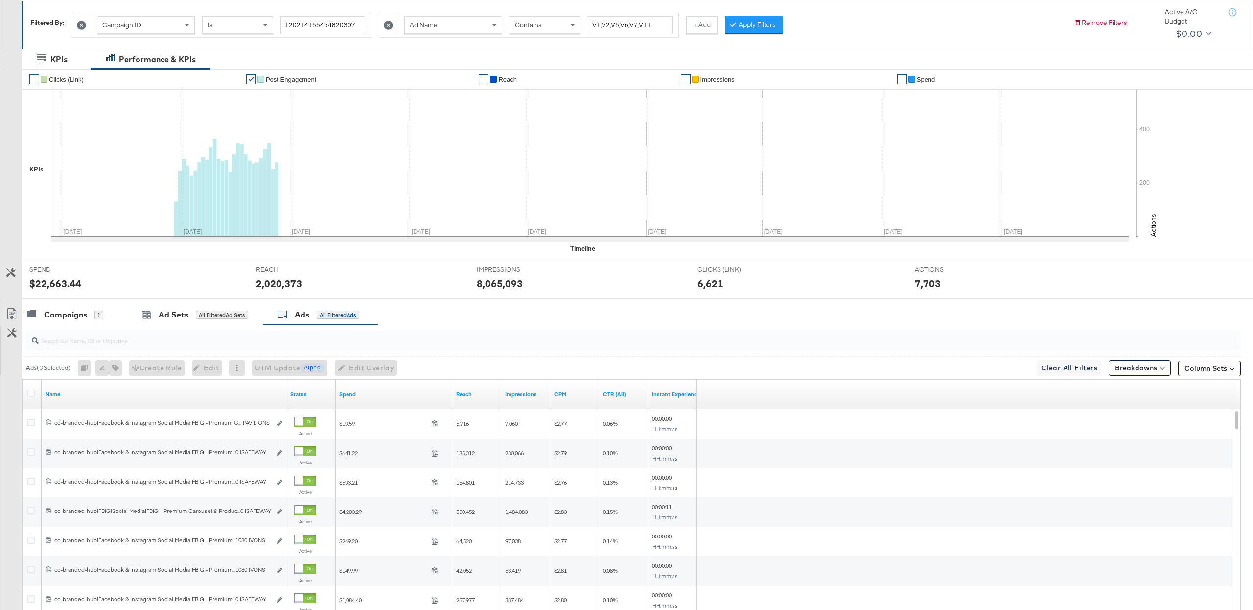
scroll to position [0, 0]
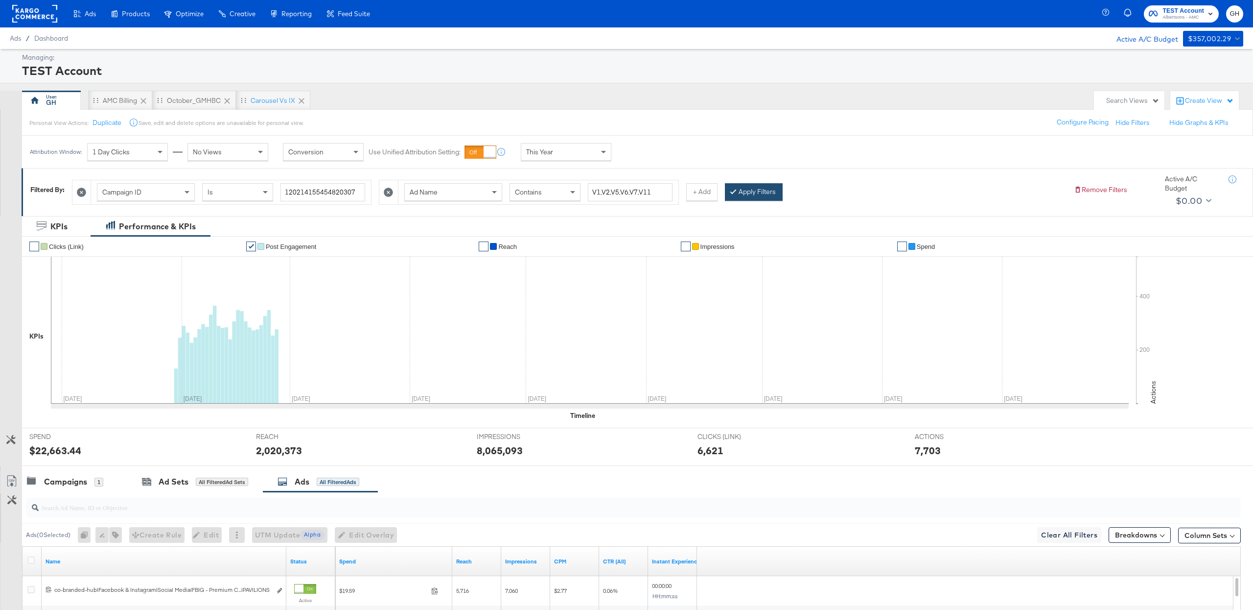
click at [744, 193] on button "Apply Filters" at bounding box center [754, 192] width 58 height 18
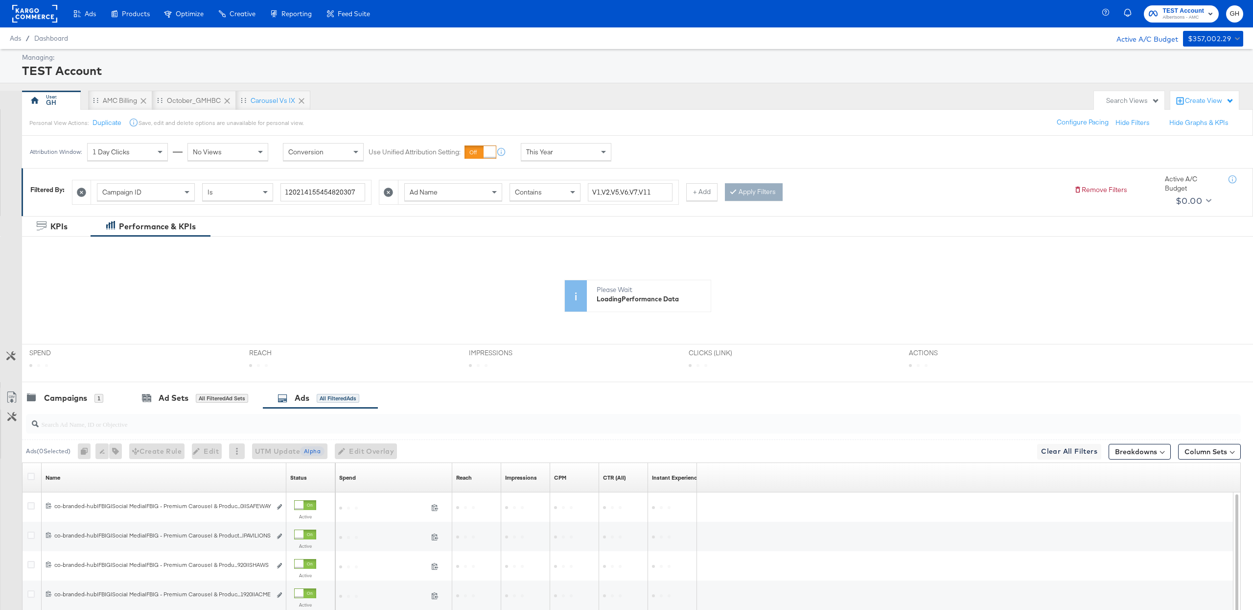
scroll to position [191, 0]
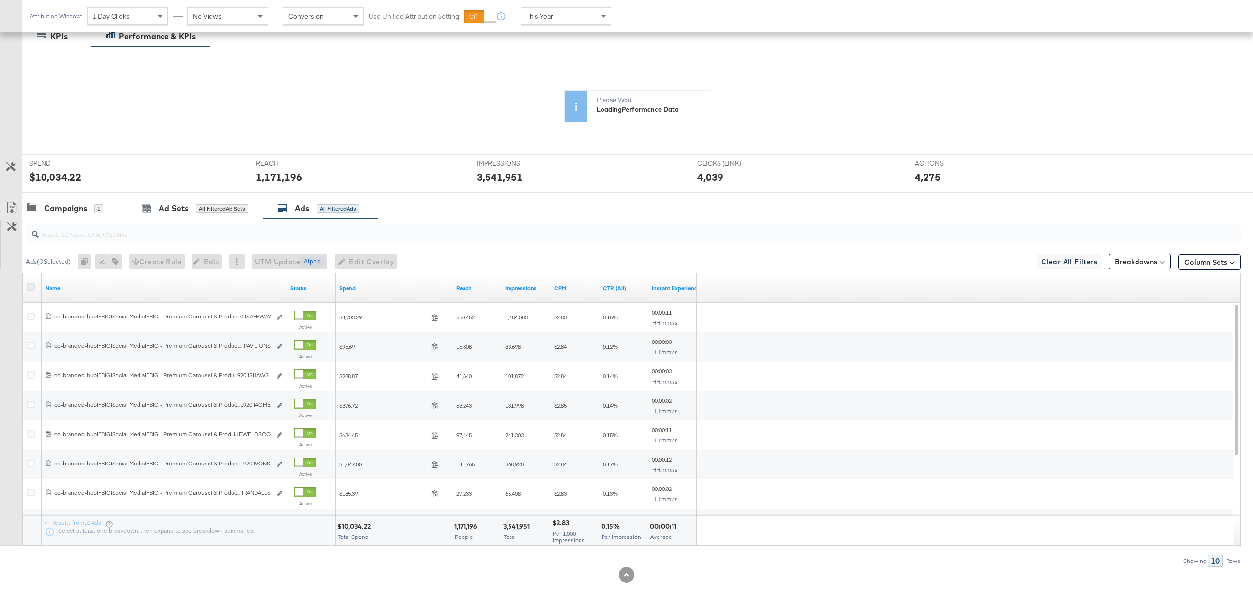
click at [31, 287] on icon at bounding box center [30, 286] width 7 height 7
click at [0, 0] on input "checkbox" at bounding box center [0, 0] width 0 height 0
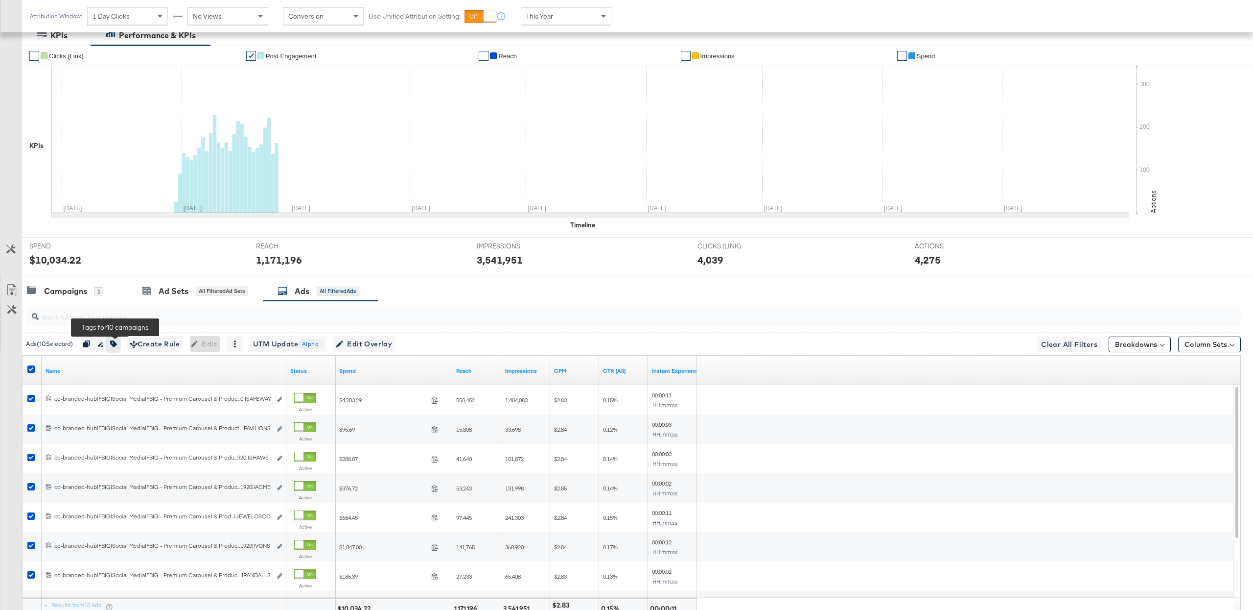
click at [117, 341] on button "button" at bounding box center [113, 344] width 13 height 16
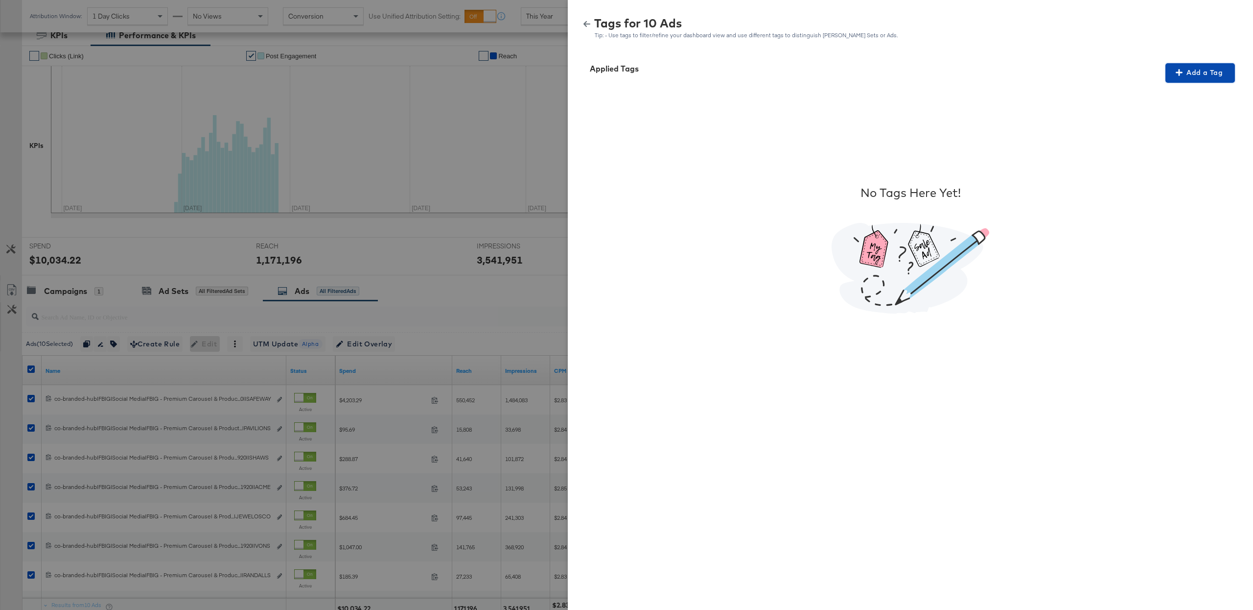
click at [1212, 82] on button "Add a Tag" at bounding box center [1201, 73] width 70 height 20
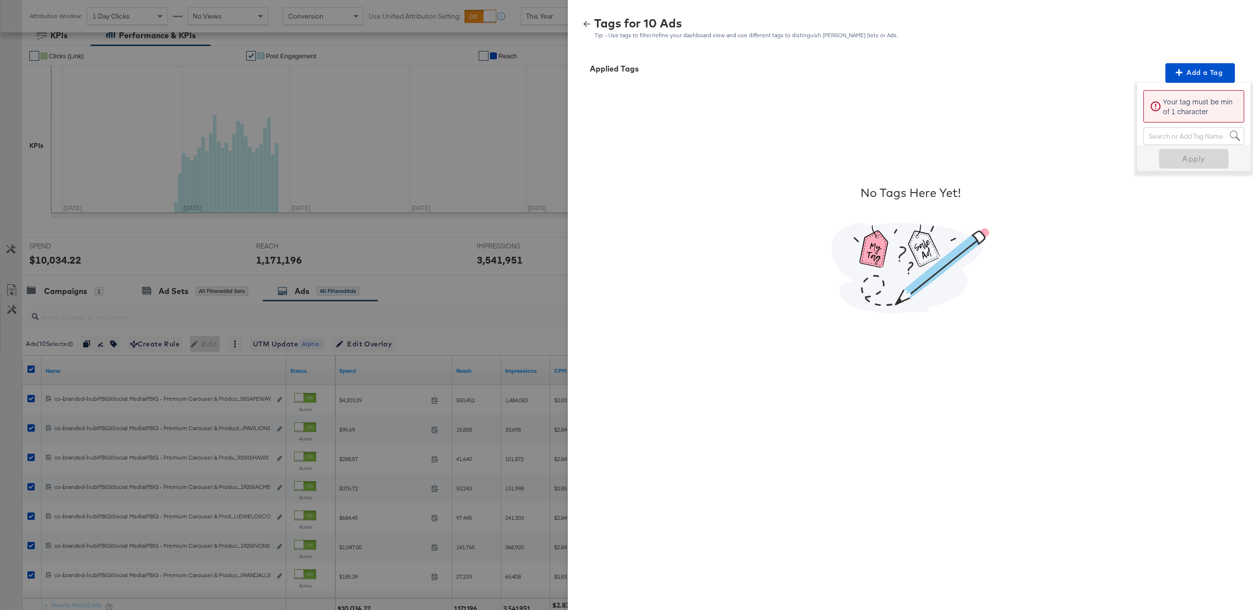
click at [1171, 134] on div "Search or Add Tag Name" at bounding box center [1194, 136] width 100 height 17
type input "digi"
click at [1177, 152] on span "Apply" at bounding box center [1194, 159] width 62 height 14
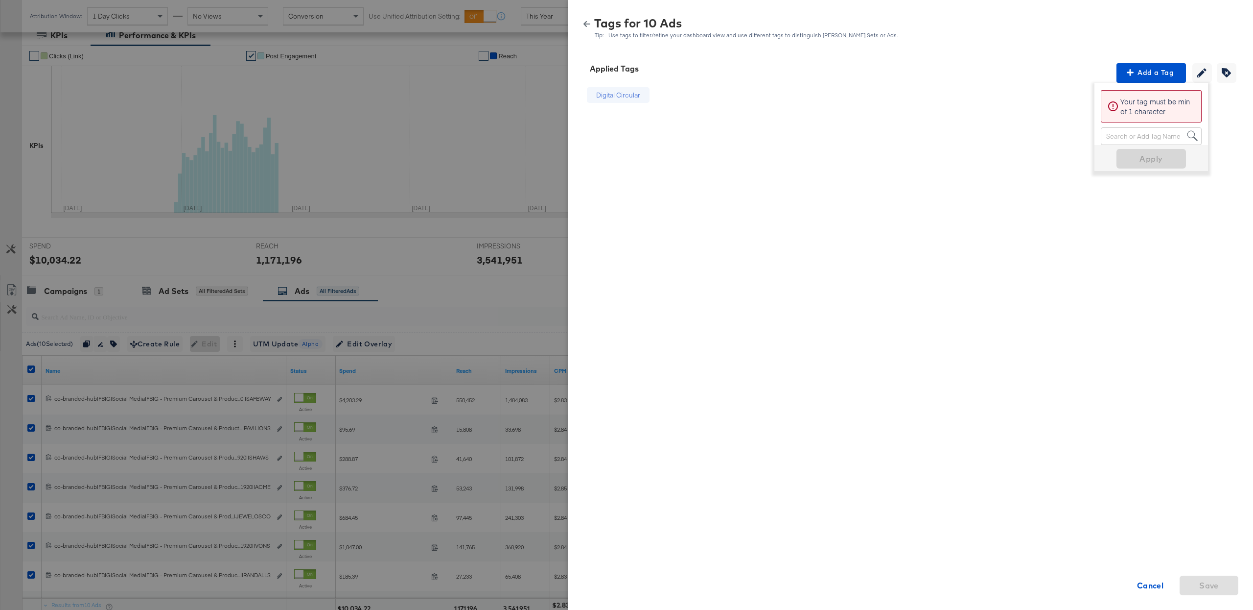
click at [589, 21] on icon "button" at bounding box center [587, 24] width 7 height 7
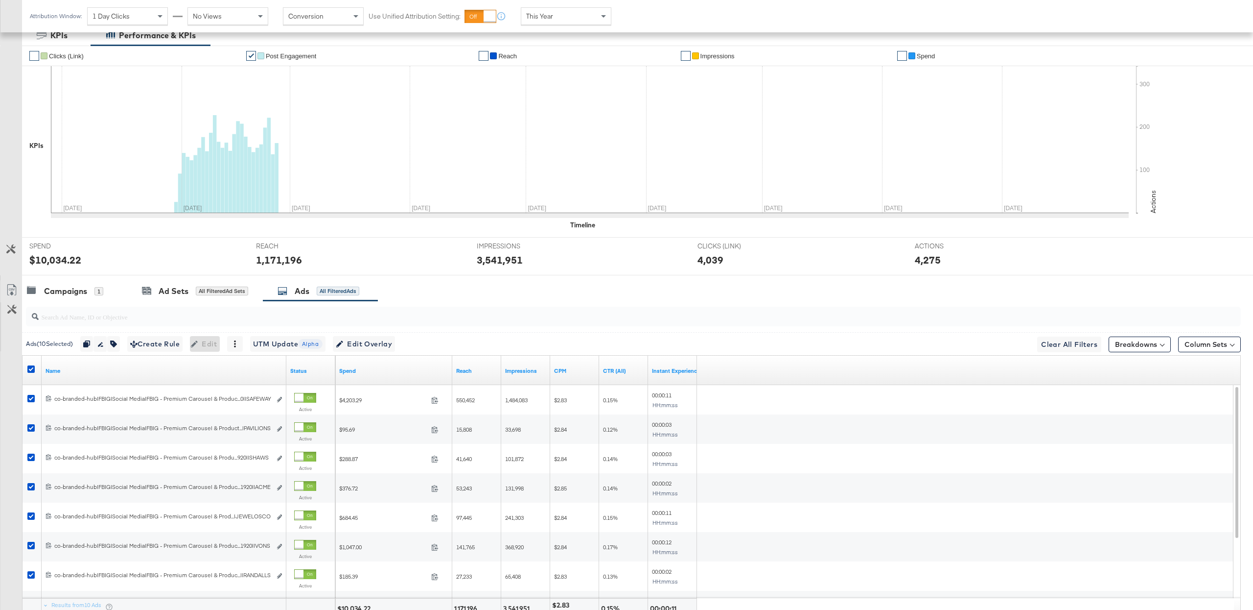
scroll to position [0, 0]
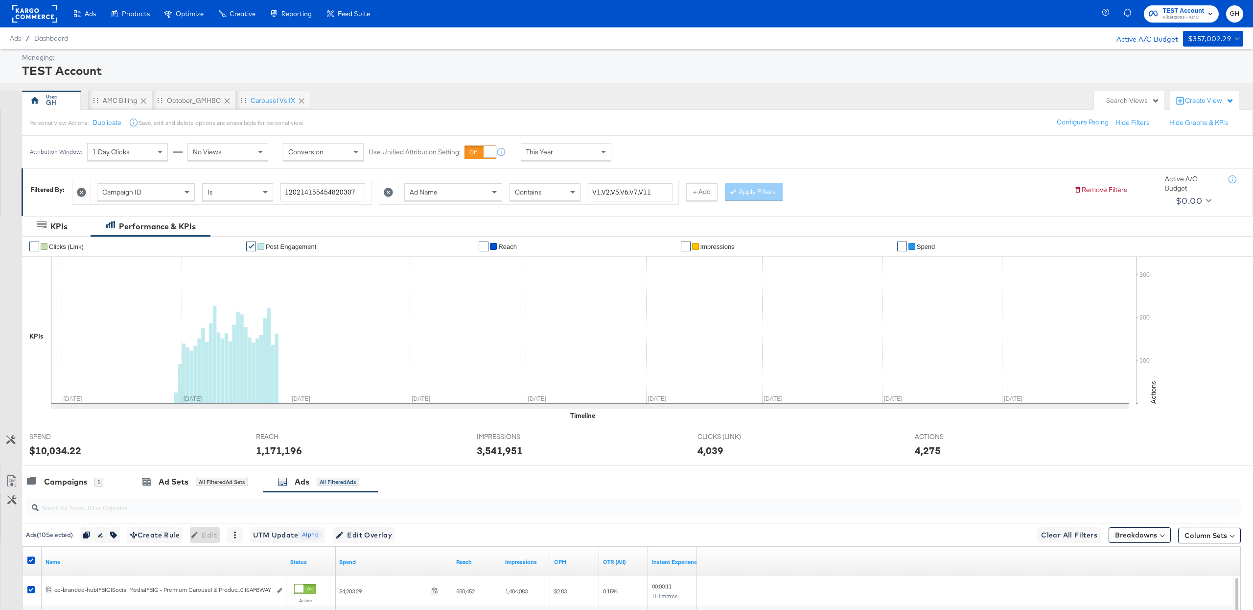
click at [546, 200] on div "Contains" at bounding box center [545, 192] width 70 height 17
click at [744, 186] on button "Apply Filters" at bounding box center [754, 192] width 58 height 18
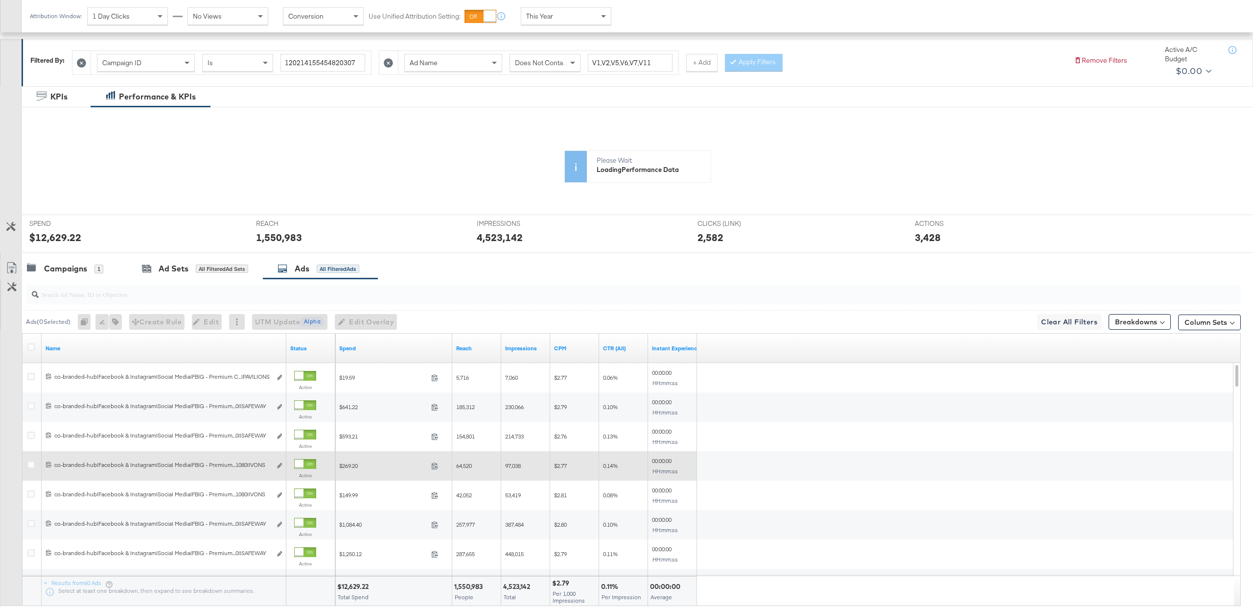
scroll to position [138, 0]
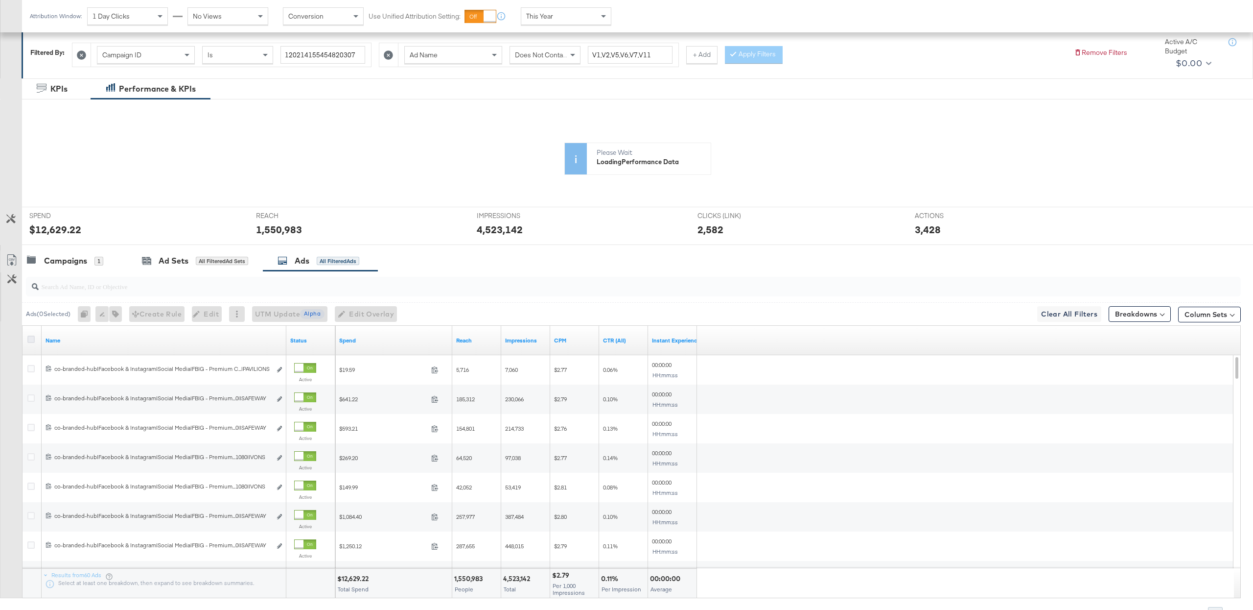
click at [33, 341] on icon at bounding box center [30, 338] width 7 height 7
click at [0, 0] on input "checkbox" at bounding box center [0, 0] width 0 height 0
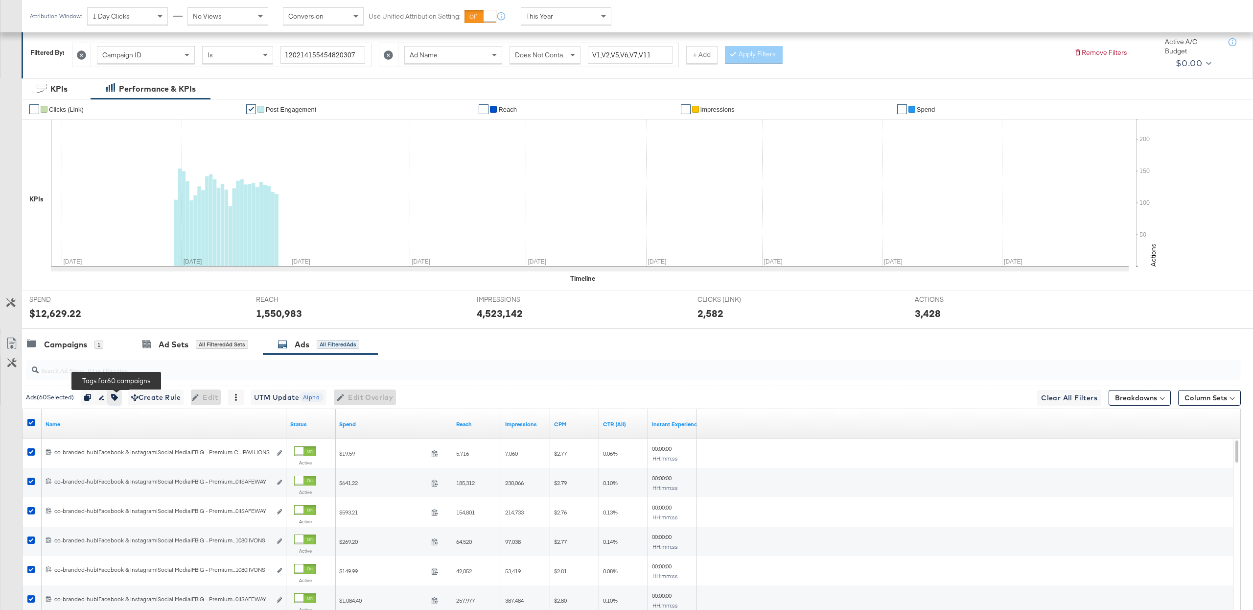
click at [118, 398] on icon "button" at bounding box center [114, 397] width 7 height 7
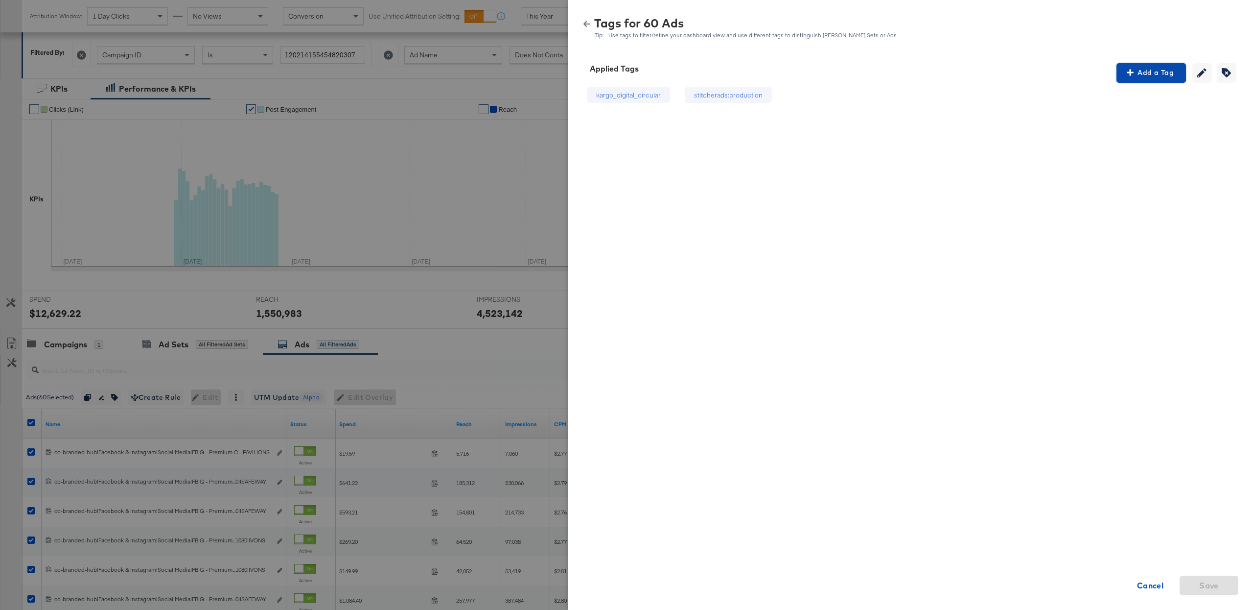
click at [1167, 64] on button "Add a Tag" at bounding box center [1152, 73] width 70 height 20
click at [1133, 136] on div "Search or Add Tag Name" at bounding box center [1152, 136] width 100 height 17
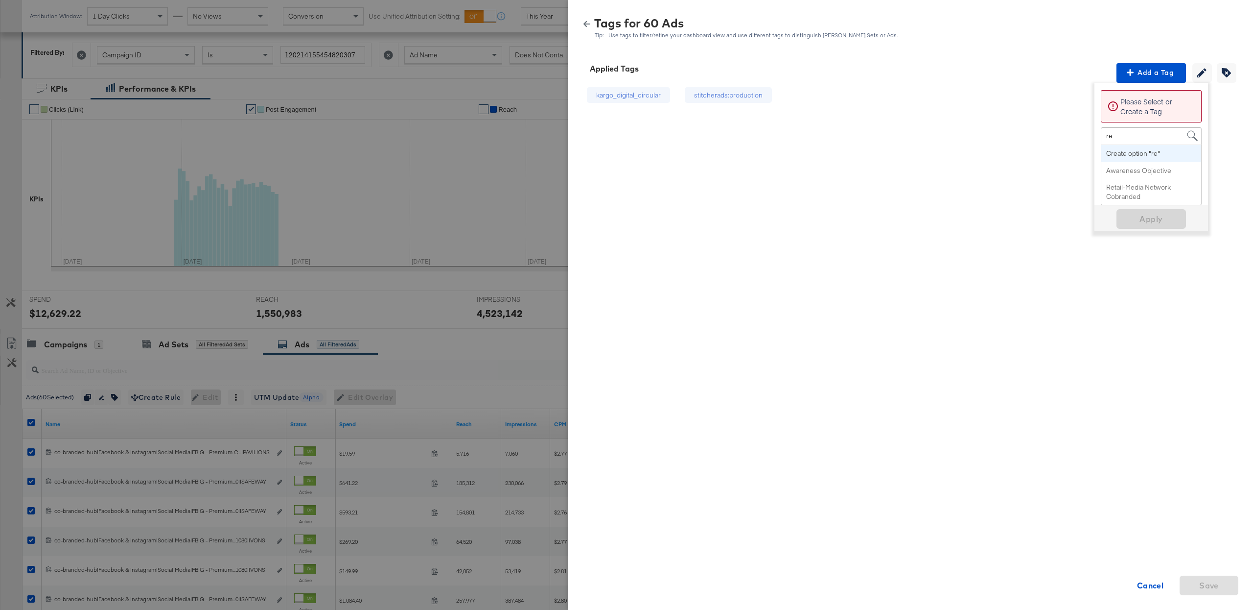
type input "ret"
click at [1136, 199] on button "Apply" at bounding box center [1152, 190] width 70 height 20
click at [588, 18] on div "Tags for 60 Ads Tip: - Use tags to filter/refine your dashboard view and use di…" at bounding box center [911, 28] width 662 height 21
click at [588, 21] on icon "button" at bounding box center [587, 24] width 7 height 7
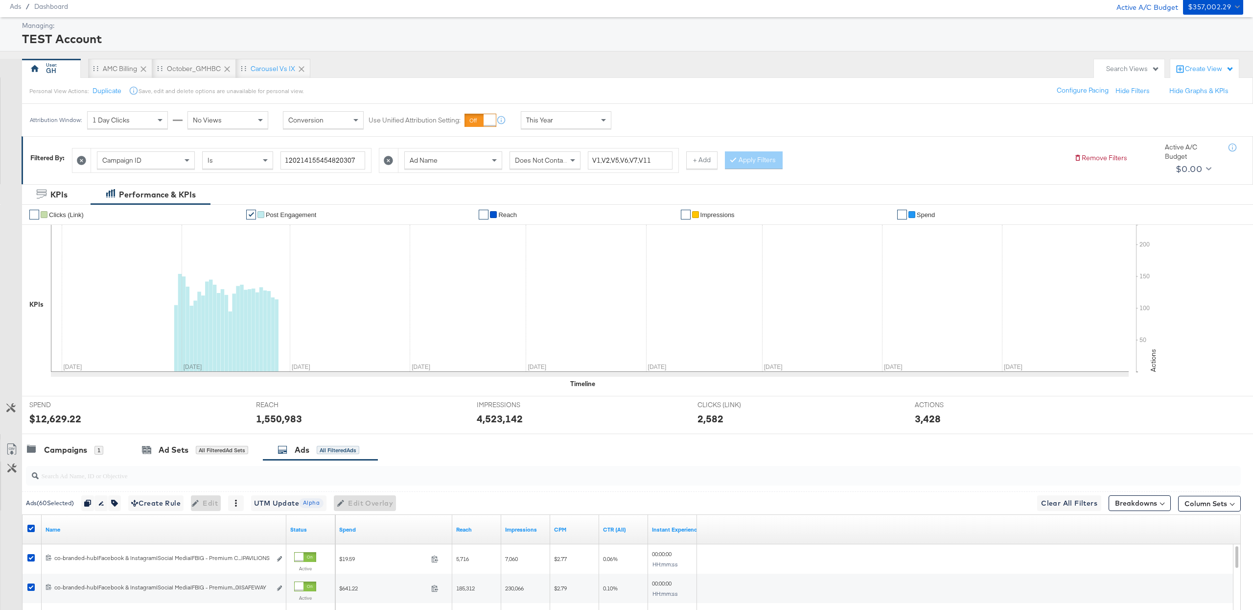
scroll to position [32, 0]
click at [300, 167] on input "120214155454820307" at bounding box center [323, 160] width 85 height 18
paste input "36347930"
type input "120214363479300307"
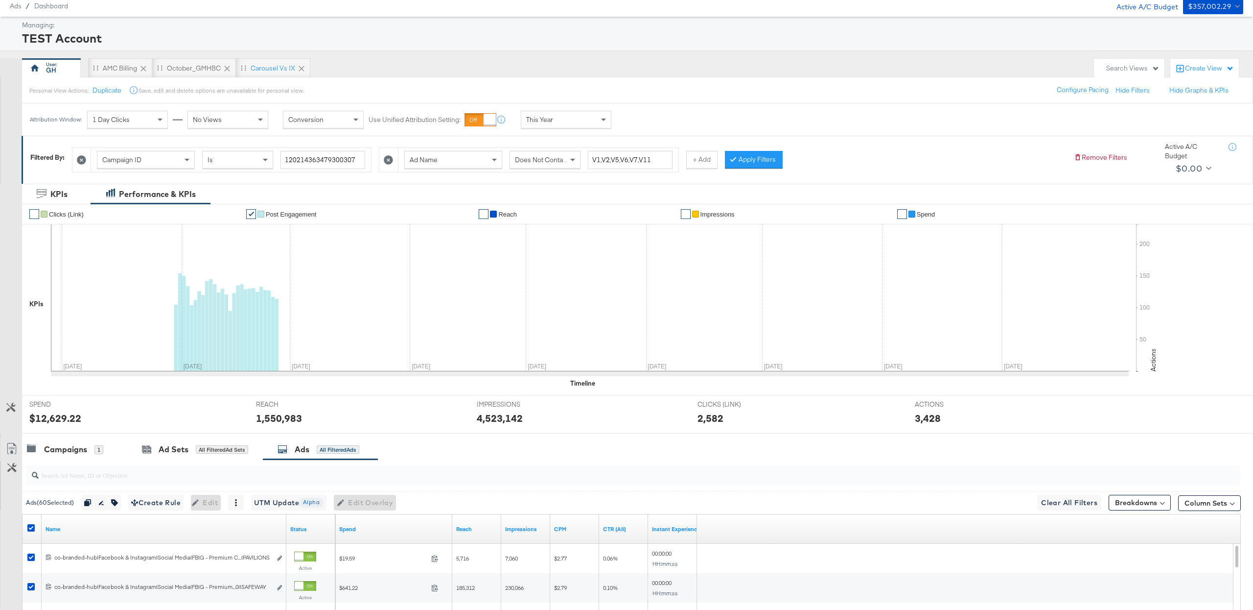
click at [388, 161] on icon at bounding box center [388, 159] width 9 height 9
click at [446, 161] on button "Apply Filters" at bounding box center [447, 160] width 58 height 18
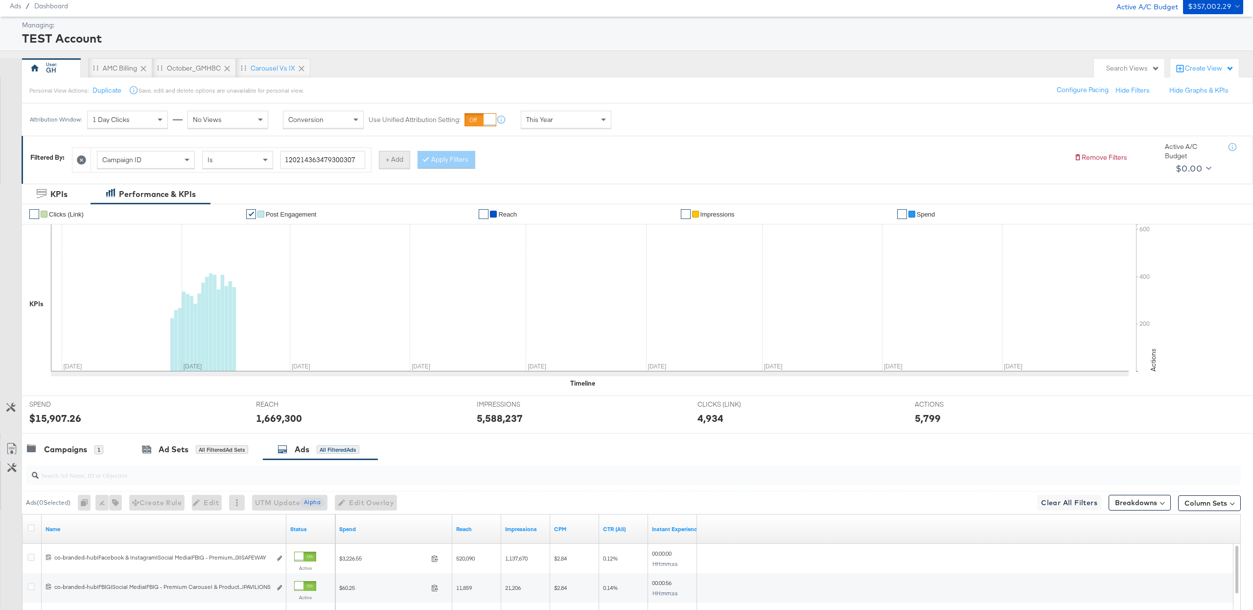
click at [407, 167] on button "+ Add" at bounding box center [394, 160] width 31 height 18
click at [487, 163] on div "Campaign Name" at bounding box center [453, 159] width 97 height 17
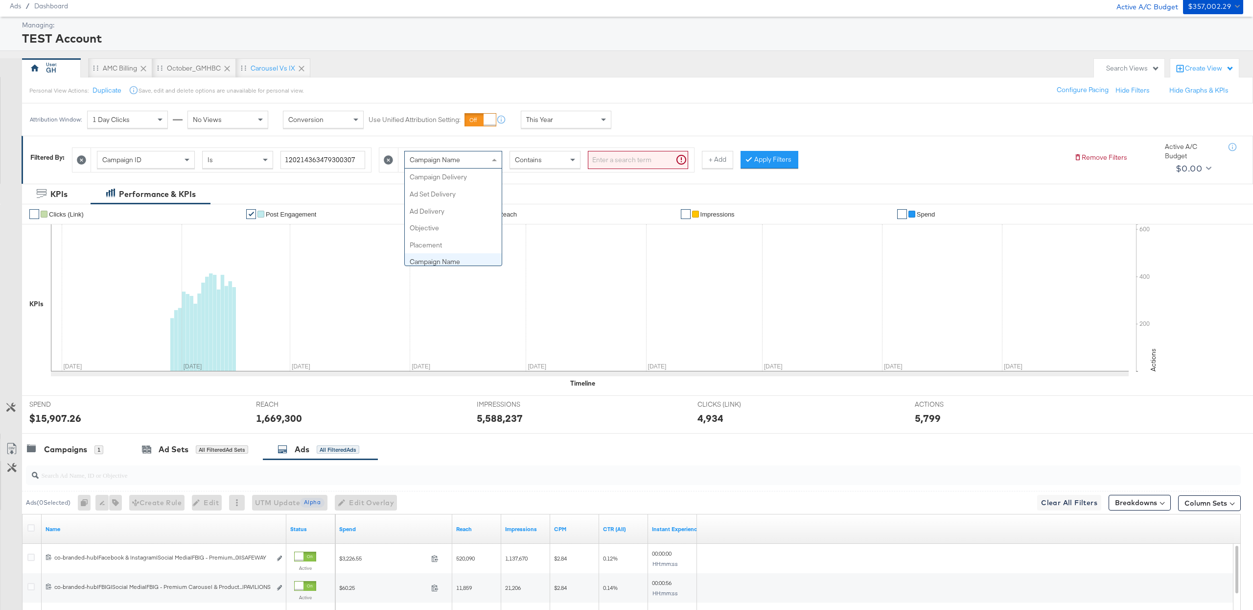
scroll to position [85, 0]
type input "AD"
click at [607, 153] on input "search" at bounding box center [638, 160] width 100 height 18
paste input "V1,V2"
type input "V1,V2"
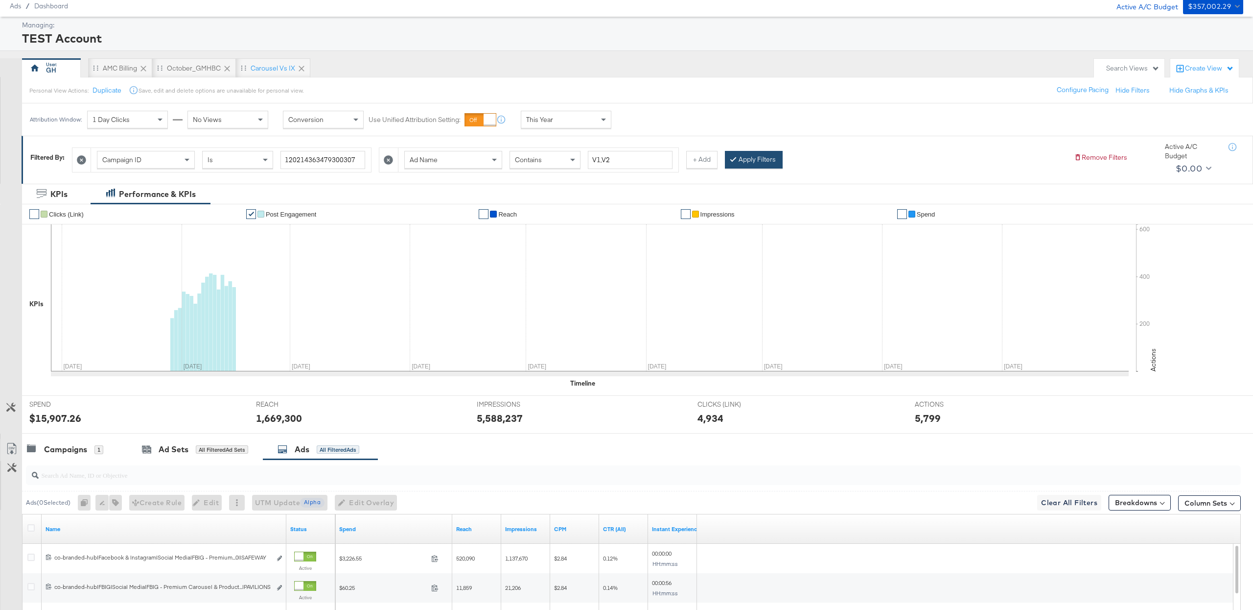
click at [761, 155] on button "Apply Filters" at bounding box center [754, 160] width 58 height 18
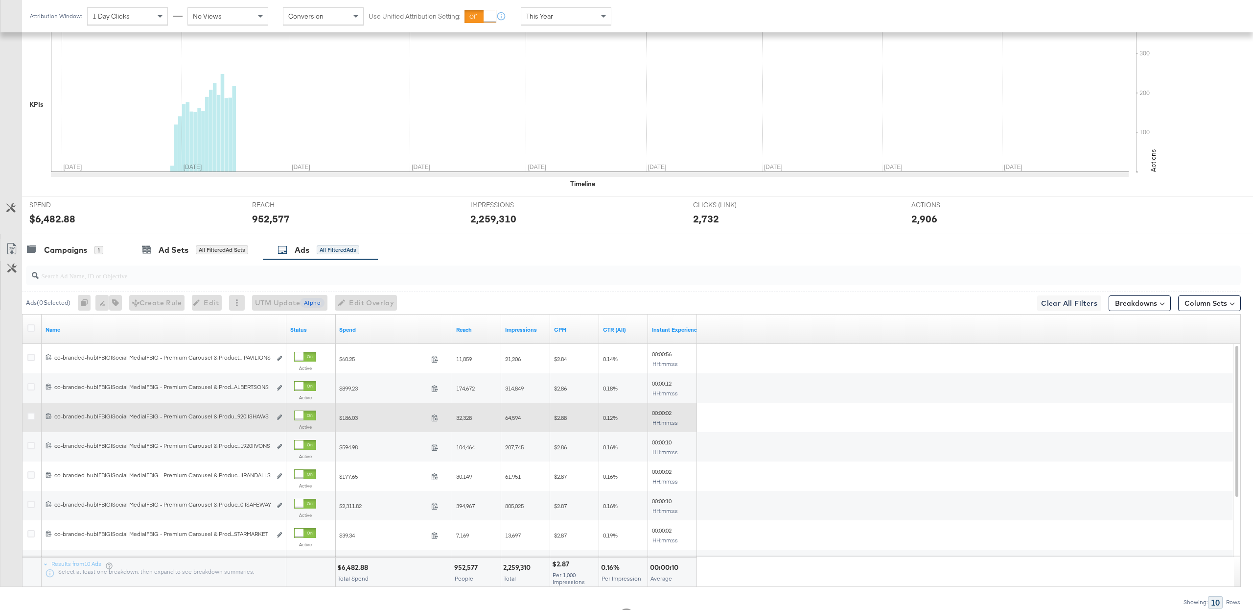
scroll to position [173, 0]
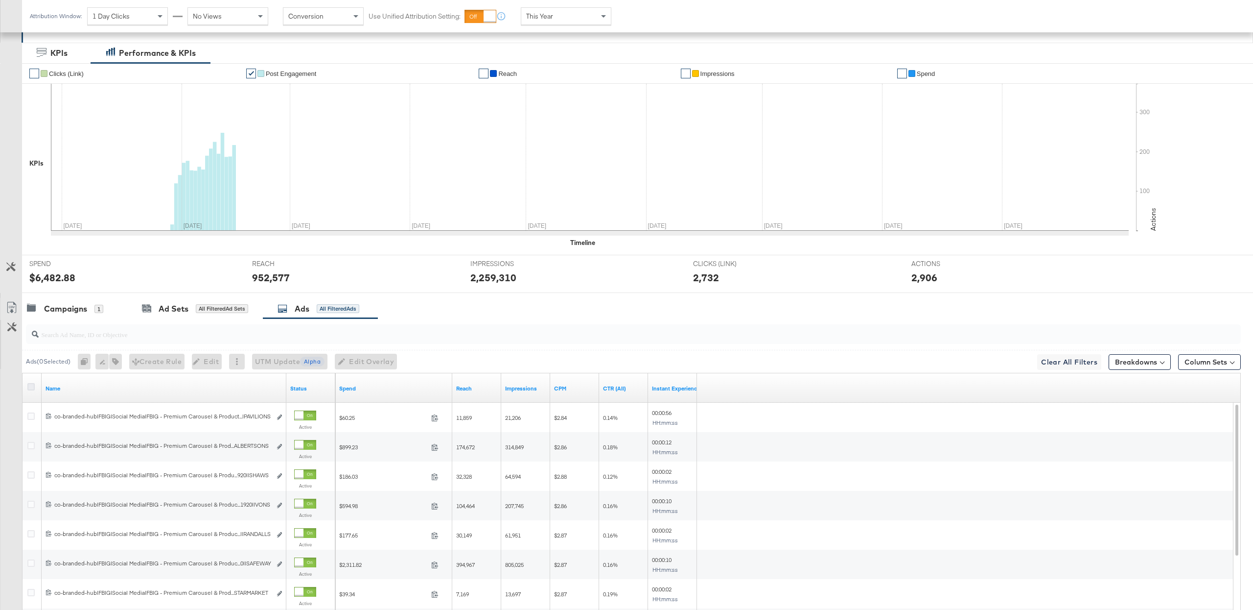
click at [30, 388] on icon at bounding box center [30, 386] width 7 height 7
click at [0, 0] on input "checkbox" at bounding box center [0, 0] width 0 height 0
click at [117, 365] on icon "button" at bounding box center [113, 361] width 7 height 7
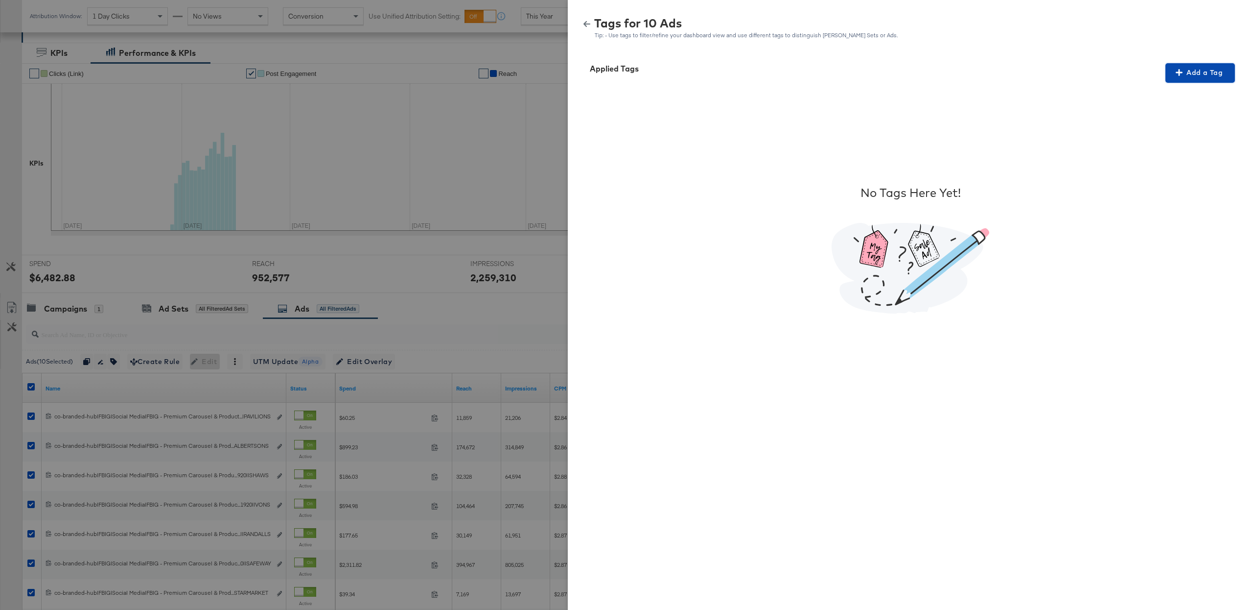
click at [1218, 75] on span "Add a Tag" at bounding box center [1201, 73] width 62 height 12
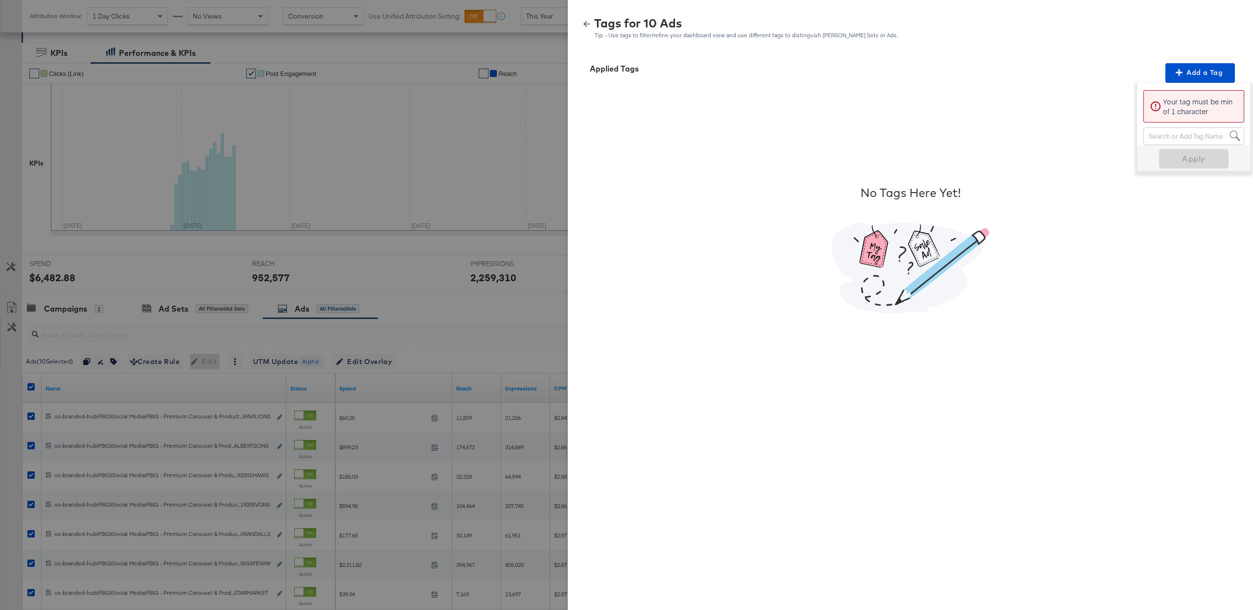
click at [1167, 136] on div "Search or Add Tag Name" at bounding box center [1194, 136] width 100 height 17
type input "digi"
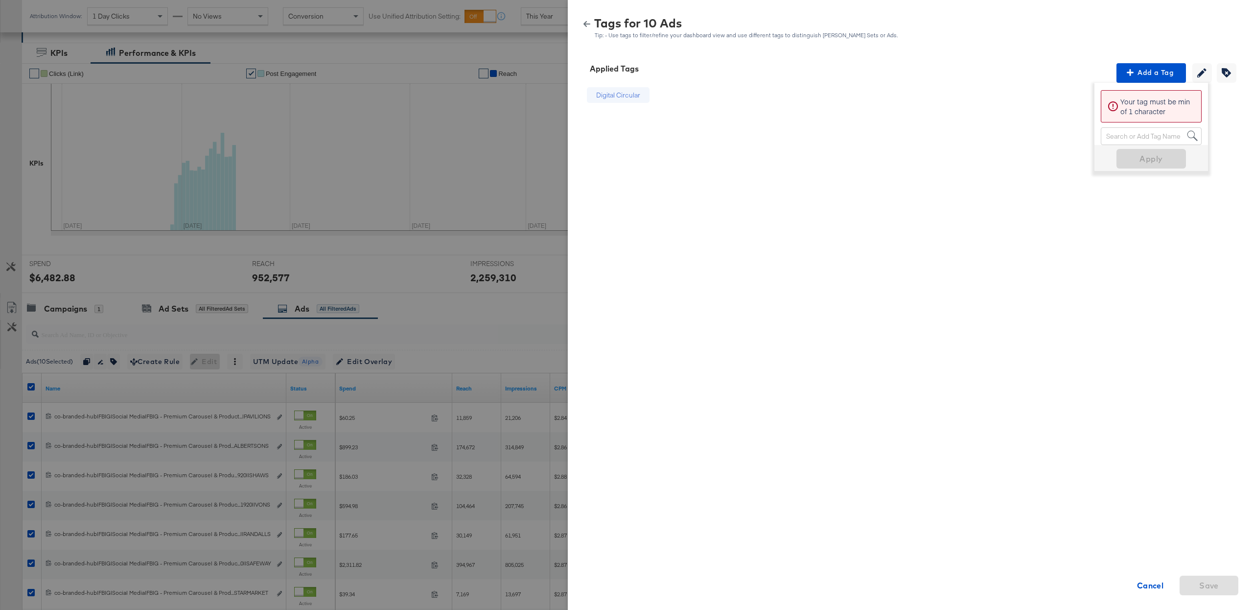
click at [585, 21] on icon "button" at bounding box center [587, 24] width 7 height 7
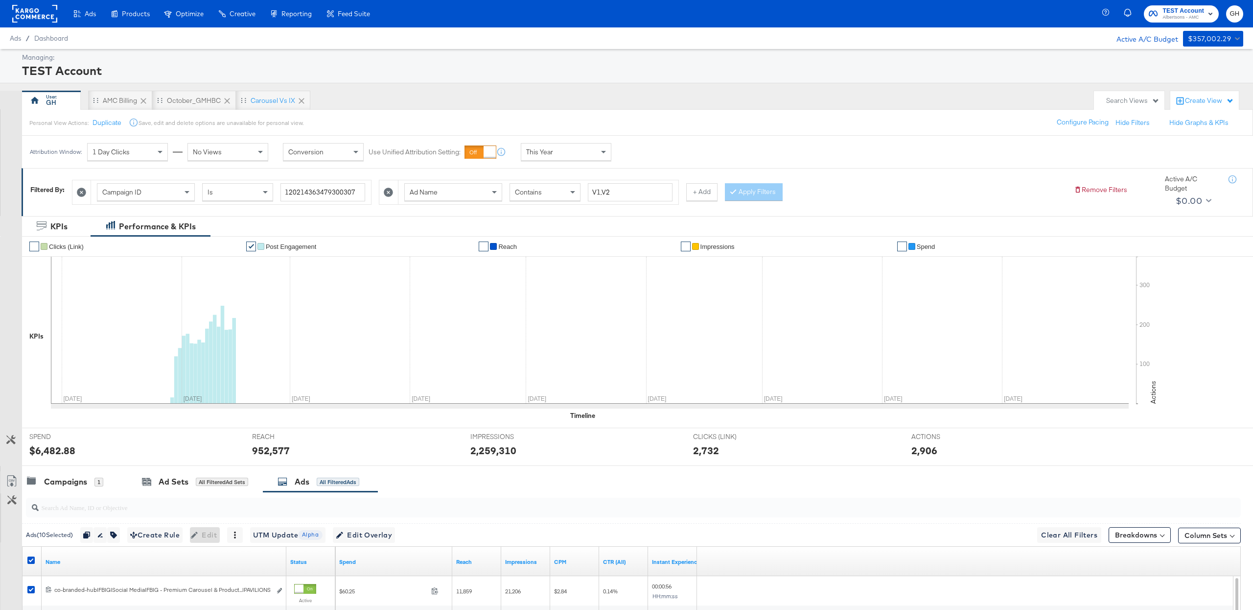
click at [546, 192] on div "Contains" at bounding box center [545, 192] width 70 height 17
click at [751, 190] on button "Apply Filters" at bounding box center [754, 192] width 58 height 18
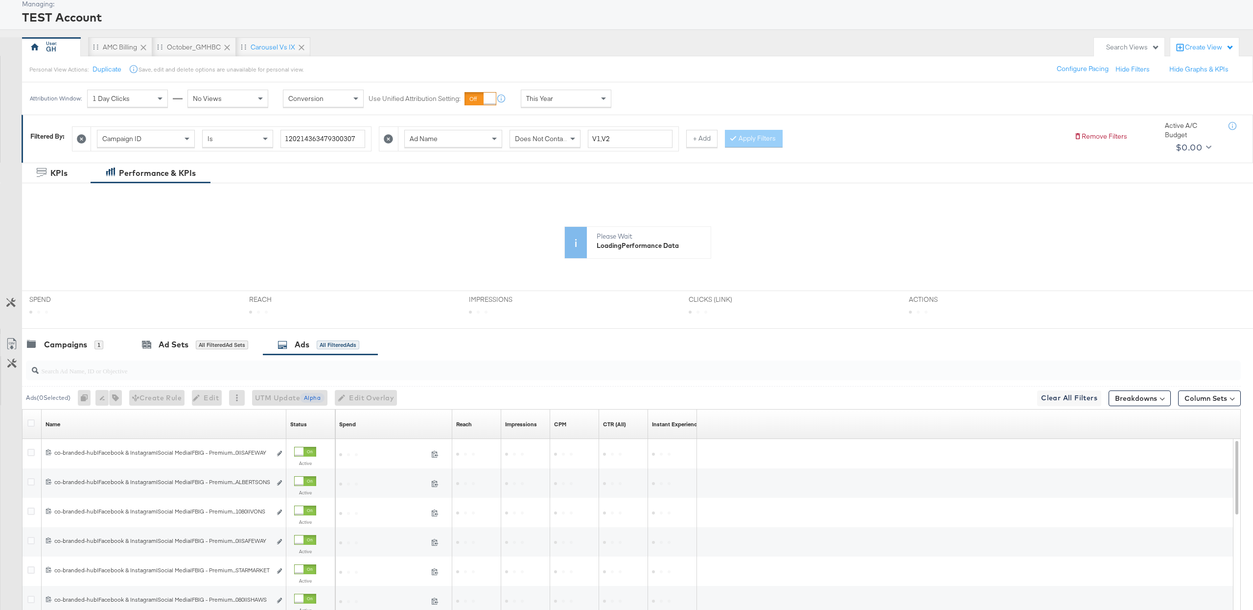
scroll to position [55, 0]
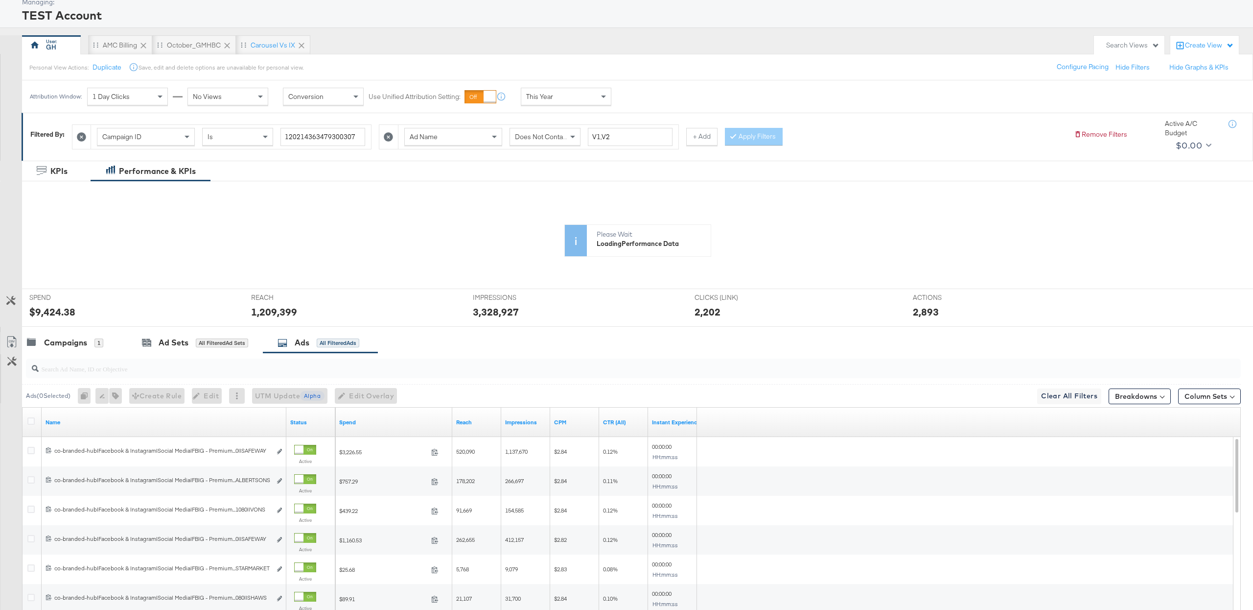
click at [35, 422] on div at bounding box center [32, 422] width 10 height 10
click at [31, 424] on icon at bounding box center [30, 420] width 7 height 7
click at [0, 0] on input "checkbox" at bounding box center [0, 0] width 0 height 0
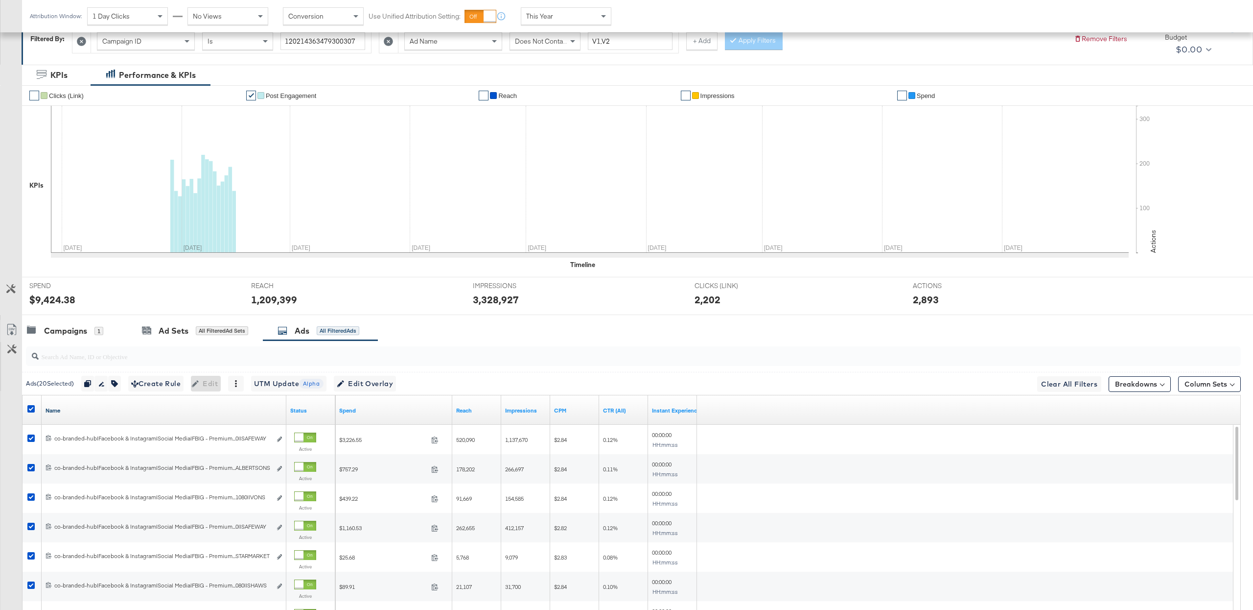
scroll to position [275, 0]
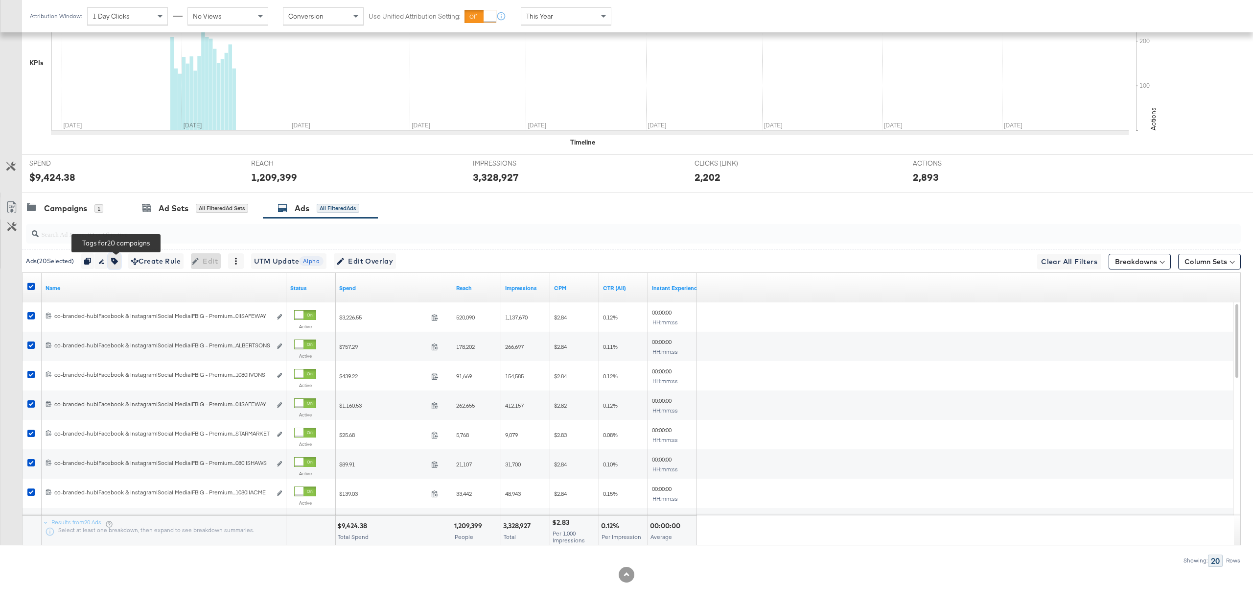
click at [121, 265] on button "button" at bounding box center [114, 261] width 13 height 16
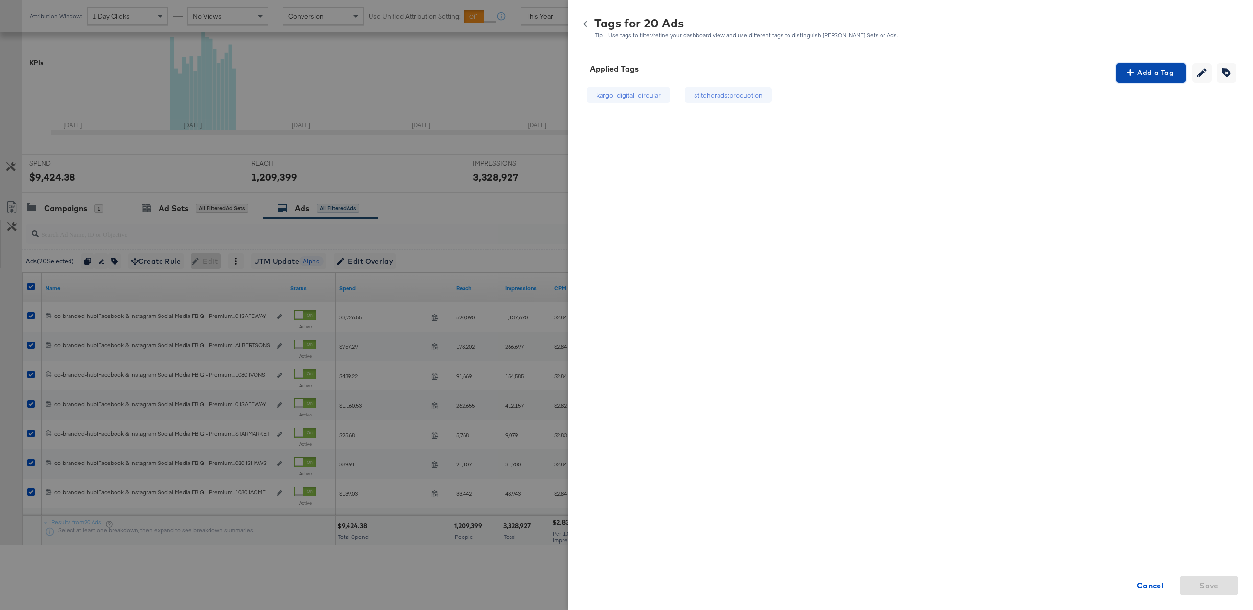
click at [1130, 77] on span "Add a Tag" at bounding box center [1152, 73] width 62 height 12
click at [1132, 138] on div "Search or Add Tag Name" at bounding box center [1152, 136] width 100 height 17
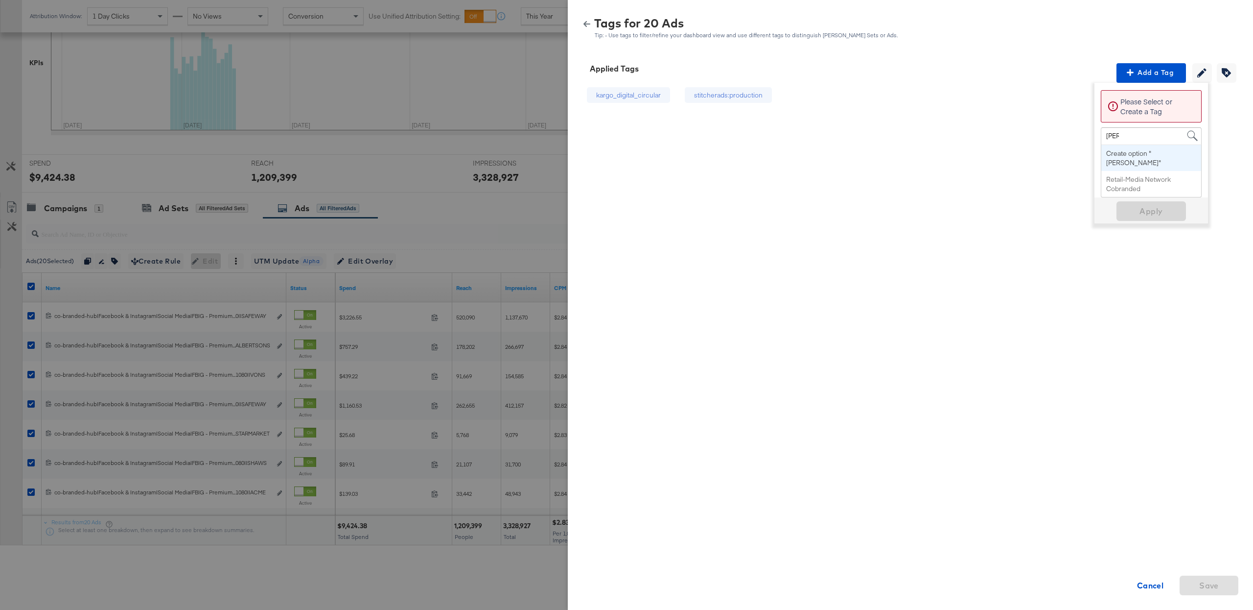
type input "retai"
click at [1141, 194] on span "Apply" at bounding box center [1152, 190] width 62 height 14
click at [585, 19] on div "Tags for 20 Ads Tip: - Use tags to filter/refine your dashboard view and use di…" at bounding box center [911, 28] width 662 height 21
click at [585, 23] on icon "button" at bounding box center [587, 24] width 7 height 6
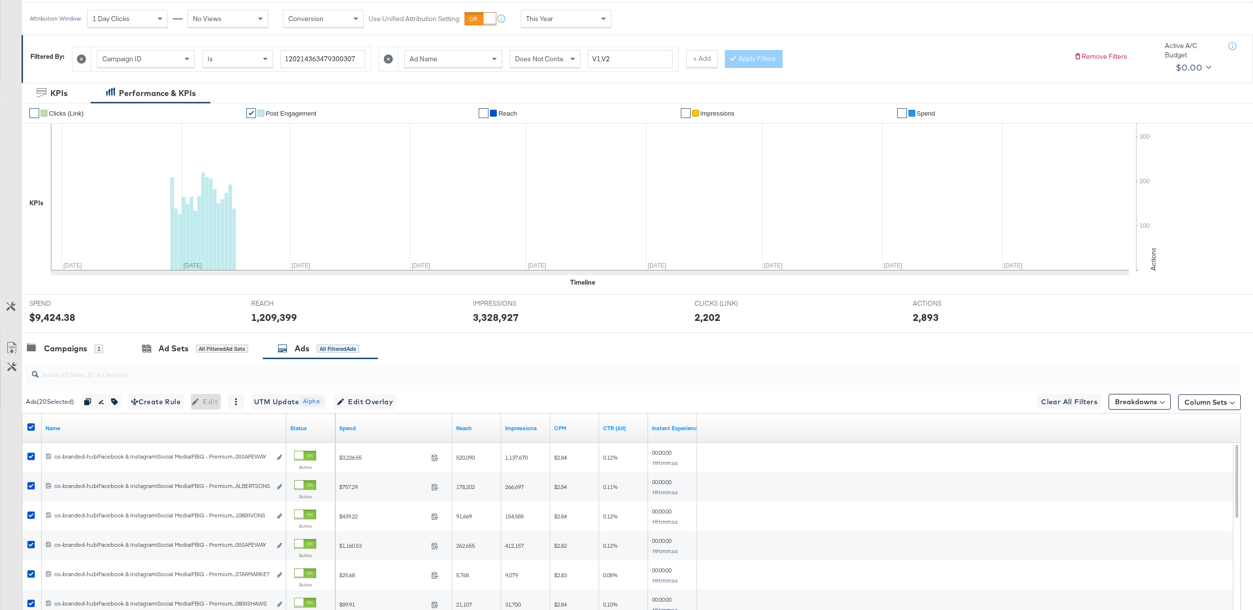
scroll to position [30, 0]
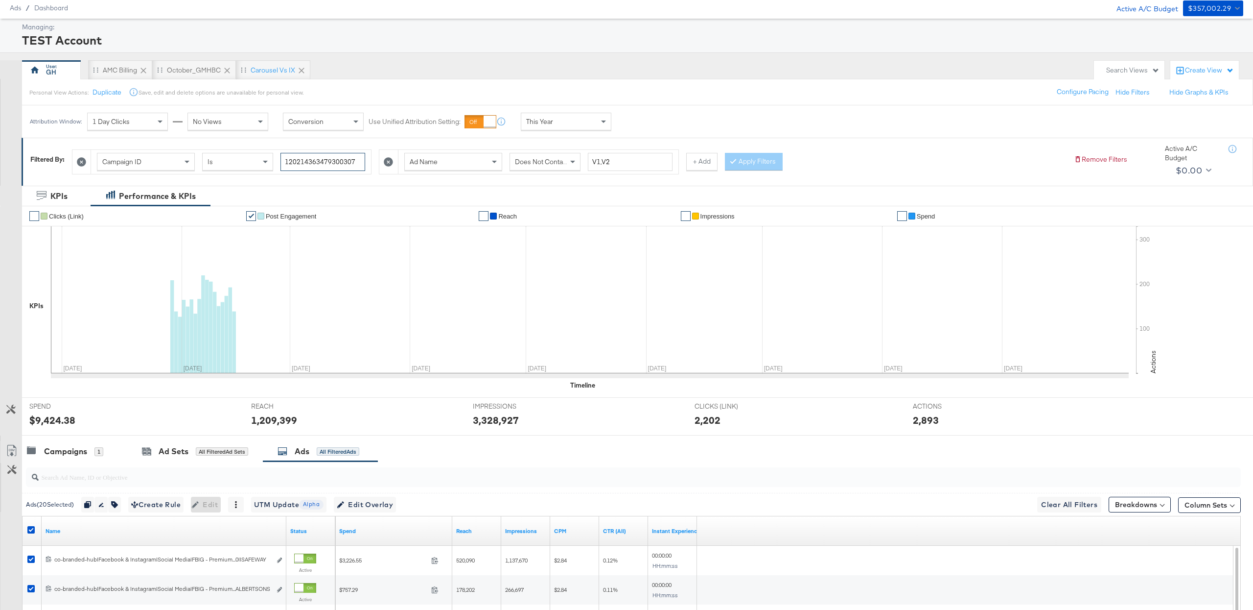
click at [308, 157] on input "120214363479300307" at bounding box center [323, 162] width 85 height 18
paste input "53682940"
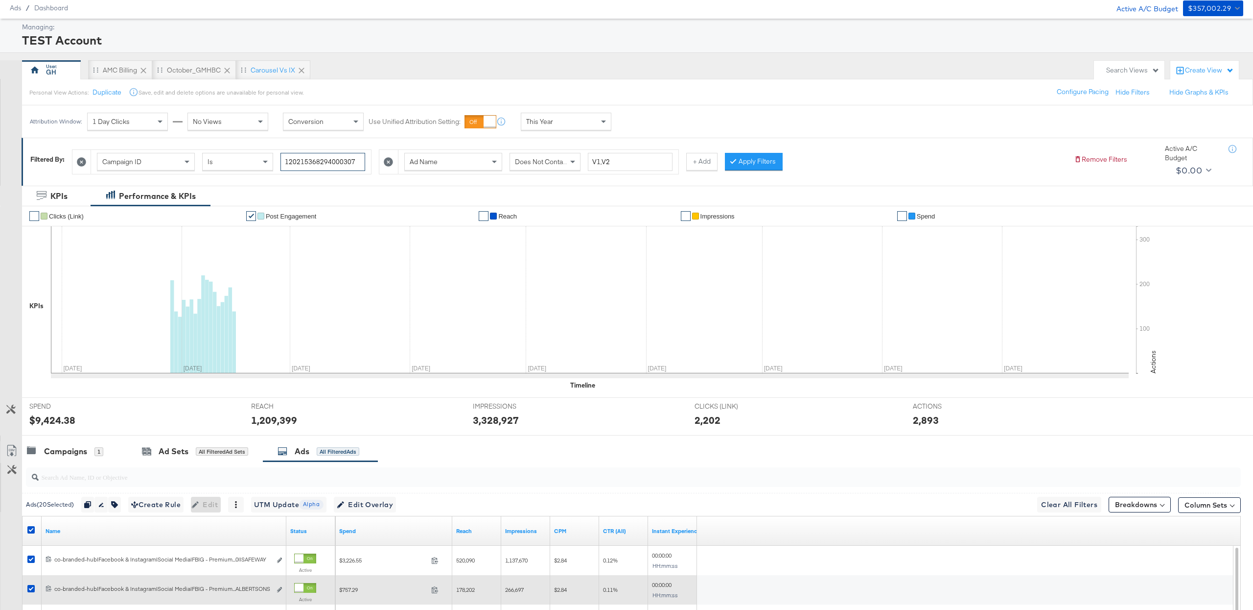
type input "120215368294000307"
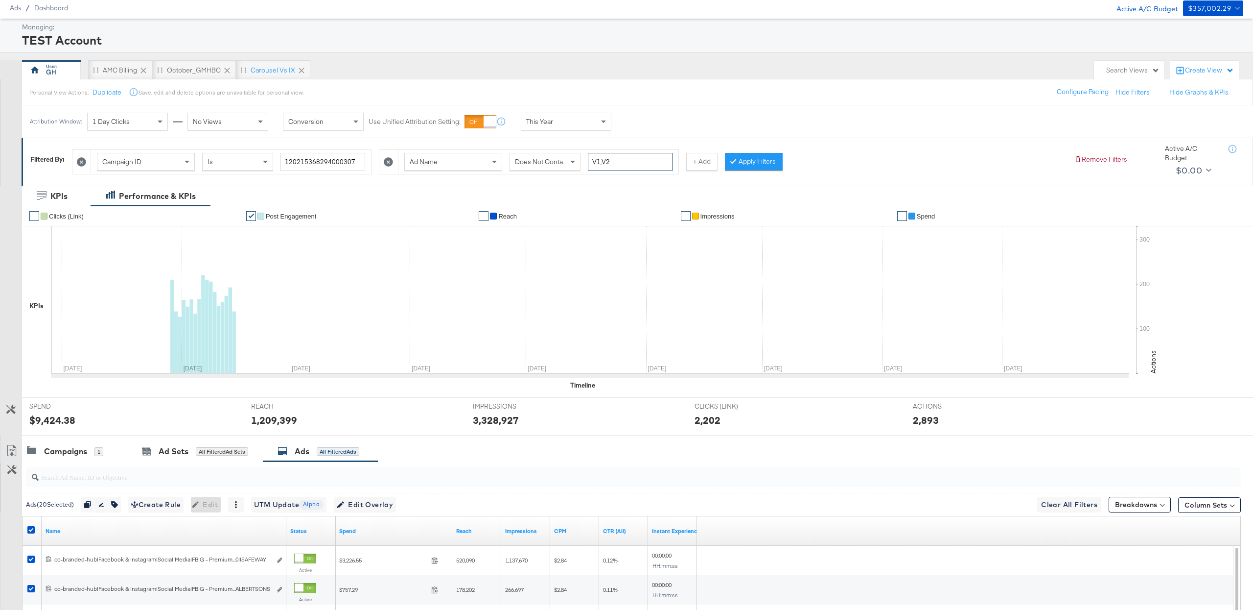
click at [612, 157] on input "V1,V2" at bounding box center [630, 162] width 85 height 18
paste input "Instant Experience"
type input "Instant Experience"
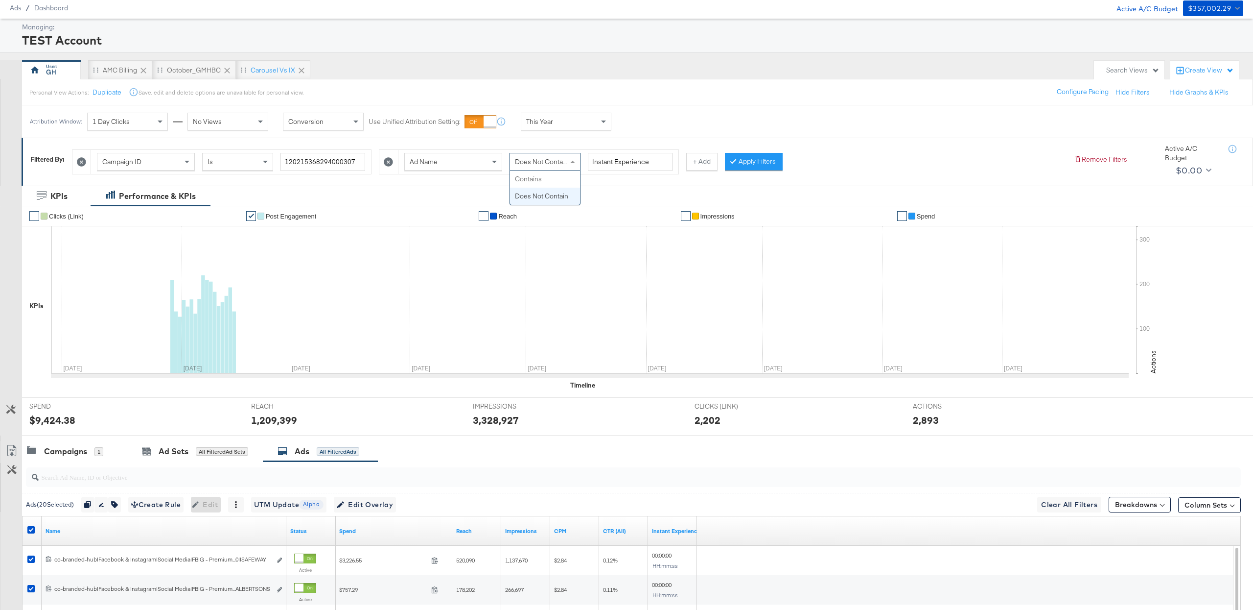
click at [566, 166] on span "Does Not Contain" at bounding box center [541, 161] width 53 height 9
click at [755, 168] on button "Apply Filters" at bounding box center [754, 162] width 58 height 18
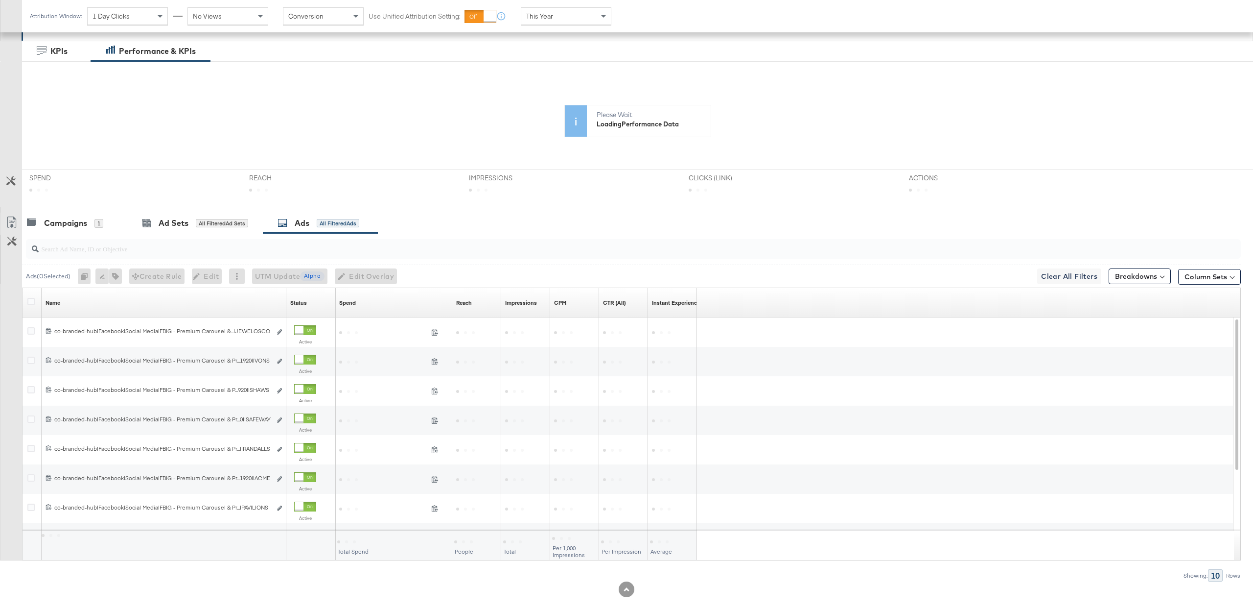
scroll to position [191, 0]
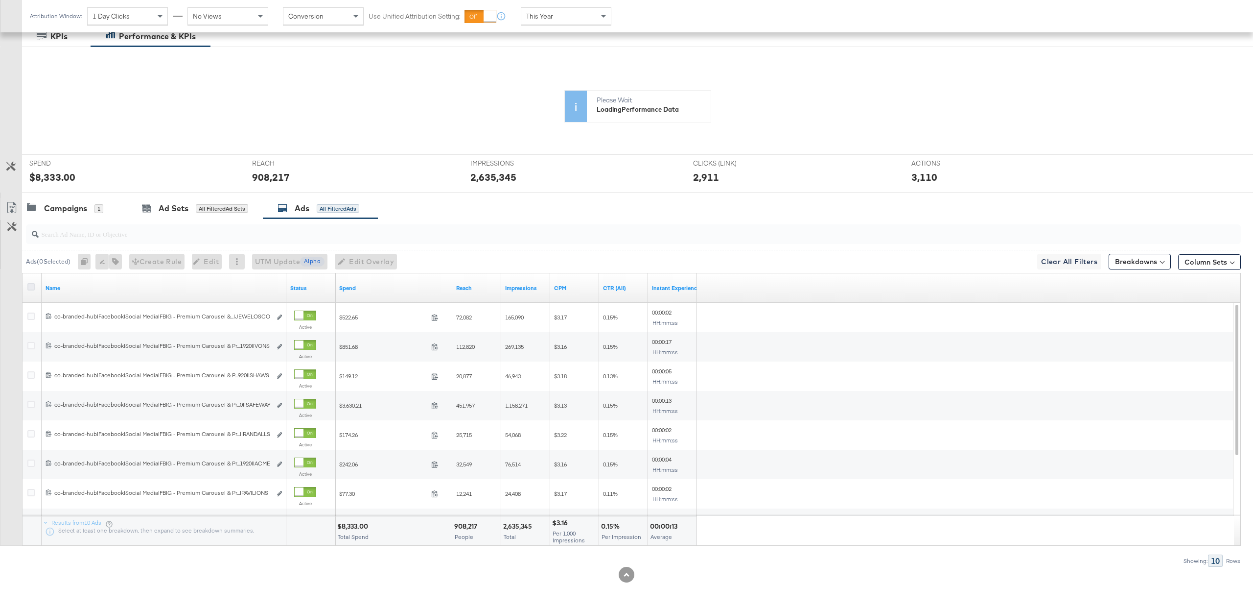
click at [31, 284] on icon at bounding box center [30, 286] width 7 height 7
click at [0, 0] on input "checkbox" at bounding box center [0, 0] width 0 height 0
click at [117, 261] on icon "button" at bounding box center [113, 261] width 7 height 7
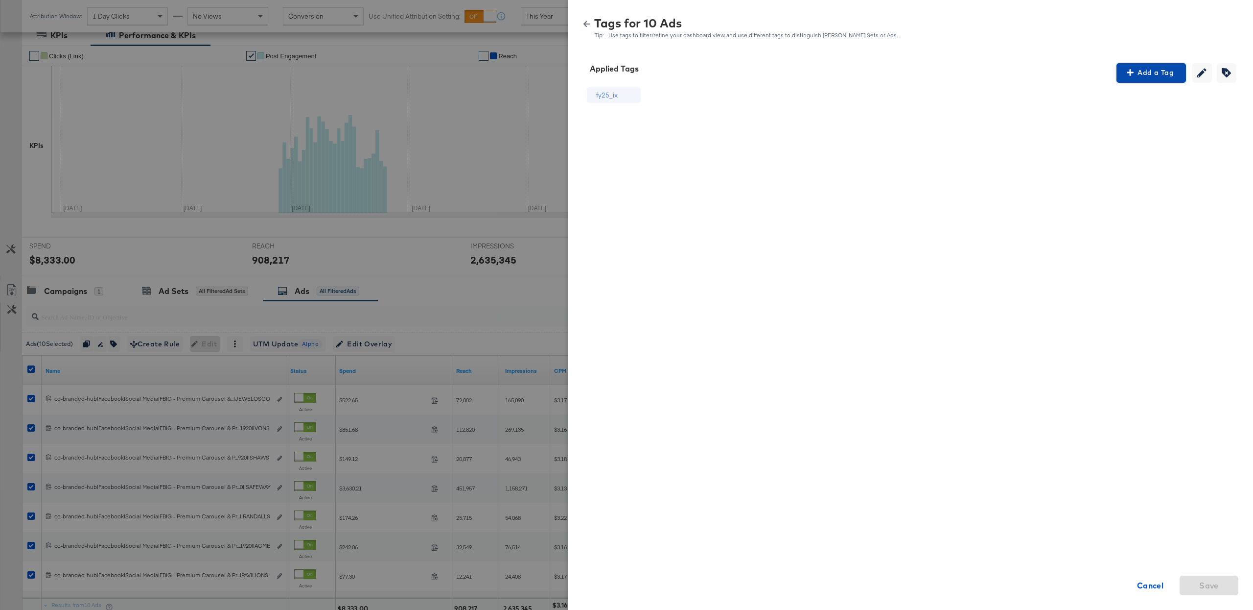
click at [1140, 74] on span "Add a Tag" at bounding box center [1152, 73] width 62 height 12
click at [1112, 134] on div "Search or Add Tag Name" at bounding box center [1152, 136] width 100 height 17
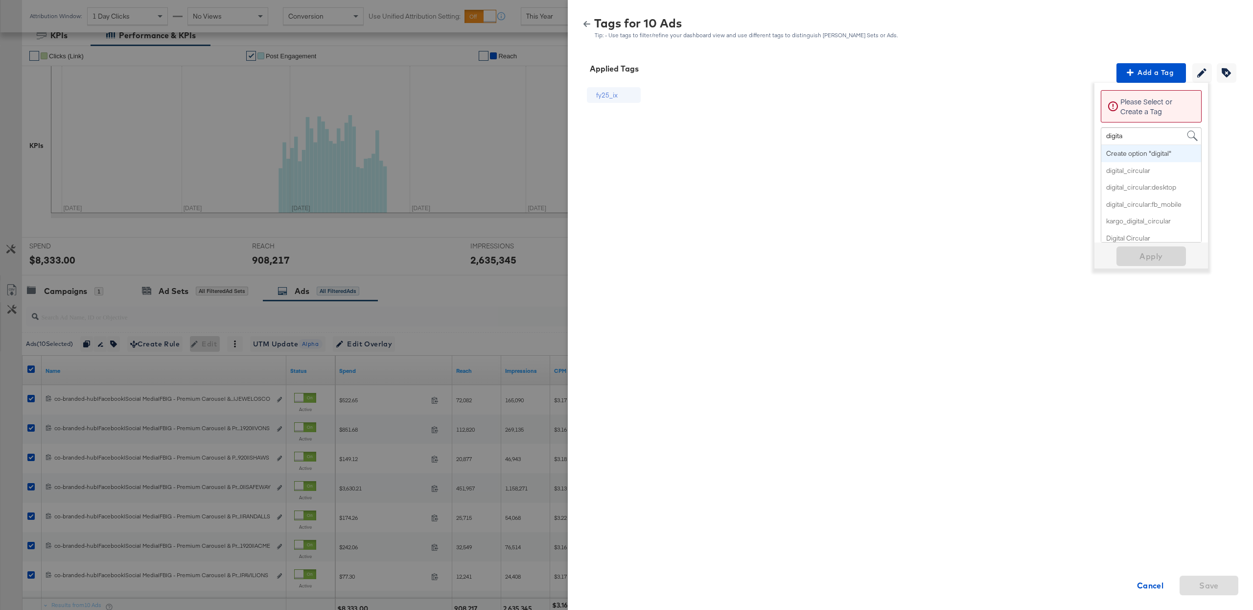
type input "digital"
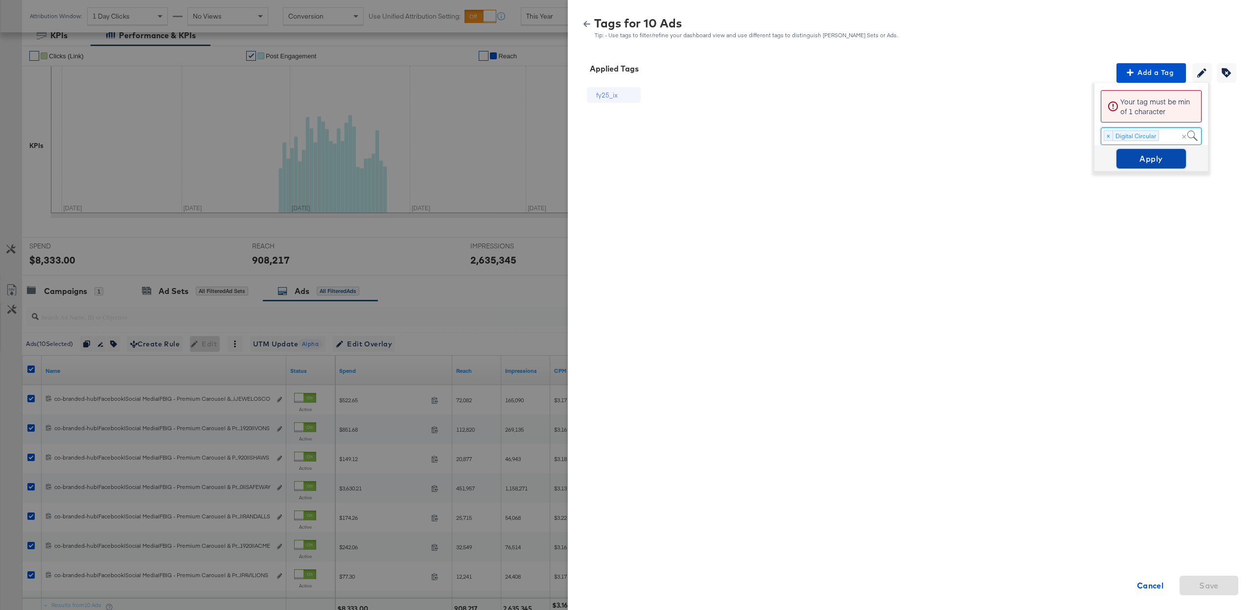
click at [1142, 162] on span "Apply" at bounding box center [1152, 159] width 62 height 14
click at [589, 22] on icon "button" at bounding box center [587, 24] width 7 height 7
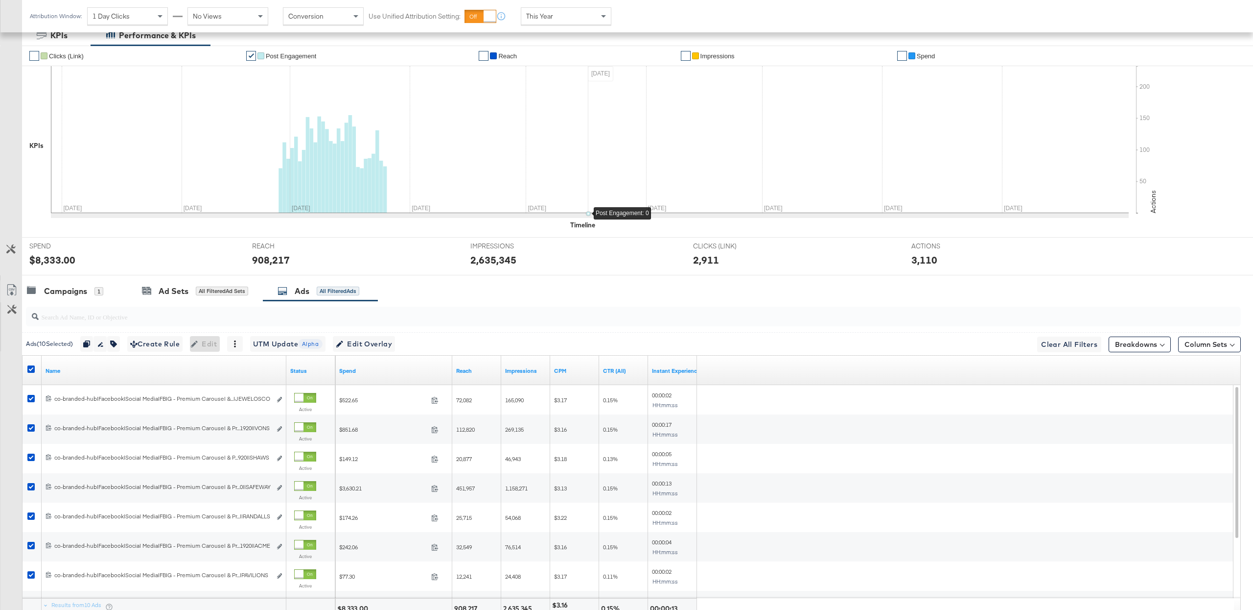
scroll to position [0, 0]
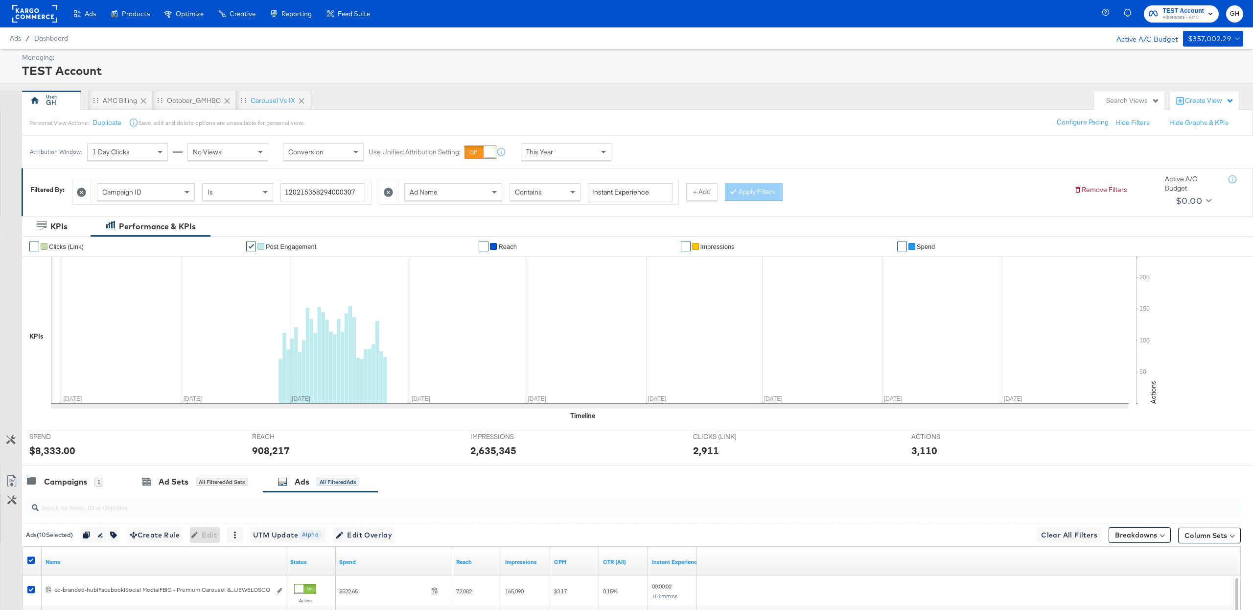
click at [566, 199] on div "Contains" at bounding box center [545, 192] width 70 height 17
click at [751, 190] on button "Apply Filters" at bounding box center [754, 192] width 58 height 18
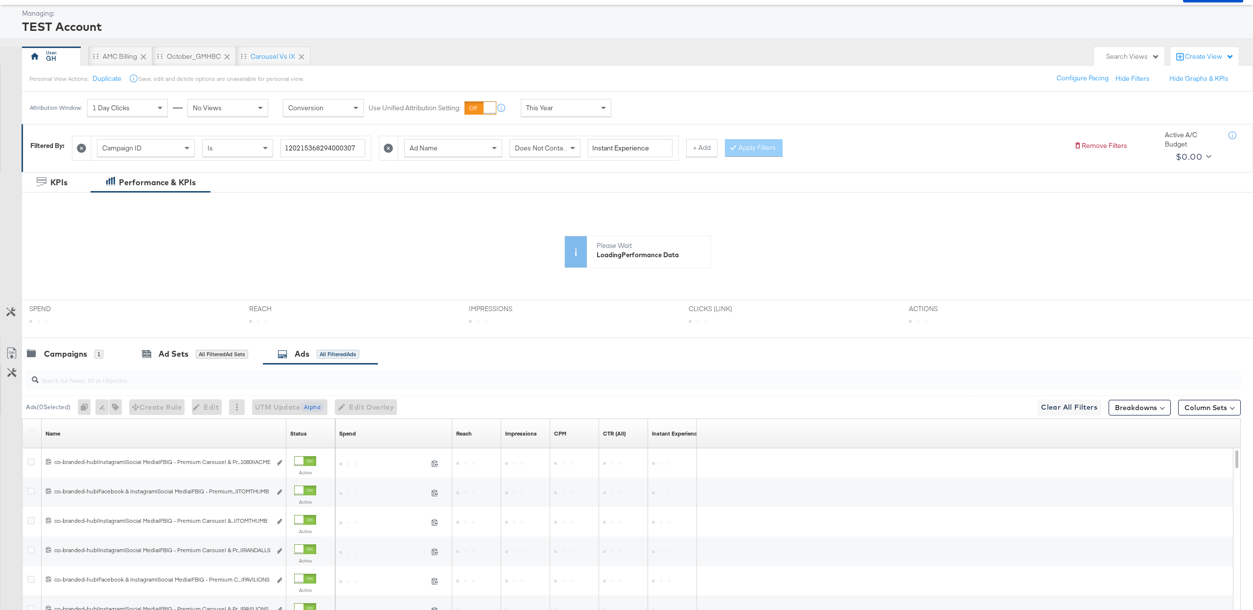
scroll to position [49, 0]
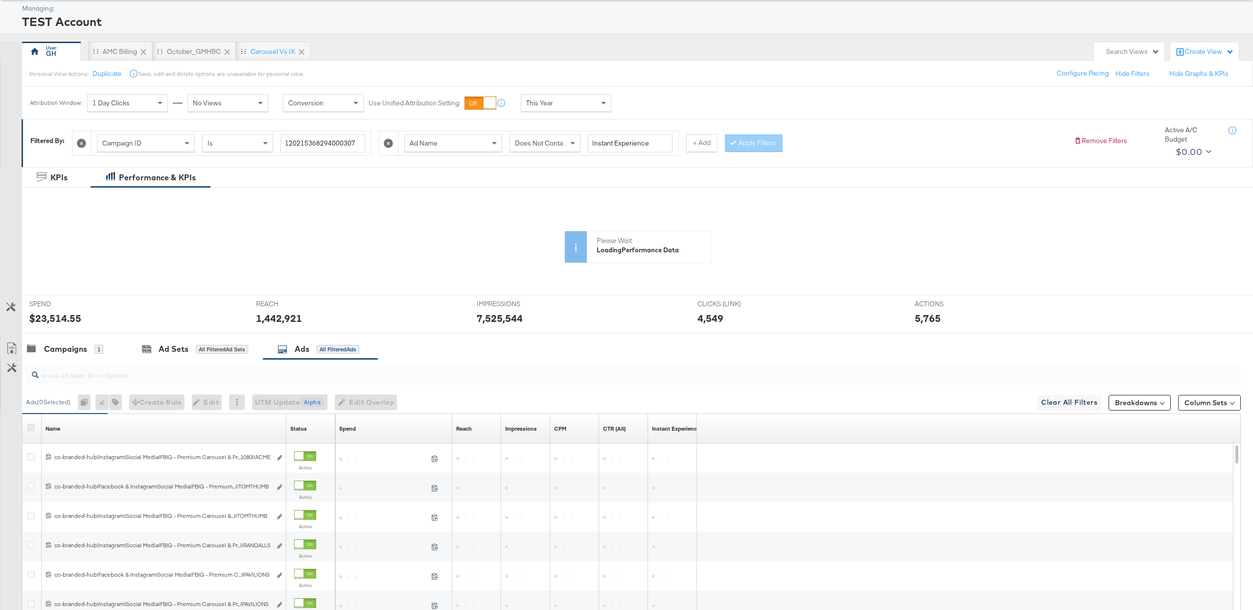
click at [34, 427] on icon at bounding box center [30, 426] width 7 height 7
click at [0, 0] on input "checkbox" at bounding box center [0, 0] width 0 height 0
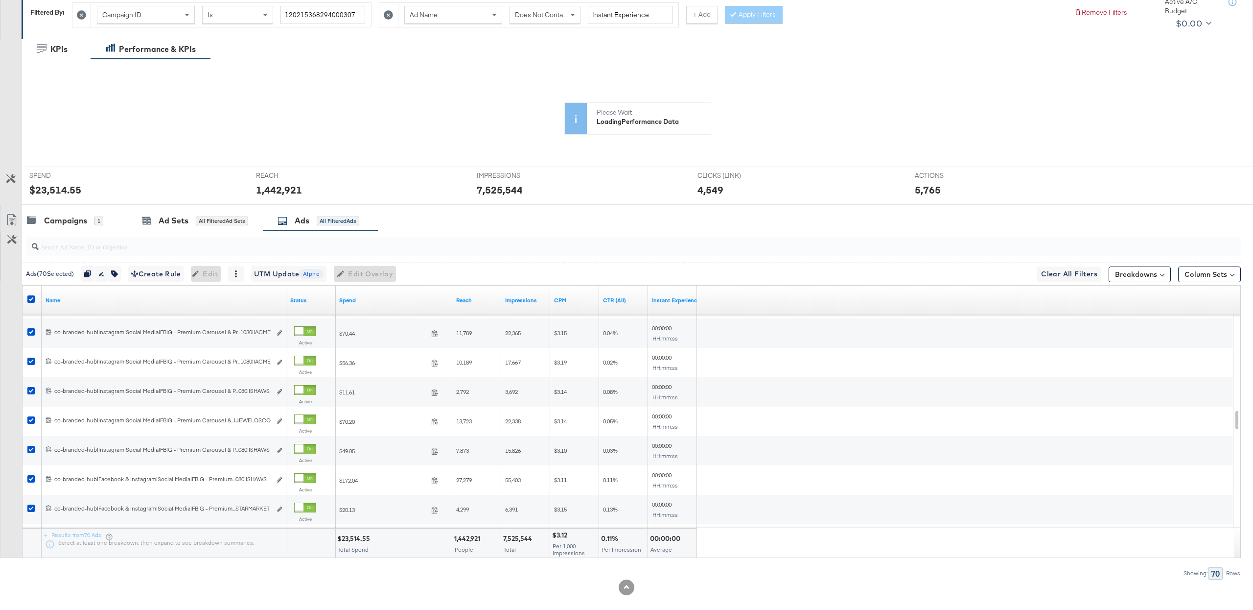
scroll to position [191, 0]
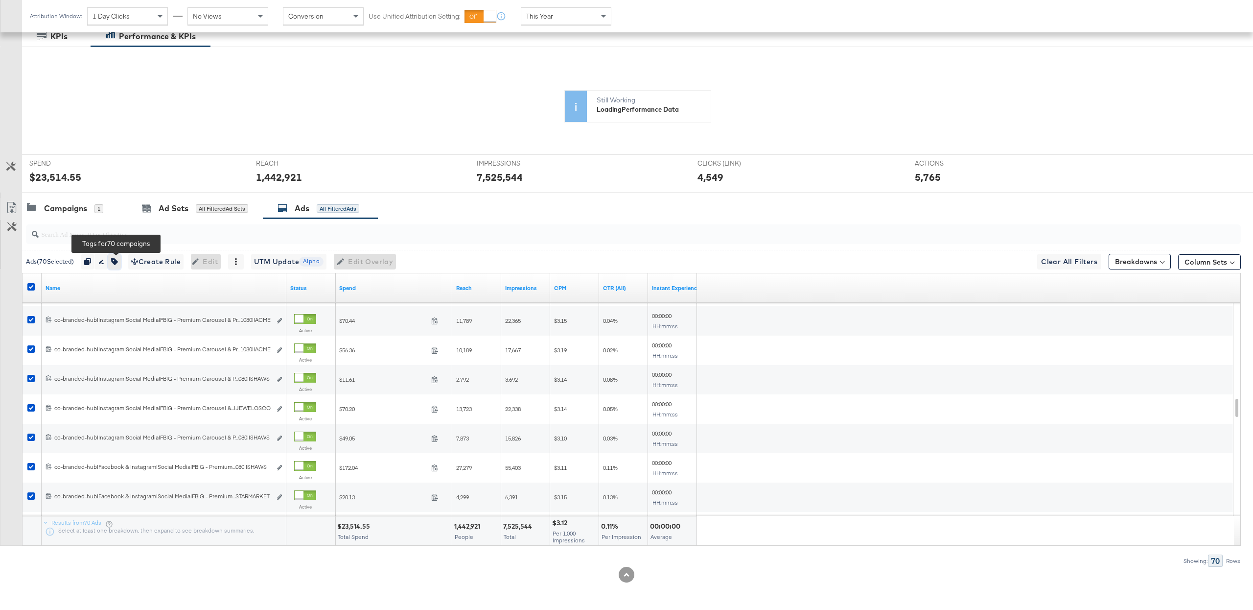
click at [119, 261] on div "KPIs Performance & KPIs Customize KPIs ✔ Clicks (Link) ✔ Post Engagement ✔ Reac…" at bounding box center [626, 318] width 1253 height 584
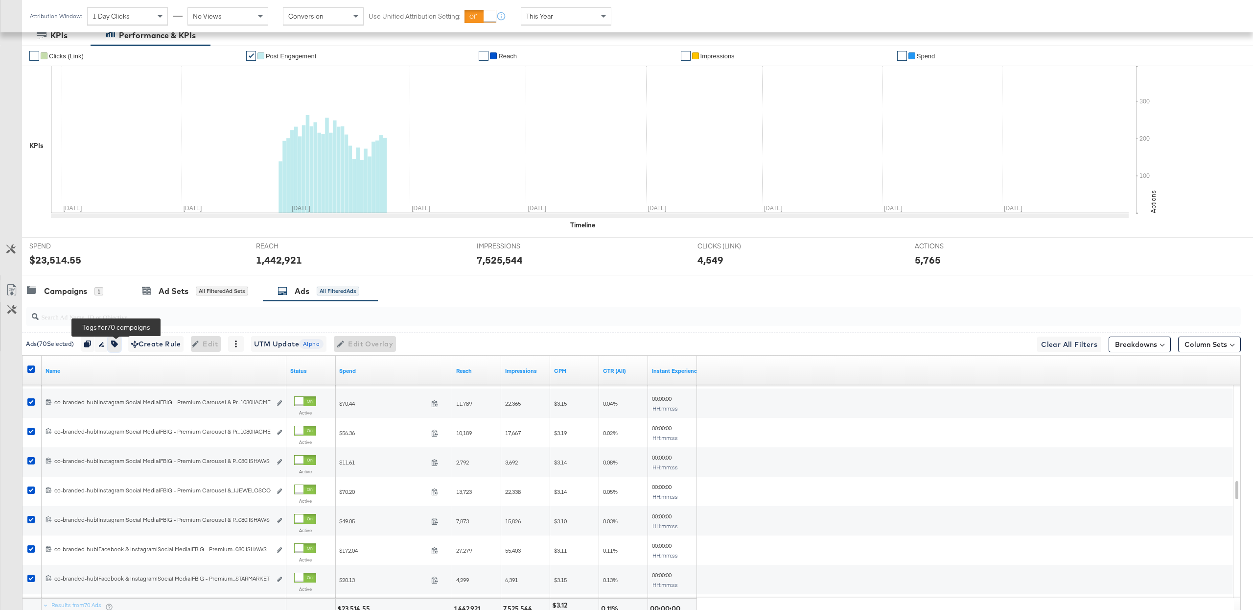
click at [118, 345] on icon "button" at bounding box center [114, 343] width 7 height 7
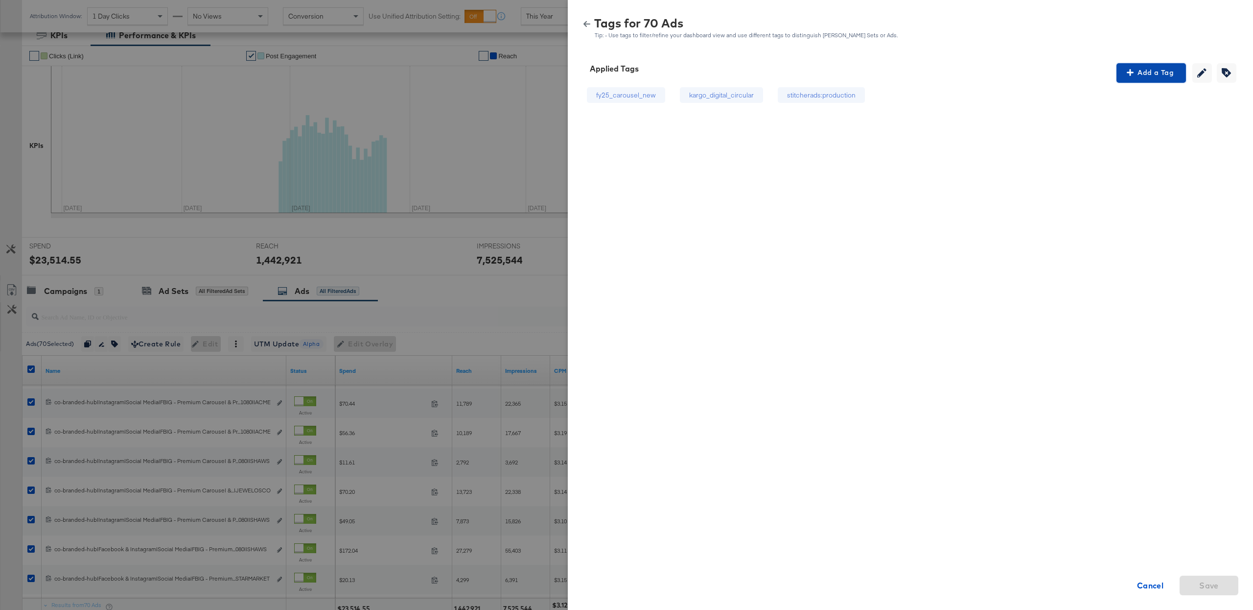
click at [1165, 73] on span "Add a Tag" at bounding box center [1152, 73] width 62 height 12
click at [1120, 137] on div "Search or Add Tag Name" at bounding box center [1152, 136] width 100 height 17
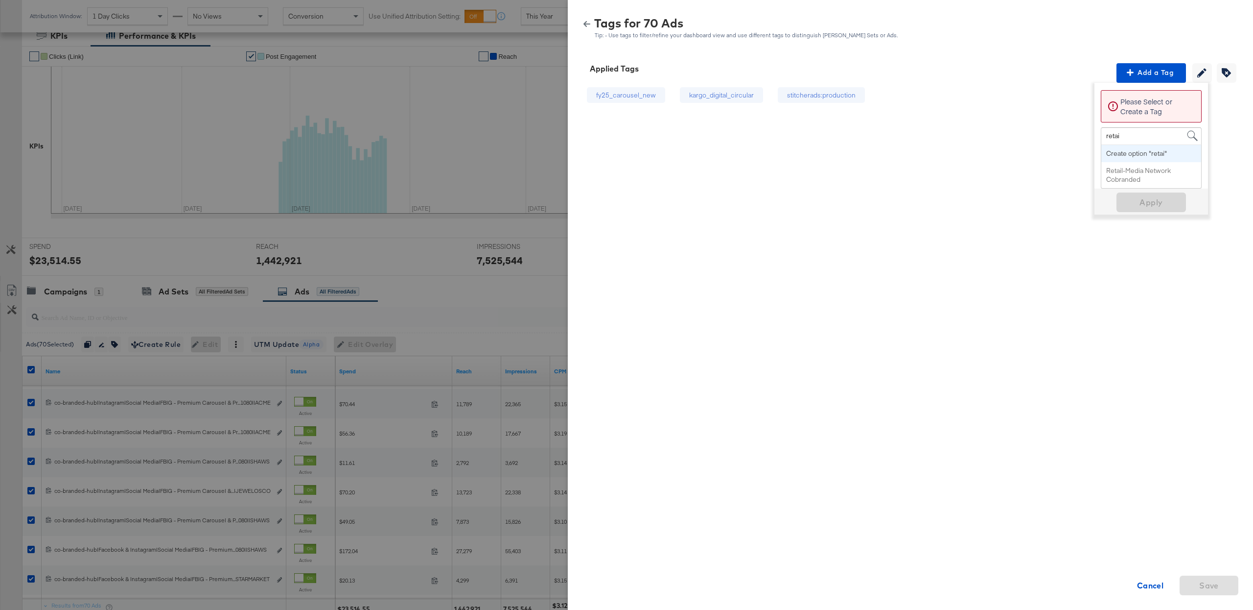
type input "retail"
click at [1146, 185] on span "Apply" at bounding box center [1152, 190] width 62 height 14
click at [582, 25] on button "button" at bounding box center [587, 24] width 15 height 7
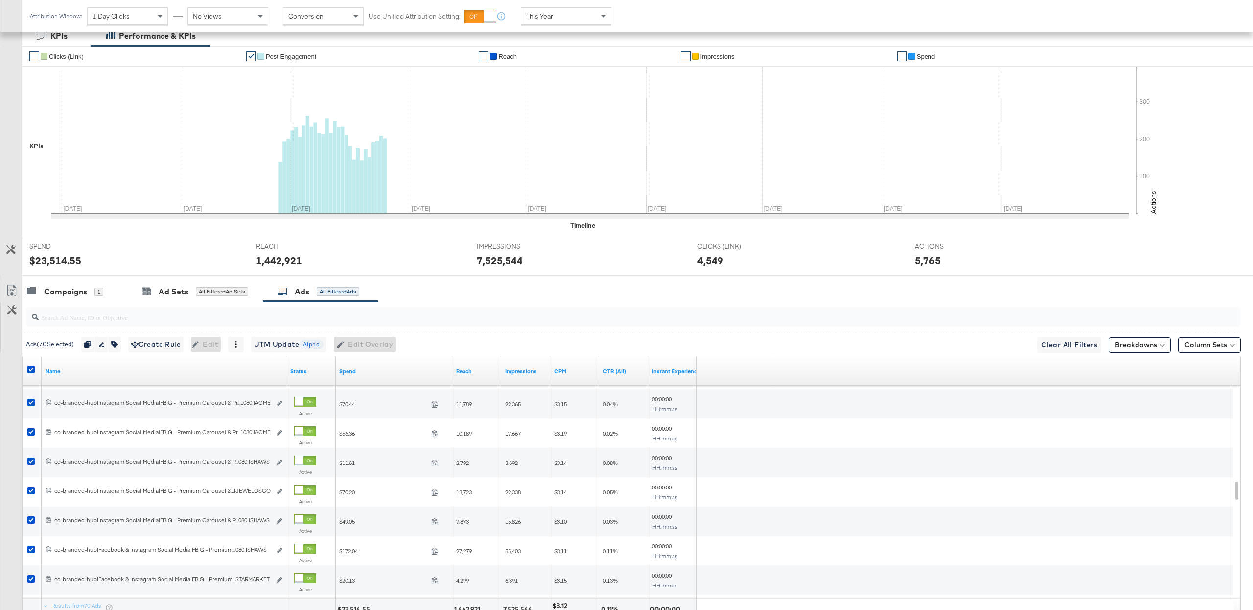
scroll to position [0, 0]
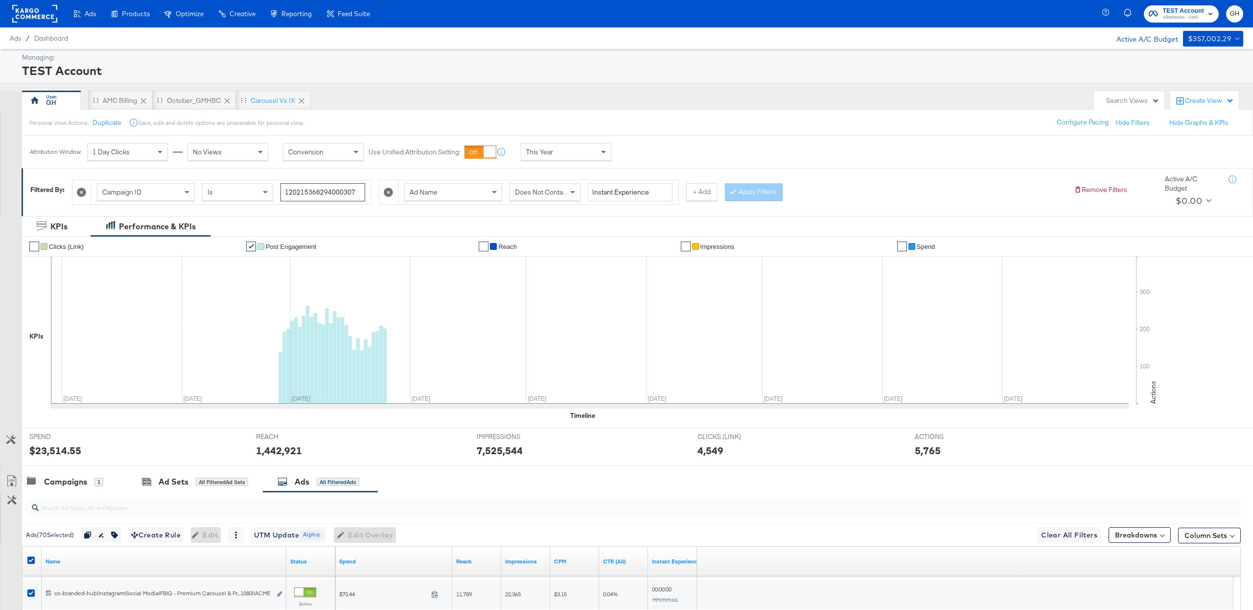
click at [336, 199] on input "120215368294000307" at bounding box center [323, 192] width 85 height 18
paste input "706915352"
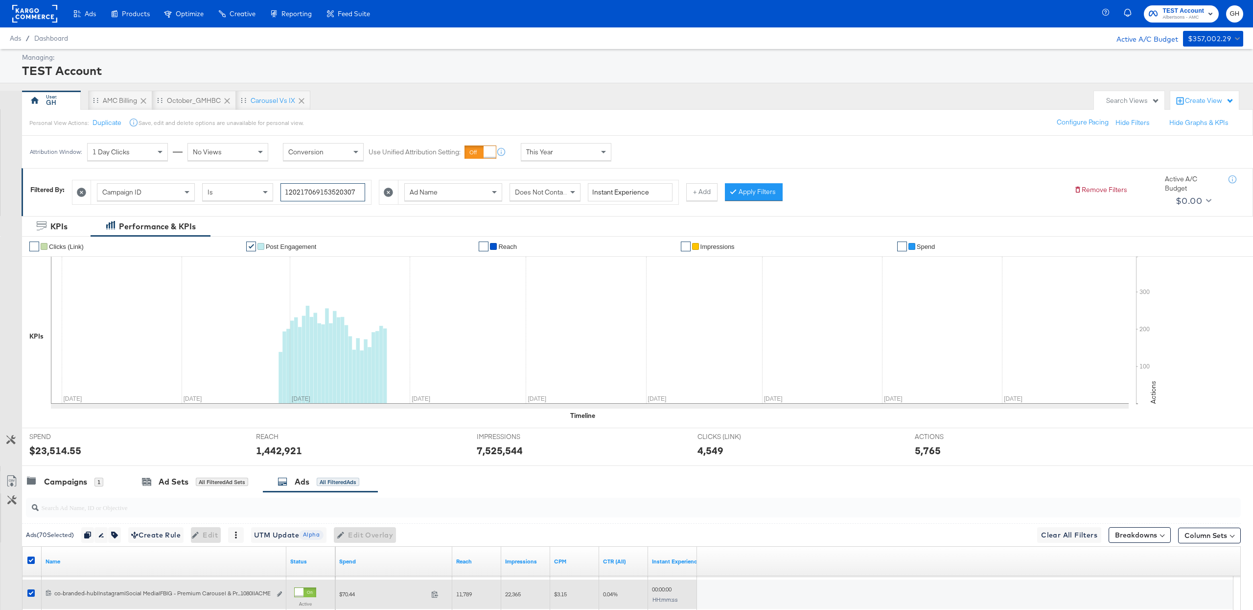
type input "120217069153520307"
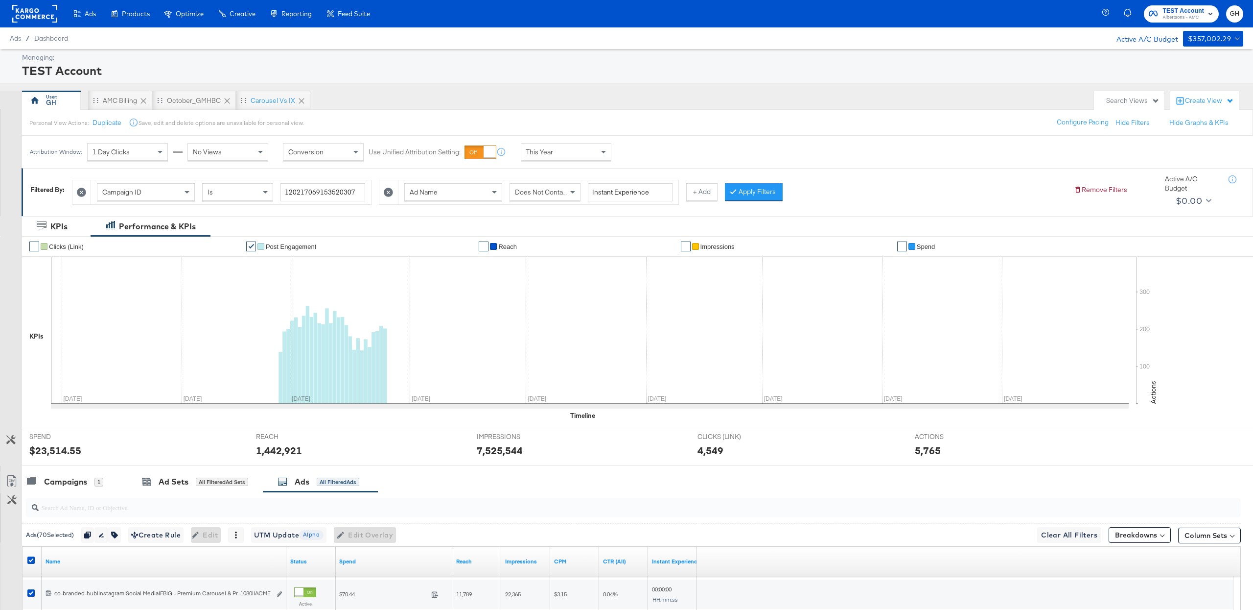
click at [526, 194] on span "Does Not Contain" at bounding box center [541, 192] width 53 height 9
click at [769, 182] on div "Campaign ID Is 120217069153520307 Ad Name Contains Instant Experience + Add App…" at bounding box center [569, 190] width 994 height 30
click at [761, 190] on button "Apply Filters" at bounding box center [754, 192] width 58 height 18
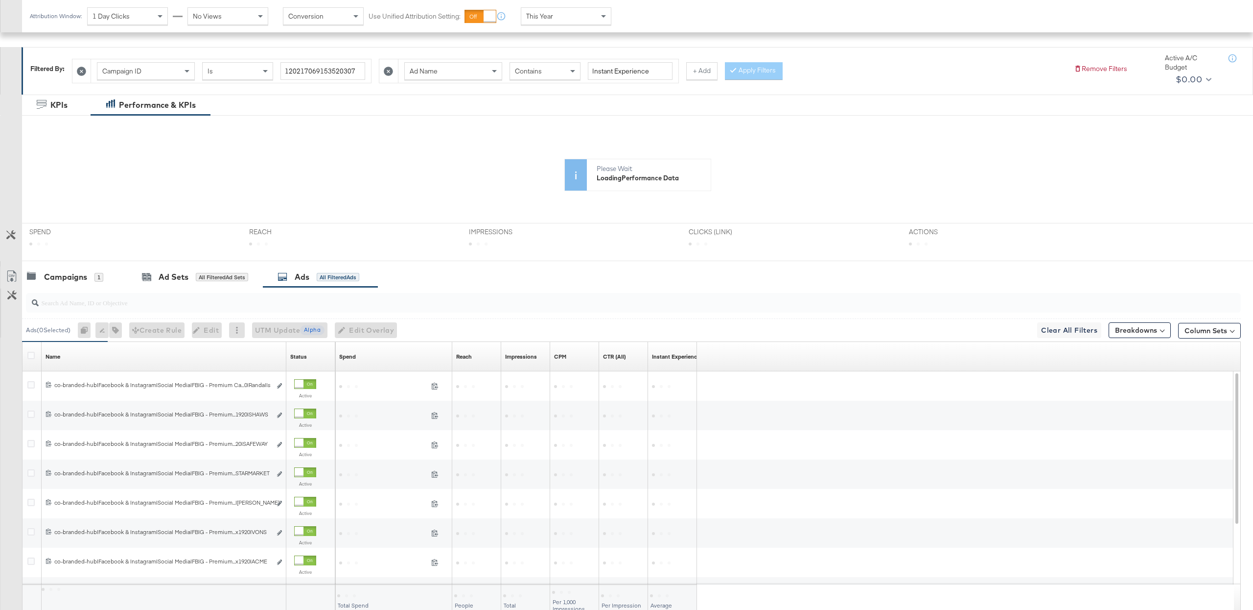
scroll to position [191, 0]
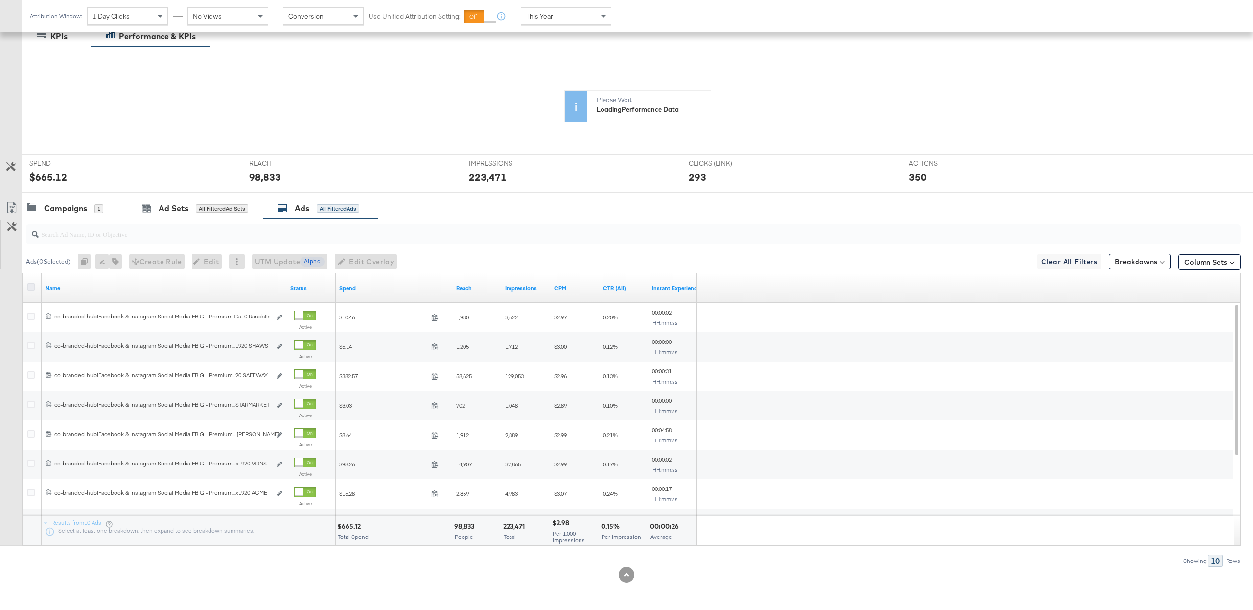
click at [28, 288] on icon at bounding box center [30, 286] width 7 height 7
click at [0, 0] on input "checkbox" at bounding box center [0, 0] width 0 height 0
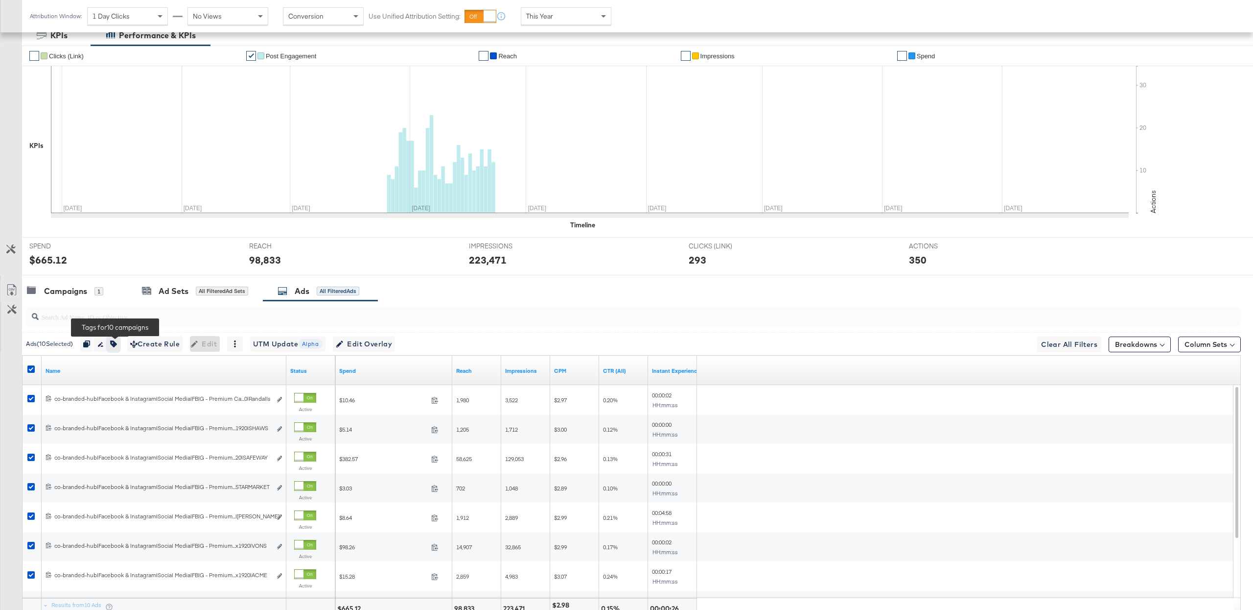
click at [117, 347] on icon "button" at bounding box center [113, 343] width 7 height 7
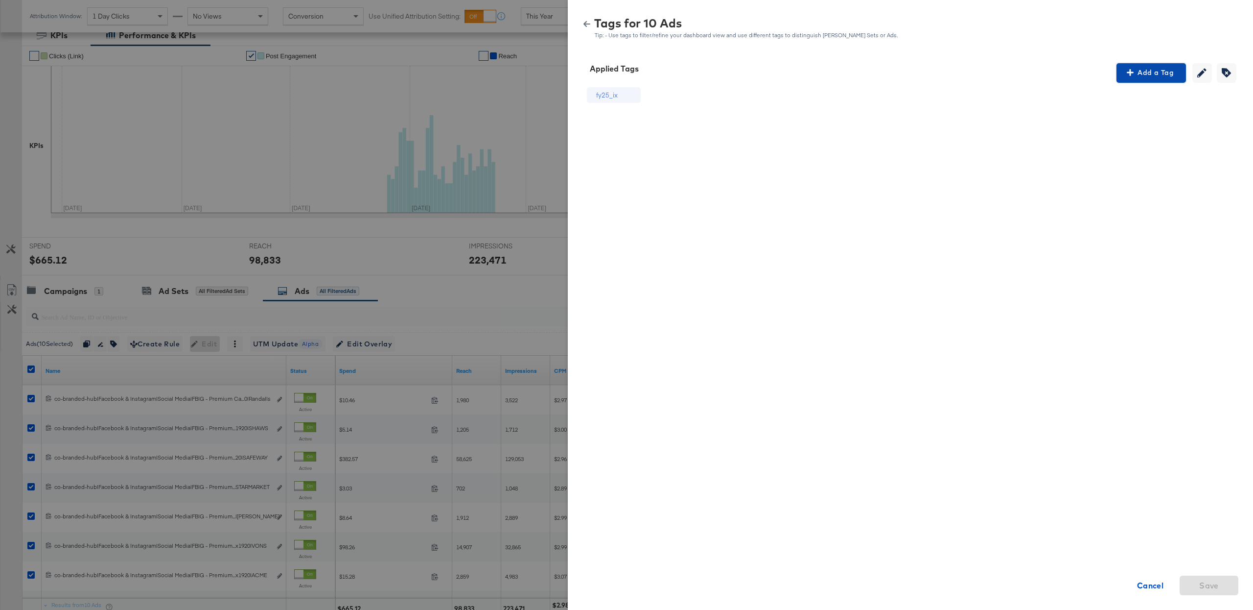
click at [1123, 77] on span "Add a Tag" at bounding box center [1152, 73] width 62 height 12
click at [1121, 136] on div "Search or Add Tag Name" at bounding box center [1152, 136] width 100 height 17
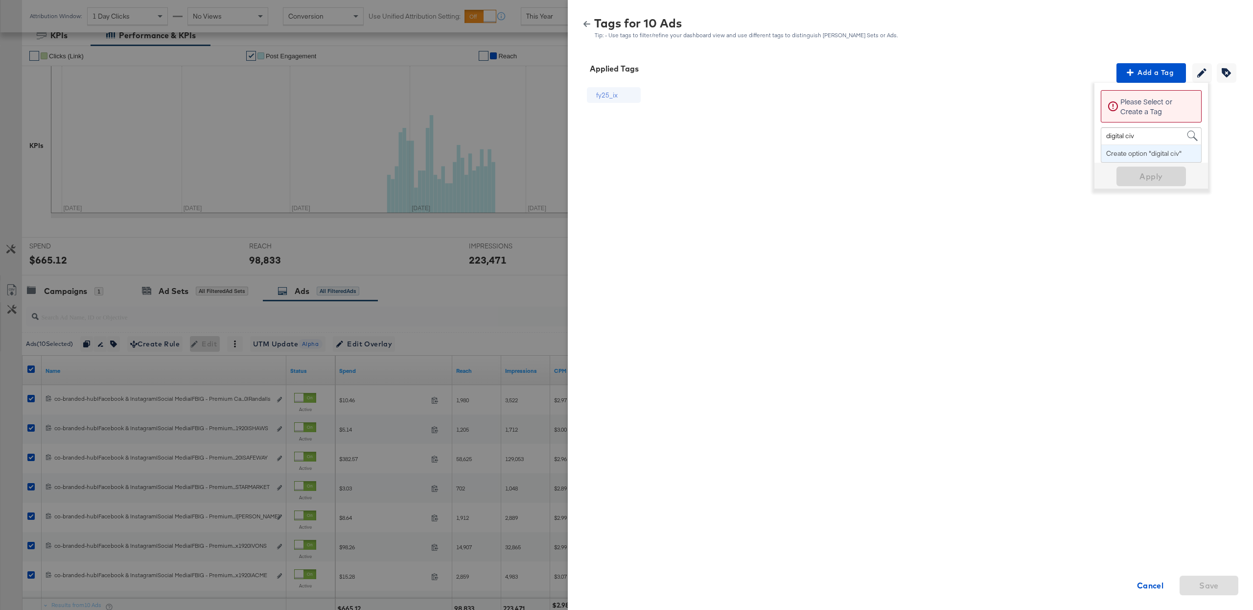
type input "digital ci"
click at [1135, 155] on span "Apply" at bounding box center [1152, 159] width 62 height 14
click at [586, 21] on icon "button" at bounding box center [587, 24] width 7 height 7
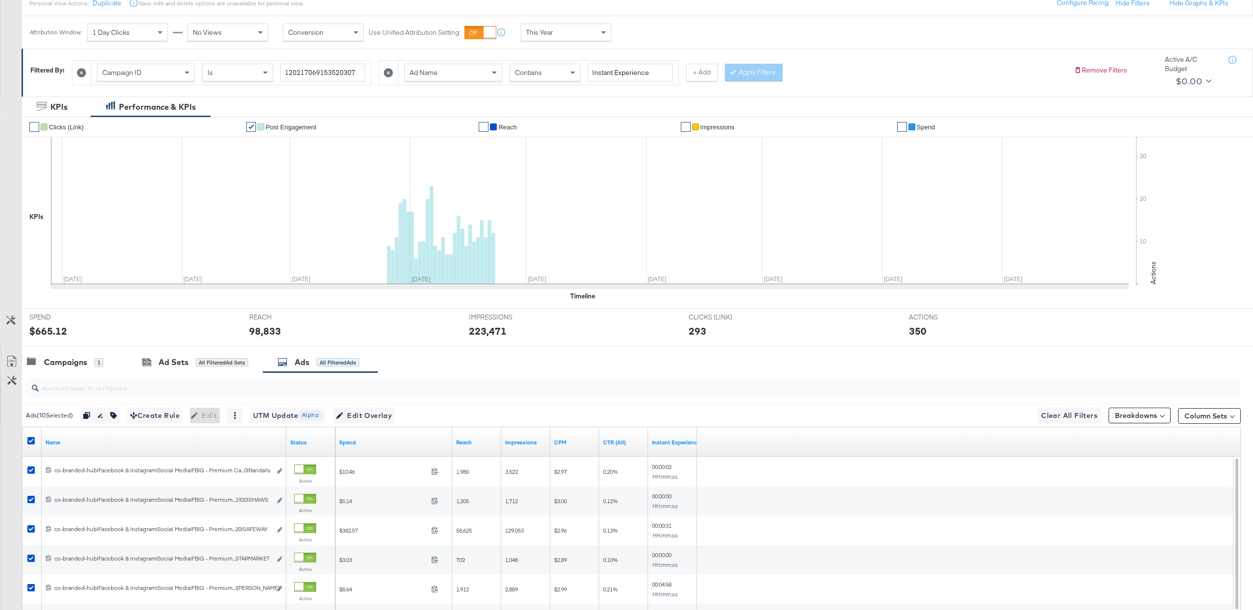
scroll to position [0, 0]
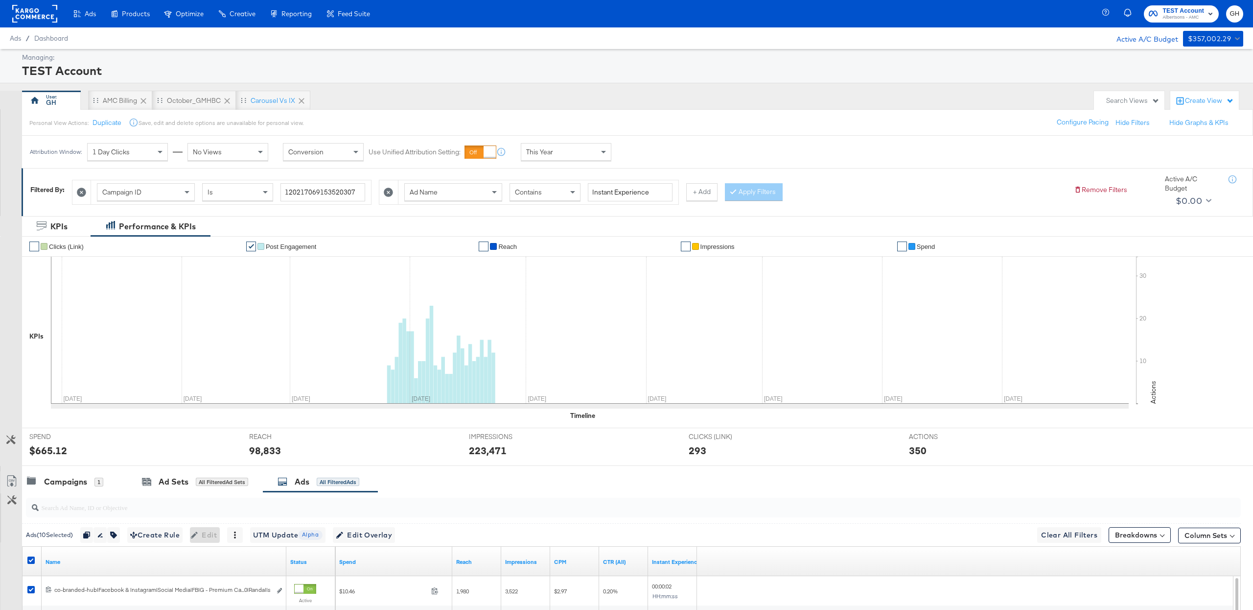
click at [558, 184] on div "Contains" at bounding box center [545, 192] width 71 height 18
click at [739, 189] on button "Apply Filters" at bounding box center [754, 192] width 58 height 18
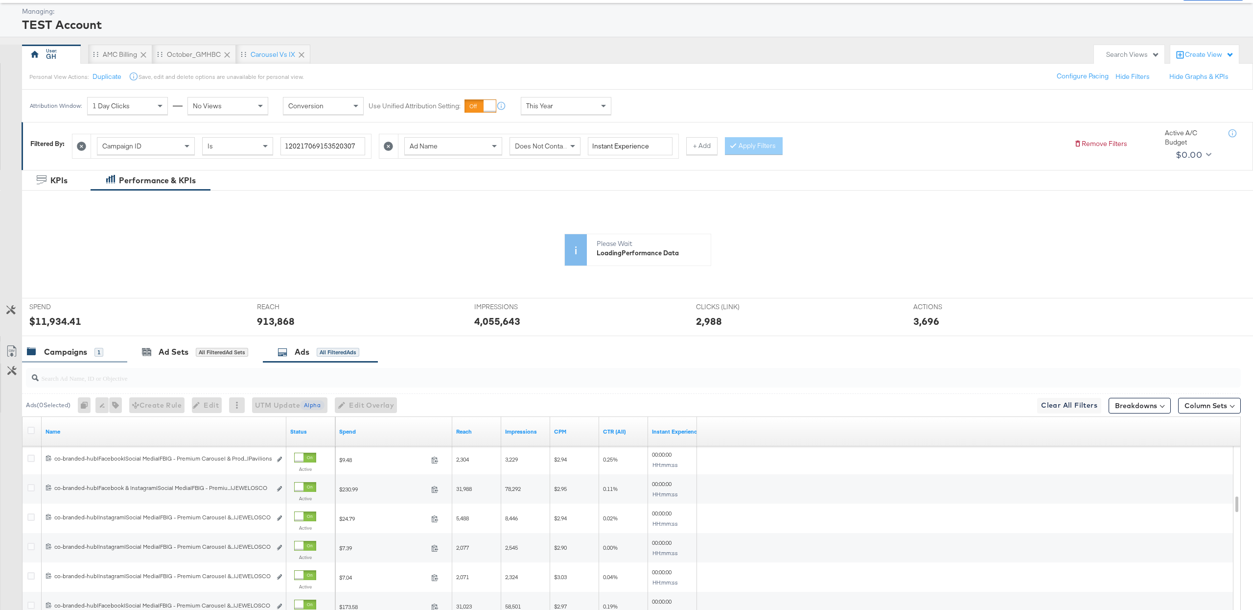
scroll to position [191, 0]
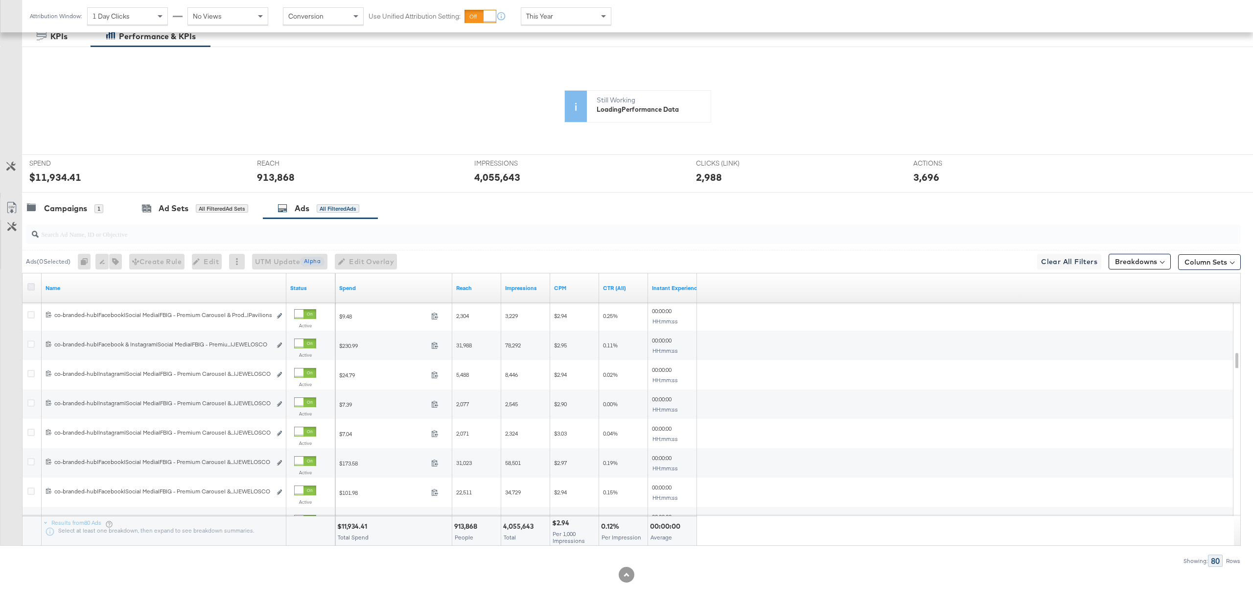
click at [33, 288] on icon at bounding box center [30, 286] width 7 height 7
click at [0, 0] on input "checkbox" at bounding box center [0, 0] width 0 height 0
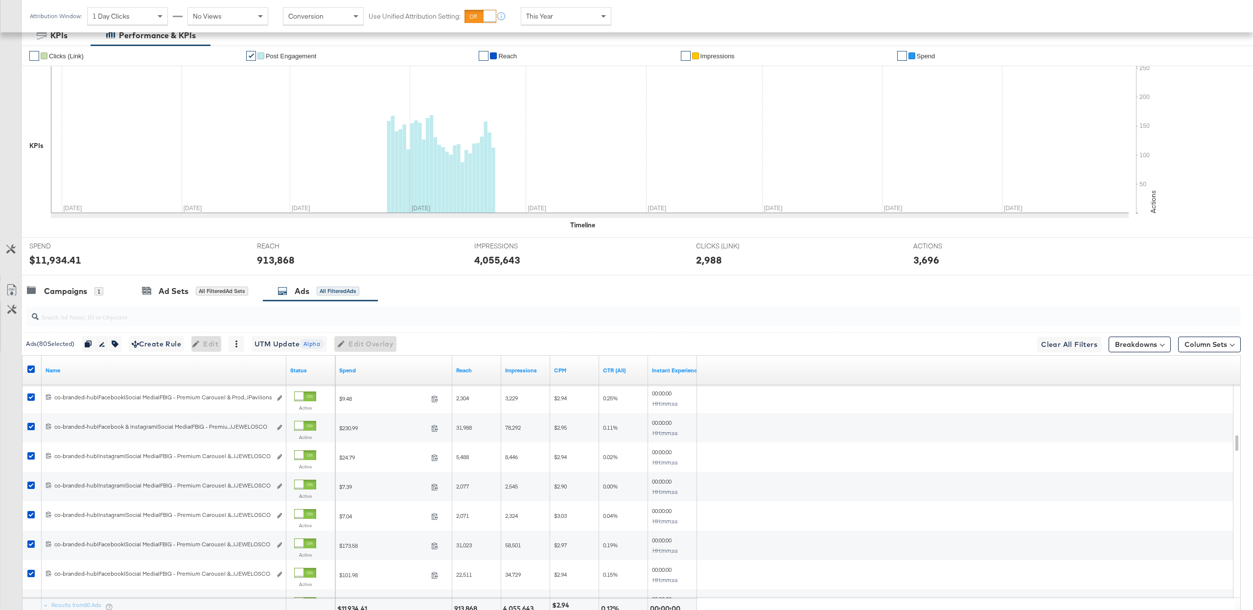
click at [116, 261] on div "$11,934.41" at bounding box center [135, 260] width 213 height 14
click at [121, 340] on button "button" at bounding box center [115, 344] width 13 height 16
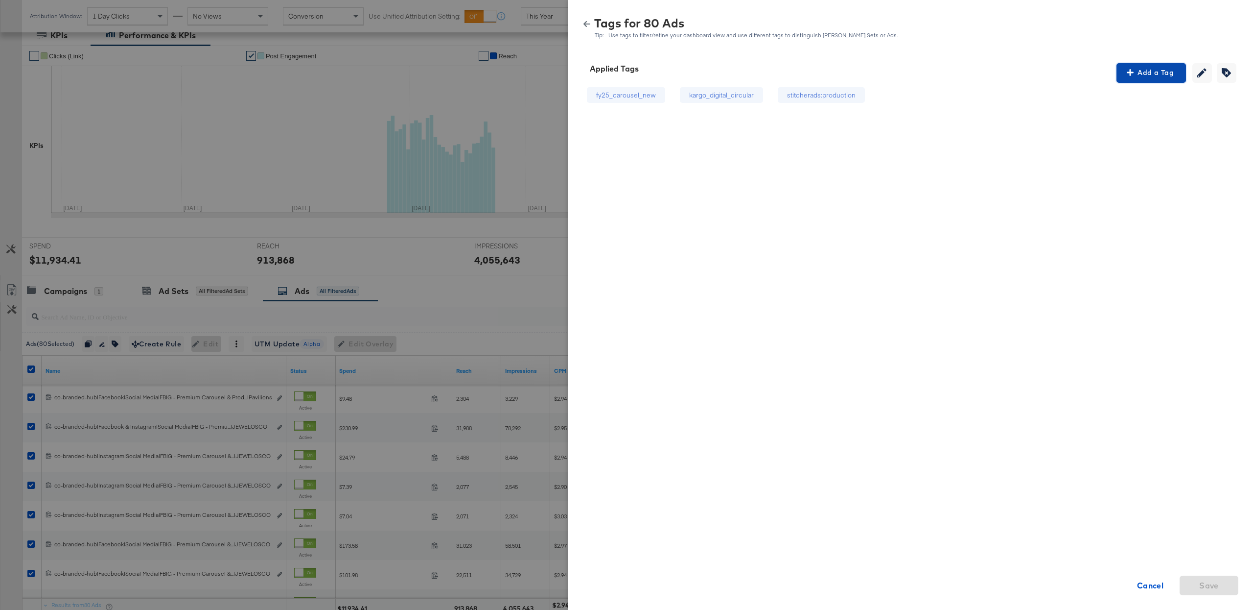
click at [1151, 72] on span "Add a Tag" at bounding box center [1152, 73] width 62 height 12
click at [1137, 141] on div "Search or Add Tag Name" at bounding box center [1152, 136] width 100 height 17
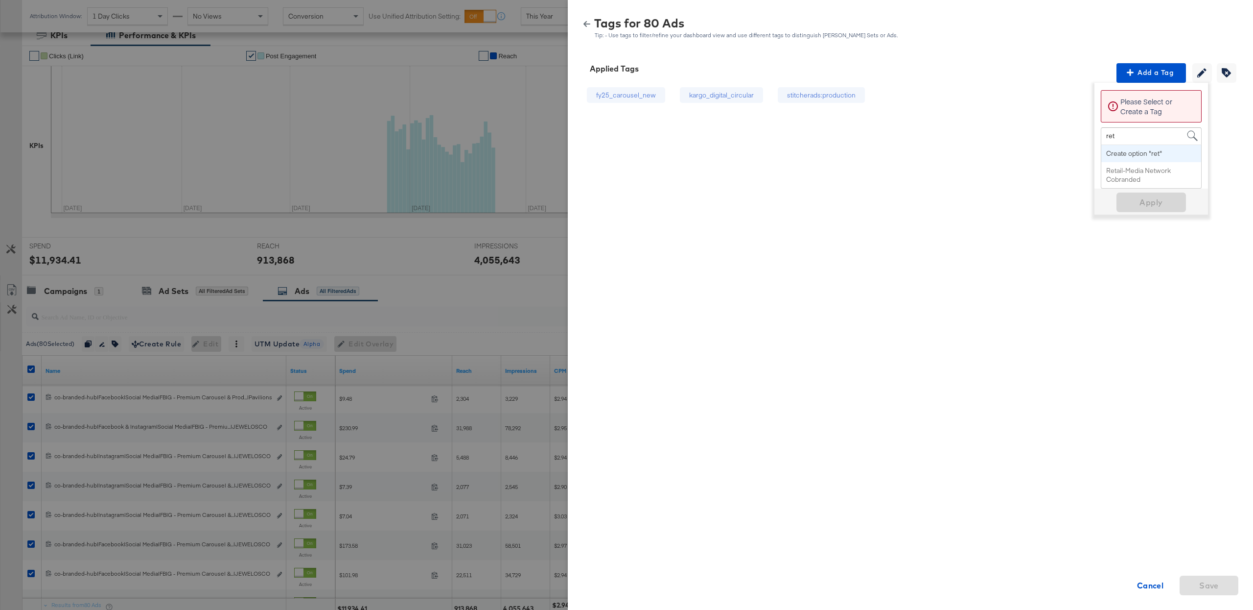
type input "[PERSON_NAME]"
click at [1142, 192] on span "Apply" at bounding box center [1152, 190] width 62 height 14
click at [585, 23] on icon "button" at bounding box center [587, 24] width 7 height 6
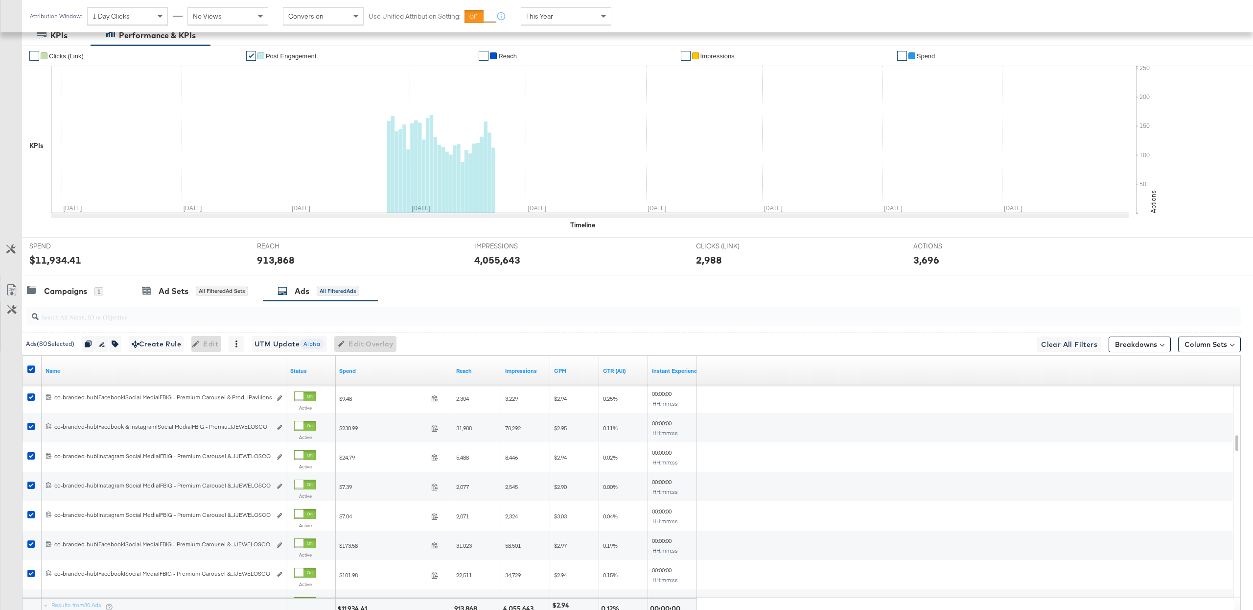
scroll to position [0, 0]
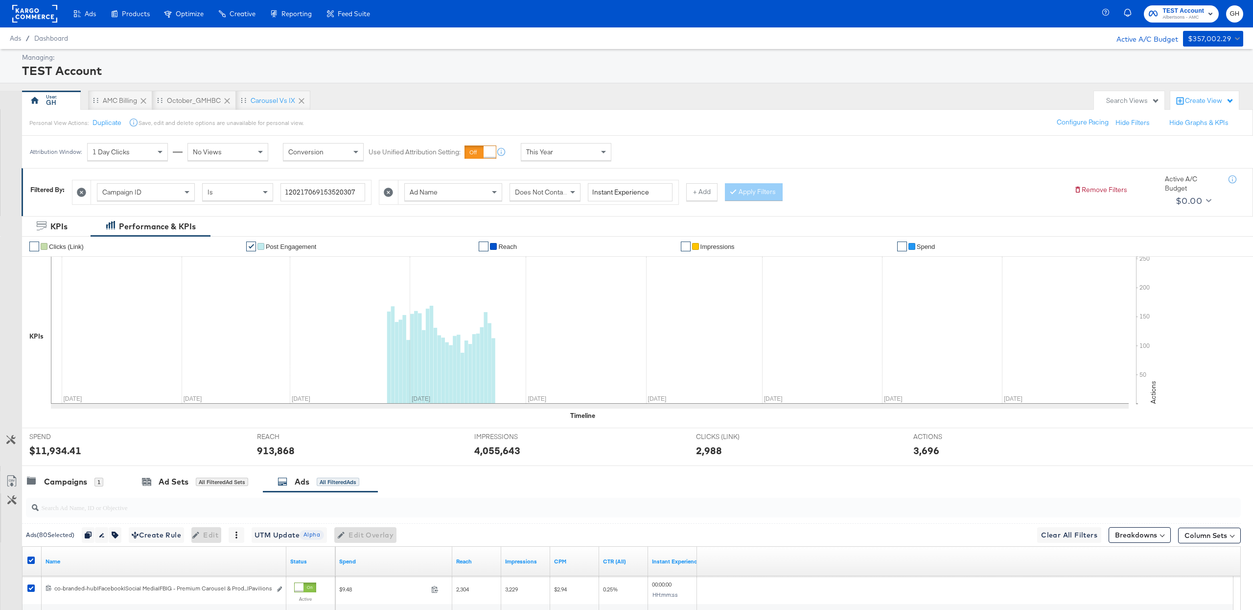
click at [75, 192] on div at bounding box center [81, 192] width 19 height 24
click at [84, 199] on div at bounding box center [81, 192] width 19 height 24
click at [180, 191] on div "Campaign ID" at bounding box center [145, 192] width 97 height 17
type input "ad se"
click at [300, 197] on input "search" at bounding box center [331, 192] width 100 height 18
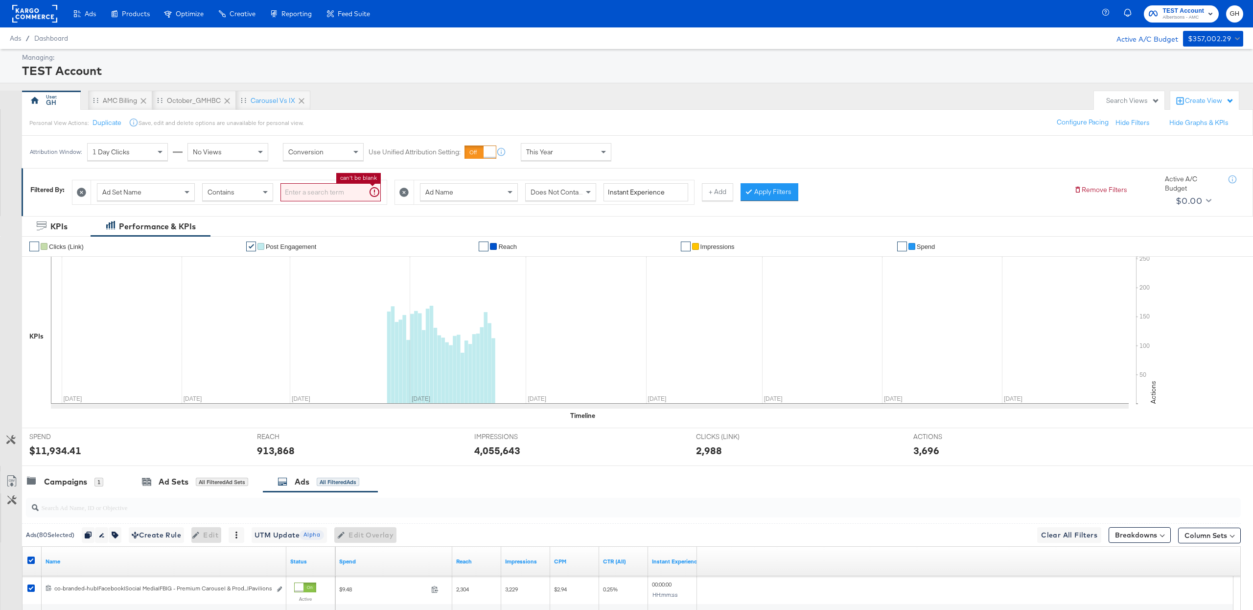
paste input "co-branded-hub|Facebook|Social Media|FBIG - Premium Carousel & Product Ad - Cus…"
click at [405, 197] on icon at bounding box center [404, 192] width 9 height 9
drag, startPoint x: 470, startPoint y: 189, endPoint x: 455, endPoint y: 206, distance: 22.9
click at [470, 189] on button "Apply Filters" at bounding box center [462, 192] width 58 height 18
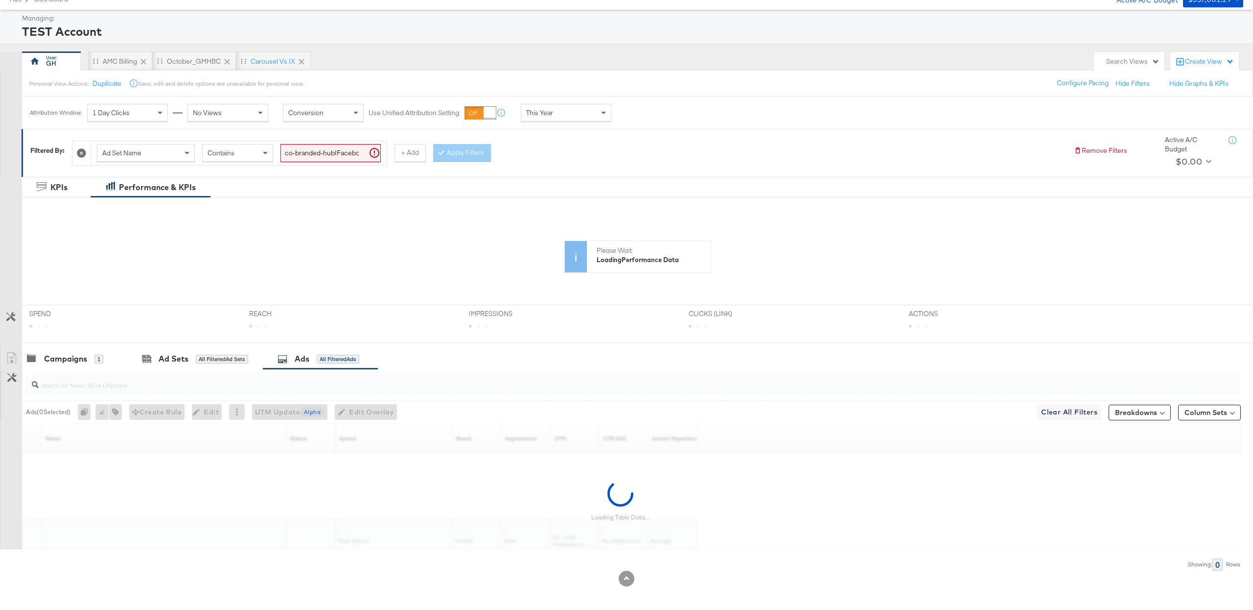
scroll to position [44, 0]
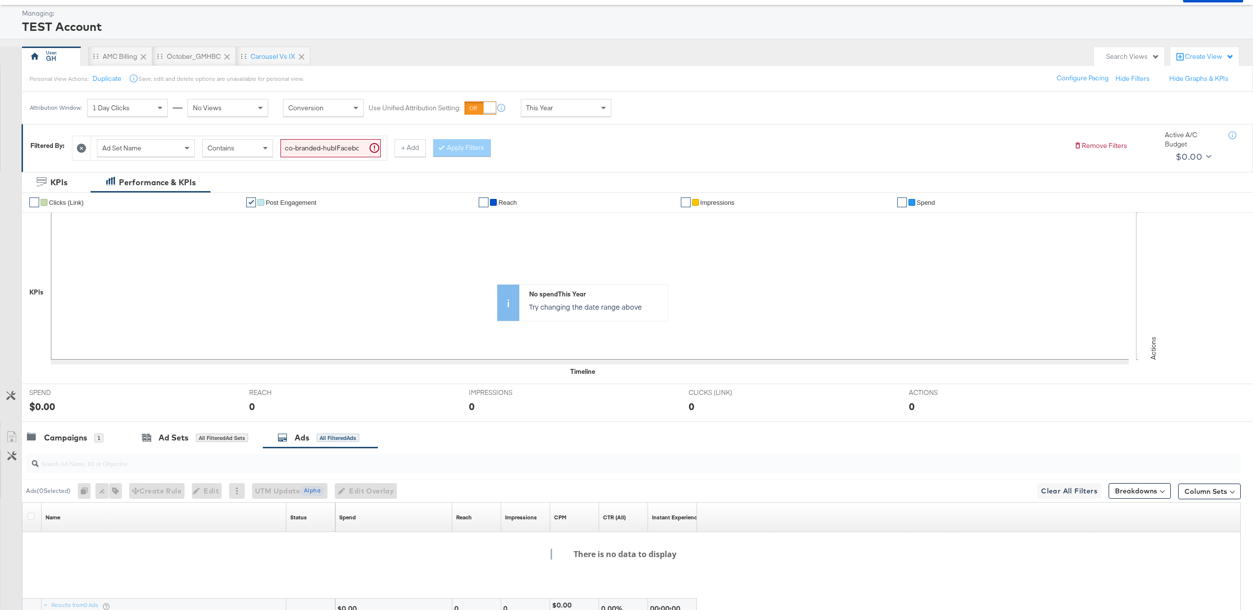
click at [79, 359] on div "No spend This Year Try changing the date range above" at bounding box center [637, 302] width 1231 height 147
click at [192, 435] on div "Ad Sets All Filtered Ad Sets" at bounding box center [195, 437] width 106 height 11
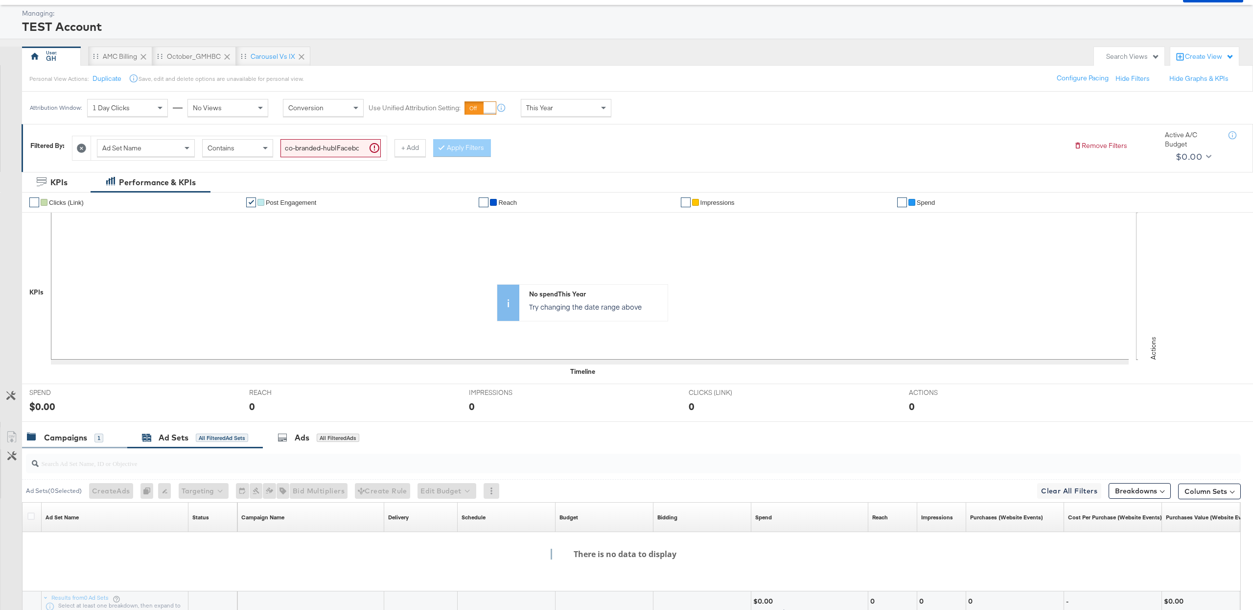
click at [82, 436] on div "Campaigns" at bounding box center [65, 437] width 43 height 11
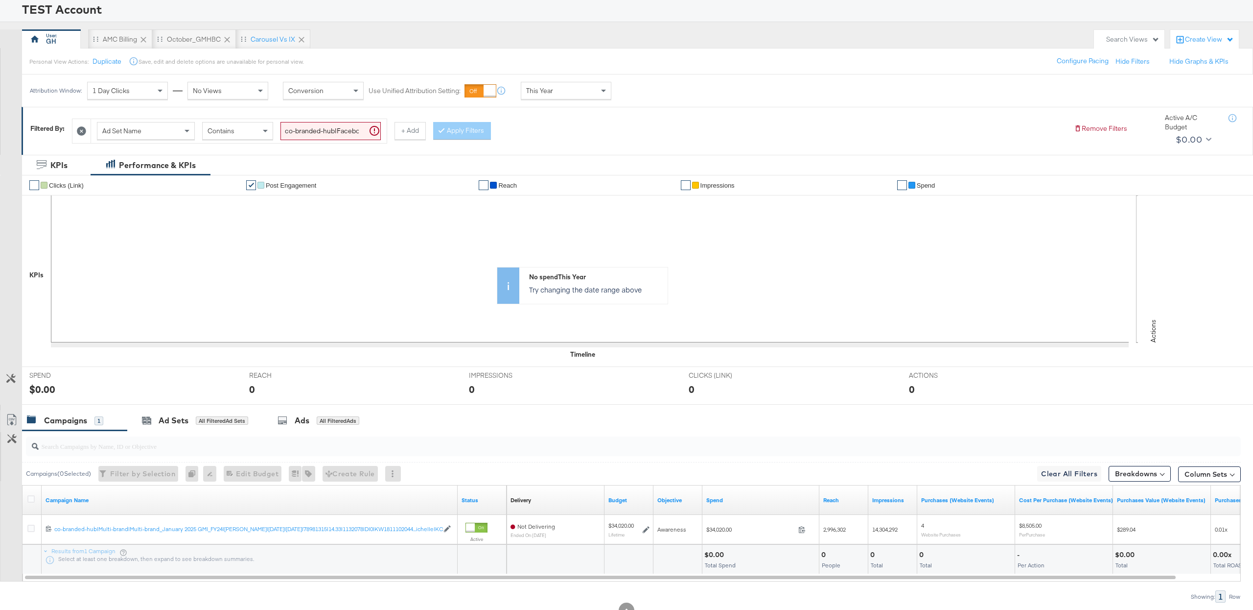
scroll to position [57, 0]
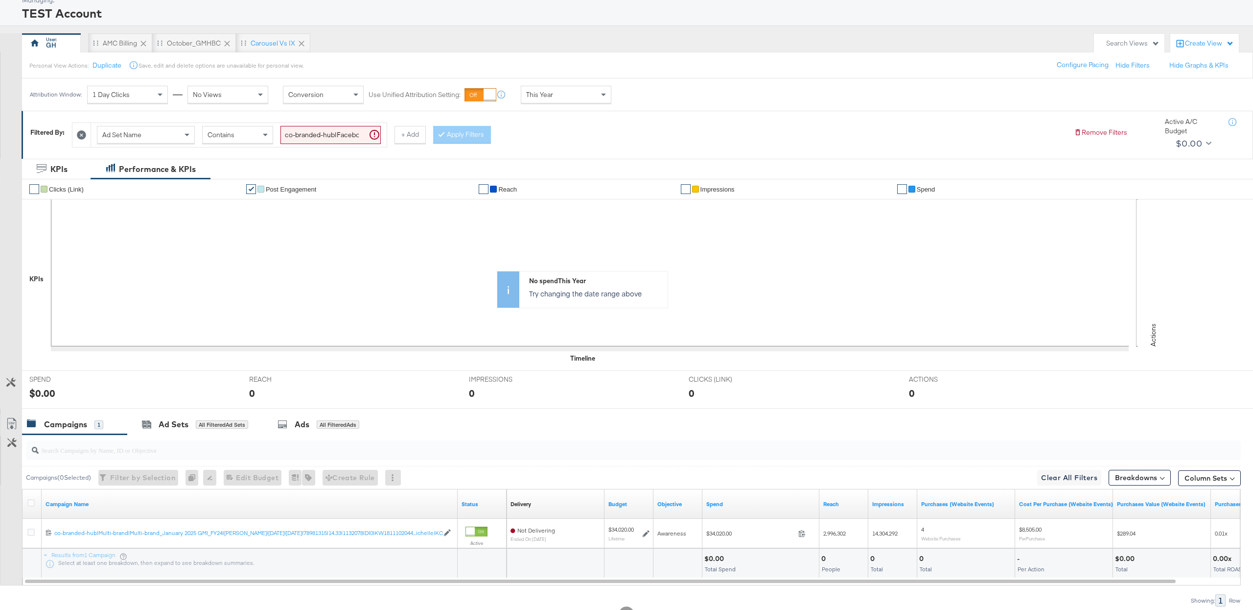
click at [326, 134] on input "co-branded-hub|Facebook|Social Media|FBIG - Premium Carousel & Product Ad - Cus…" at bounding box center [331, 135] width 100 height 18
paste input "[DATE]|[DATE]"
type input "[DATE]|[DATE]"
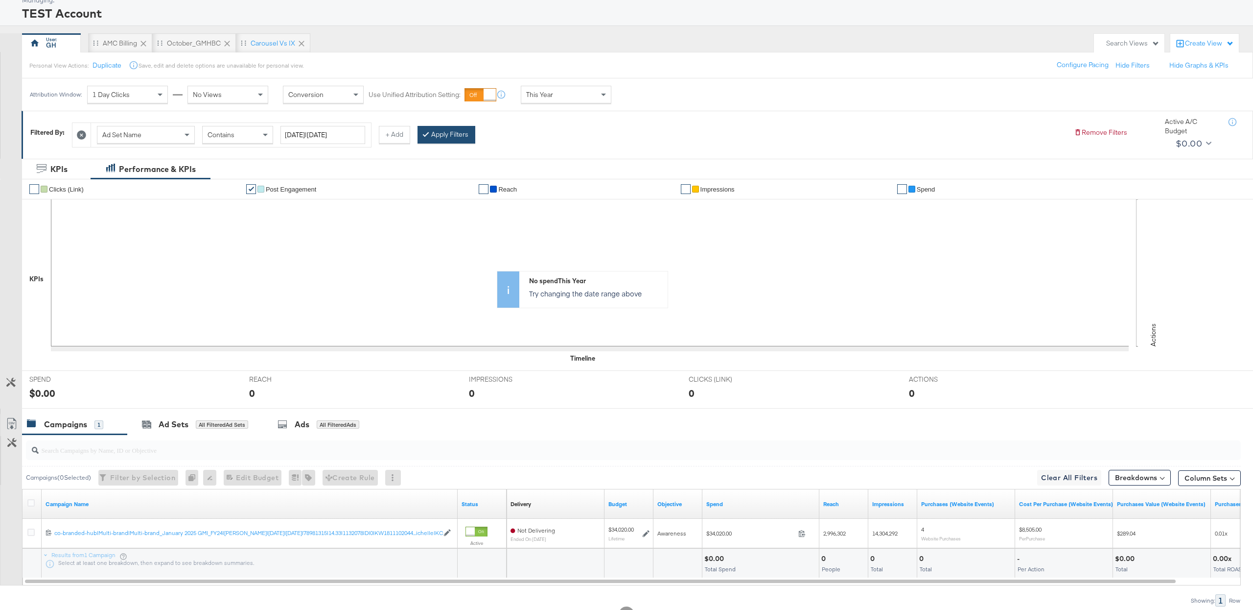
click at [452, 139] on button "Apply Filters" at bounding box center [447, 135] width 58 height 18
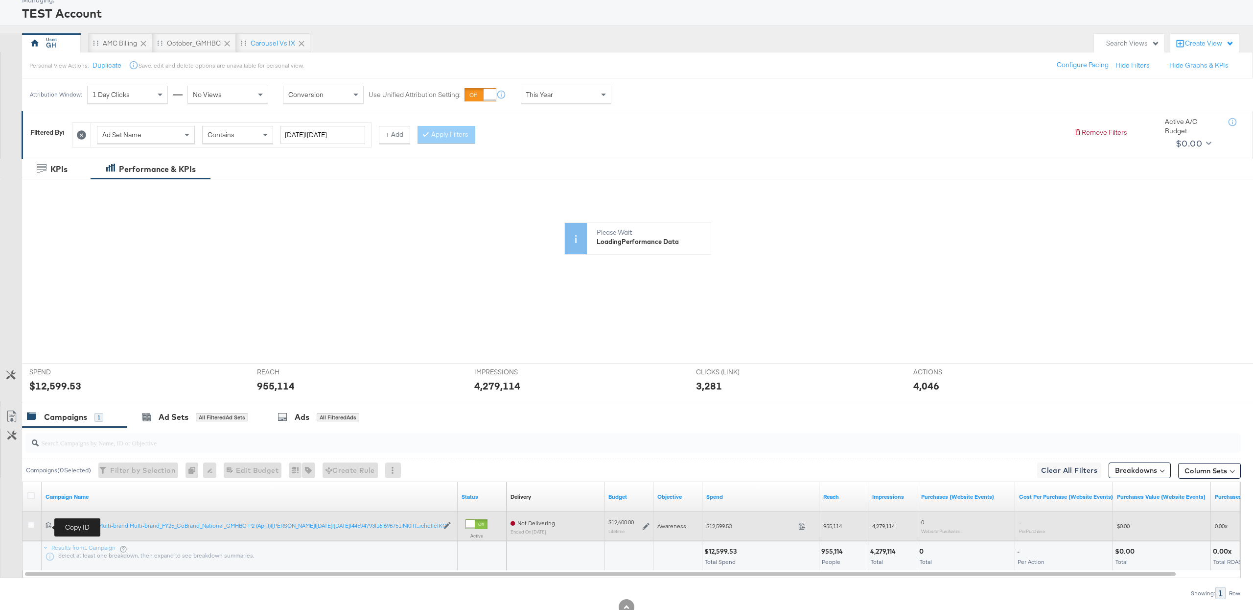
click at [49, 526] on icon at bounding box center [49, 524] width 6 height 6
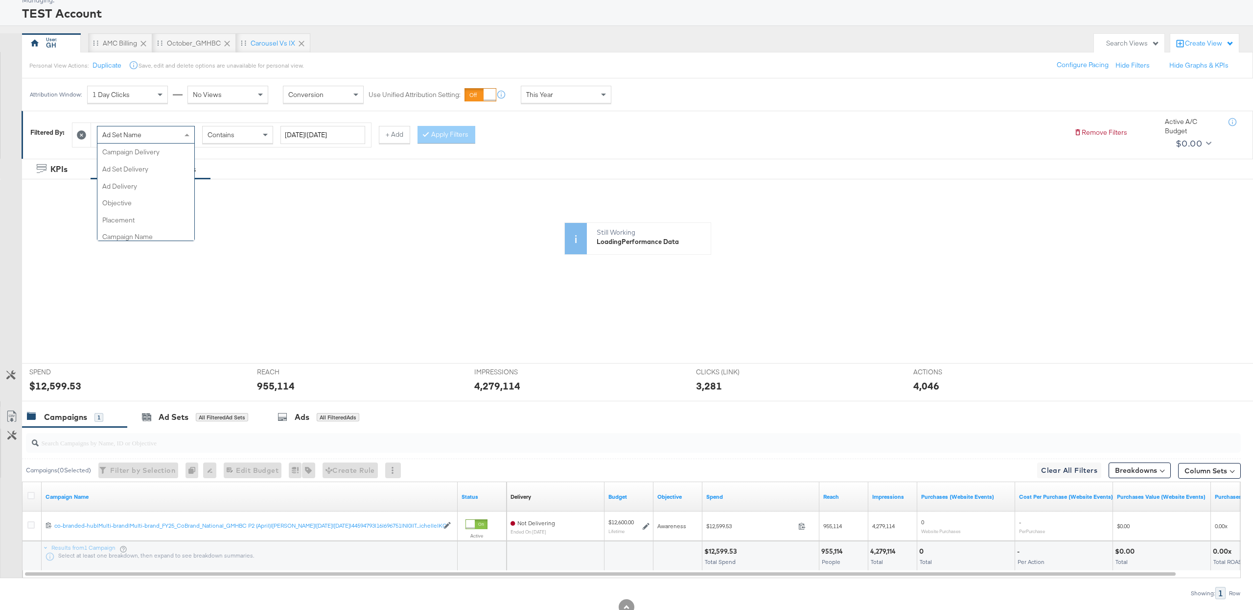
click at [124, 142] on div "Ad Set Name" at bounding box center [145, 134] width 97 height 17
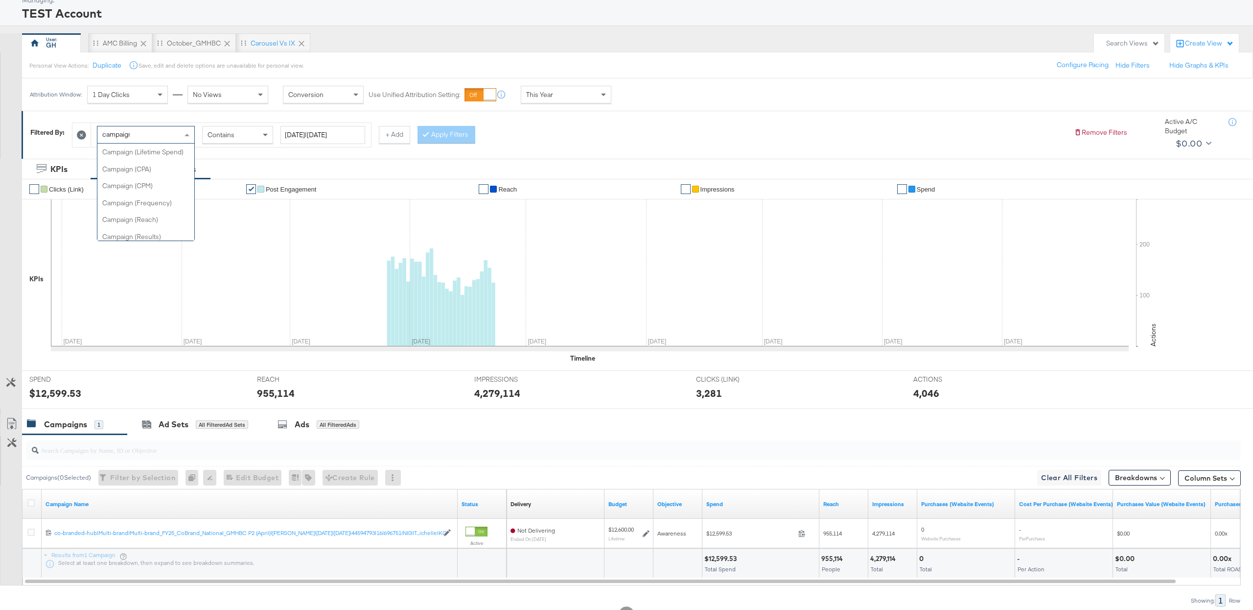
type input "campaign n"
click at [176, 140] on div "Campaign Name" at bounding box center [145, 134] width 97 height 17
type input "campaign i"
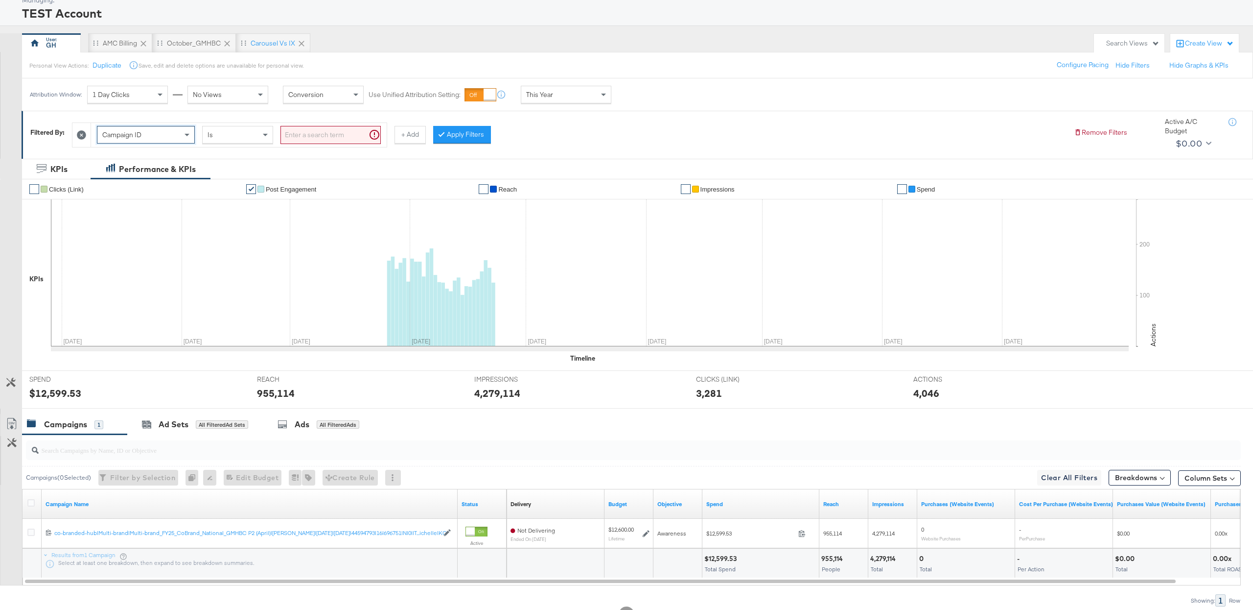
click at [289, 136] on input "search" at bounding box center [331, 135] width 100 height 18
paste input "120217069153520307"
type input "120217069153520307"
click at [432, 138] on button "Apply Filters" at bounding box center [447, 135] width 58 height 18
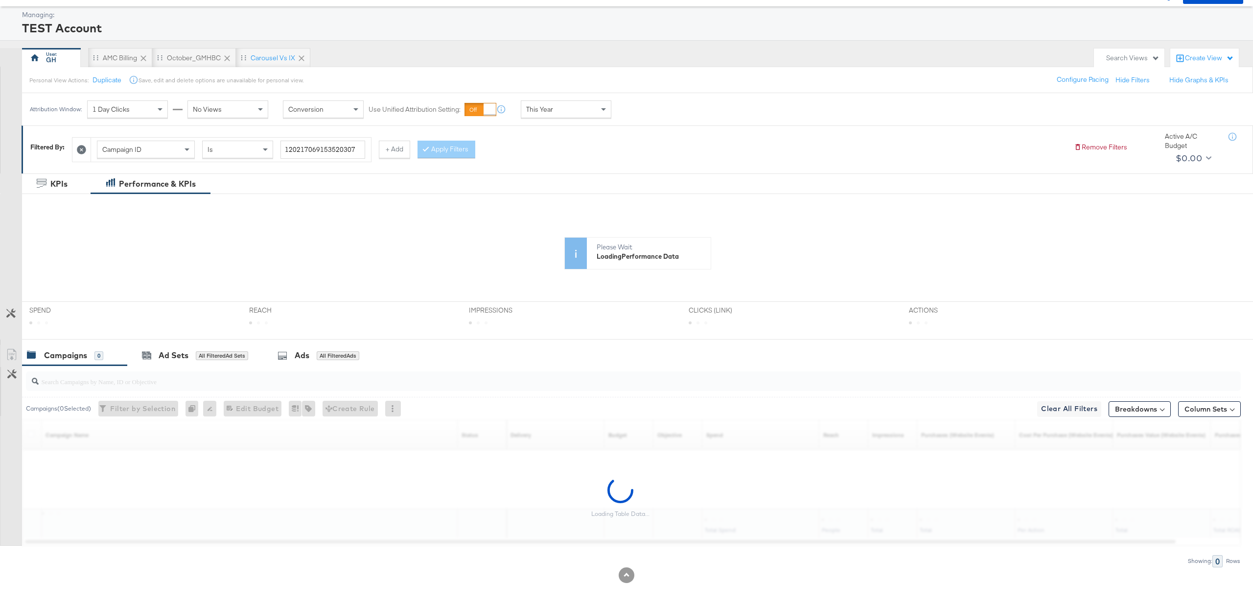
scroll to position [15, 0]
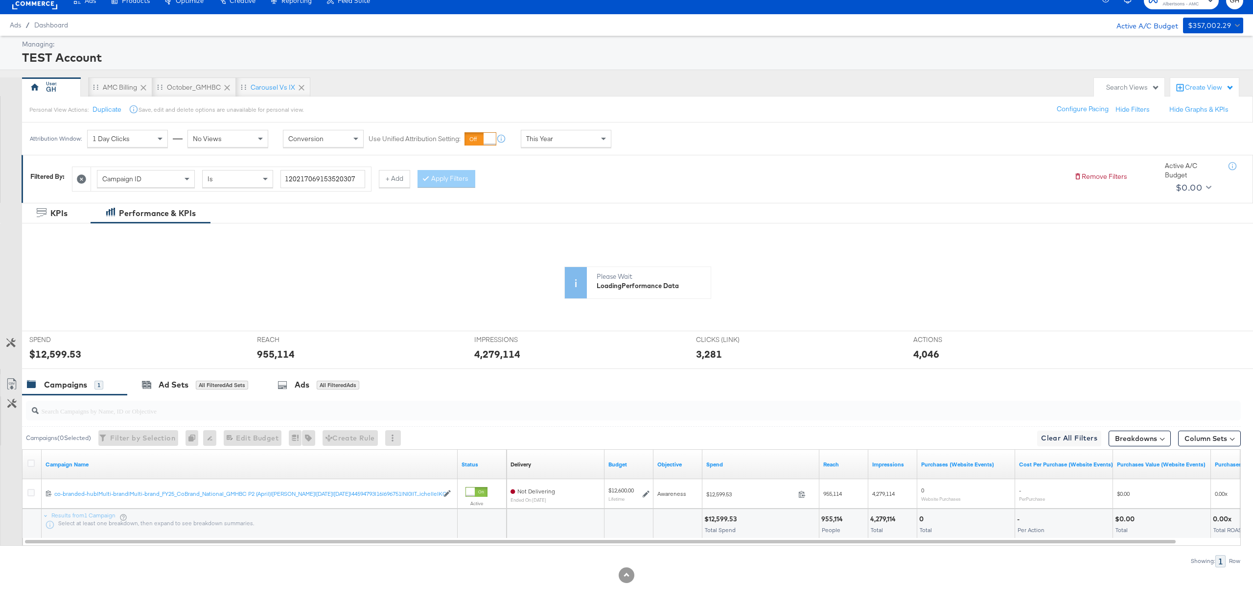
click at [313, 395] on div at bounding box center [631, 410] width 1219 height 31
click at [313, 389] on div "Ads All Filtered Ads" at bounding box center [319, 384] width 82 height 11
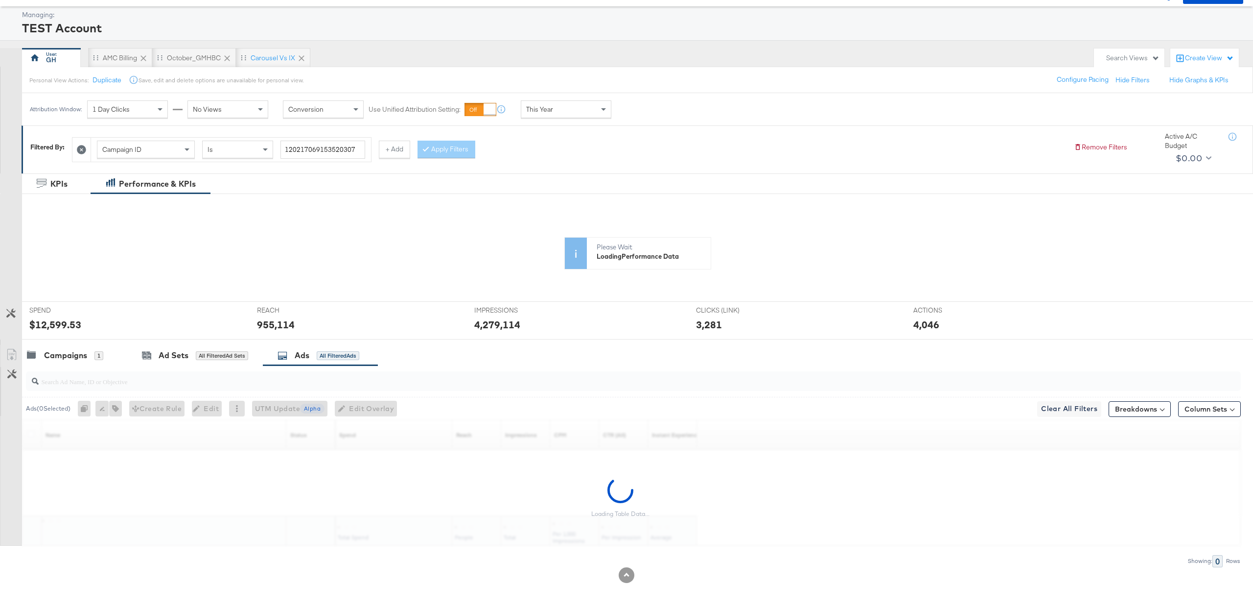
scroll to position [57, 0]
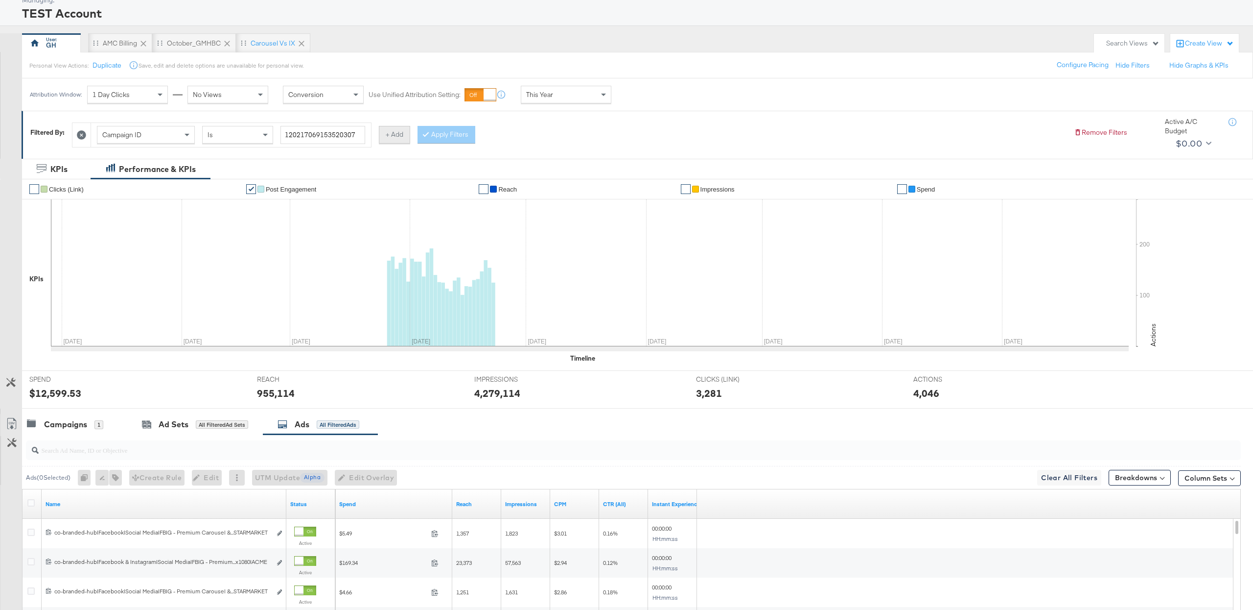
click at [409, 139] on button "+ Add" at bounding box center [394, 135] width 31 height 18
click at [481, 141] on div "Campaign Name" at bounding box center [453, 134] width 97 height 17
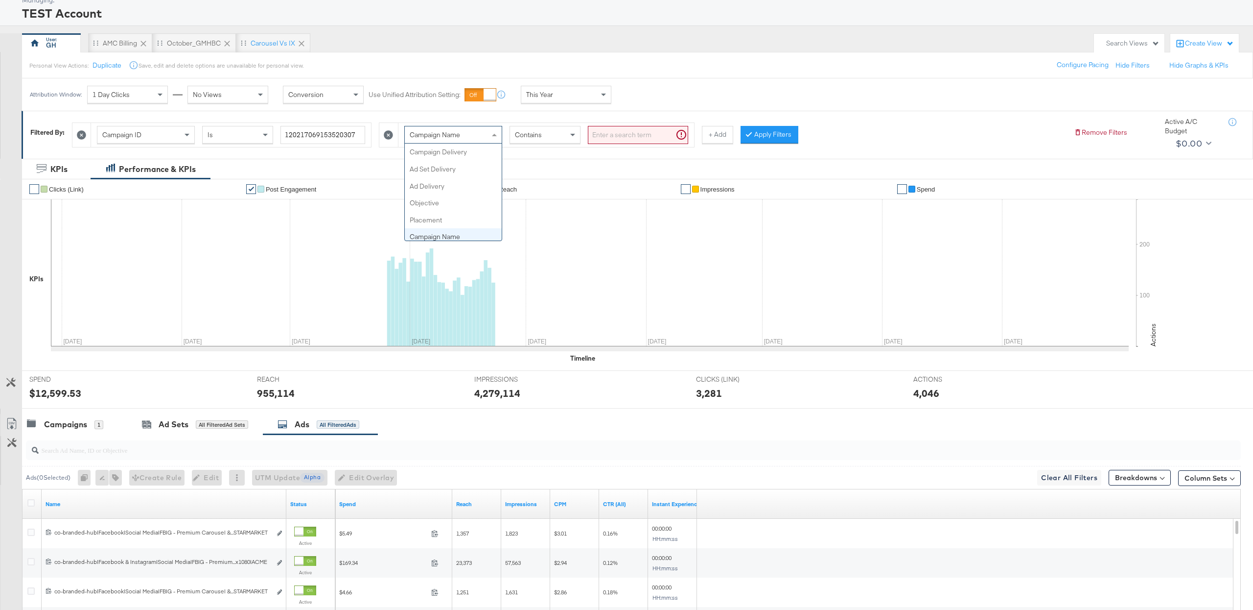
scroll to position [85, 0]
type input "ad n"
click at [569, 139] on span at bounding box center [574, 134] width 12 height 17
click at [622, 140] on input "search" at bounding box center [638, 135] width 100 height 18
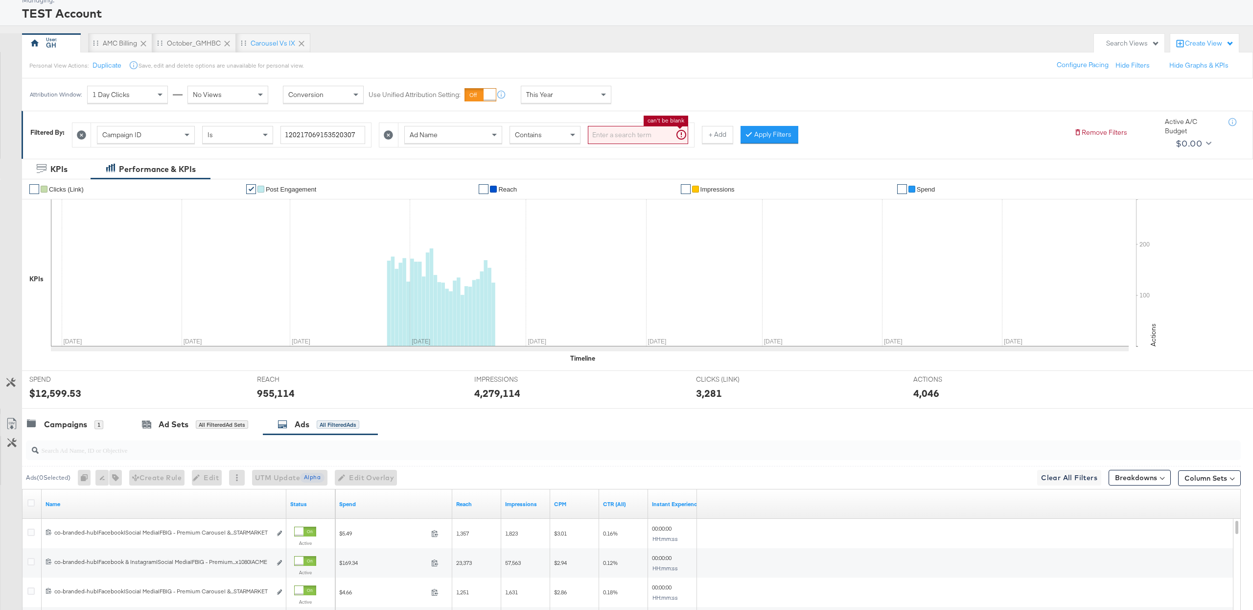
paste input "Instant Experience"
type input "Instant Experience"
click at [739, 135] on button "Apply Filters" at bounding box center [754, 135] width 58 height 18
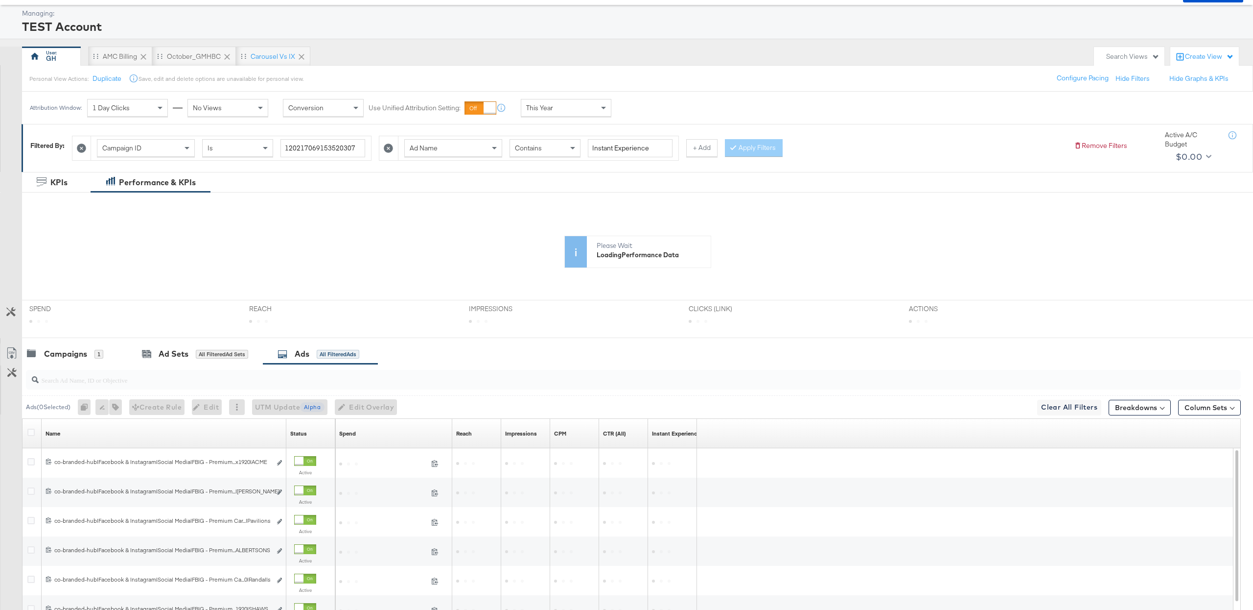
scroll to position [57, 0]
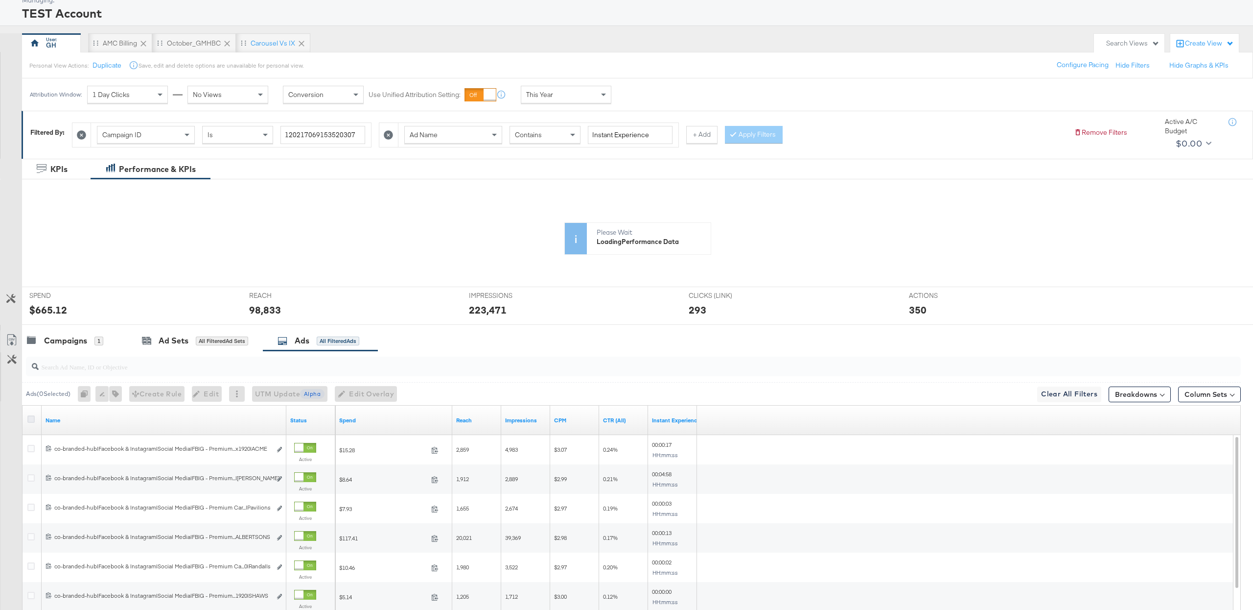
click at [32, 419] on icon at bounding box center [30, 418] width 7 height 7
click at [0, 0] on input "checkbox" at bounding box center [0, 0] width 0 height 0
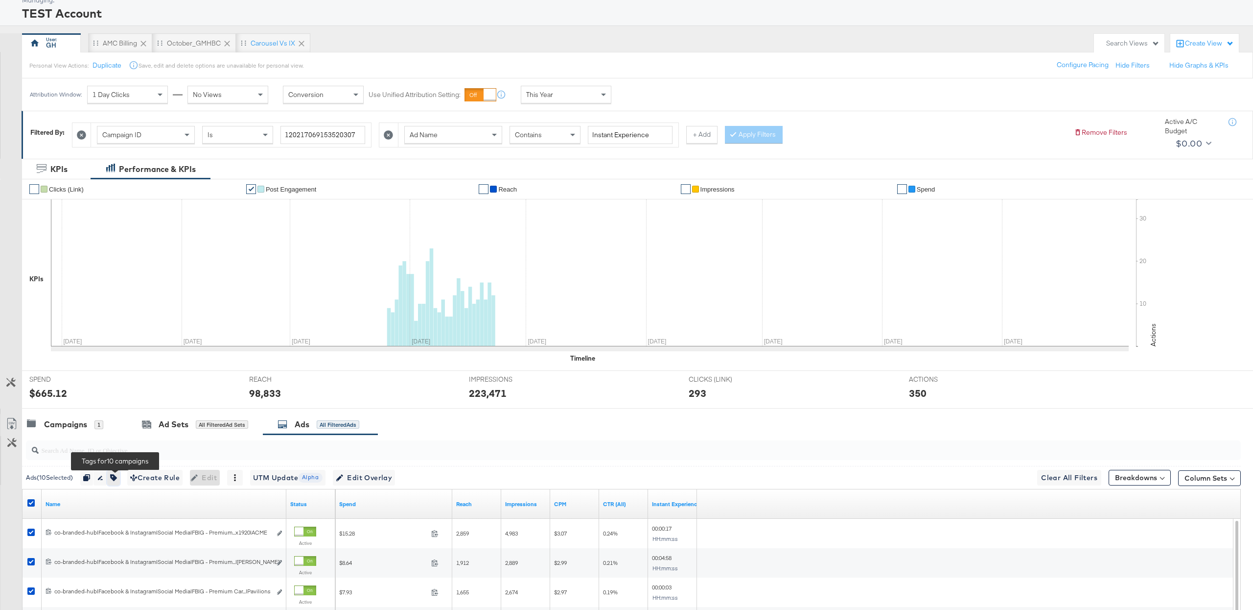
click at [117, 480] on icon "button" at bounding box center [113, 477] width 7 height 7
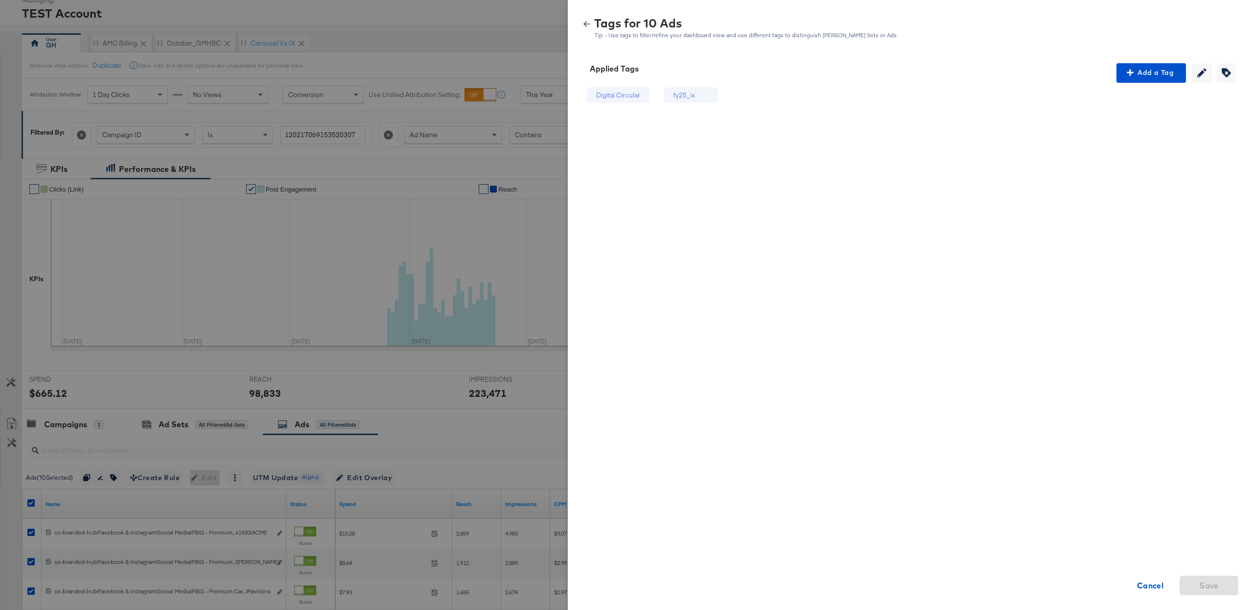
click at [587, 24] on icon "button" at bounding box center [587, 24] width 7 height 7
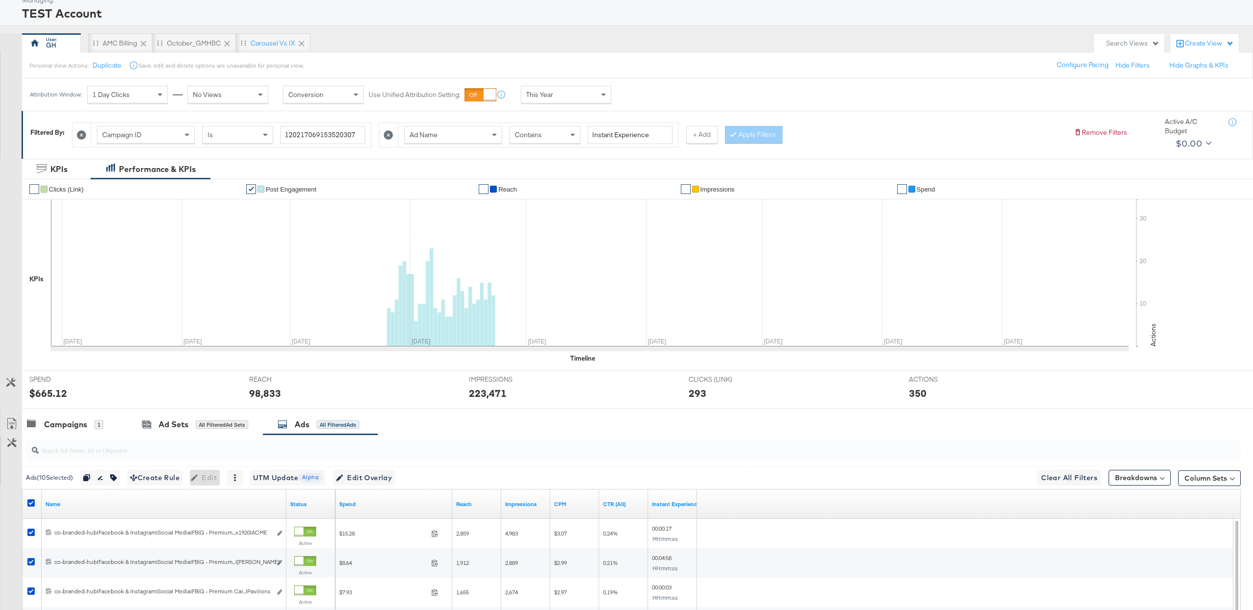
click at [542, 138] on div "Contains" at bounding box center [545, 134] width 70 height 17
click at [740, 128] on button "Apply Filters" at bounding box center [754, 135] width 58 height 18
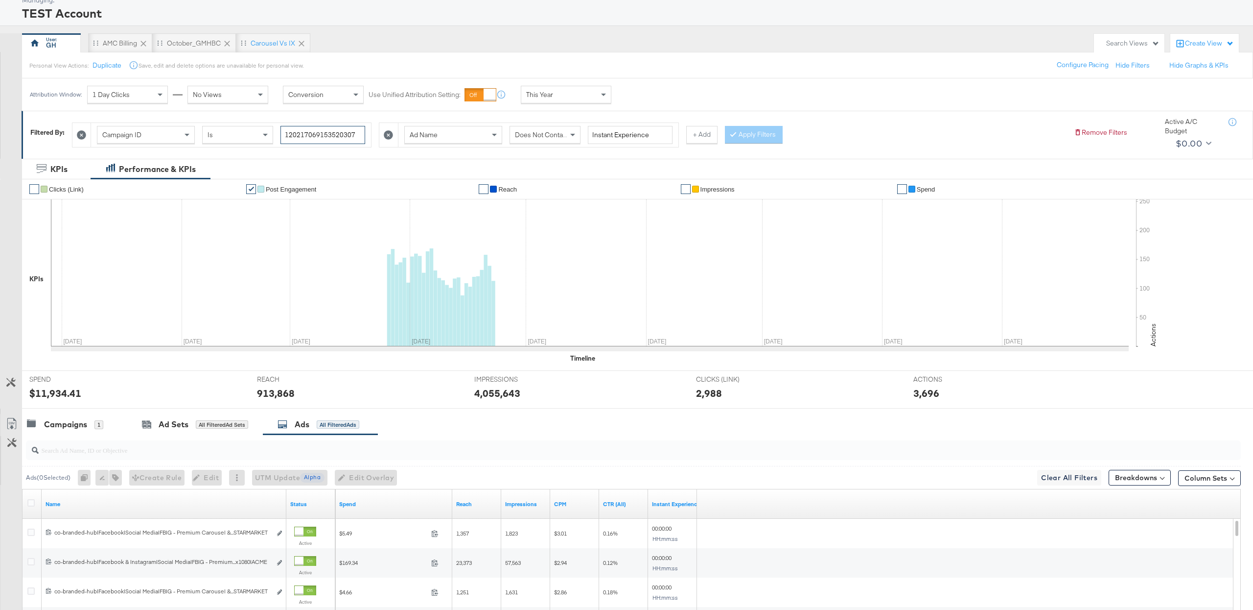
click at [318, 134] on input "120217069153520307" at bounding box center [323, 135] width 85 height 18
paste input "13098020"
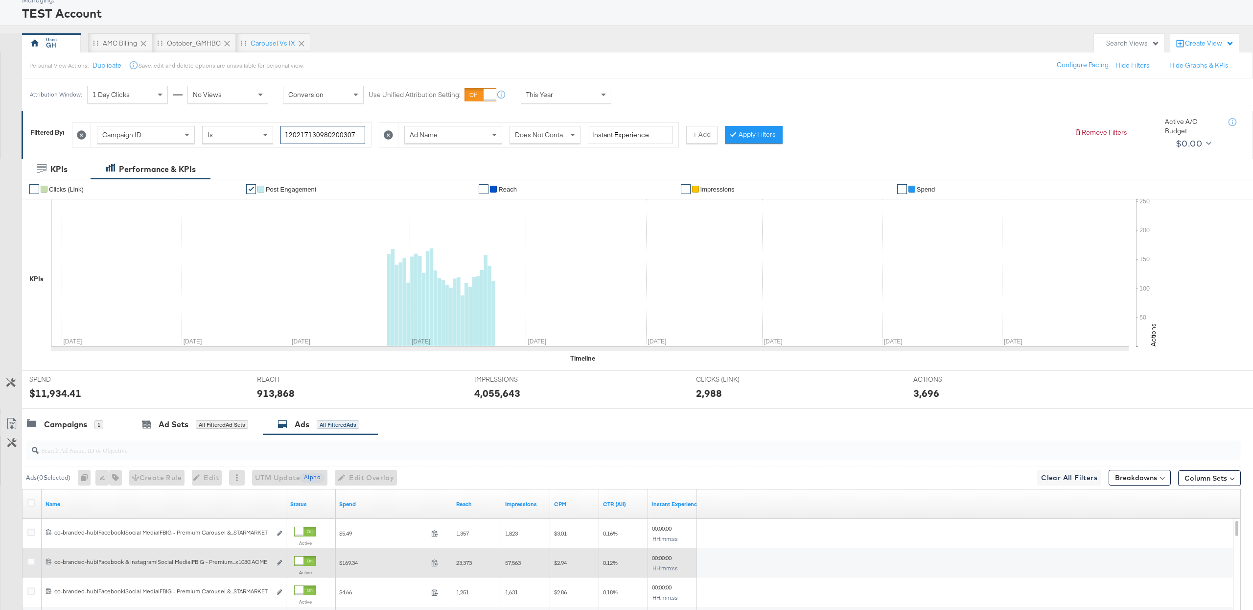
type input "120217130980200307"
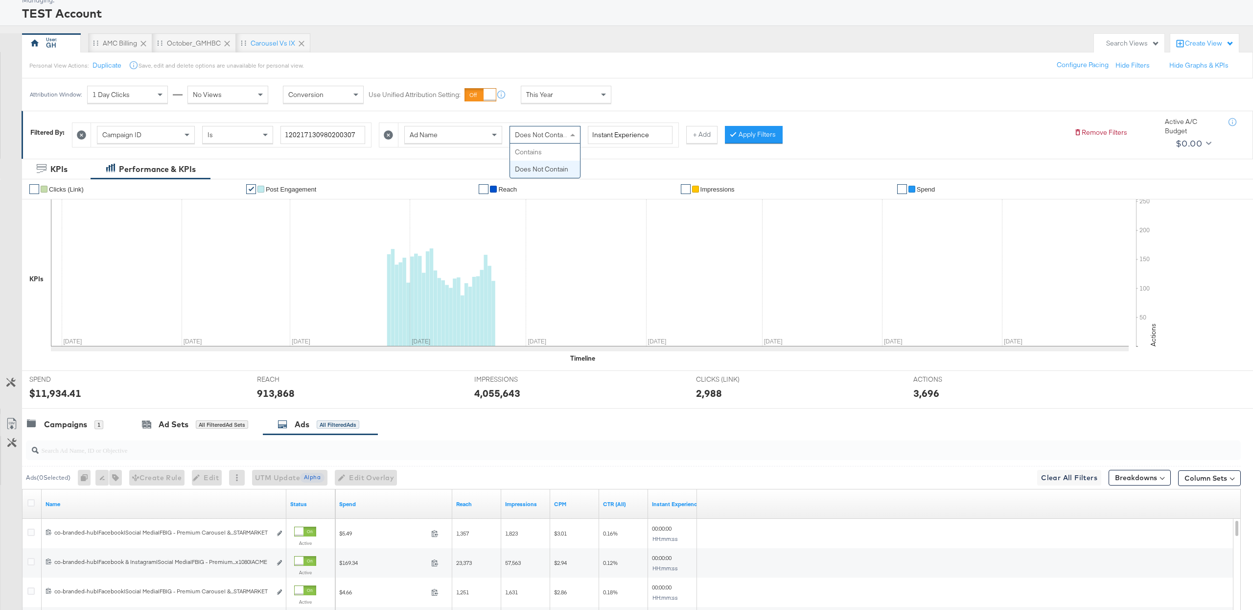
click at [558, 139] on span "Does Not Contain" at bounding box center [541, 134] width 53 height 9
click at [768, 130] on button "Apply Filters" at bounding box center [754, 135] width 58 height 18
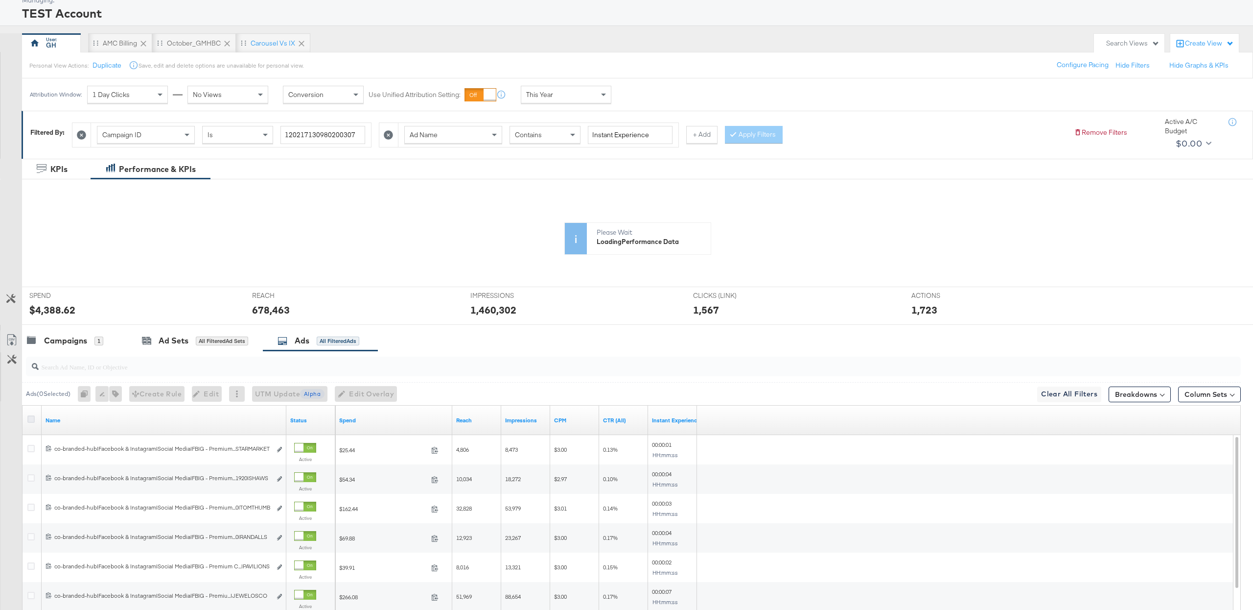
click at [32, 423] on icon at bounding box center [30, 418] width 7 height 7
click at [0, 0] on input "checkbox" at bounding box center [0, 0] width 0 height 0
click at [31, 422] on icon at bounding box center [30, 418] width 7 height 7
click at [0, 0] on input "checkbox" at bounding box center [0, 0] width 0 height 0
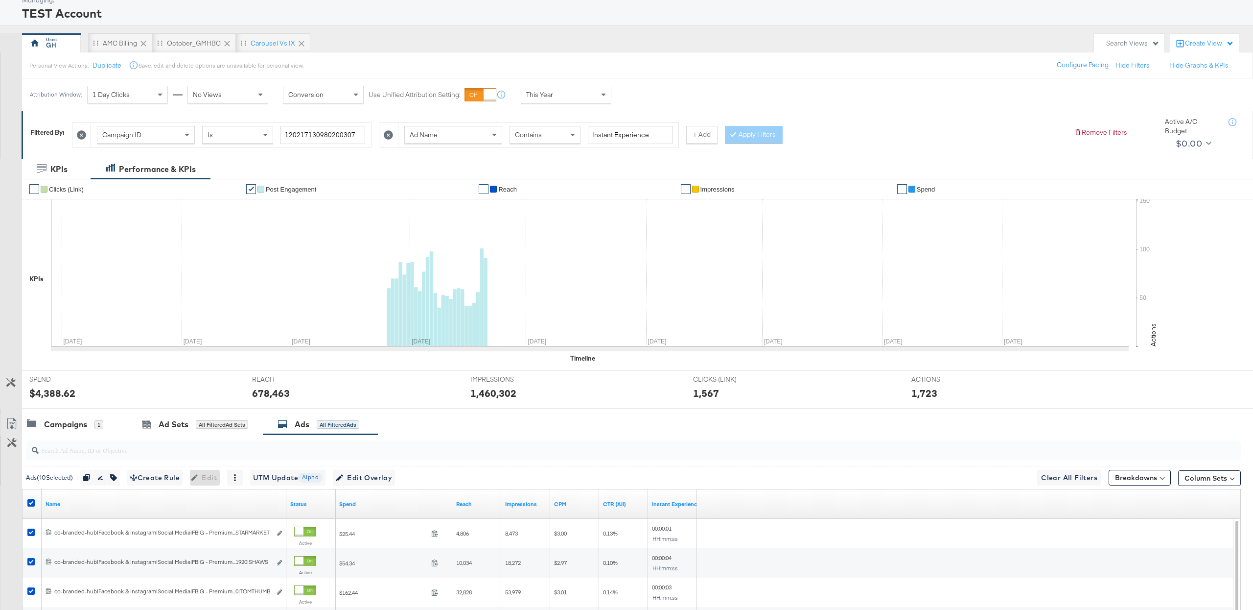
click at [118, 400] on div "$4,388.62" at bounding box center [133, 393] width 208 height 14
click at [117, 477] on icon "button" at bounding box center [113, 477] width 7 height 7
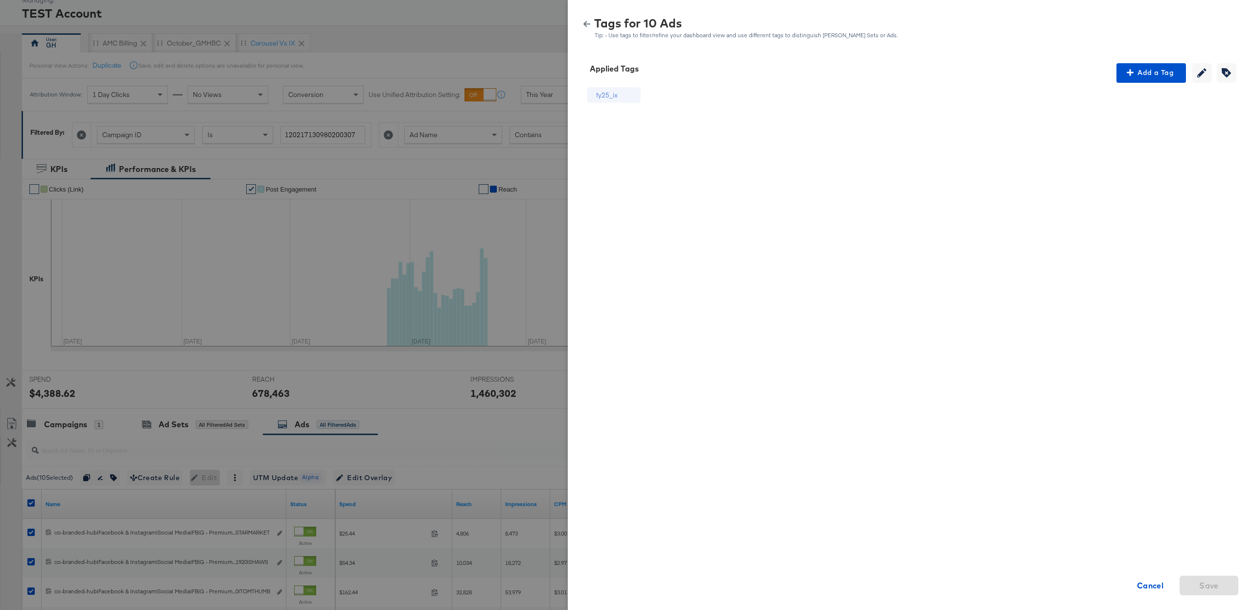
click at [1148, 58] on div "Applied Tags Add a Tag Creating or removing tags will be disabled while your ed…" at bounding box center [910, 330] width 685 height 559
click at [1145, 69] on span "Add a Tag" at bounding box center [1152, 73] width 62 height 12
click at [1129, 136] on div "Search or Add Tag Name" at bounding box center [1152, 136] width 100 height 17
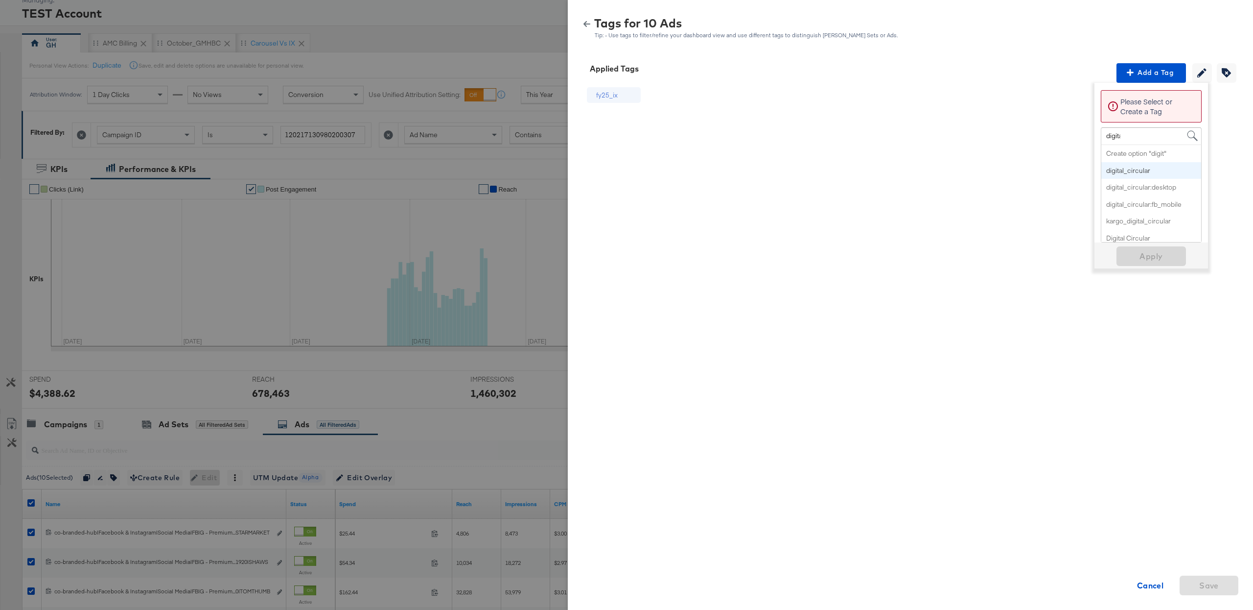
type input "digital"
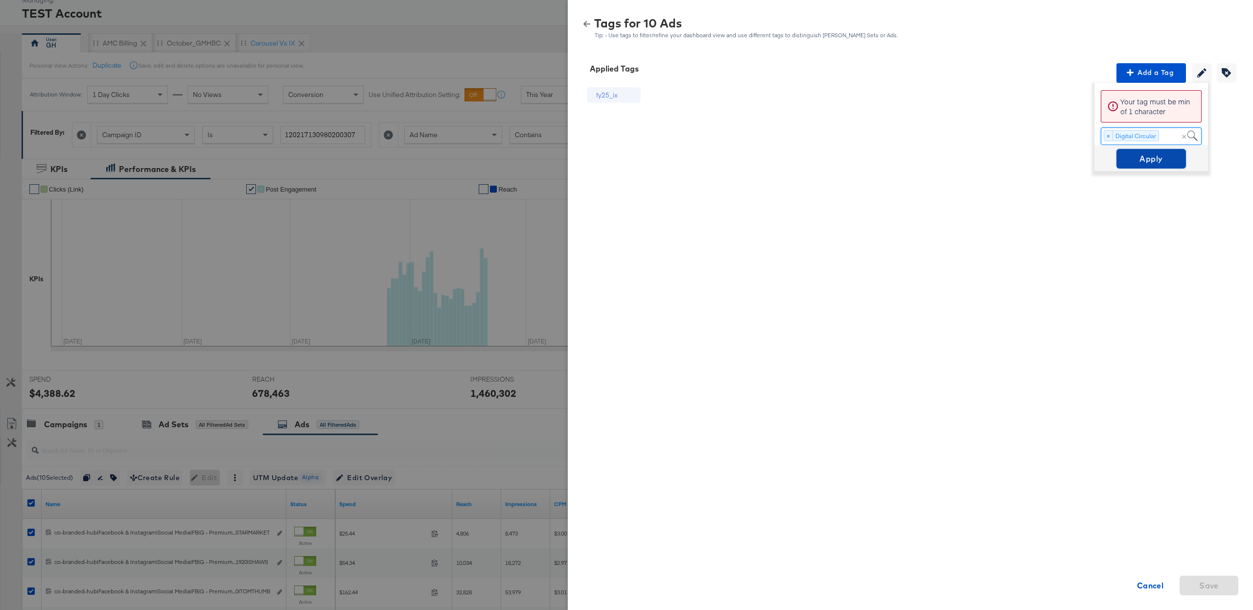
click at [1147, 162] on span "Apply" at bounding box center [1152, 159] width 62 height 14
click at [587, 22] on icon "button" at bounding box center [587, 24] width 7 height 7
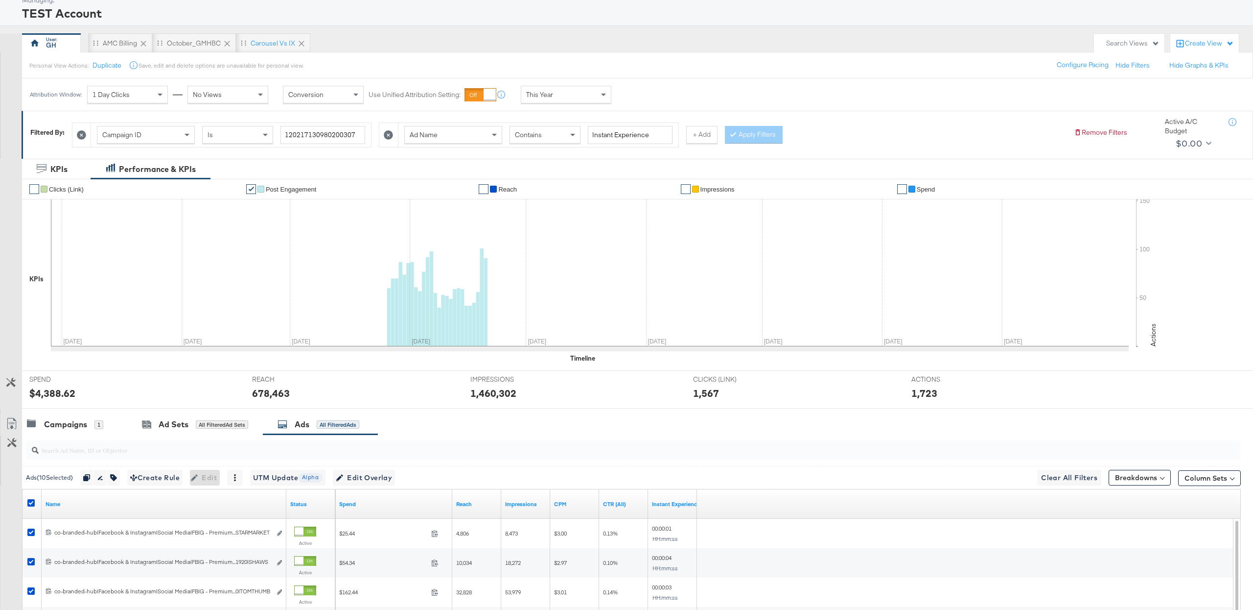
click at [550, 147] on div "Ad Name Contains Instant Experience" at bounding box center [539, 135] width 280 height 24
click at [550, 139] on div "Contains" at bounding box center [545, 134] width 70 height 17
click at [759, 135] on button "Apply Filters" at bounding box center [754, 135] width 58 height 18
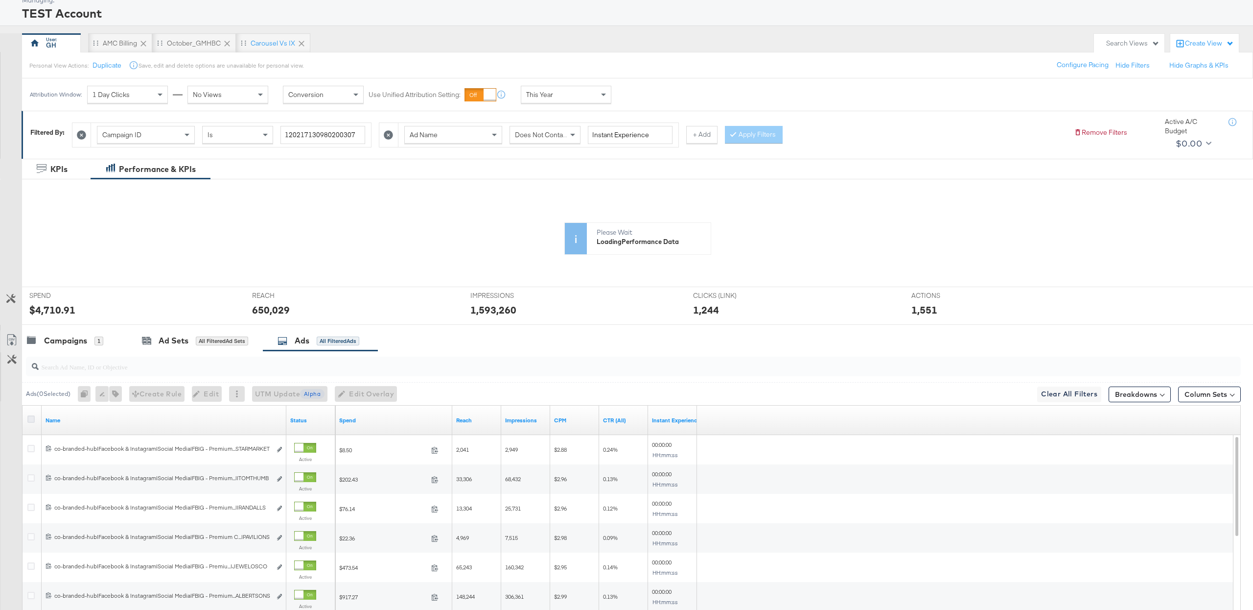
click at [30, 420] on icon at bounding box center [30, 418] width 7 height 7
click at [0, 0] on input "checkbox" at bounding box center [0, 0] width 0 height 0
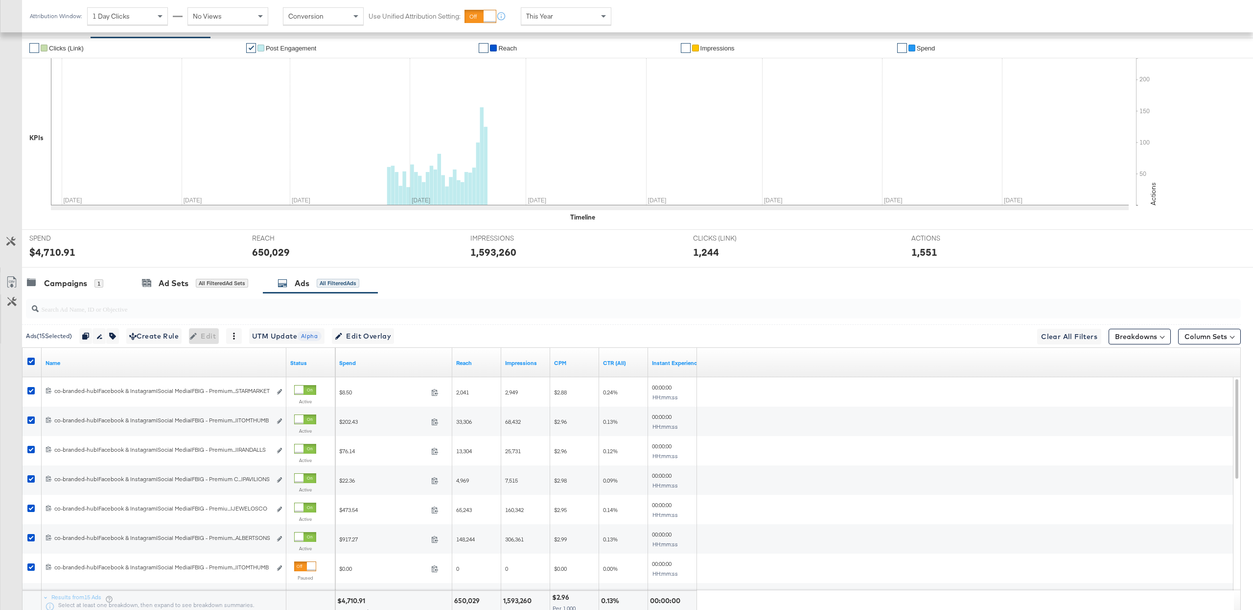
scroll to position [207, 0]
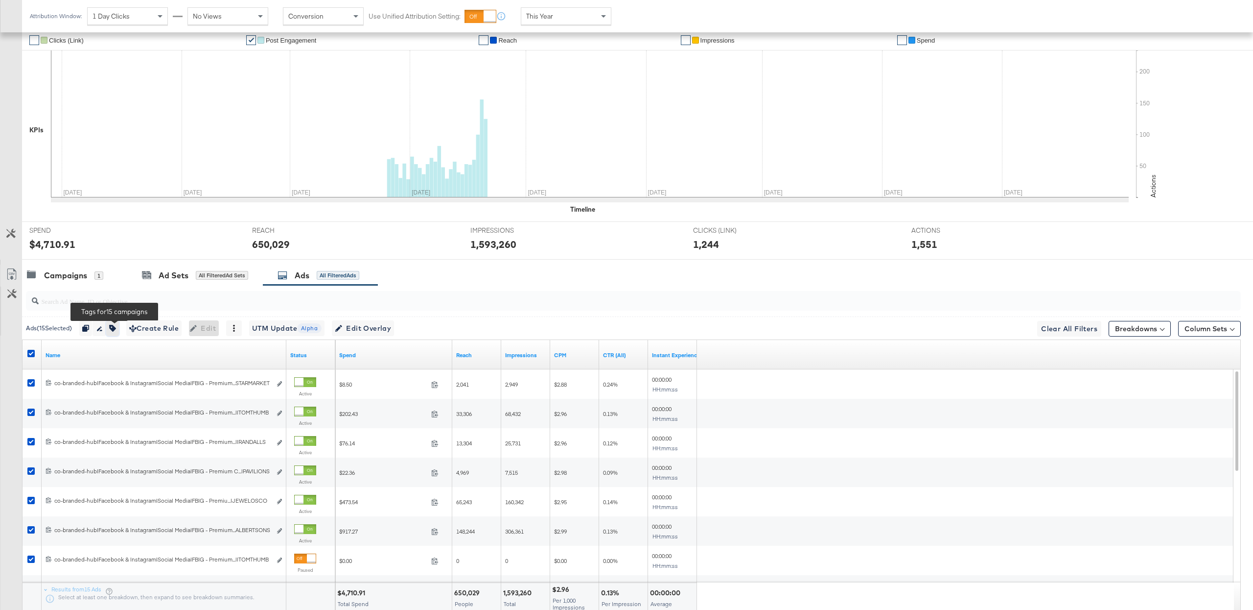
click at [113, 329] on icon "button" at bounding box center [112, 328] width 7 height 7
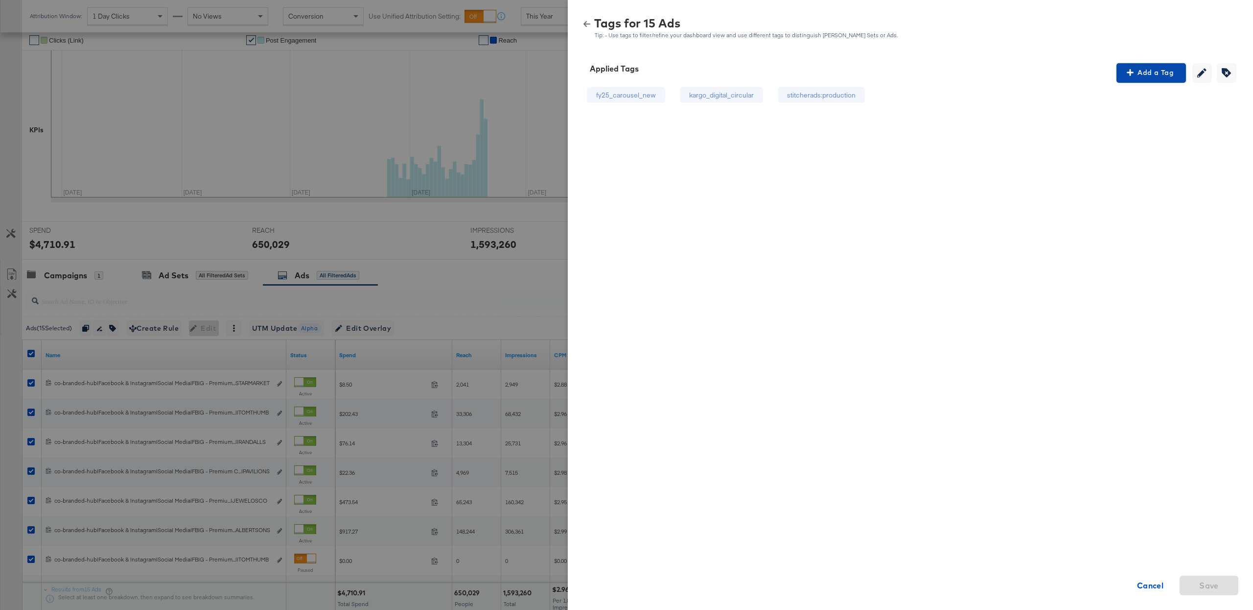
click at [1159, 70] on span "Add a Tag" at bounding box center [1152, 73] width 62 height 12
click at [1125, 136] on div "Search or Add Tag Name" at bounding box center [1152, 136] width 100 height 17
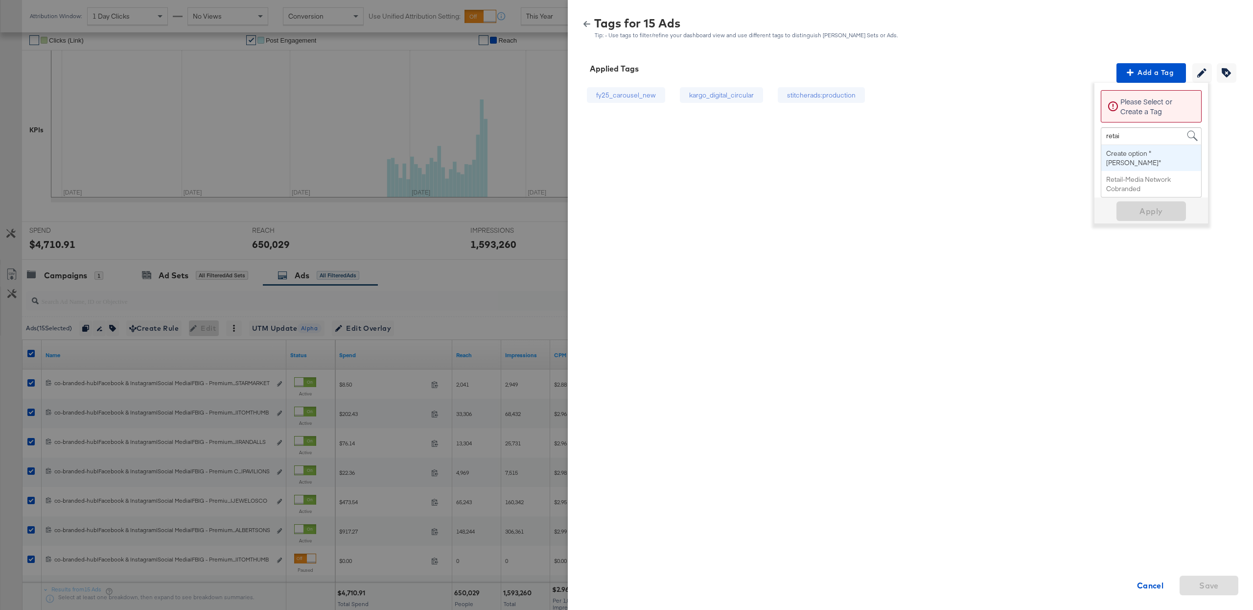
type input "retail"
click at [1139, 191] on span "Apply" at bounding box center [1152, 190] width 62 height 14
click at [590, 23] on icon "button" at bounding box center [587, 24] width 7 height 7
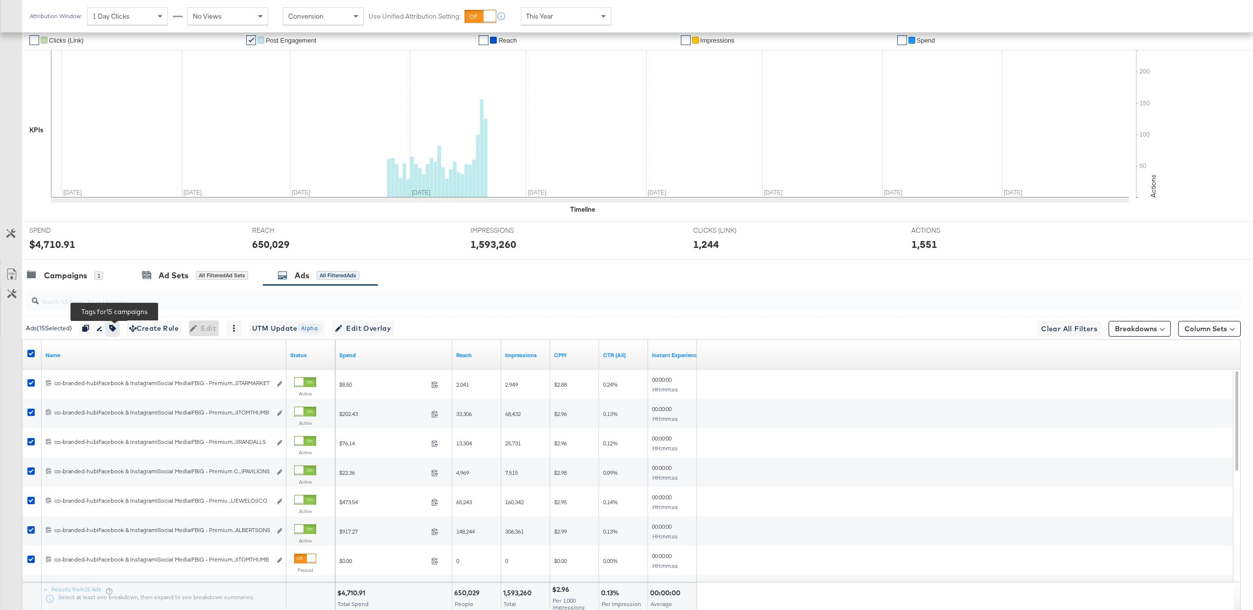
click at [115, 326] on icon "button" at bounding box center [112, 328] width 7 height 7
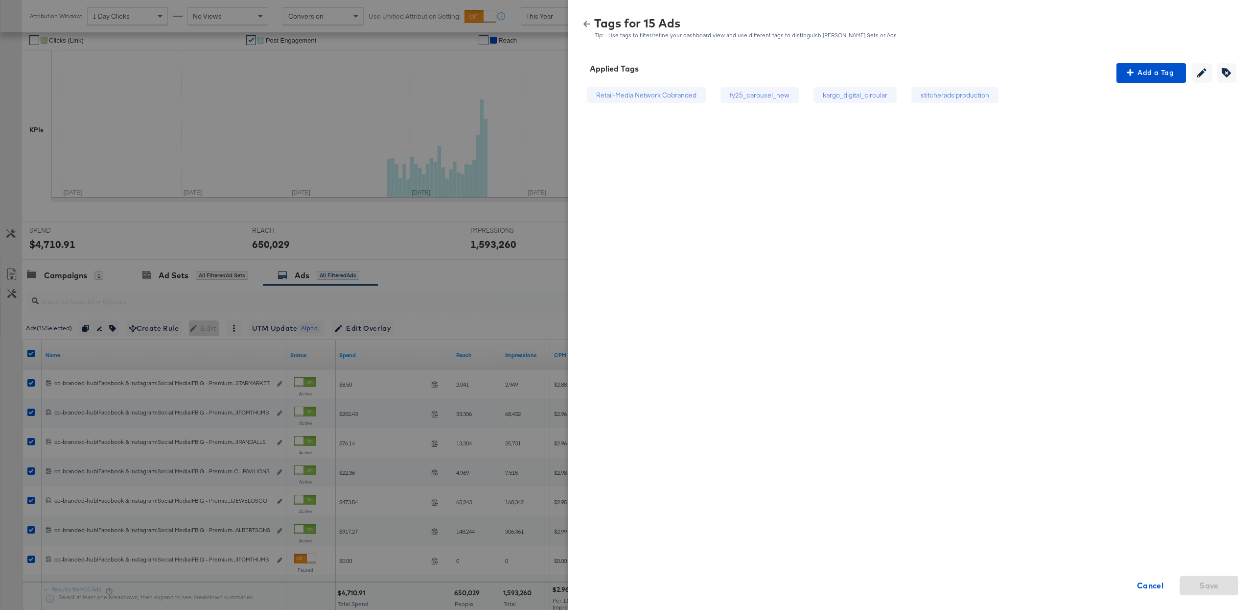
click at [586, 22] on icon "button" at bounding box center [587, 24] width 7 height 7
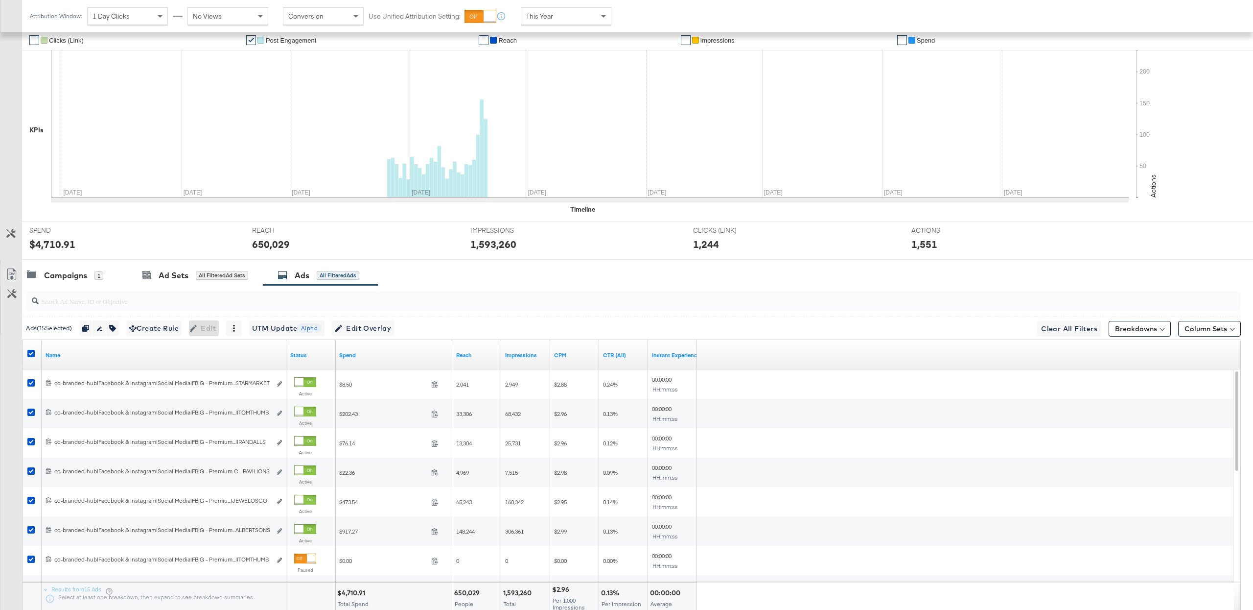
scroll to position [0, 0]
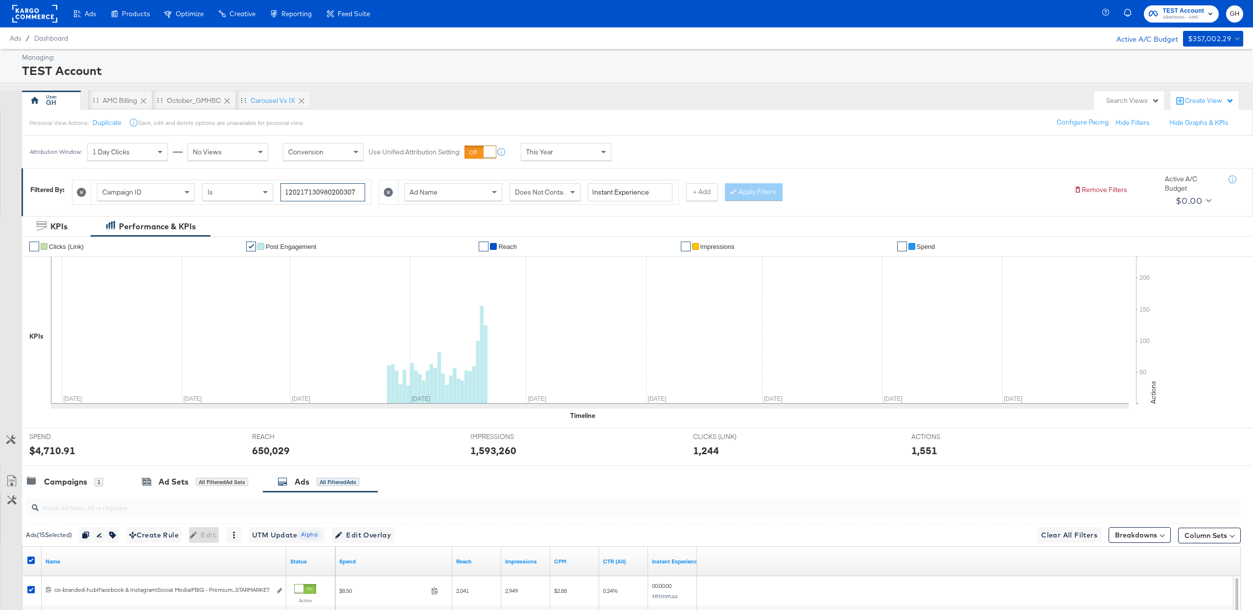
click at [314, 194] on input "120217130980200307" at bounding box center [323, 192] width 85 height 18
paste input "964057938"
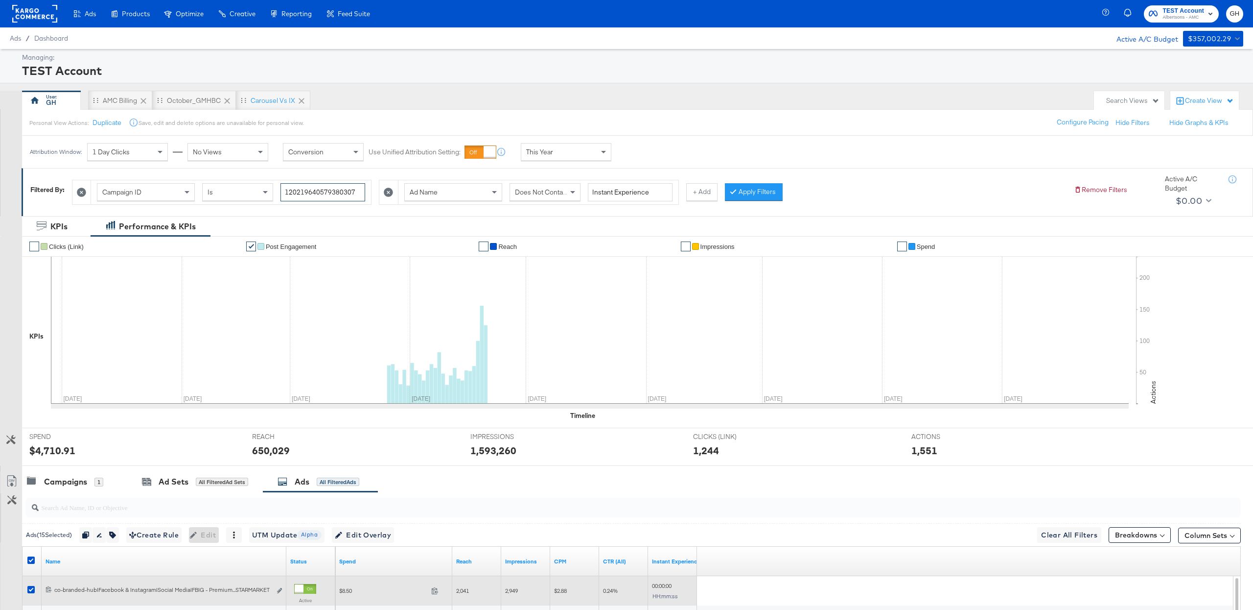
type input "120219640579380307"
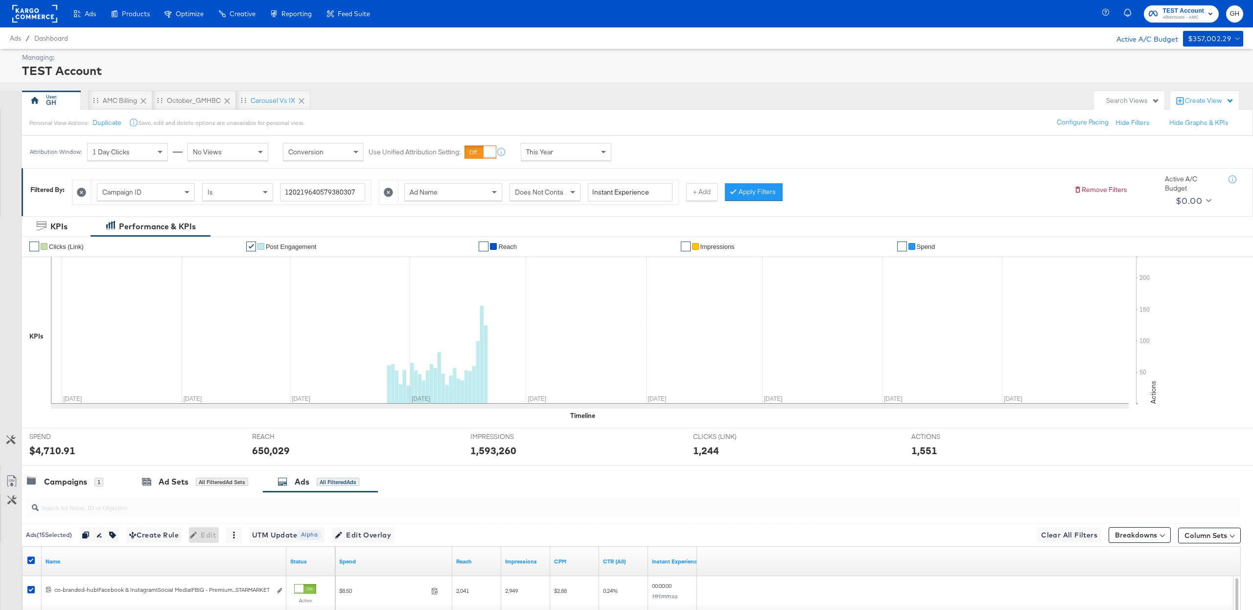
click at [548, 199] on div "Does Not Contain" at bounding box center [545, 192] width 70 height 17
click at [749, 183] on div "Campaign ID Is 120219640579380307 Ad Name Contains Instant Experience + Add App…" at bounding box center [569, 190] width 994 height 30
click at [743, 196] on button "Apply Filters" at bounding box center [754, 192] width 58 height 18
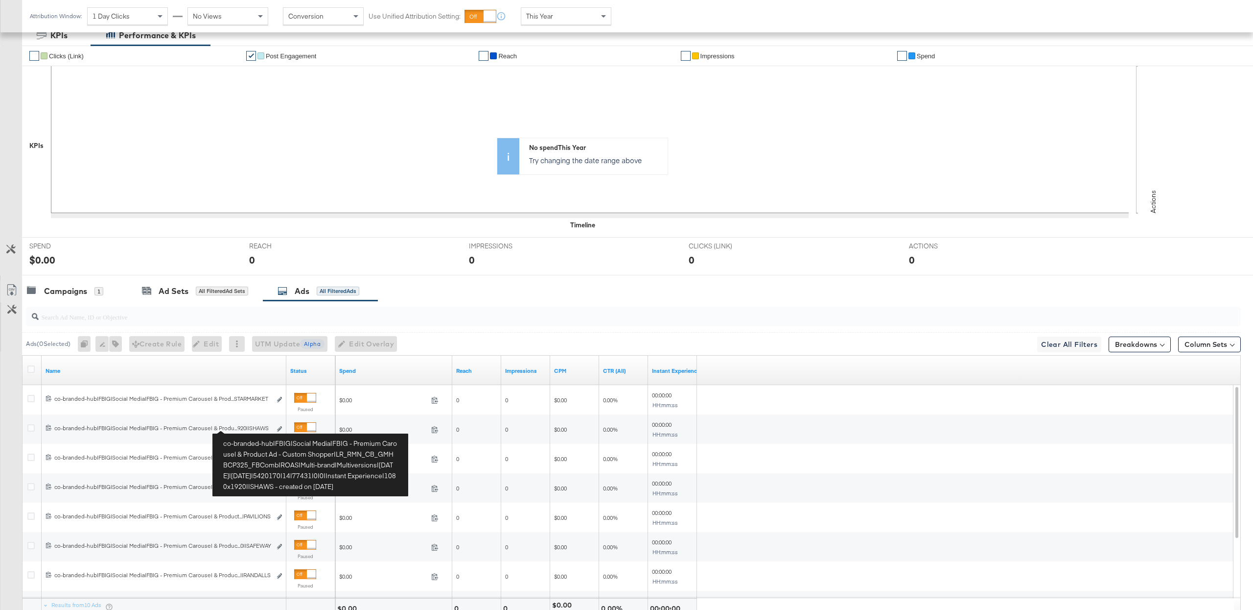
scroll to position [275, 0]
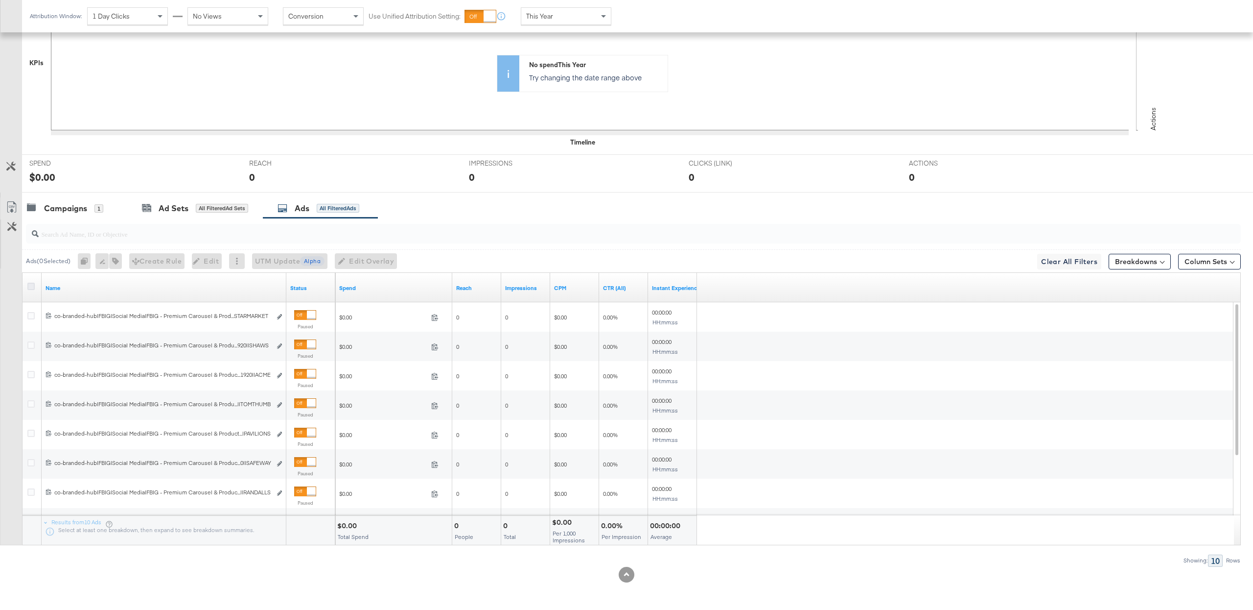
click at [32, 284] on icon at bounding box center [30, 285] width 7 height 7
click at [0, 0] on input "checkbox" at bounding box center [0, 0] width 0 height 0
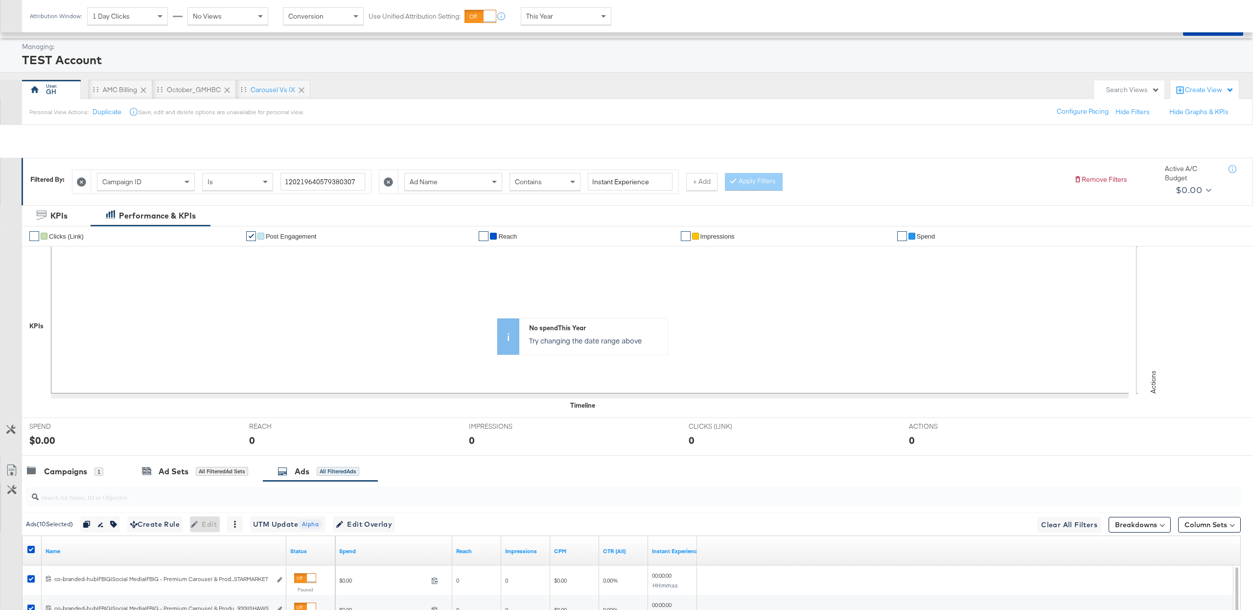
scroll to position [0, 0]
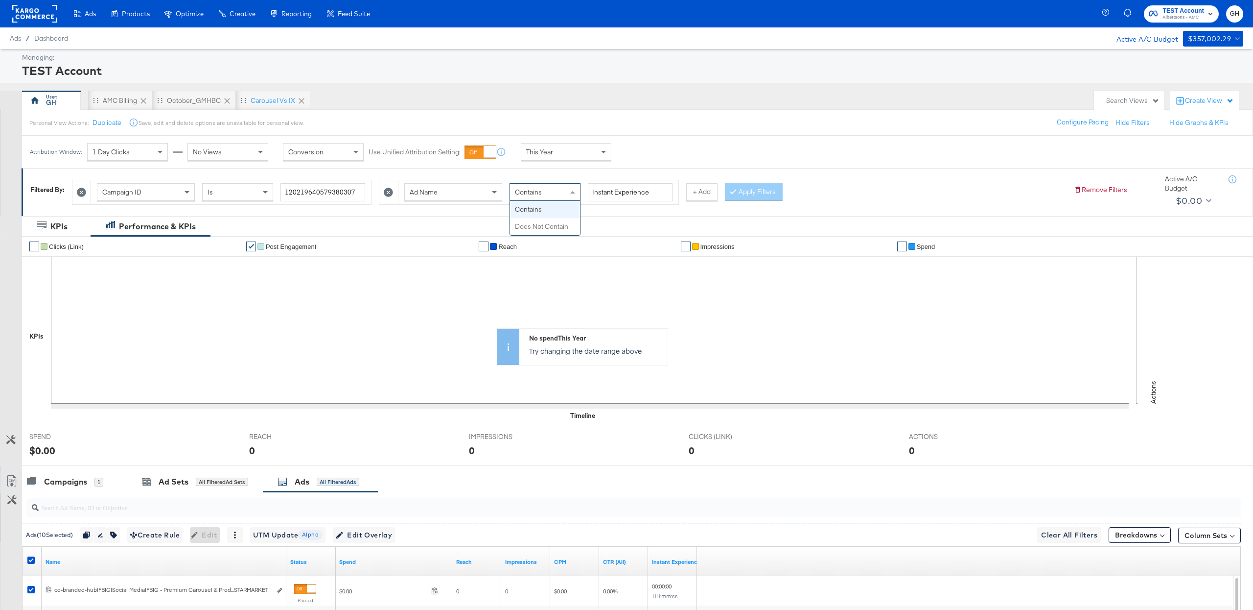
click at [526, 194] on span "Contains" at bounding box center [528, 192] width 27 height 9
click at [737, 190] on button "Apply Filters" at bounding box center [754, 192] width 58 height 18
click at [554, 194] on span "Does Not Contain" at bounding box center [541, 192] width 53 height 9
click at [734, 195] on div at bounding box center [735, 191] width 7 height 9
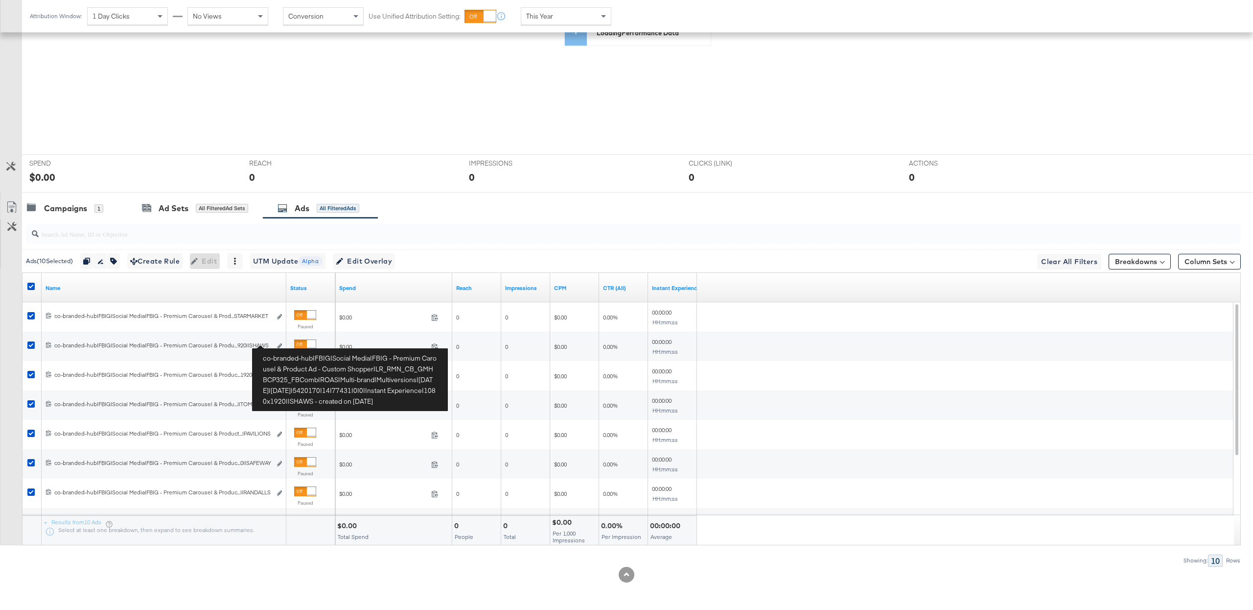
scroll to position [275, 0]
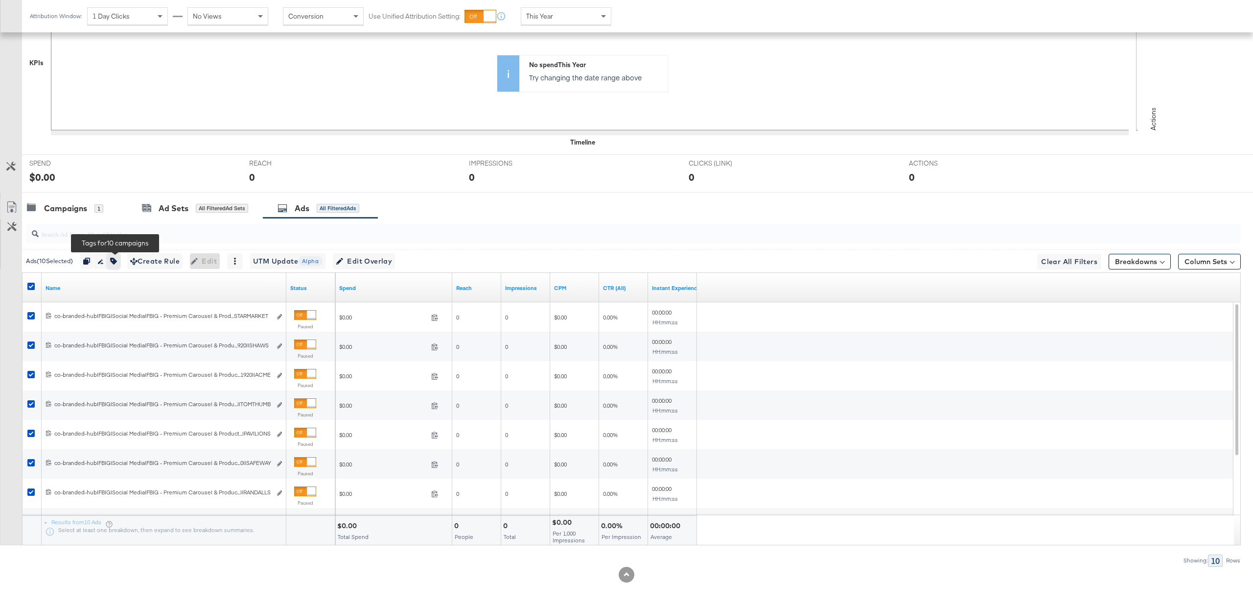
click at [117, 258] on icon "button" at bounding box center [113, 261] width 7 height 7
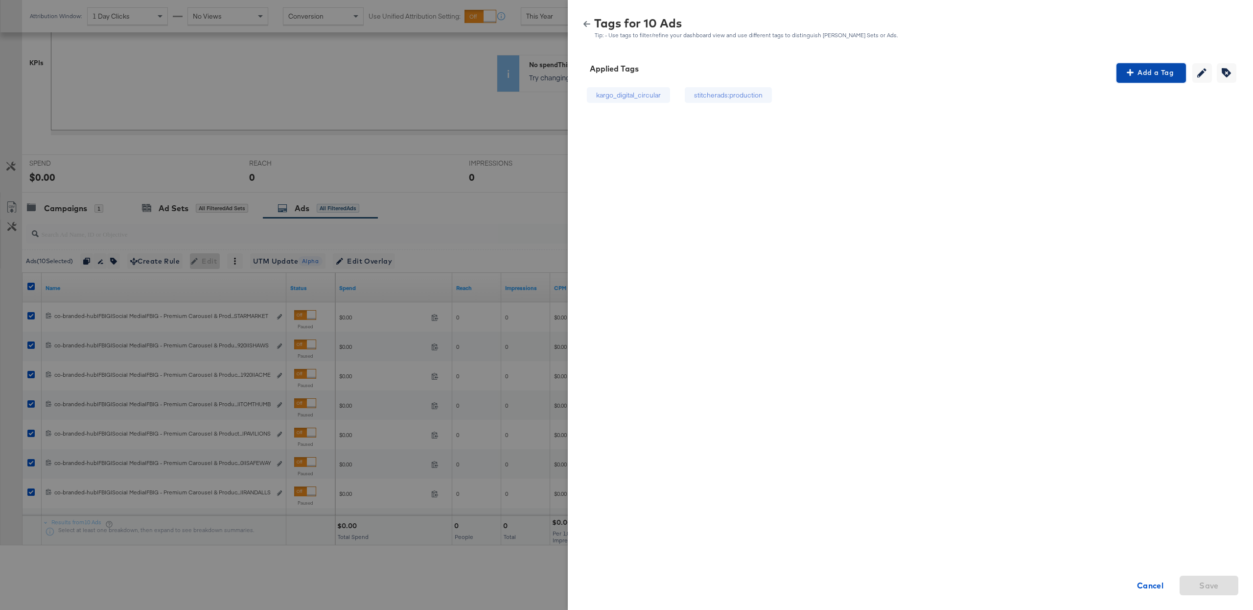
click at [1161, 71] on span "Add a Tag" at bounding box center [1152, 73] width 62 height 12
click at [1131, 139] on div "Search or Add Tag Name" at bounding box center [1152, 136] width 100 height 17
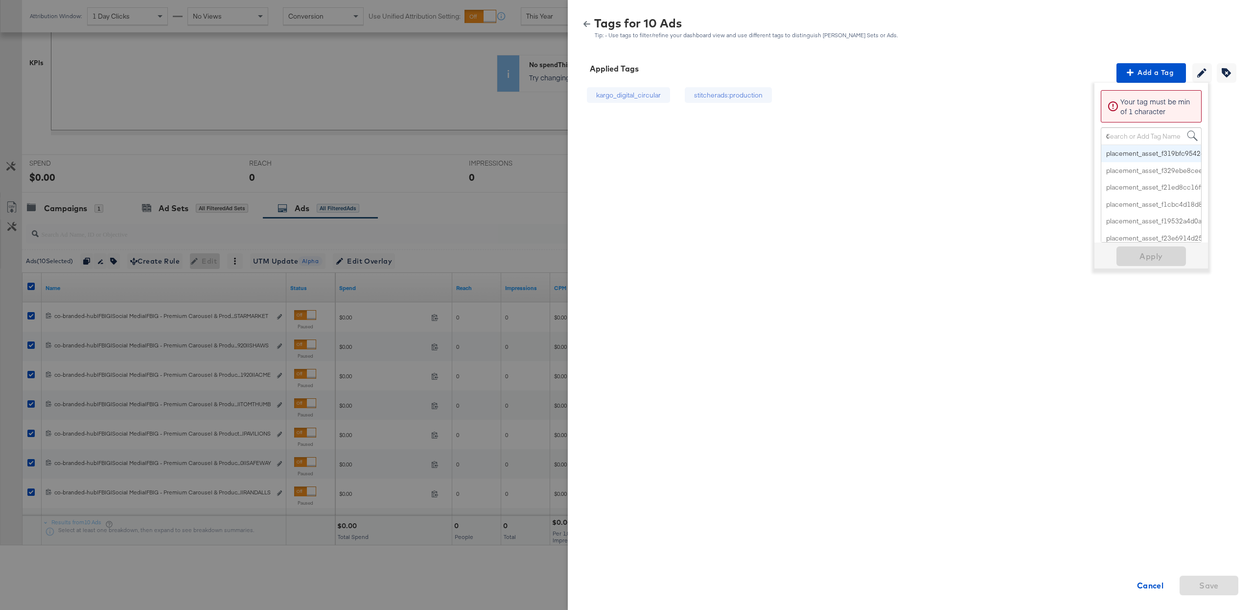
type input "digi"
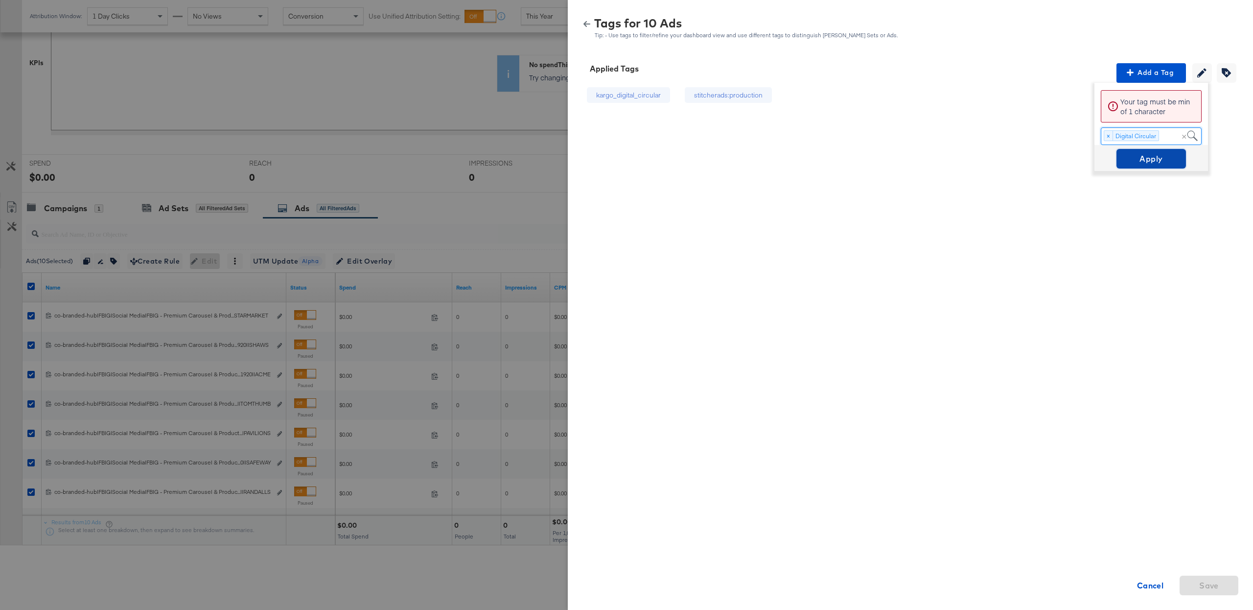
click at [1142, 161] on span "Apply" at bounding box center [1152, 159] width 62 height 14
click at [587, 22] on icon "button" at bounding box center [587, 24] width 7 height 7
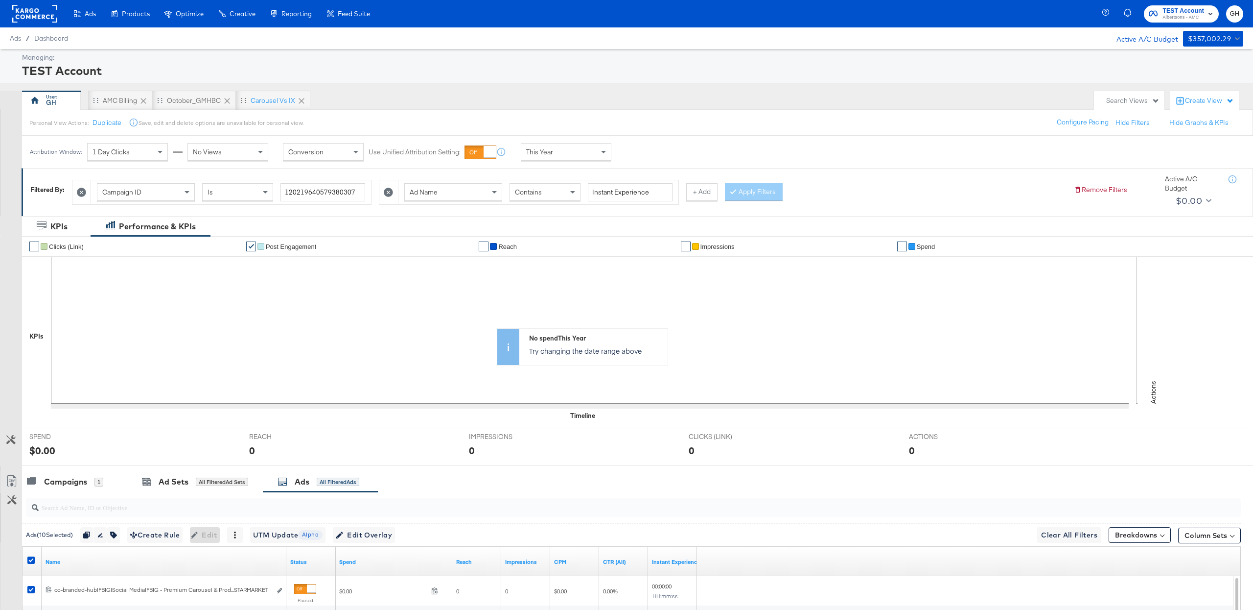
click at [560, 196] on div "Contains" at bounding box center [545, 192] width 70 height 17
click at [758, 191] on button "Apply Filters" at bounding box center [754, 192] width 58 height 18
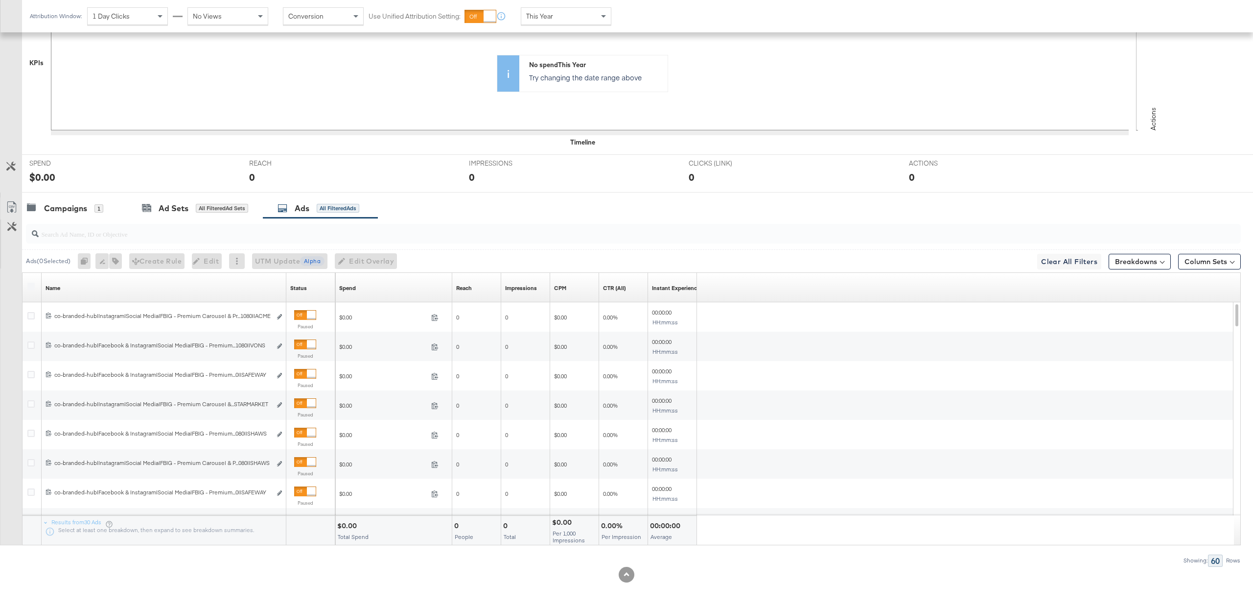
scroll to position [275, 0]
click at [34, 286] on div at bounding box center [32, 287] width 10 height 10
click at [33, 286] on icon at bounding box center [30, 285] width 7 height 7
click at [0, 0] on input "checkbox" at bounding box center [0, 0] width 0 height 0
click at [117, 260] on icon "button" at bounding box center [114, 261] width 7 height 7
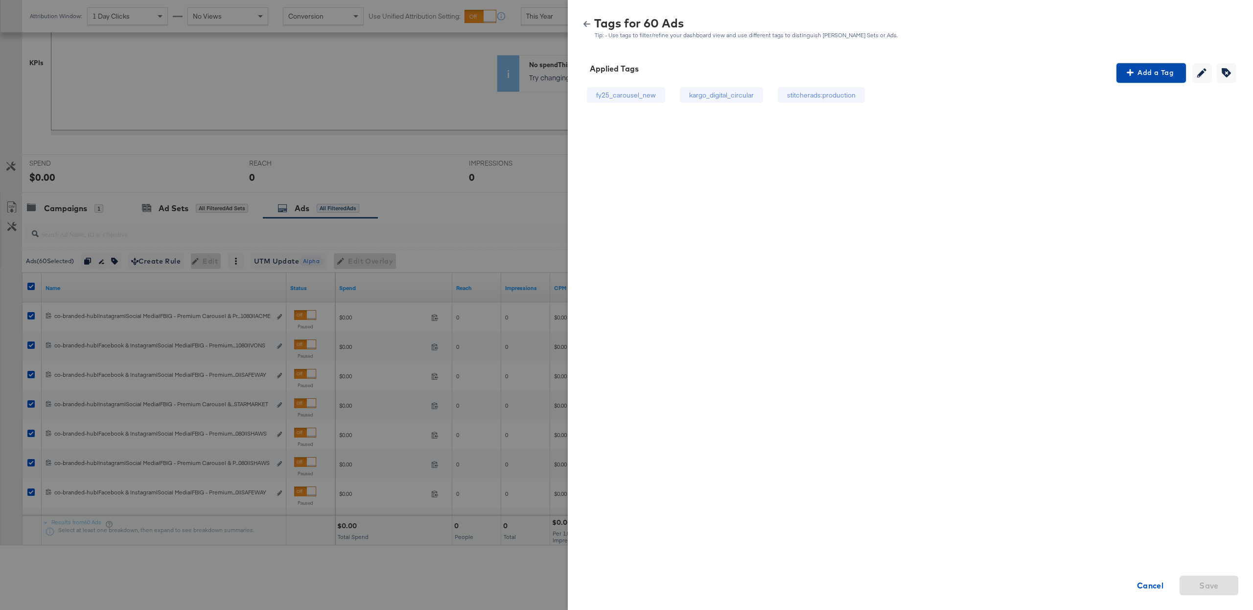
click at [1125, 82] on button "Add a Tag" at bounding box center [1152, 73] width 70 height 20
click at [1127, 145] on div "Search or Add Tag Name" at bounding box center [1151, 136] width 101 height 18
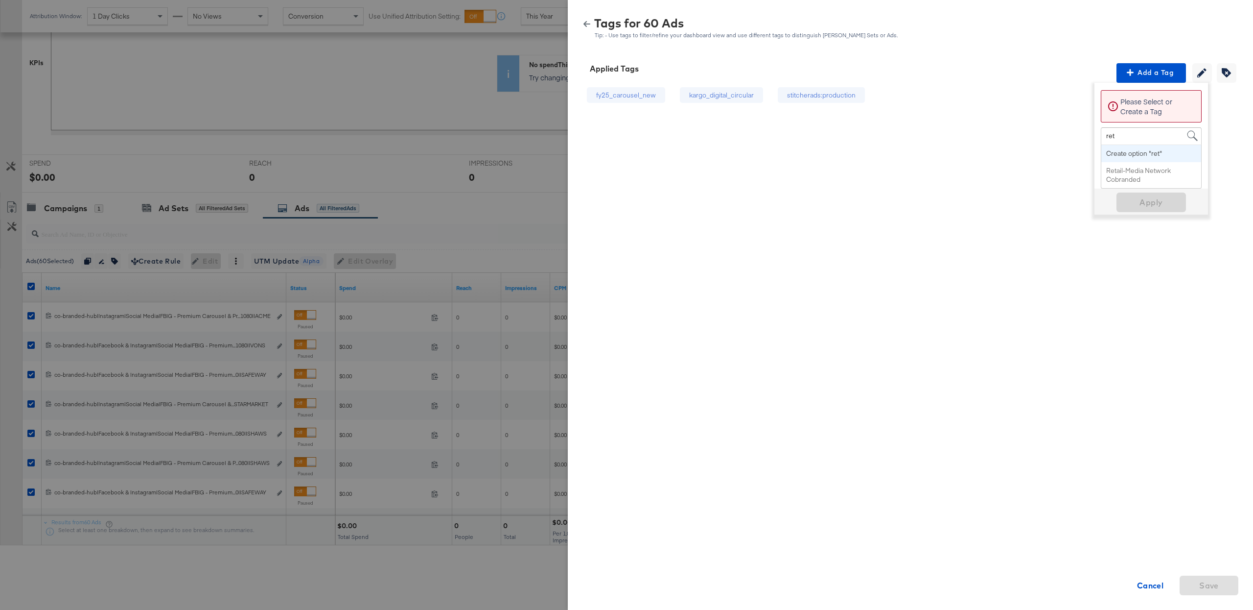
type input "[PERSON_NAME]"
click at [1148, 188] on span "Apply" at bounding box center [1152, 190] width 62 height 14
click at [590, 23] on button "button" at bounding box center [587, 24] width 15 height 7
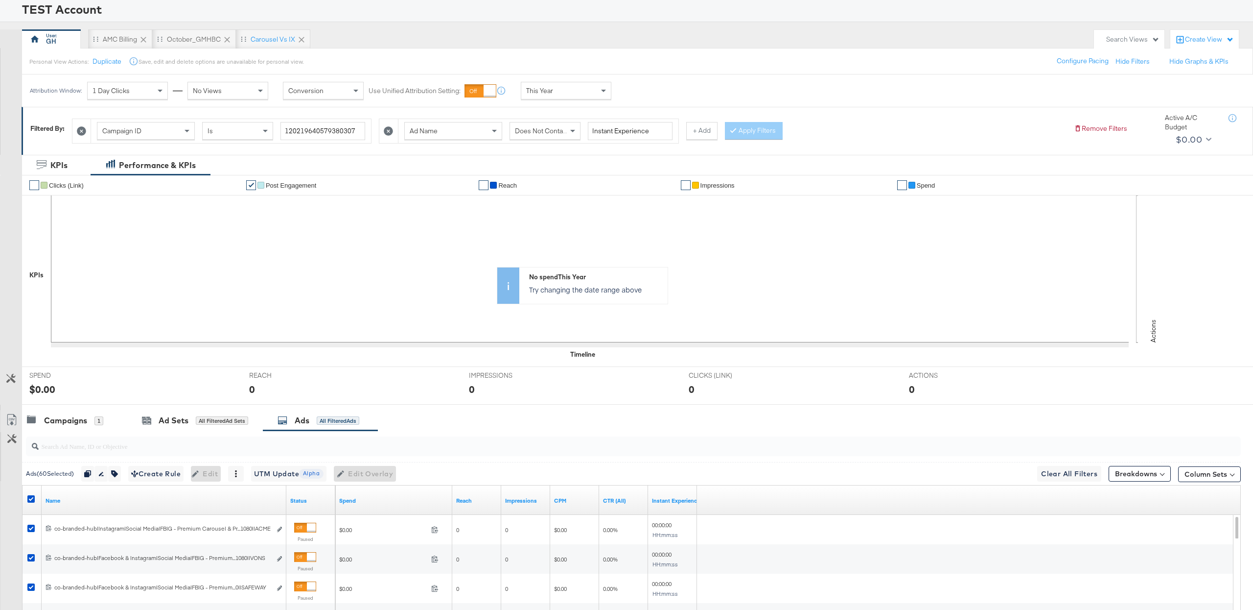
scroll to position [0, 0]
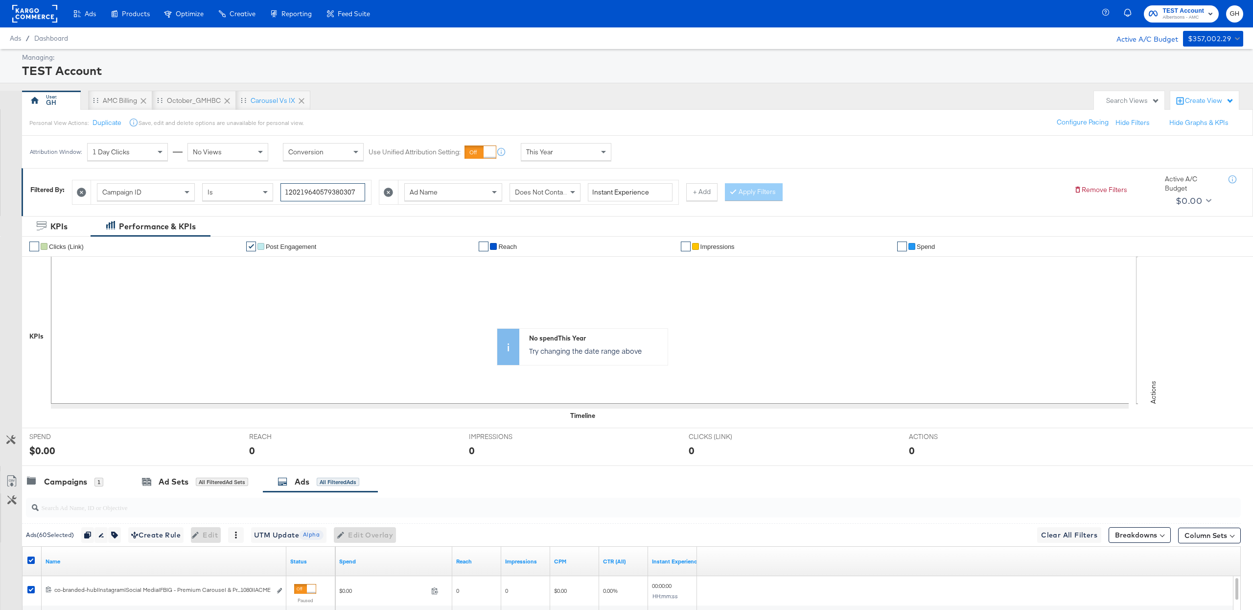
click at [312, 189] on input "120219640579380307" at bounding box center [323, 192] width 85 height 18
click at [312, 188] on input "120219640579380307" at bounding box center [323, 192] width 85 height 18
paste input "3979154"
type input "120219639791540307"
click at [554, 196] on span "Does Not Contain" at bounding box center [541, 192] width 53 height 9
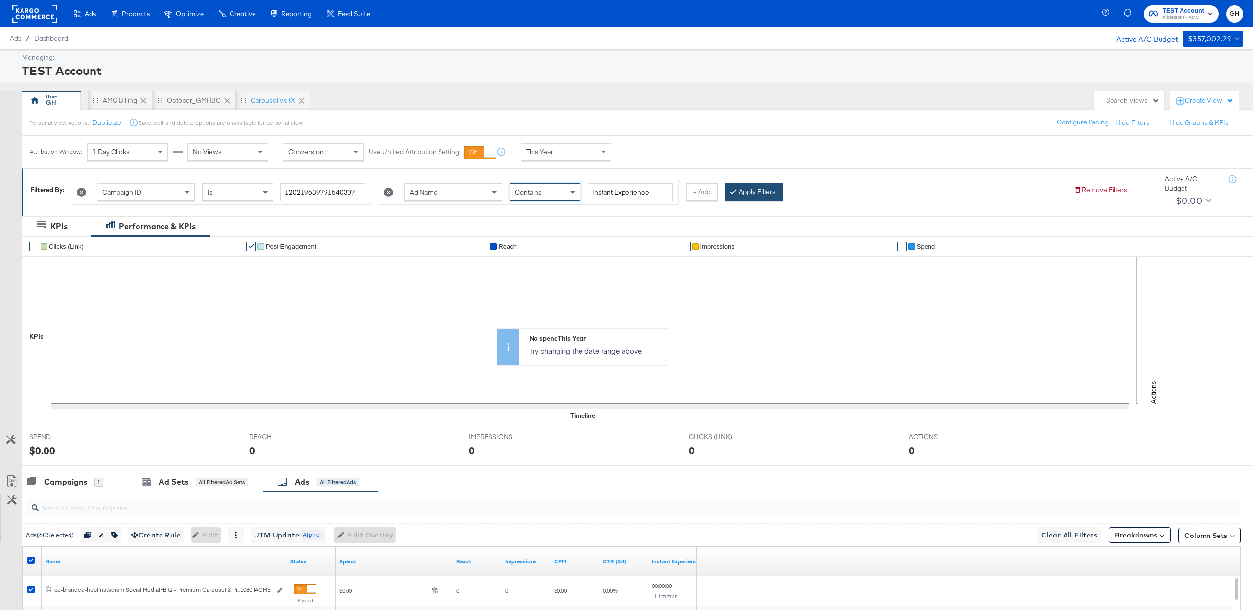
click at [755, 199] on button "Apply Filters" at bounding box center [754, 192] width 58 height 18
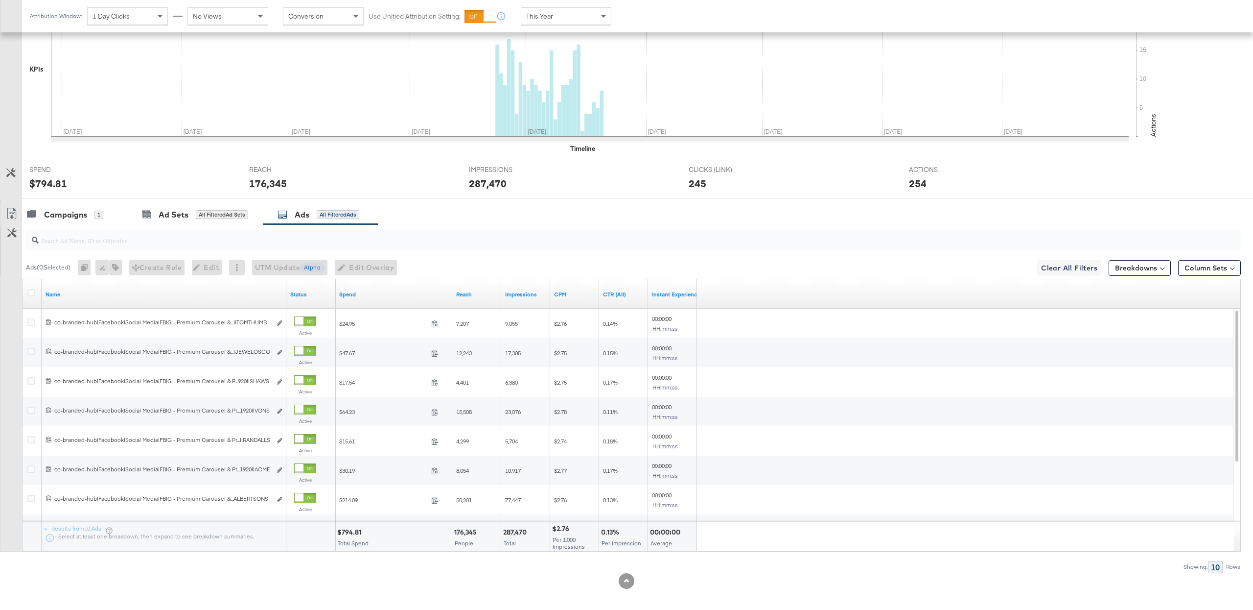
scroll to position [275, 0]
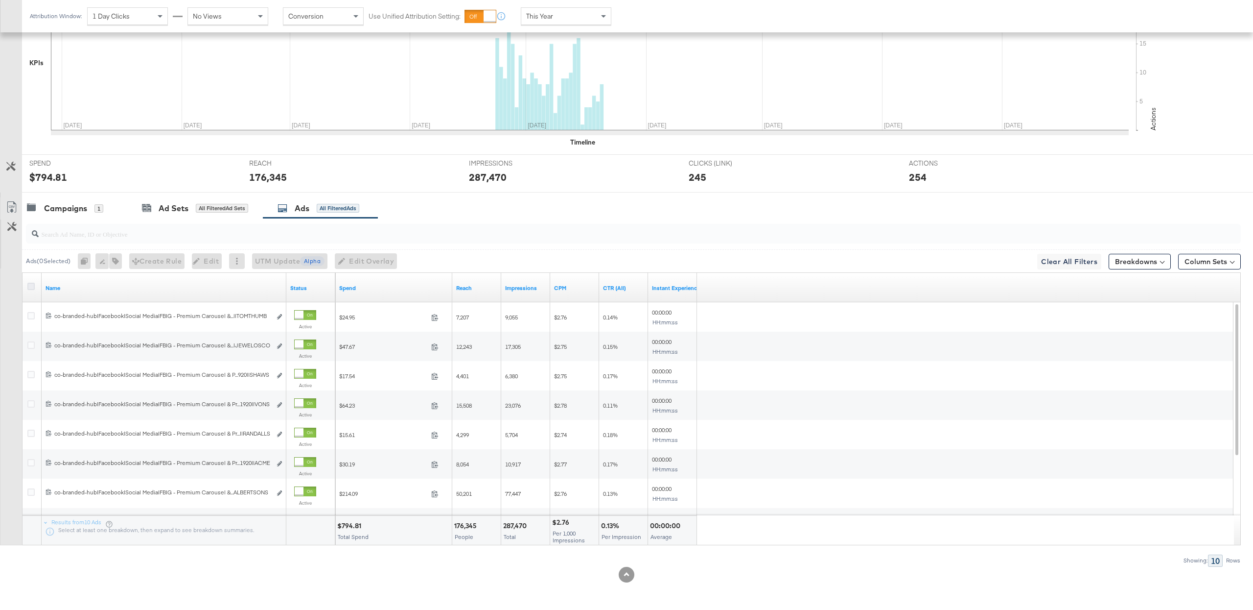
click at [32, 286] on icon at bounding box center [30, 285] width 7 height 7
click at [0, 0] on input "checkbox" at bounding box center [0, 0] width 0 height 0
click at [117, 264] on icon "button" at bounding box center [113, 261] width 7 height 7
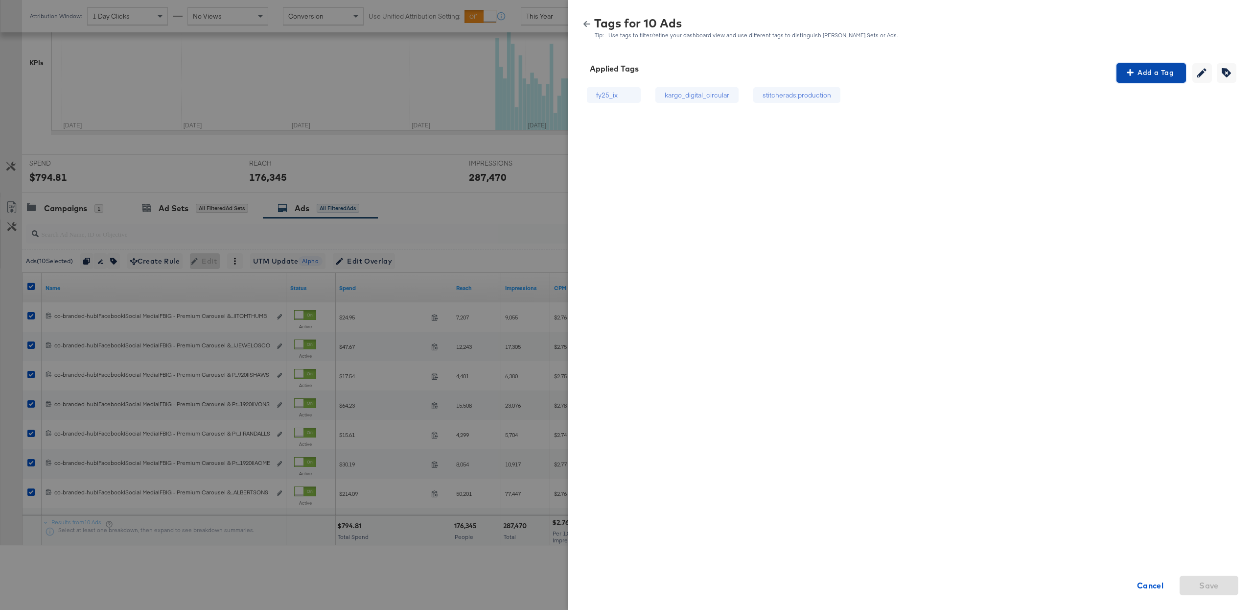
click at [1153, 68] on span "Add a Tag" at bounding box center [1152, 73] width 62 height 12
click at [1131, 138] on div "Search or Add Tag Name" at bounding box center [1152, 136] width 100 height 17
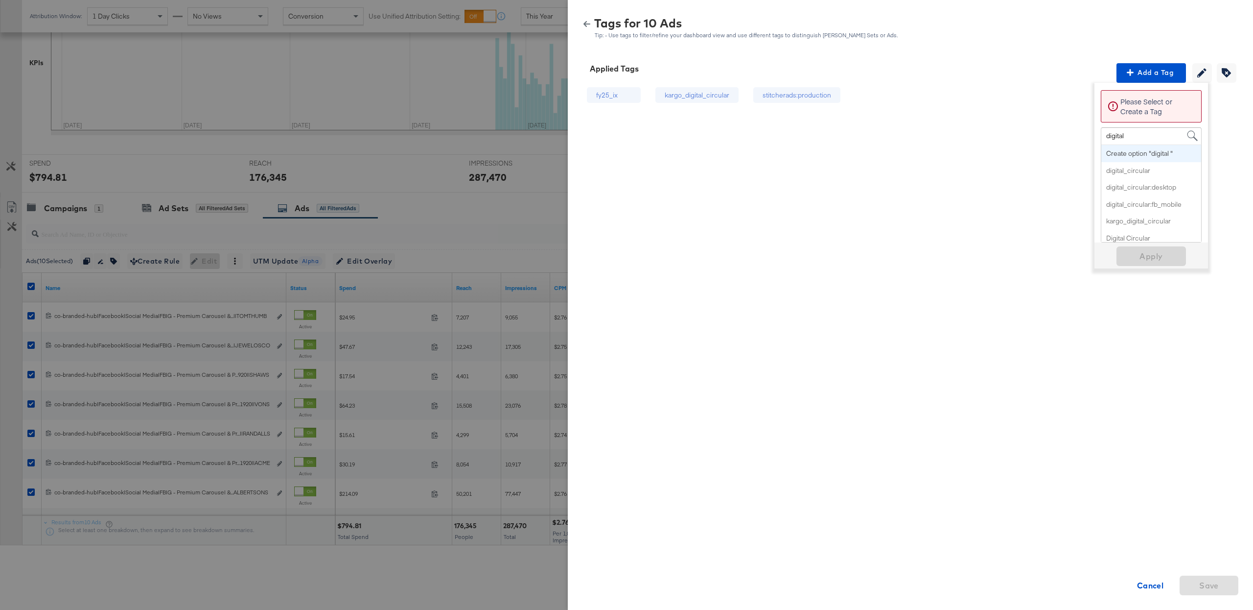
type input "digital c"
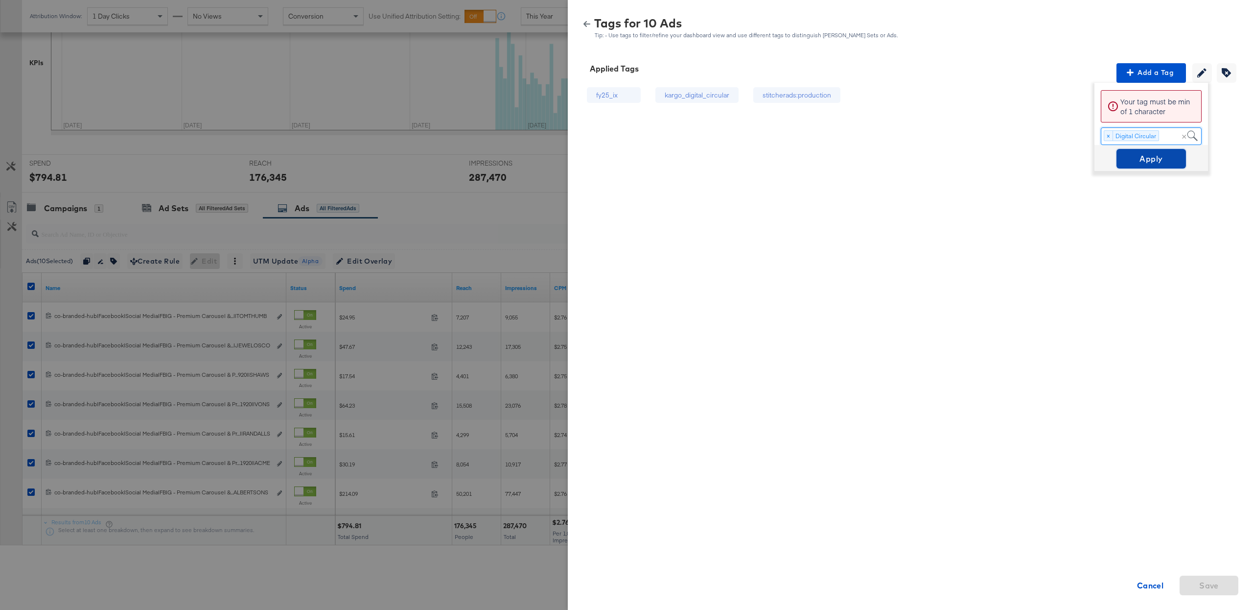
click at [1127, 162] on span "Apply" at bounding box center [1152, 159] width 62 height 14
click at [585, 19] on div "Tags for 10 Ads Tip: - Use tags to filter/refine your dashboard view and use di…" at bounding box center [911, 28] width 662 height 21
click at [590, 28] on div "Tags for 10 Ads Tip: - Use tags to filter/refine your dashboard view and use di…" at bounding box center [911, 28] width 662 height 21
click at [588, 25] on icon "button" at bounding box center [587, 24] width 7 height 7
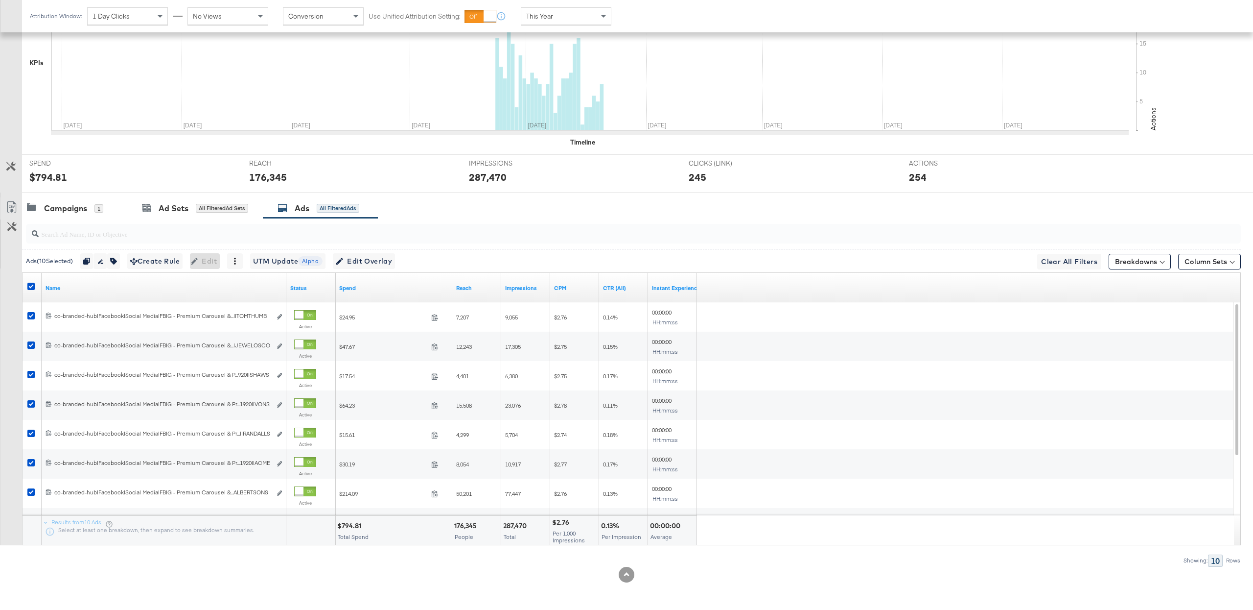
scroll to position [0, 0]
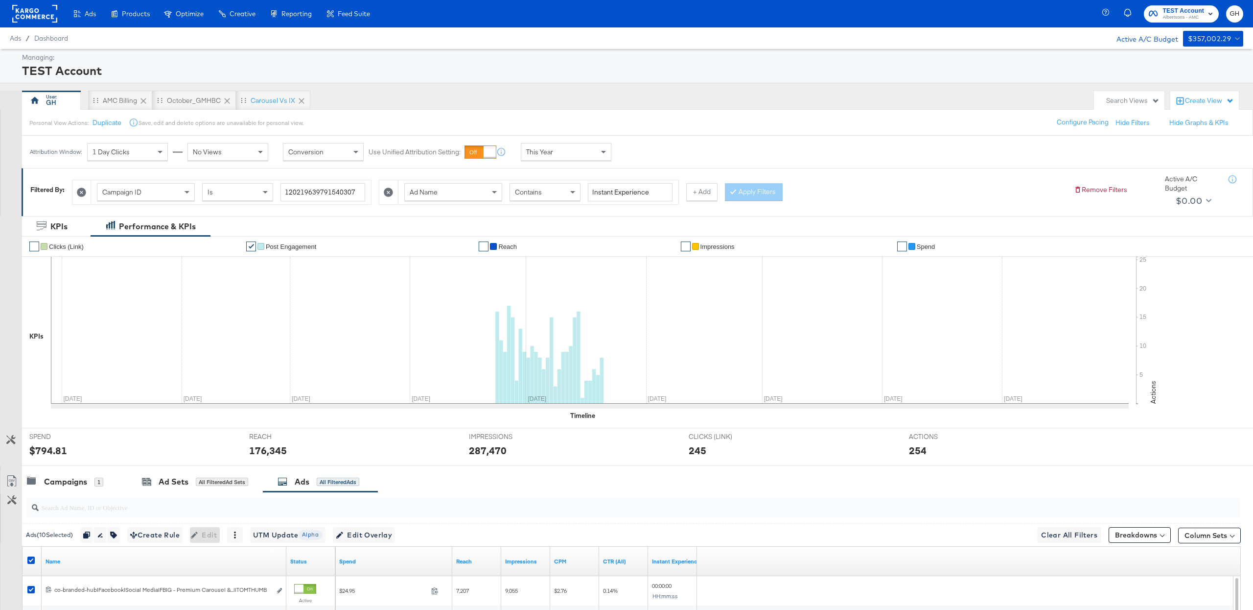
click at [517, 198] on div "Contains" at bounding box center [545, 192] width 70 height 17
click at [526, 196] on span "Contains" at bounding box center [528, 192] width 27 height 9
click at [754, 210] on div "Filtered By: Campaign ID Is 120219639791540307 Ad Name Does Not Contain Instant…" at bounding box center [638, 191] width 1232 height 47
click at [749, 187] on button "Apply Filters" at bounding box center [754, 192] width 58 height 18
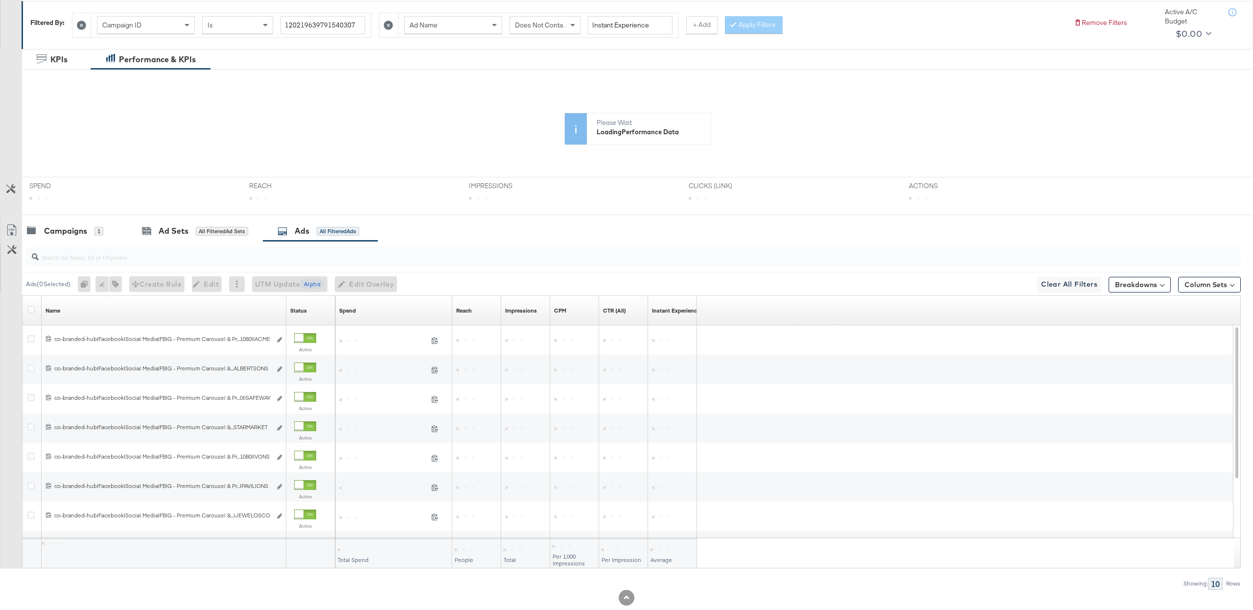
scroll to position [191, 0]
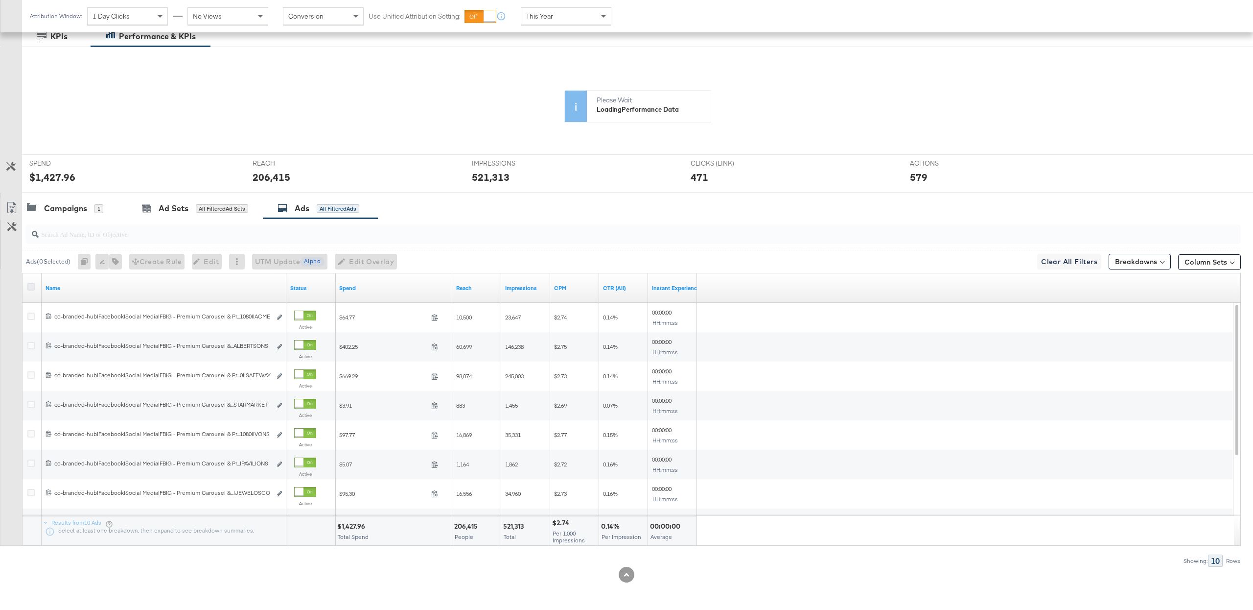
click at [31, 288] on icon at bounding box center [30, 286] width 7 height 7
click at [0, 0] on input "checkbox" at bounding box center [0, 0] width 0 height 0
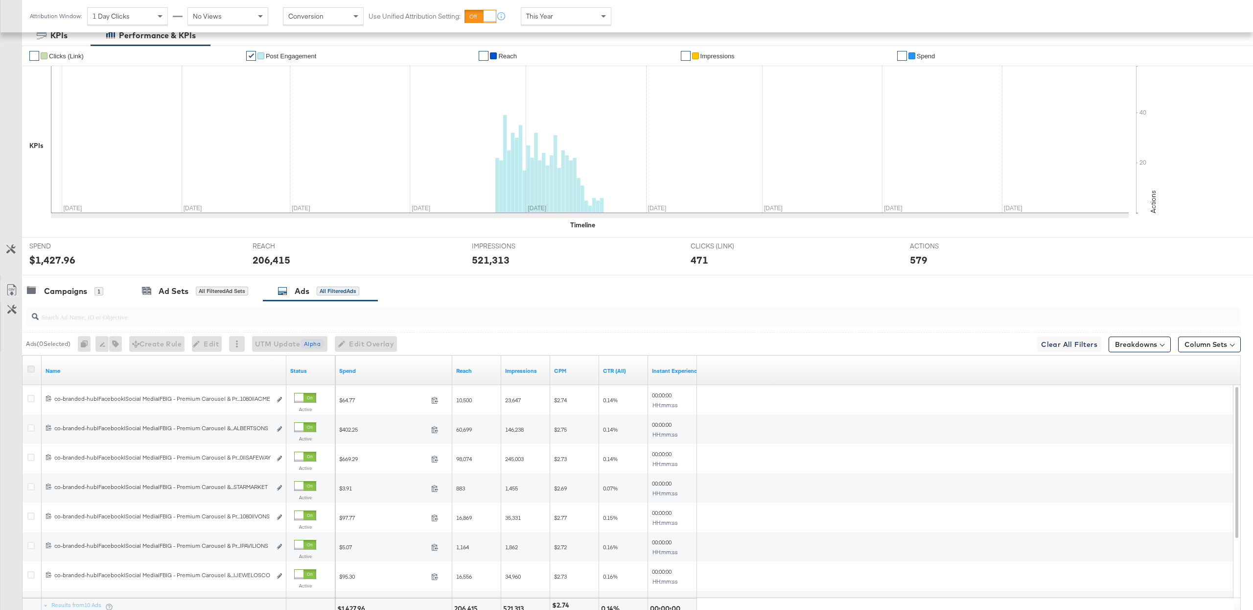
click at [30, 371] on icon at bounding box center [30, 368] width 7 height 7
click at [0, 0] on input "checkbox" at bounding box center [0, 0] width 0 height 0
click at [120, 344] on button "button" at bounding box center [113, 344] width 13 height 16
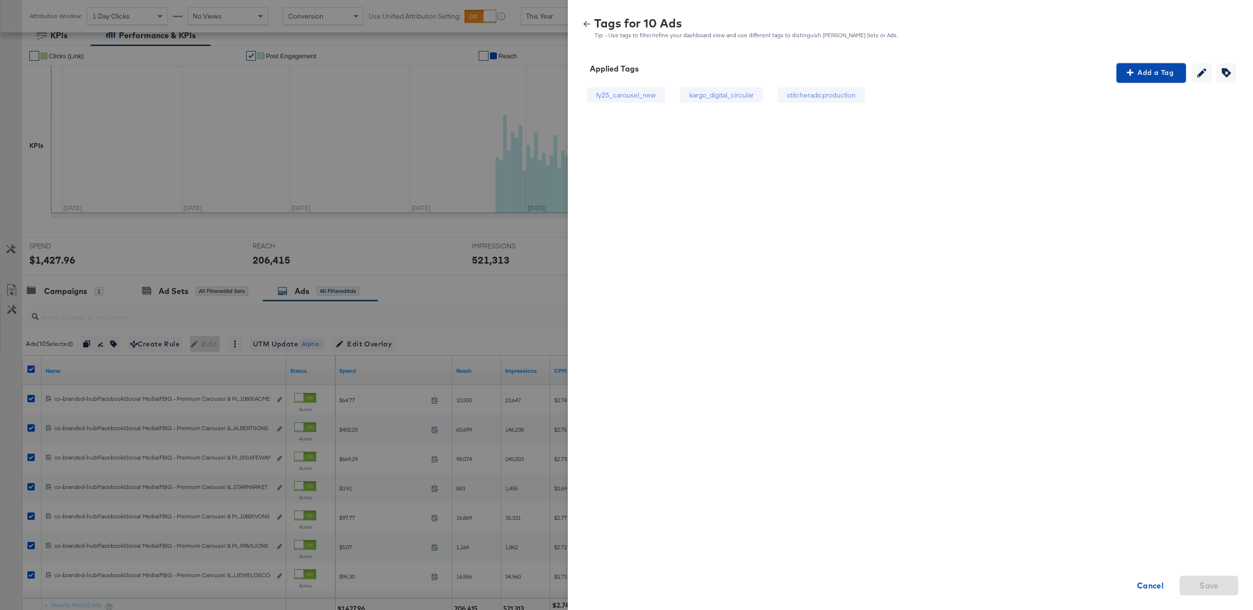
click at [1127, 79] on button "Add a Tag" at bounding box center [1152, 73] width 70 height 20
click at [1133, 130] on div "Search or Add Tag Name" at bounding box center [1152, 136] width 100 height 17
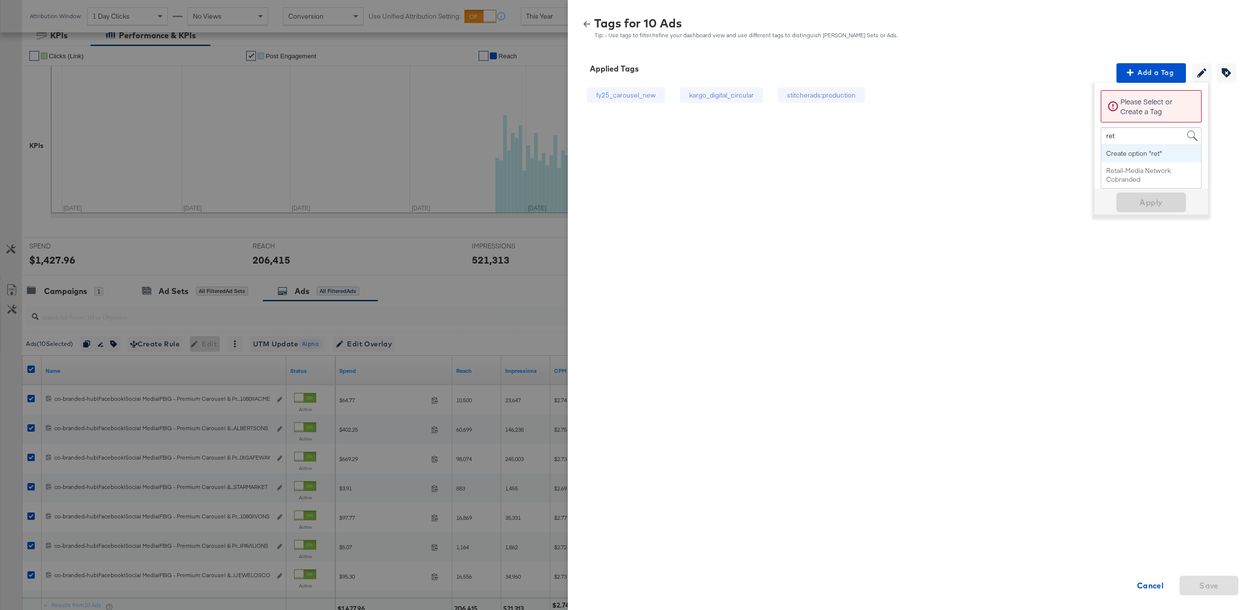
type input "[PERSON_NAME]"
click at [1134, 186] on span "Apply" at bounding box center [1152, 190] width 62 height 14
click at [586, 21] on icon "button" at bounding box center [587, 24] width 7 height 7
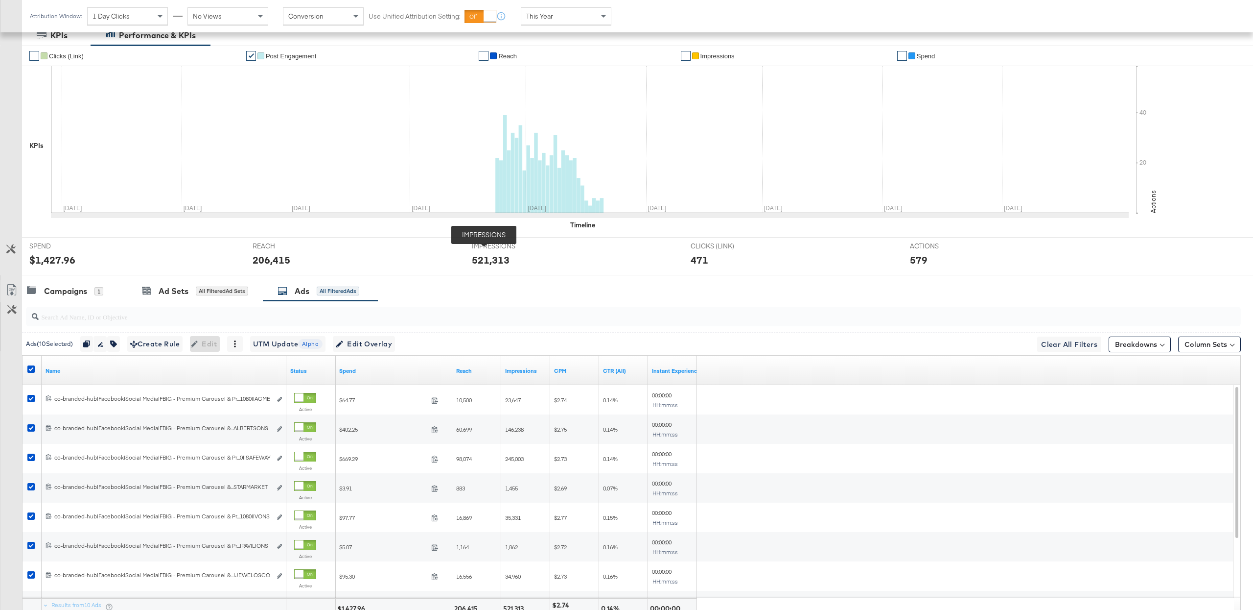
scroll to position [0, 0]
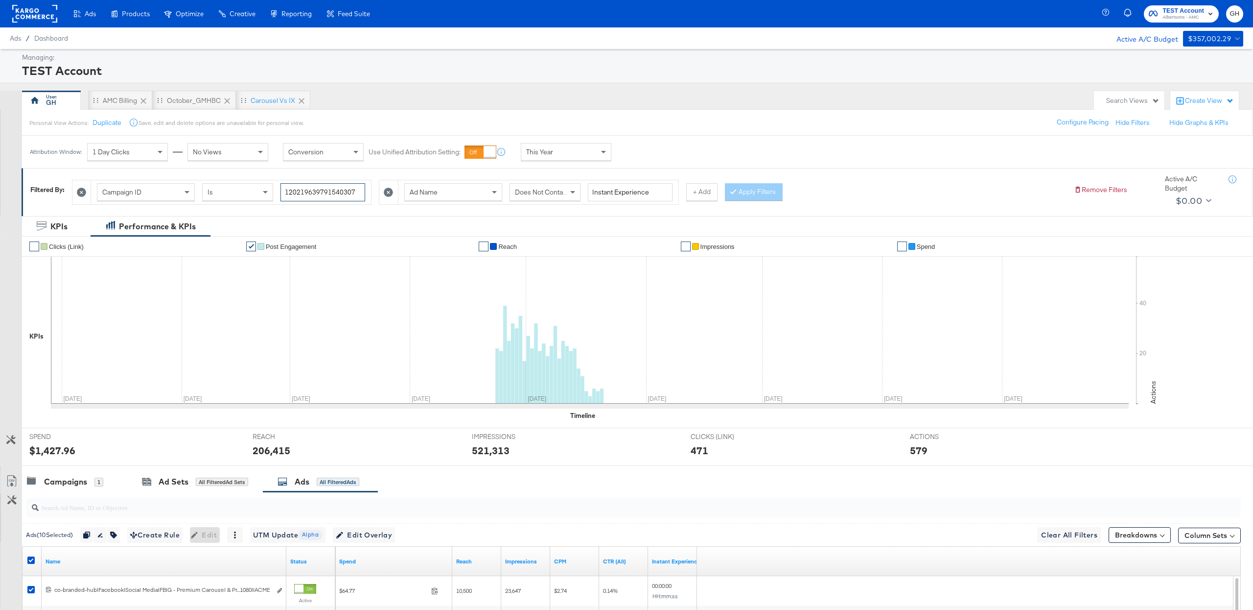
click at [338, 195] on input "120219639791540307" at bounding box center [323, 192] width 85 height 18
paste input "2357829421"
type input "120223578294210307"
click at [556, 197] on div "Does Not Contain" at bounding box center [545, 192] width 70 height 17
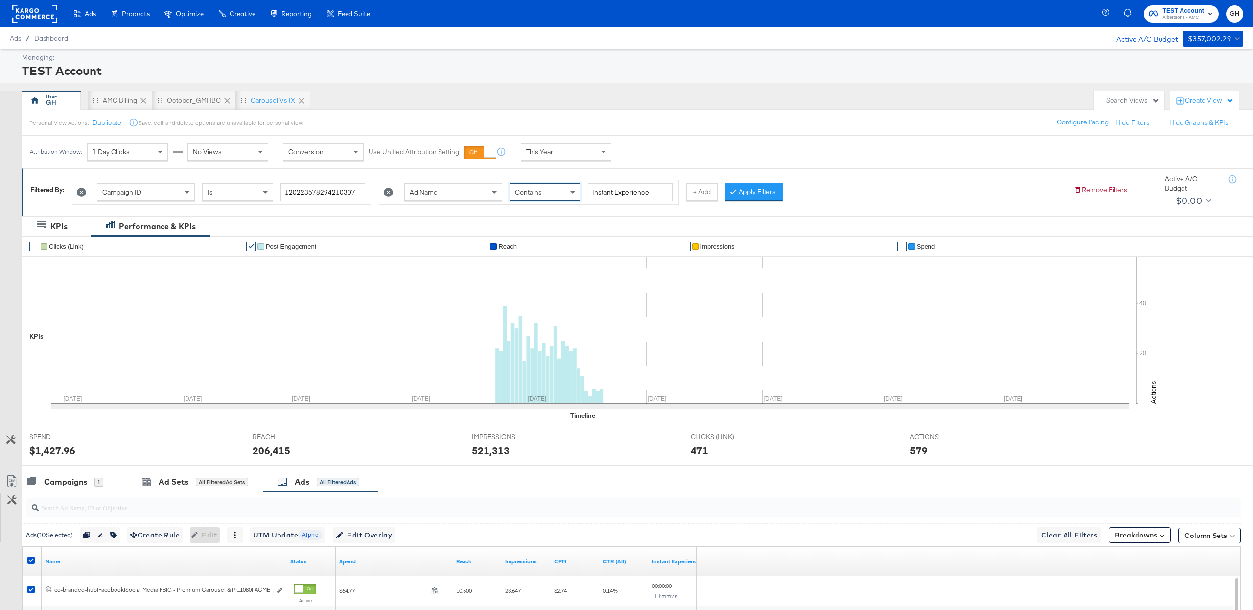
click at [741, 195] on button "Apply Filters" at bounding box center [754, 192] width 58 height 18
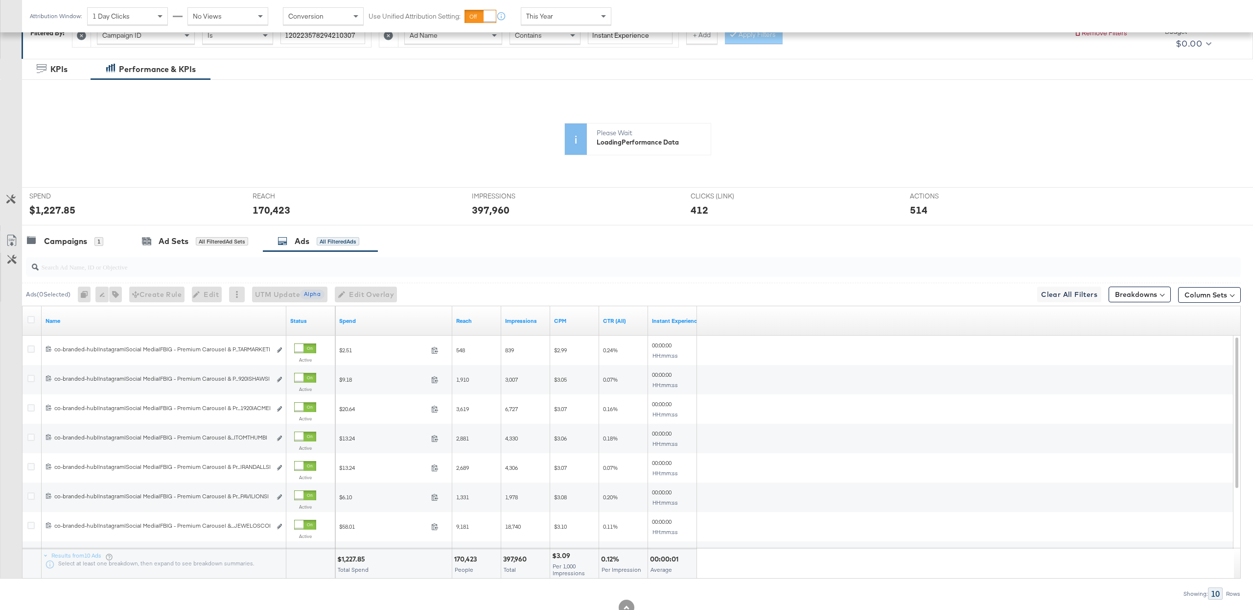
scroll to position [191, 0]
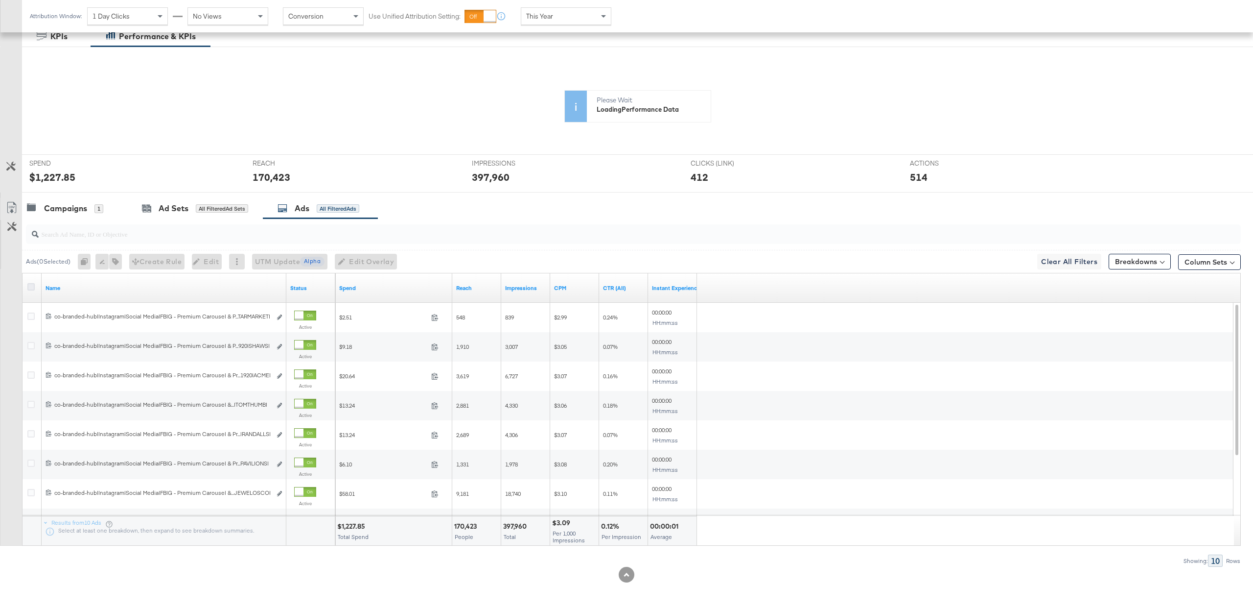
click at [33, 289] on icon at bounding box center [30, 286] width 7 height 7
click at [0, 0] on input "checkbox" at bounding box center [0, 0] width 0 height 0
click at [31, 285] on icon at bounding box center [30, 286] width 7 height 7
click at [0, 0] on input "checkbox" at bounding box center [0, 0] width 0 height 0
click at [117, 267] on button "button" at bounding box center [113, 262] width 13 height 16
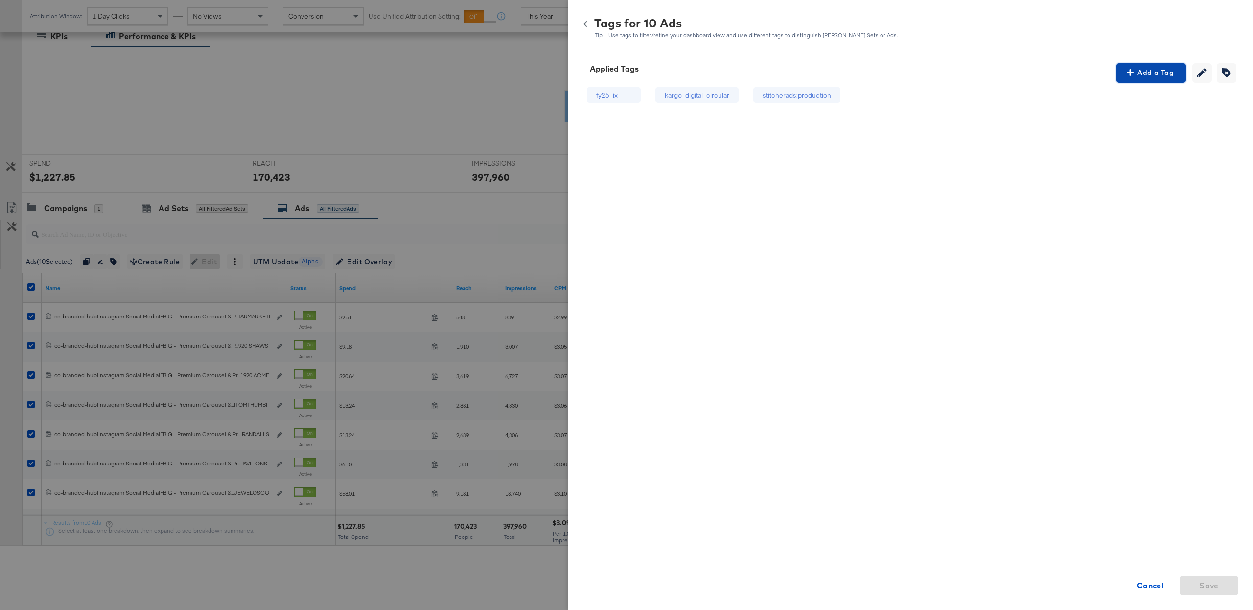
click at [1138, 77] on span "Add a Tag" at bounding box center [1152, 73] width 62 height 12
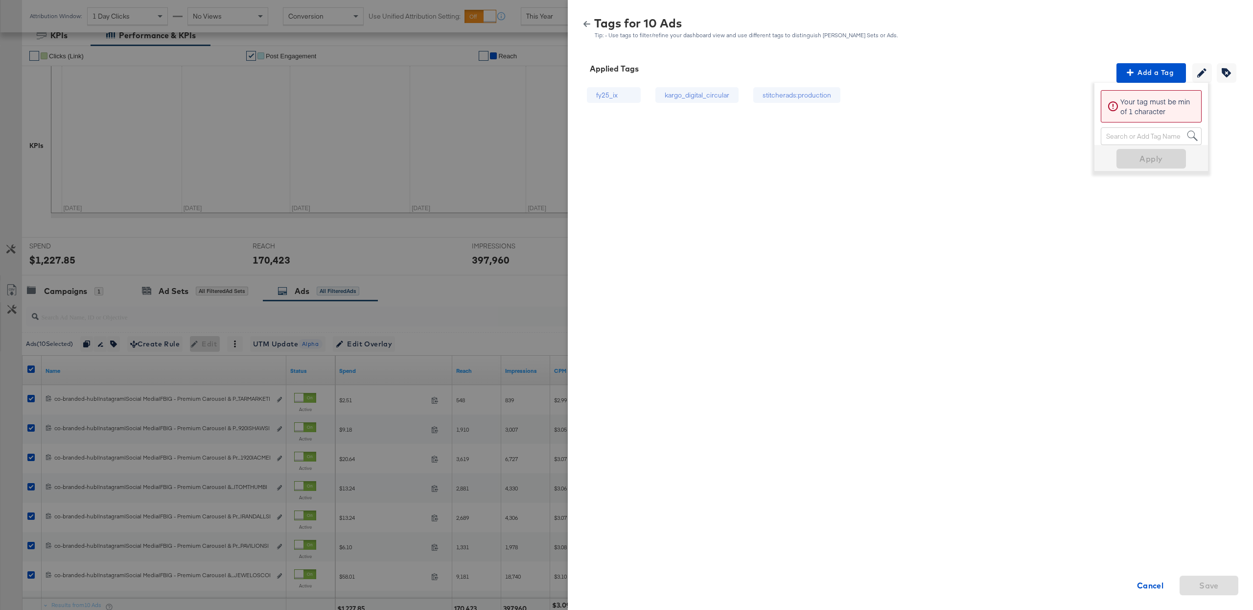
click at [1135, 135] on div "Search or Add Tag Name" at bounding box center [1152, 136] width 100 height 17
type input "digital c"
click at [1140, 159] on span "Apply" at bounding box center [1152, 159] width 62 height 14
click at [589, 23] on icon "button" at bounding box center [587, 24] width 7 height 6
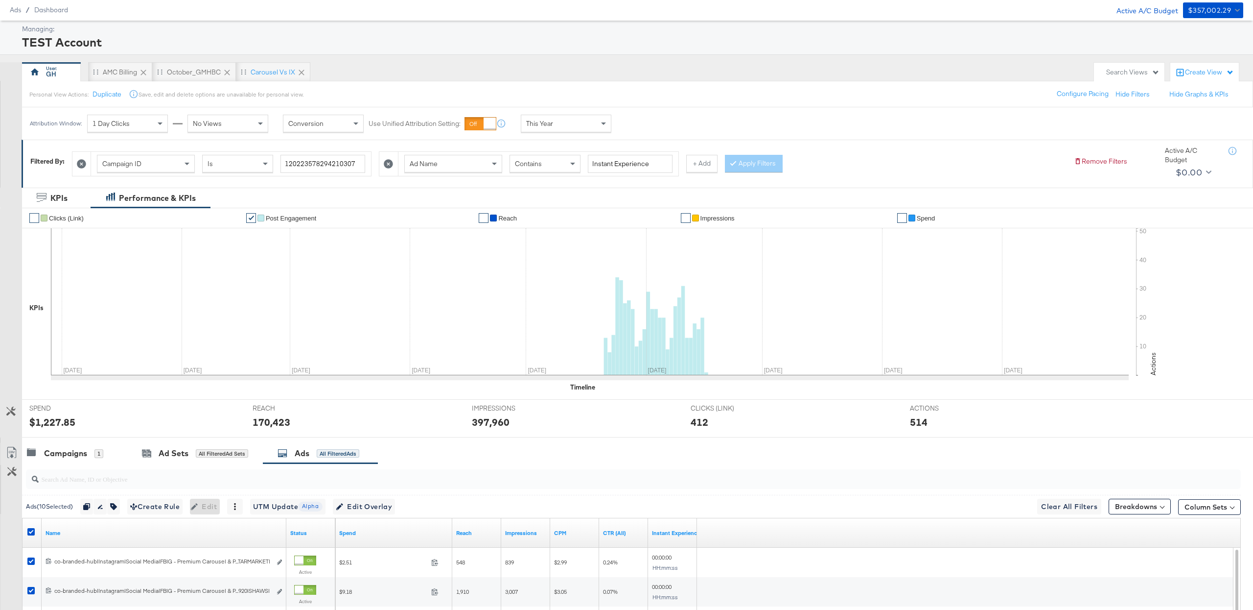
scroll to position [0, 0]
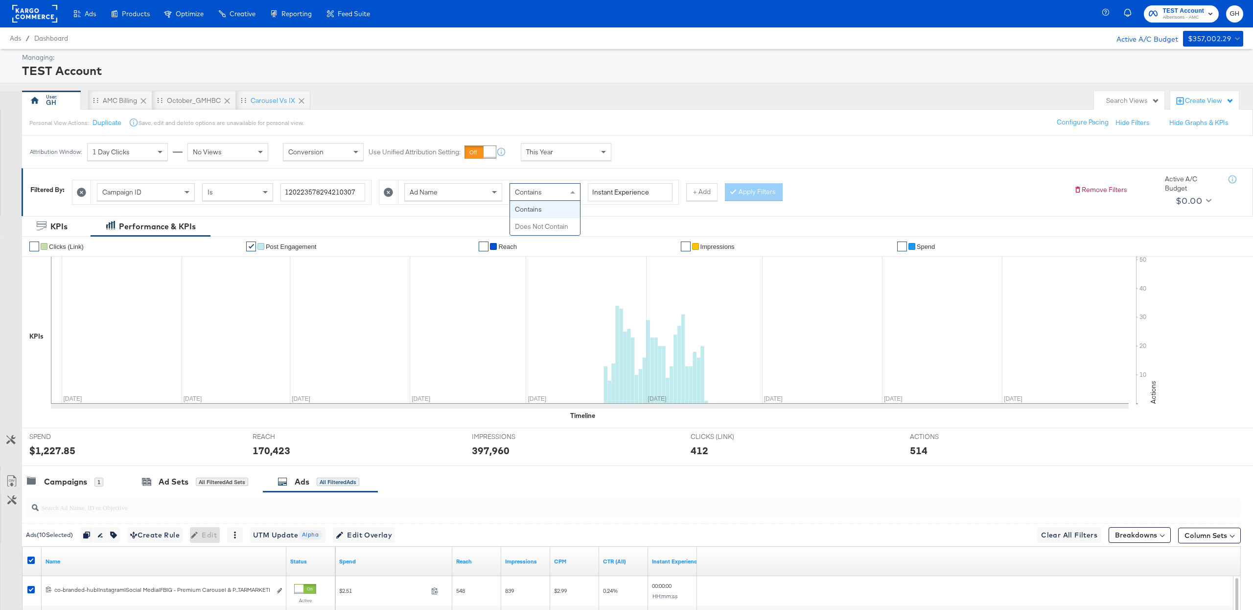
click at [525, 188] on div "Contains" at bounding box center [545, 192] width 70 height 17
click at [757, 189] on button "Apply Filters" at bounding box center [754, 192] width 58 height 18
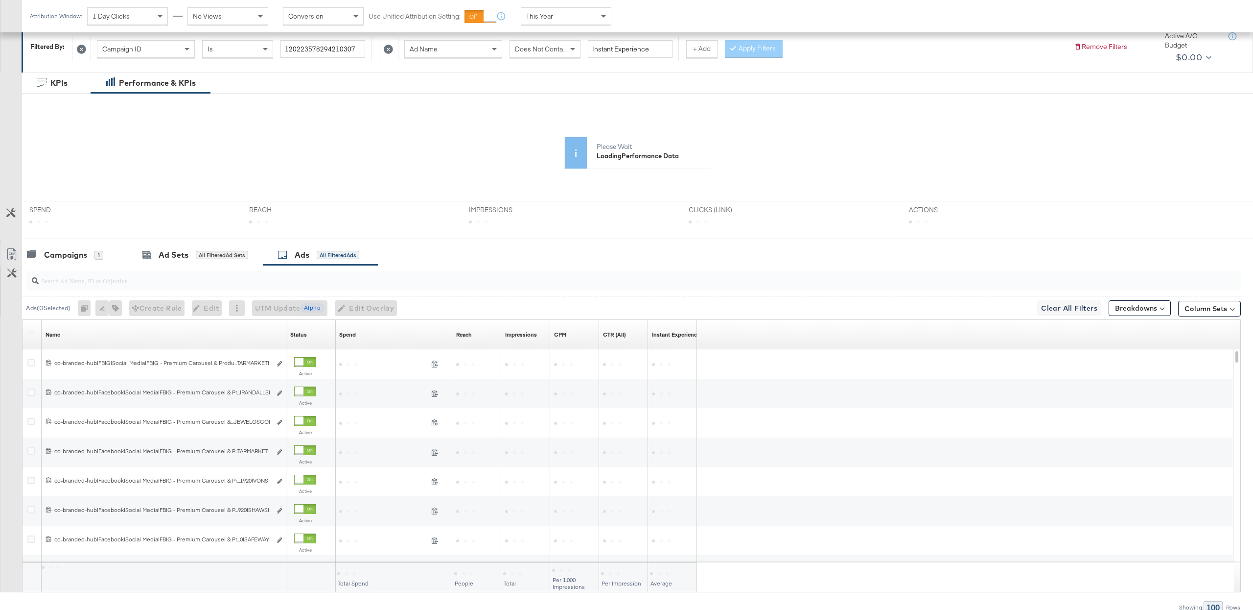
scroll to position [145, 0]
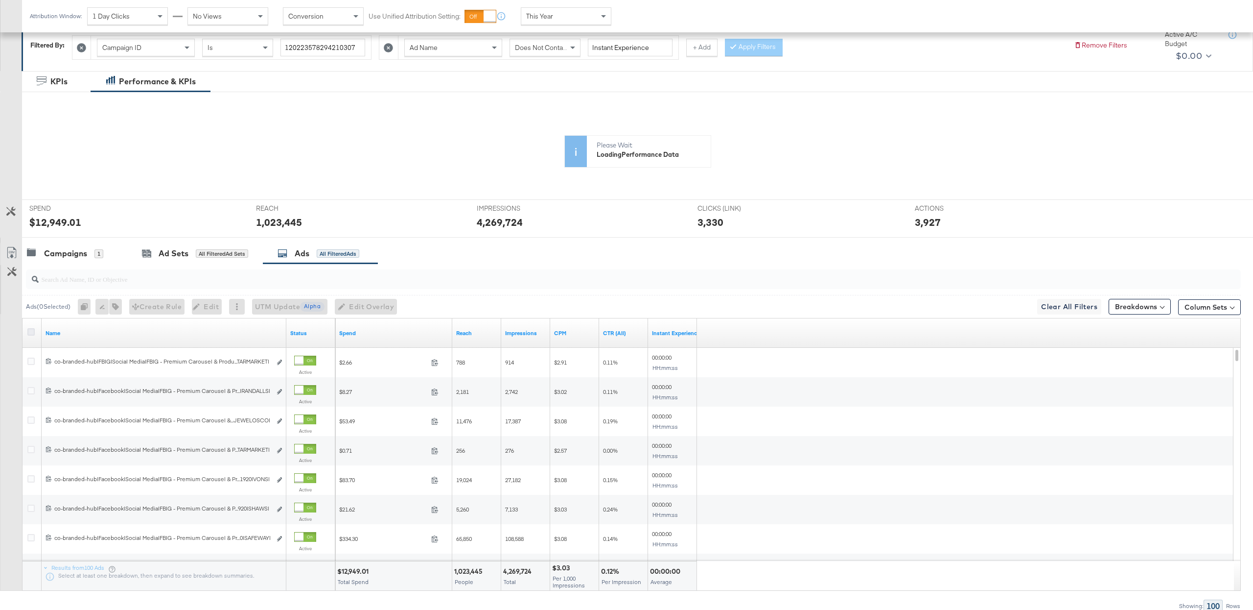
click at [32, 334] on icon at bounding box center [30, 331] width 7 height 7
click at [0, 0] on input "checkbox" at bounding box center [0, 0] width 0 height 0
click at [118, 304] on icon "button" at bounding box center [118, 306] width 7 height 7
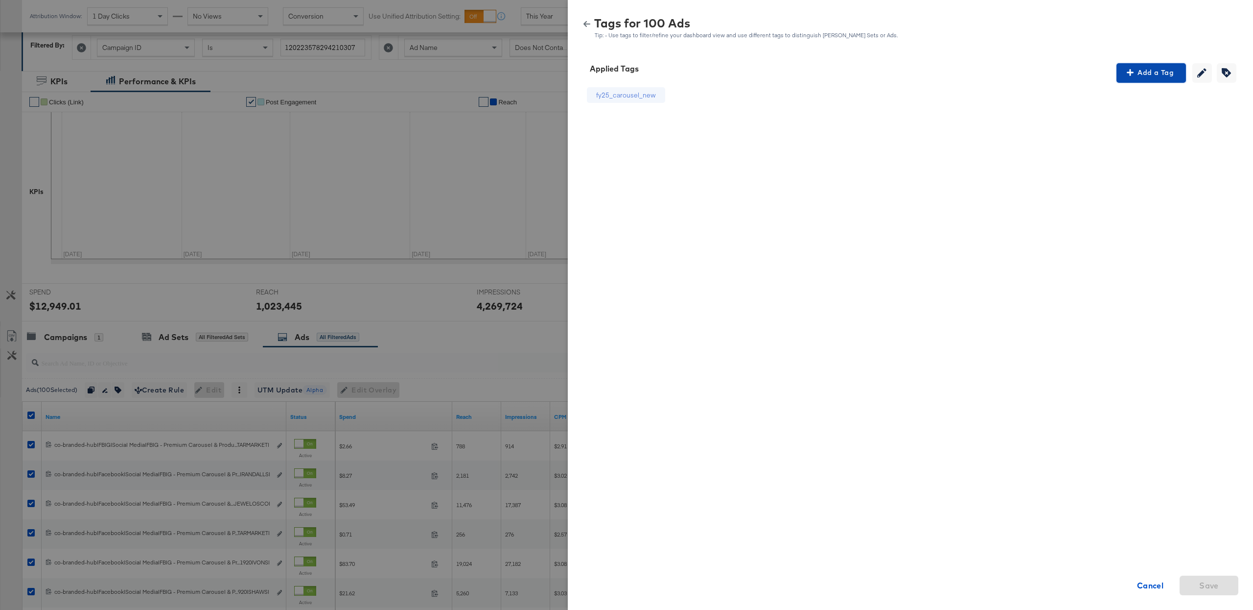
click at [1146, 68] on span "Add a Tag" at bounding box center [1152, 73] width 62 height 12
click at [1136, 132] on div "Search or Add Tag Name" at bounding box center [1152, 136] width 100 height 17
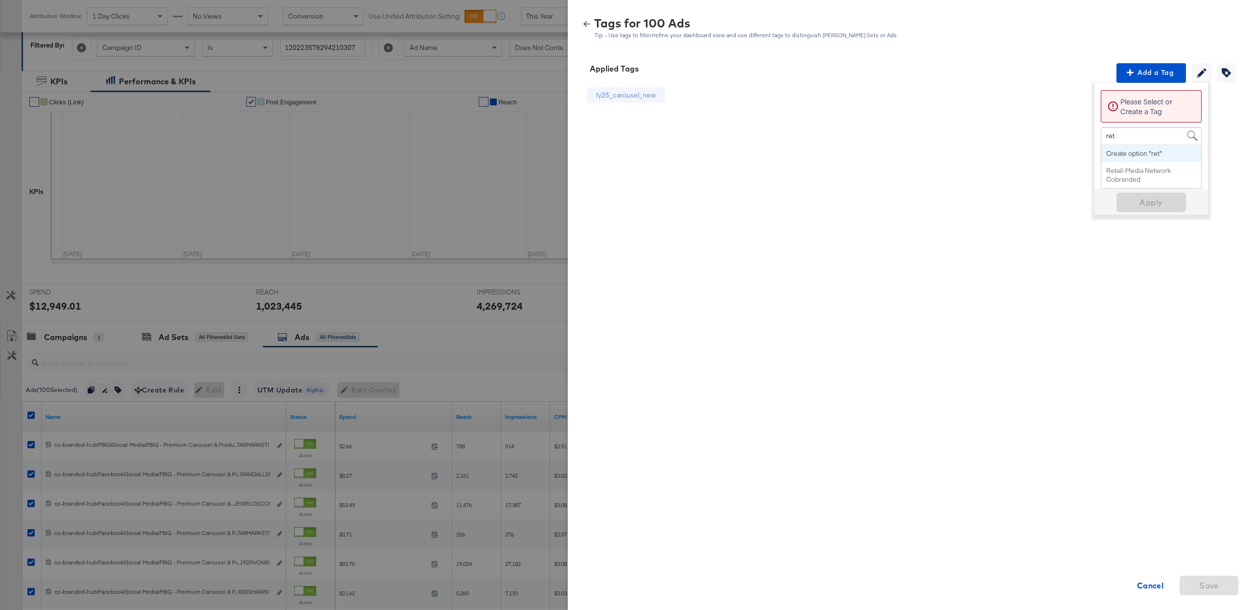
type input "[PERSON_NAME]"
click at [1136, 186] on span "Apply" at bounding box center [1152, 190] width 62 height 14
click at [588, 26] on icon "button" at bounding box center [587, 24] width 7 height 7
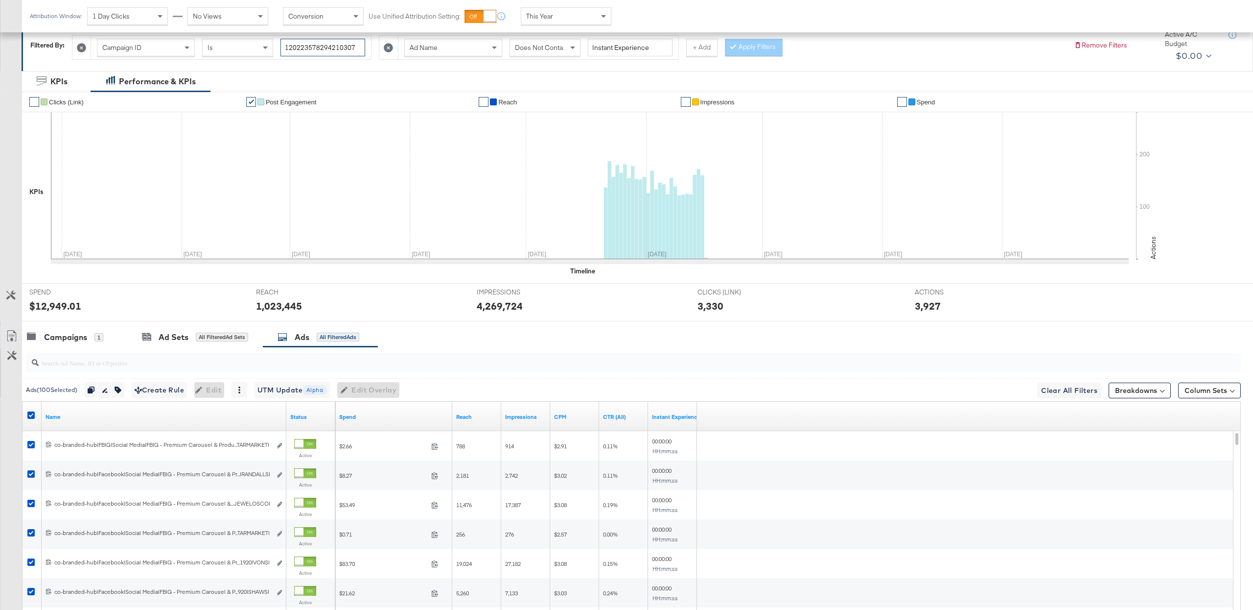
click at [307, 50] on input "120223578294210307" at bounding box center [323, 48] width 85 height 18
paste input "537407670"
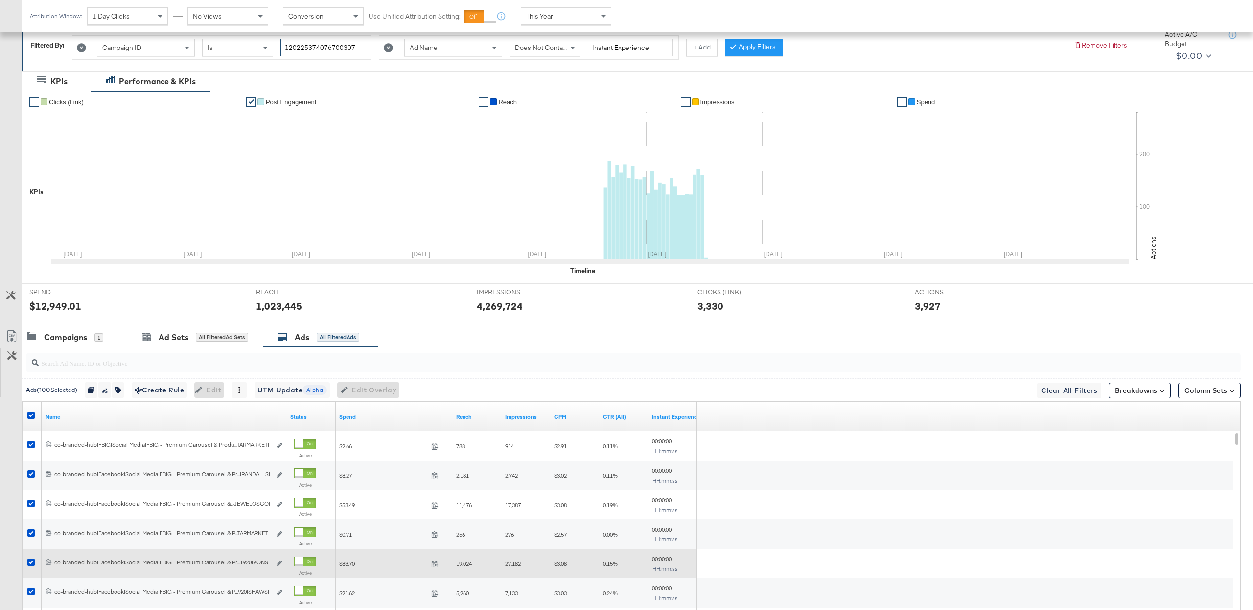
type input "120225374076700307"
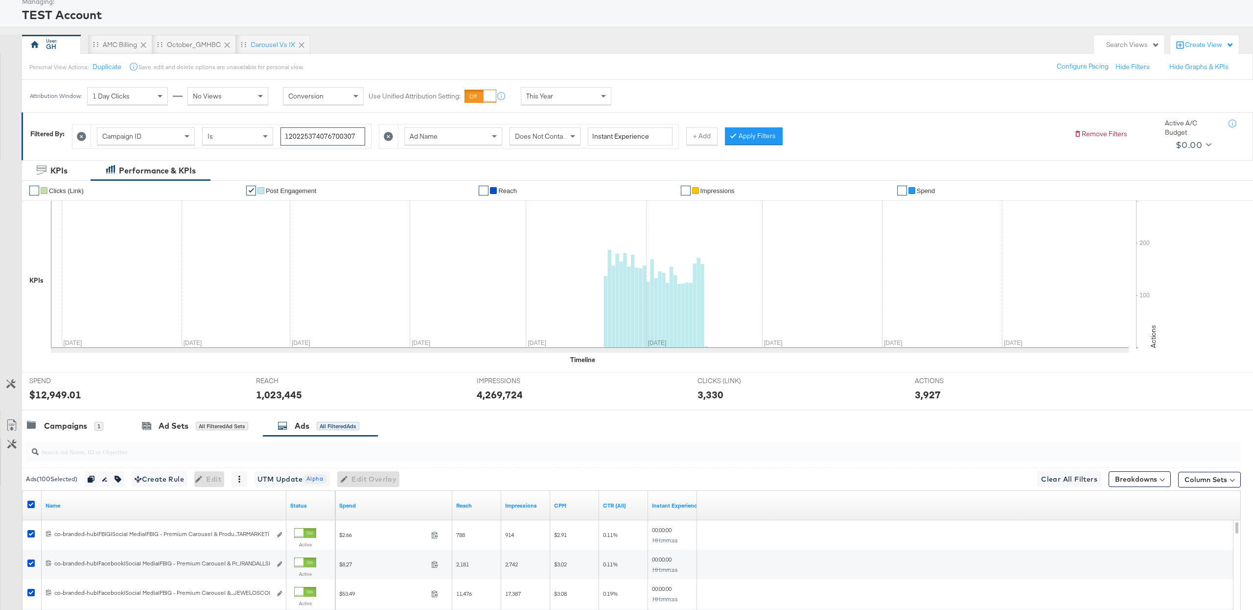
scroll to position [53, 0]
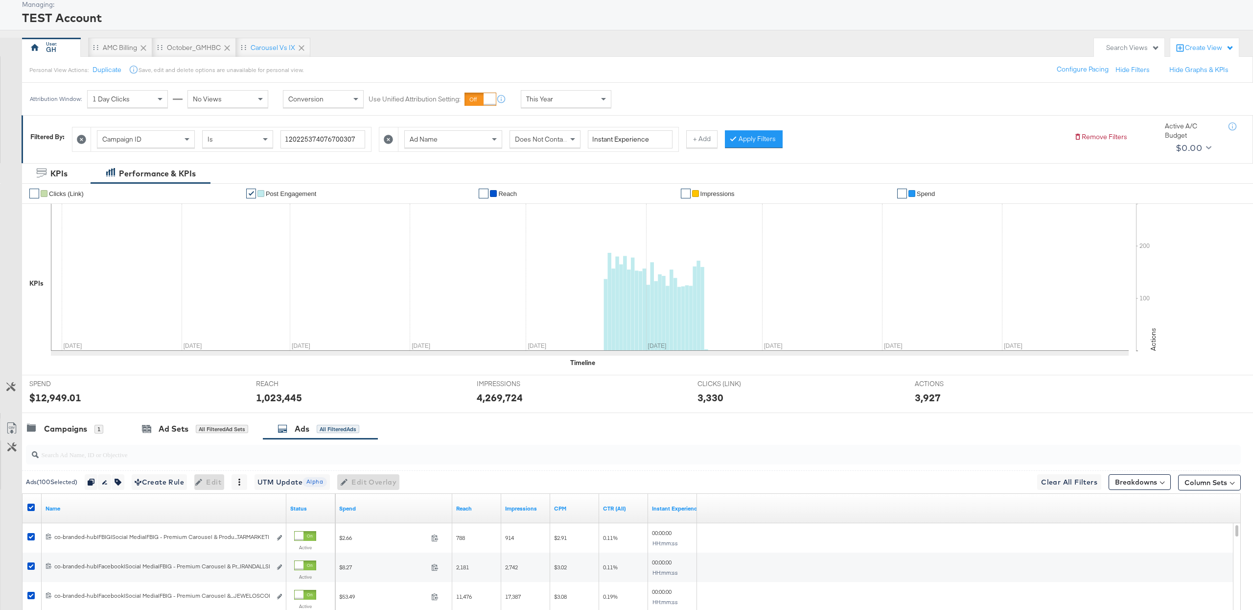
click at [547, 133] on div "Does Not Contain" at bounding box center [545, 139] width 70 height 17
click at [745, 138] on button "Apply Filters" at bounding box center [754, 139] width 58 height 18
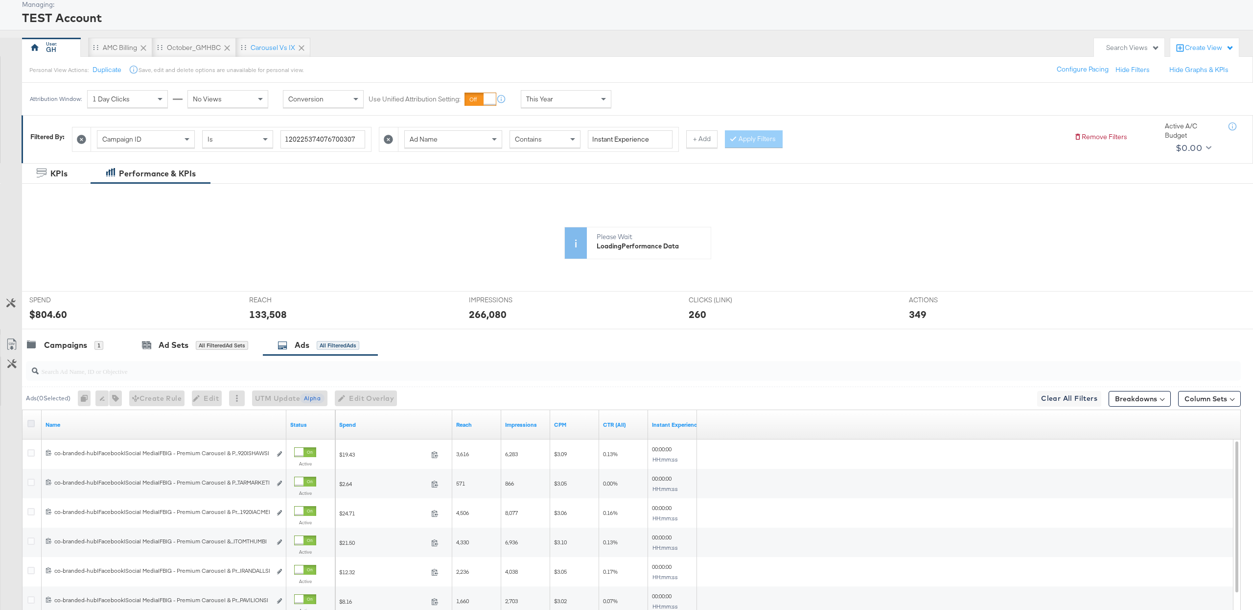
click at [31, 426] on icon at bounding box center [30, 423] width 7 height 7
click at [0, 0] on input "checkbox" at bounding box center [0, 0] width 0 height 0
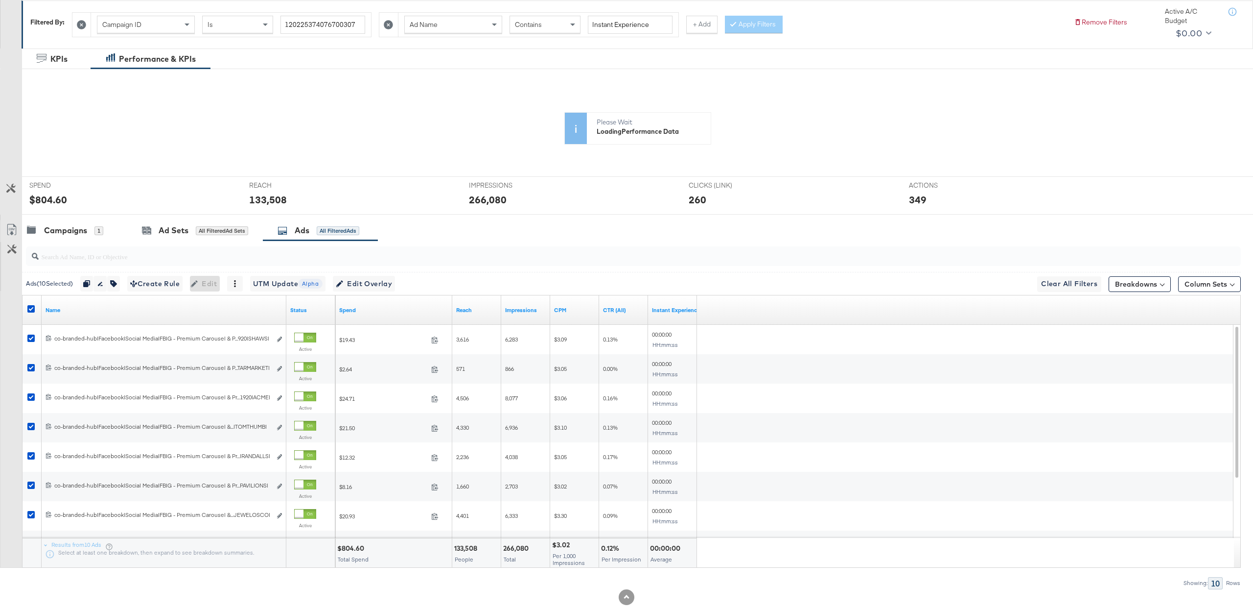
scroll to position [191, 0]
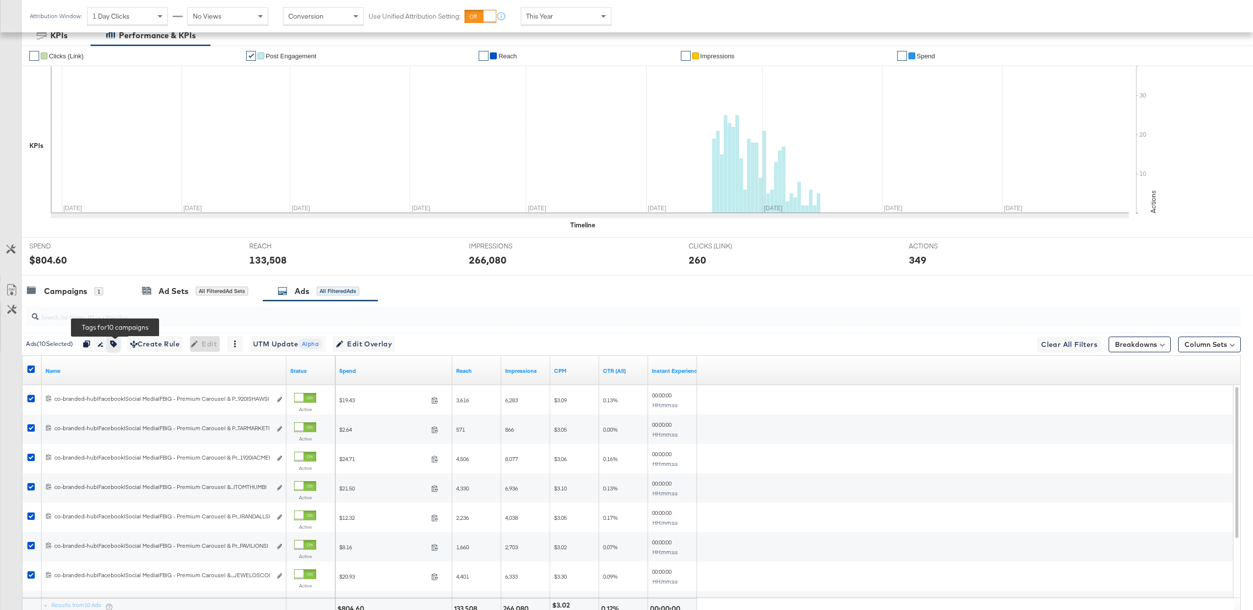
click at [120, 341] on button "button" at bounding box center [113, 344] width 13 height 16
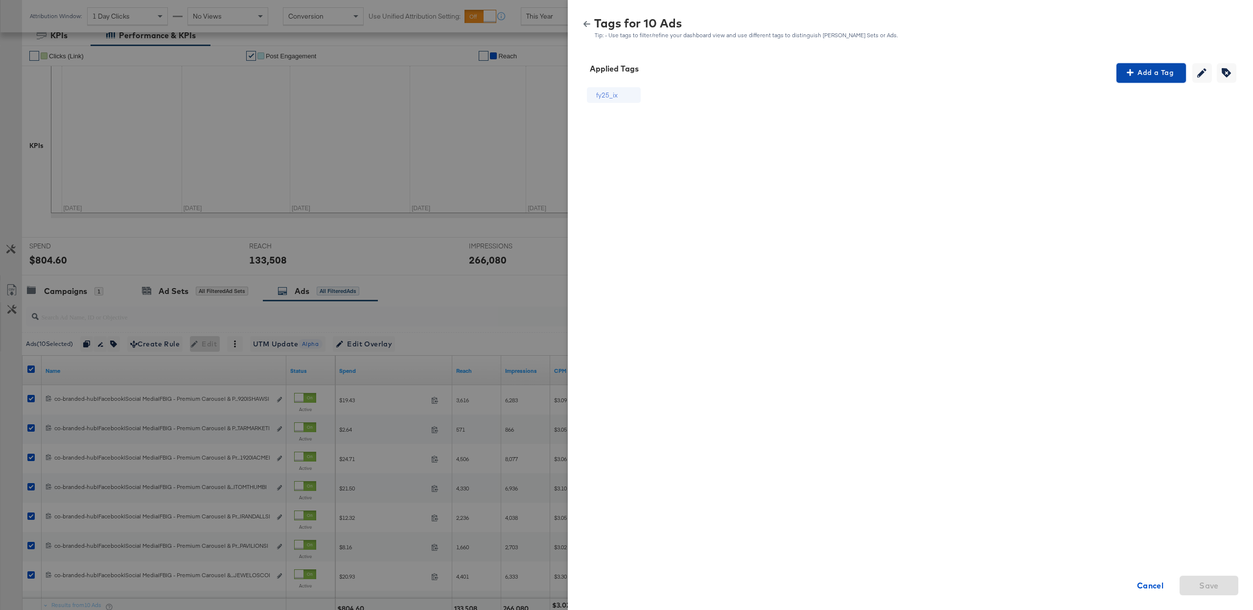
click at [1129, 79] on button "Add a Tag" at bounding box center [1152, 73] width 70 height 20
click at [1149, 131] on div "Search or Add Tag Name" at bounding box center [1152, 136] width 100 height 17
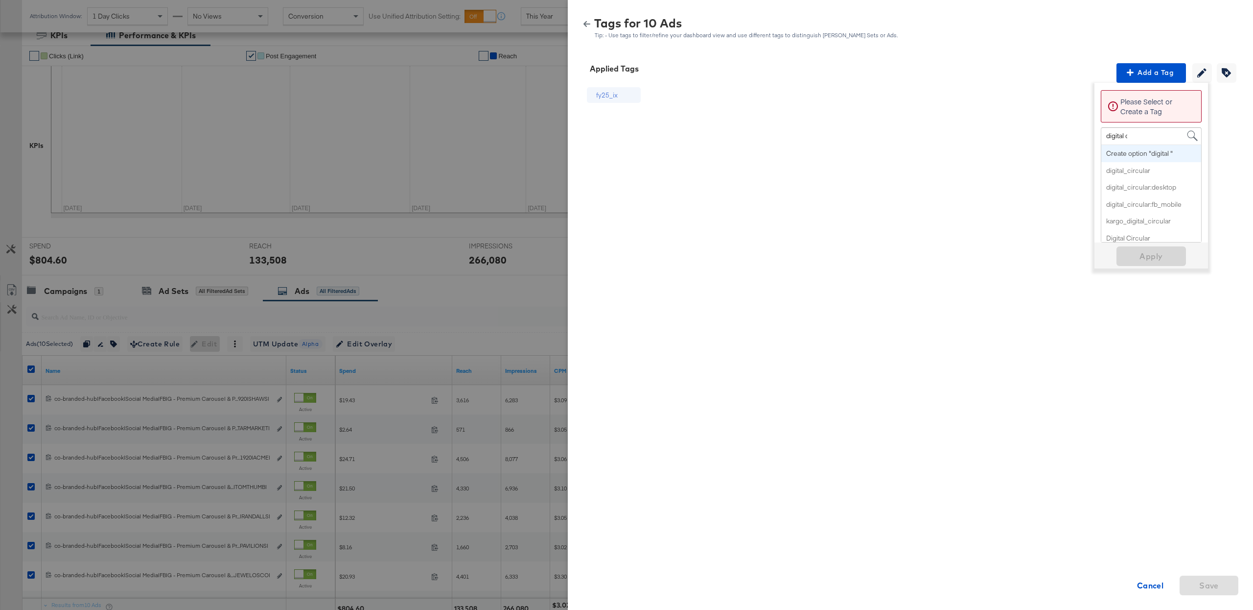
type input "digital ci"
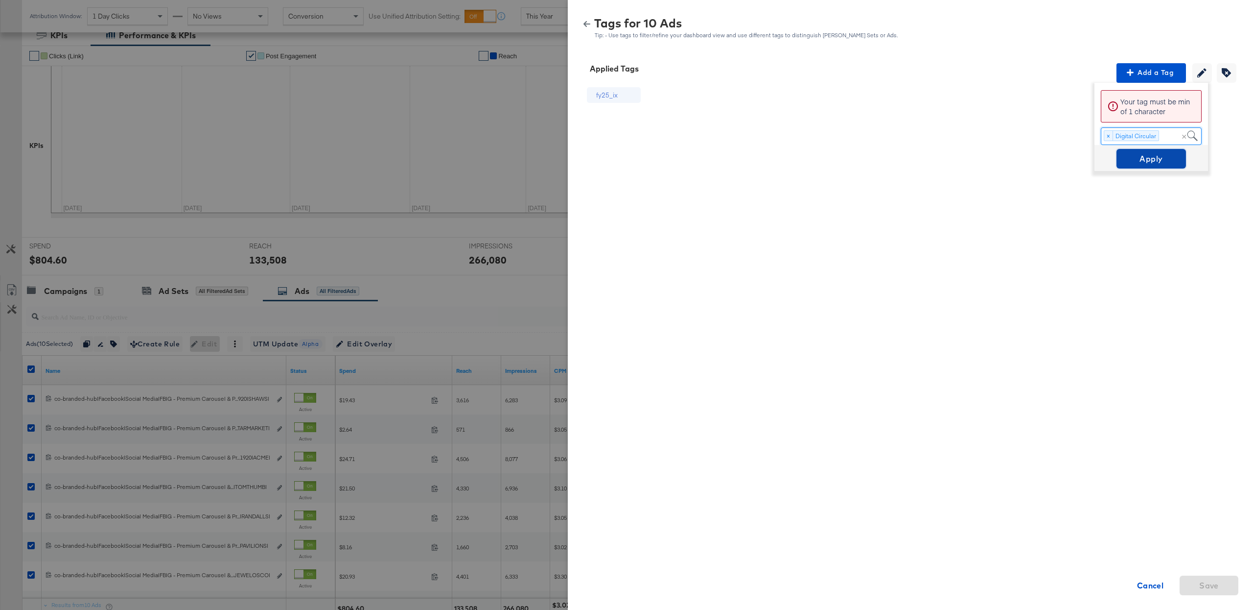
click at [1144, 159] on span "Apply" at bounding box center [1152, 159] width 62 height 14
click at [591, 23] on button "button" at bounding box center [587, 24] width 15 height 7
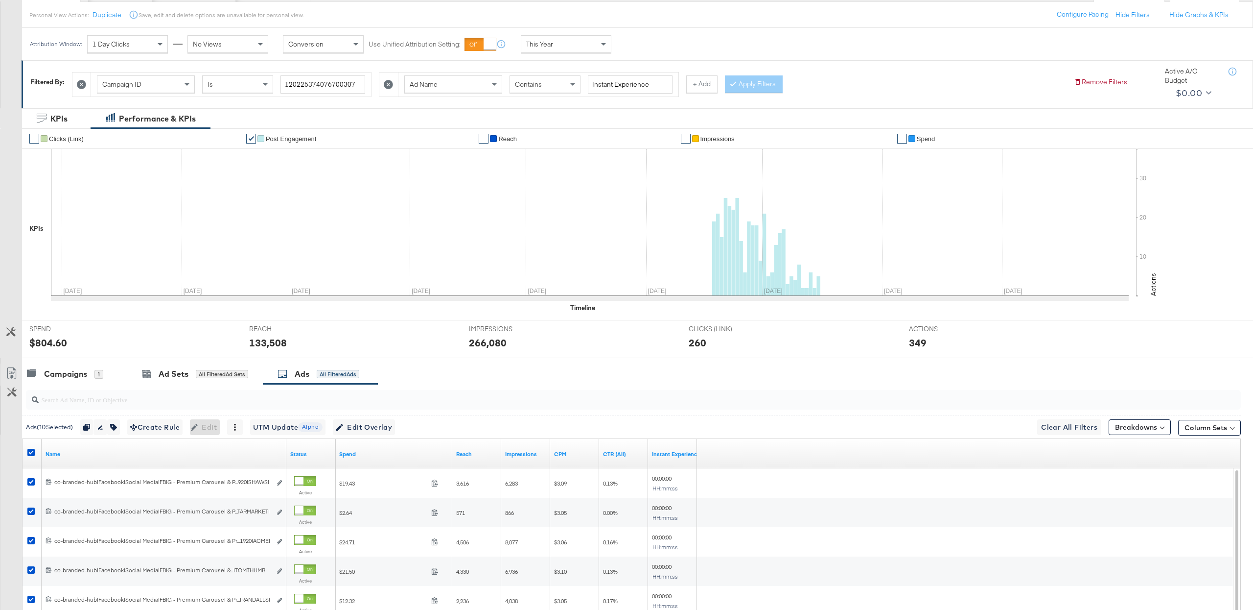
scroll to position [0, 0]
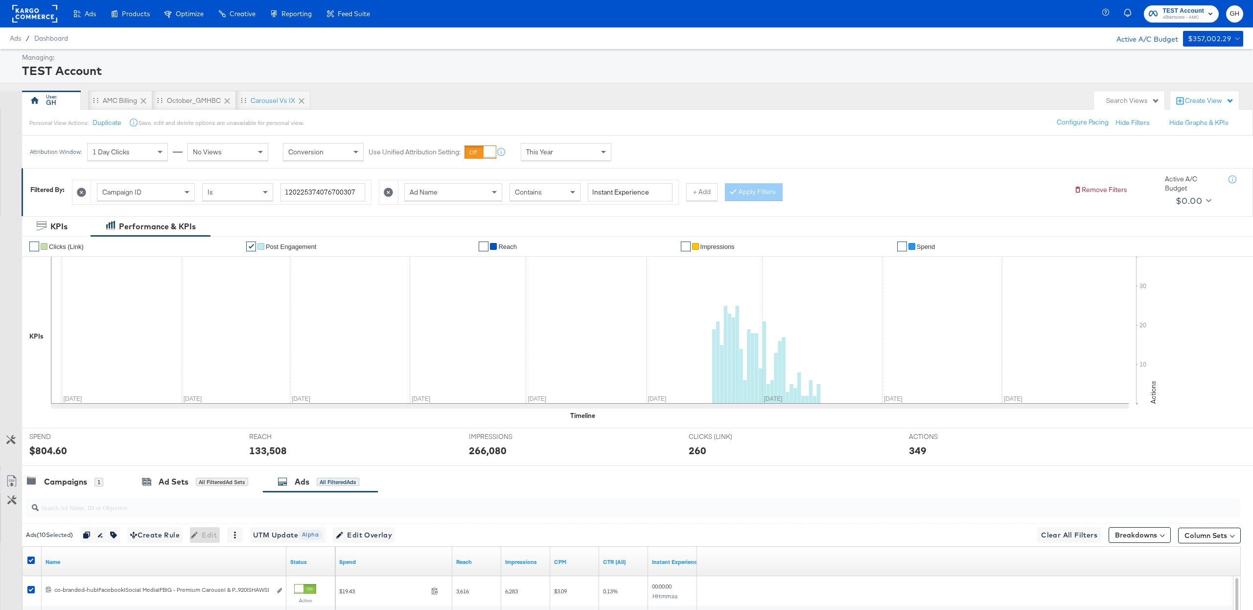
click at [561, 189] on div "Contains" at bounding box center [545, 192] width 70 height 17
click at [750, 191] on button "Apply Filters" at bounding box center [754, 192] width 58 height 18
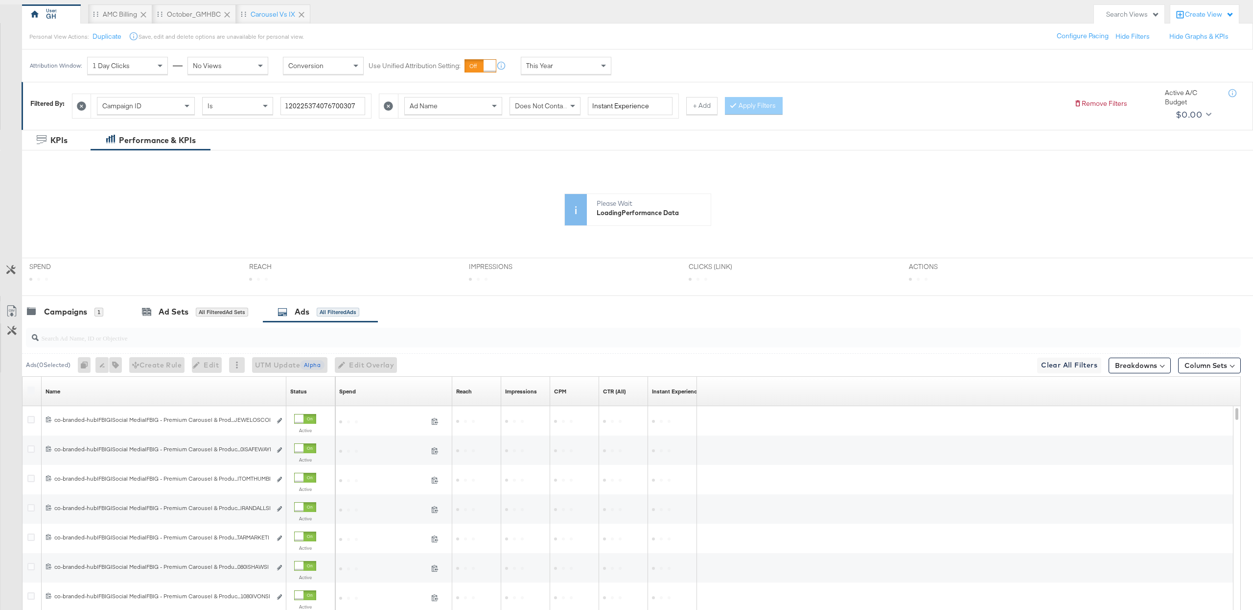
scroll to position [90, 0]
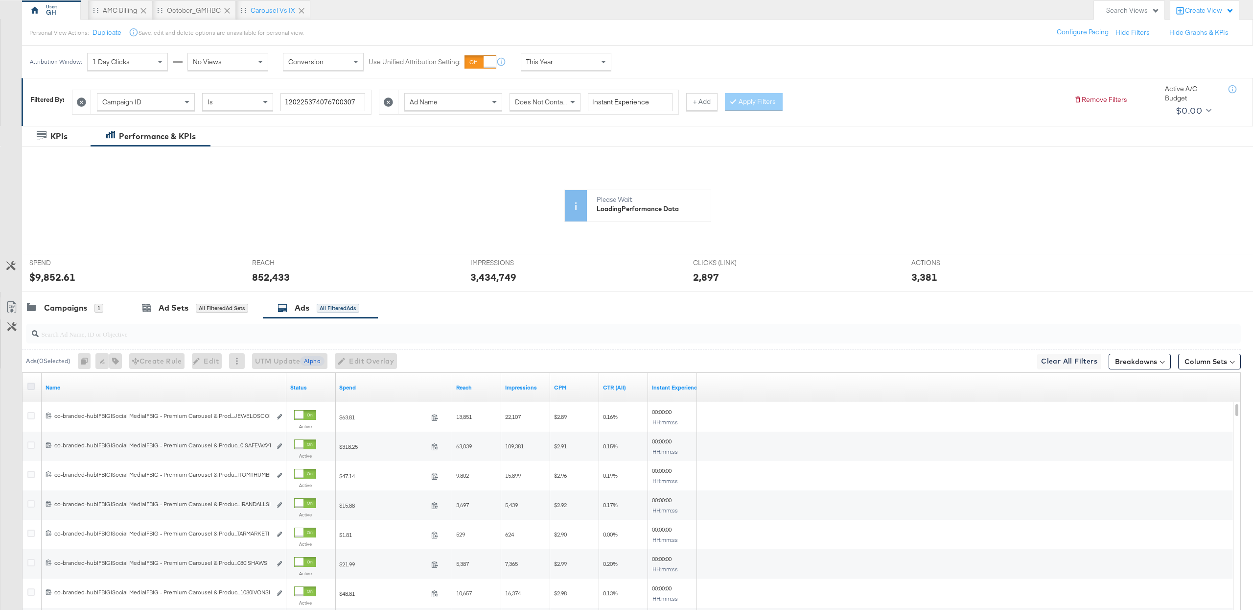
click at [30, 388] on icon at bounding box center [30, 385] width 7 height 7
click at [0, 0] on input "checkbox" at bounding box center [0, 0] width 0 height 0
click at [121, 364] on icon "button" at bounding box center [118, 360] width 7 height 7
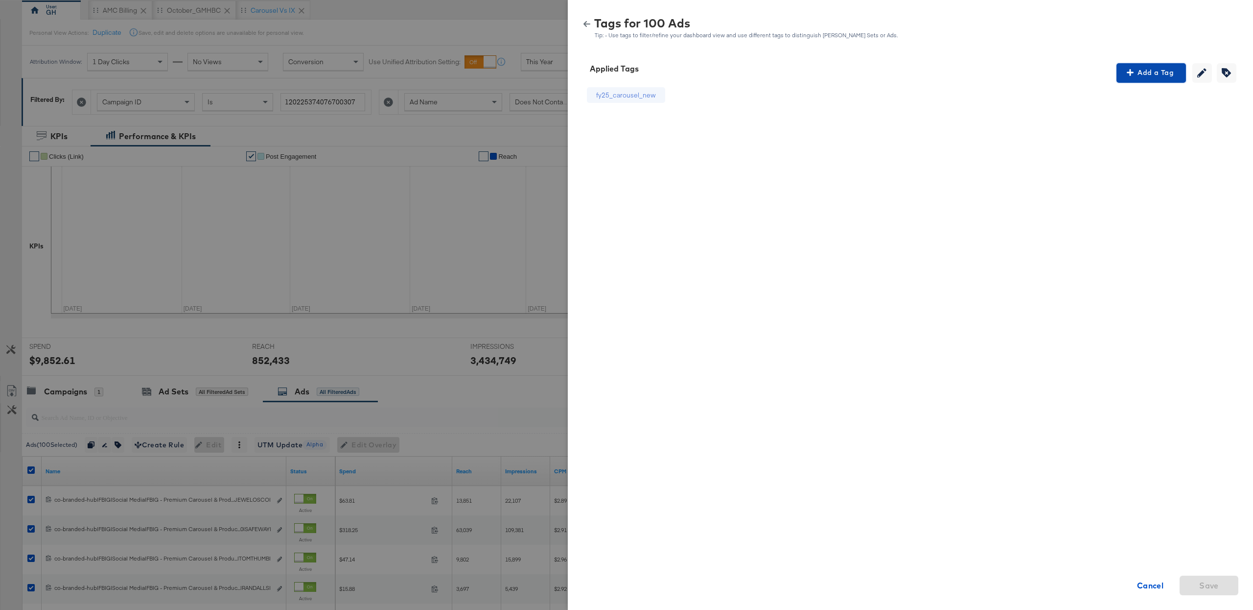
click at [1134, 72] on span "Add a Tag" at bounding box center [1152, 73] width 62 height 12
click at [1143, 139] on div "Search or Add Tag Name" at bounding box center [1152, 136] width 100 height 17
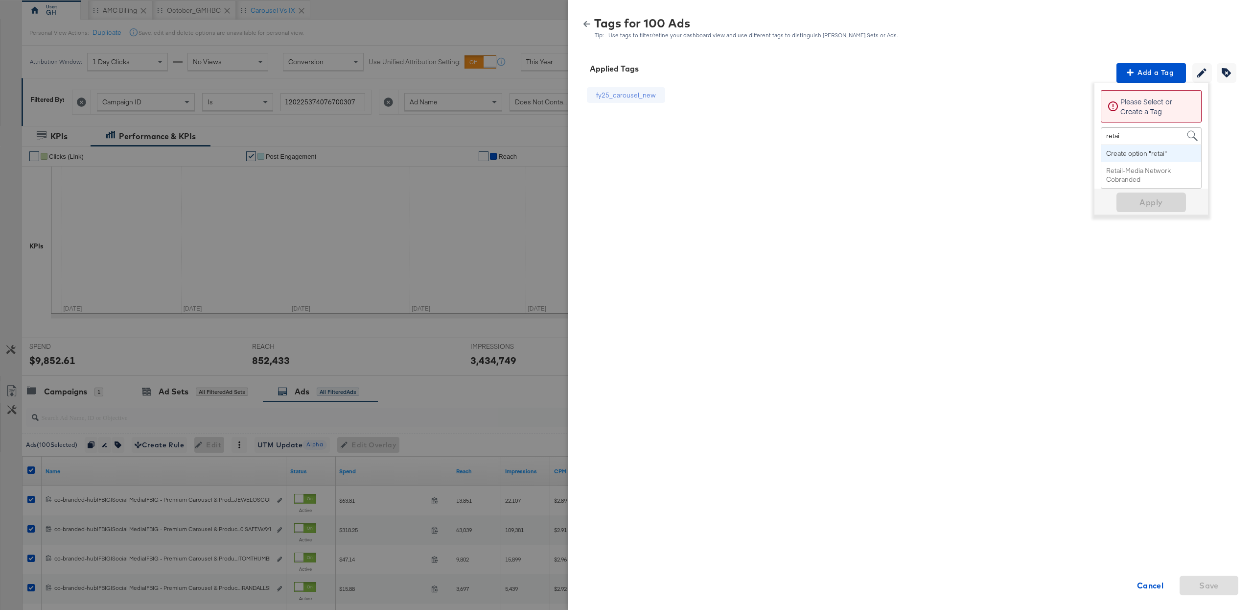
type input "retail"
click at [1138, 194] on span "Apply" at bounding box center [1152, 190] width 62 height 14
click at [586, 25] on icon "button" at bounding box center [587, 24] width 7 height 6
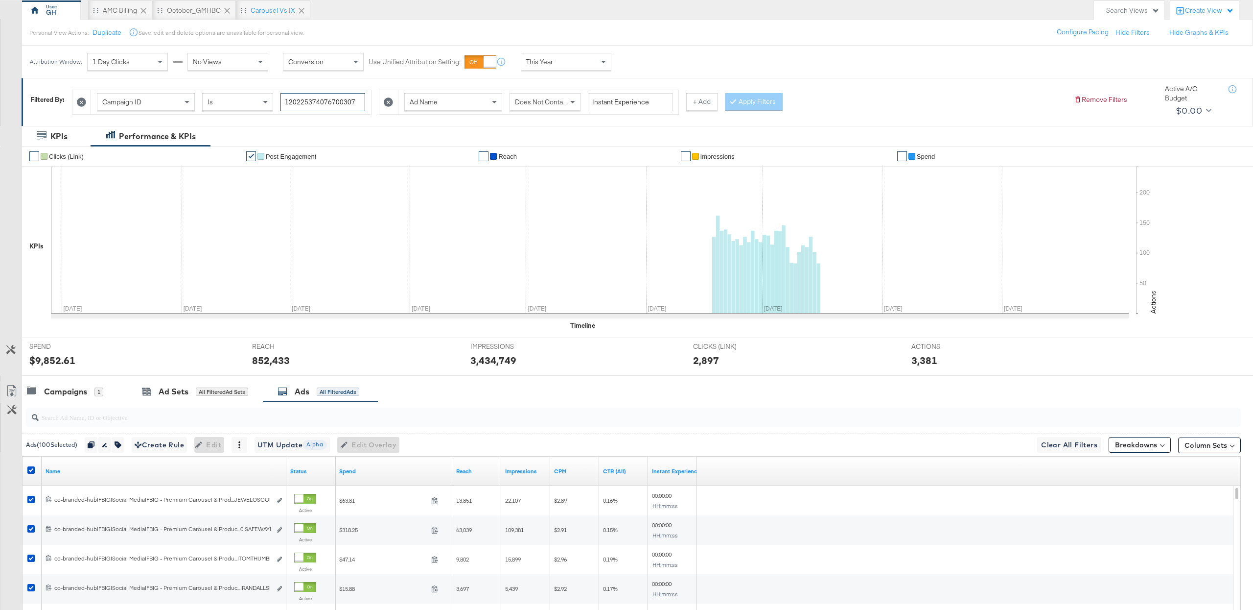
click at [336, 104] on input "120225374076700307" at bounding box center [323, 102] width 85 height 18
paste input "725364026"
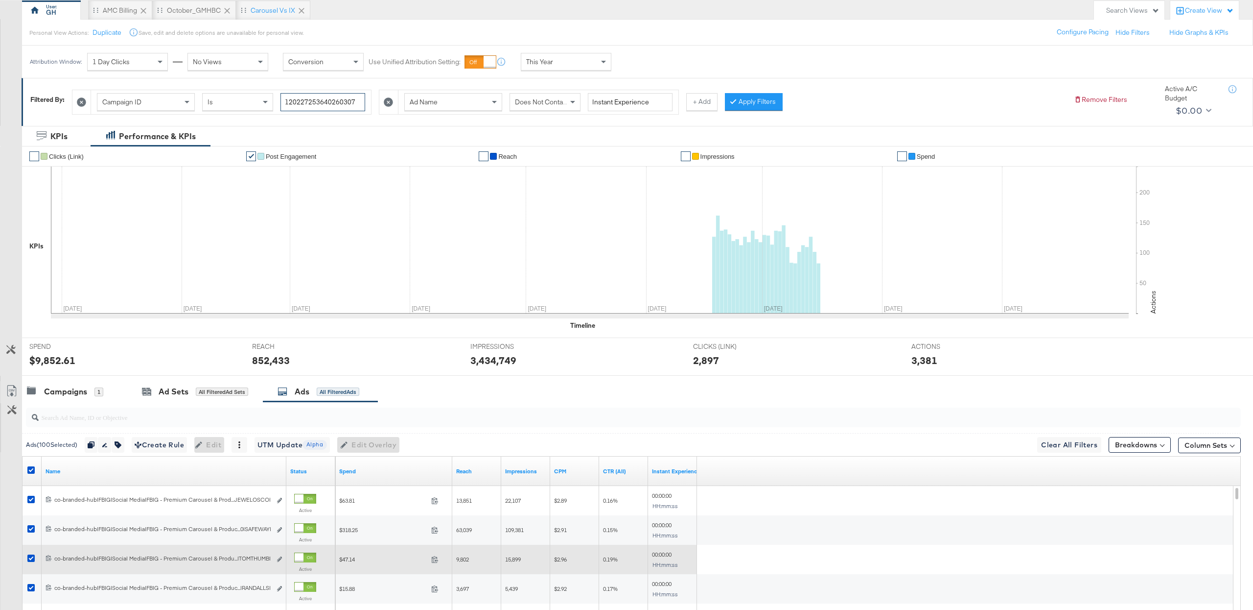
type input "120227253640260307"
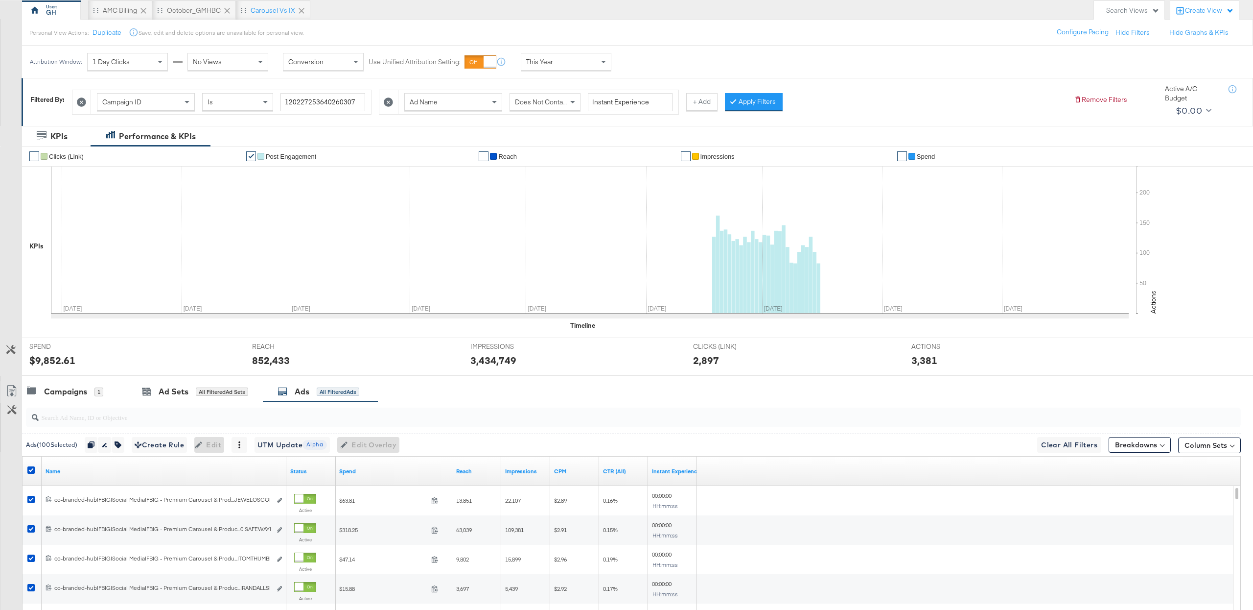
click at [547, 112] on div "Ad Name Does Not Contain Instant Experience" at bounding box center [539, 102] width 280 height 24
click at [548, 101] on span "Does Not Contain" at bounding box center [541, 101] width 53 height 9
click at [757, 102] on button "Apply Filters" at bounding box center [754, 102] width 58 height 18
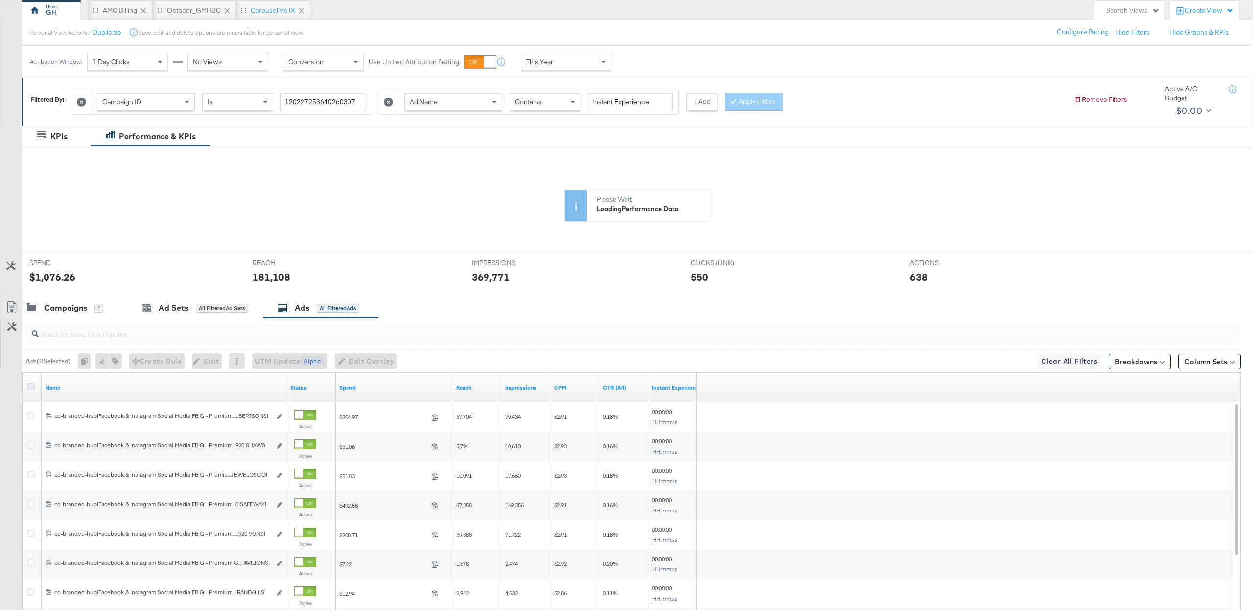
click at [31, 388] on icon at bounding box center [30, 385] width 7 height 7
click at [0, 0] on input "checkbox" at bounding box center [0, 0] width 0 height 0
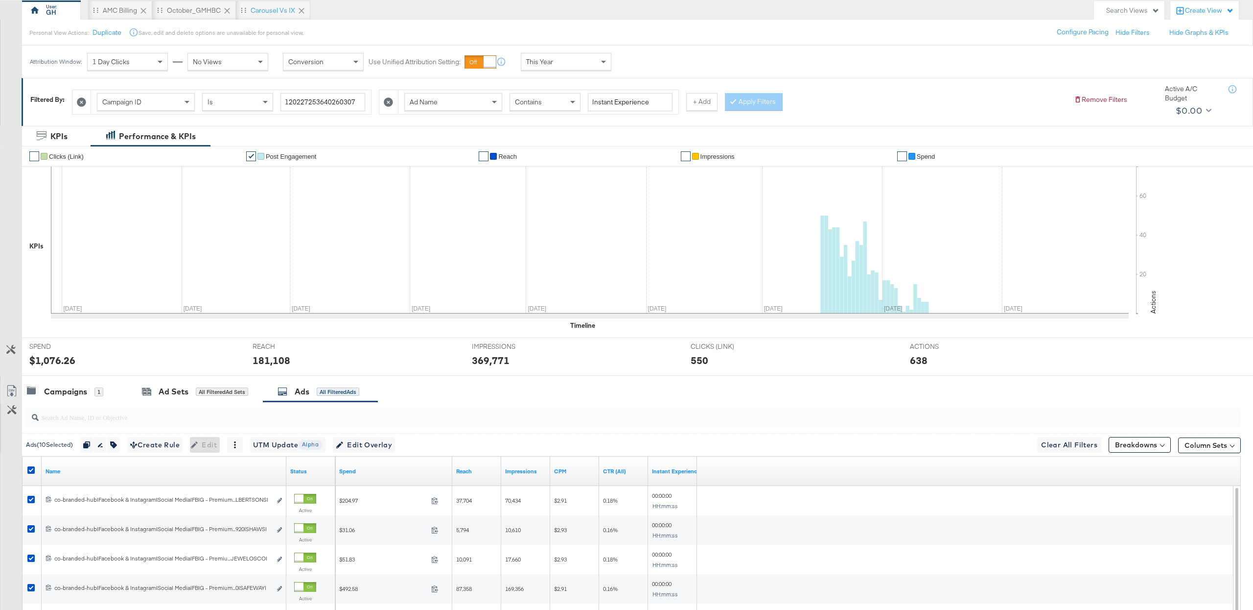
click at [118, 364] on div "$1,076.26" at bounding box center [133, 360] width 209 height 14
click at [116, 446] on icon "button" at bounding box center [113, 444] width 7 height 7
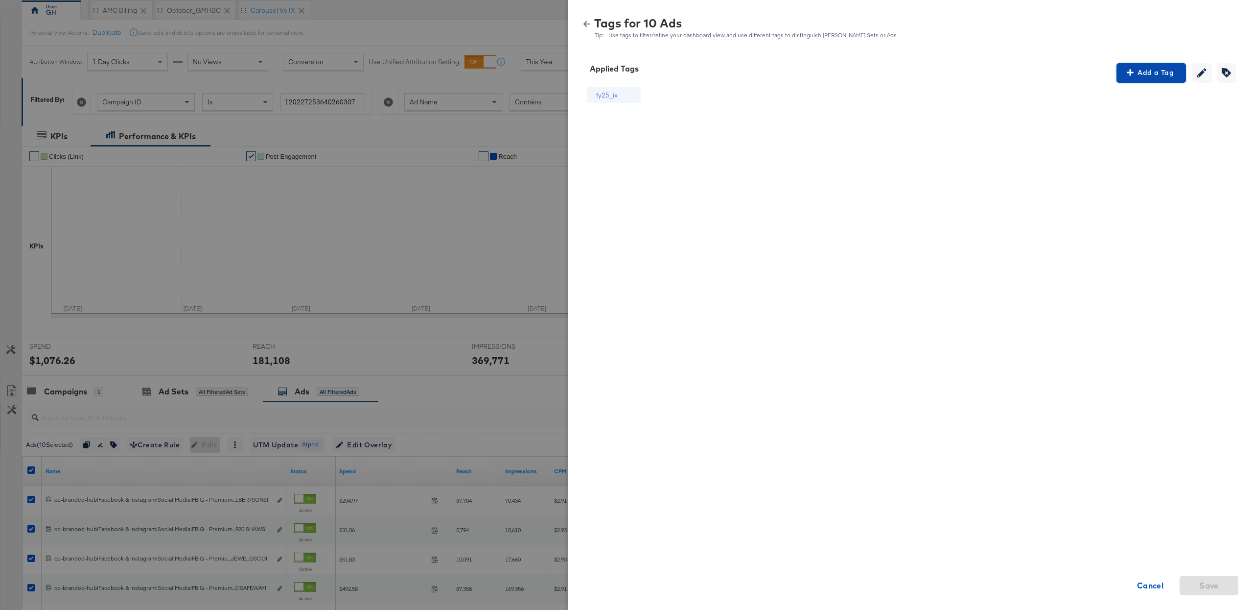
click at [1128, 73] on icon "button" at bounding box center [1130, 72] width 7 height 7
click at [1130, 143] on div "Search or Add Tag Name" at bounding box center [1152, 136] width 100 height 17
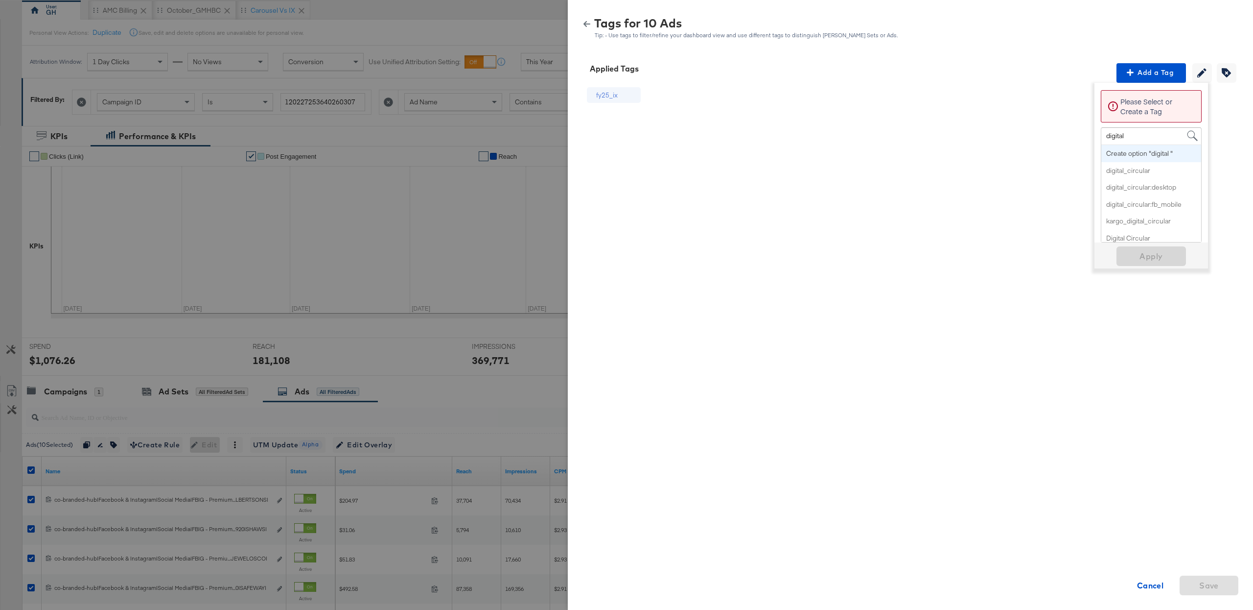
type input "digital c"
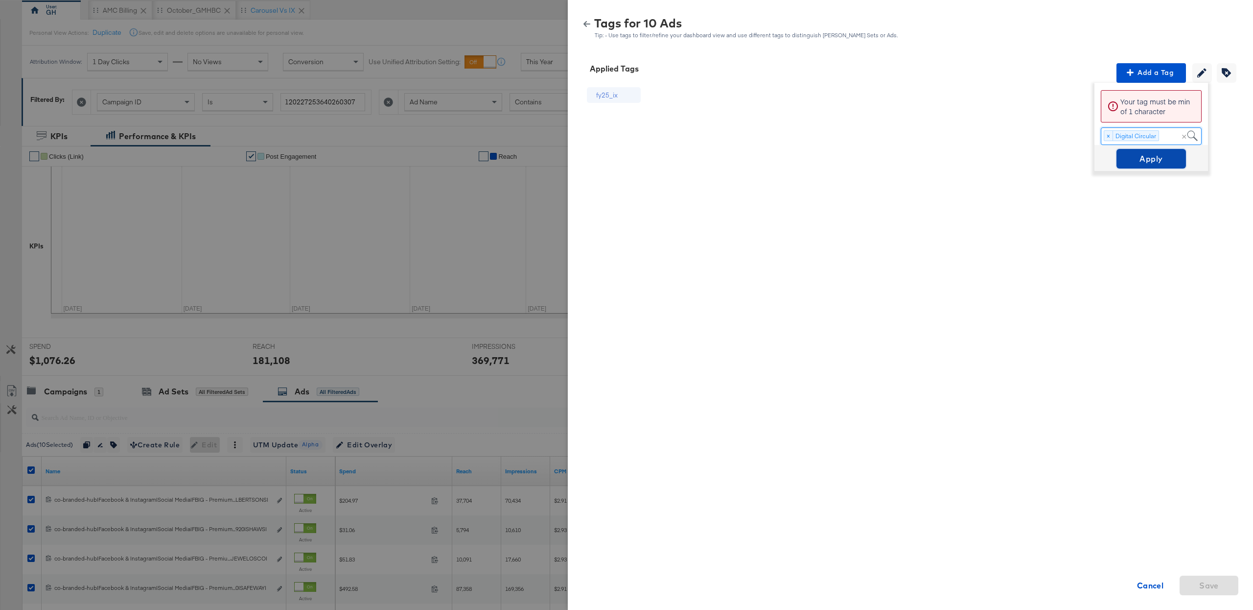
click at [1128, 154] on span "Apply" at bounding box center [1152, 159] width 62 height 14
click at [588, 21] on icon "button" at bounding box center [587, 24] width 7 height 7
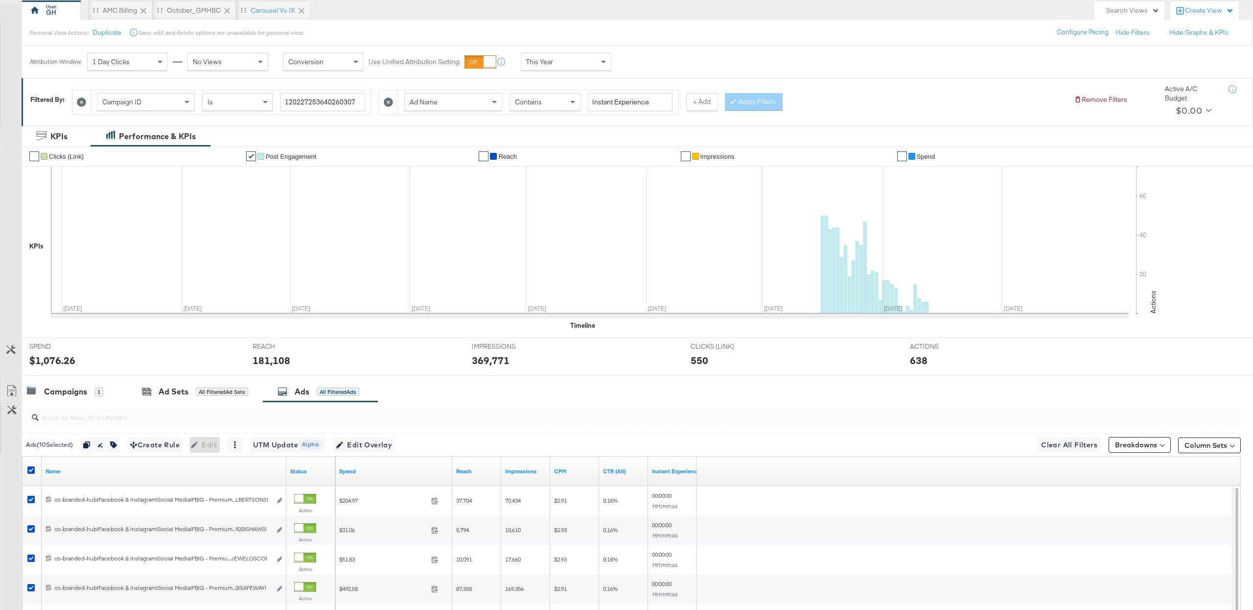
click at [539, 108] on div "Contains" at bounding box center [545, 102] width 70 height 17
click at [749, 91] on div "Campaign ID Is 120227253640260307 Ad Name Does Not Contain Instant Experience +…" at bounding box center [569, 100] width 994 height 30
click at [750, 95] on button "Apply Filters" at bounding box center [754, 102] width 58 height 18
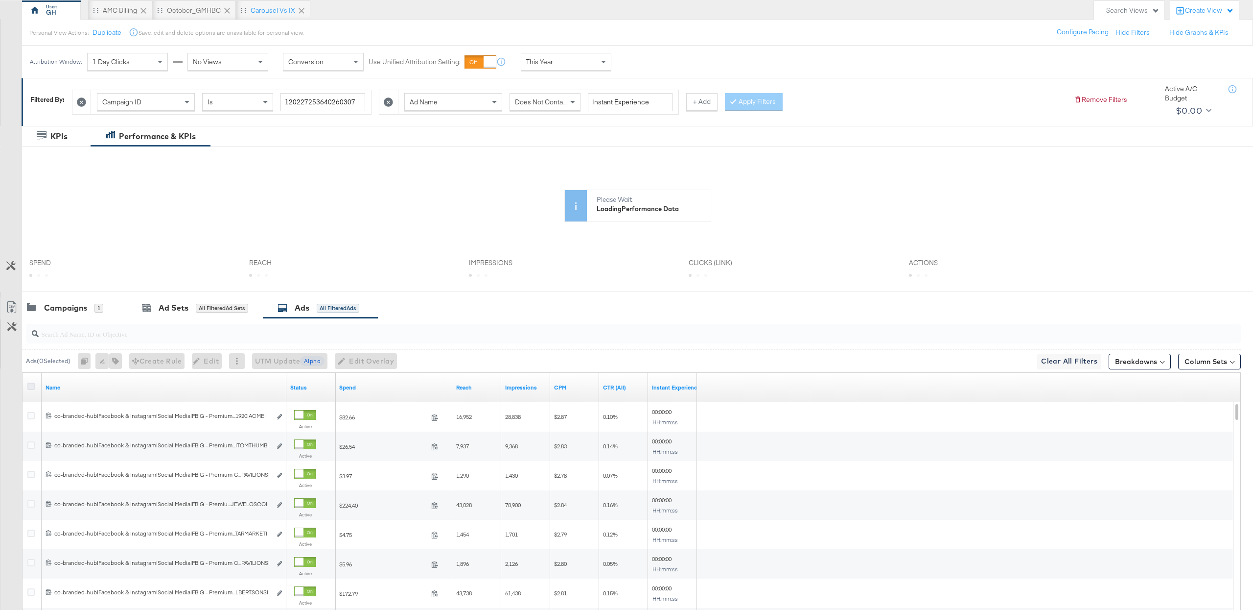
click at [29, 390] on icon at bounding box center [30, 385] width 7 height 7
click at [0, 0] on input "checkbox" at bounding box center [0, 0] width 0 height 0
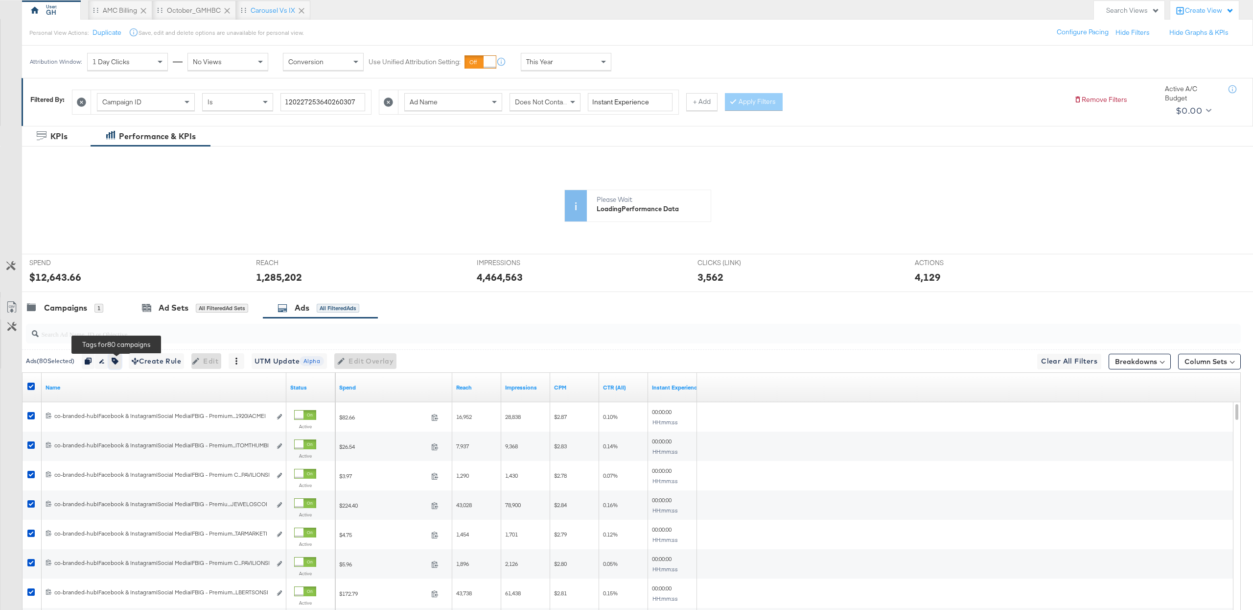
click at [121, 363] on button "button" at bounding box center [115, 361] width 13 height 16
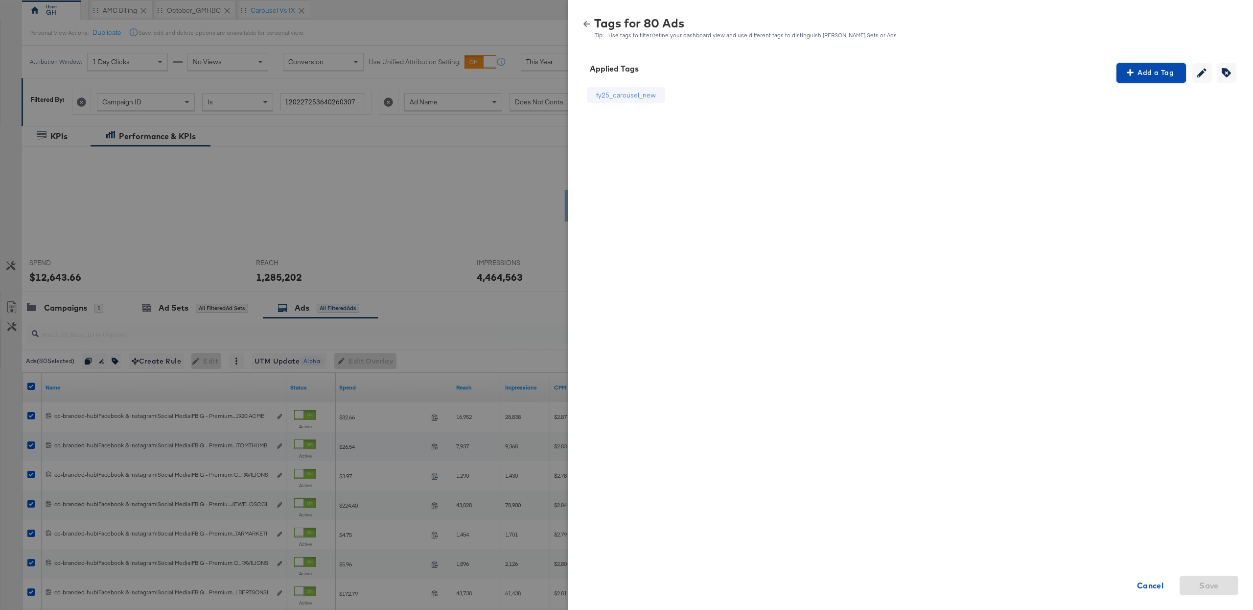
click at [1143, 77] on span "Add a Tag" at bounding box center [1152, 73] width 62 height 12
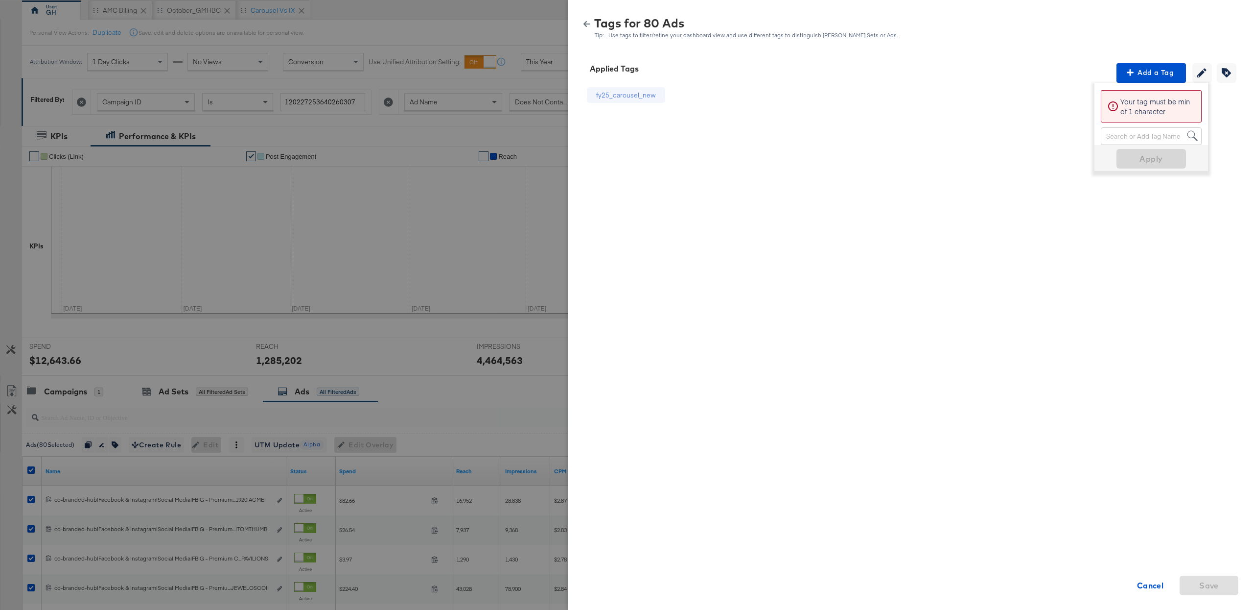
click at [1135, 136] on div "Search or Add Tag Name" at bounding box center [1152, 136] width 100 height 17
type input "[PERSON_NAME]"
click at [1132, 187] on span "Apply" at bounding box center [1152, 190] width 62 height 14
click at [587, 22] on icon "button" at bounding box center [587, 24] width 7 height 7
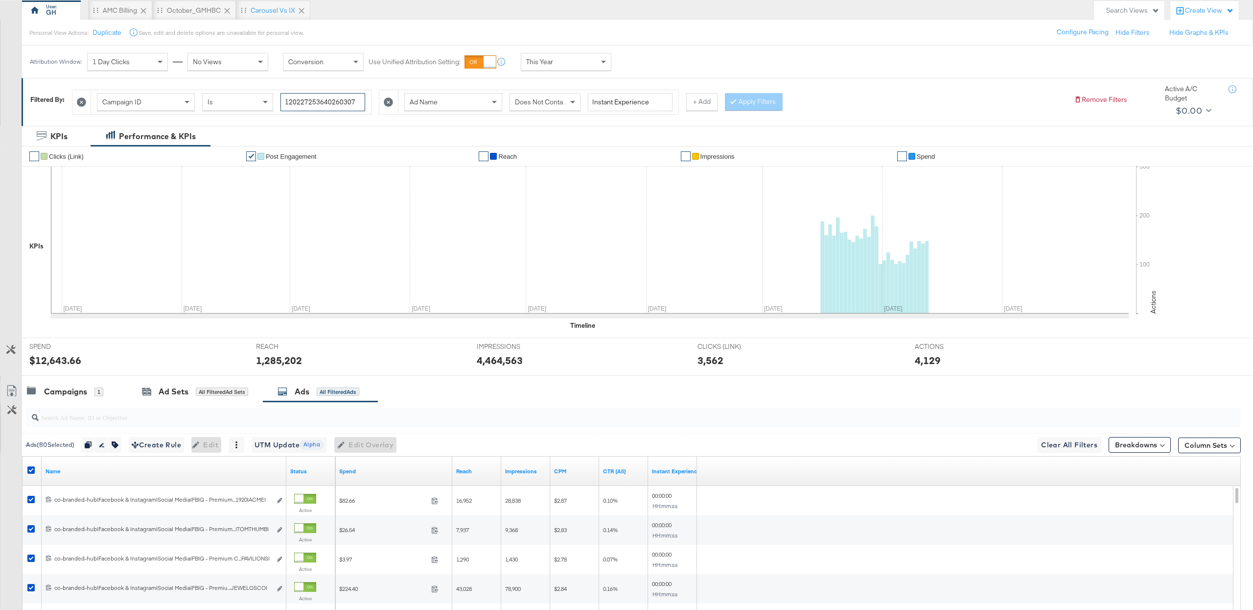
click at [315, 109] on input "120227253640260307" at bounding box center [323, 102] width 85 height 18
paste input "705781"
type input "120227257057810307"
click at [388, 105] on icon at bounding box center [388, 101] width 9 height 9
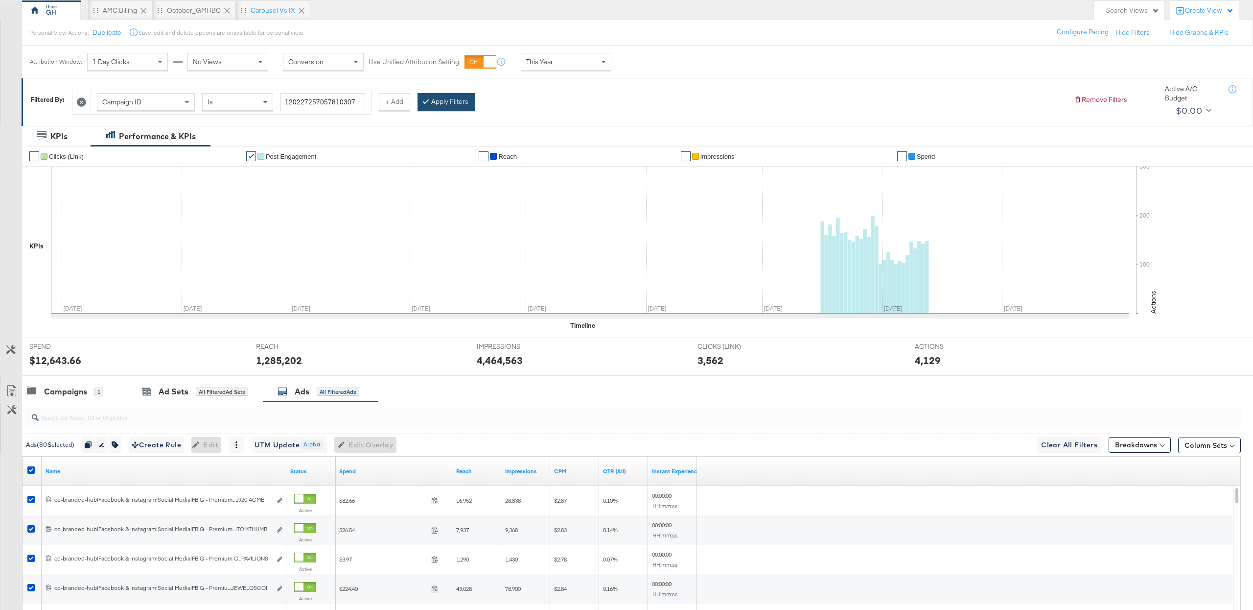
click at [438, 101] on button "Apply Filters" at bounding box center [447, 102] width 58 height 18
click at [30, 388] on icon at bounding box center [32, 391] width 10 height 10
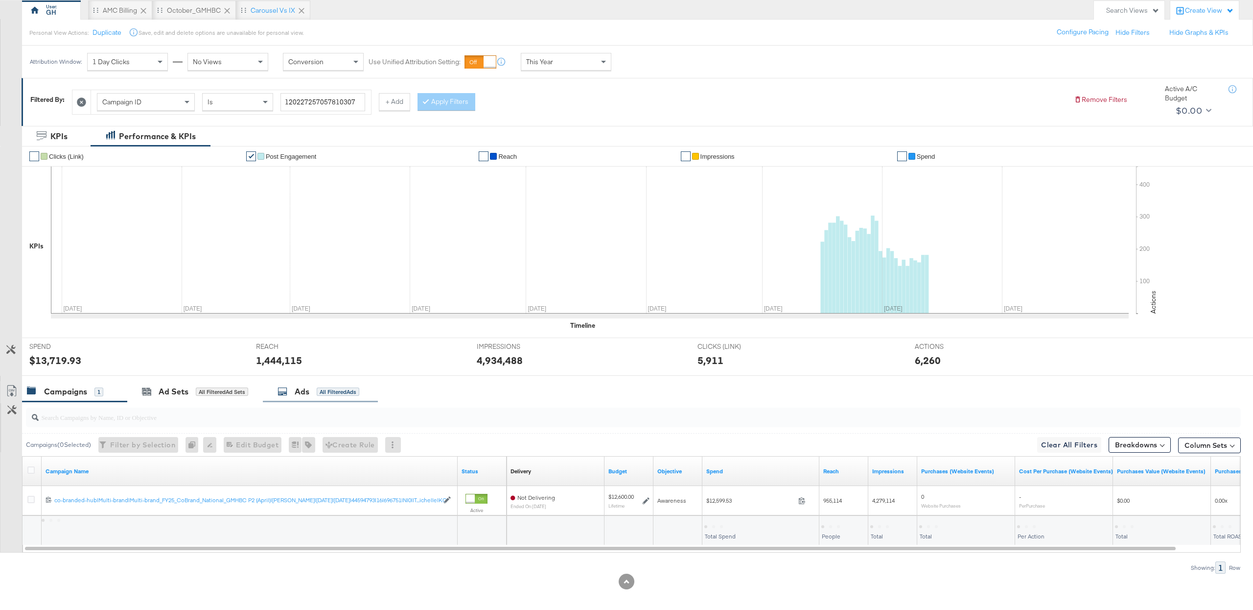
click at [290, 394] on div "Ads All Filtered Ads" at bounding box center [319, 391] width 82 height 11
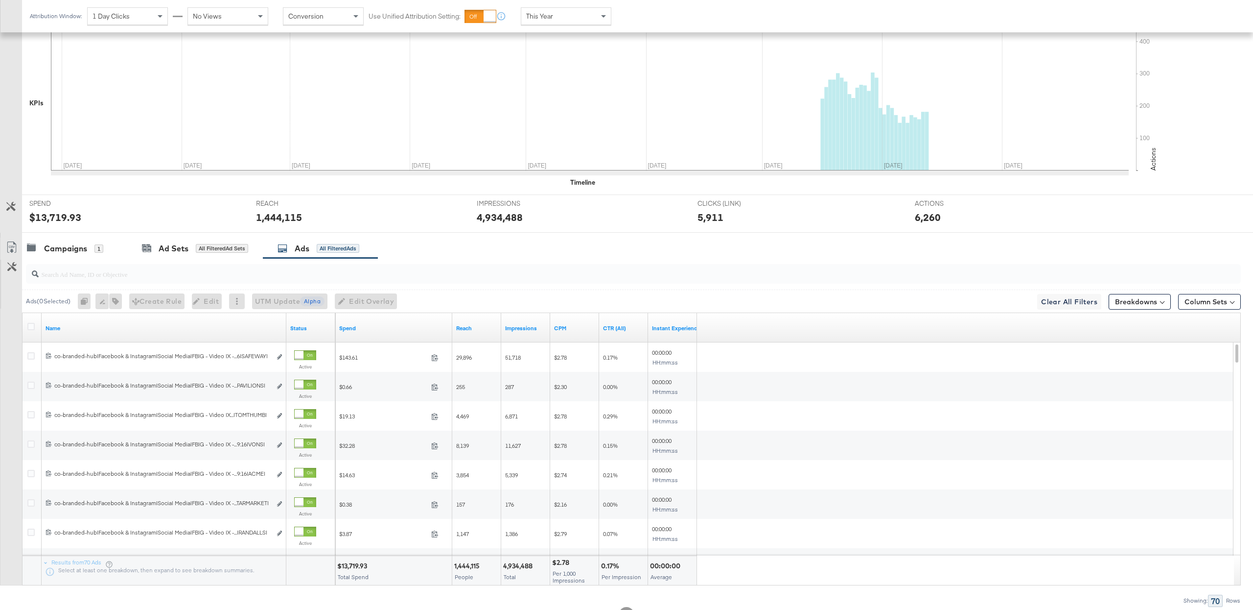
scroll to position [237, 0]
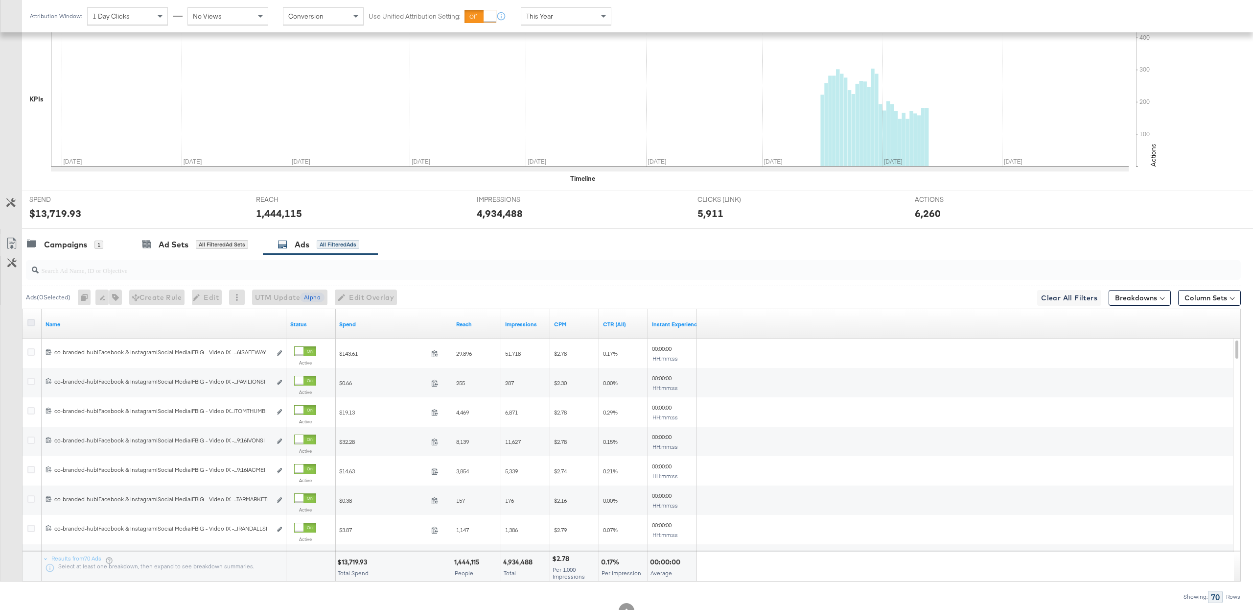
click at [31, 325] on icon at bounding box center [30, 322] width 7 height 7
click at [0, 0] on input "checkbox" at bounding box center [0, 0] width 0 height 0
click at [118, 300] on icon "button" at bounding box center [114, 297] width 7 height 7
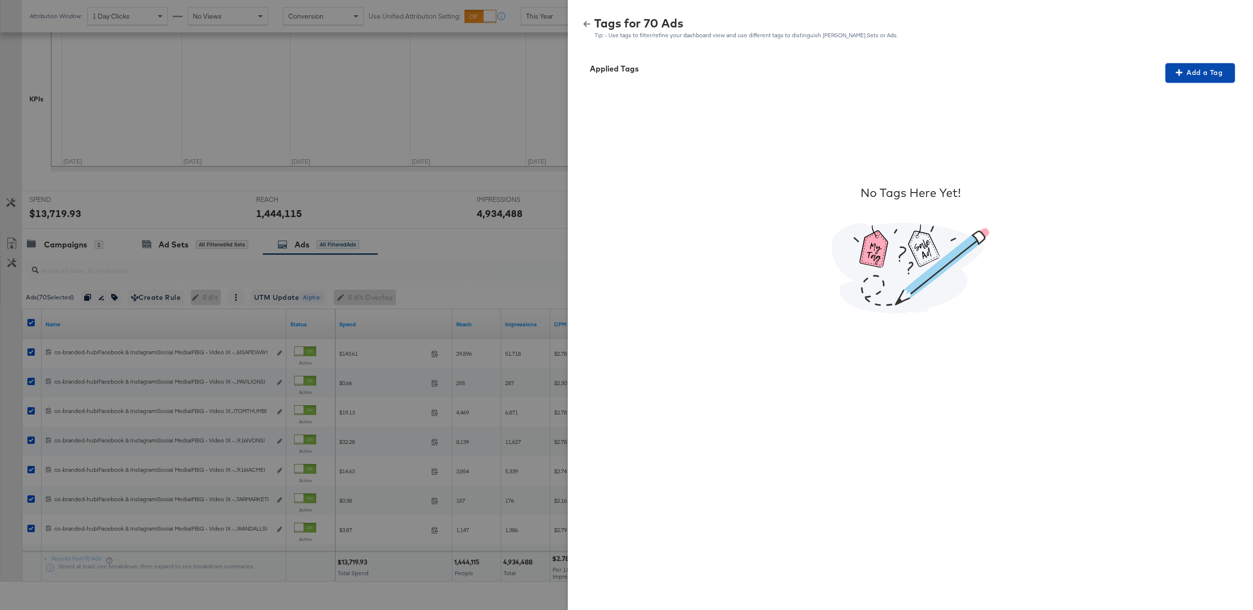
click at [1194, 67] on span "Add a Tag" at bounding box center [1201, 73] width 62 height 12
click at [1192, 74] on span "Add a Tag" at bounding box center [1201, 73] width 62 height 12
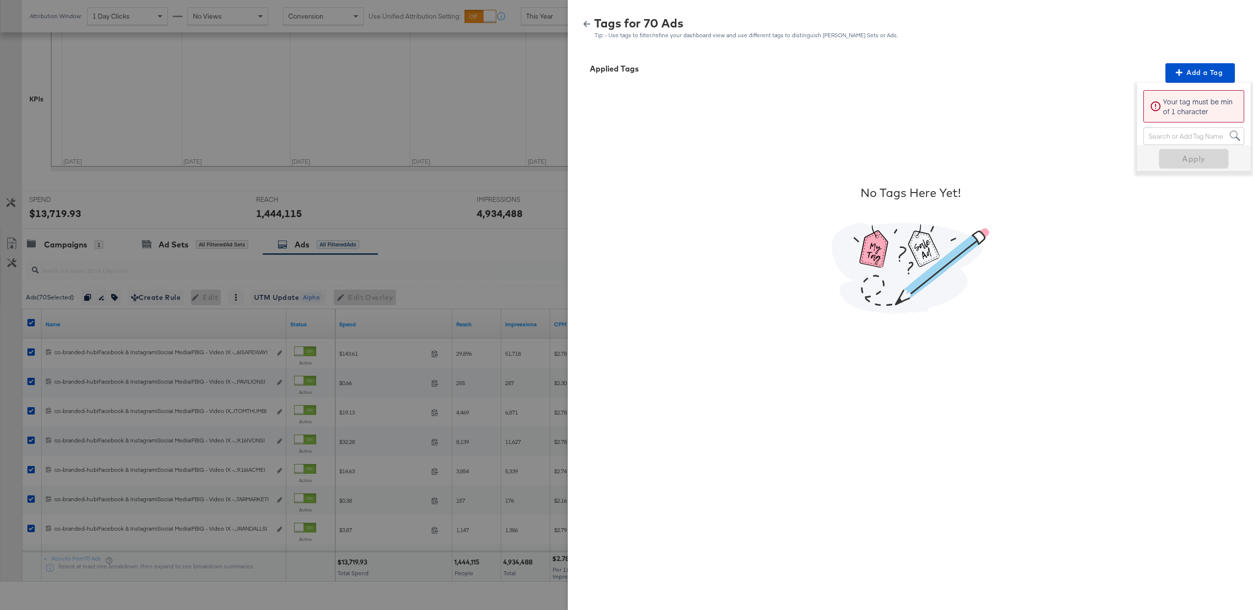
click at [1158, 139] on div "Search or Add Tag Name" at bounding box center [1194, 136] width 100 height 17
type input "digital c"
click at [1186, 161] on span "Apply" at bounding box center [1194, 159] width 62 height 14
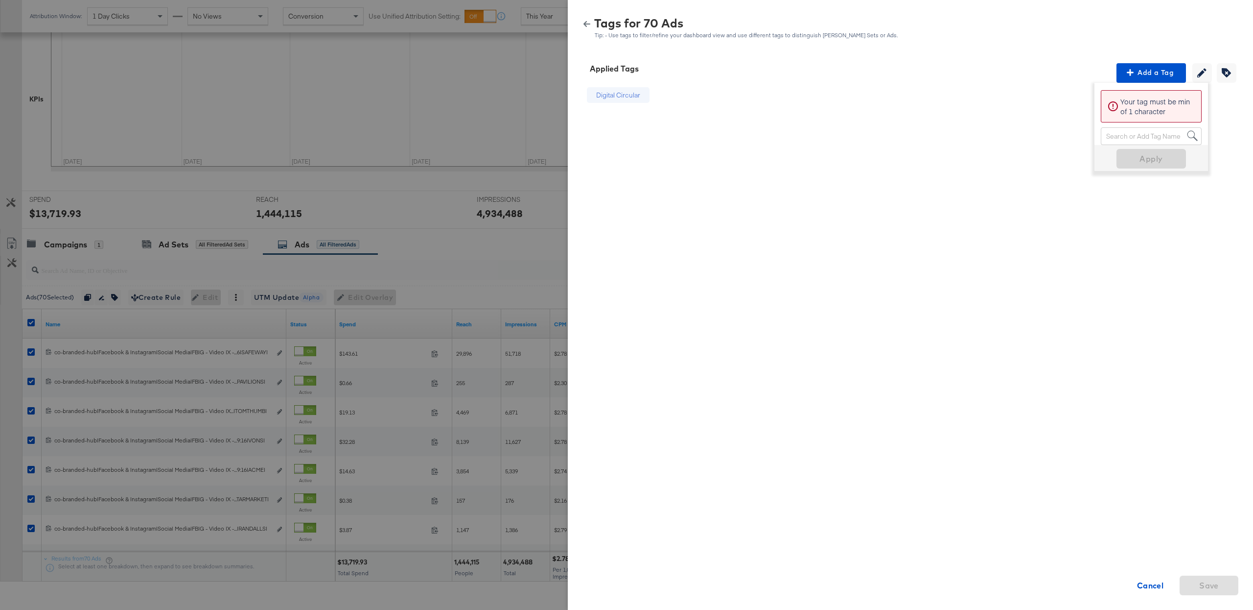
click at [585, 23] on icon "button" at bounding box center [587, 24] width 7 height 6
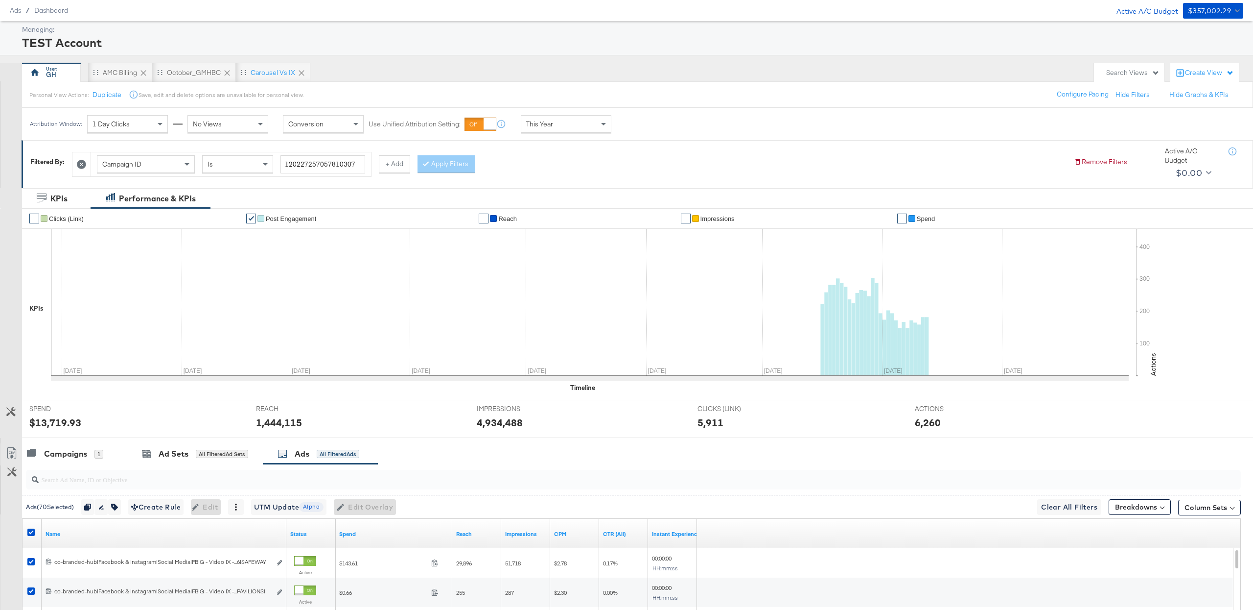
scroll to position [0, 0]
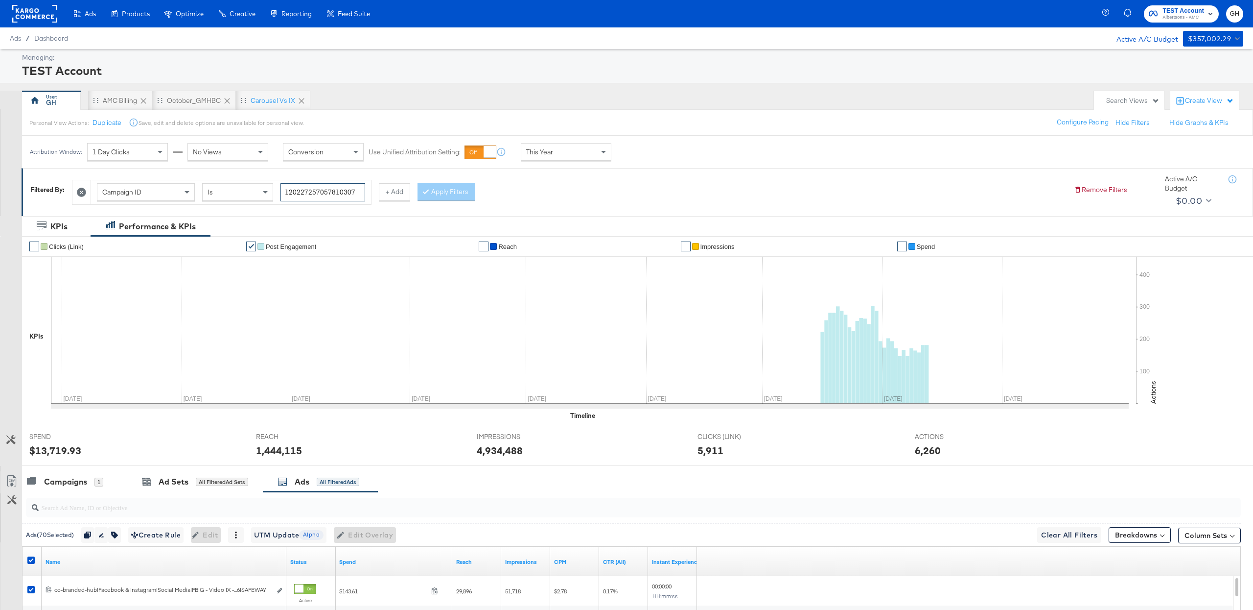
click at [300, 192] on input "120227257057810307" at bounding box center [323, 192] width 85 height 18
paste input "950934017"
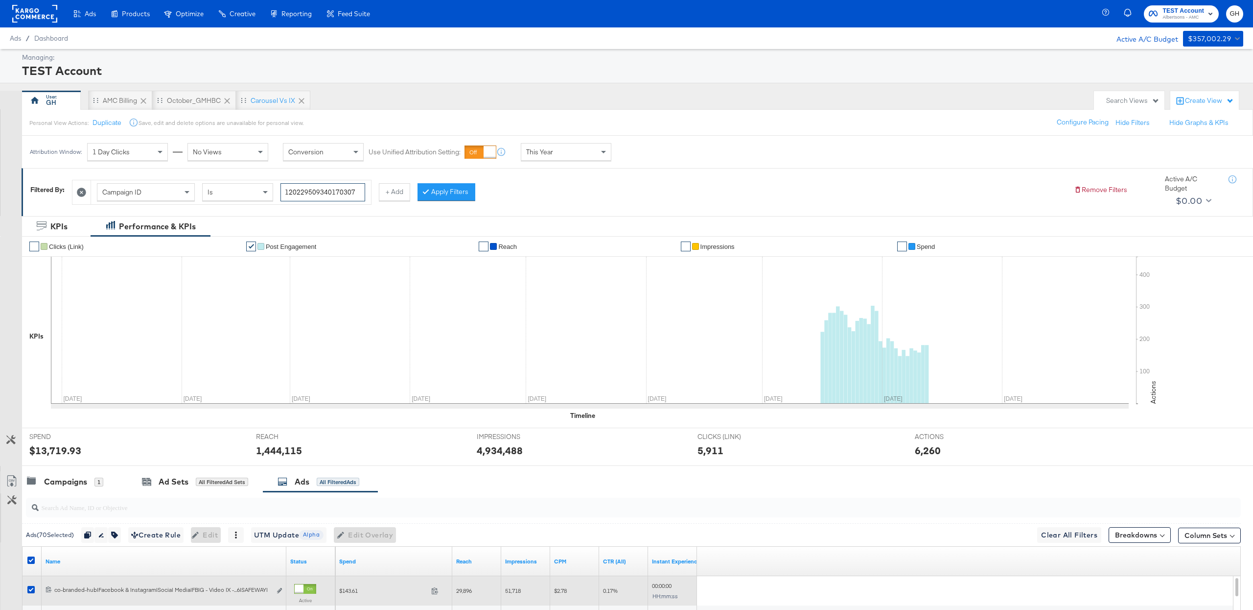
type input "120229509340170307"
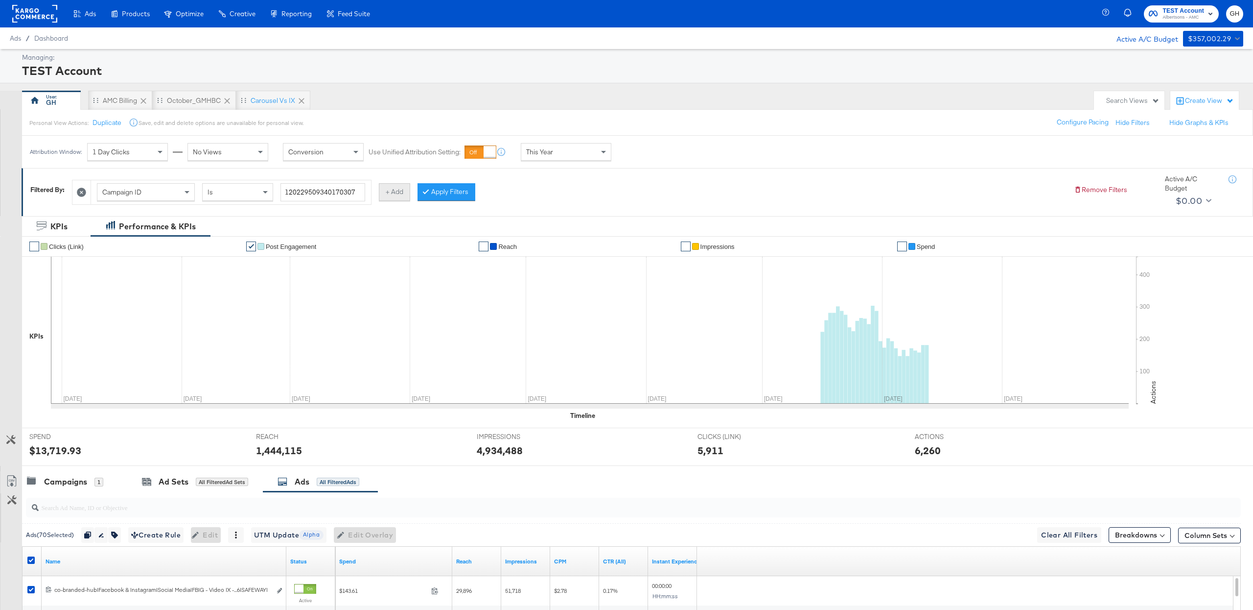
click at [394, 193] on button "+ Add" at bounding box center [394, 192] width 31 height 18
click at [487, 191] on div "Campaign Name" at bounding box center [453, 192] width 97 height 17
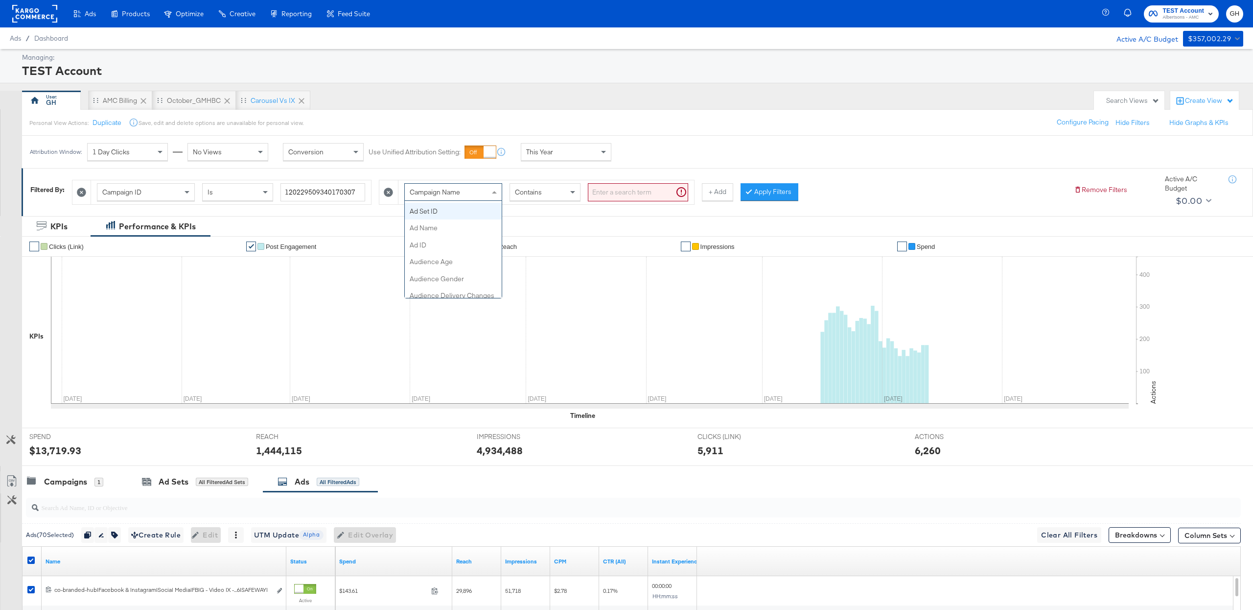
scroll to position [164, 0]
click at [597, 192] on input "search" at bounding box center [638, 192] width 100 height 18
paste input "Instant Experience"
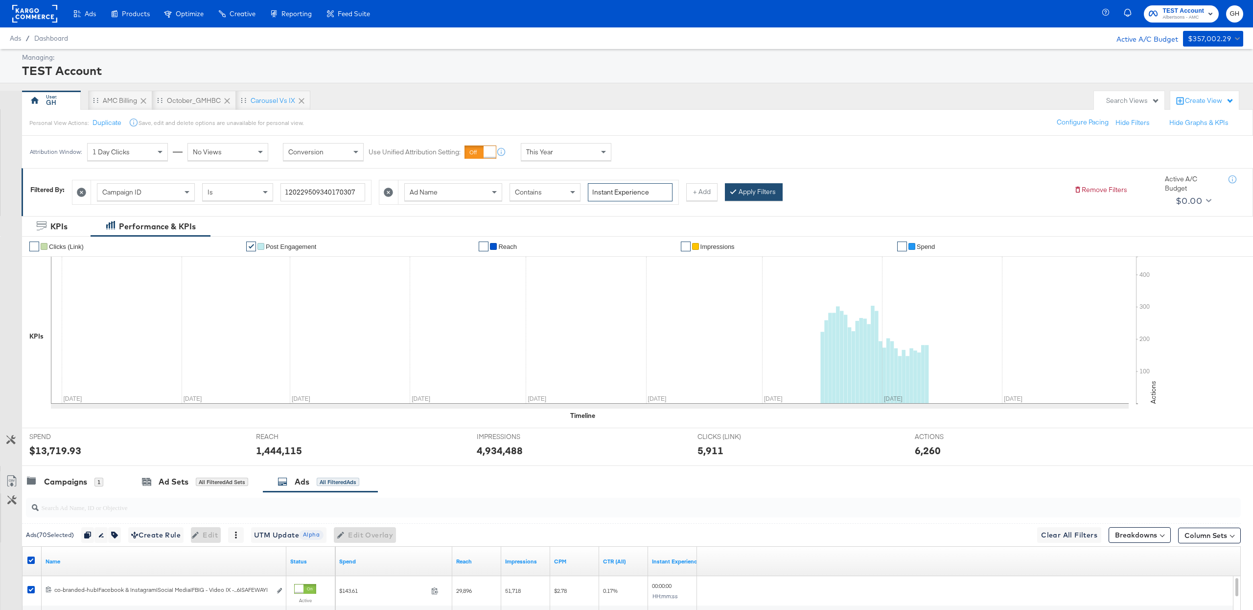
type input "Instant Experience"
click at [762, 191] on button "Apply Filters" at bounding box center [754, 192] width 58 height 18
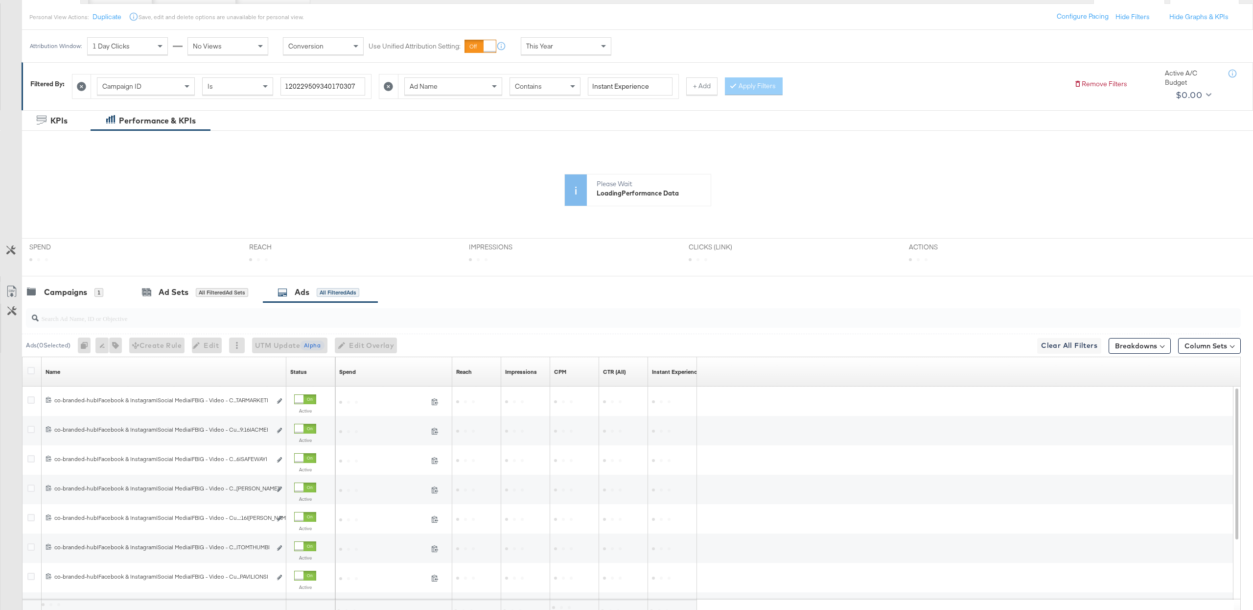
scroll to position [110, 0]
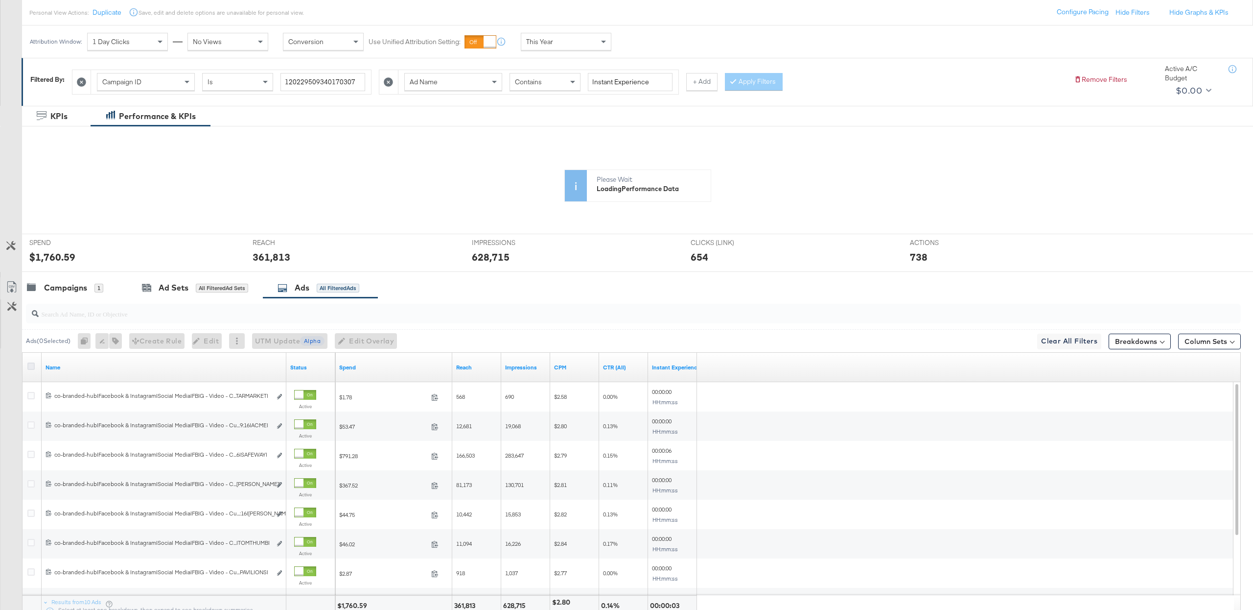
click at [30, 367] on icon at bounding box center [30, 365] width 7 height 7
click at [0, 0] on input "checkbox" at bounding box center [0, 0] width 0 height 0
click at [118, 347] on button "button" at bounding box center [113, 341] width 13 height 16
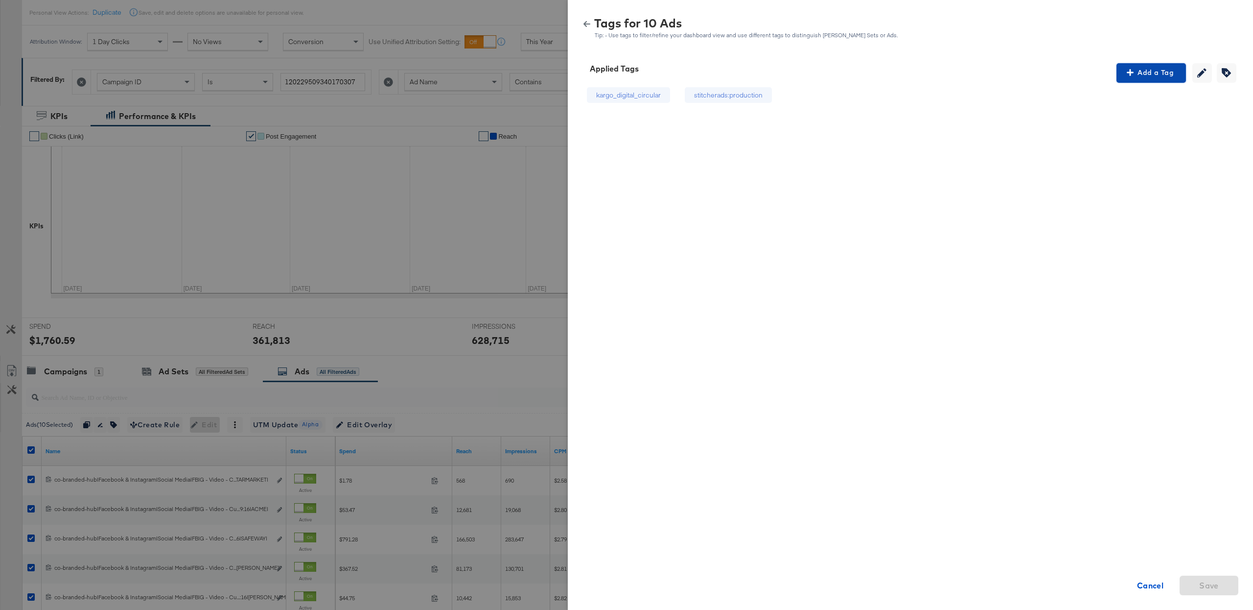
click at [1135, 73] on span "Add a Tag" at bounding box center [1152, 73] width 62 height 12
click at [1118, 135] on div "Search or Add Tag Name" at bounding box center [1152, 136] width 100 height 17
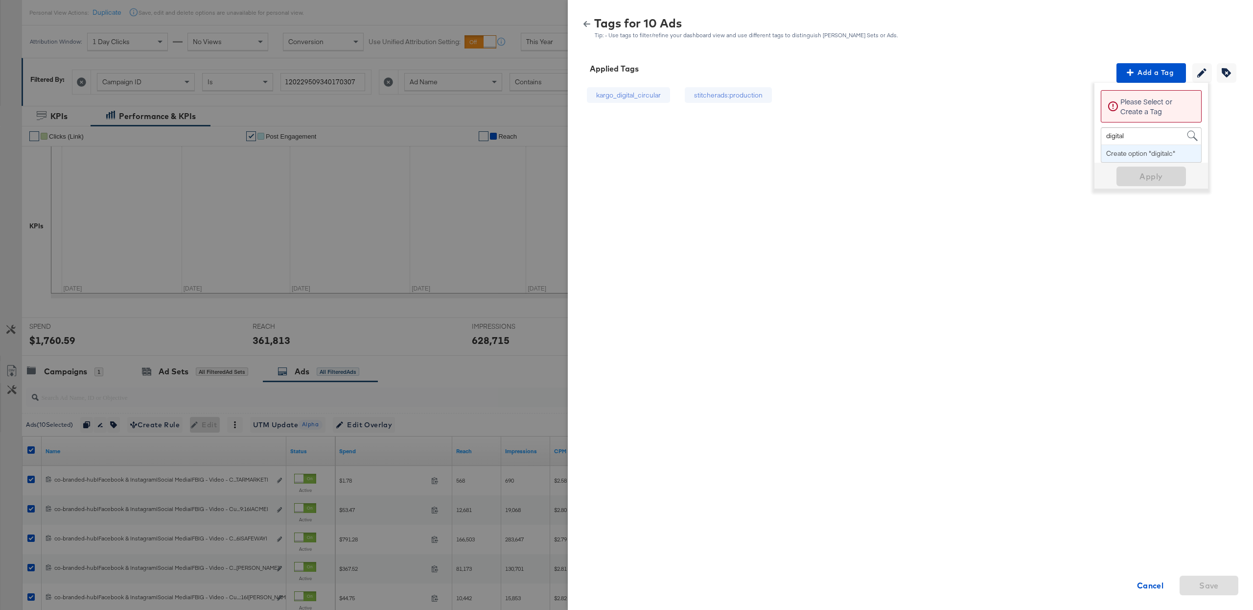
type input "digital"
click at [1141, 162] on span "Apply" at bounding box center [1152, 159] width 62 height 14
click at [588, 23] on icon "button" at bounding box center [587, 24] width 7 height 6
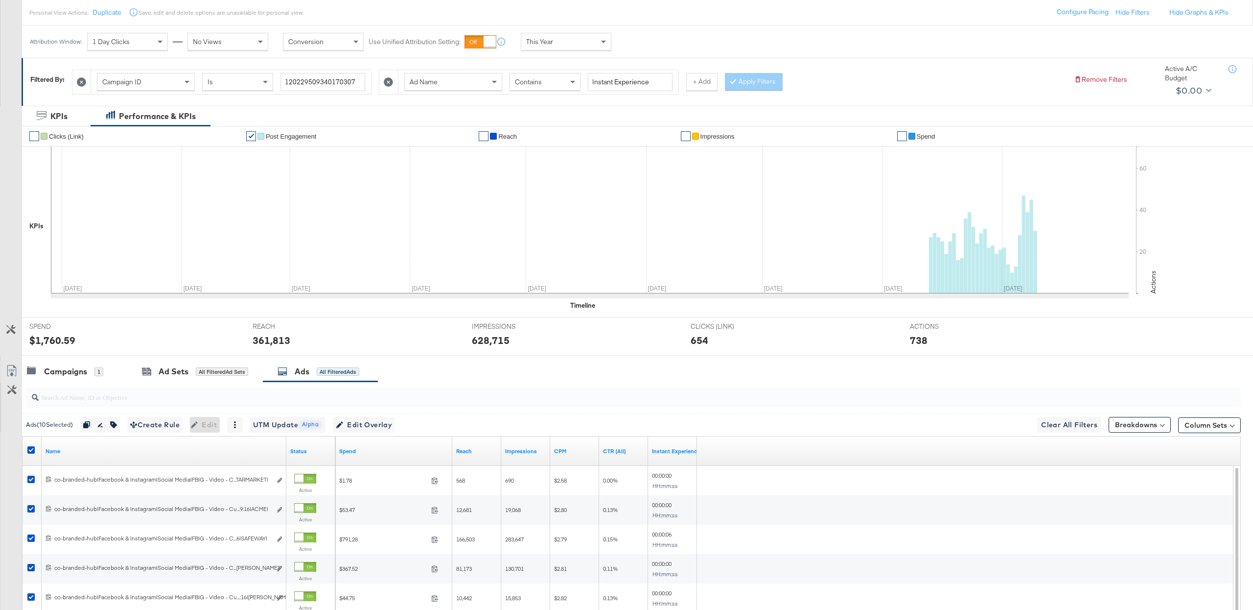
click at [554, 82] on div "Contains" at bounding box center [545, 81] width 70 height 17
click at [739, 87] on button "Apply Filters" at bounding box center [754, 82] width 58 height 18
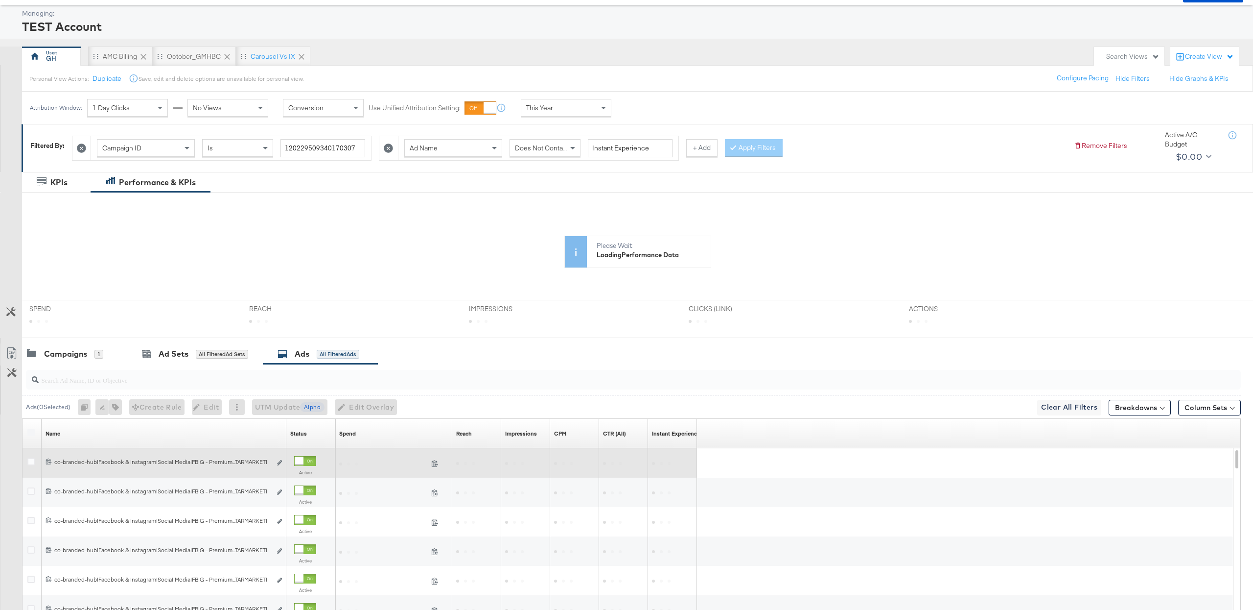
scroll to position [110, 0]
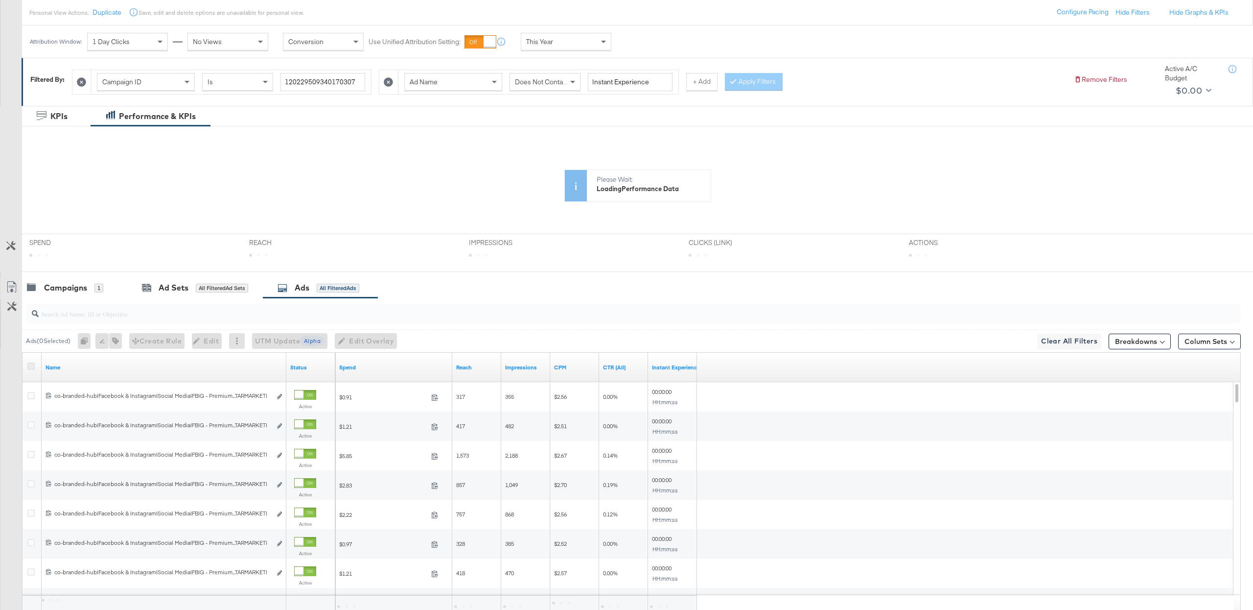
click at [33, 369] on icon at bounding box center [30, 365] width 7 height 7
click at [0, 0] on input "checkbox" at bounding box center [0, 0] width 0 height 0
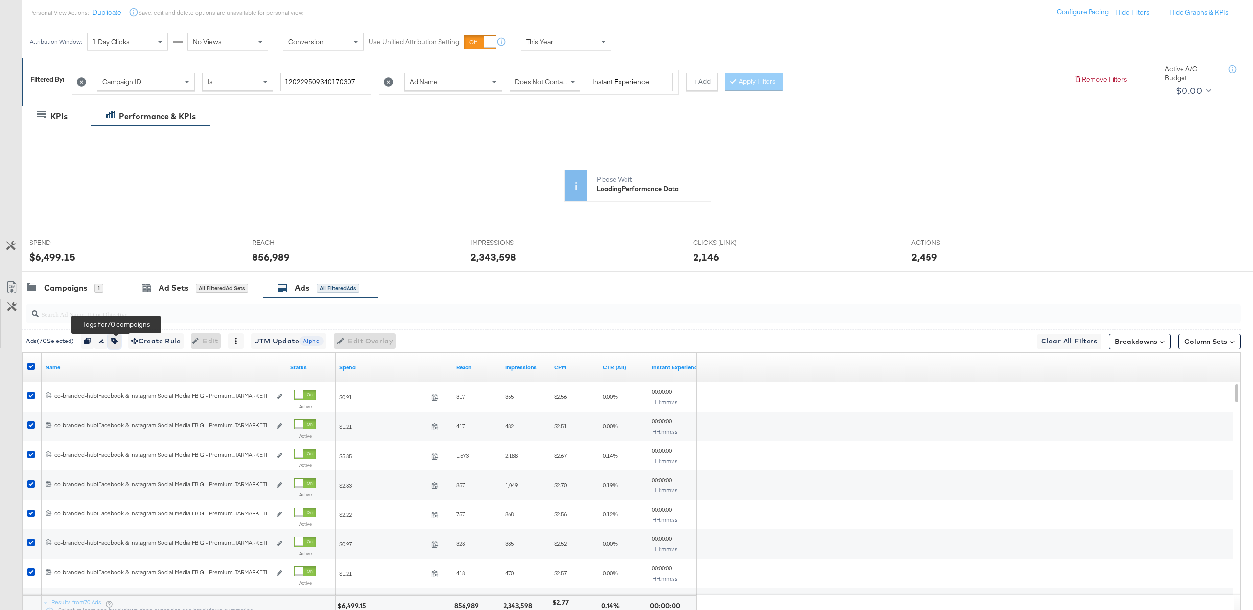
click at [116, 340] on icon "button" at bounding box center [114, 340] width 7 height 7
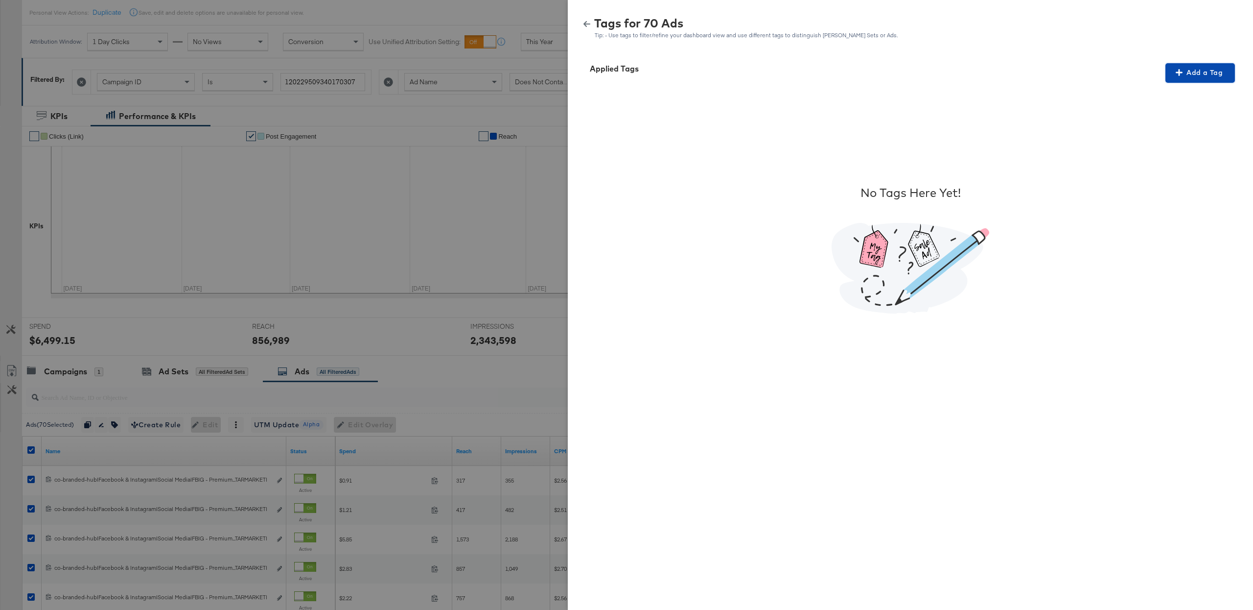
click at [1198, 73] on span "Add a Tag" at bounding box center [1201, 73] width 62 height 12
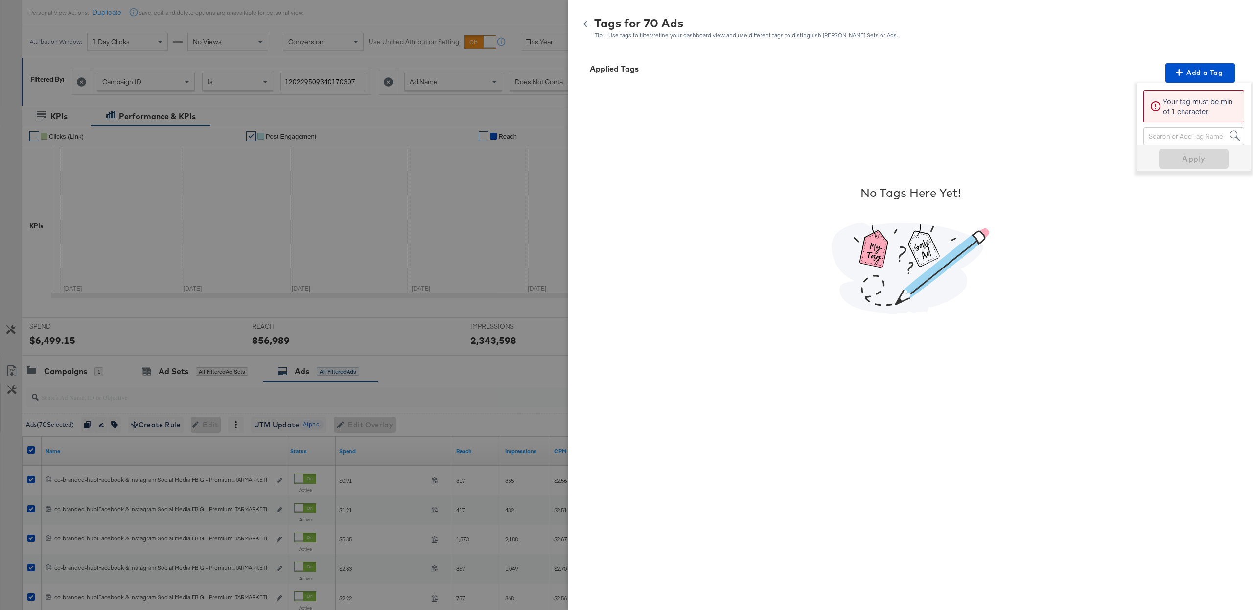
click at [1165, 140] on div "Search or Add Tag Name" at bounding box center [1194, 136] width 100 height 17
type input "[PERSON_NAME]"
click at [1183, 188] on span "Apply" at bounding box center [1194, 190] width 62 height 14
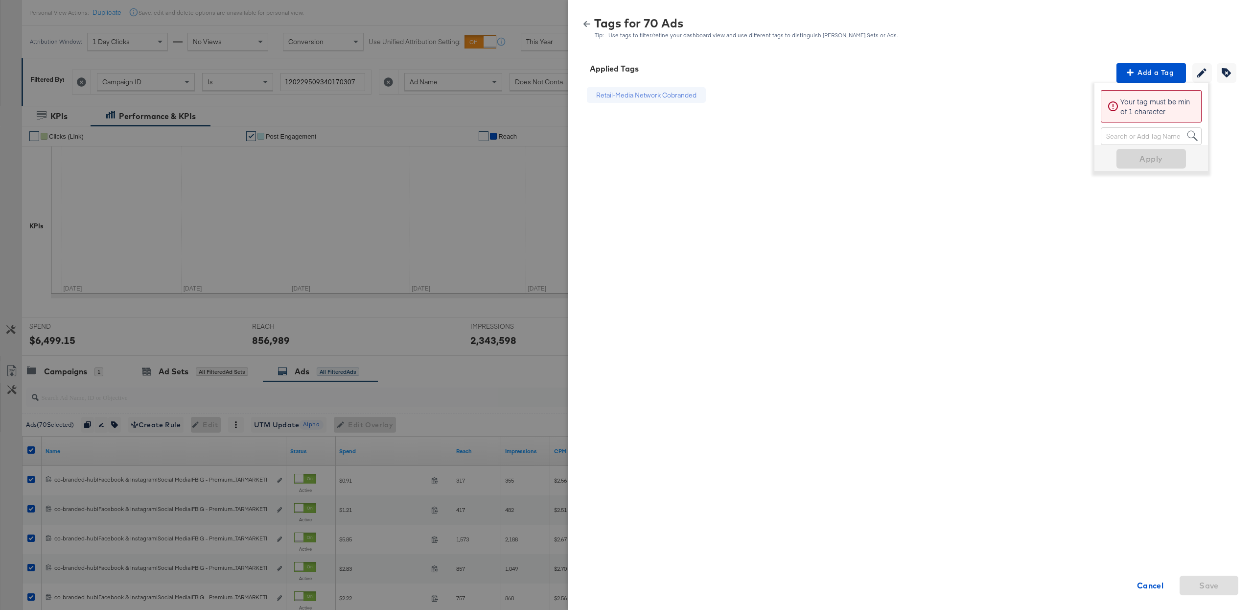
click at [586, 26] on icon "button" at bounding box center [587, 24] width 7 height 7
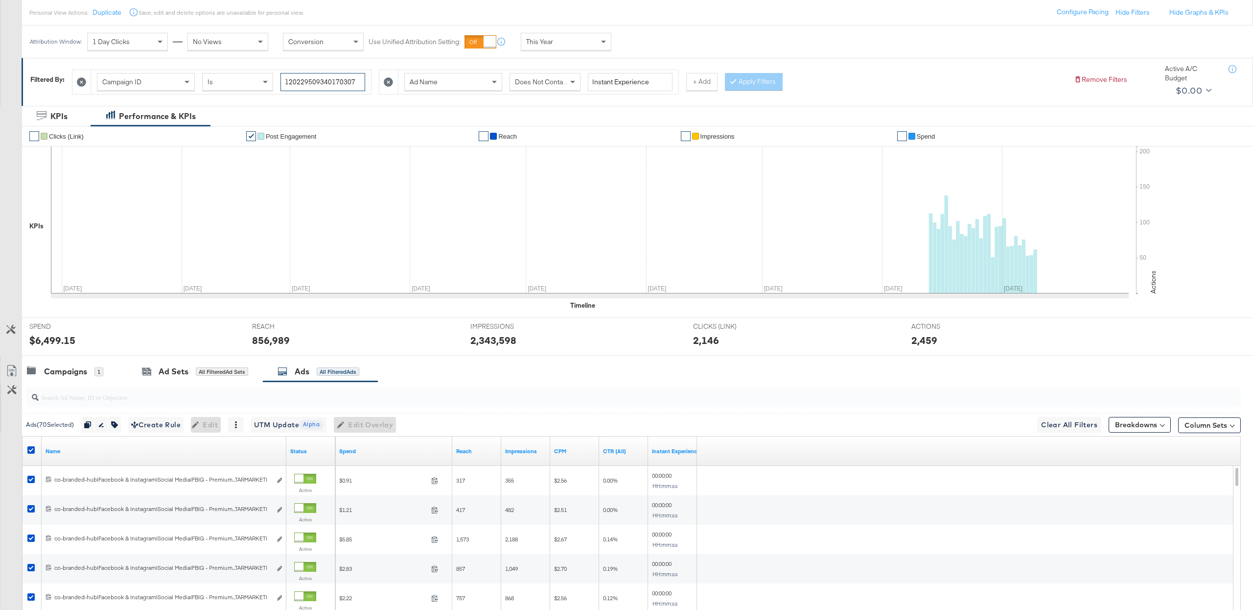
click at [306, 87] on input "120229509340170307" at bounding box center [323, 82] width 85 height 18
paste input "46865685"
type input "120229468656850307"
click at [384, 84] on icon at bounding box center [388, 81] width 9 height 9
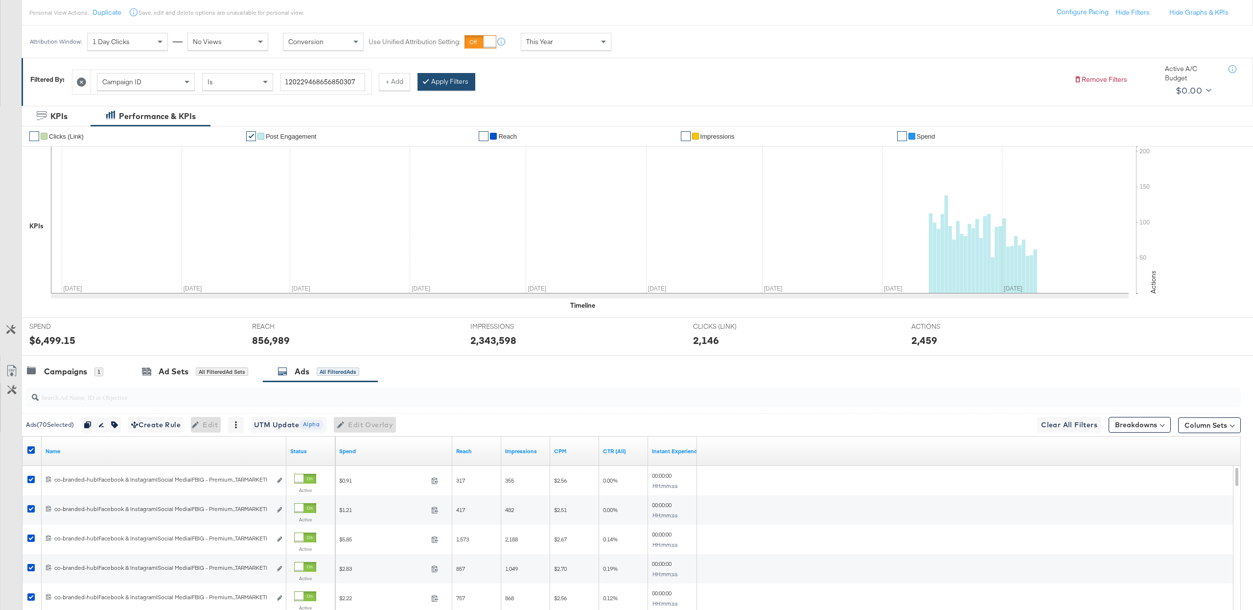
click at [427, 86] on div at bounding box center [427, 81] width 7 height 9
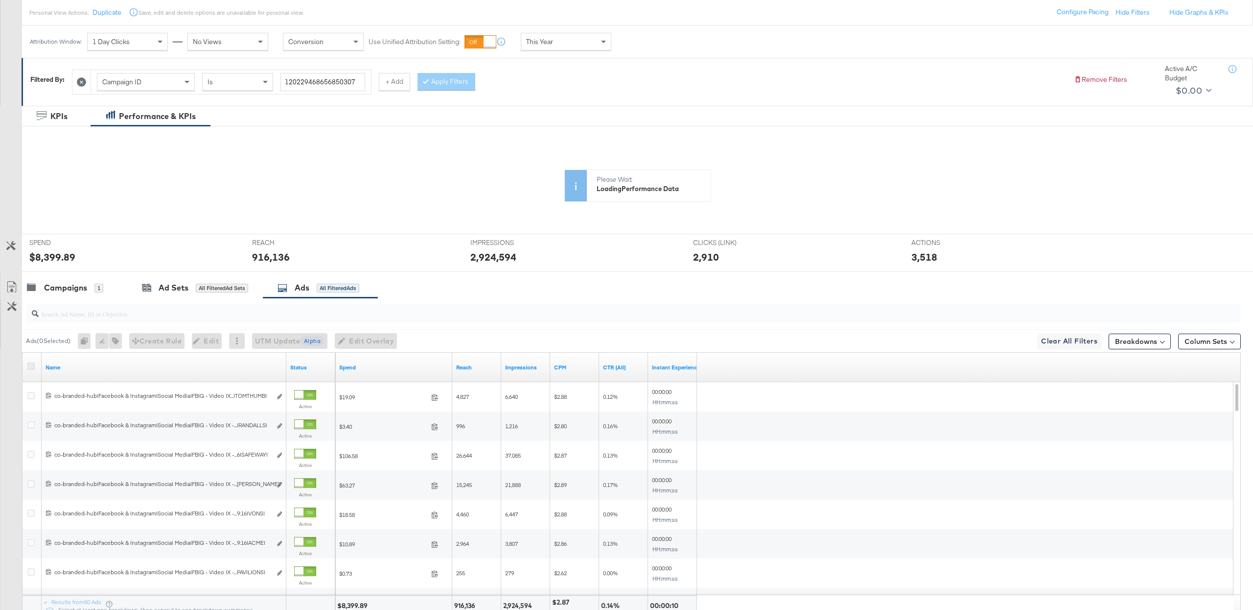
click at [29, 370] on icon at bounding box center [30, 365] width 7 height 7
click at [0, 0] on input "checkbox" at bounding box center [0, 0] width 0 height 0
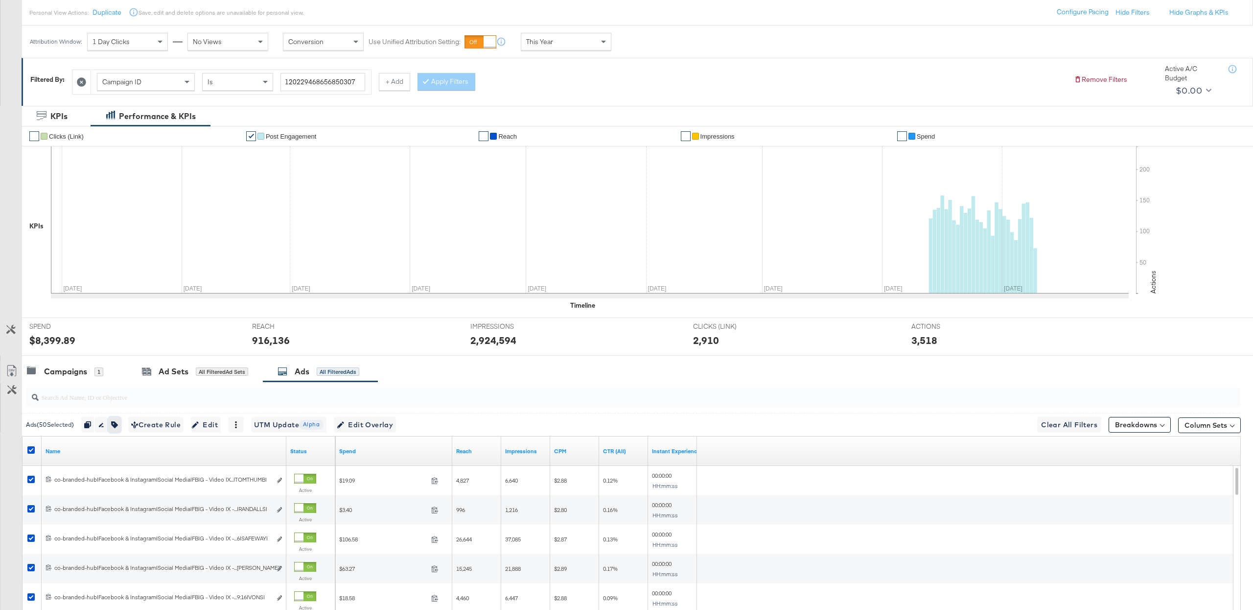
click at [117, 427] on icon "button" at bounding box center [114, 424] width 7 height 7
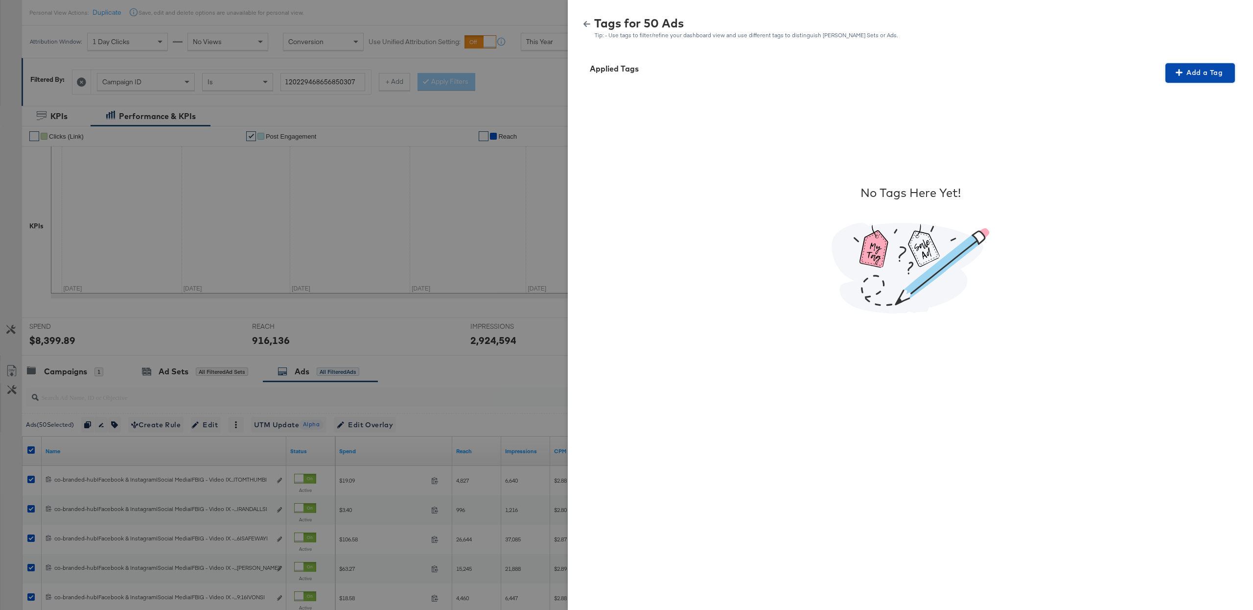
click at [1186, 67] on span "Add a Tag" at bounding box center [1201, 73] width 62 height 12
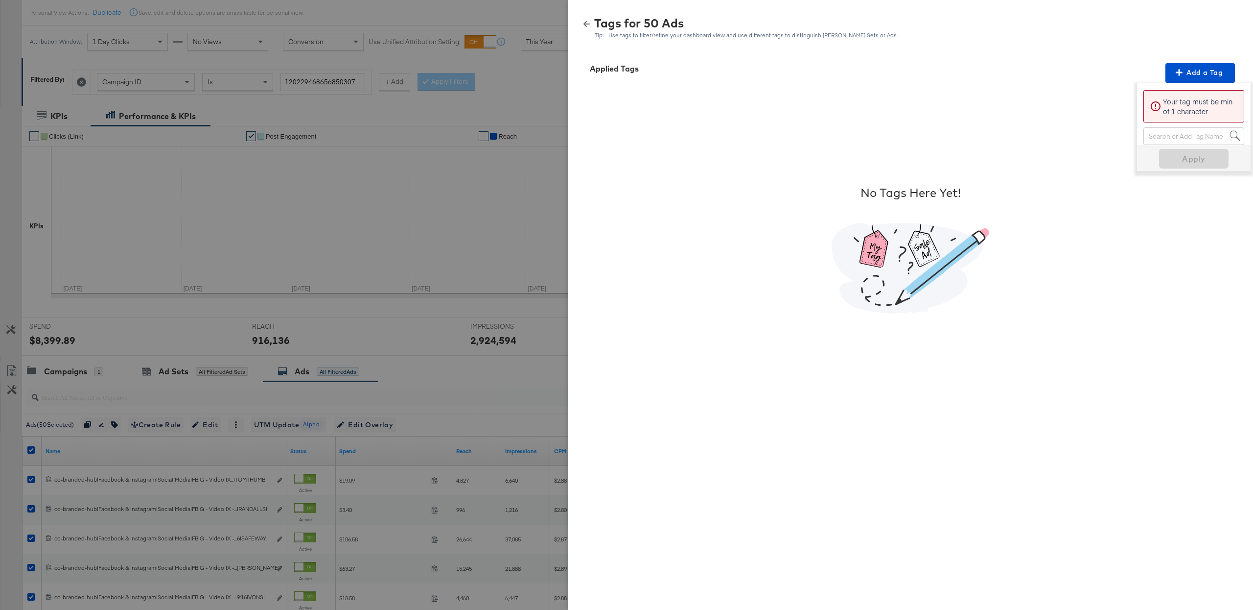
click at [1164, 139] on div "Search or Add Tag Name" at bounding box center [1194, 136] width 100 height 17
type input "i"
type input "f"
type input "digit"
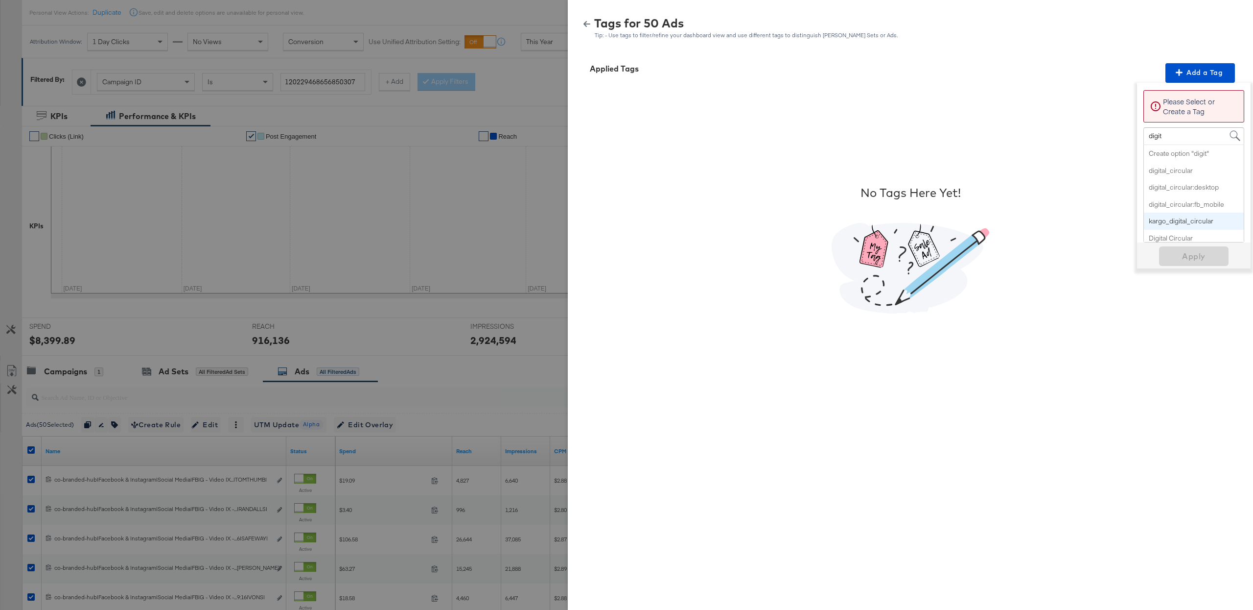
scroll to position [4, 0]
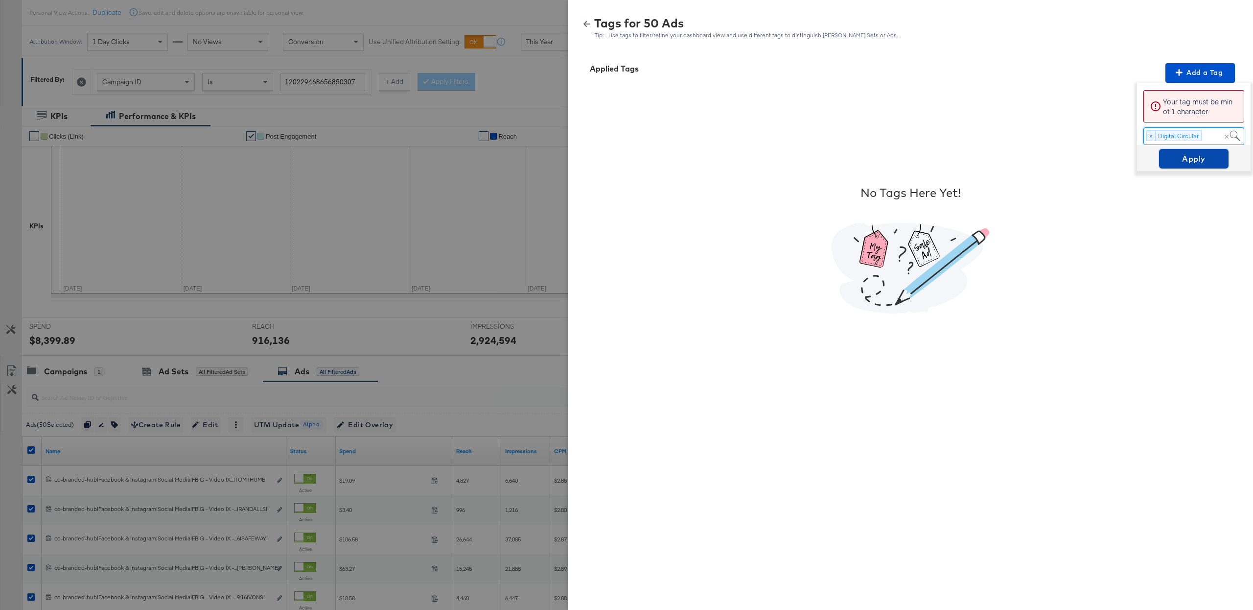
click at [1184, 158] on span "Apply" at bounding box center [1194, 159] width 62 height 14
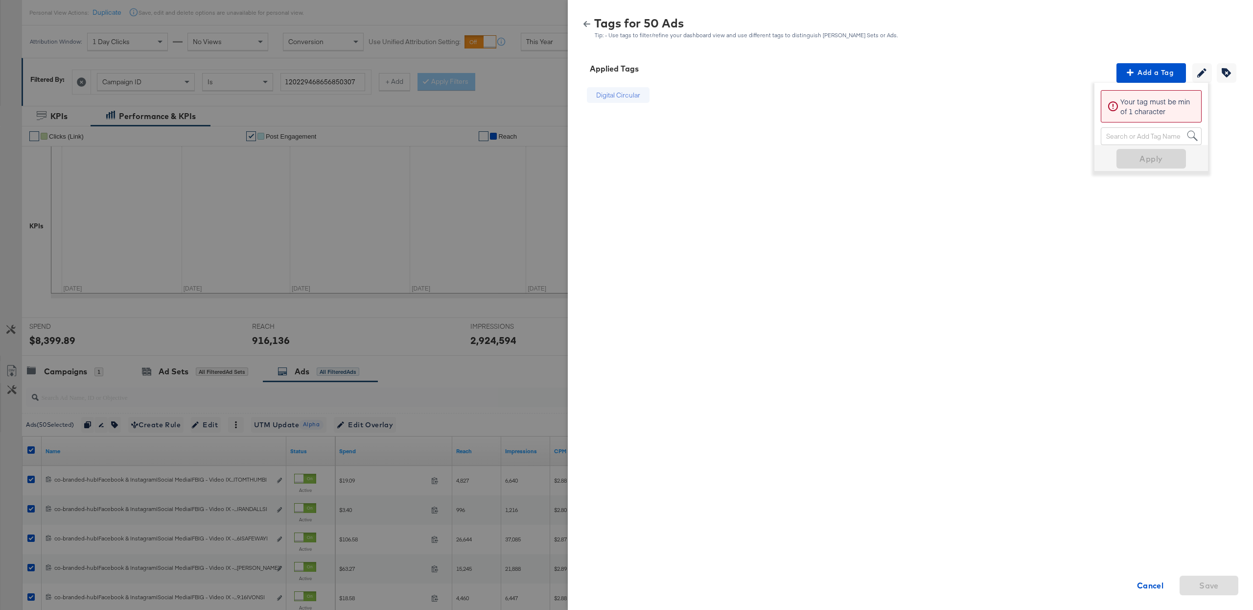
click at [581, 21] on button "button" at bounding box center [587, 24] width 15 height 7
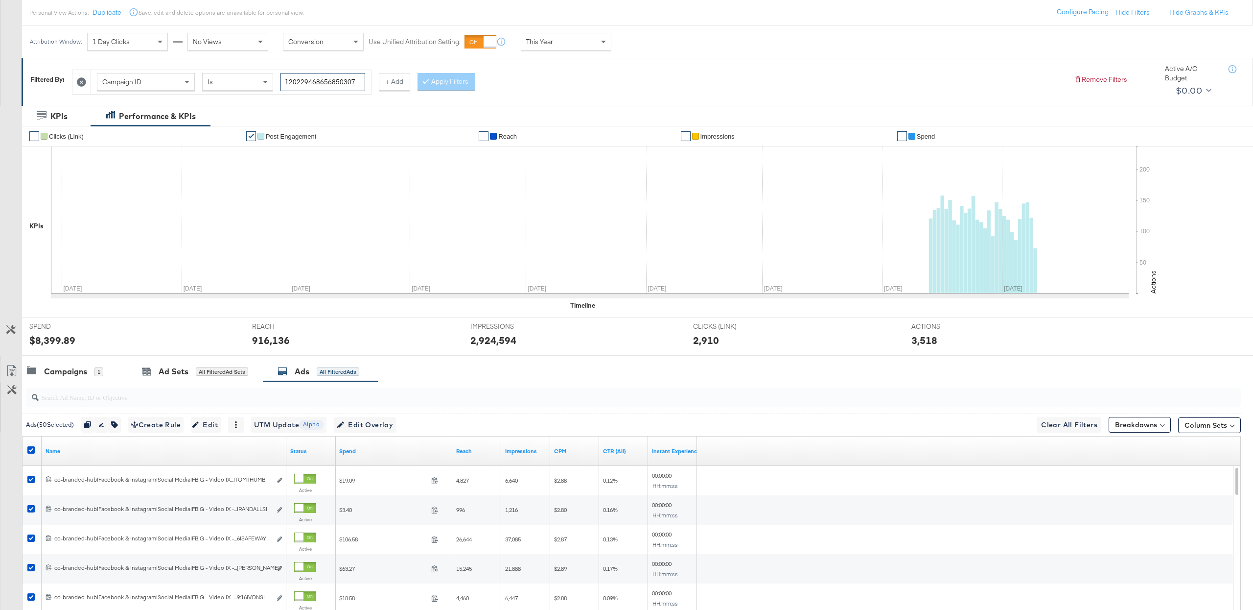
click at [312, 80] on input "120229468656850307" at bounding box center [323, 82] width 85 height 18
click at [312, 79] on input "120229468656850307" at bounding box center [323, 82] width 85 height 18
paste input "3082752383"
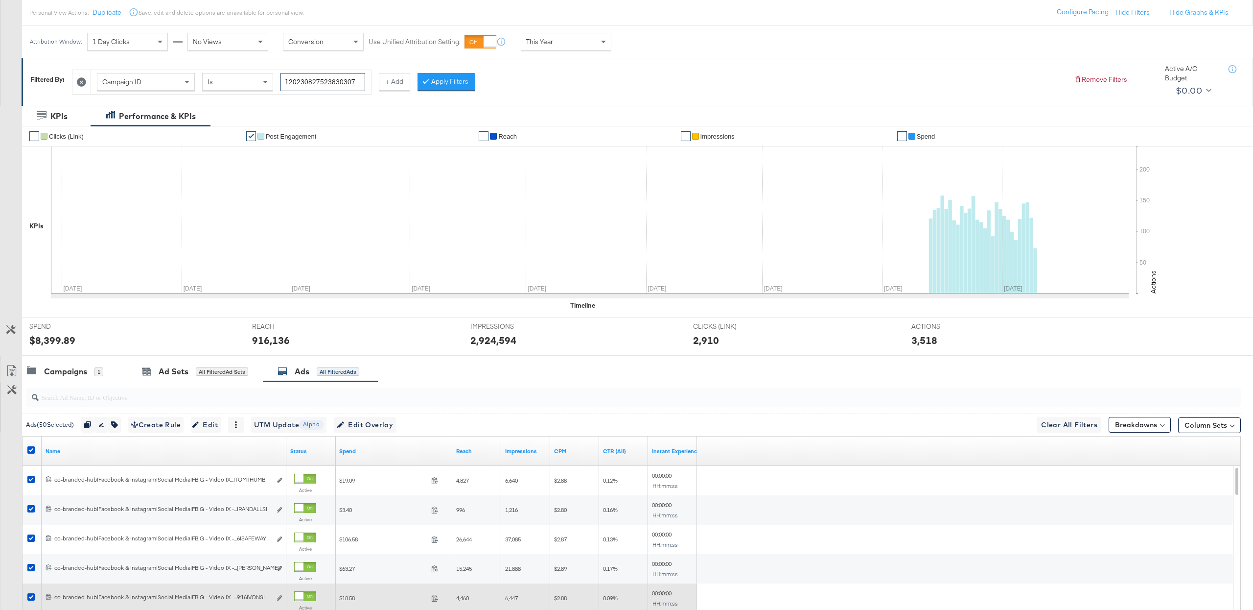
type input "120230827523830307"
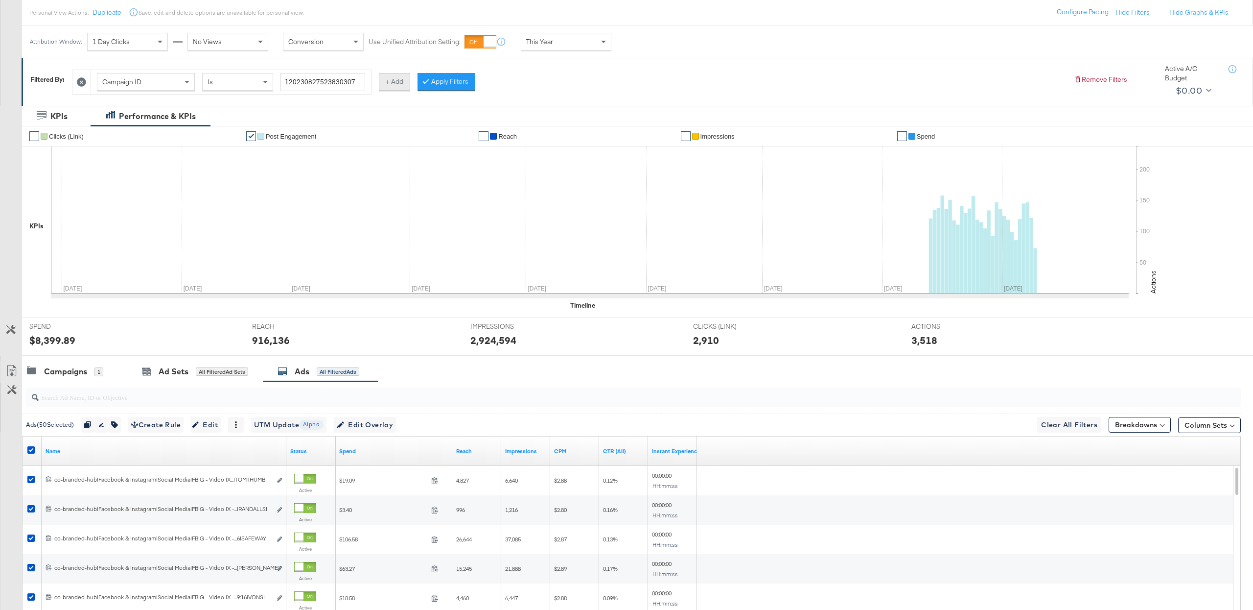
click at [387, 79] on button "+ Add" at bounding box center [394, 82] width 31 height 18
click at [485, 81] on div "Campaign Name" at bounding box center [453, 81] width 97 height 17
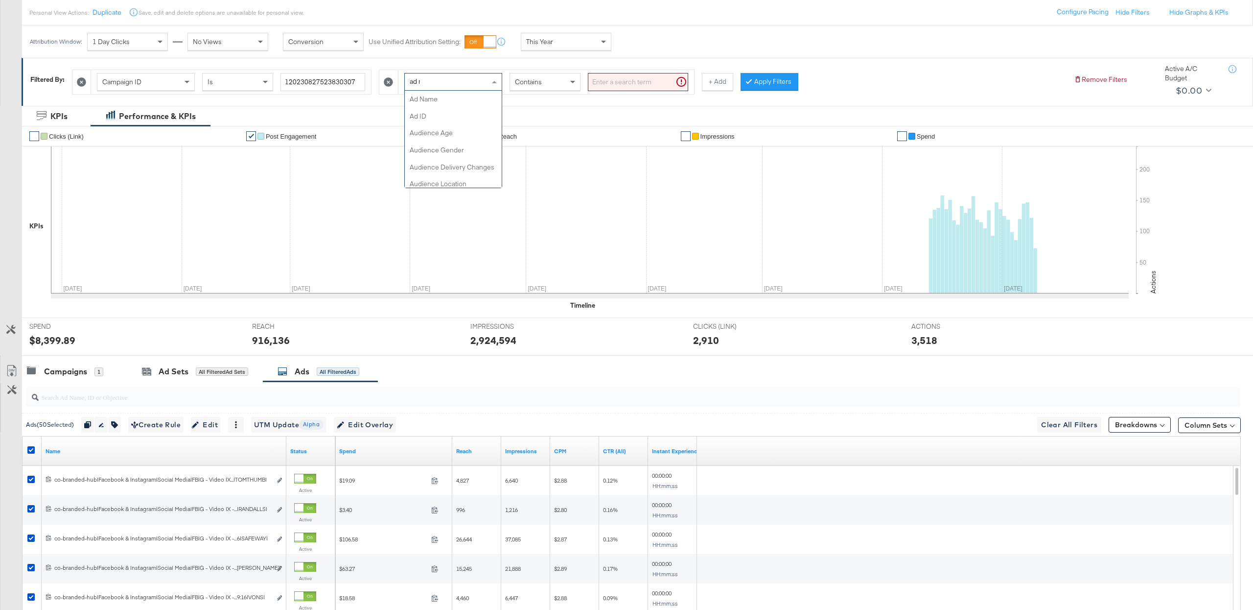
scroll to position [0, 0]
type input "ad na"
click at [588, 91] on input "search" at bounding box center [638, 82] width 100 height 18
paste input "Instant Experience"
type input "Instant Experience"
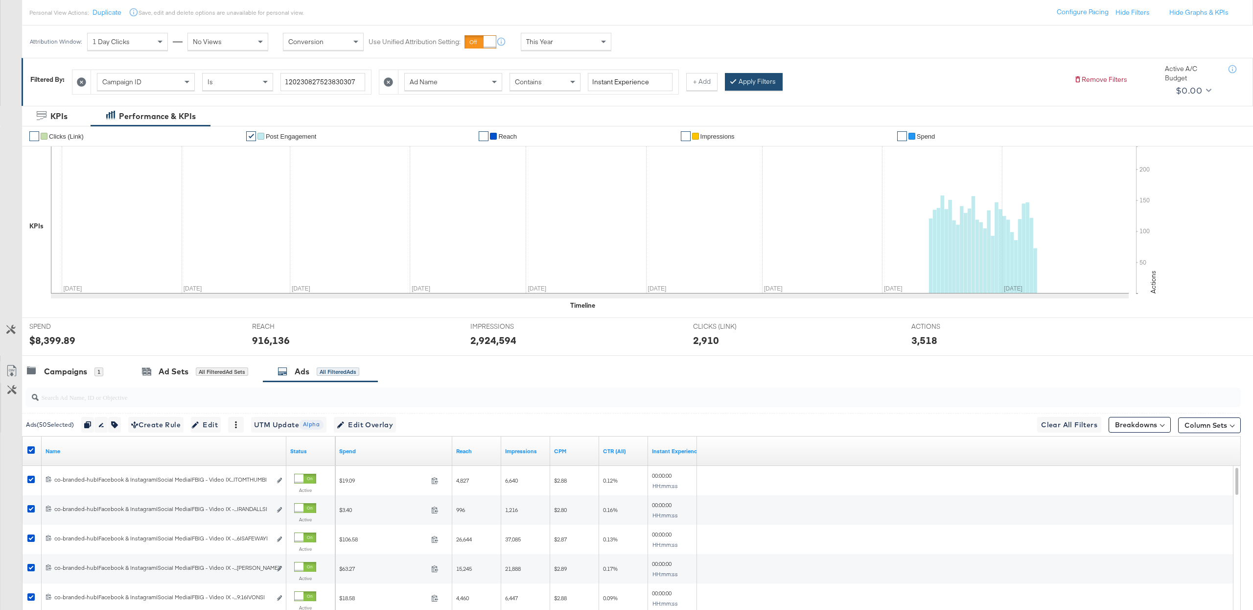
click at [753, 79] on button "Apply Filters" at bounding box center [754, 82] width 58 height 18
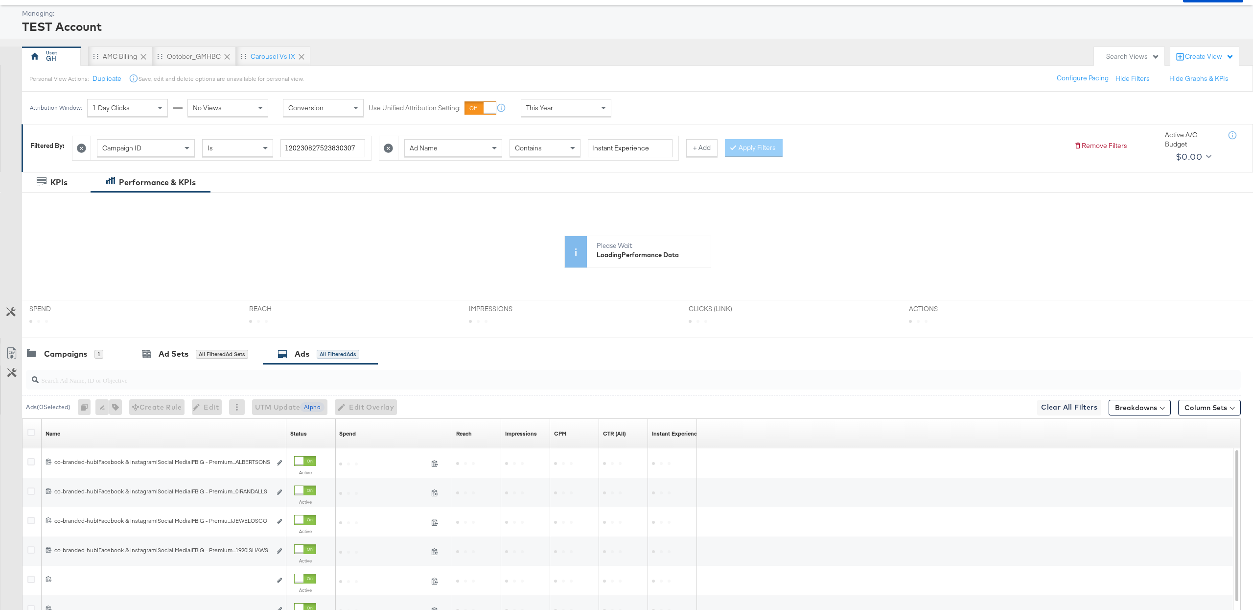
scroll to position [110, 0]
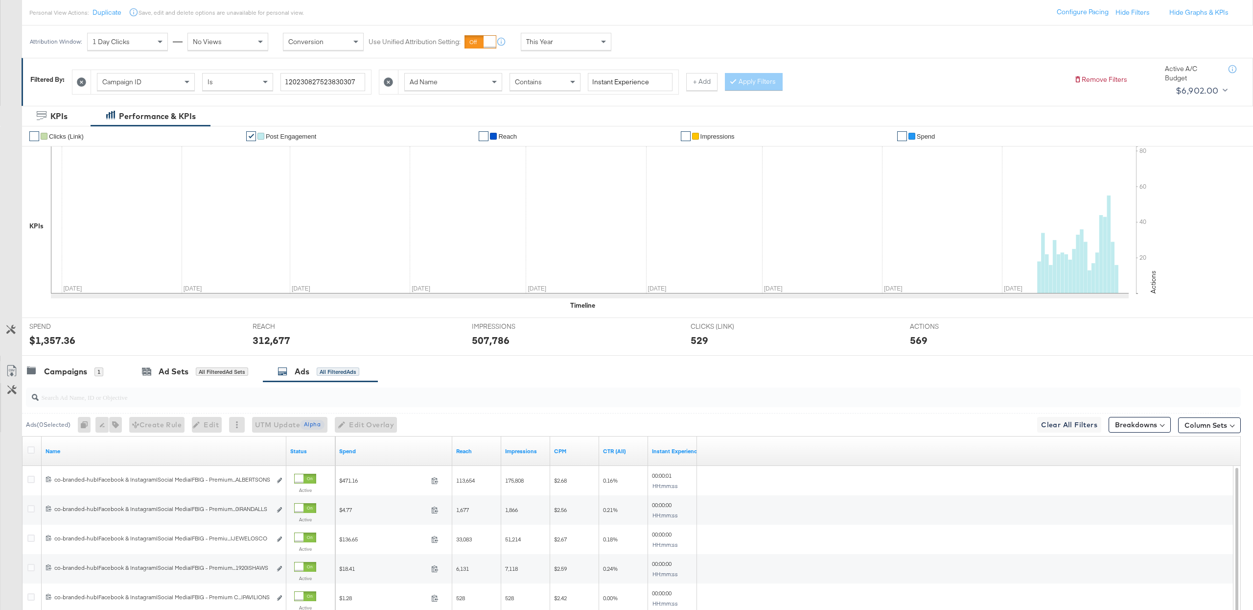
click at [34, 450] on div at bounding box center [32, 451] width 10 height 10
click at [32, 451] on icon at bounding box center [30, 449] width 7 height 7
click at [0, 0] on input "checkbox" at bounding box center [0, 0] width 0 height 0
click at [120, 426] on button "button" at bounding box center [113, 425] width 13 height 16
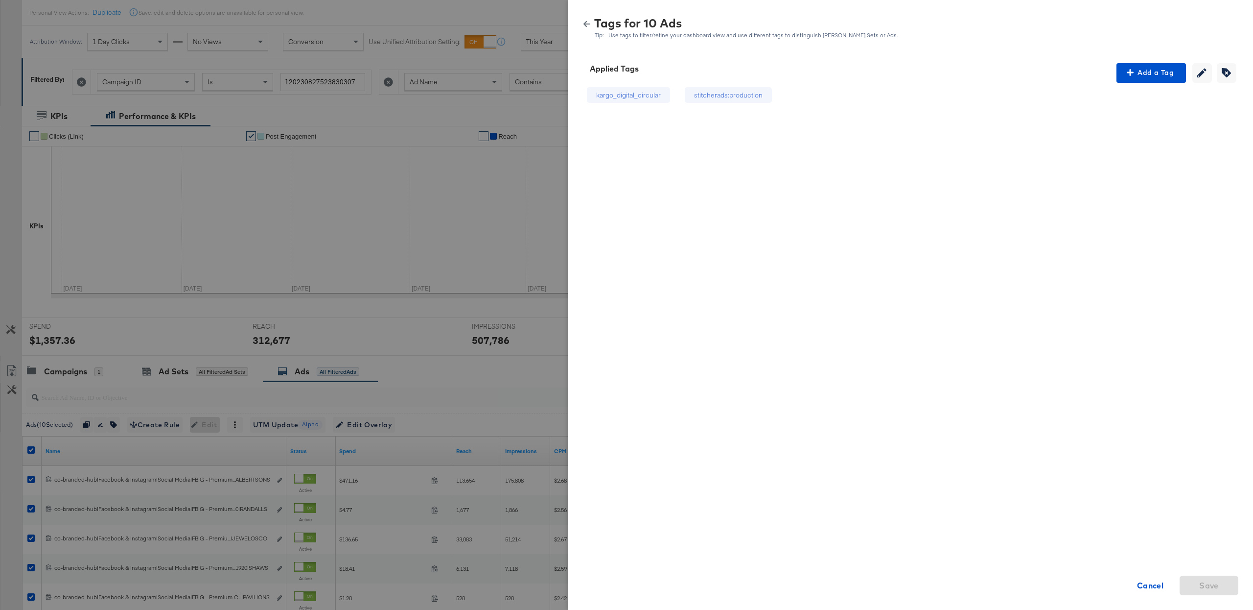
click at [1163, 90] on div "kargo_digital_circular stitcherads:production Cancel Save" at bounding box center [911, 249] width 662 height 333
click at [1149, 70] on span "Add a Tag" at bounding box center [1152, 73] width 62 height 12
click at [1128, 140] on div "Search or Add Tag Name" at bounding box center [1152, 136] width 100 height 17
type input "digital cir"
click at [1139, 157] on span "Apply" at bounding box center [1152, 159] width 62 height 14
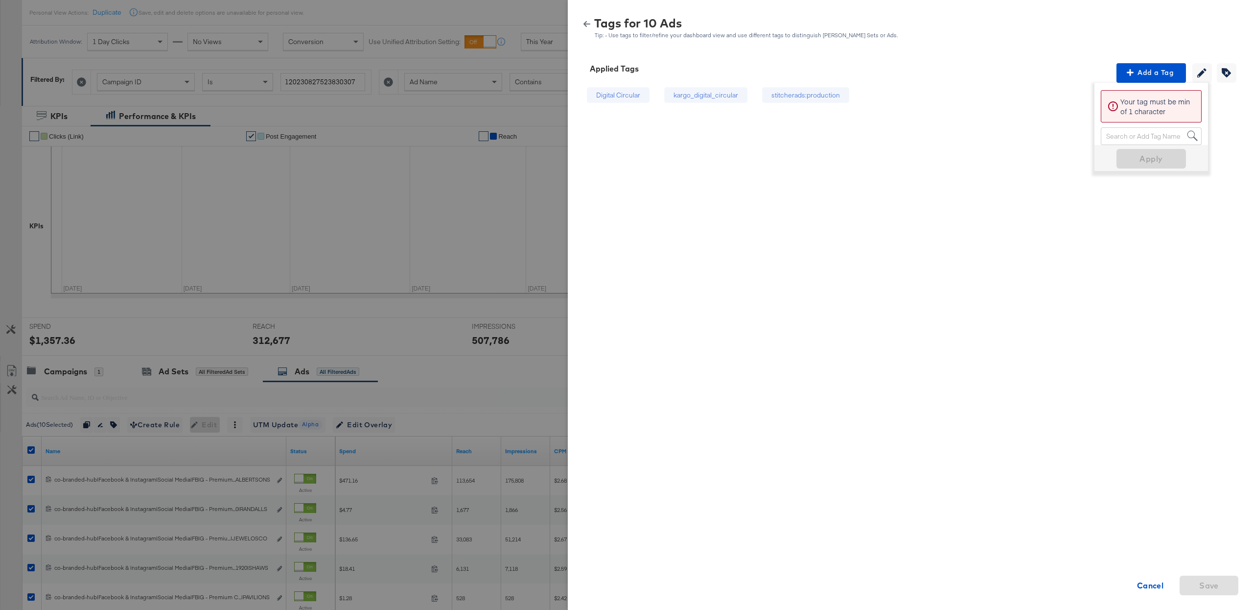
click at [584, 21] on icon "button" at bounding box center [587, 24] width 7 height 7
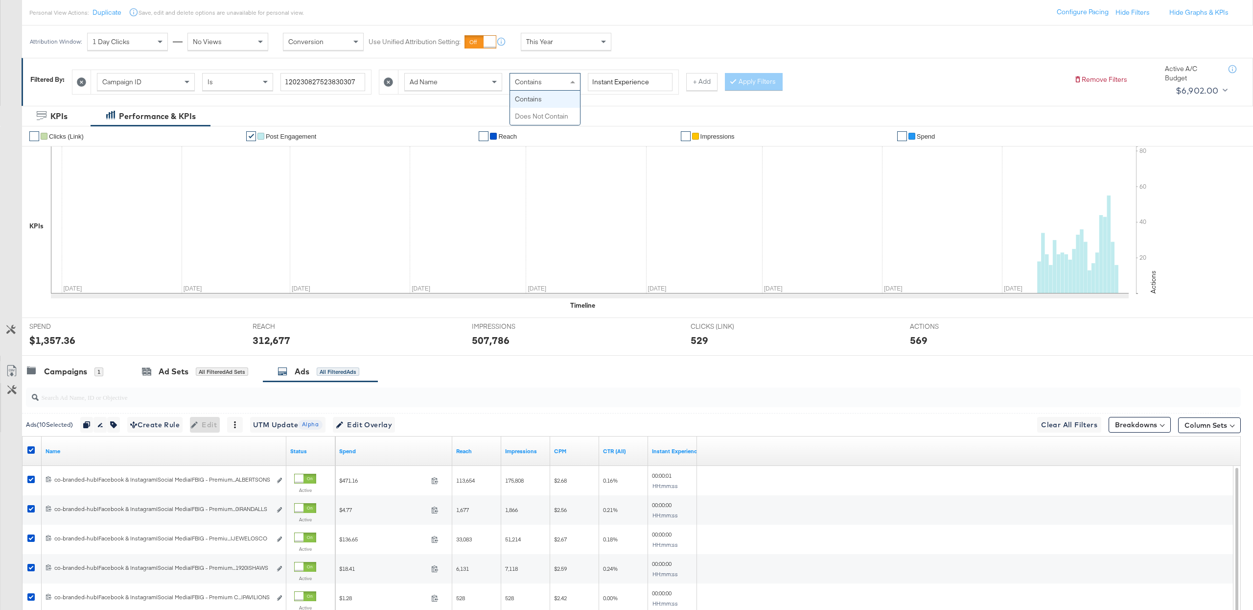
click at [555, 82] on div "Contains" at bounding box center [545, 81] width 70 height 17
drag, startPoint x: 738, startPoint y: 90, endPoint x: 473, endPoint y: 288, distance: 330.6
click at [738, 90] on button "Apply Filters" at bounding box center [754, 82] width 58 height 18
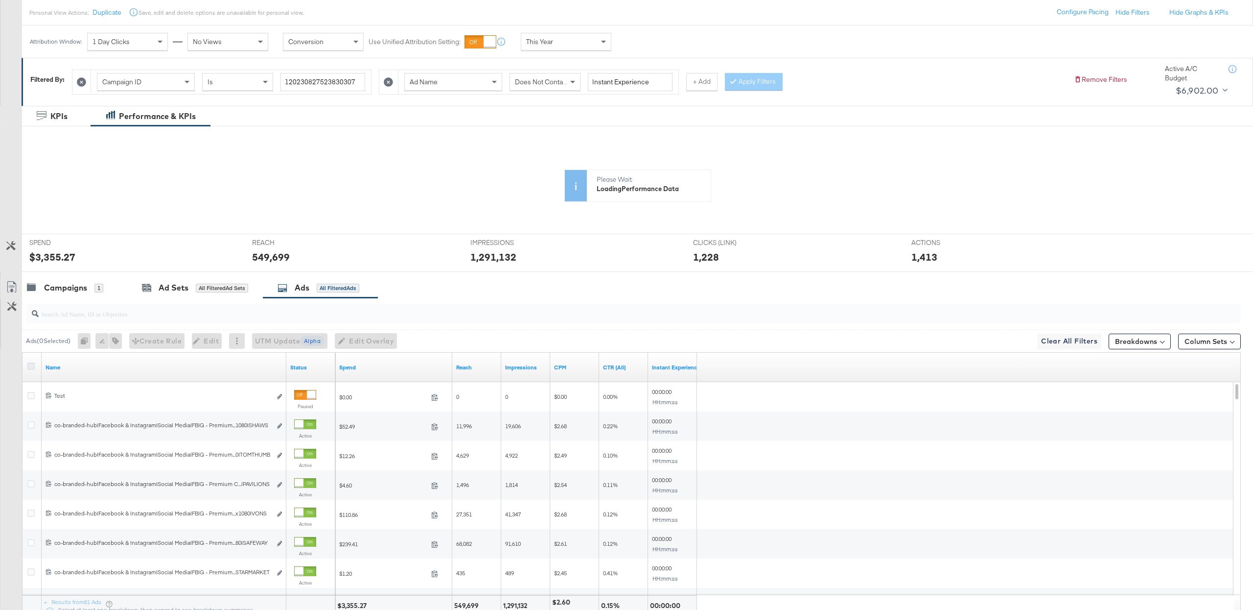
click at [31, 293] on icon at bounding box center [32, 288] width 10 height 10
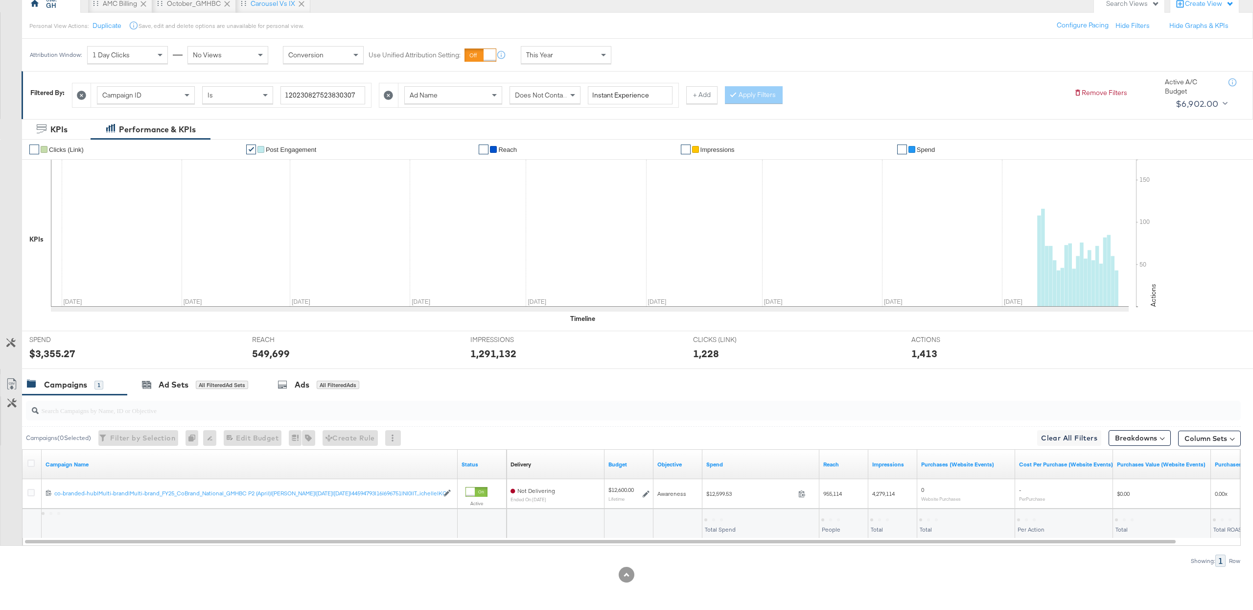
scroll to position [99, 0]
click at [33, 463] on icon at bounding box center [30, 462] width 7 height 7
click at [0, 0] on input "checkbox" at bounding box center [0, 0] width 0 height 0
click at [536, 100] on div "Does Not Contain" at bounding box center [545, 95] width 70 height 17
click at [741, 97] on button "Apply Filters" at bounding box center [754, 95] width 58 height 18
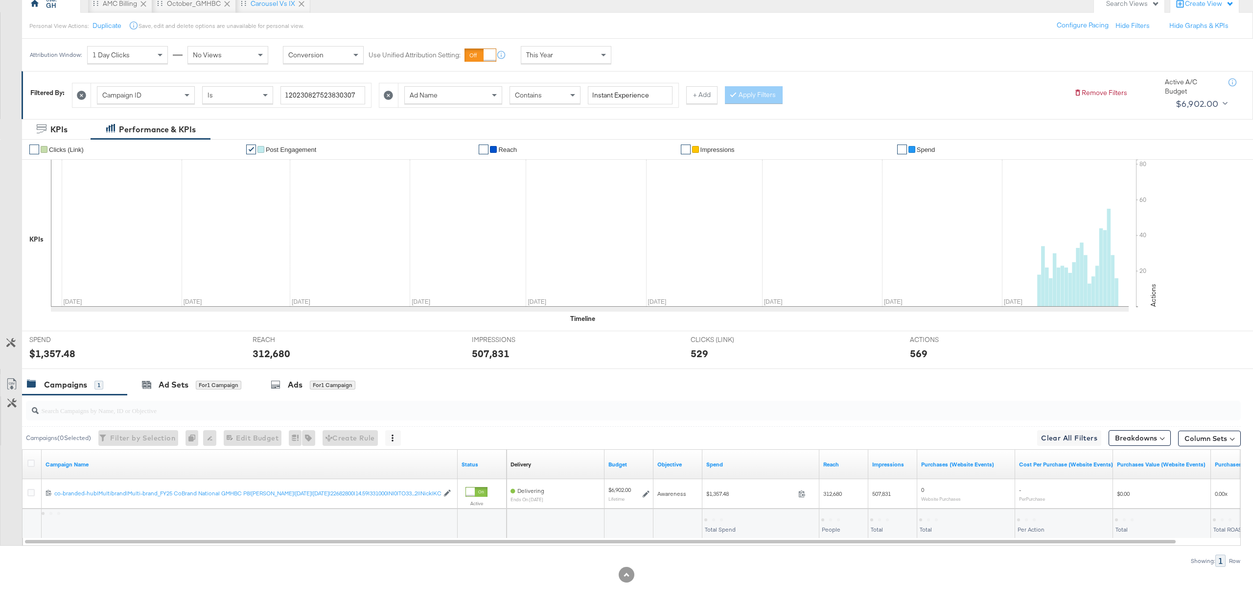
click at [288, 395] on div at bounding box center [631, 410] width 1219 height 31
click at [288, 384] on div "Ads for 1 Campaign" at bounding box center [313, 384] width 85 height 11
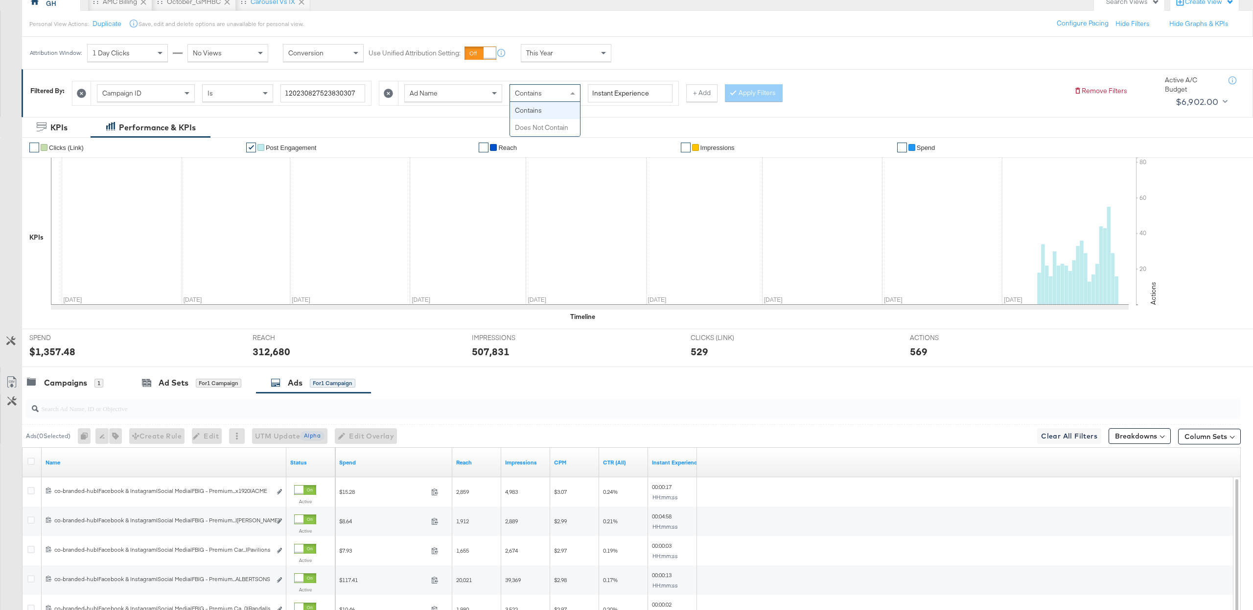
click at [531, 91] on span "Contains" at bounding box center [528, 93] width 27 height 9
click at [743, 88] on button "Apply Filters" at bounding box center [754, 93] width 58 height 18
click at [32, 466] on div at bounding box center [32, 462] width 10 height 10
click at [30, 462] on icon at bounding box center [30, 460] width 7 height 7
click at [0, 0] on input "checkbox" at bounding box center [0, 0] width 0 height 0
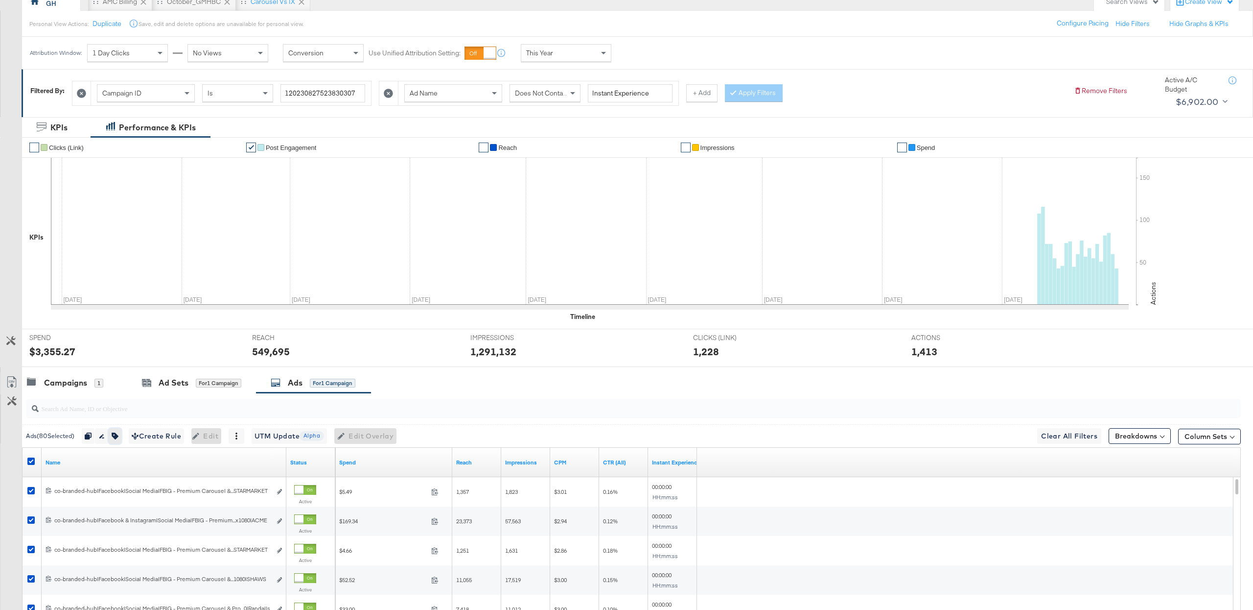
click at [120, 443] on button "button" at bounding box center [115, 436] width 13 height 16
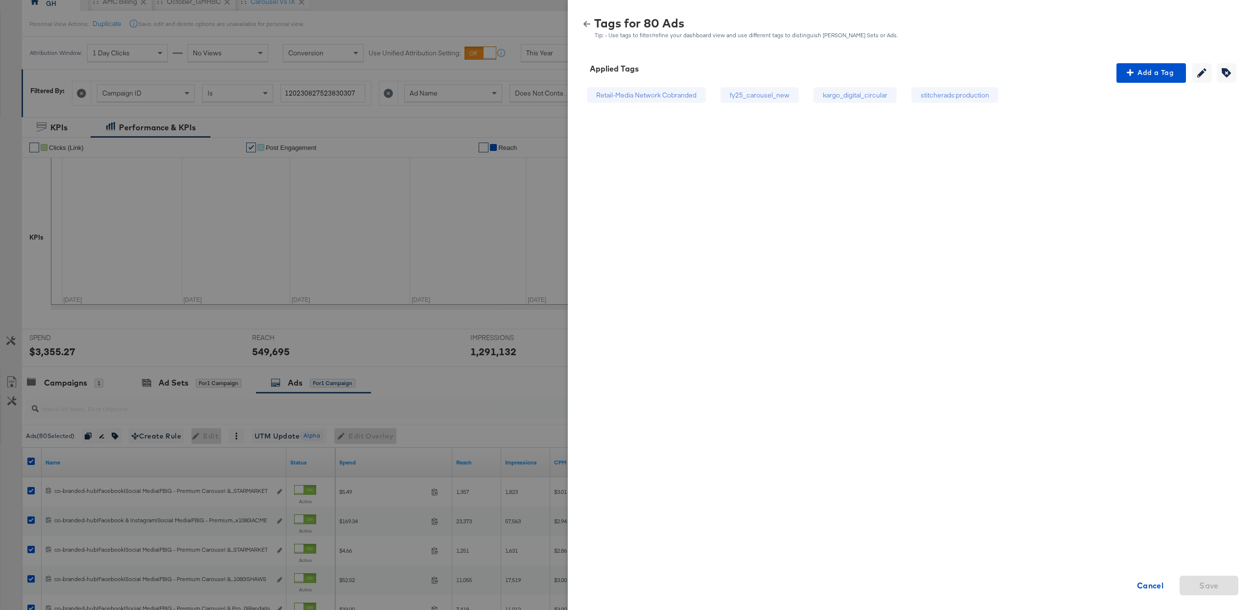
click at [589, 22] on icon "button" at bounding box center [587, 24] width 7 height 7
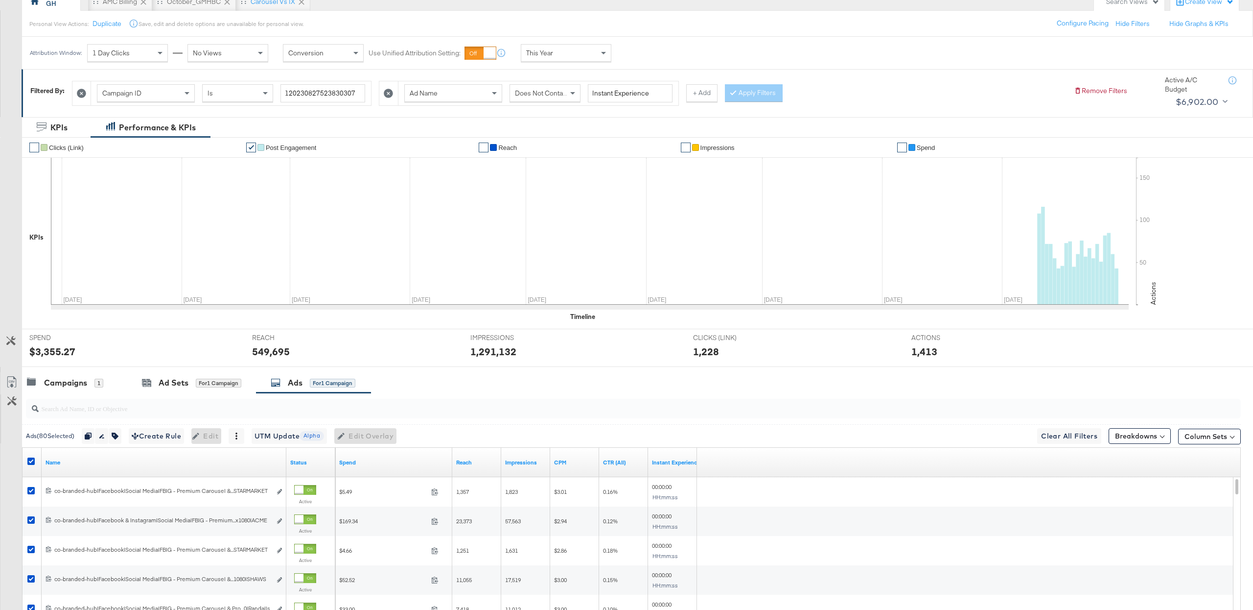
click at [549, 95] on span "Does Not Contain" at bounding box center [541, 93] width 53 height 9
click at [736, 97] on button "Apply Filters" at bounding box center [754, 93] width 58 height 18
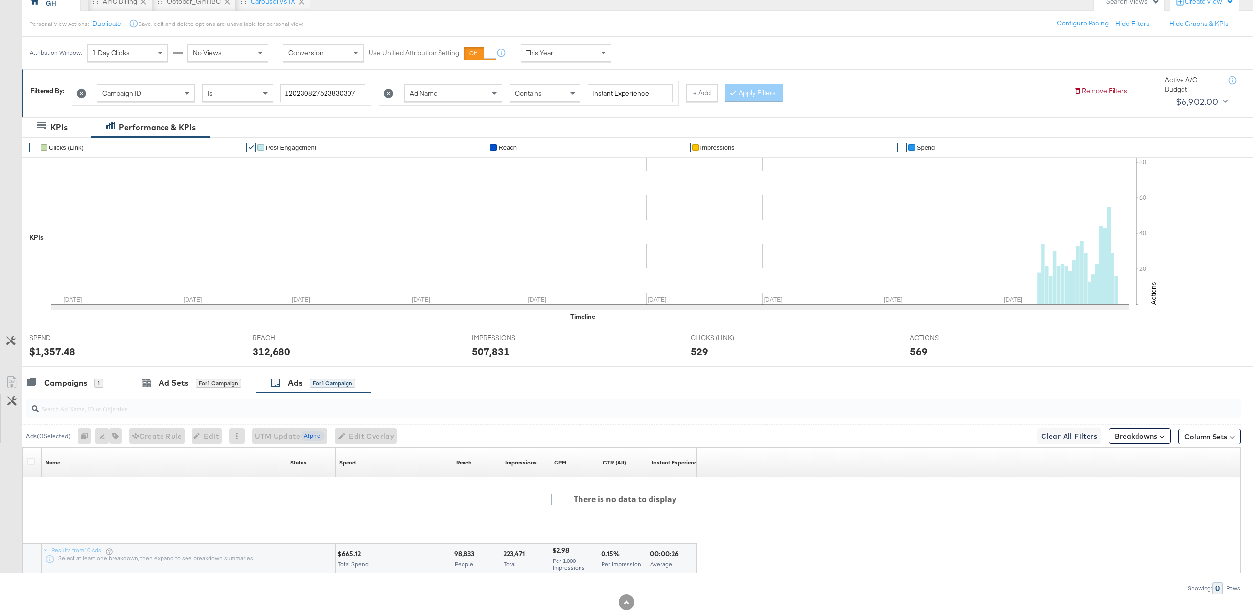
click at [26, 461] on div at bounding box center [32, 462] width 18 height 18
click at [29, 463] on icon at bounding box center [30, 460] width 7 height 7
click at [0, 0] on input "checkbox" at bounding box center [0, 0] width 0 height 0
click at [115, 441] on button "button" at bounding box center [113, 436] width 13 height 16
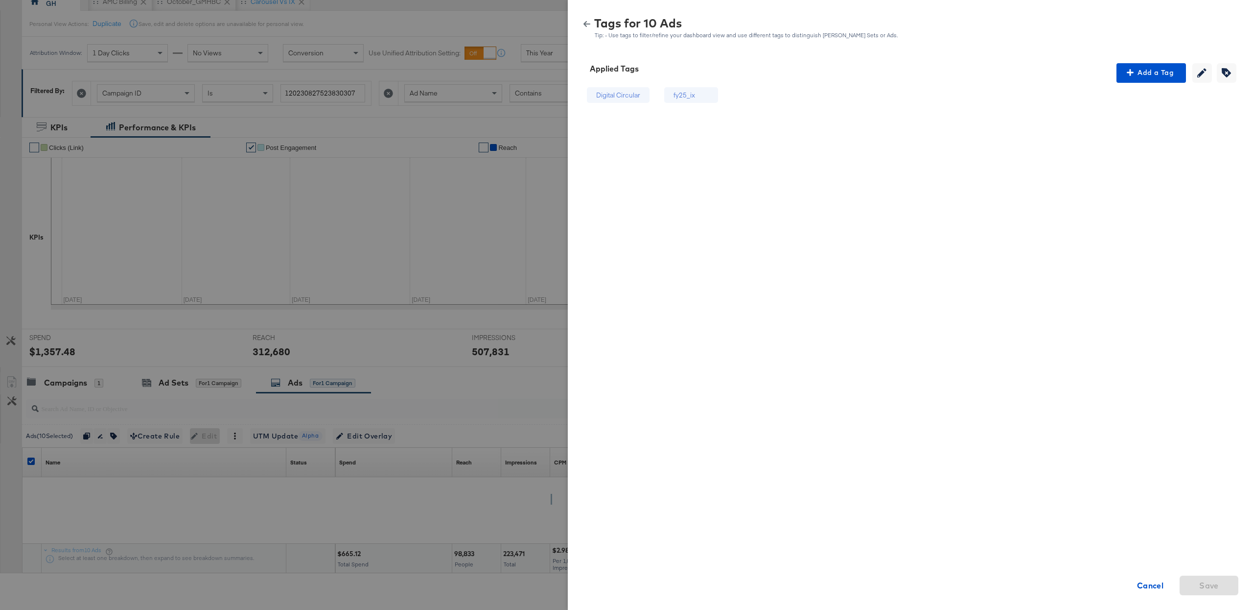
click at [588, 22] on icon "button" at bounding box center [587, 24] width 7 height 7
